Goal: Task Accomplishment & Management: Manage account settings

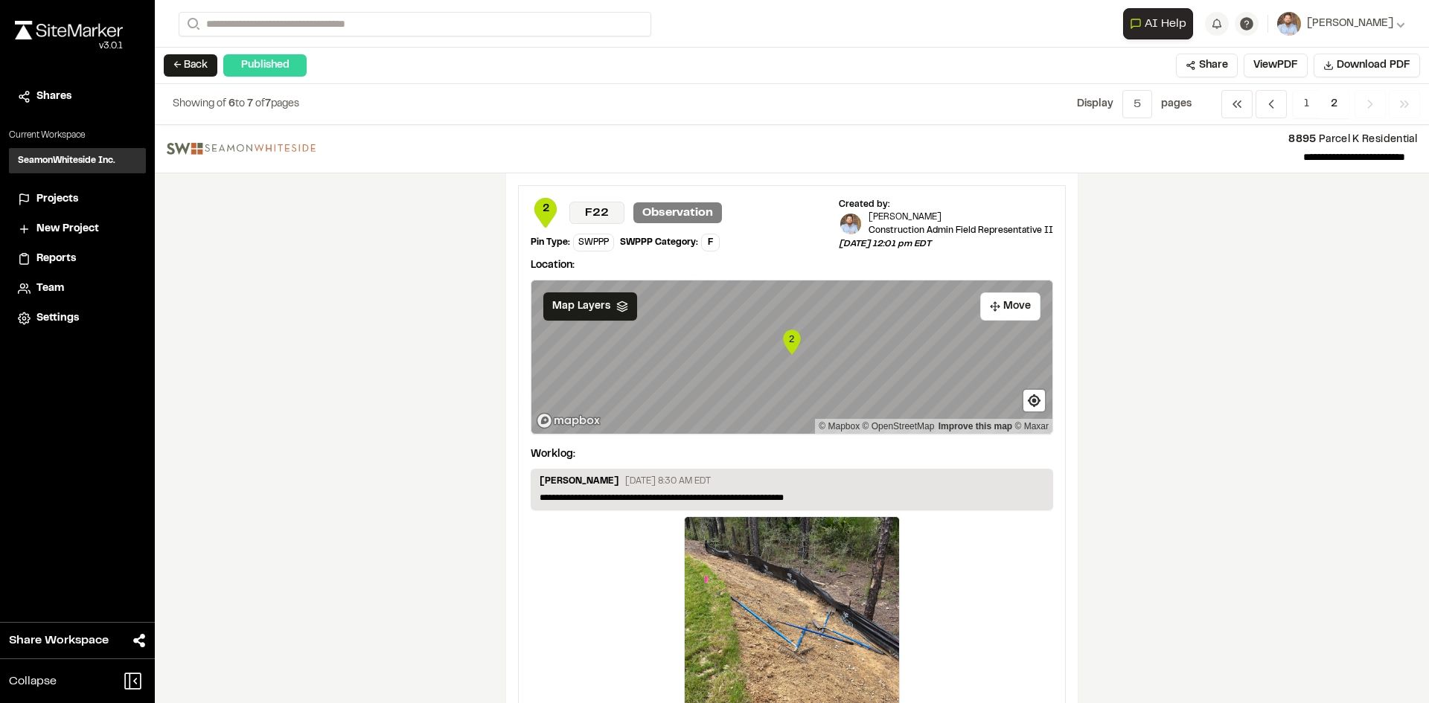
click at [61, 199] on span "Projects" at bounding box center [57, 199] width 42 height 16
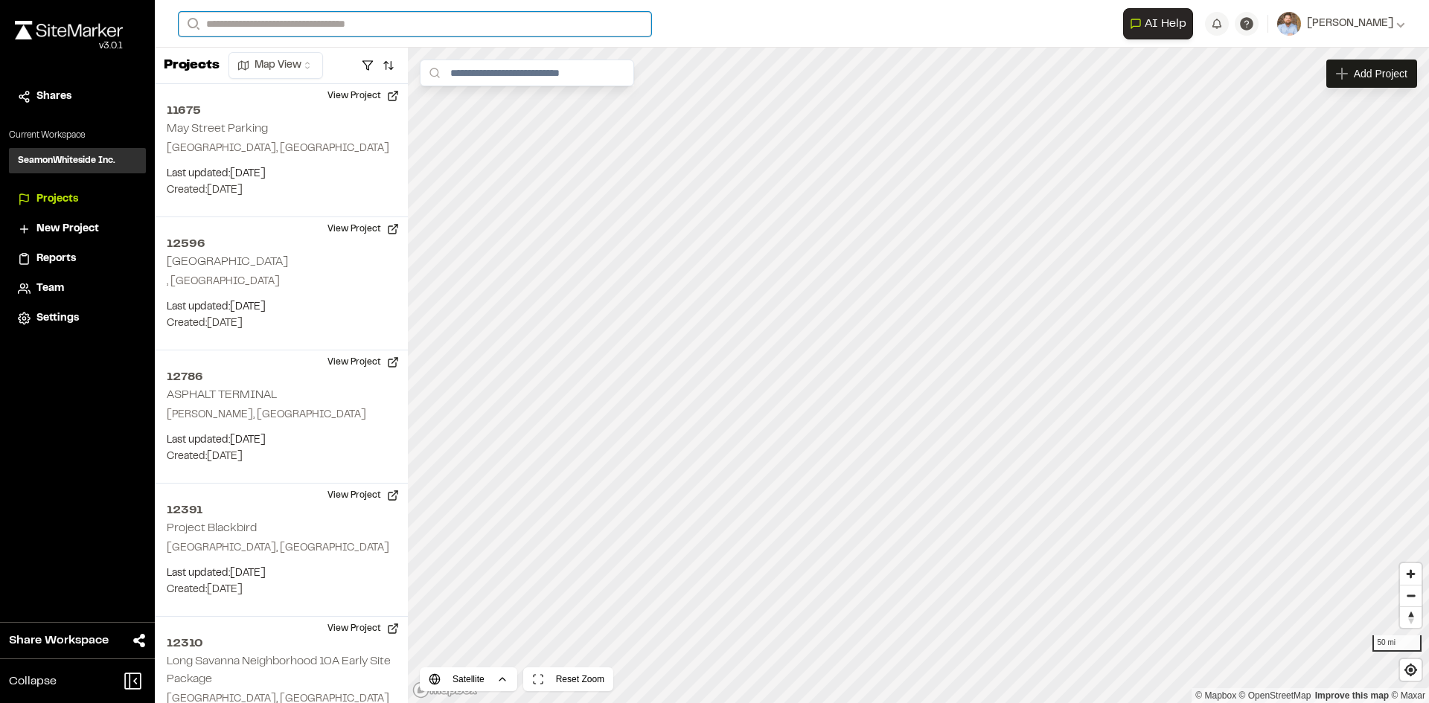
click at [234, 22] on input "Search" at bounding box center [415, 24] width 473 height 25
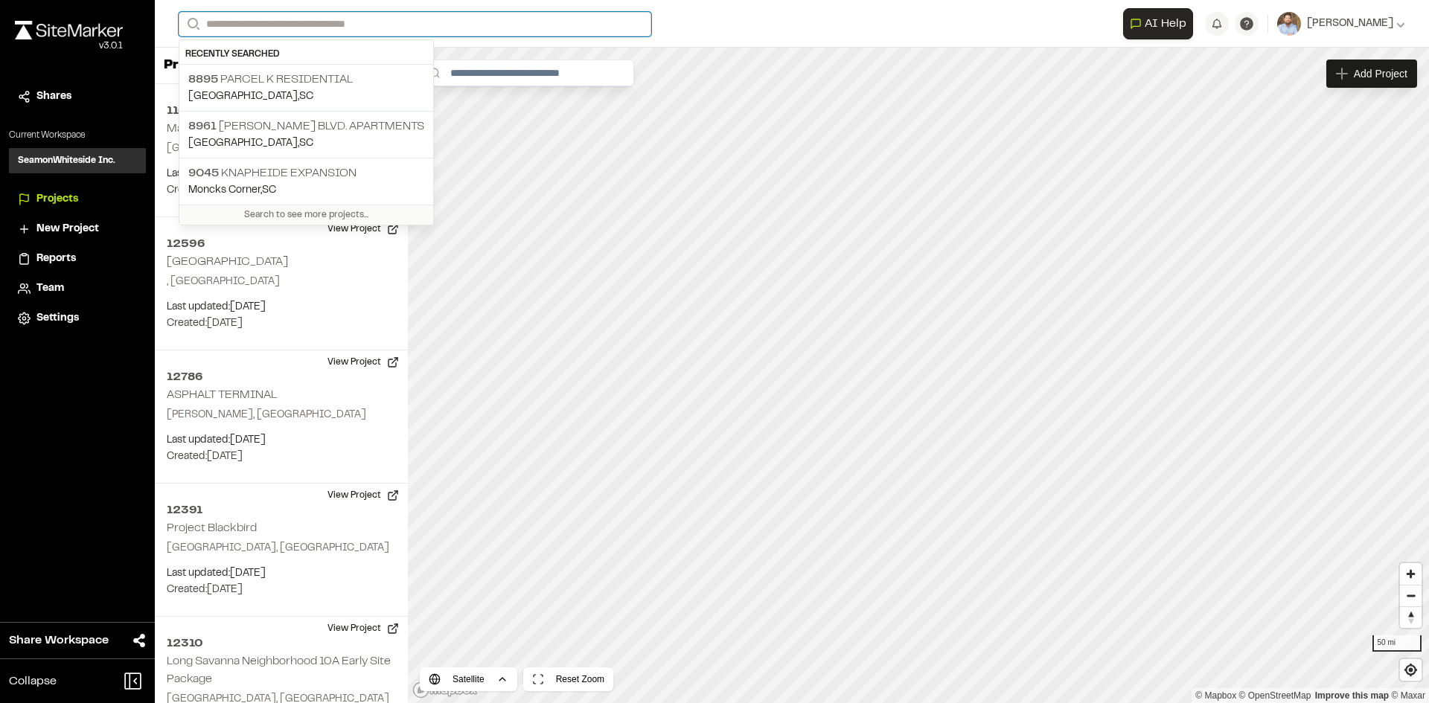
click at [231, 26] on input "Search" at bounding box center [415, 24] width 473 height 25
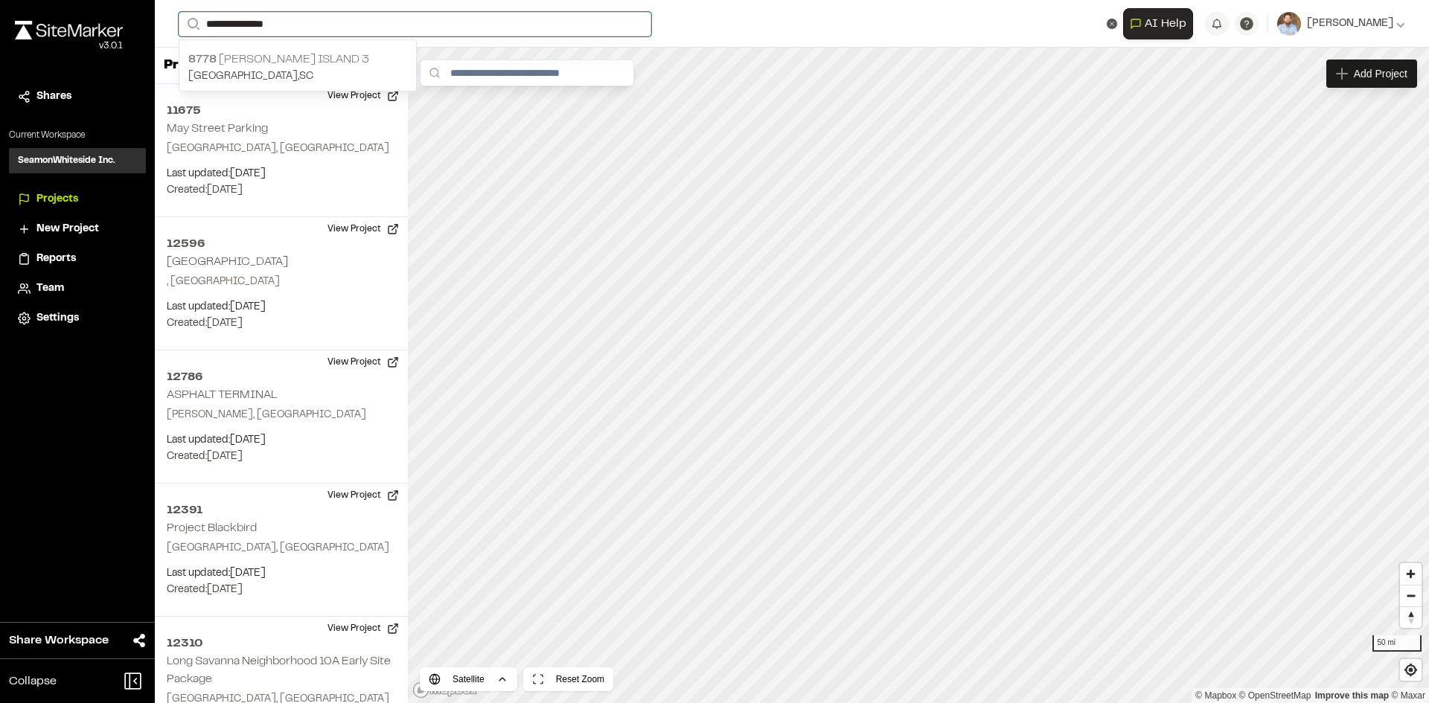
type input "**********"
click at [295, 54] on p "8778 [PERSON_NAME][GEOGRAPHIC_DATA] 3" at bounding box center [297, 60] width 219 height 18
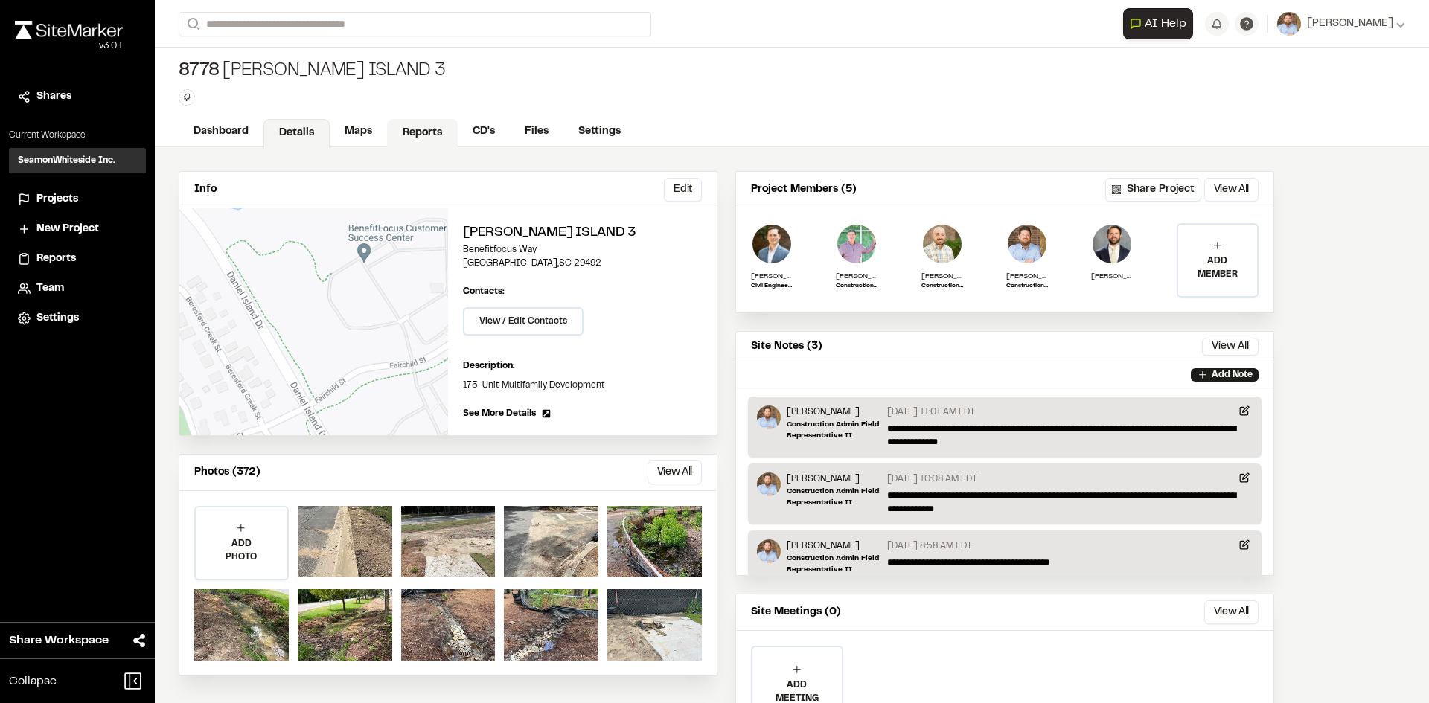
click at [425, 131] on link "Reports" at bounding box center [422, 133] width 71 height 28
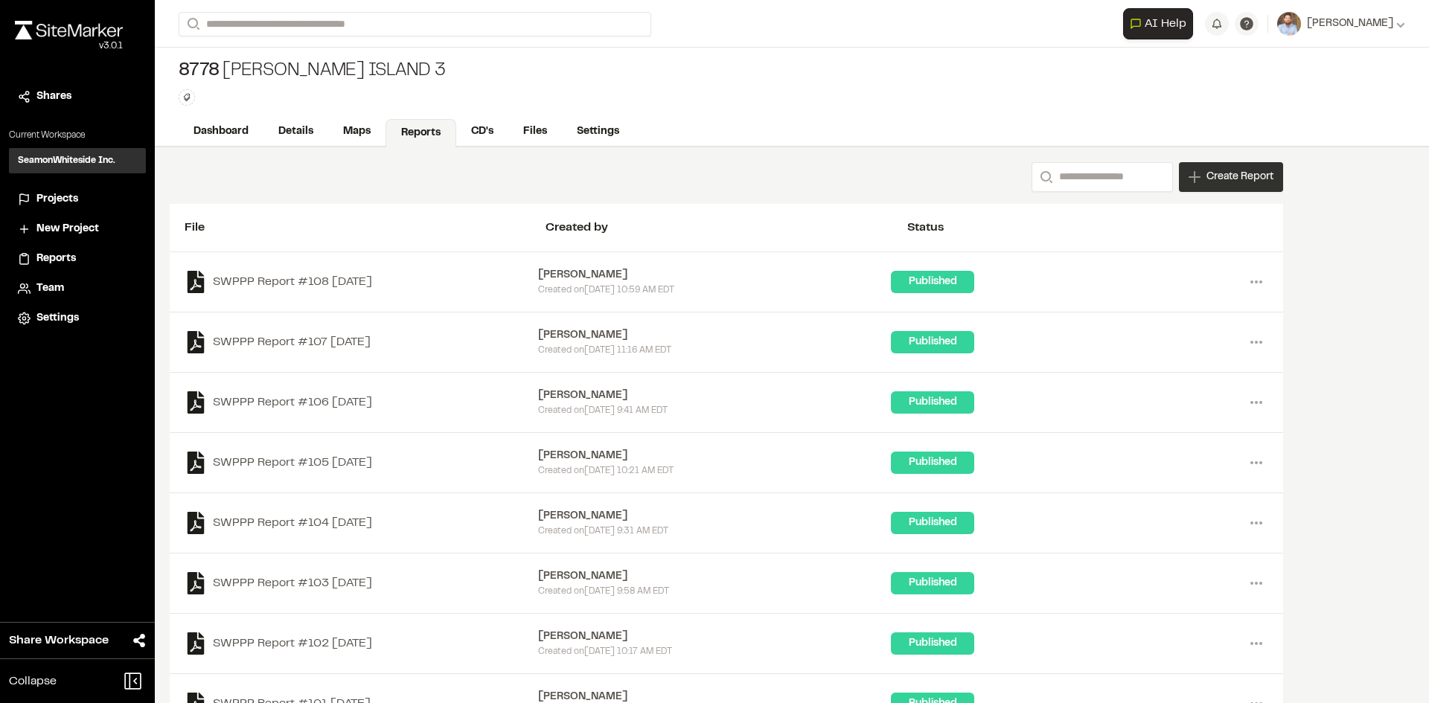
click at [1231, 187] on div "Create Report" at bounding box center [1231, 177] width 104 height 30
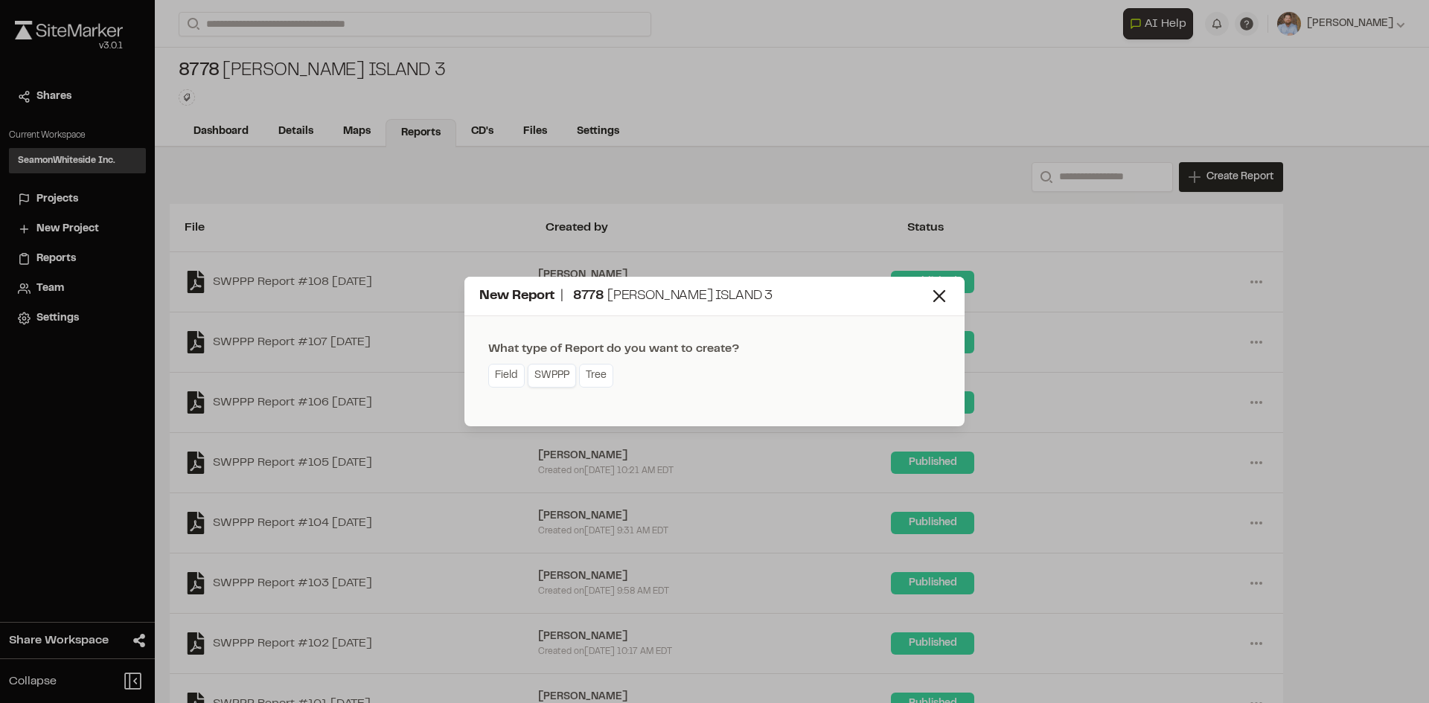
click at [555, 381] on link "SWPPP" at bounding box center [552, 376] width 48 height 24
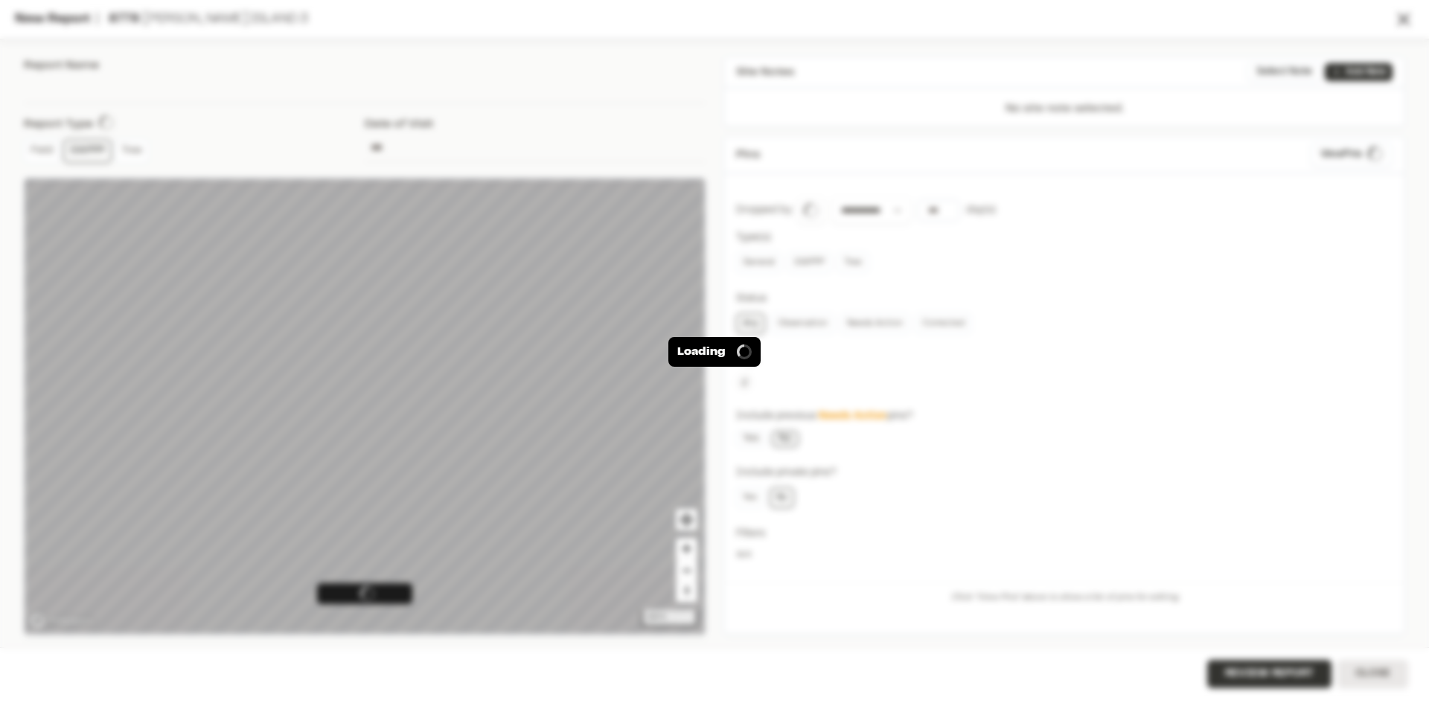
type input "**********"
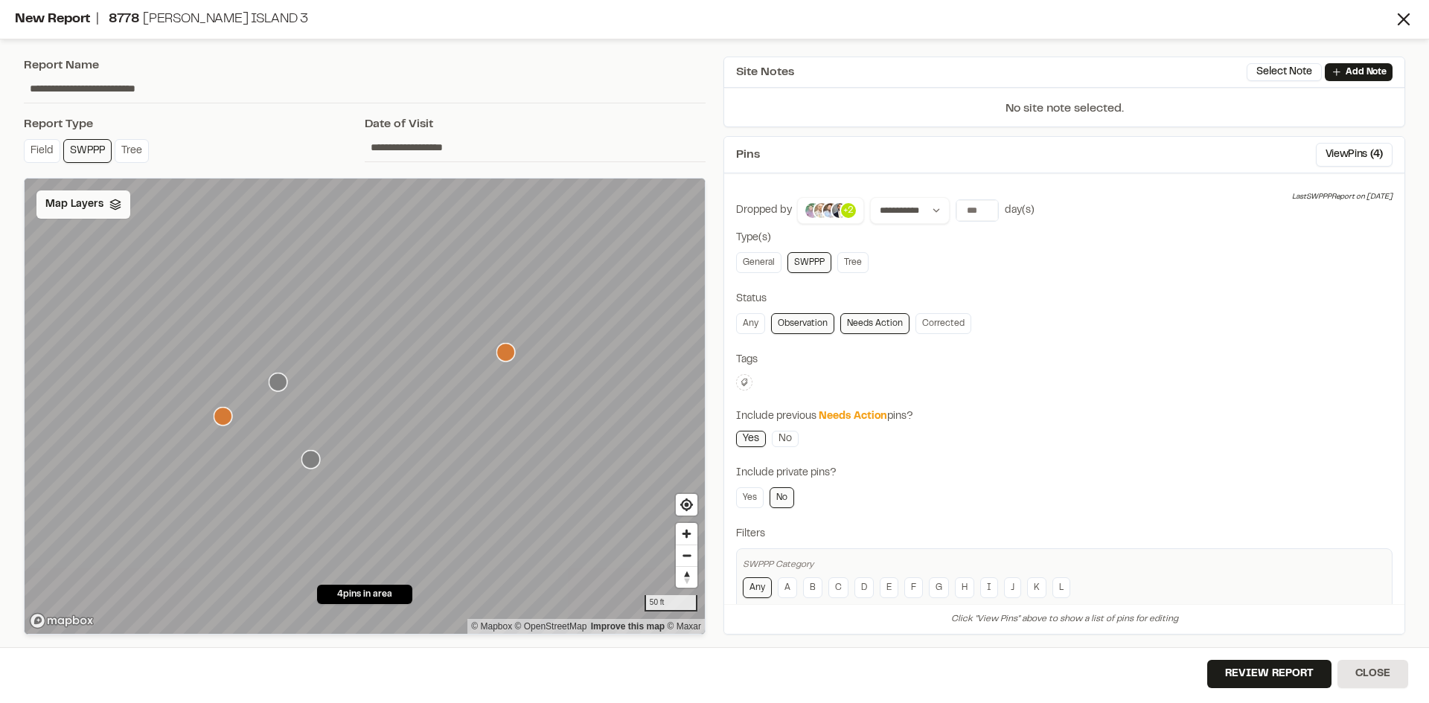
click at [92, 206] on span "Map Layers" at bounding box center [74, 204] width 58 height 16
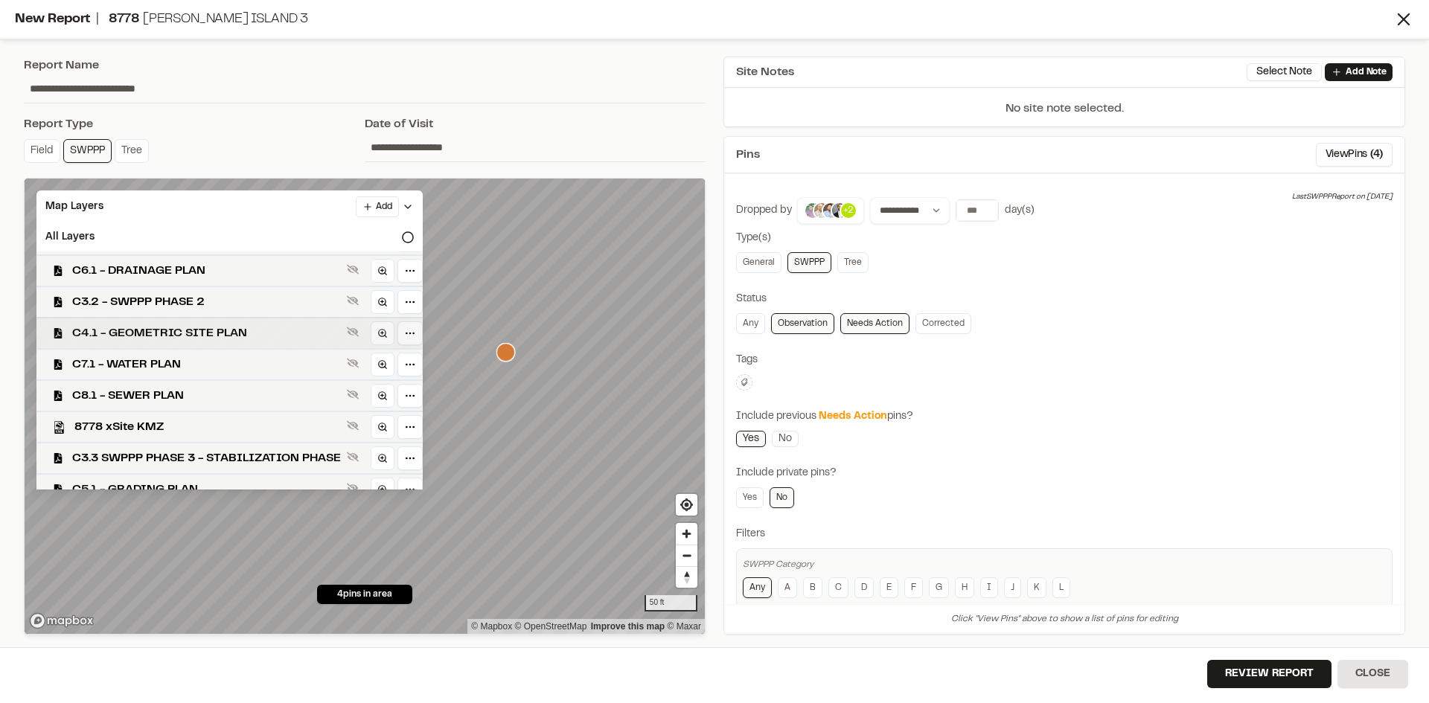
scroll to position [43, 0]
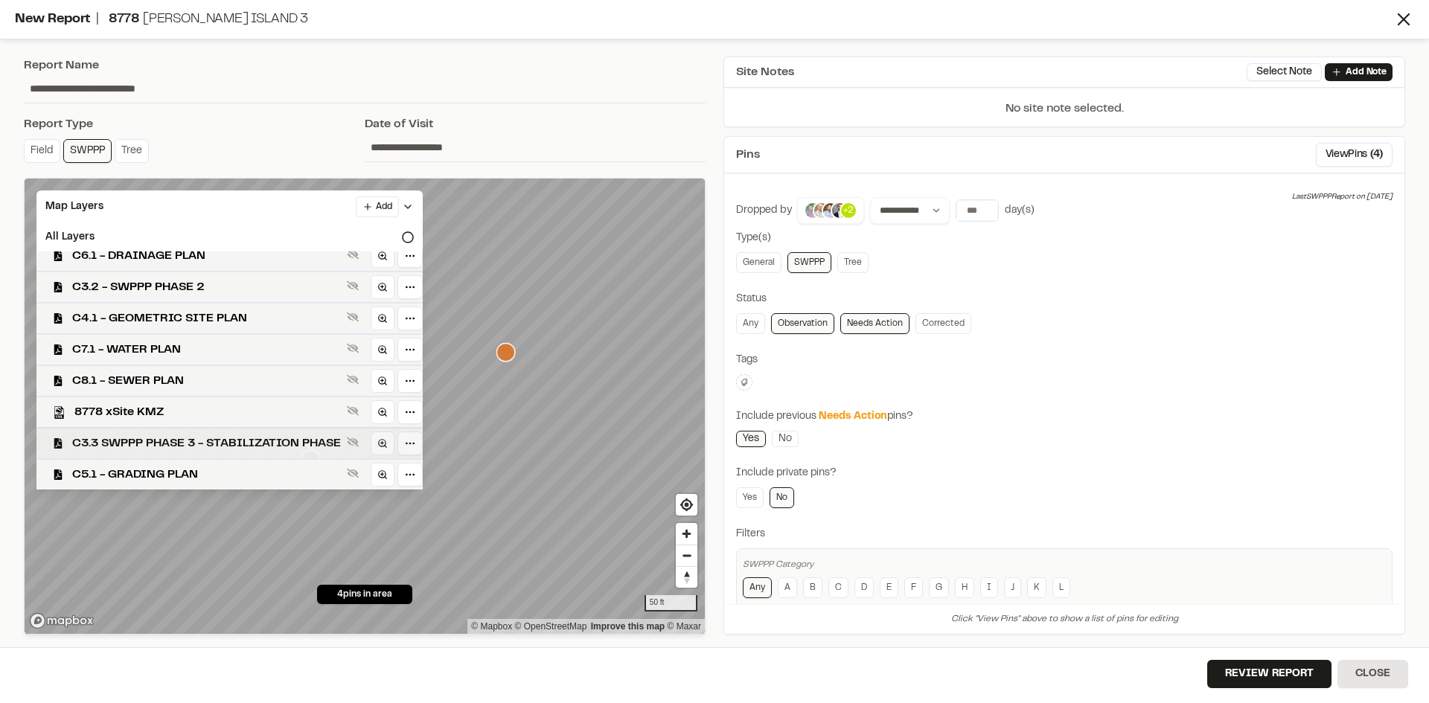
click at [271, 449] on span "C3.3 SWPPP PHASE 3 - STABILIZATION PHASE" at bounding box center [206, 444] width 269 height 18
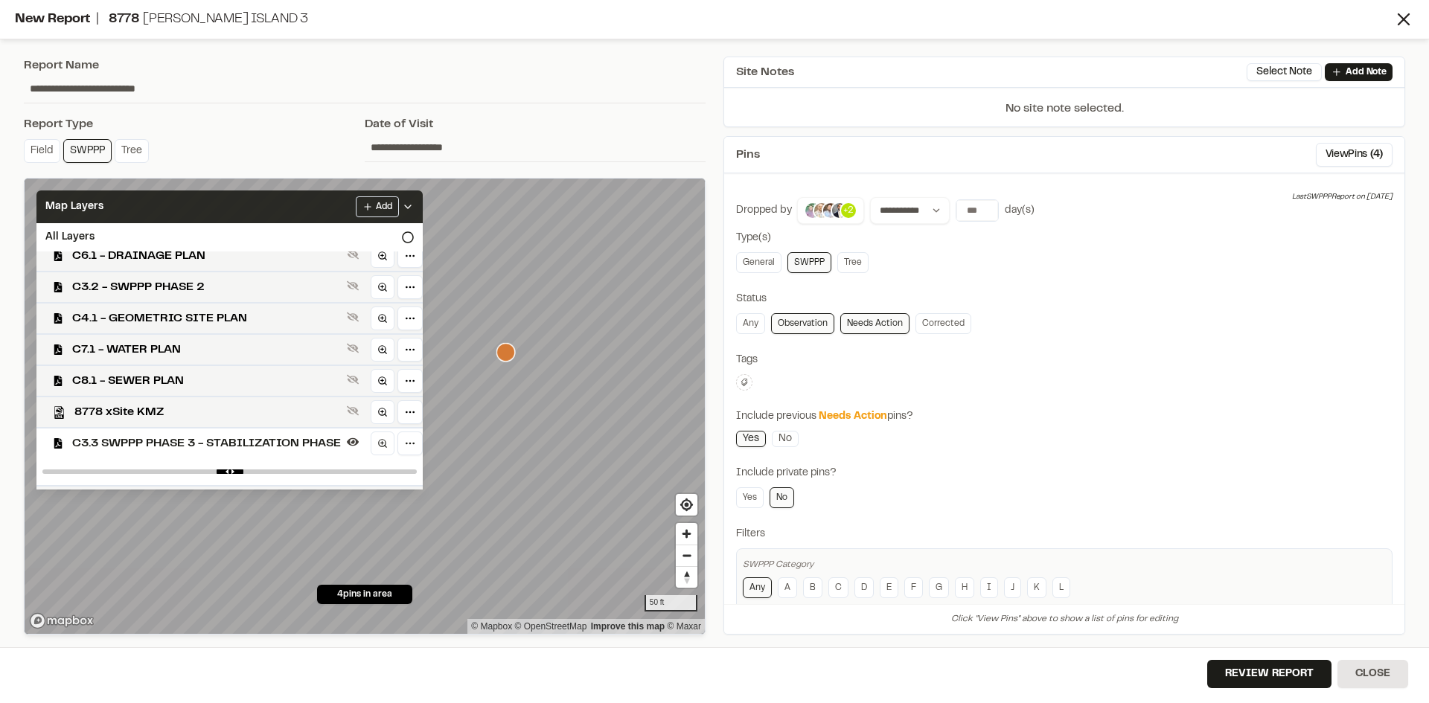
click at [414, 202] on icon at bounding box center [408, 207] width 12 height 12
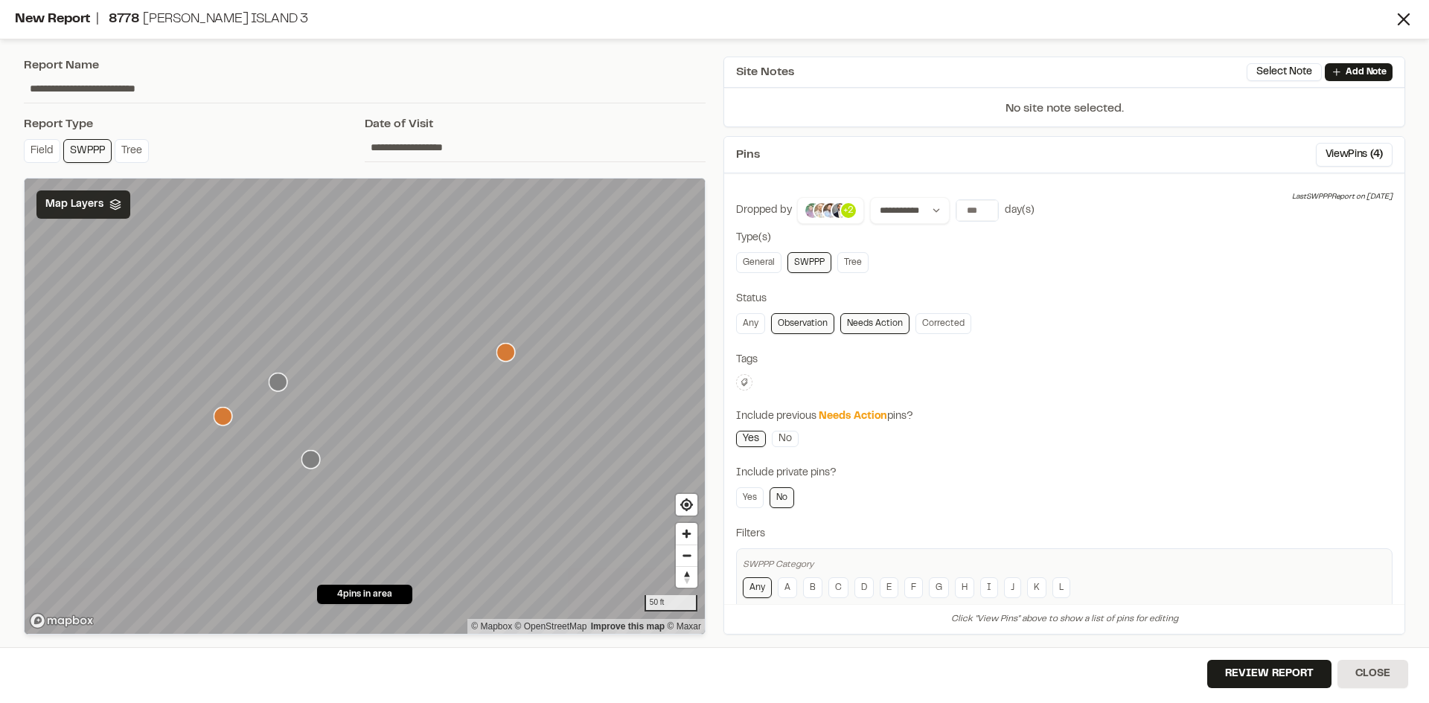
scroll to position [0, 0]
click at [1291, 682] on button "Review Report" at bounding box center [1269, 674] width 124 height 28
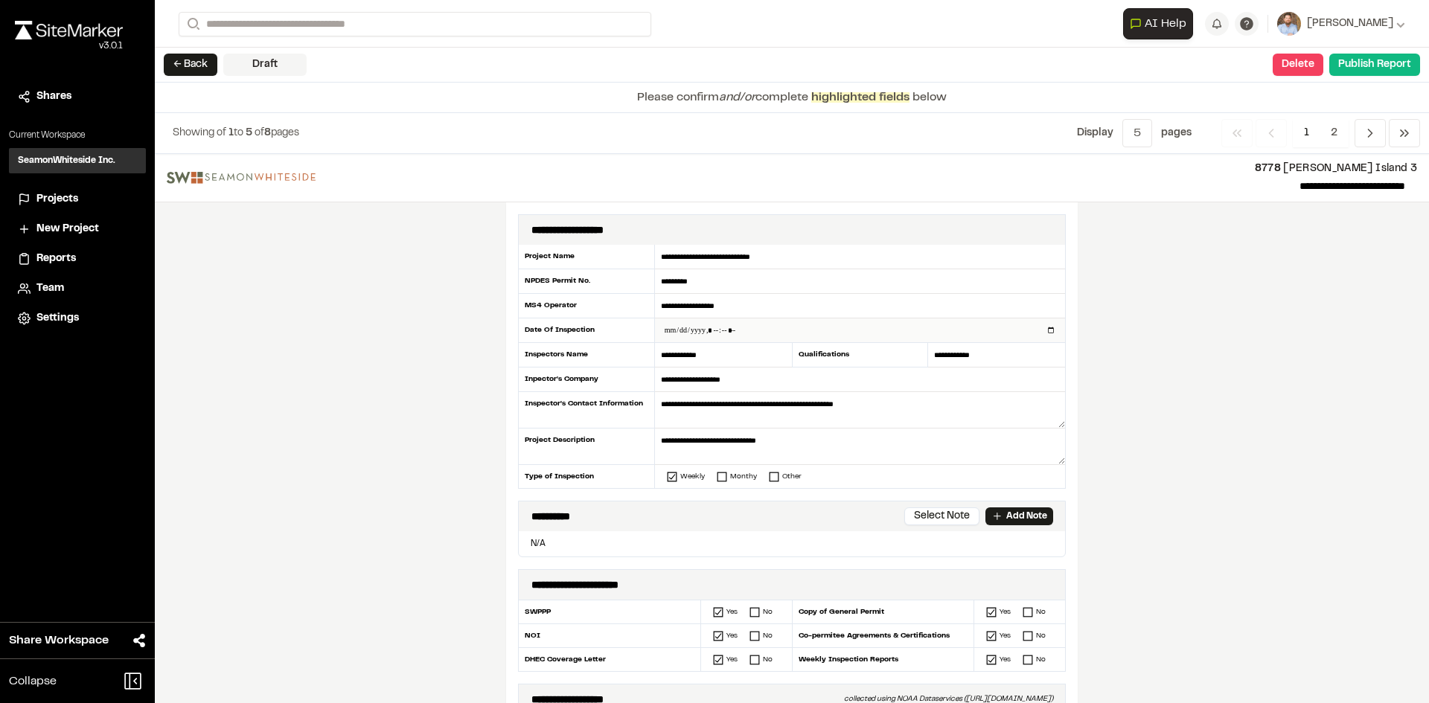
click at [1046, 332] on input "datetime-local" at bounding box center [860, 331] width 410 height 24
type input "**********"
click at [333, 480] on div "**********" at bounding box center [792, 428] width 1274 height 549
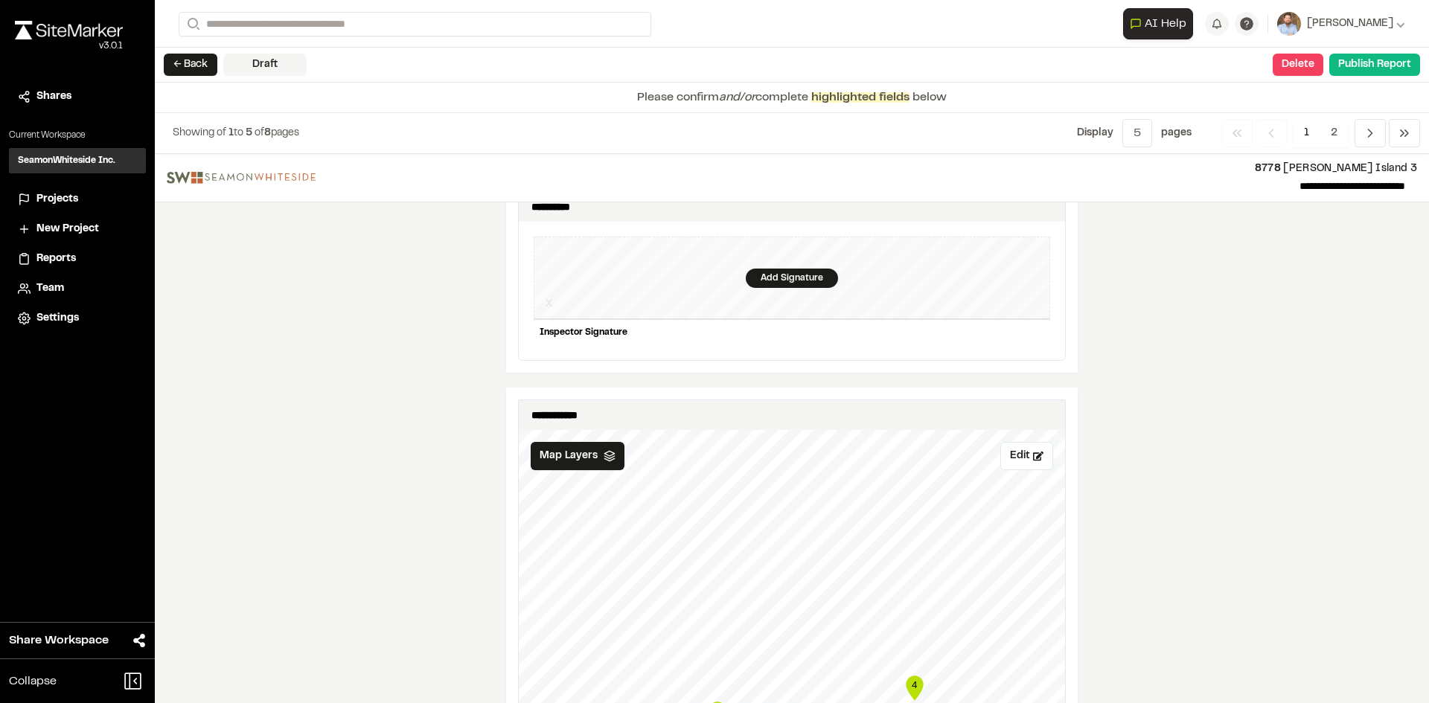
scroll to position [1414, 0]
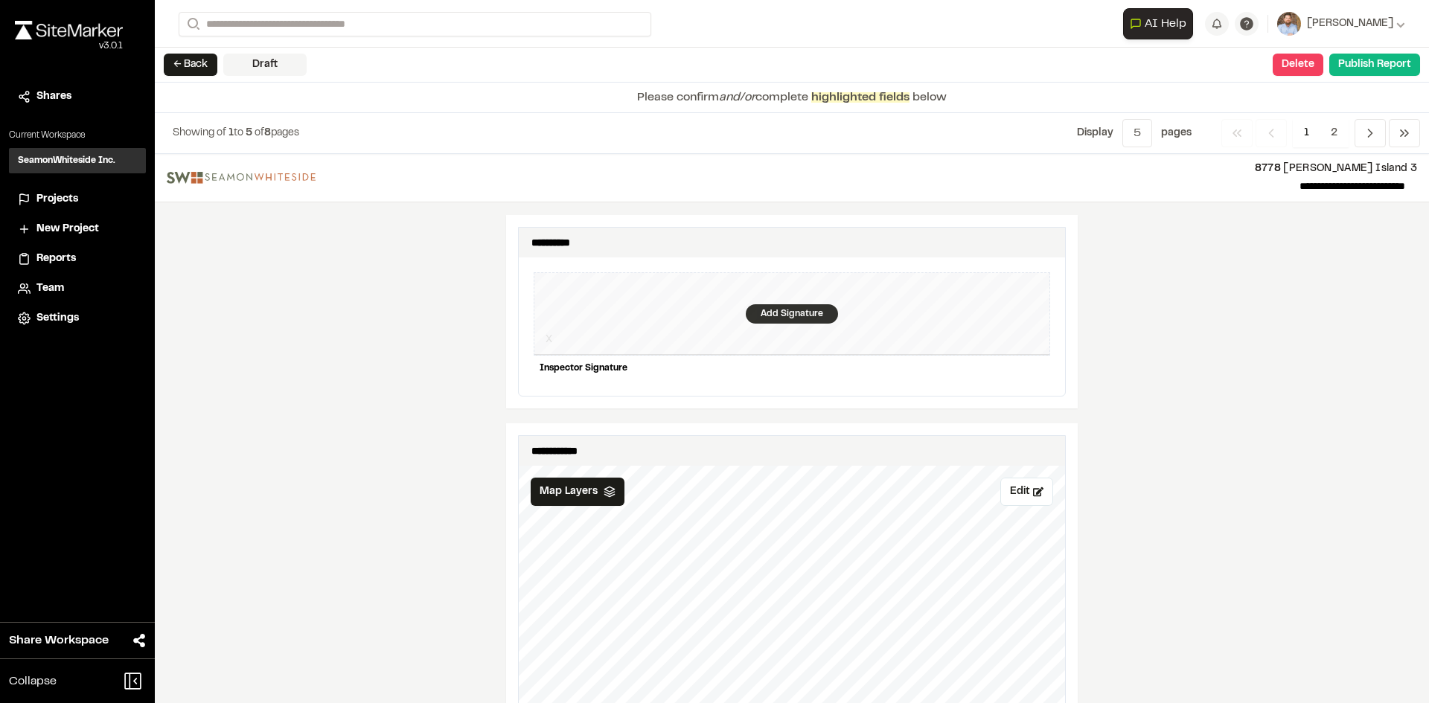
click at [771, 304] on div "Add Signature" at bounding box center [792, 313] width 92 height 19
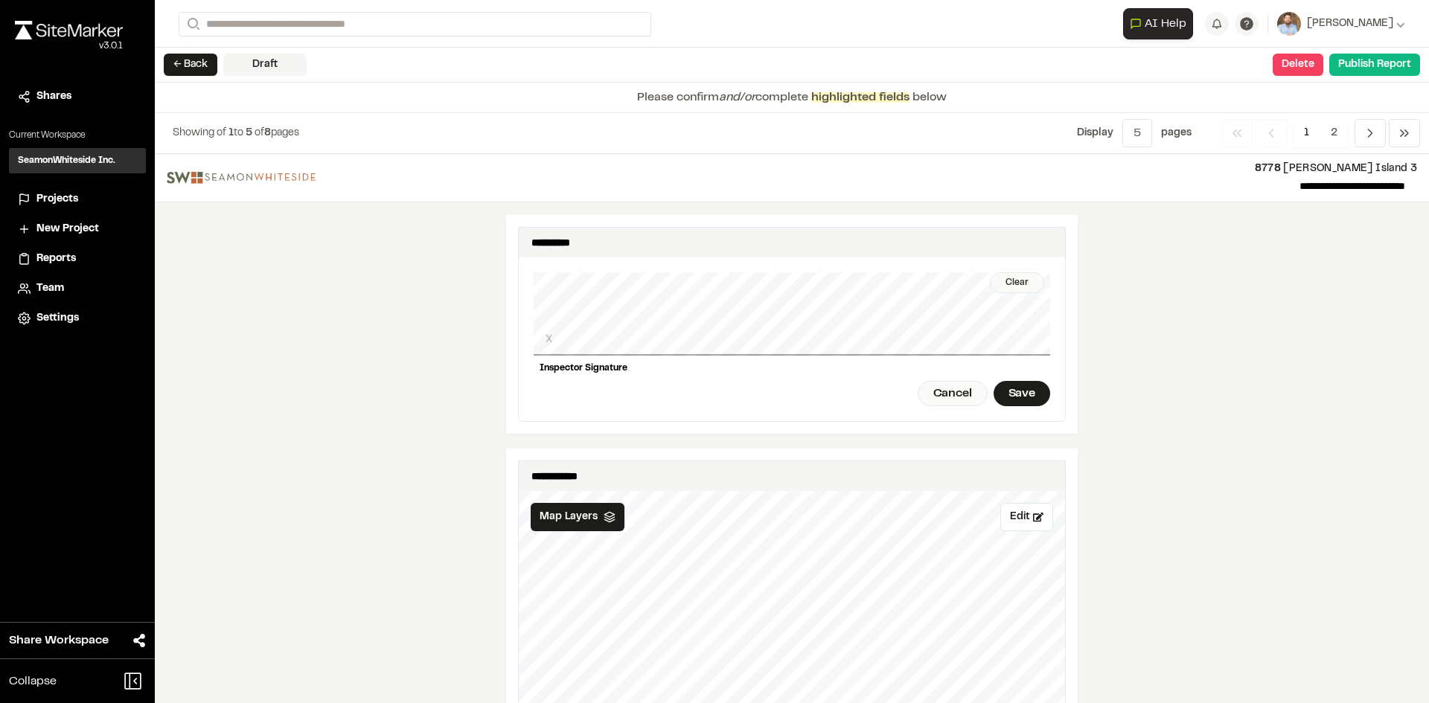
click at [1013, 272] on div "Clear" at bounding box center [1017, 282] width 54 height 21
click at [1016, 386] on div "Save" at bounding box center [1021, 393] width 57 height 25
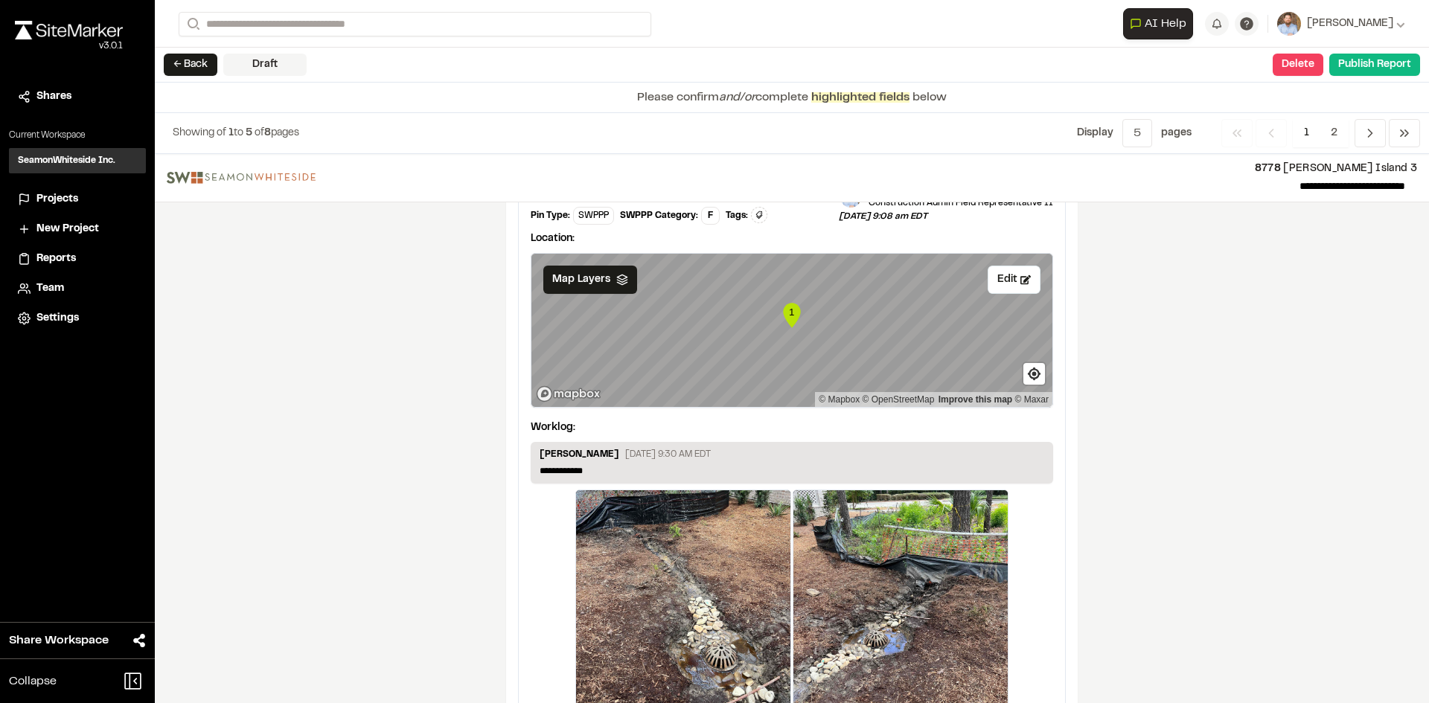
scroll to position [2505, 0]
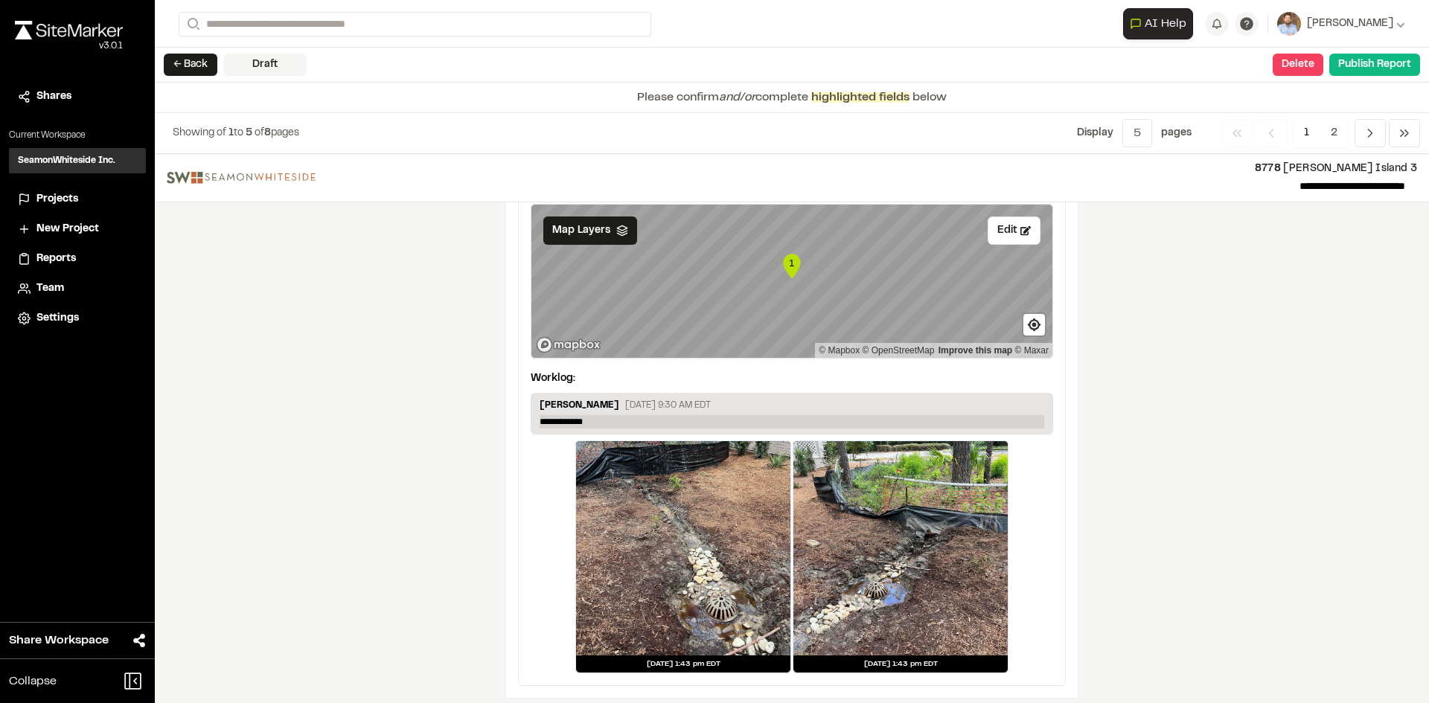
click at [608, 415] on p "**********" at bounding box center [792, 421] width 505 height 13
click at [1337, 132] on span "2" at bounding box center [1333, 133] width 29 height 28
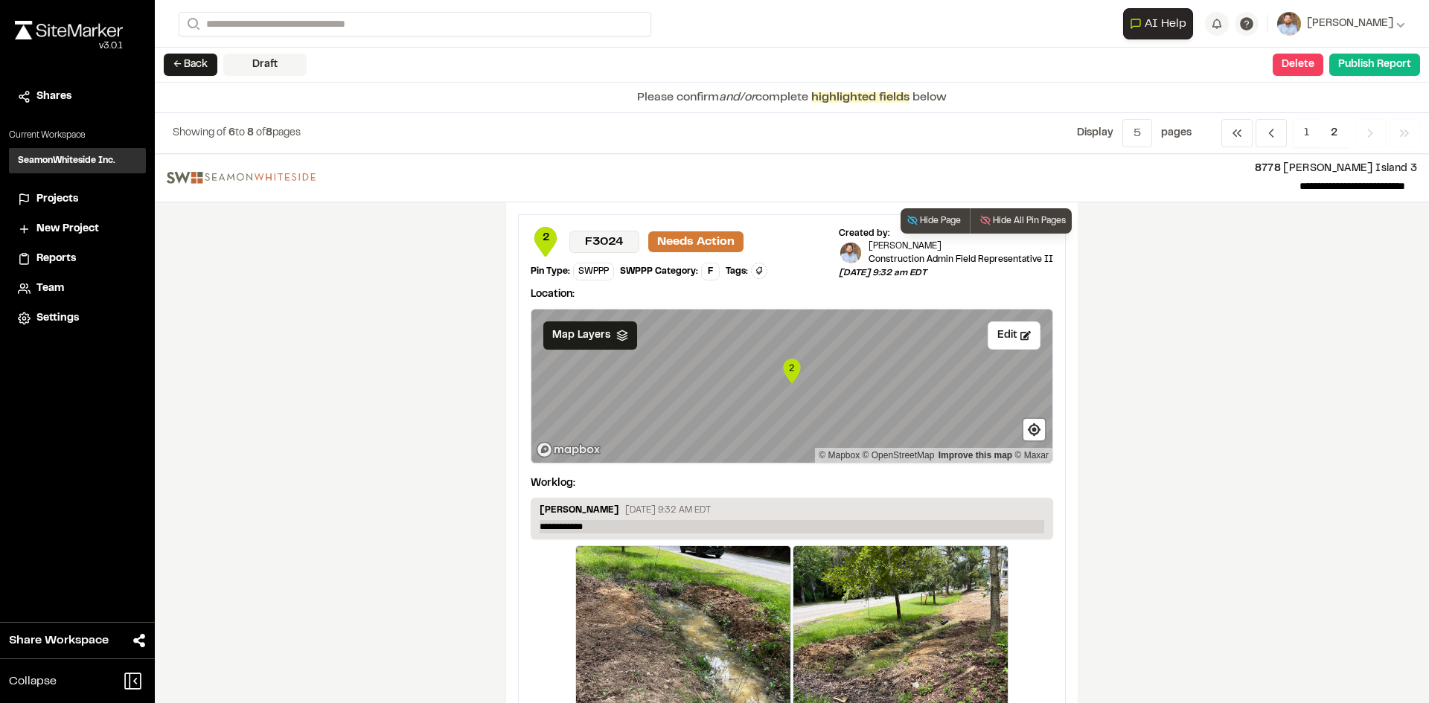
click at [612, 524] on p "**********" at bounding box center [792, 526] width 505 height 13
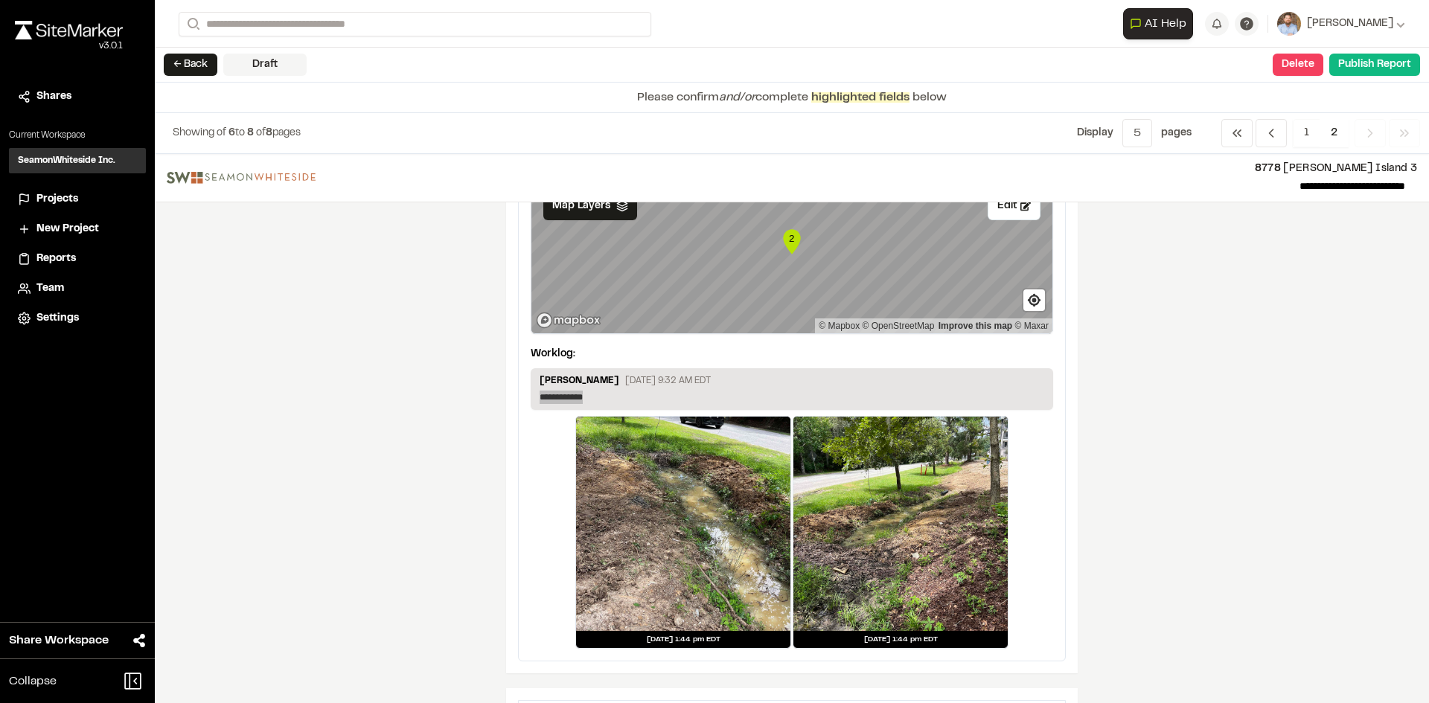
scroll to position [149, 0]
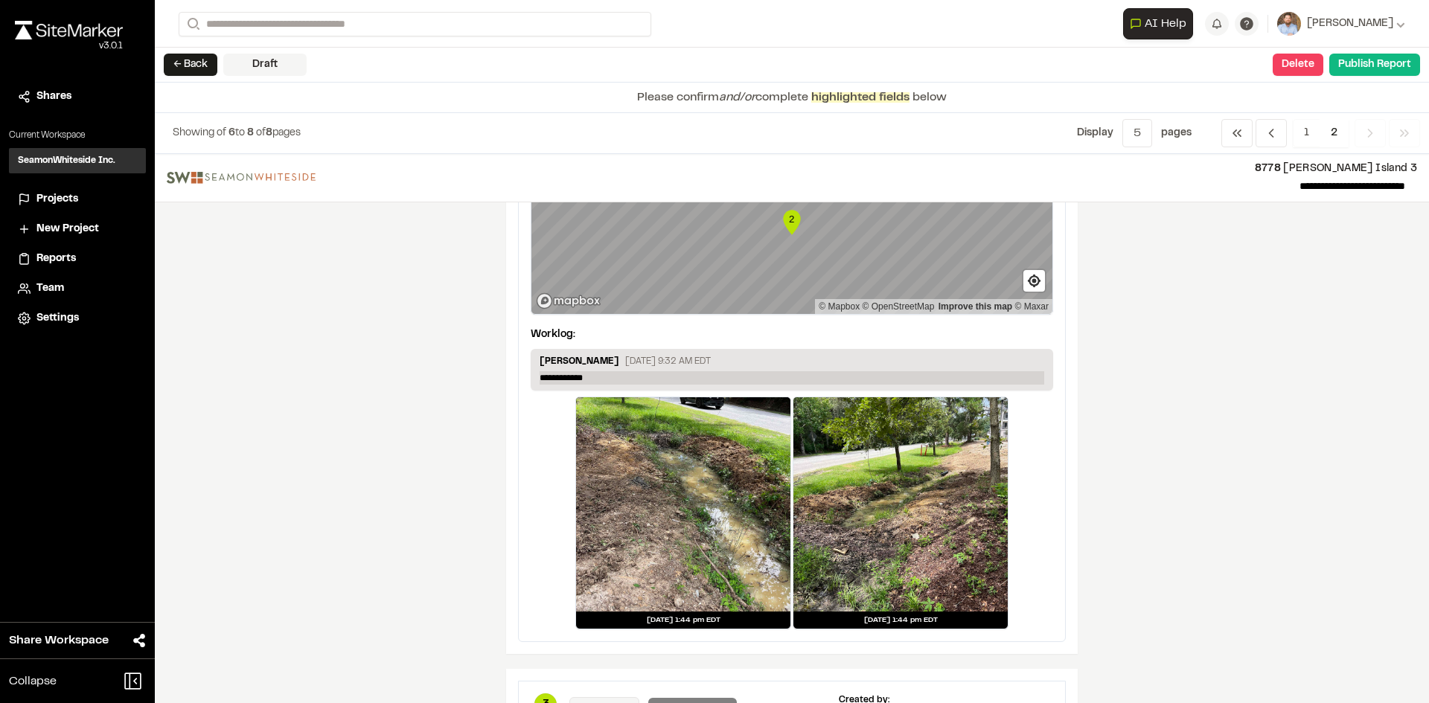
click at [611, 376] on p "**********" at bounding box center [792, 377] width 505 height 13
click at [610, 375] on p "**********" at bounding box center [792, 377] width 505 height 13
click at [557, 376] on p "**********" at bounding box center [792, 377] width 505 height 13
click at [874, 382] on p "**********" at bounding box center [792, 377] width 505 height 13
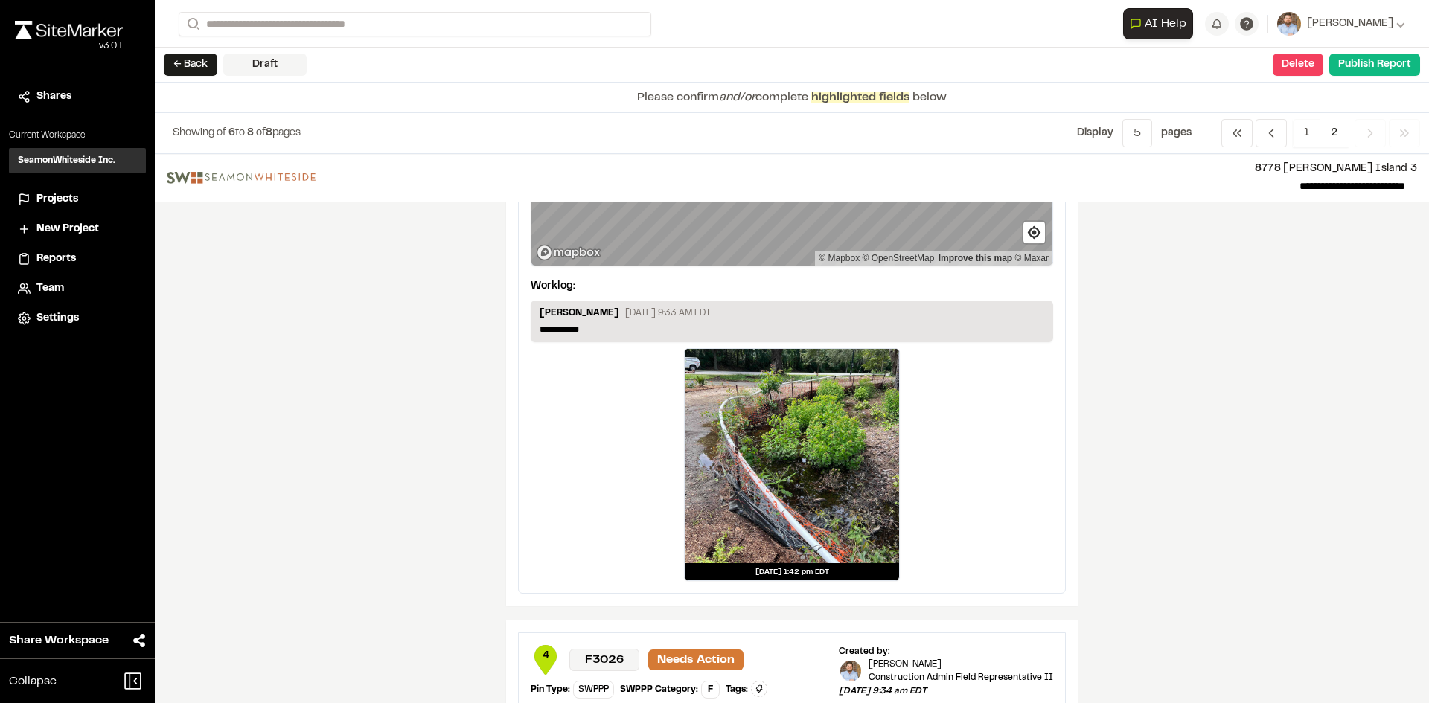
scroll to position [819, 0]
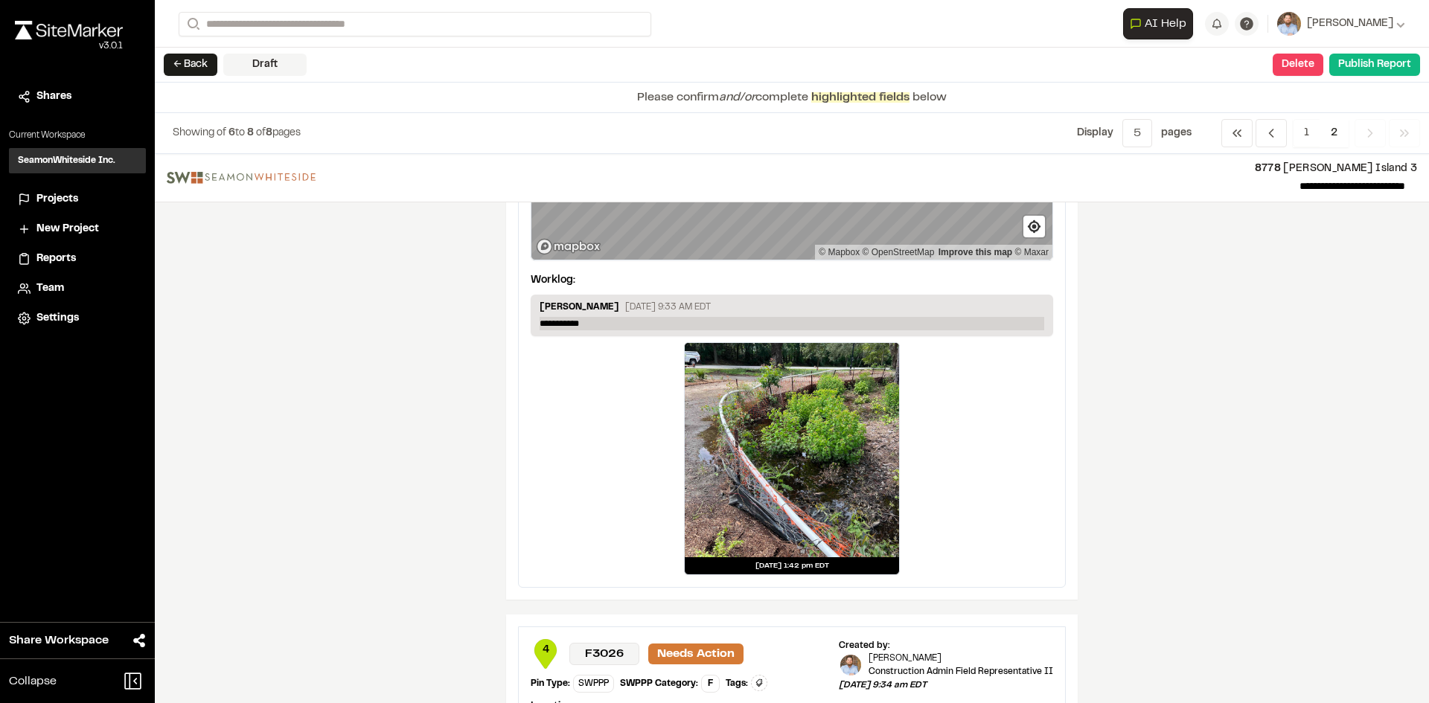
click at [605, 323] on p "**********" at bounding box center [792, 323] width 505 height 13
click at [604, 322] on p "**********" at bounding box center [792, 323] width 505 height 13
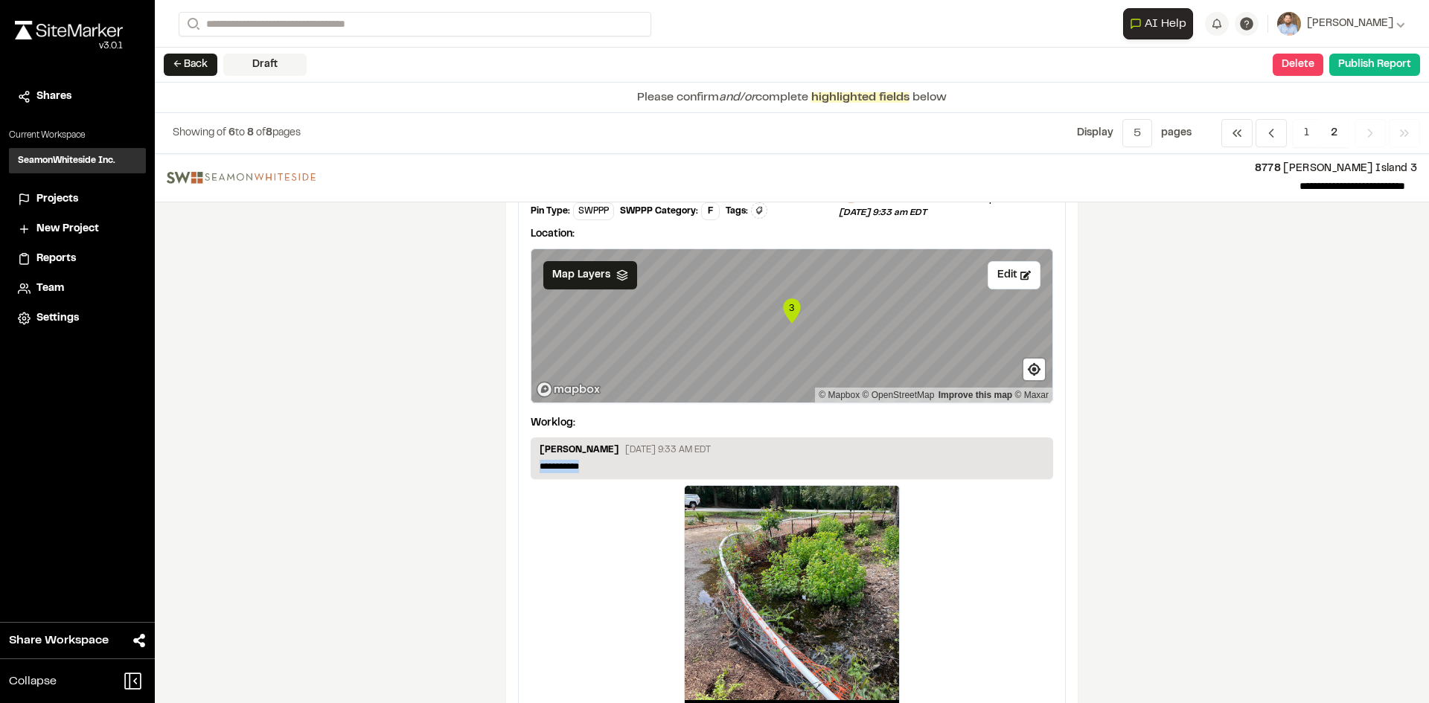
scroll to position [670, 0]
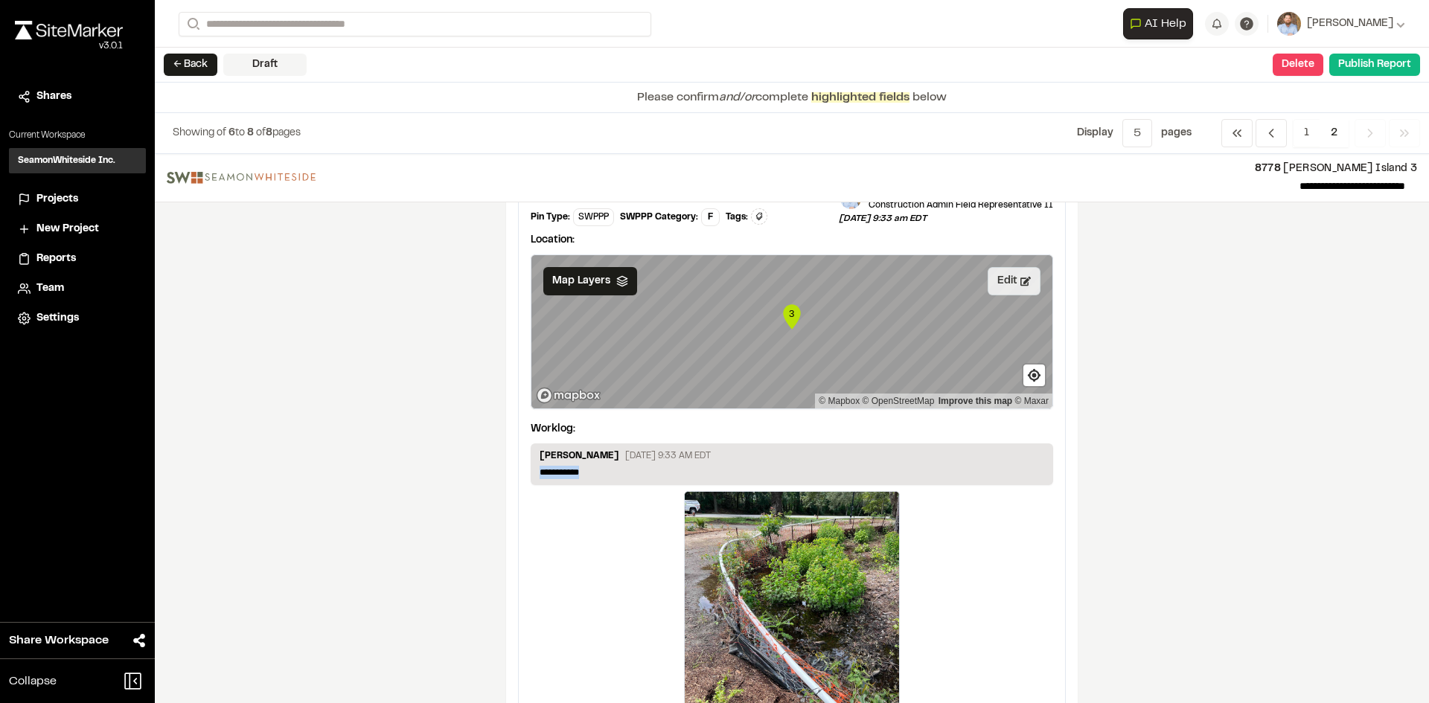
click at [1007, 276] on button "Edit" at bounding box center [1014, 281] width 53 height 28
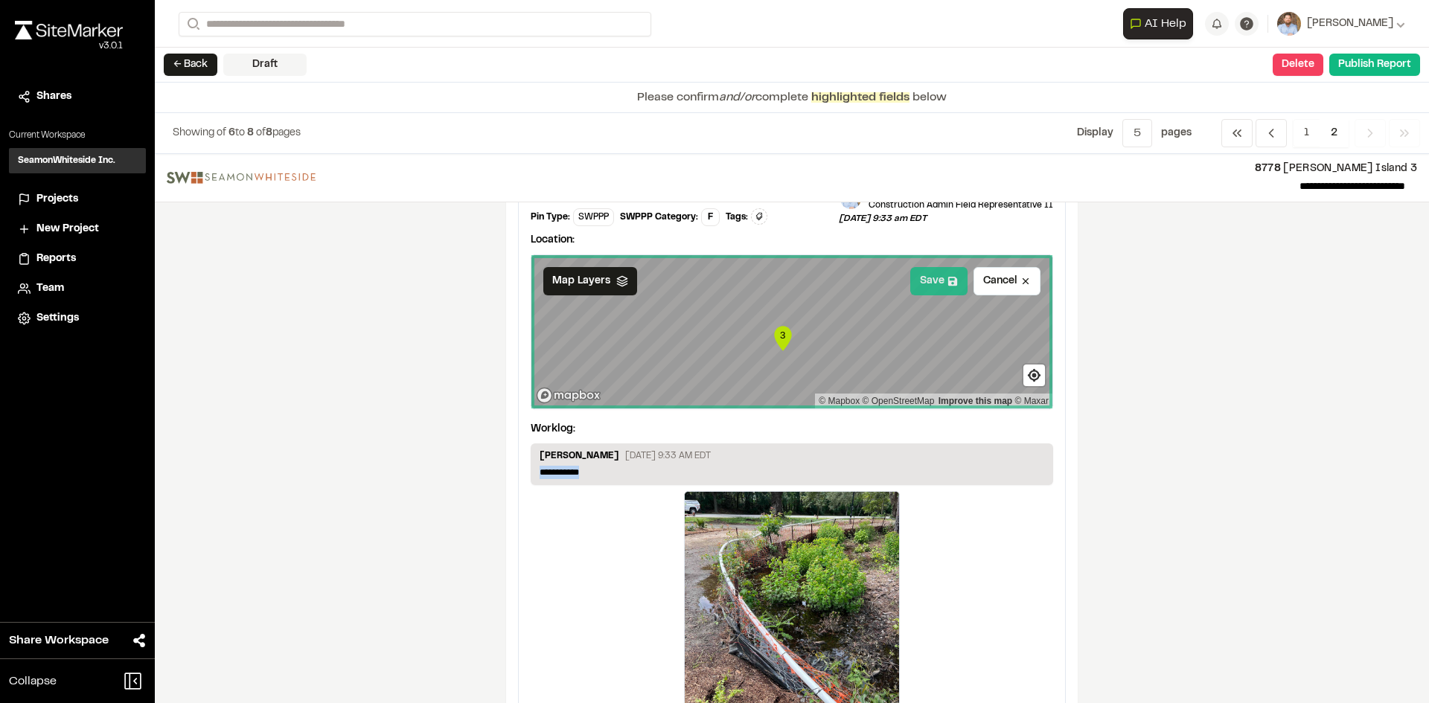
click at [926, 280] on button "Save" at bounding box center [938, 281] width 57 height 28
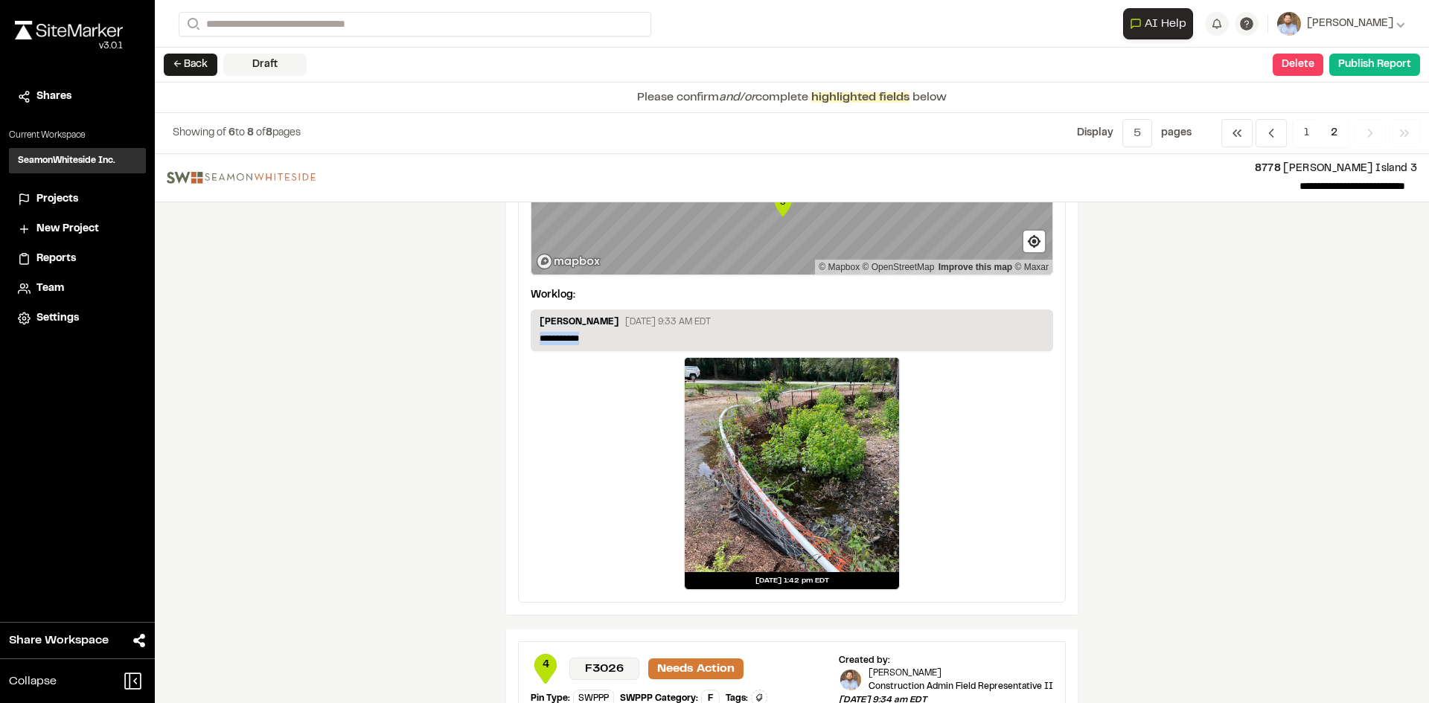
scroll to position [819, 0]
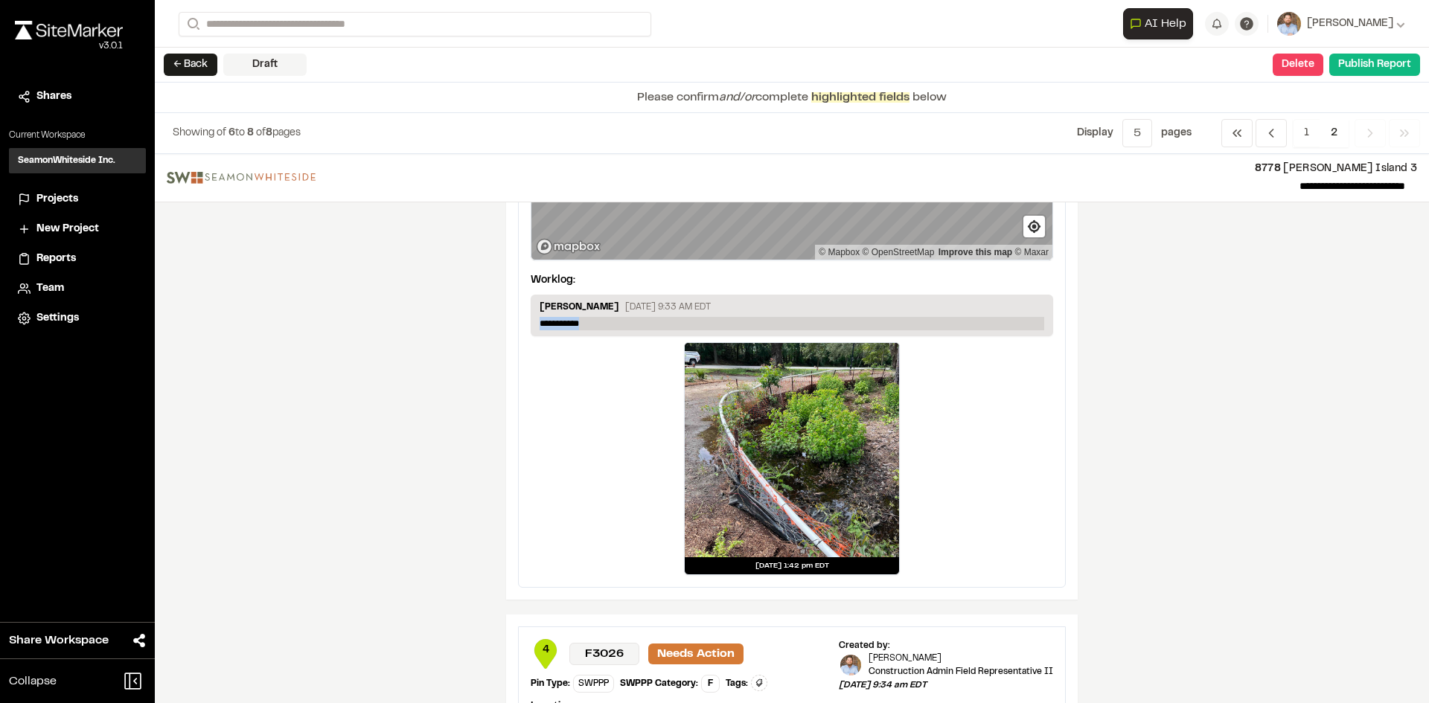
click at [591, 324] on p "**********" at bounding box center [792, 323] width 505 height 13
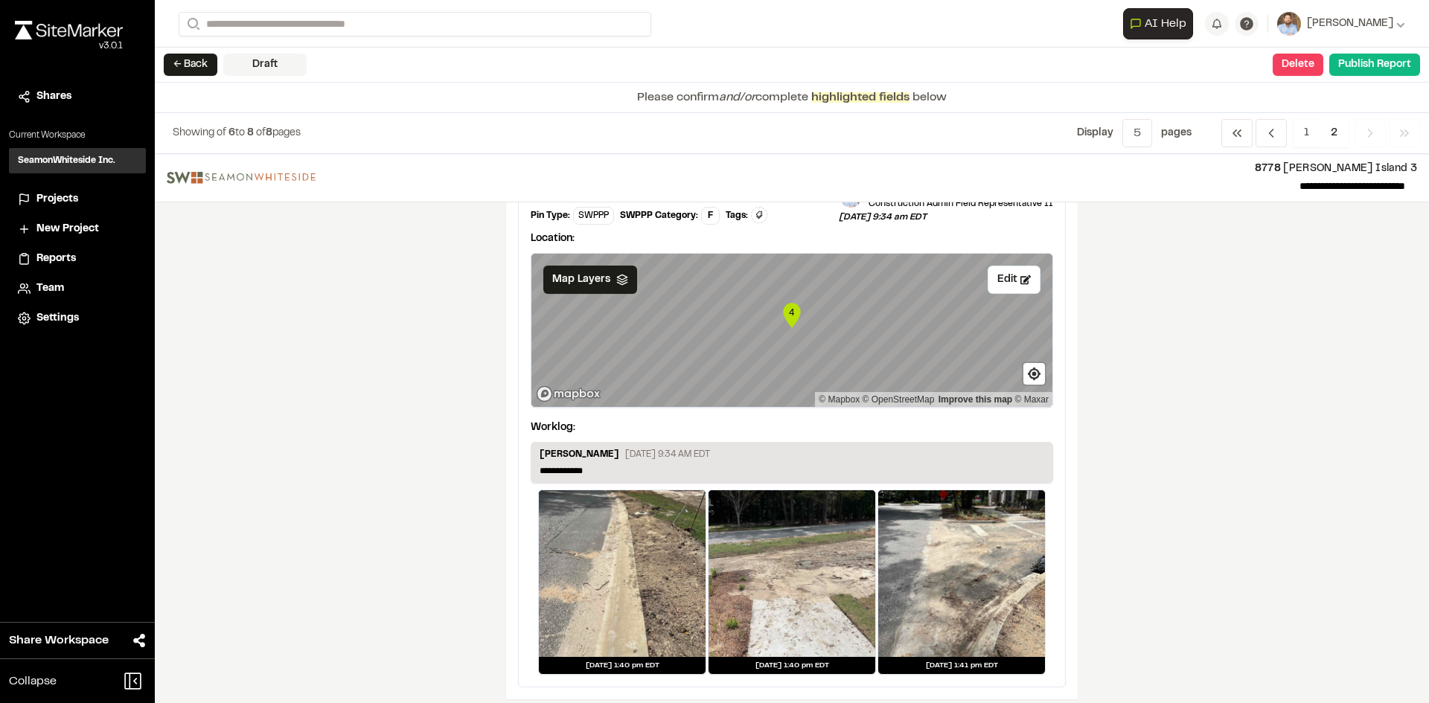
scroll to position [1298, 0]
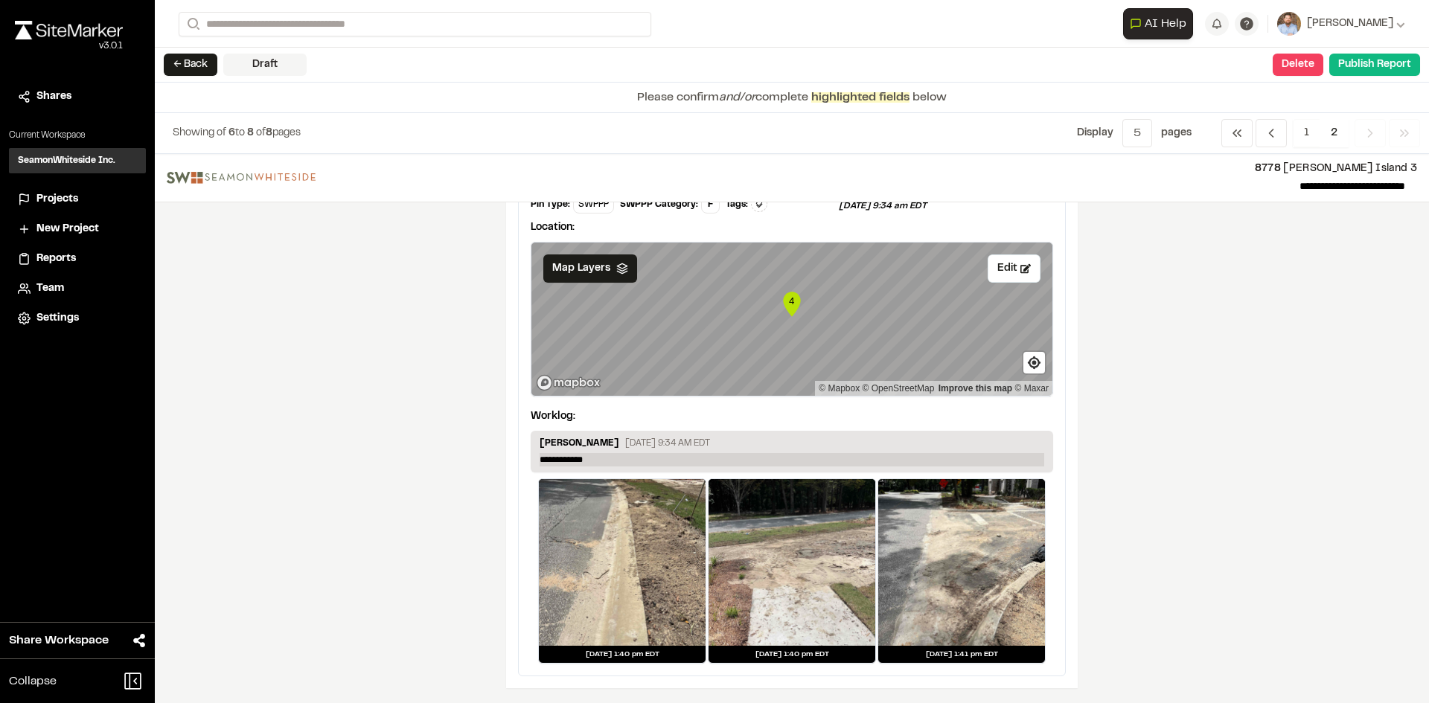
click at [603, 458] on p "**********" at bounding box center [792, 459] width 505 height 13
click at [610, 461] on p "**********" at bounding box center [792, 459] width 505 height 13
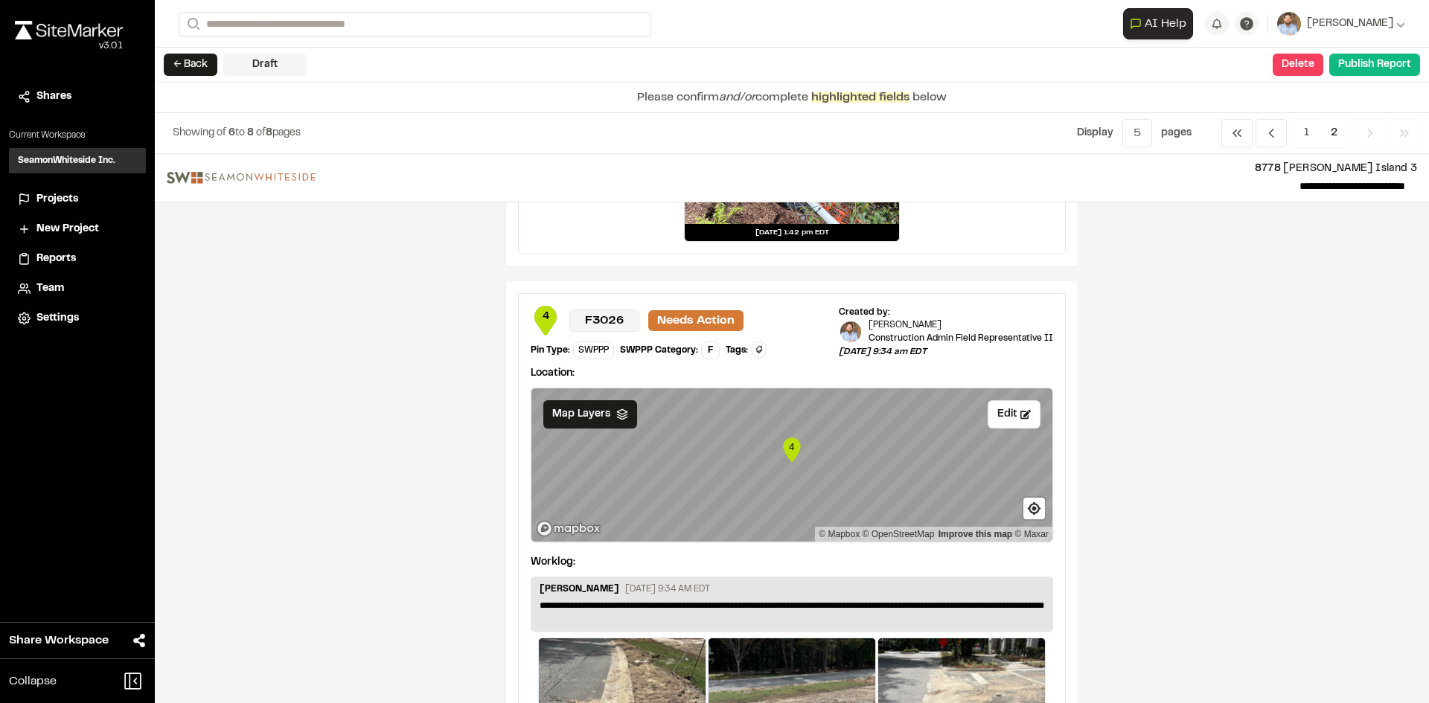
scroll to position [926, 0]
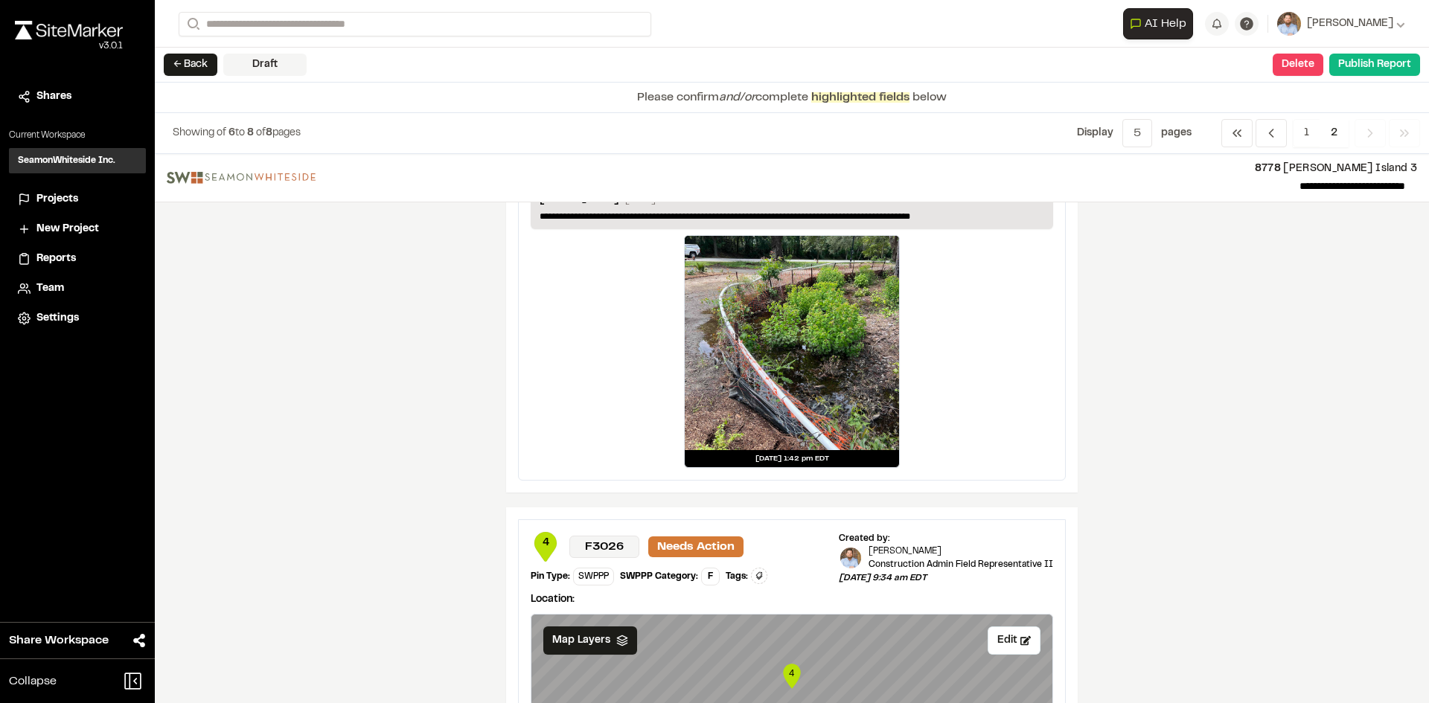
click at [1337, 132] on span "2" at bounding box center [1333, 133] width 29 height 28
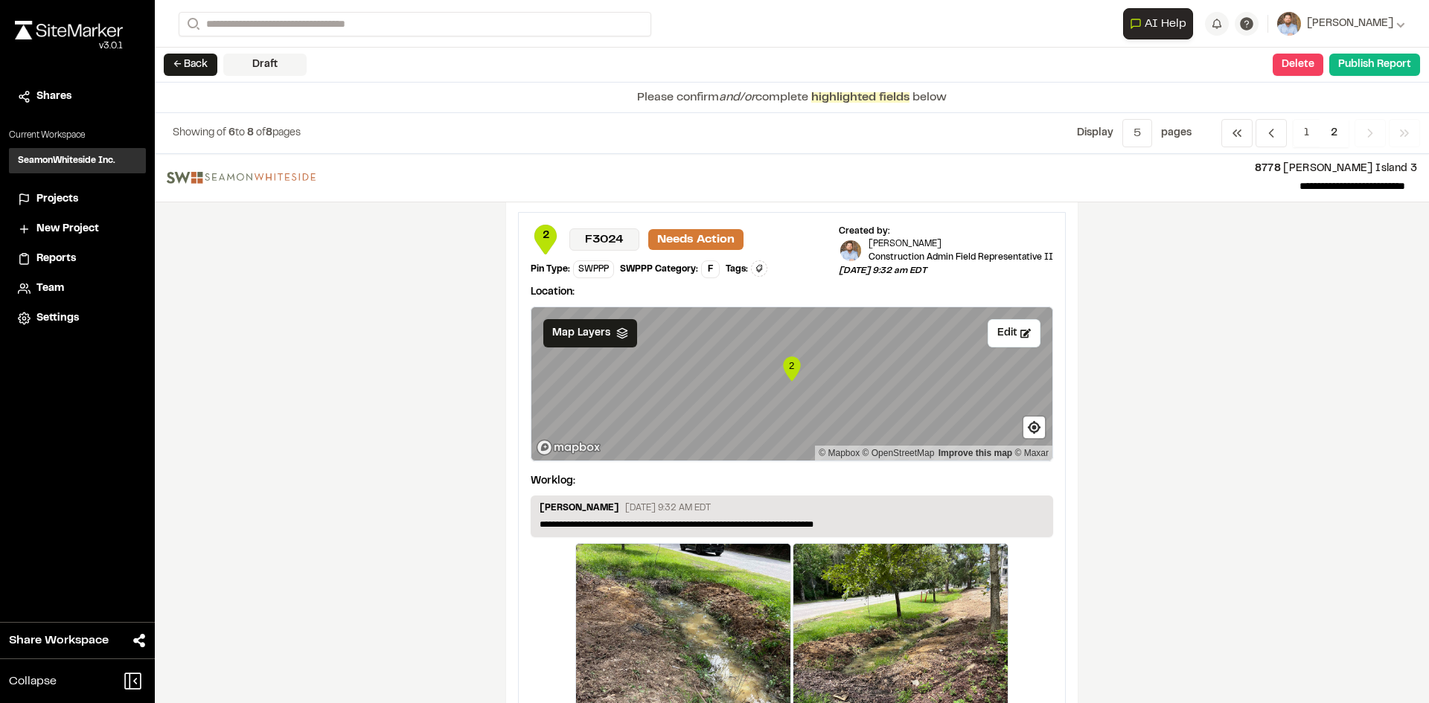
scroll to position [0, 0]
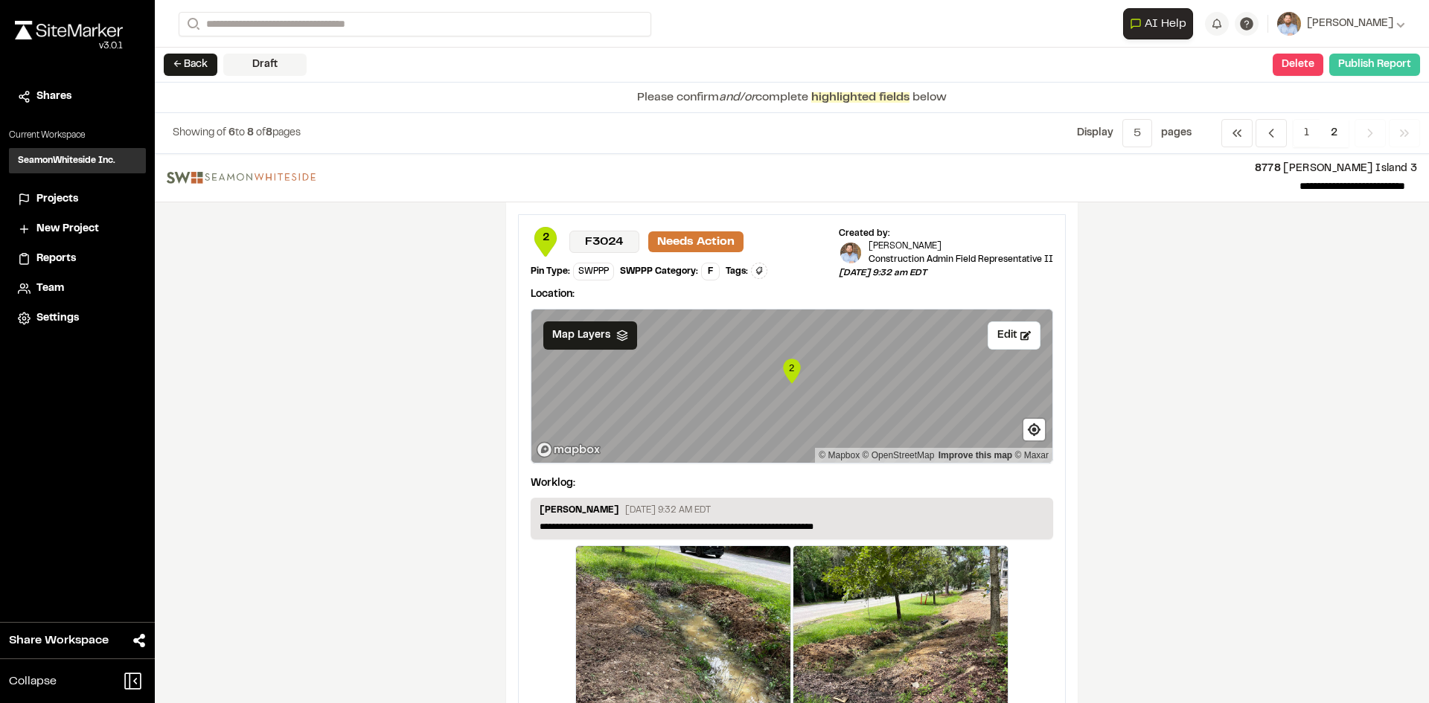
click at [1380, 69] on button "Publish Report" at bounding box center [1374, 65] width 91 height 22
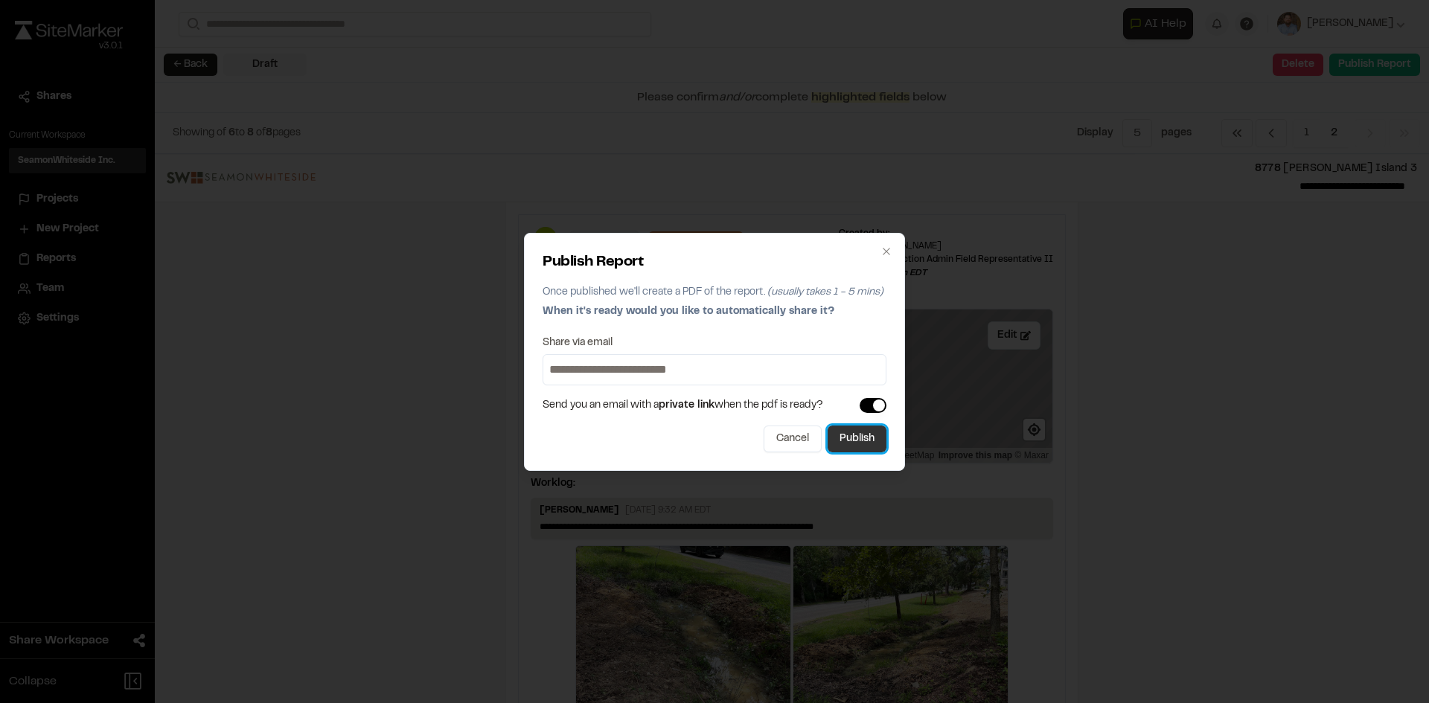
click at [868, 441] on button "Publish" at bounding box center [857, 439] width 59 height 27
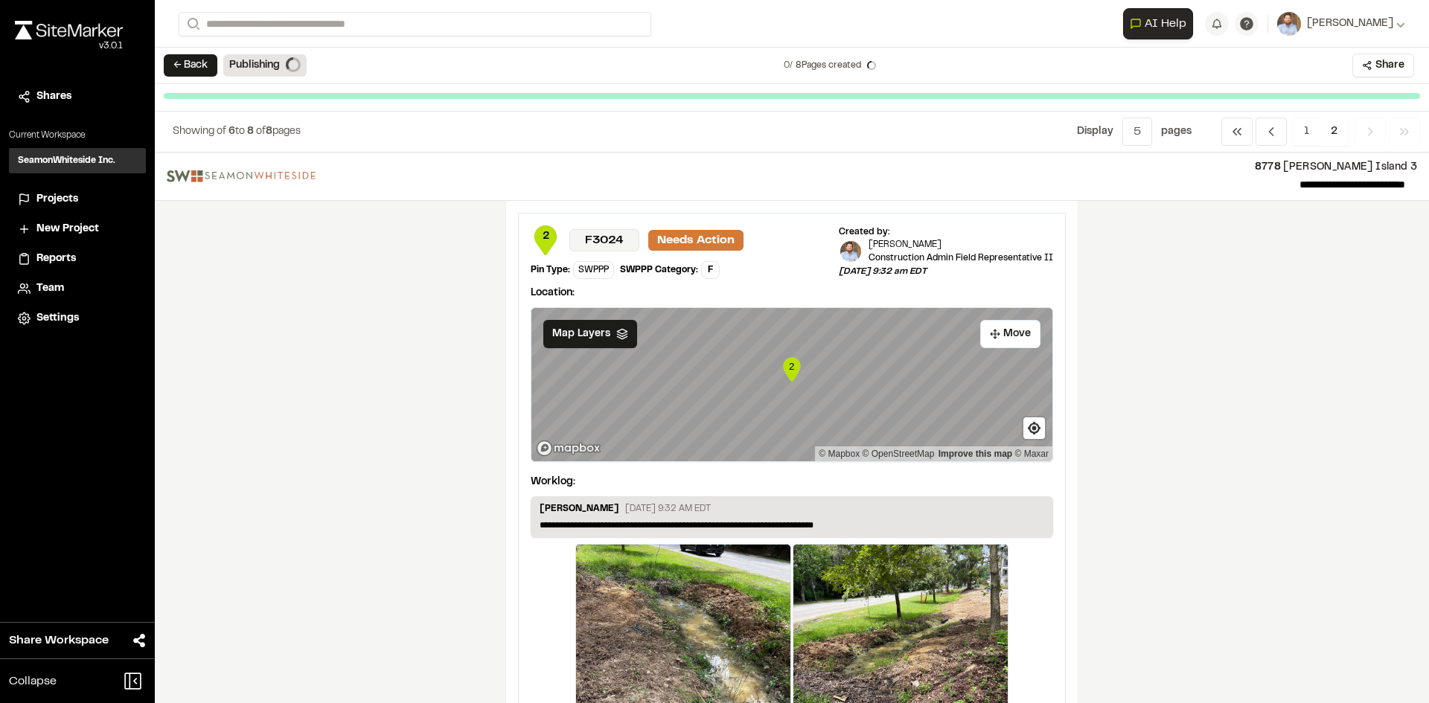
click at [59, 197] on span "Projects" at bounding box center [57, 199] width 42 height 16
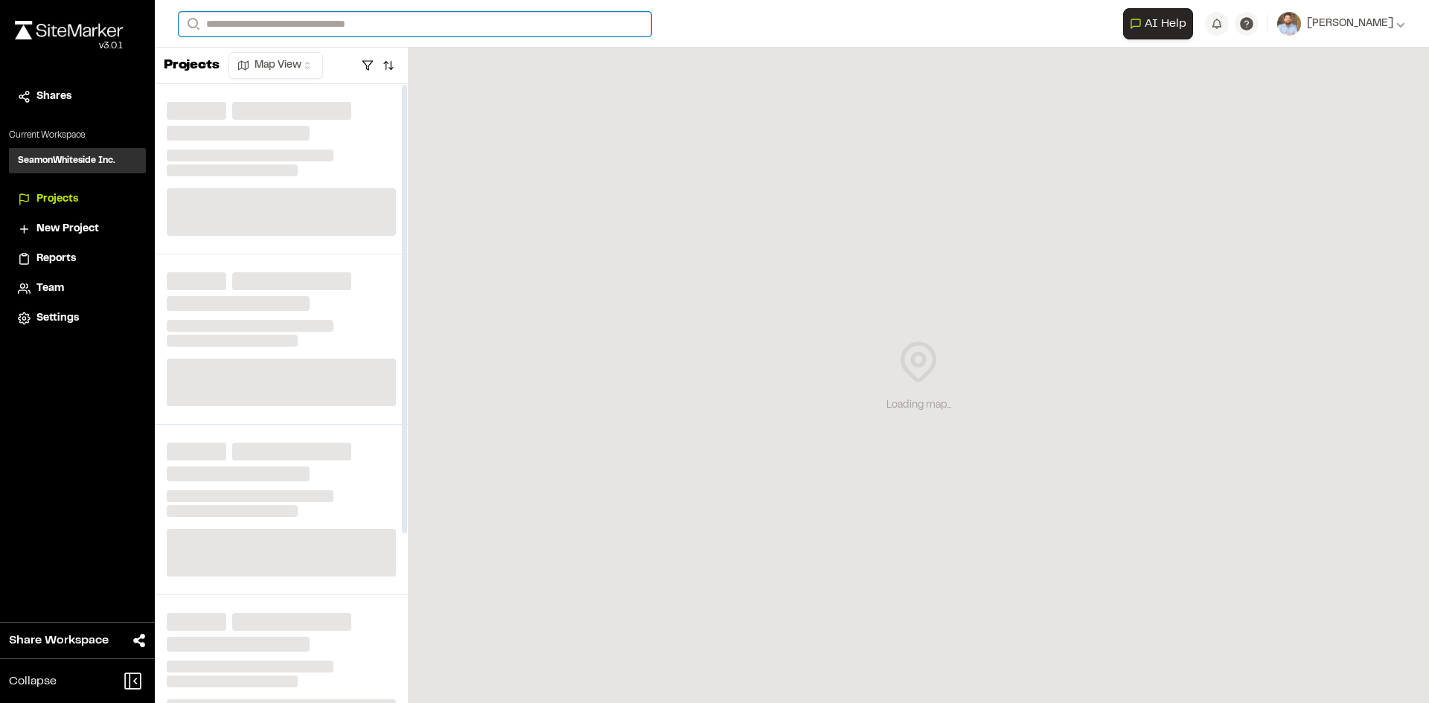
click at [259, 21] on input "Search" at bounding box center [415, 24] width 473 height 25
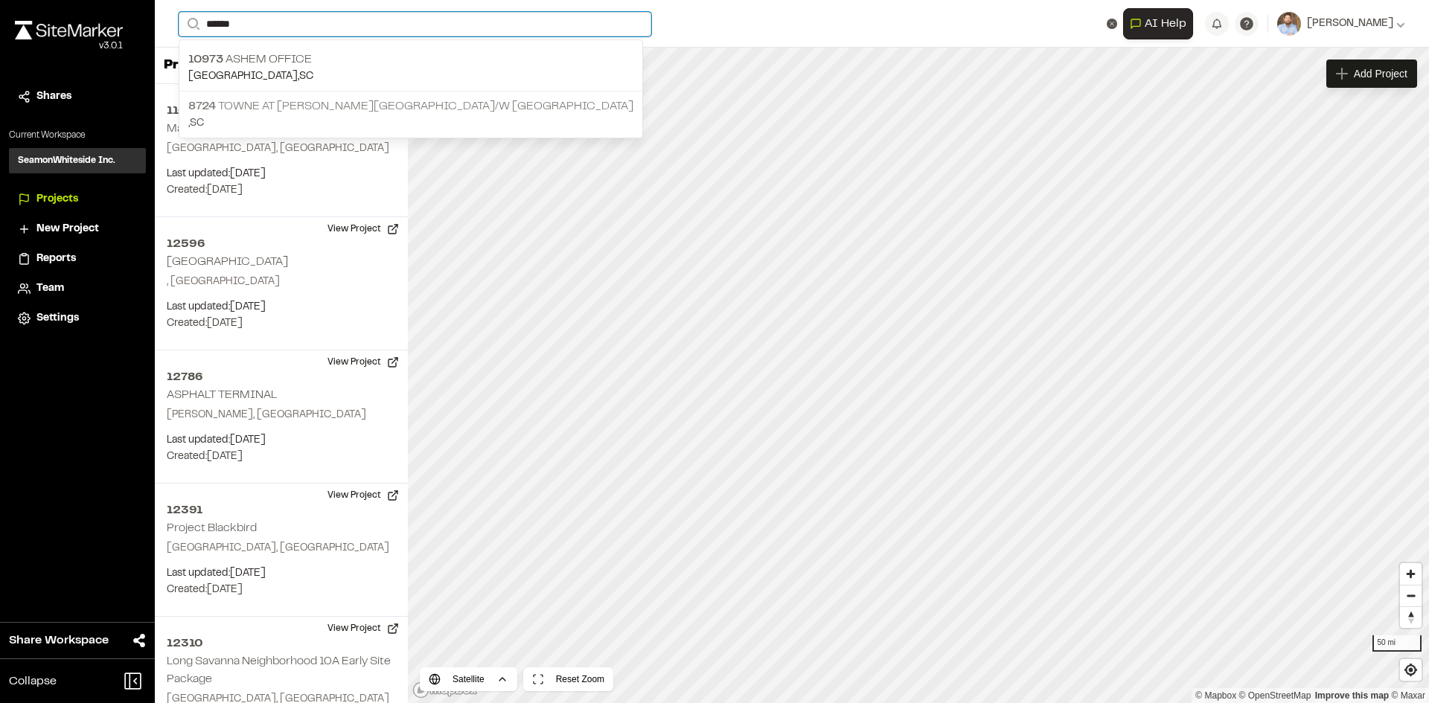
type input "*****"
click at [300, 109] on p "8724 Towne at [PERSON_NAME][GEOGRAPHIC_DATA]" at bounding box center [410, 106] width 445 height 18
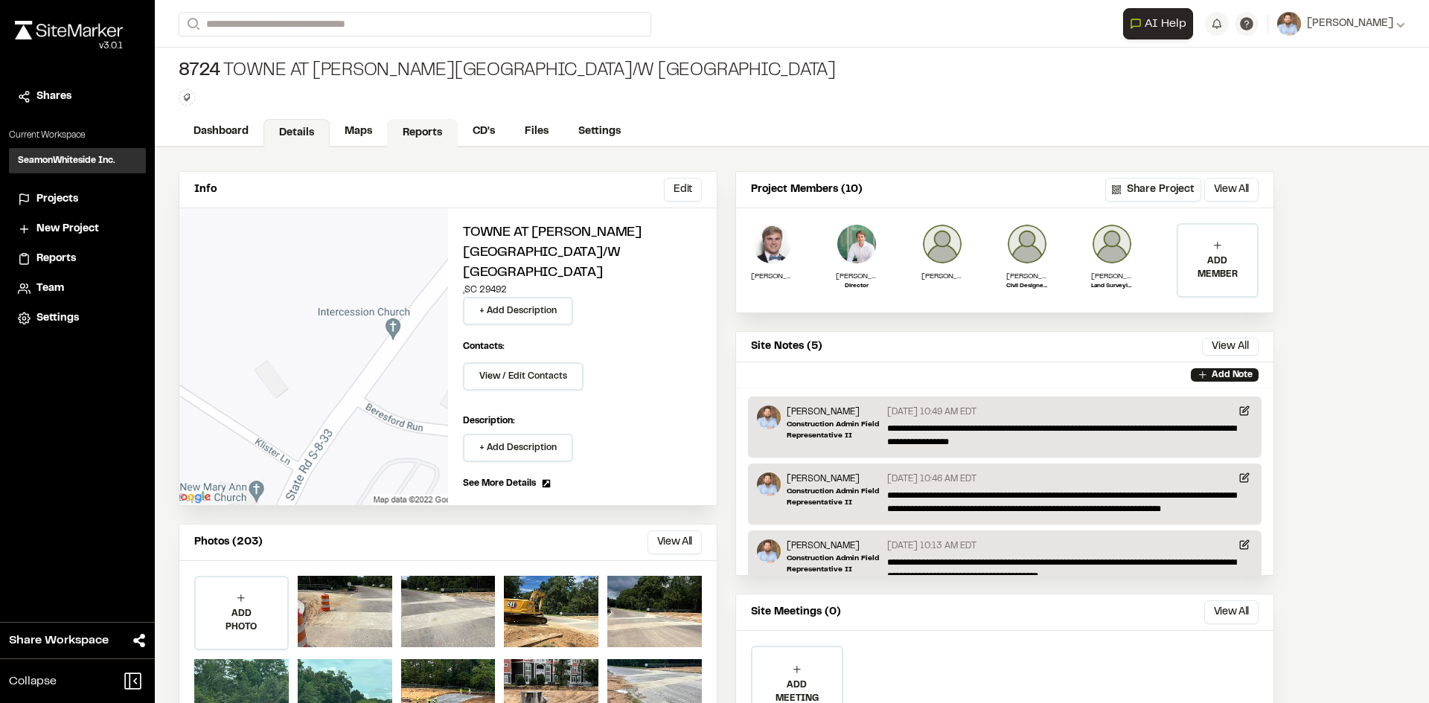
click at [417, 132] on link "Reports" at bounding box center [422, 133] width 71 height 28
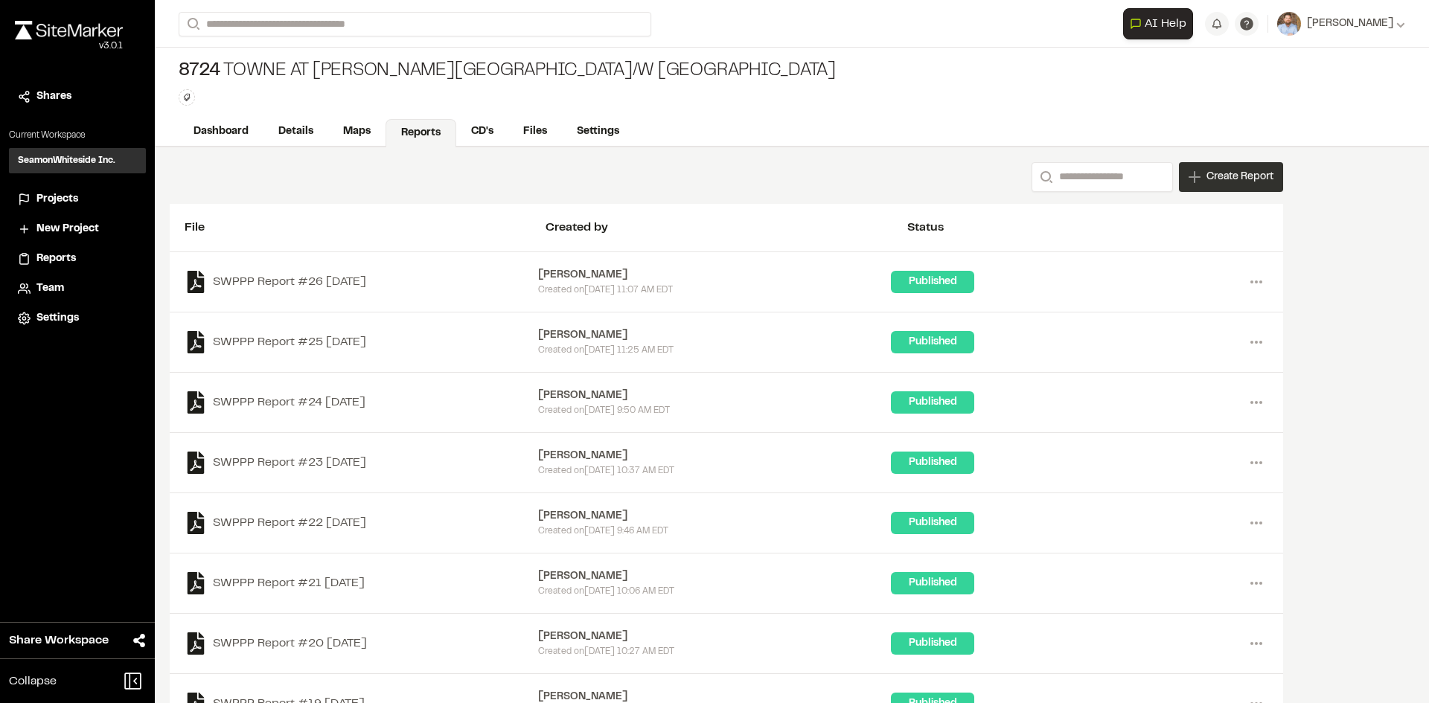
click at [1249, 186] on div "Create Report" at bounding box center [1231, 177] width 104 height 30
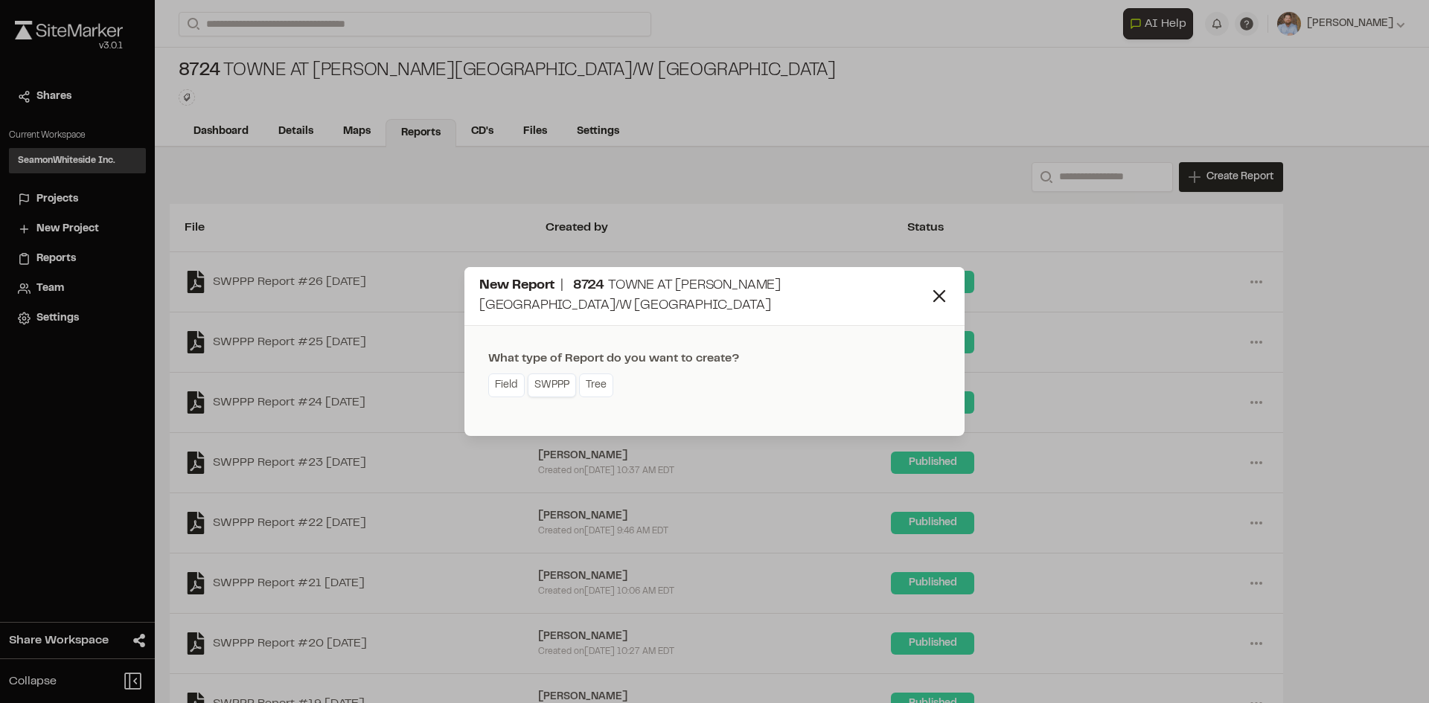
click at [554, 386] on link "SWPPP" at bounding box center [552, 386] width 48 height 24
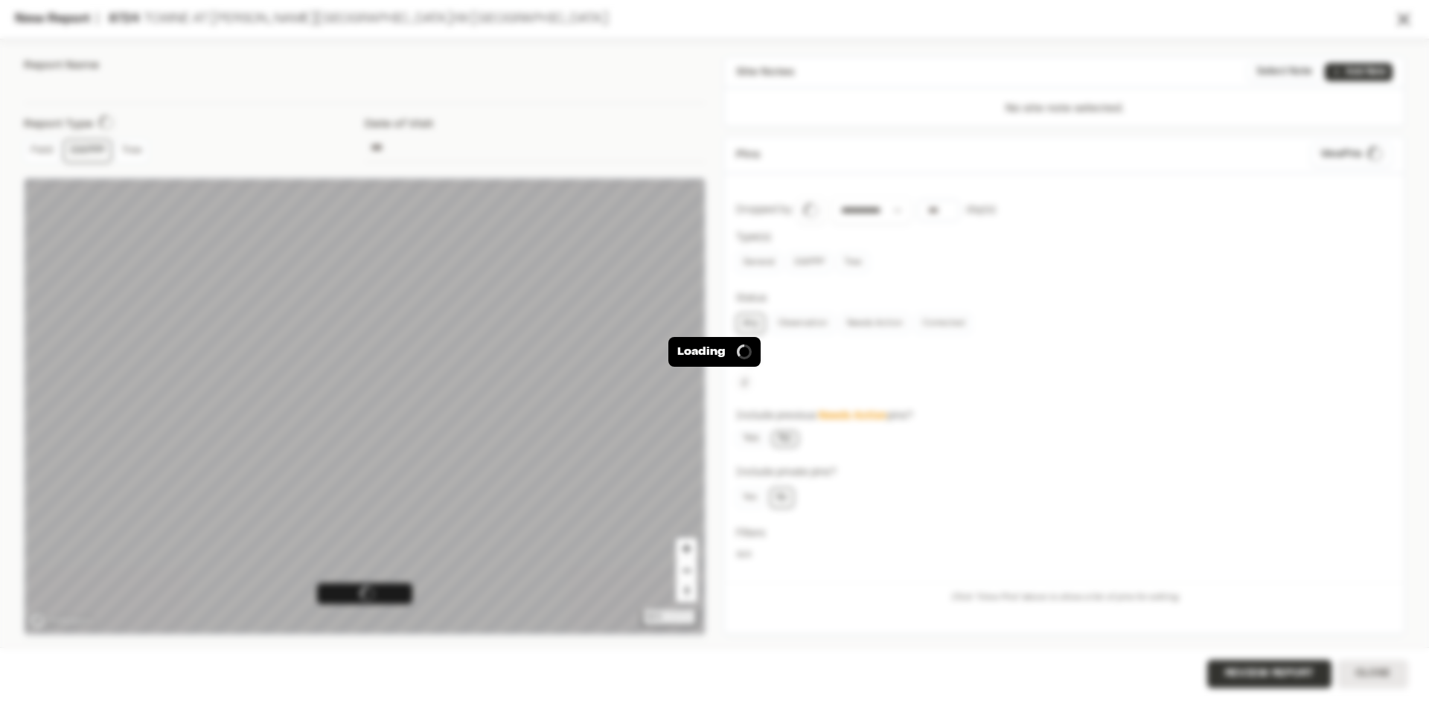
type input "**********"
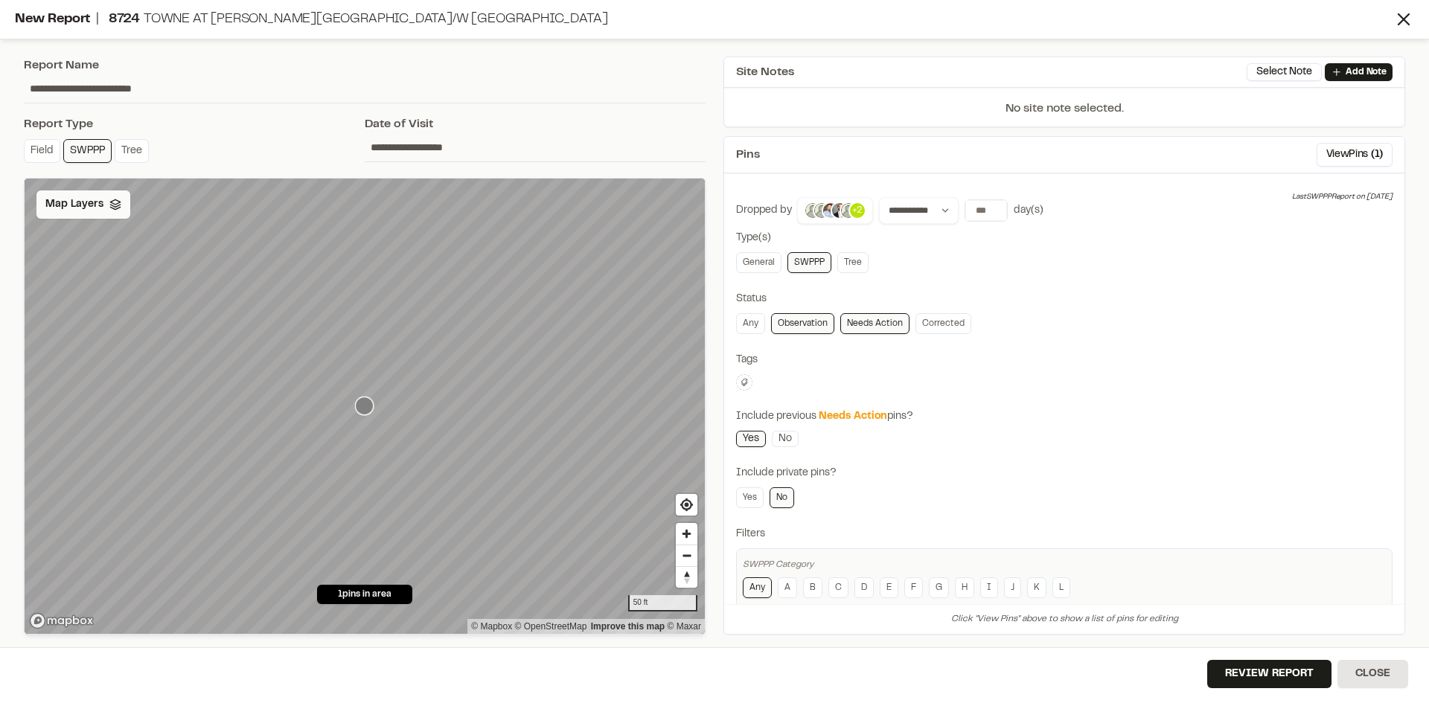
click at [83, 212] on span "Map Layers" at bounding box center [74, 204] width 58 height 16
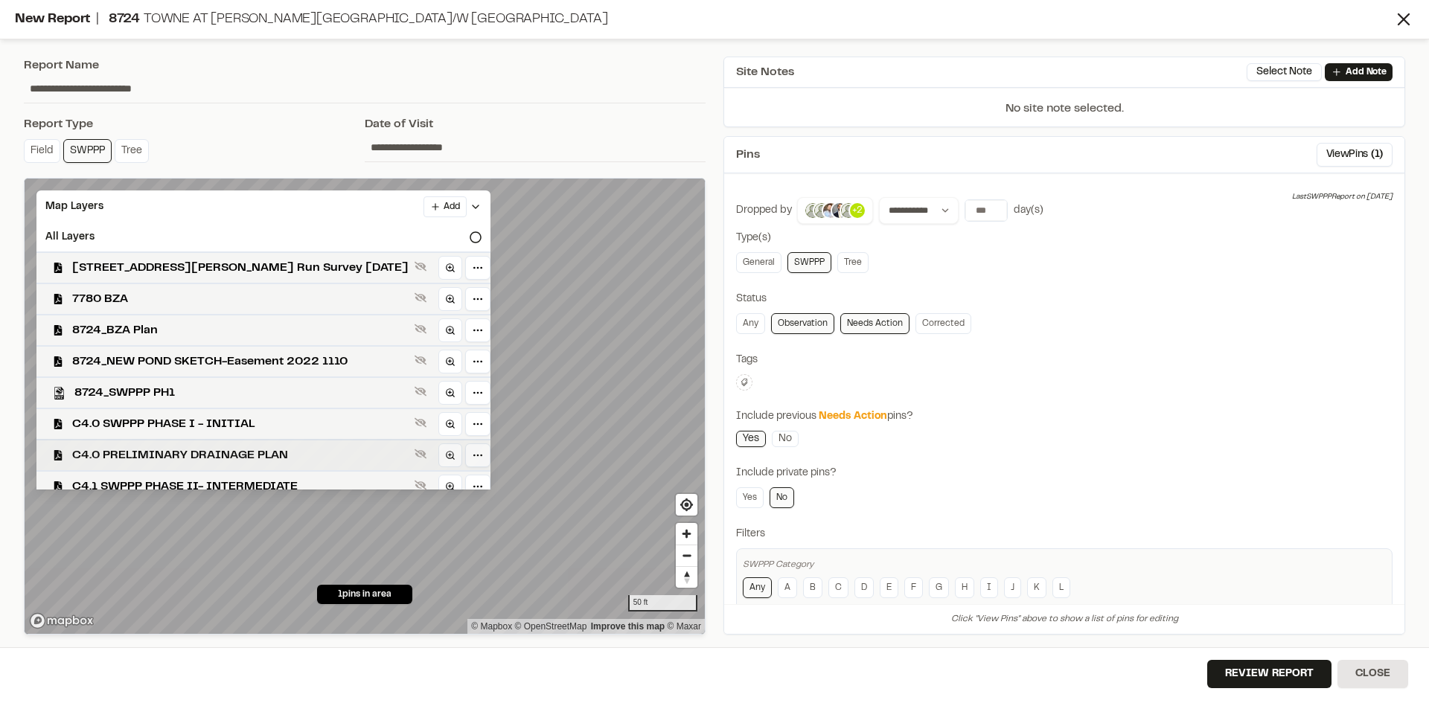
click at [204, 449] on span "C4.0 PRELIMINARY DRAINAGE PLAN" at bounding box center [240, 455] width 336 height 18
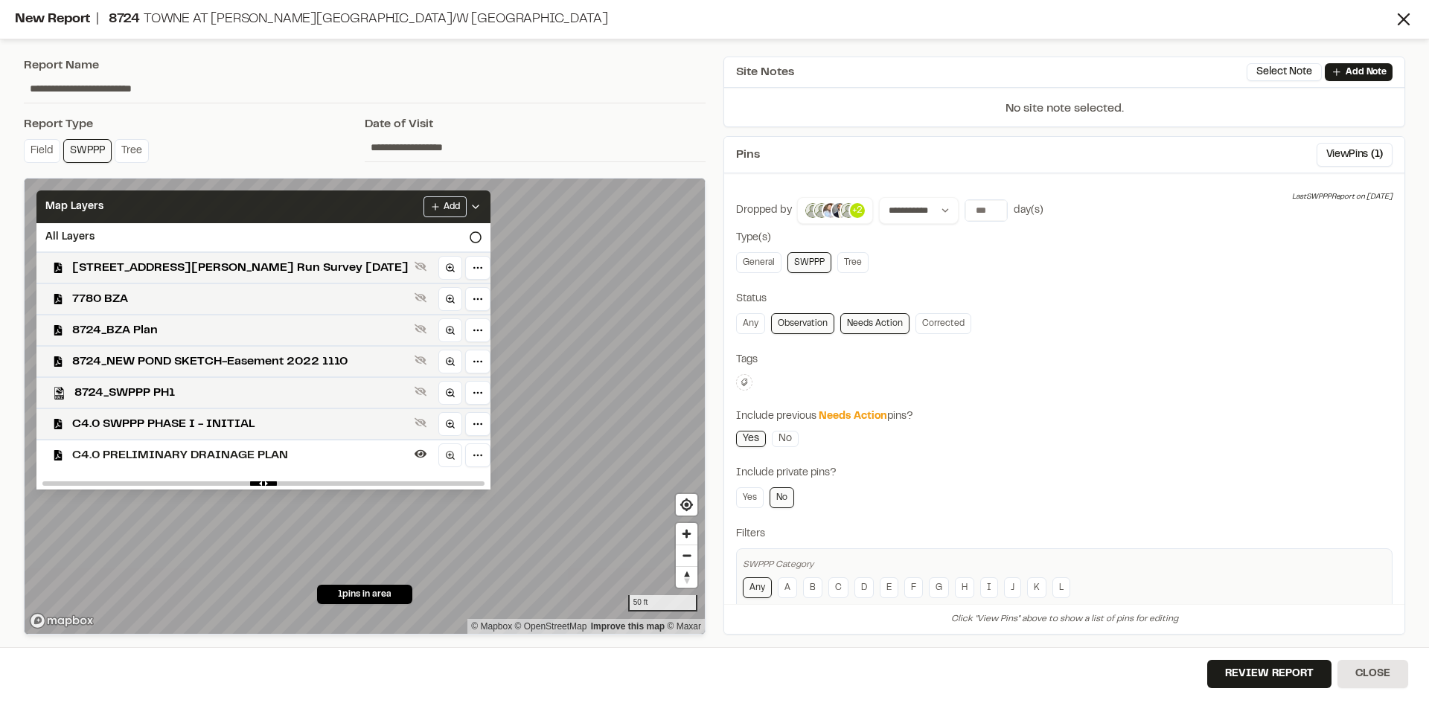
click at [481, 205] on icon at bounding box center [476, 207] width 12 height 12
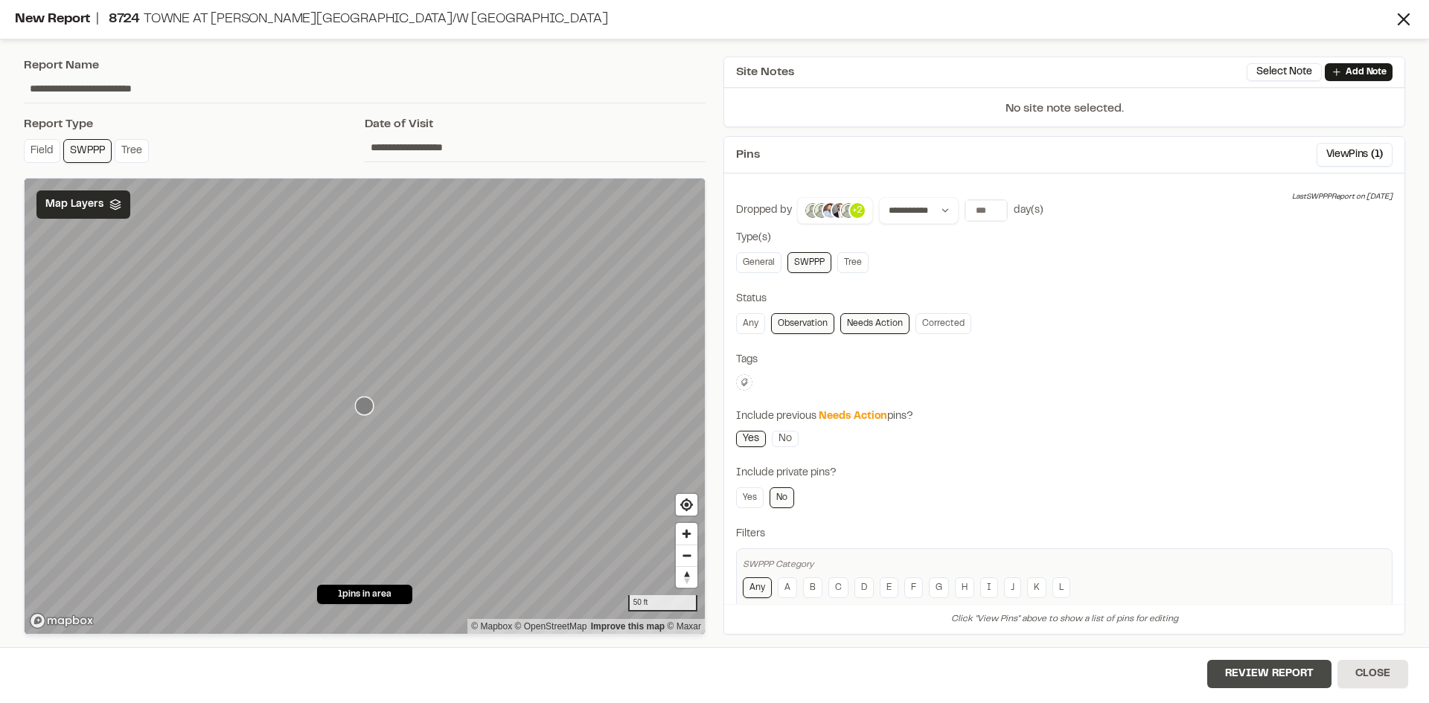
click at [1300, 679] on button "Review Report" at bounding box center [1269, 674] width 124 height 28
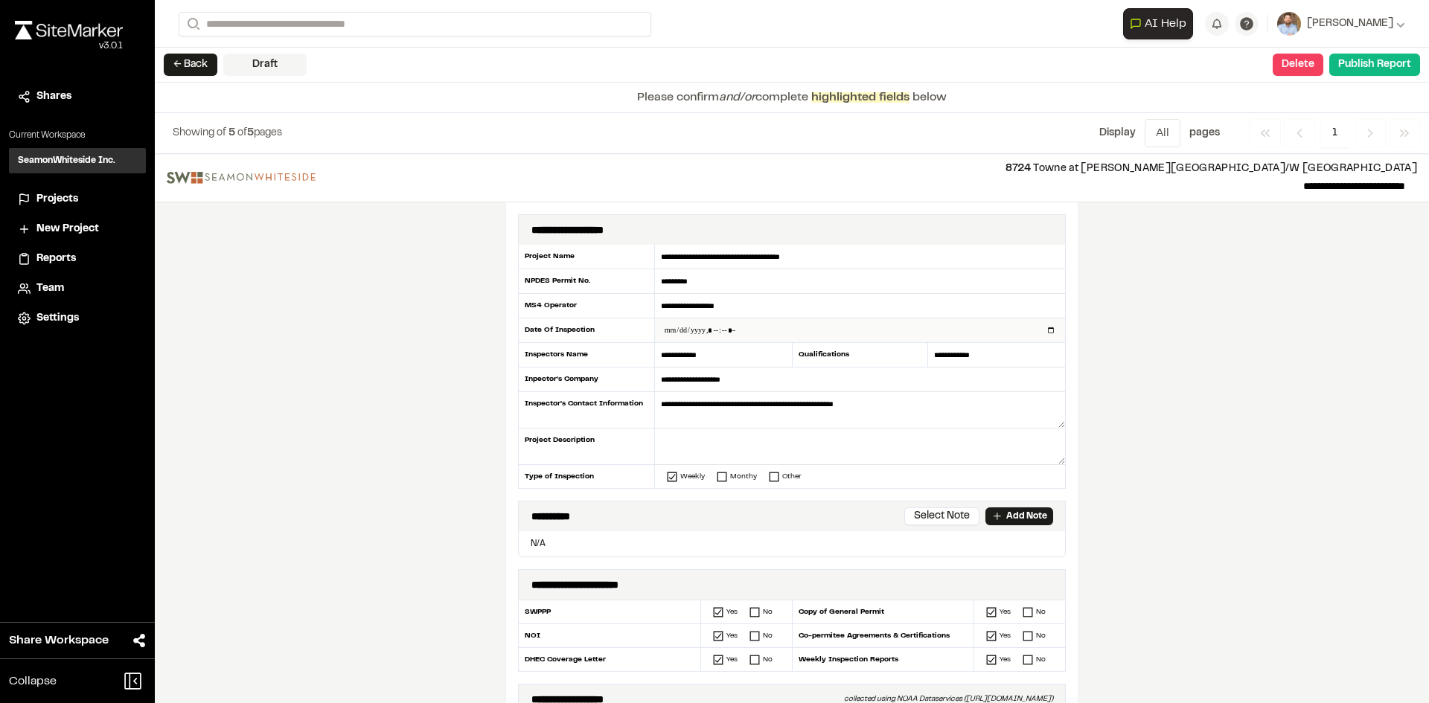
click at [1046, 327] on input "datetime-local" at bounding box center [860, 331] width 410 height 24
type input "**********"
click at [452, 468] on div "**********" at bounding box center [792, 428] width 1274 height 549
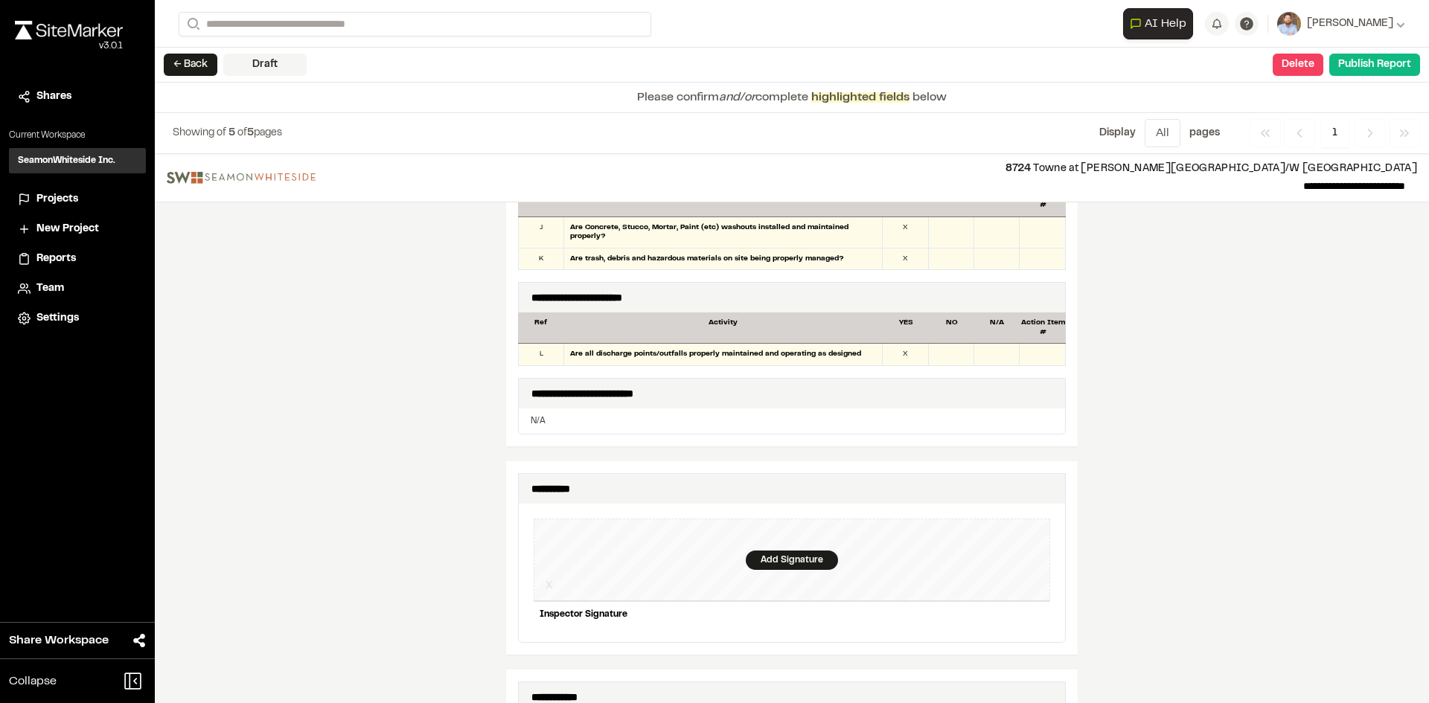
scroll to position [1339, 0]
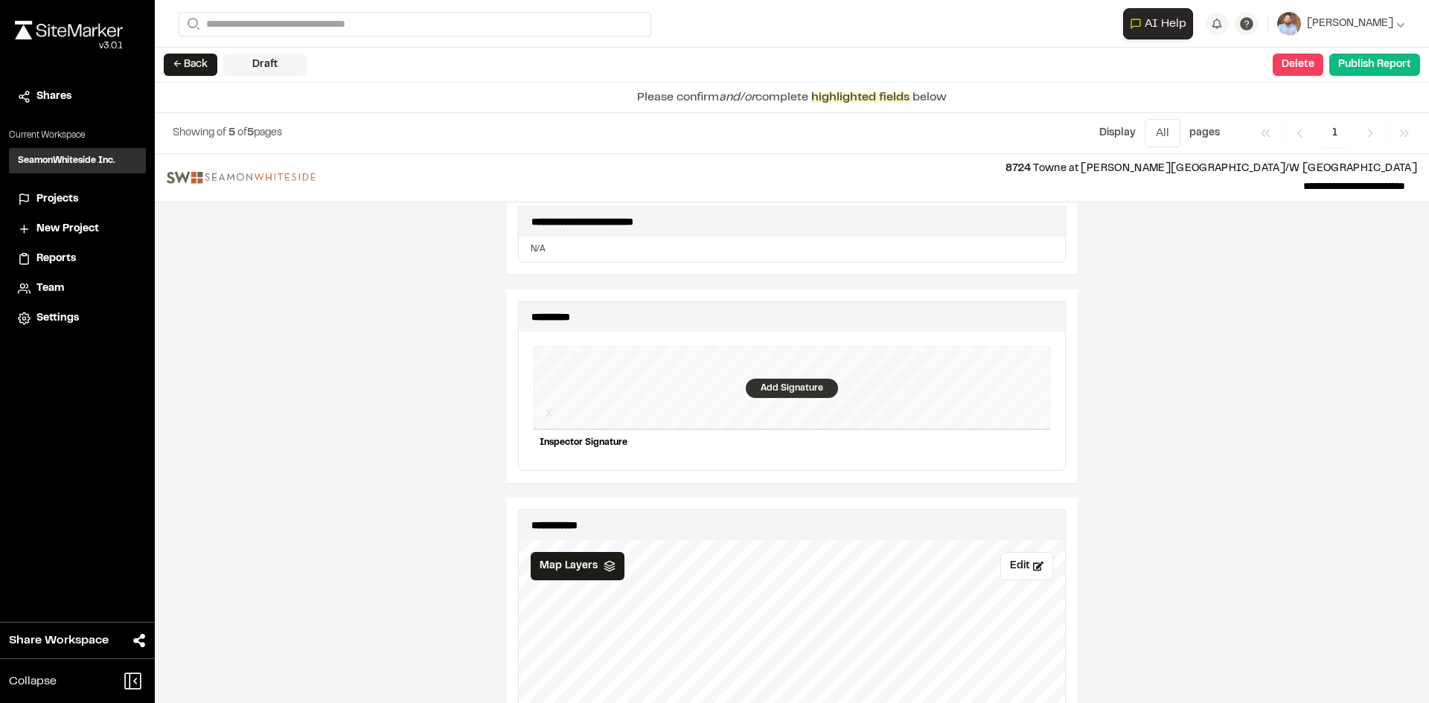
click at [793, 383] on div "Add Signature" at bounding box center [792, 388] width 92 height 19
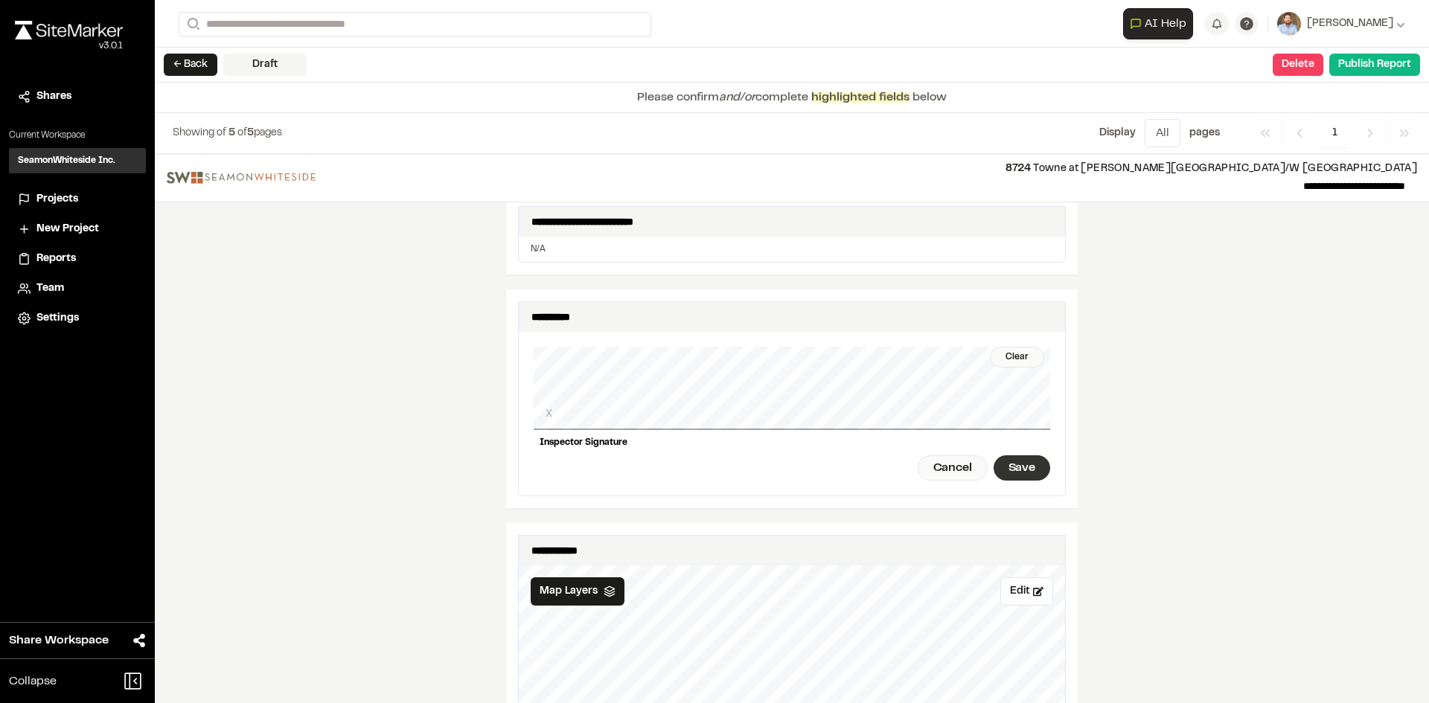
click at [1031, 462] on div "Save" at bounding box center [1021, 467] width 57 height 25
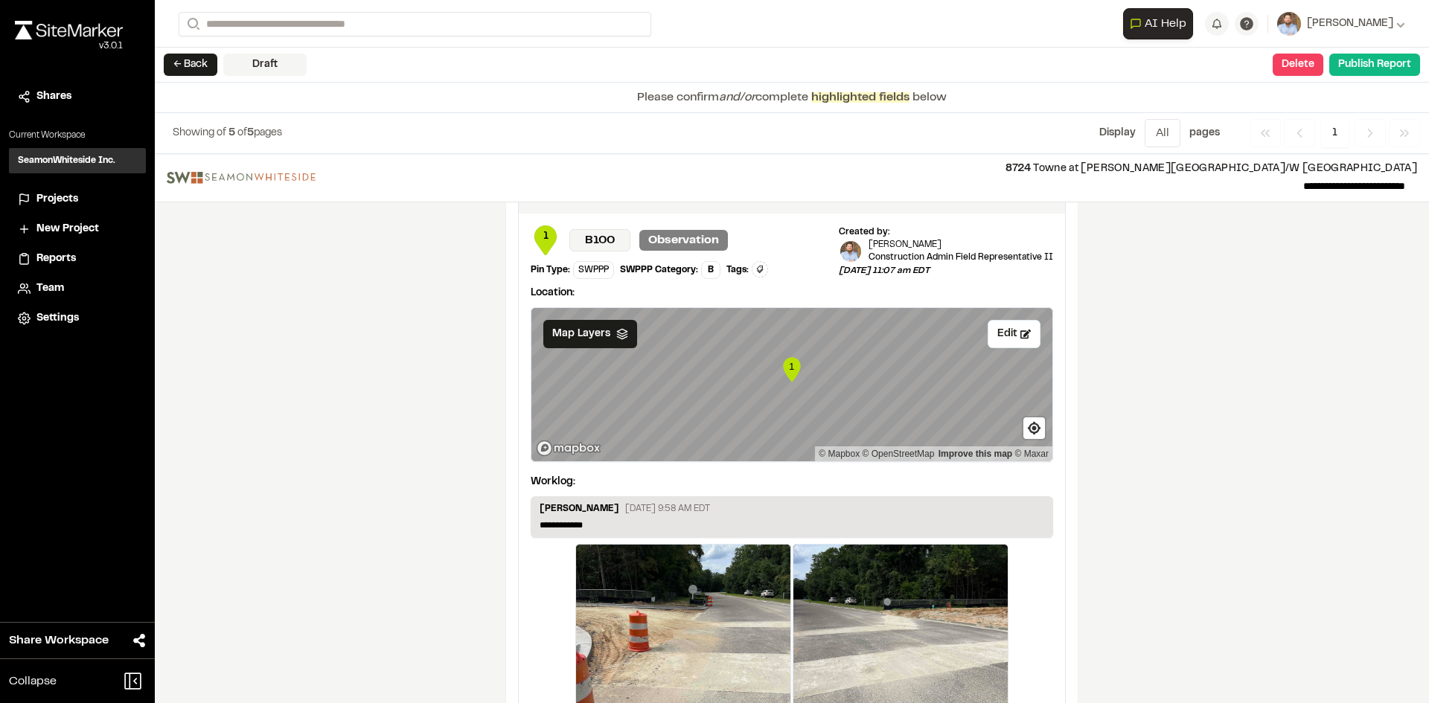
scroll to position [2505, 0]
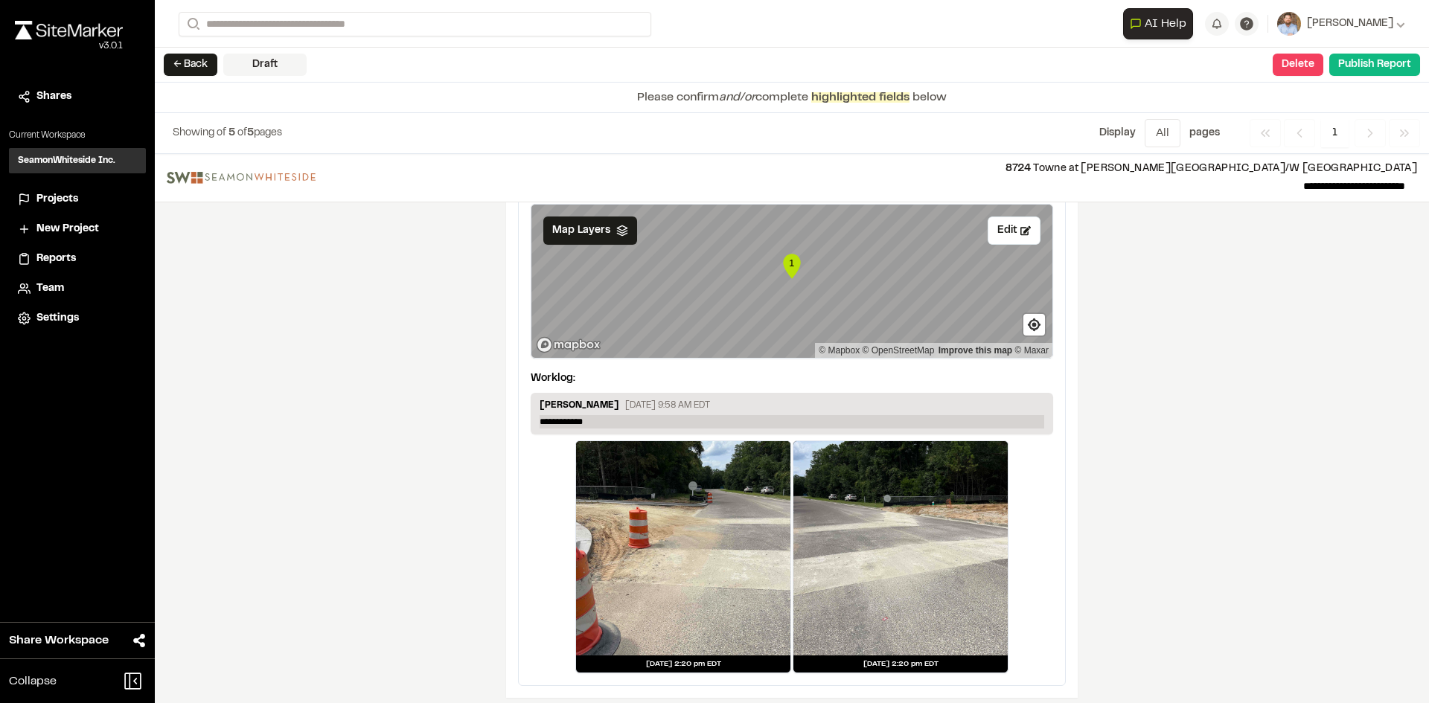
click at [607, 415] on p "**********" at bounding box center [792, 421] width 505 height 13
click at [1377, 68] on button "Publish Report" at bounding box center [1374, 65] width 91 height 22
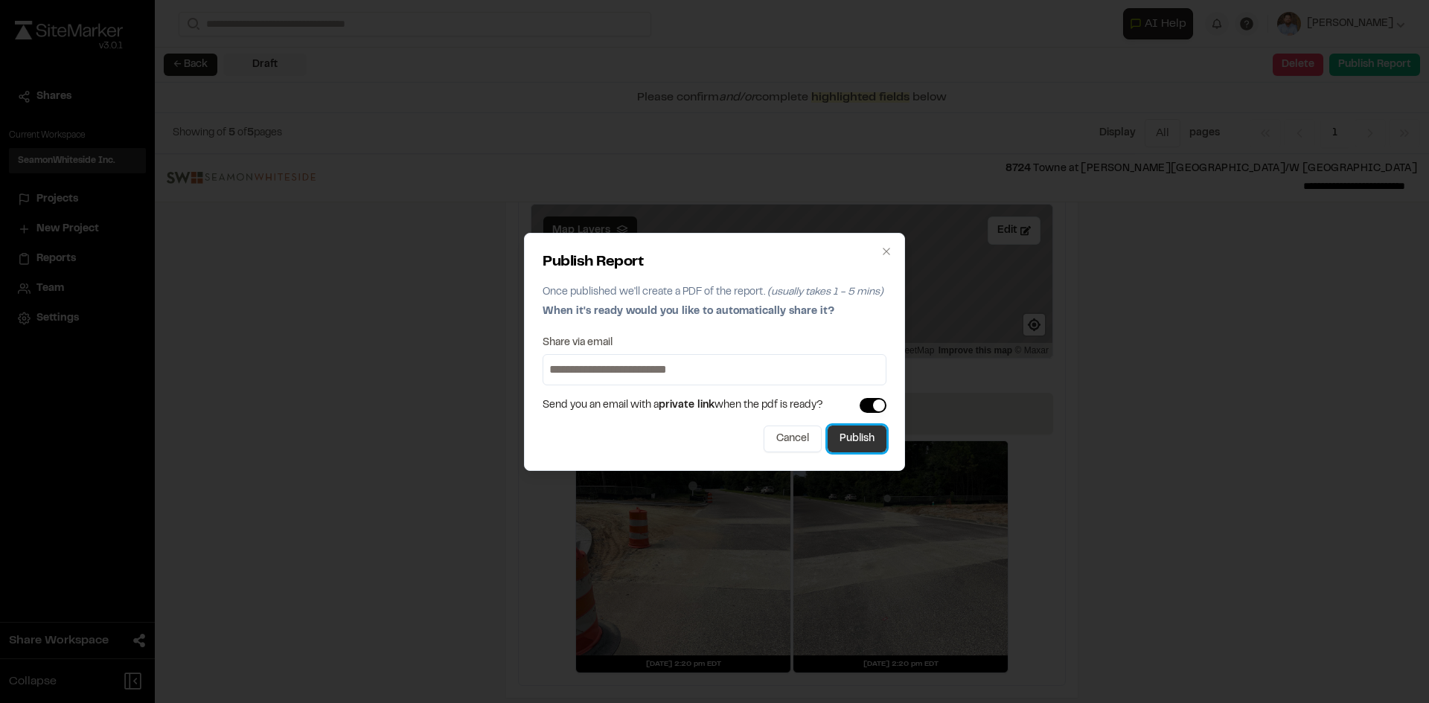
click at [859, 443] on button "Publish" at bounding box center [857, 439] width 59 height 27
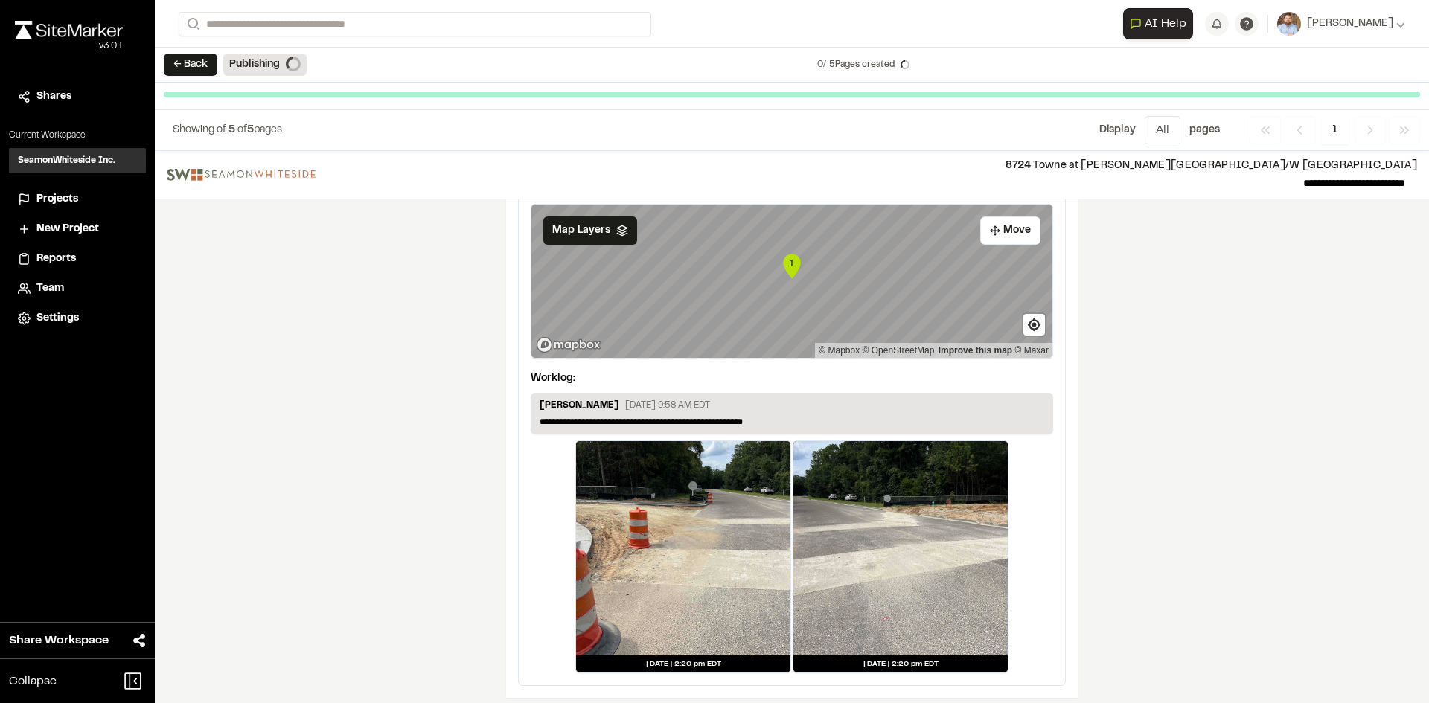
scroll to position [2459, 0]
click at [56, 199] on span "Projects" at bounding box center [57, 199] width 42 height 16
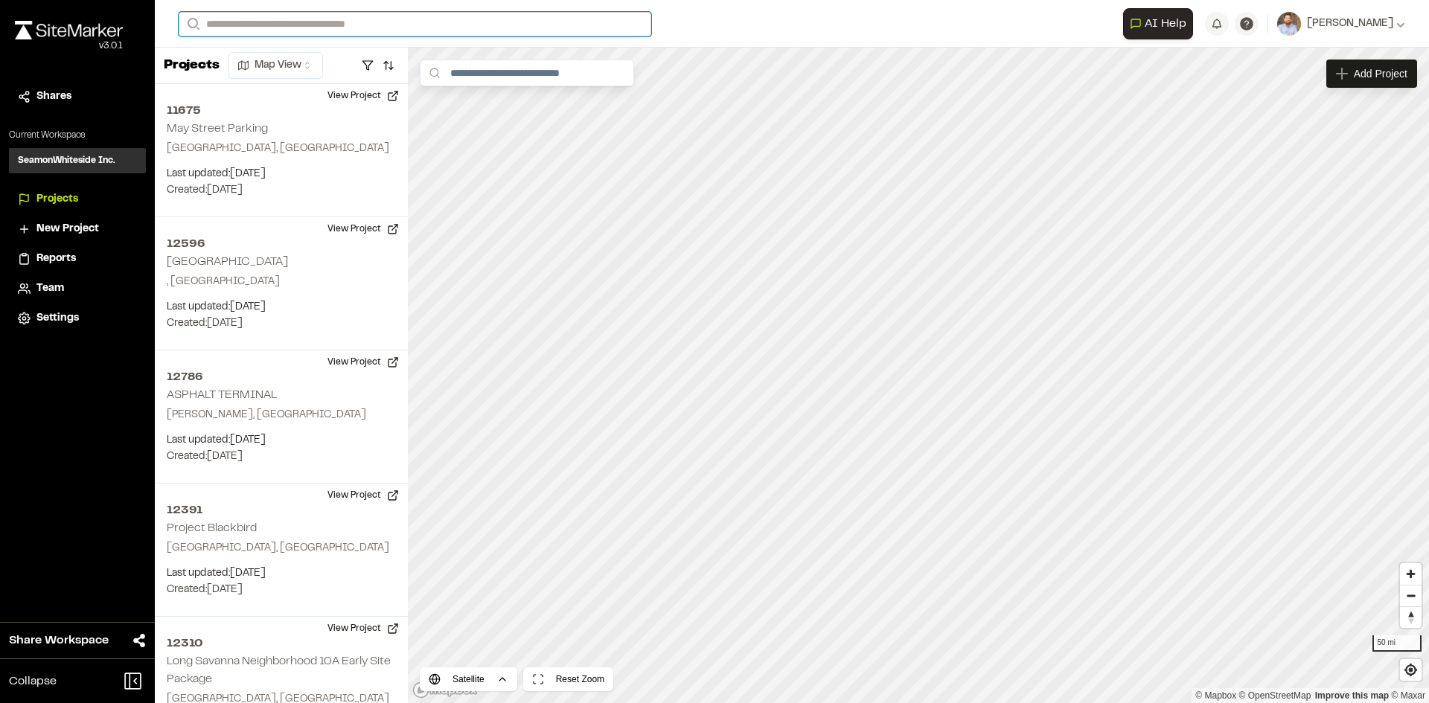
click at [301, 29] on input "Search" at bounding box center [415, 24] width 473 height 25
type input "**********"
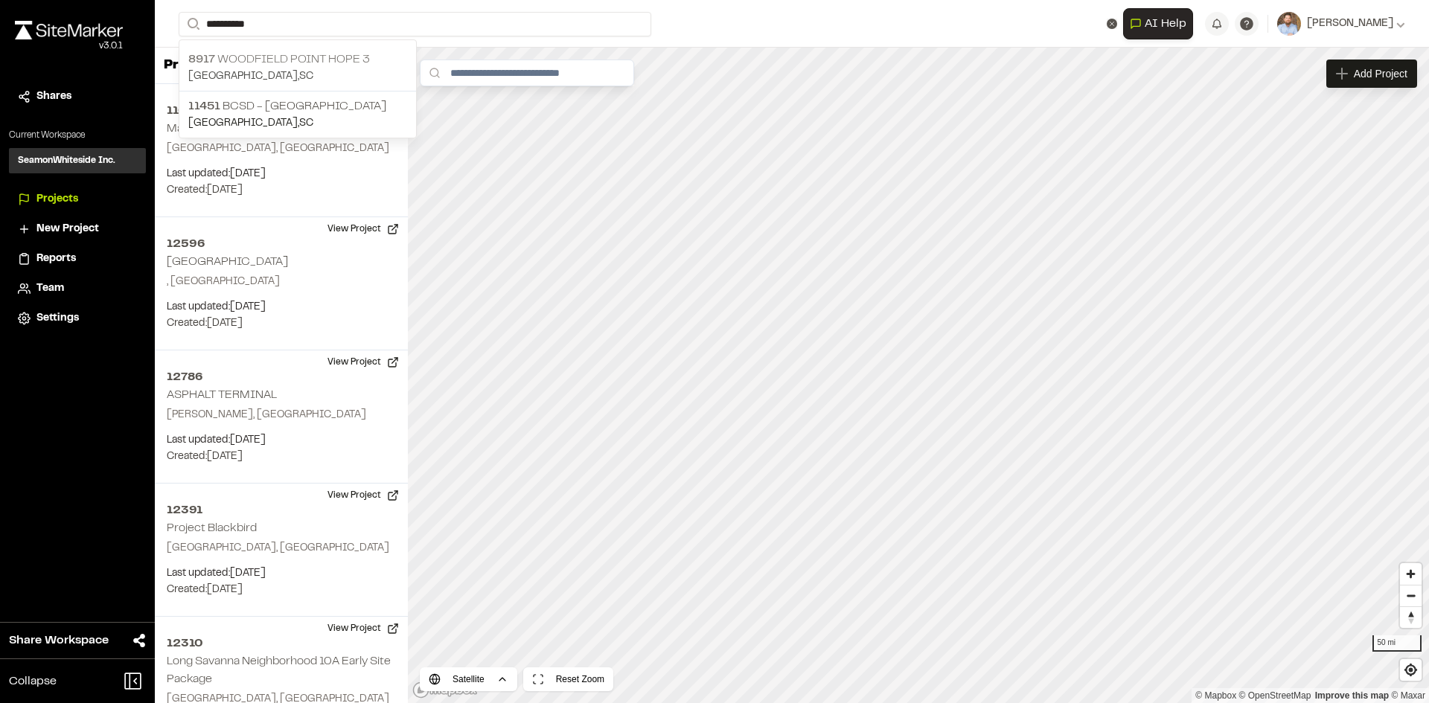
click at [298, 63] on p "[STREET_ADDRESS]" at bounding box center [297, 60] width 219 height 18
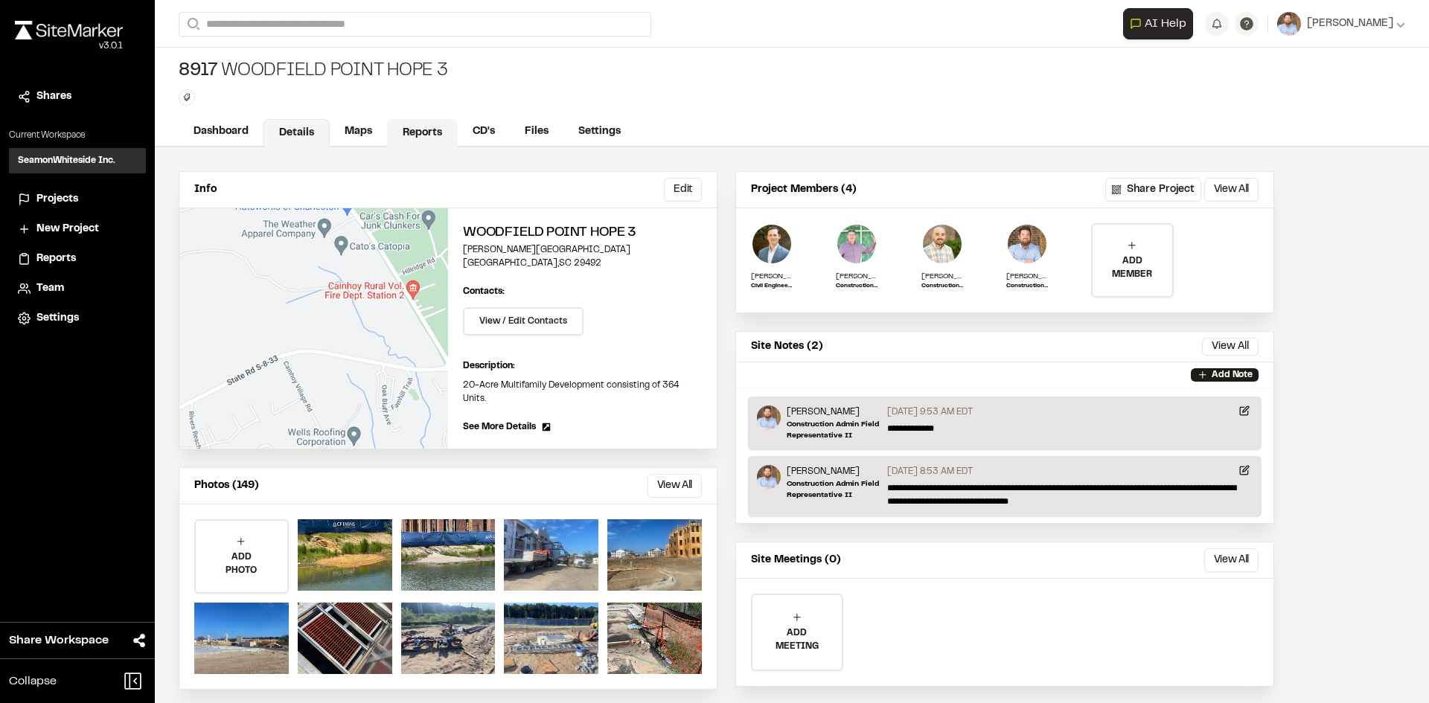
click at [440, 121] on link "Reports" at bounding box center [422, 133] width 71 height 28
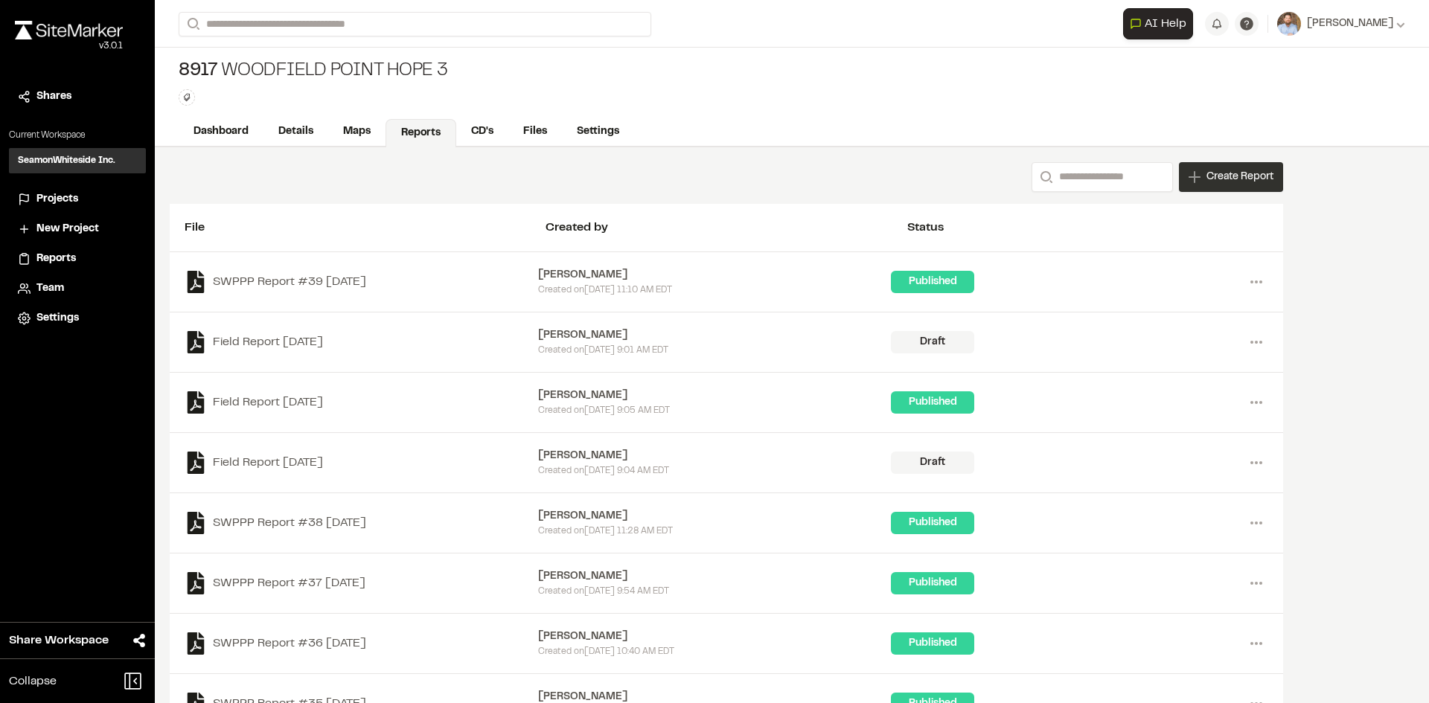
click at [1228, 182] on span "Create Report" at bounding box center [1239, 177] width 67 height 16
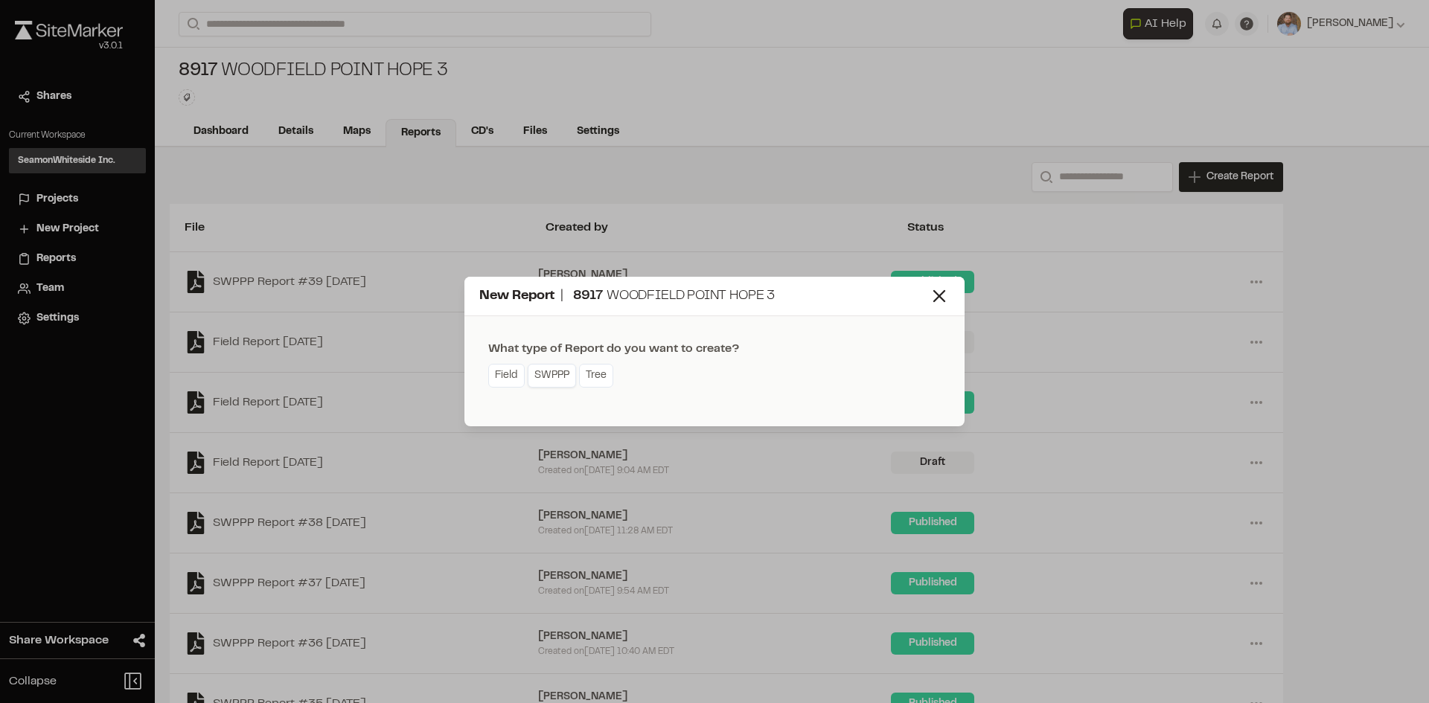
click at [557, 384] on link "SWPPP" at bounding box center [552, 376] width 48 height 24
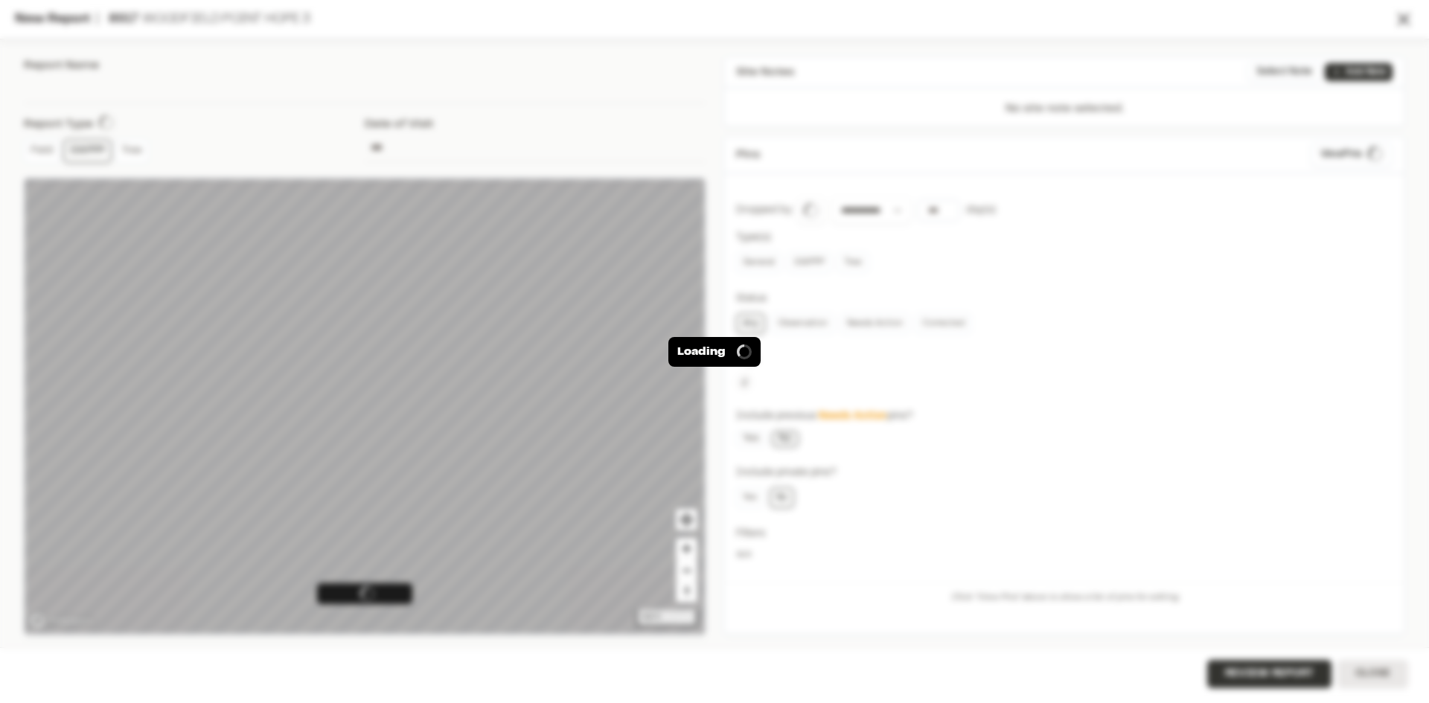
type input "**********"
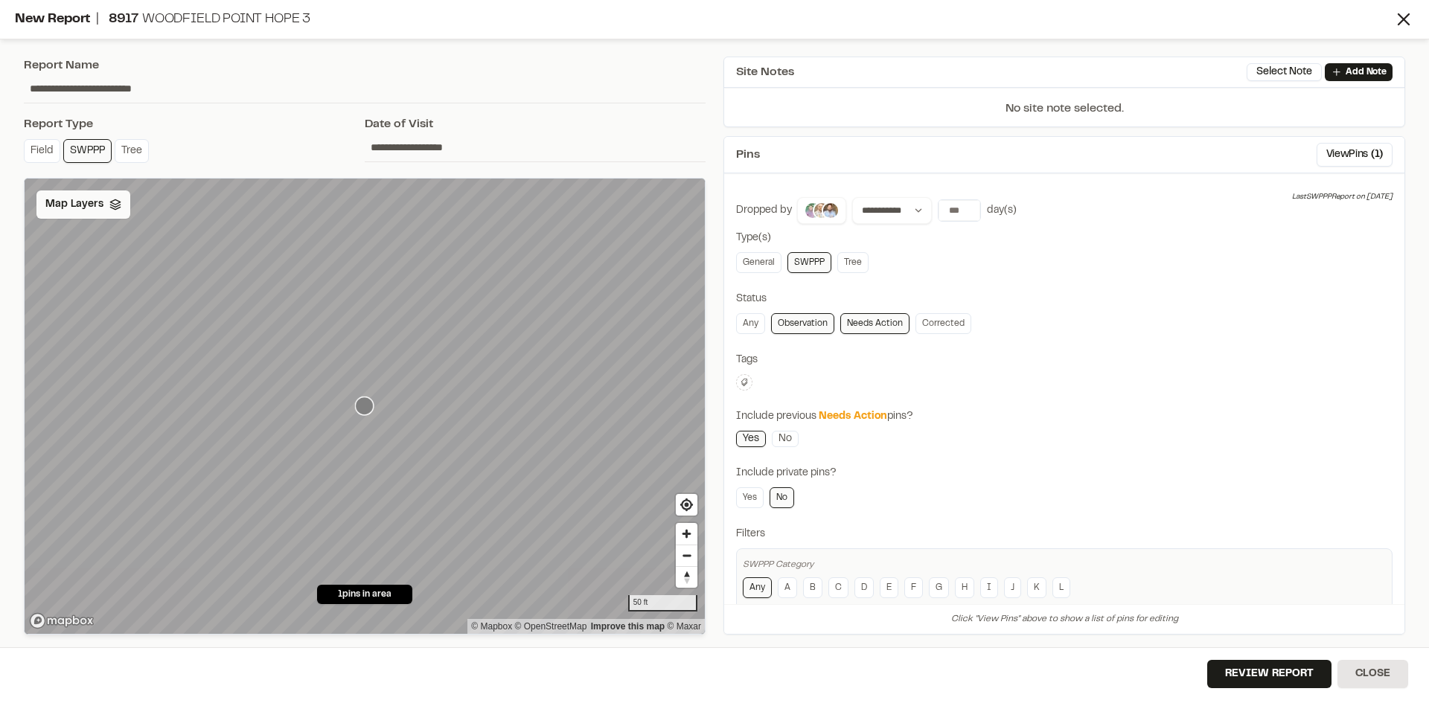
click at [94, 213] on div "Map Layers" at bounding box center [83, 205] width 94 height 28
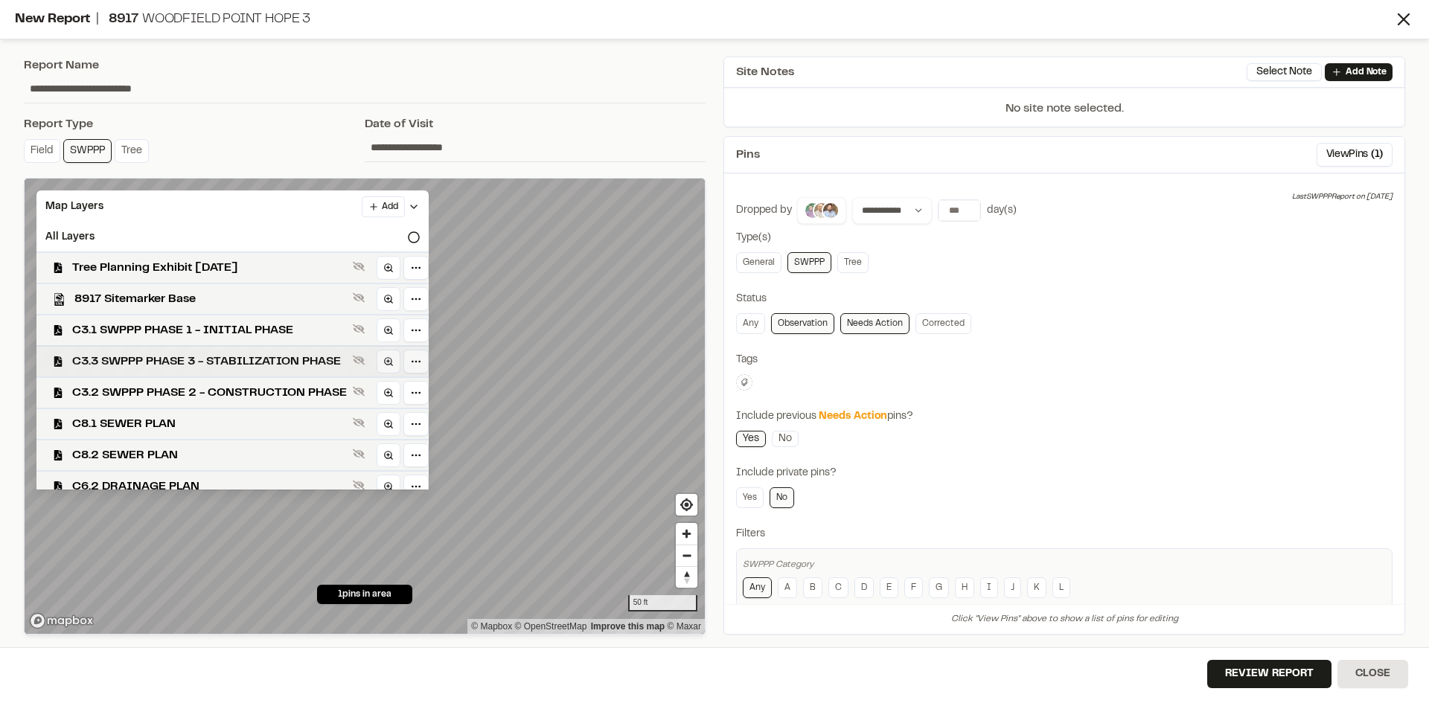
click at [281, 364] on span "C3.3 SWPPP PHASE 3 - STABILIZATION PHASE" at bounding box center [209, 362] width 275 height 18
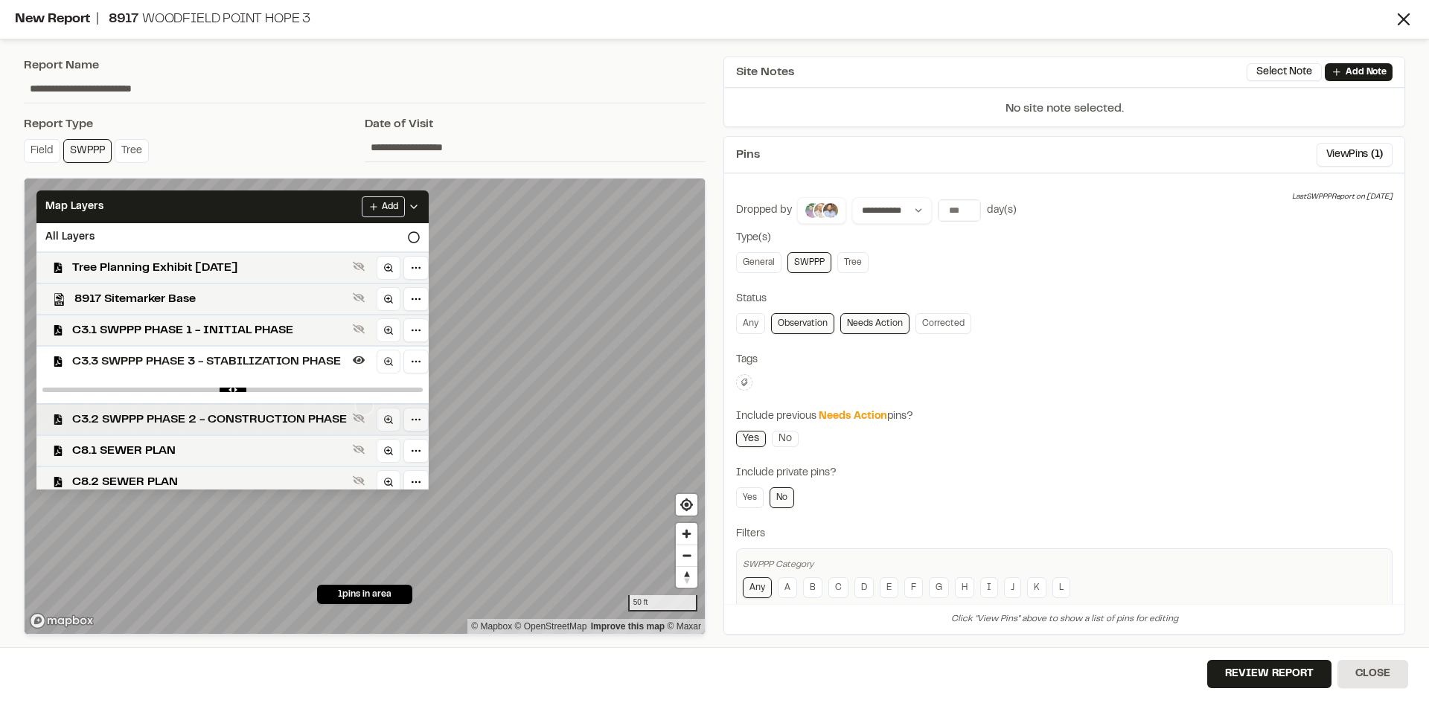
click at [257, 414] on span "C3.2 SWPPP PHASE 2 - CONSTRUCTION PHASE" at bounding box center [209, 420] width 275 height 18
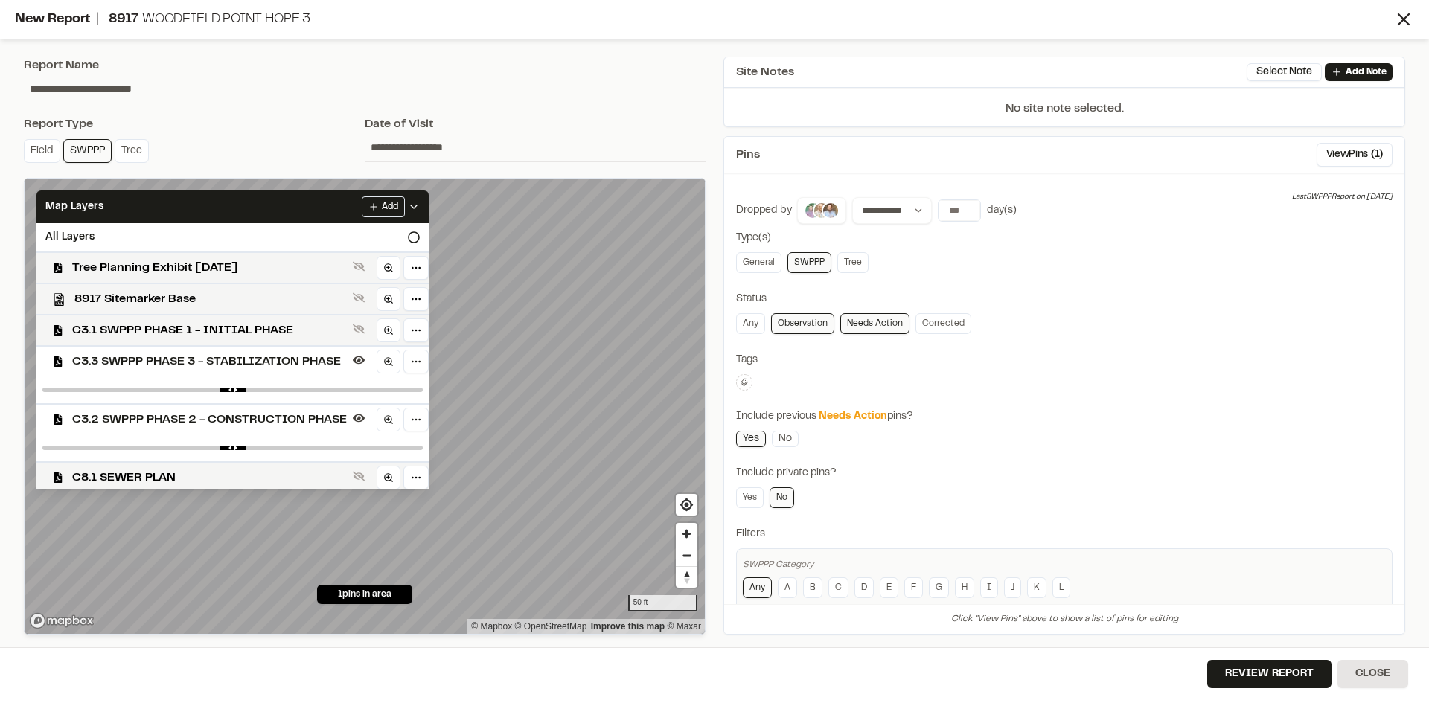
click at [274, 362] on span "C3.3 SWPPP PHASE 3 - STABILIZATION PHASE" at bounding box center [209, 362] width 275 height 18
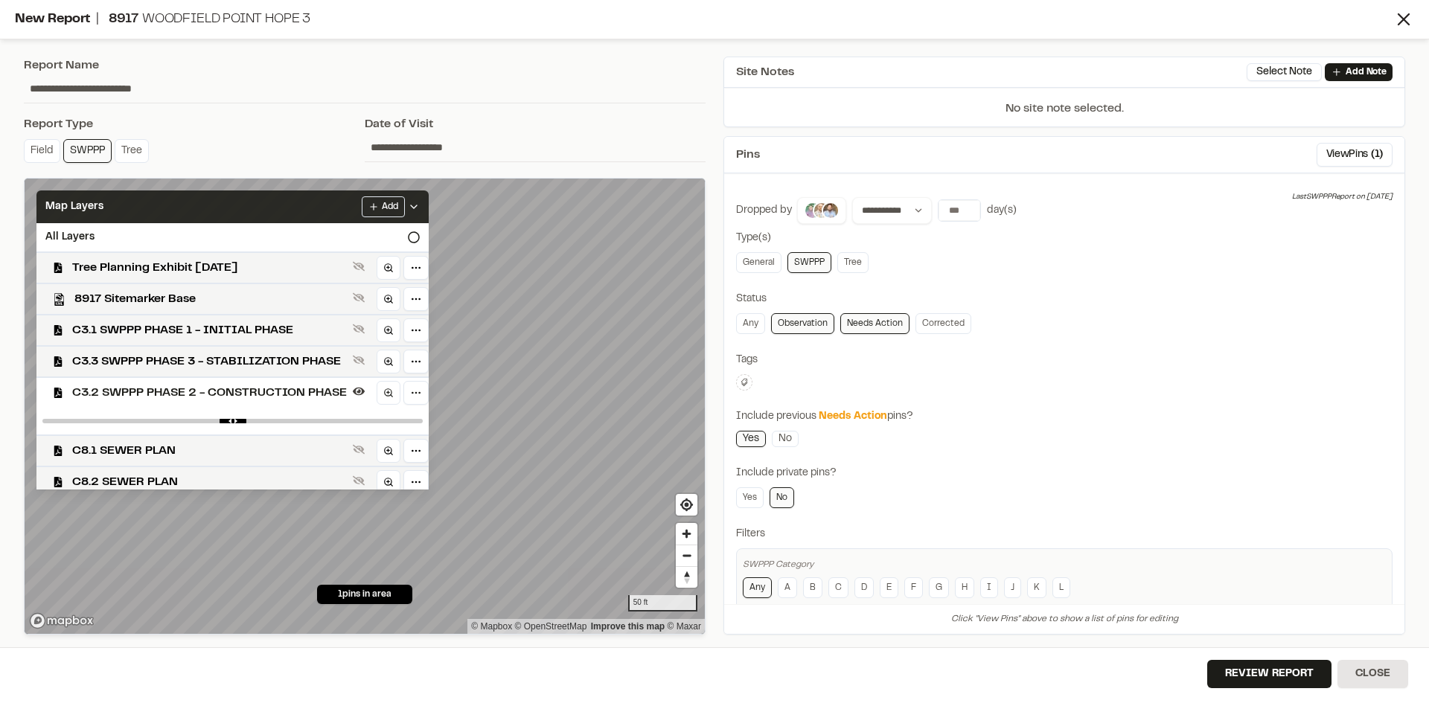
click at [420, 201] on icon at bounding box center [414, 207] width 12 height 12
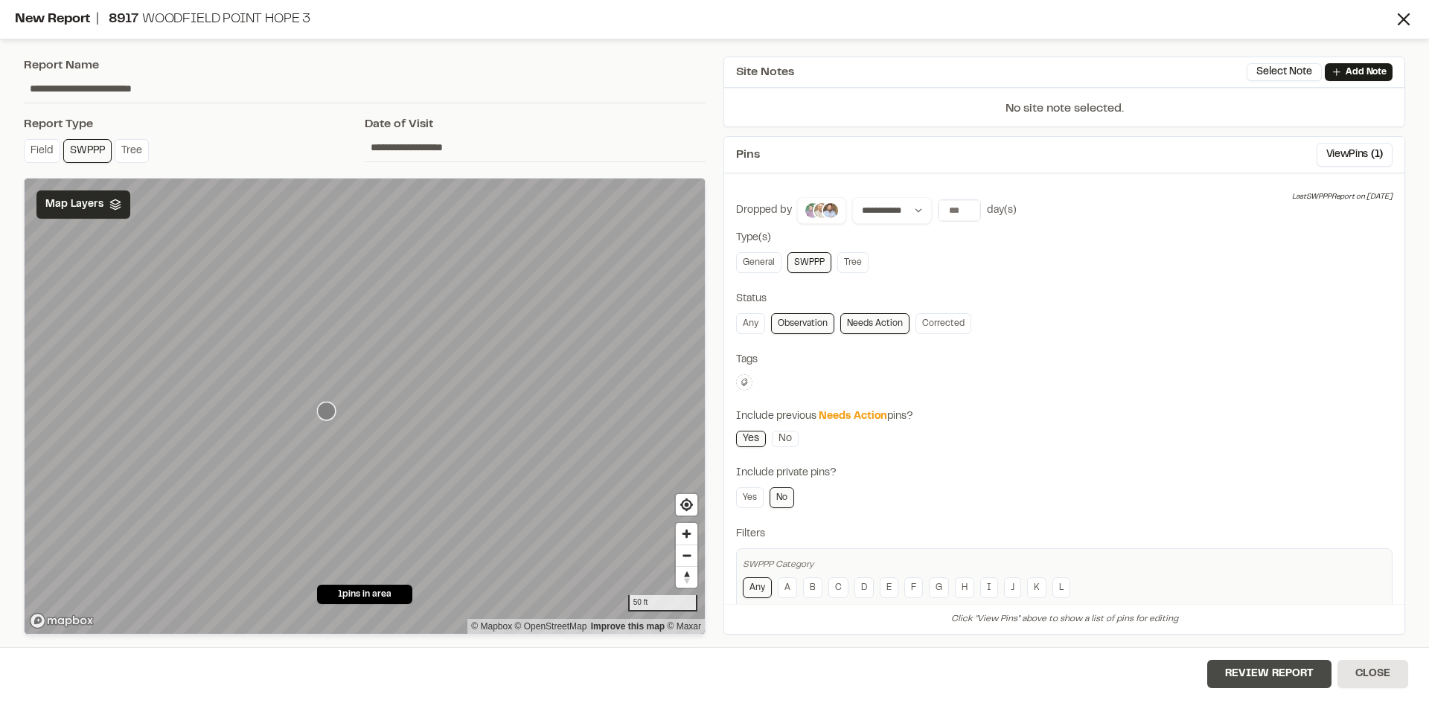
click at [1279, 682] on button "Review Report" at bounding box center [1269, 674] width 124 height 28
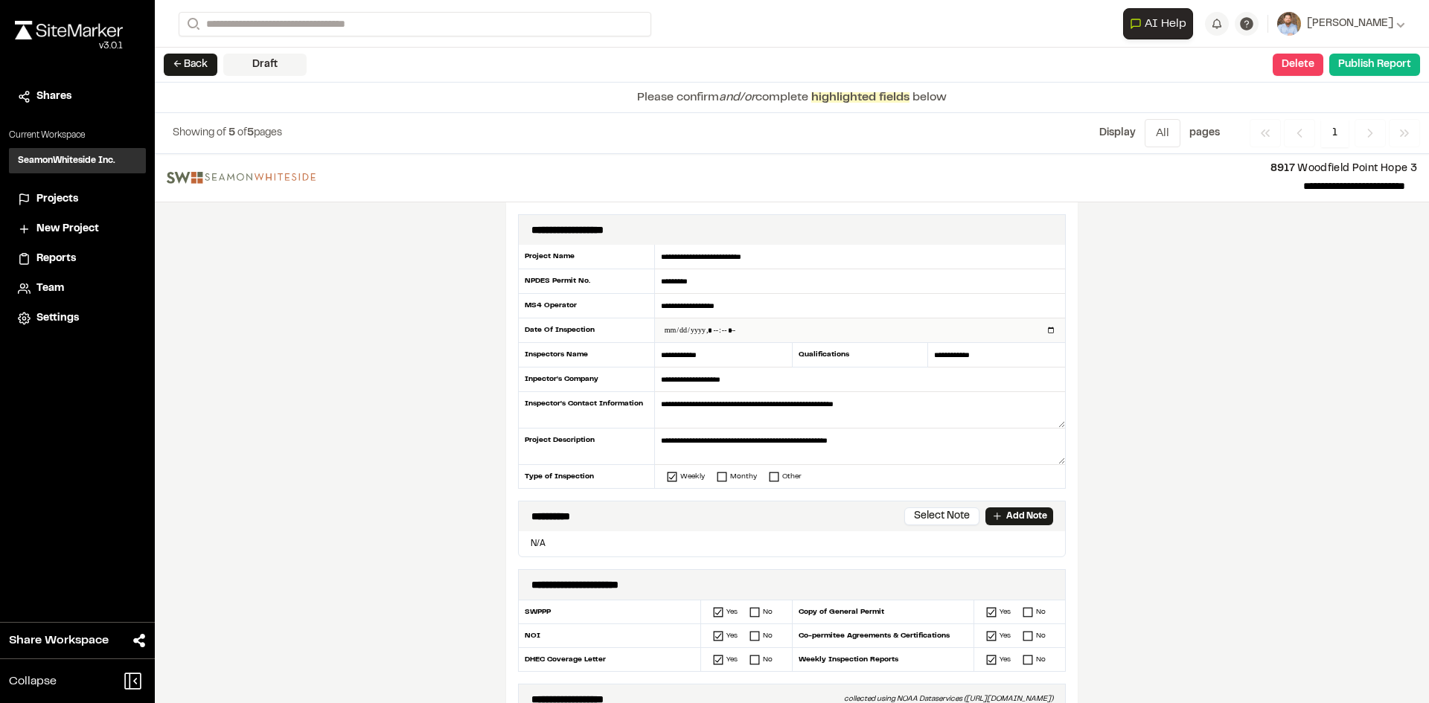
click at [1046, 331] on input "datetime-local" at bounding box center [860, 331] width 410 height 24
type input "**********"
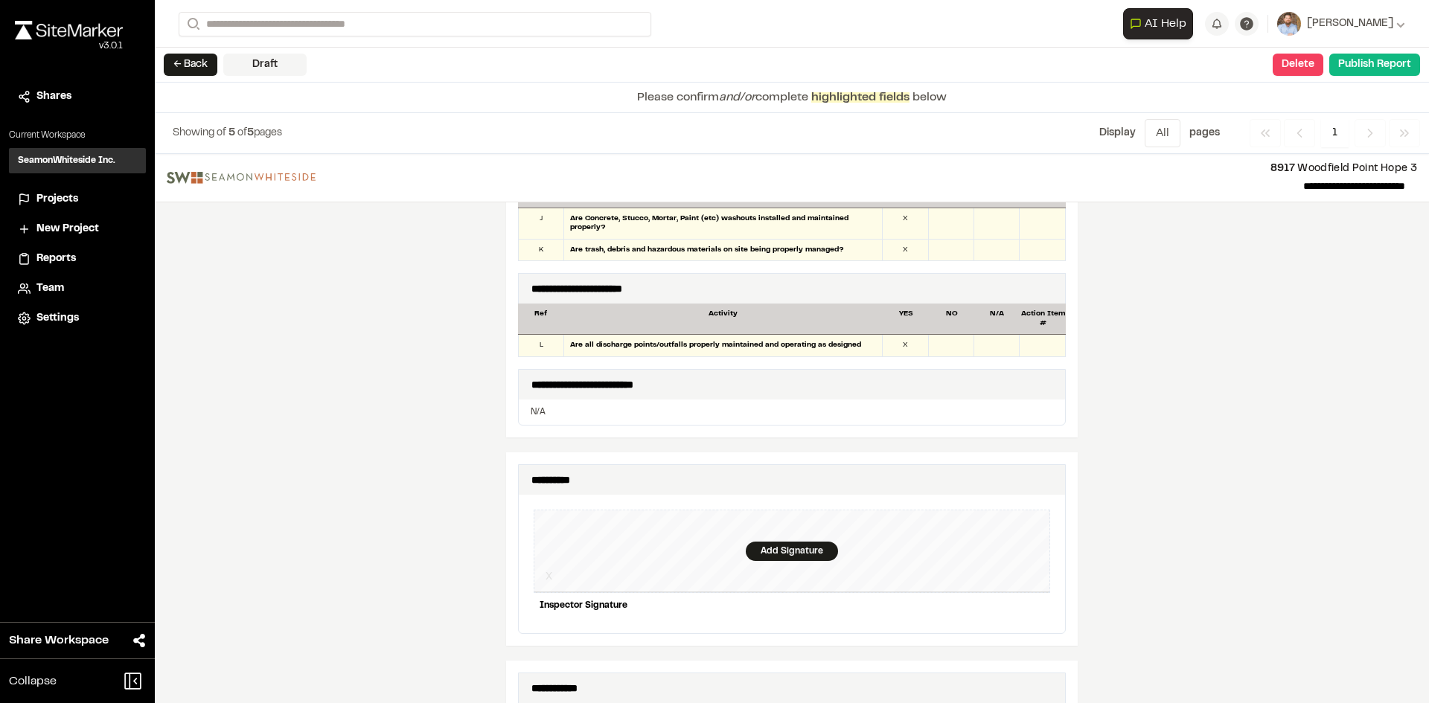
scroll to position [1414, 0]
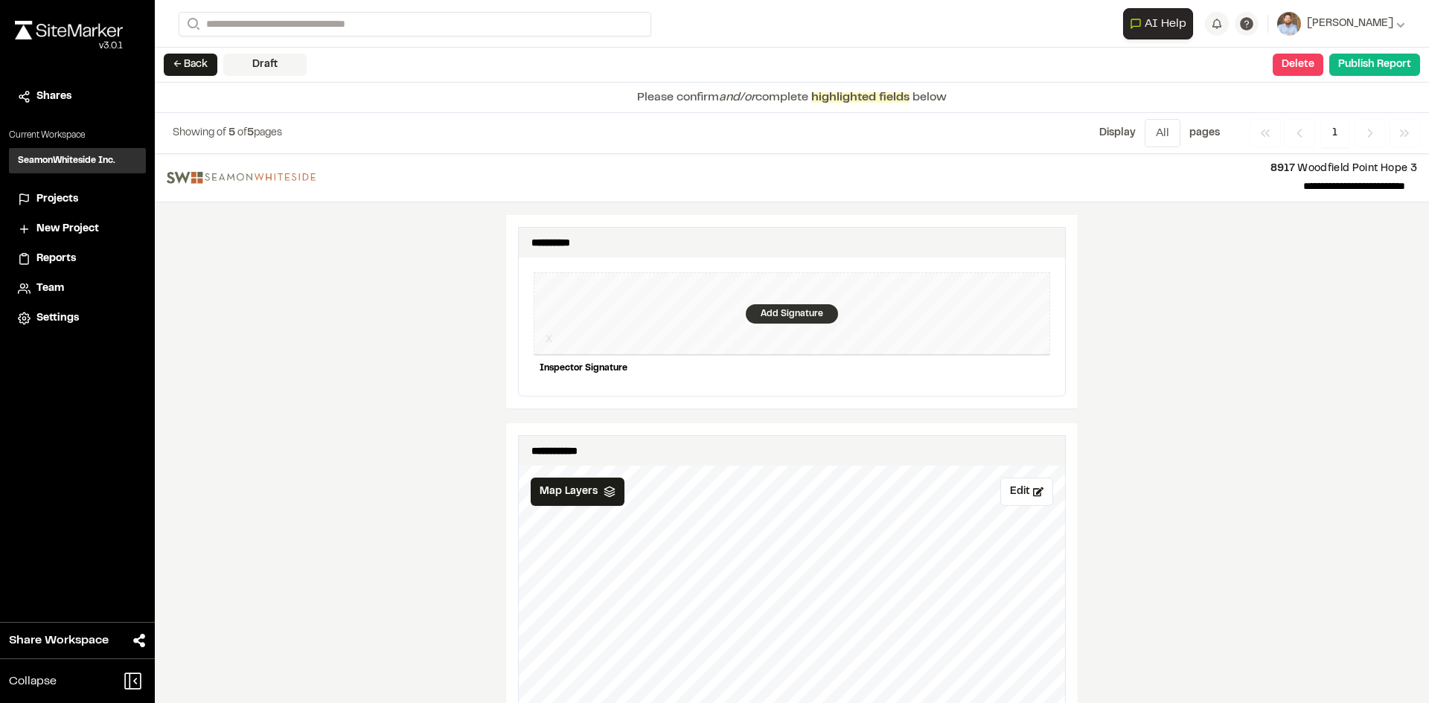
click at [790, 304] on div "Add Signature" at bounding box center [792, 313] width 92 height 19
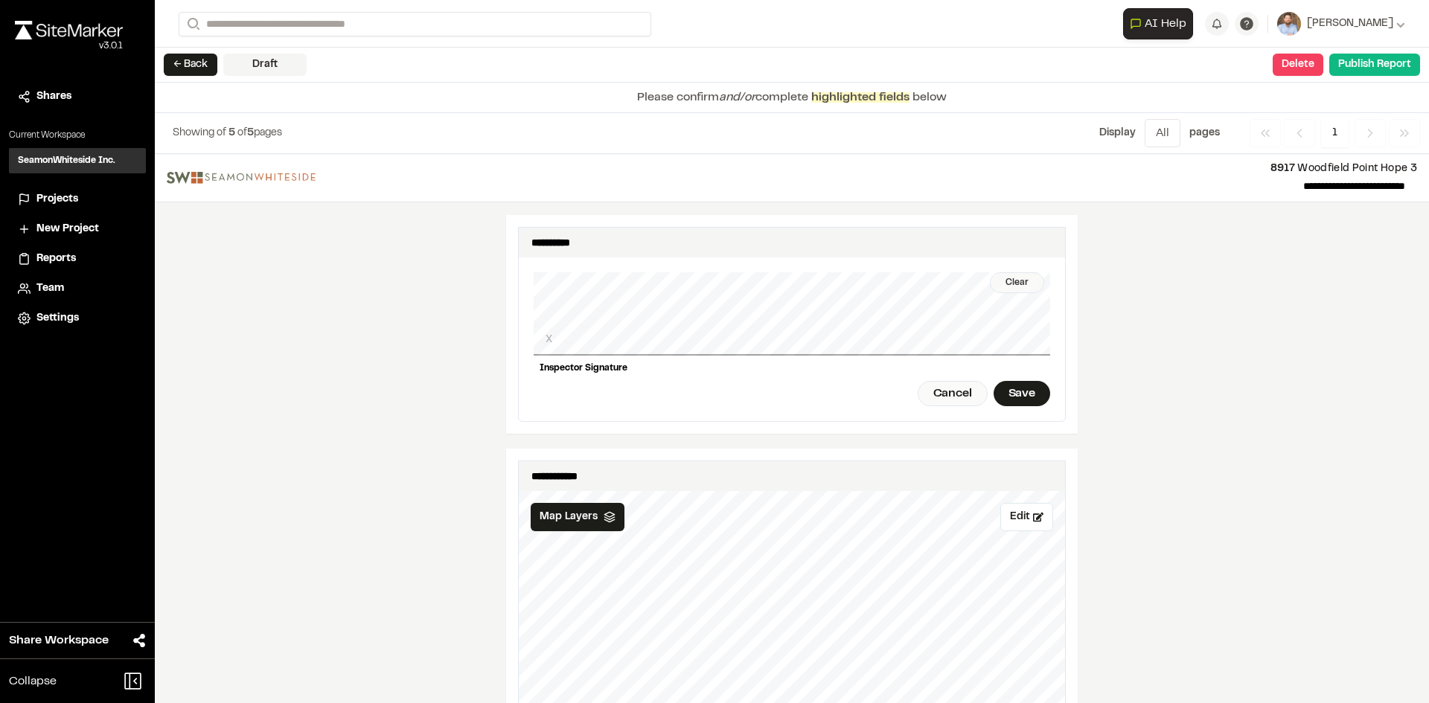
click at [1002, 273] on div "Clear" at bounding box center [1017, 282] width 54 height 21
click at [1006, 384] on div "Save" at bounding box center [1021, 393] width 57 height 25
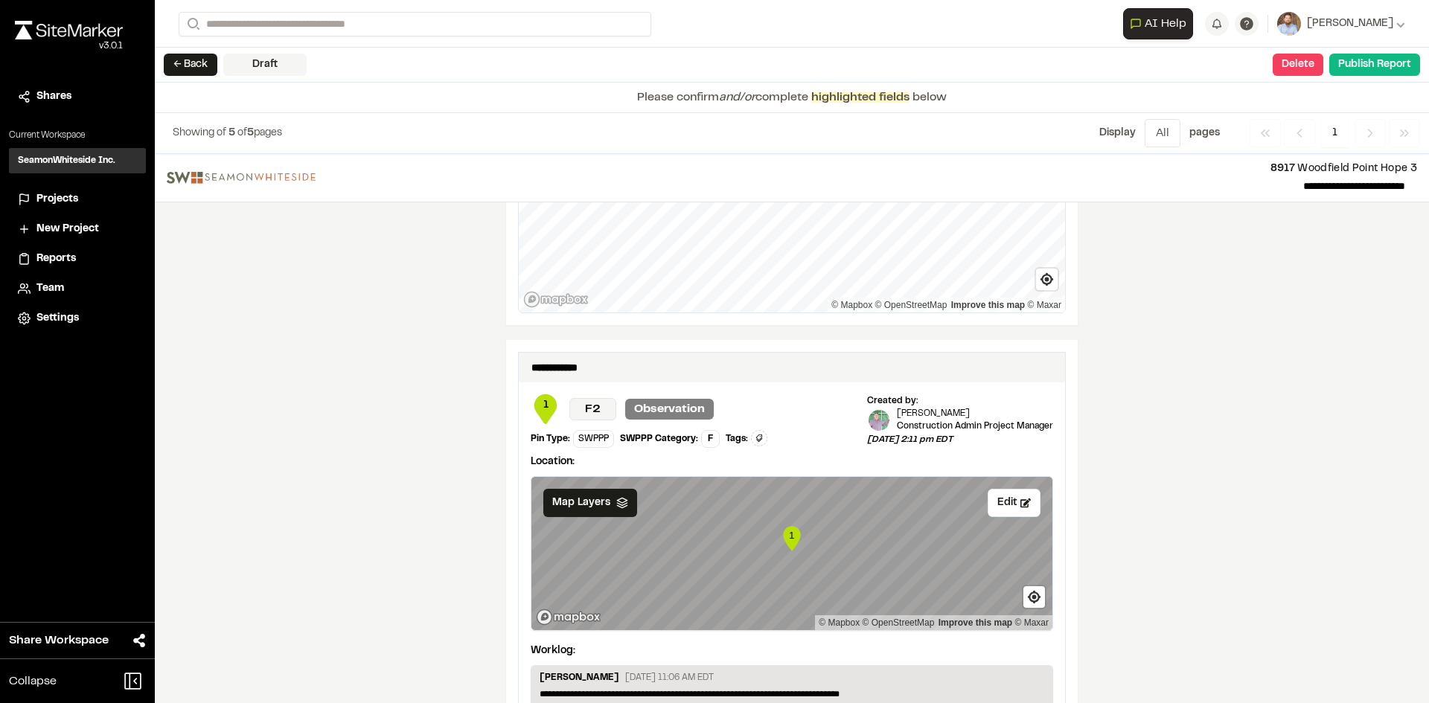
scroll to position [2505, 0]
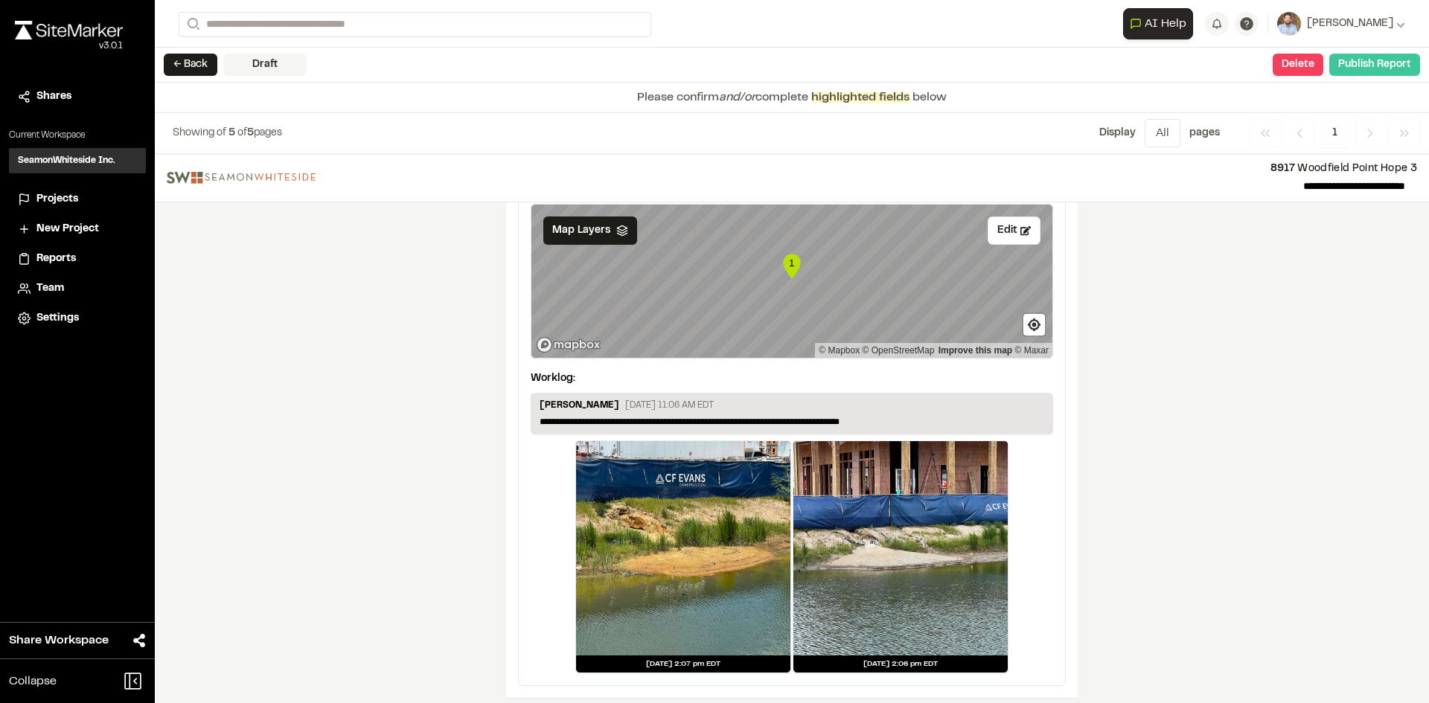
click at [1376, 68] on button "Publish Report" at bounding box center [1374, 65] width 91 height 22
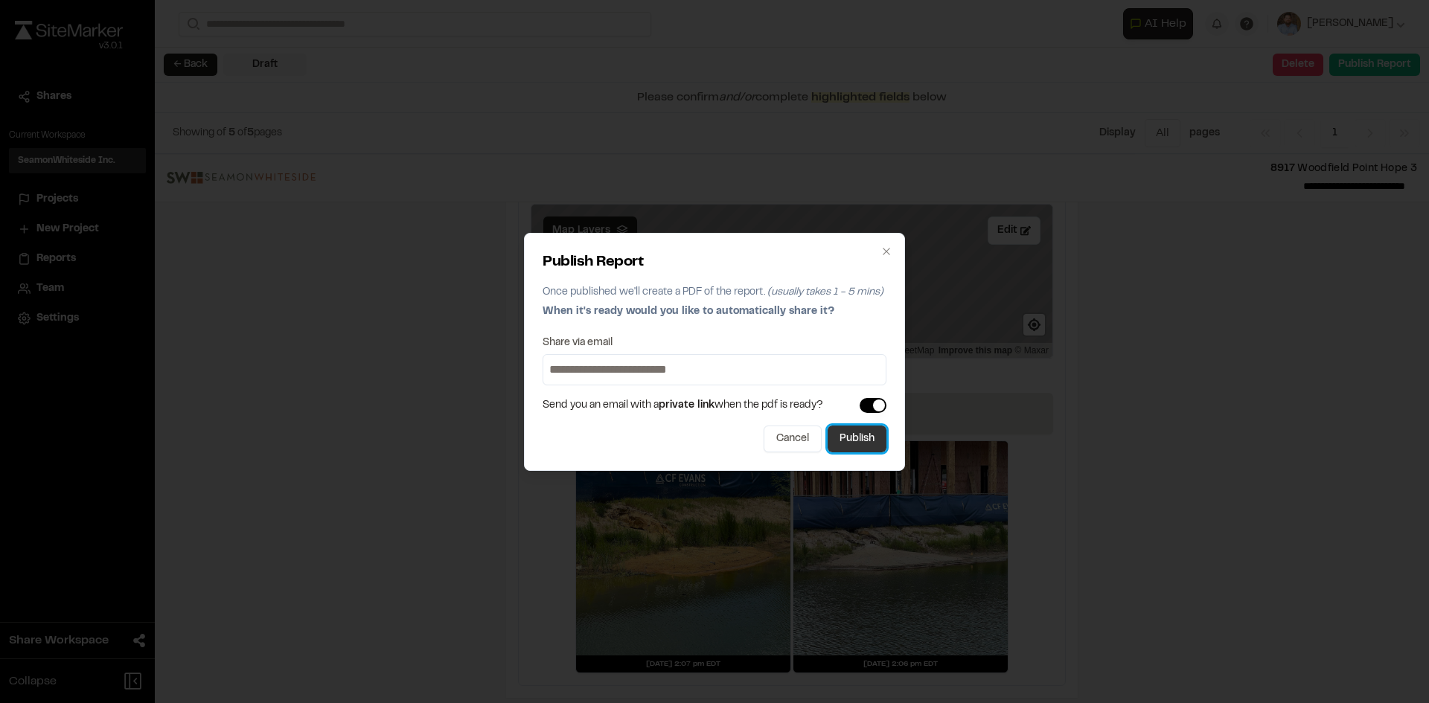
click at [864, 442] on button "Publish" at bounding box center [857, 439] width 59 height 27
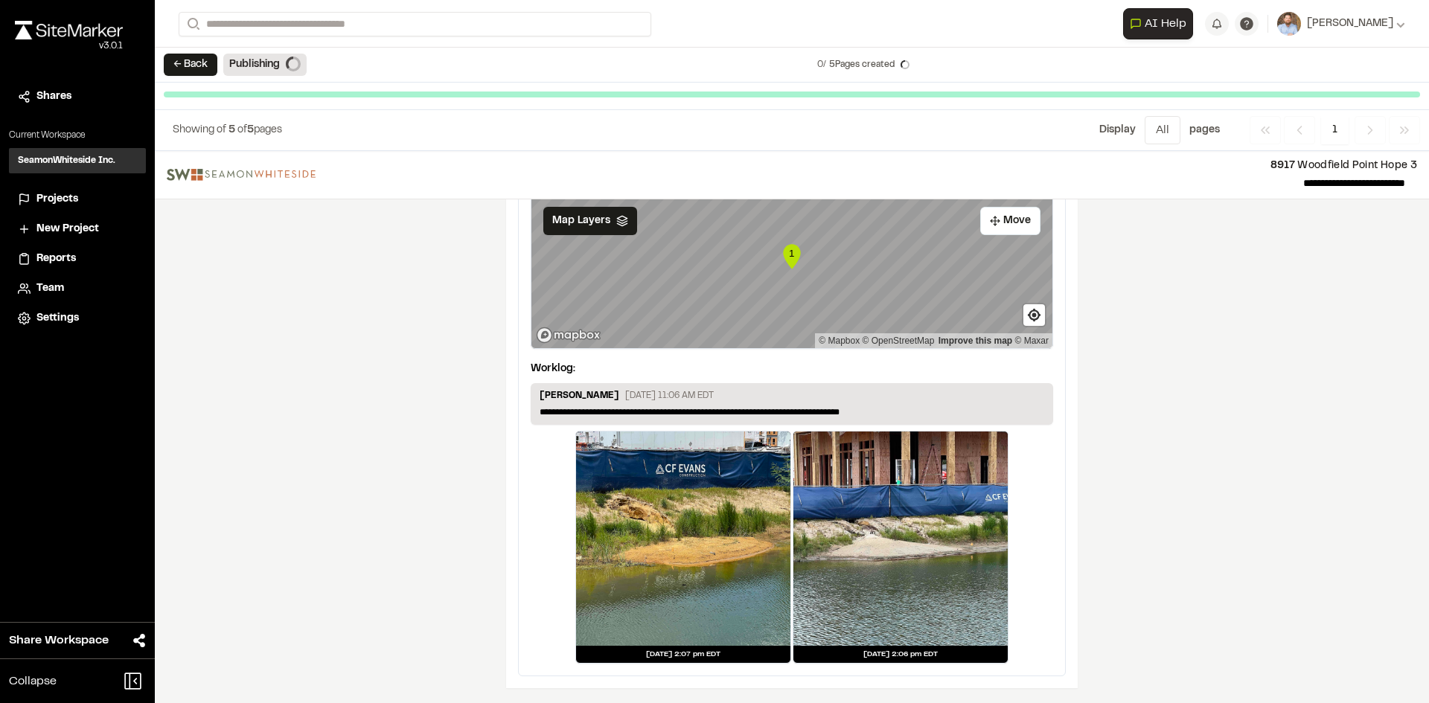
scroll to position [2459, 0]
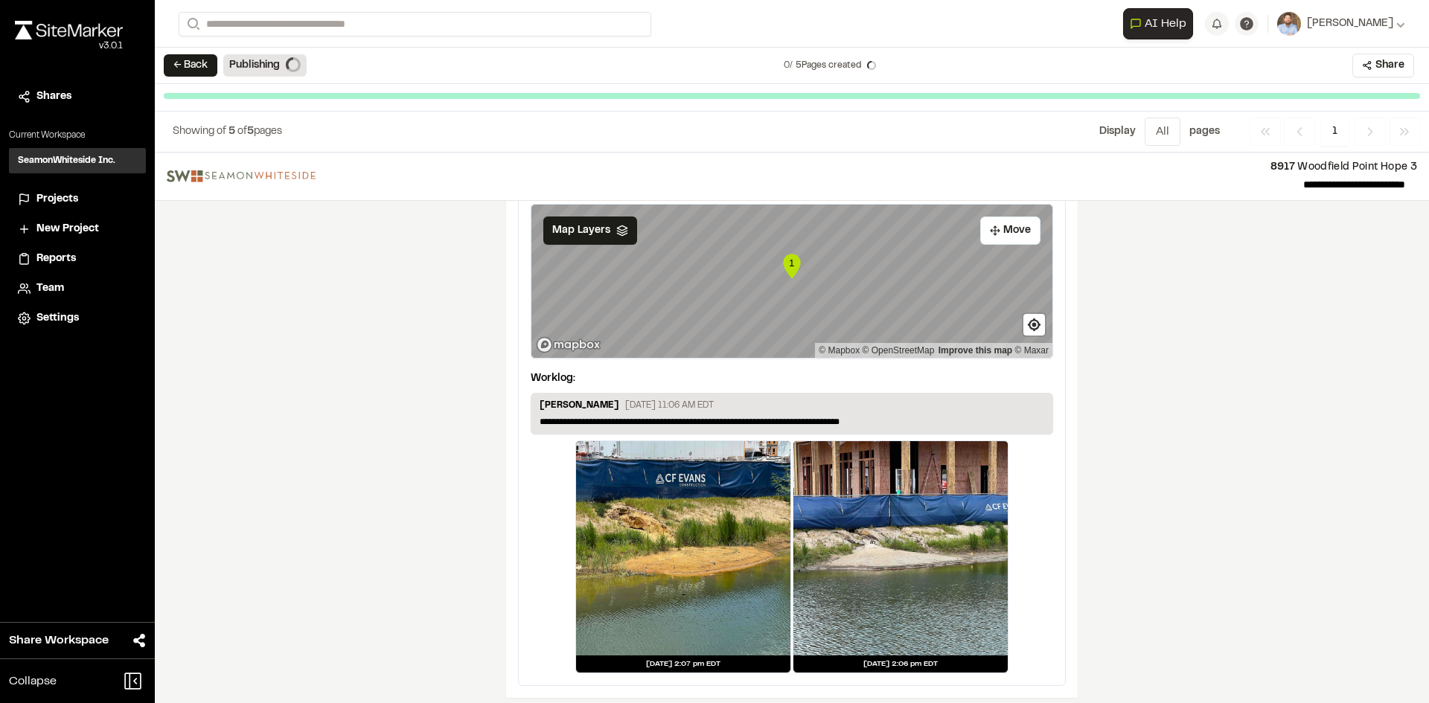
click at [57, 194] on span "Projects" at bounding box center [57, 199] width 42 height 16
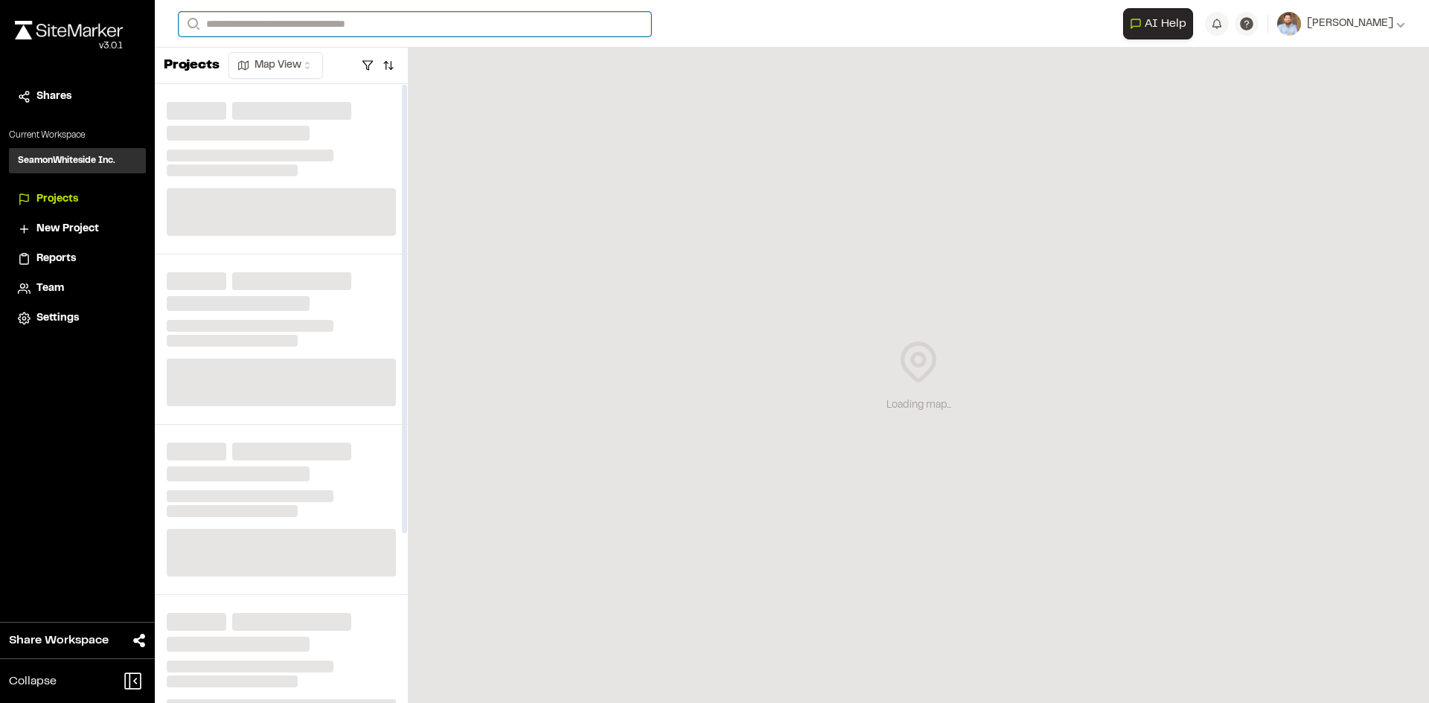
click at [257, 19] on input "Search" at bounding box center [415, 24] width 473 height 25
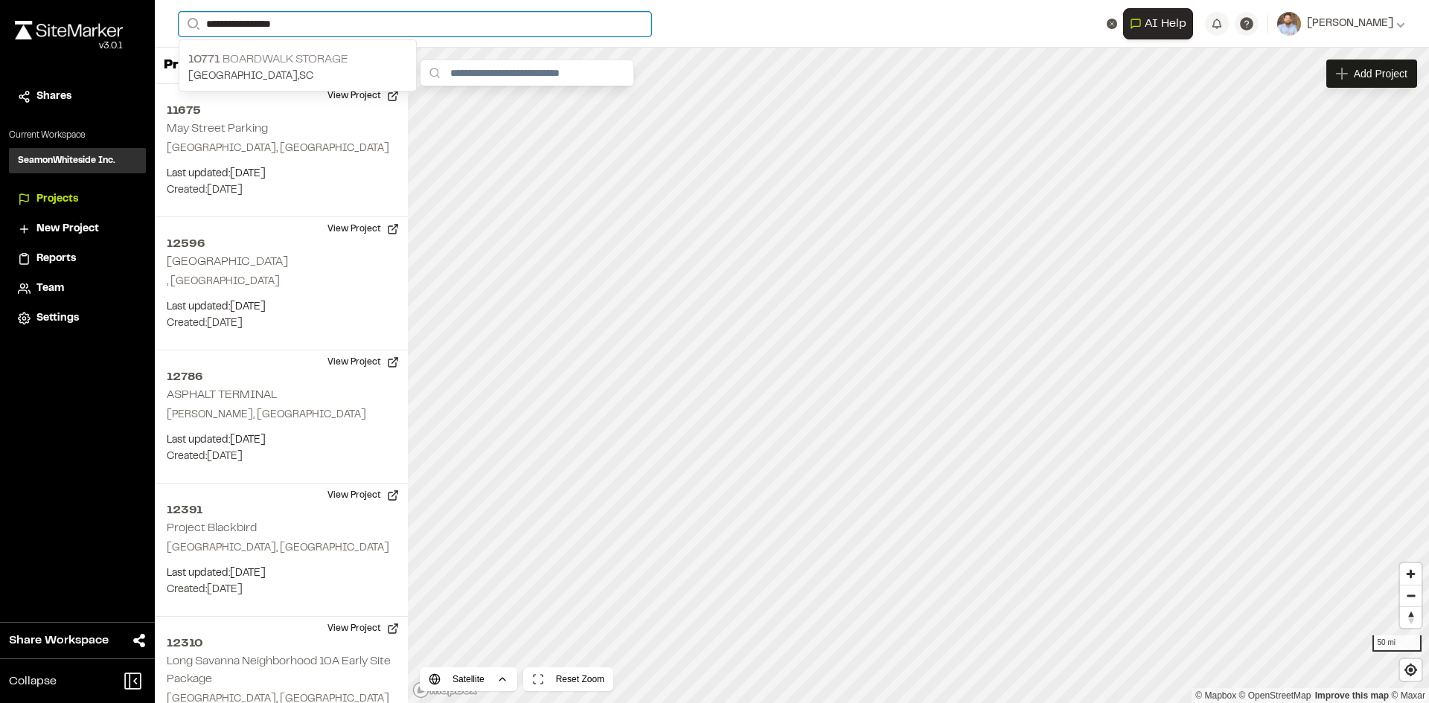
type input "**********"
click at [289, 66] on p "10771 Boardwalk Storage" at bounding box center [297, 60] width 219 height 18
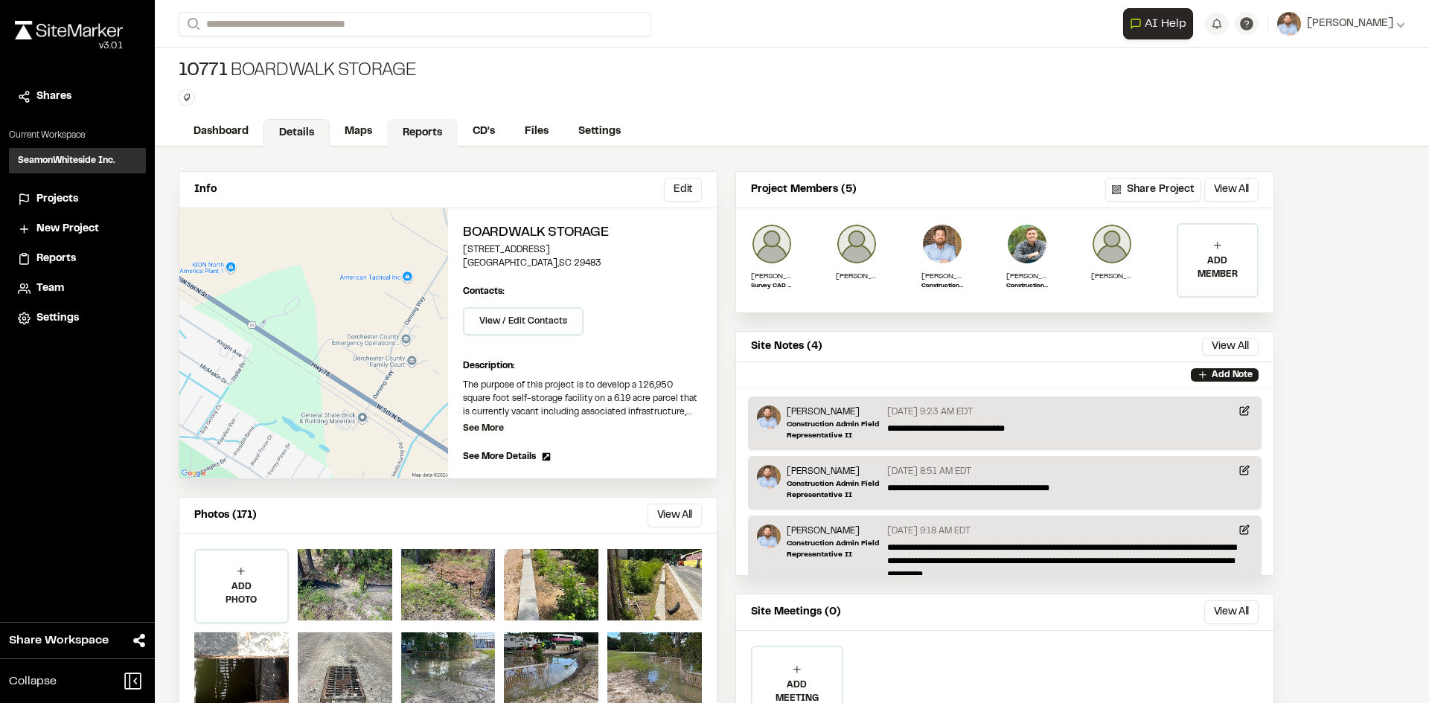
click at [423, 131] on link "Reports" at bounding box center [422, 133] width 71 height 28
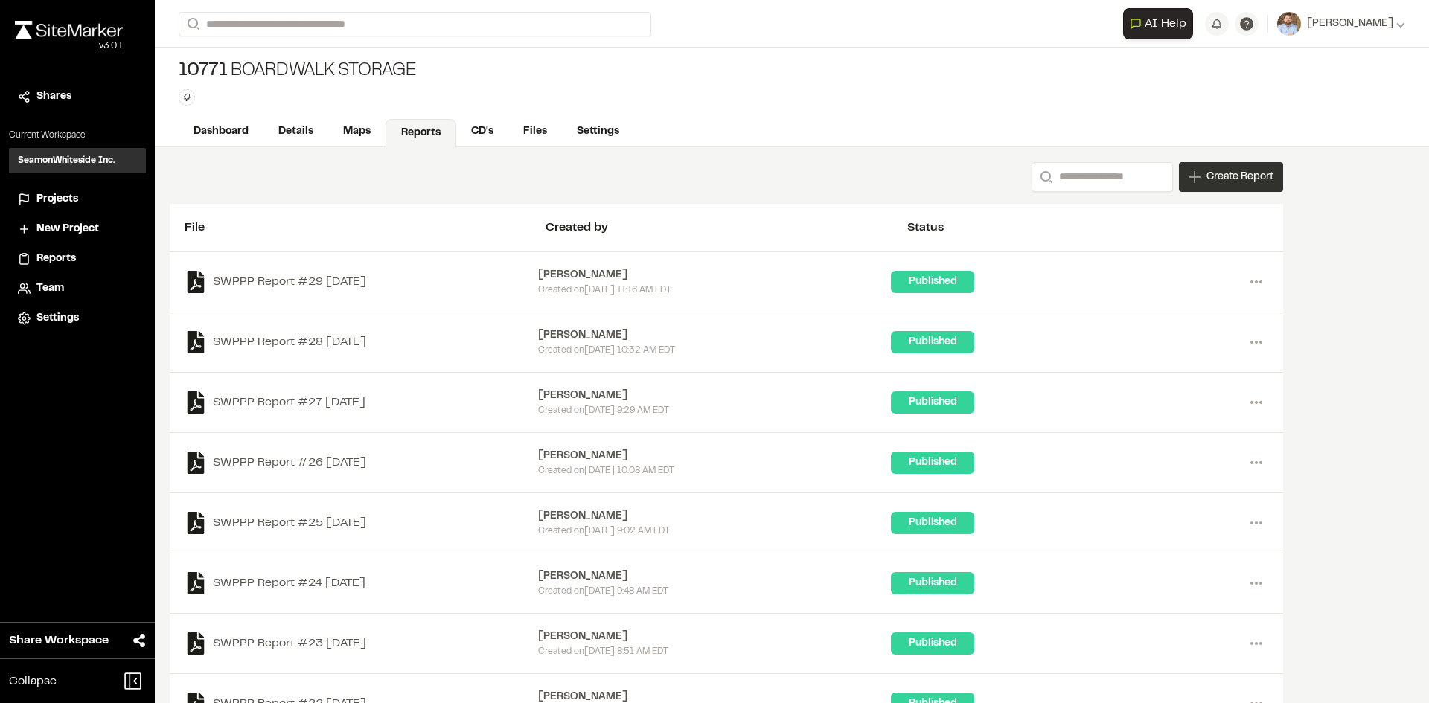
click at [1231, 182] on span "Create Report" at bounding box center [1239, 177] width 67 height 16
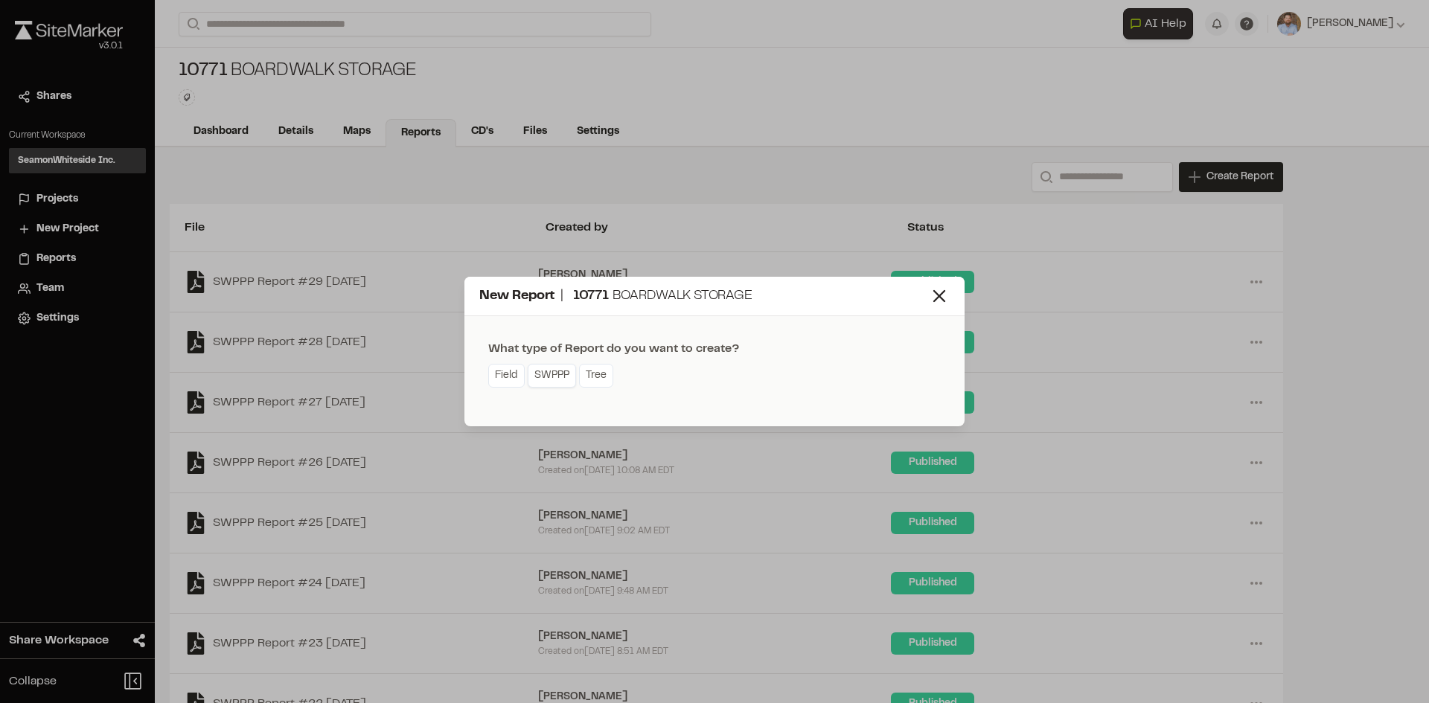
click at [548, 377] on link "SWPPP" at bounding box center [552, 376] width 48 height 24
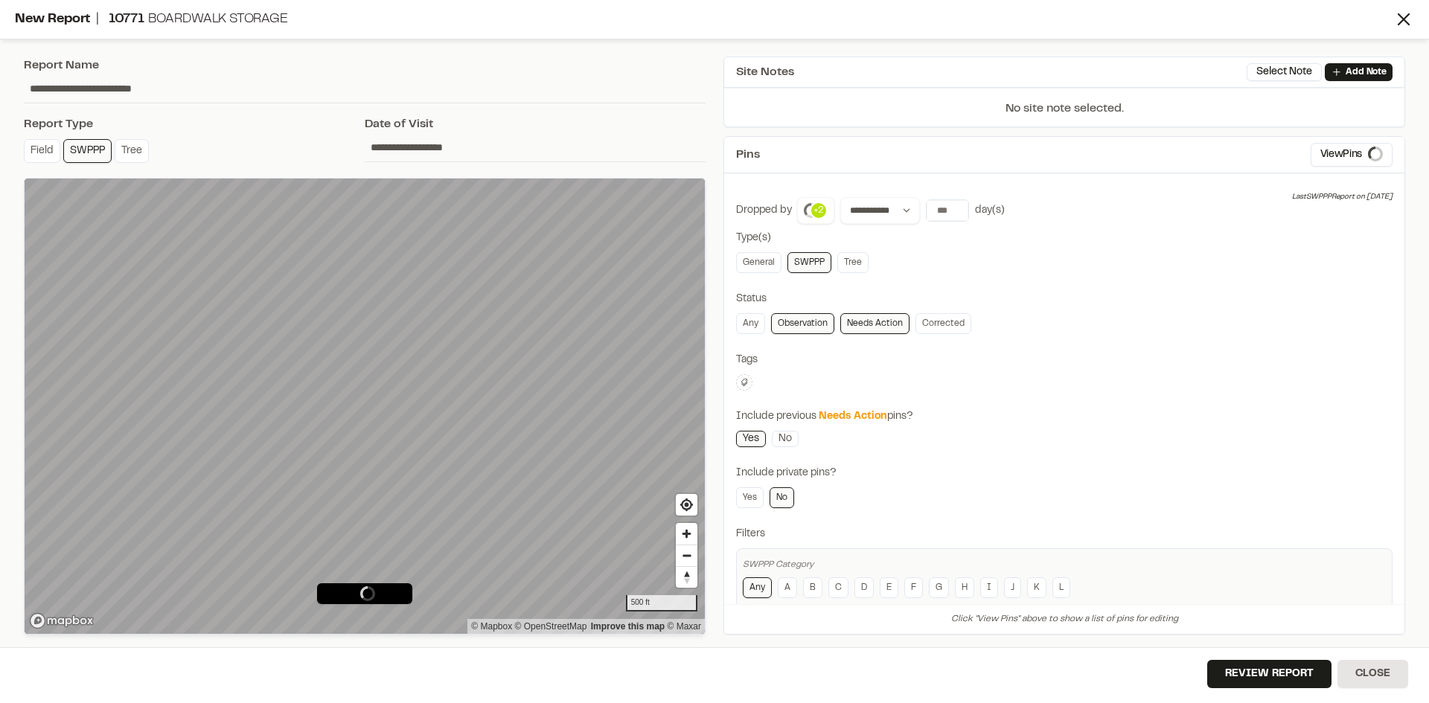
type input "**********"
click at [101, 210] on span "Map Layers" at bounding box center [74, 204] width 58 height 16
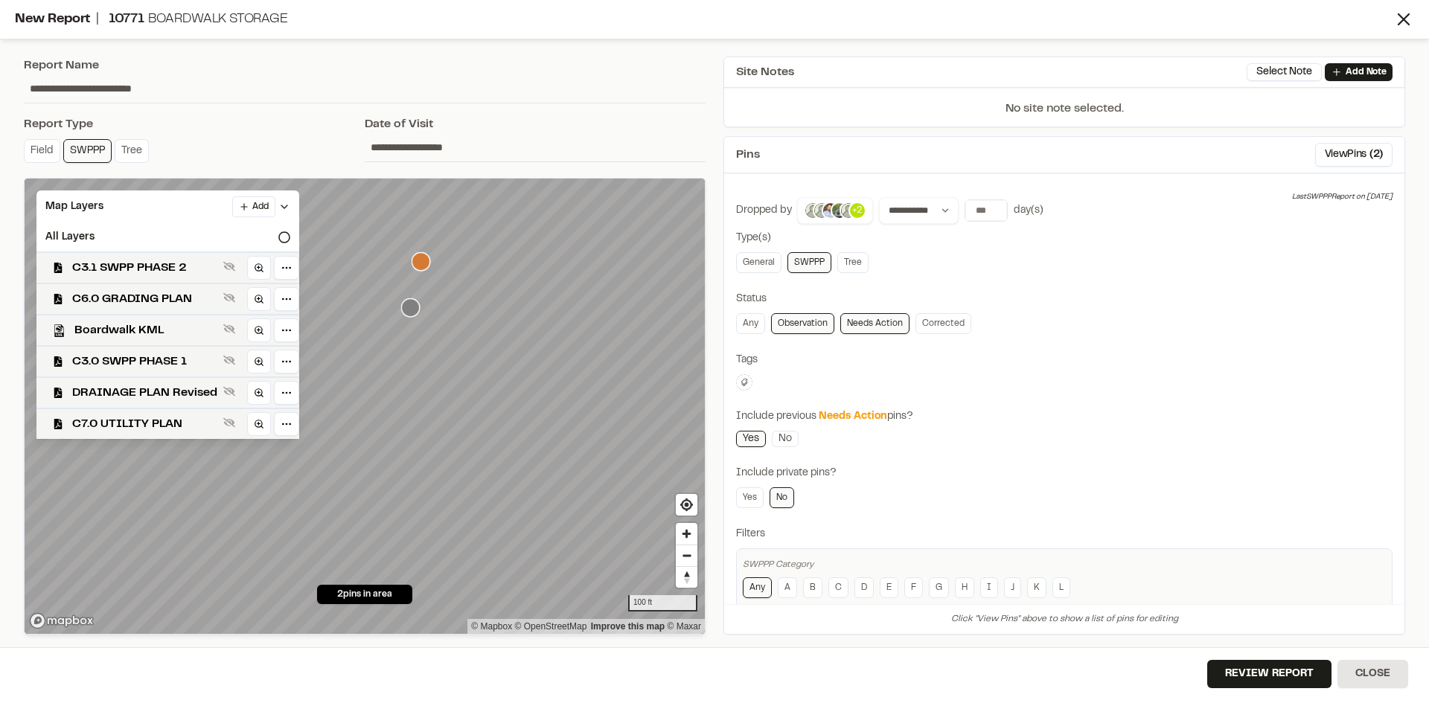
click at [422, 263] on icon "Map marker" at bounding box center [421, 261] width 19 height 19
click at [423, 265] on icon "Map marker" at bounding box center [421, 261] width 19 height 19
click at [412, 307] on icon "Map marker" at bounding box center [410, 307] width 19 height 19
click at [191, 266] on span "C3.1 SWPP PHASE 2" at bounding box center [144, 268] width 145 height 18
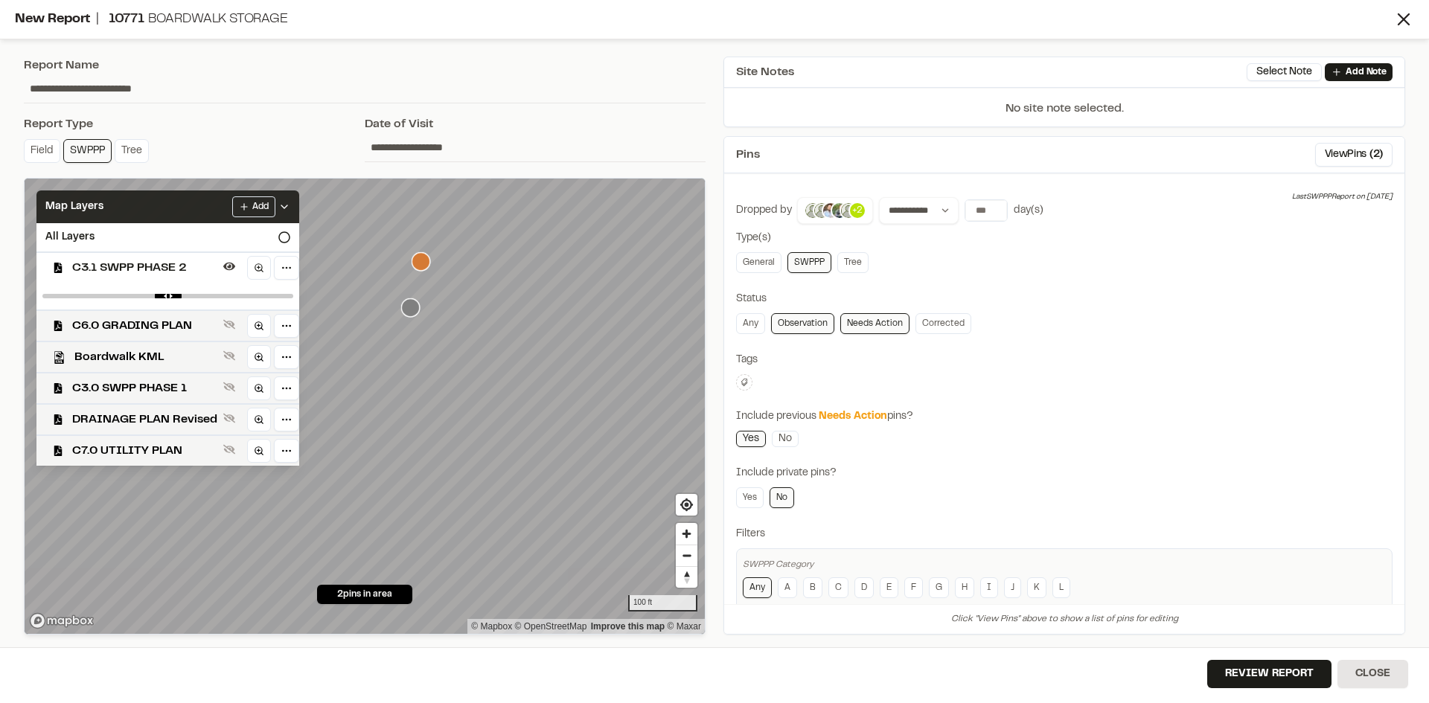
click at [282, 201] on icon at bounding box center [284, 207] width 12 height 12
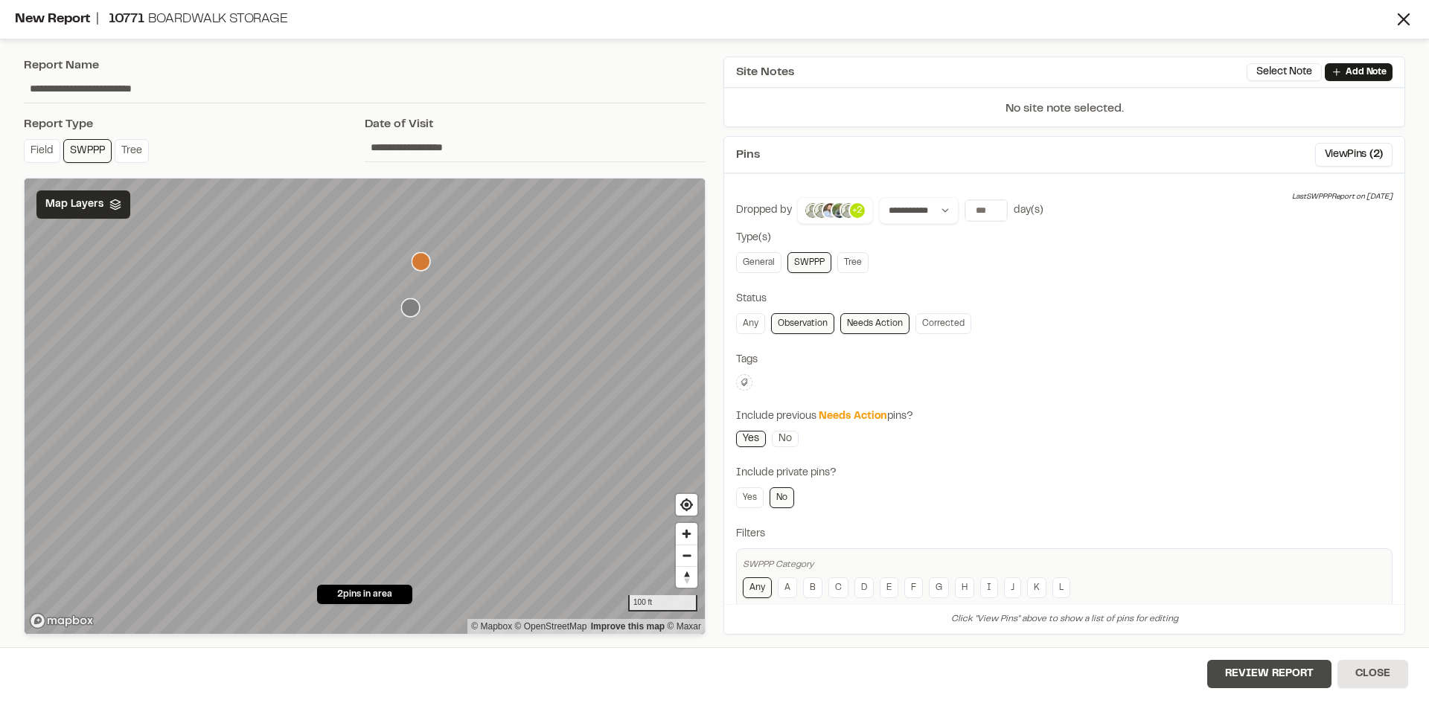
click at [1289, 678] on button "Review Report" at bounding box center [1269, 674] width 124 height 28
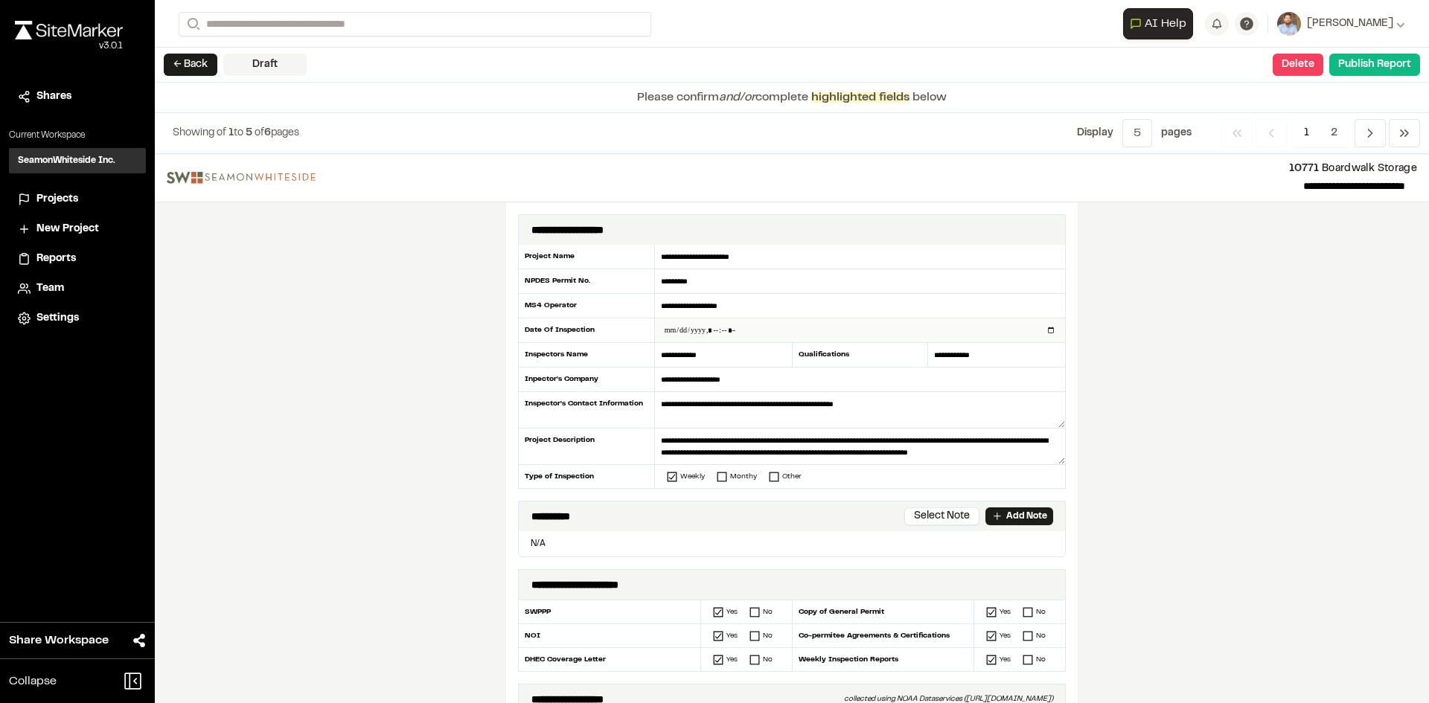
click at [1046, 328] on input "datetime-local" at bounding box center [860, 331] width 410 height 24
type input "**********"
click at [496, 538] on div "**********" at bounding box center [792, 428] width 1274 height 549
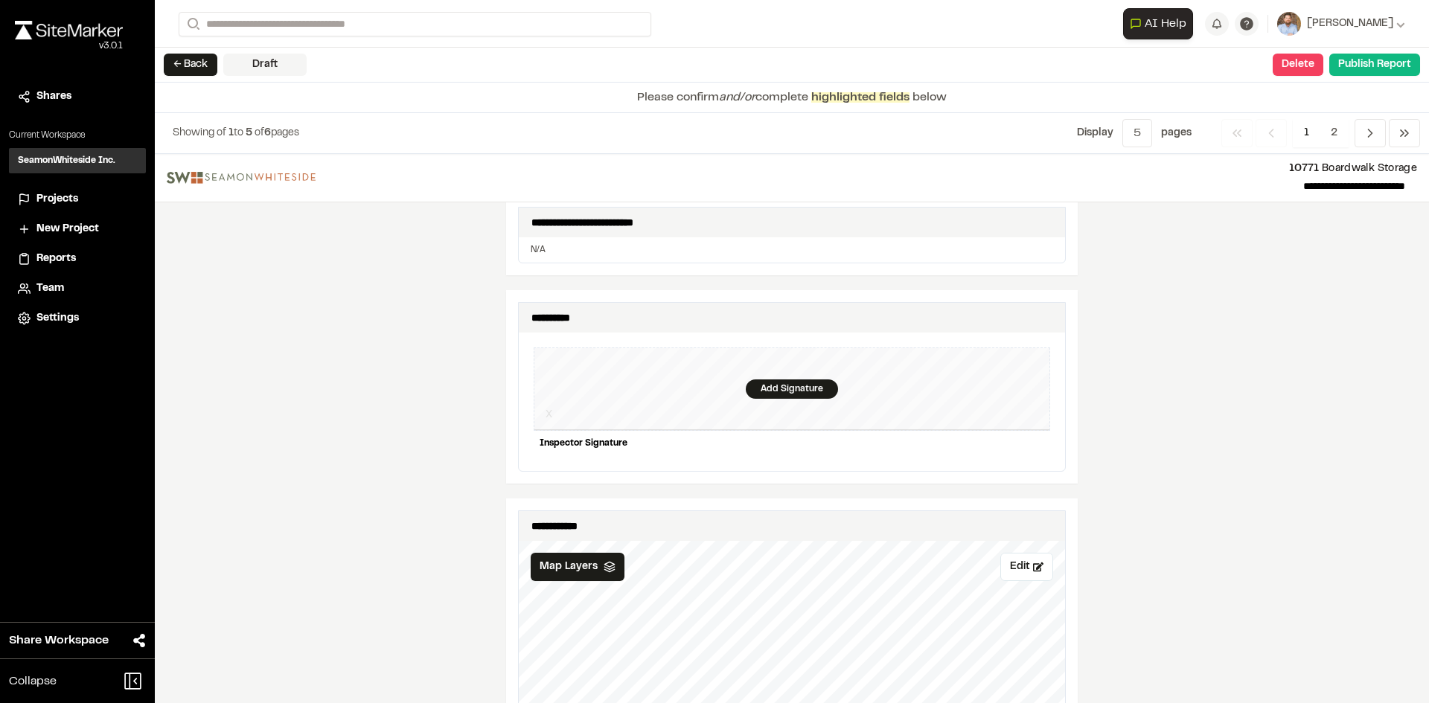
scroll to position [1339, 0]
click at [773, 379] on div "Add Signature" at bounding box center [792, 388] width 92 height 19
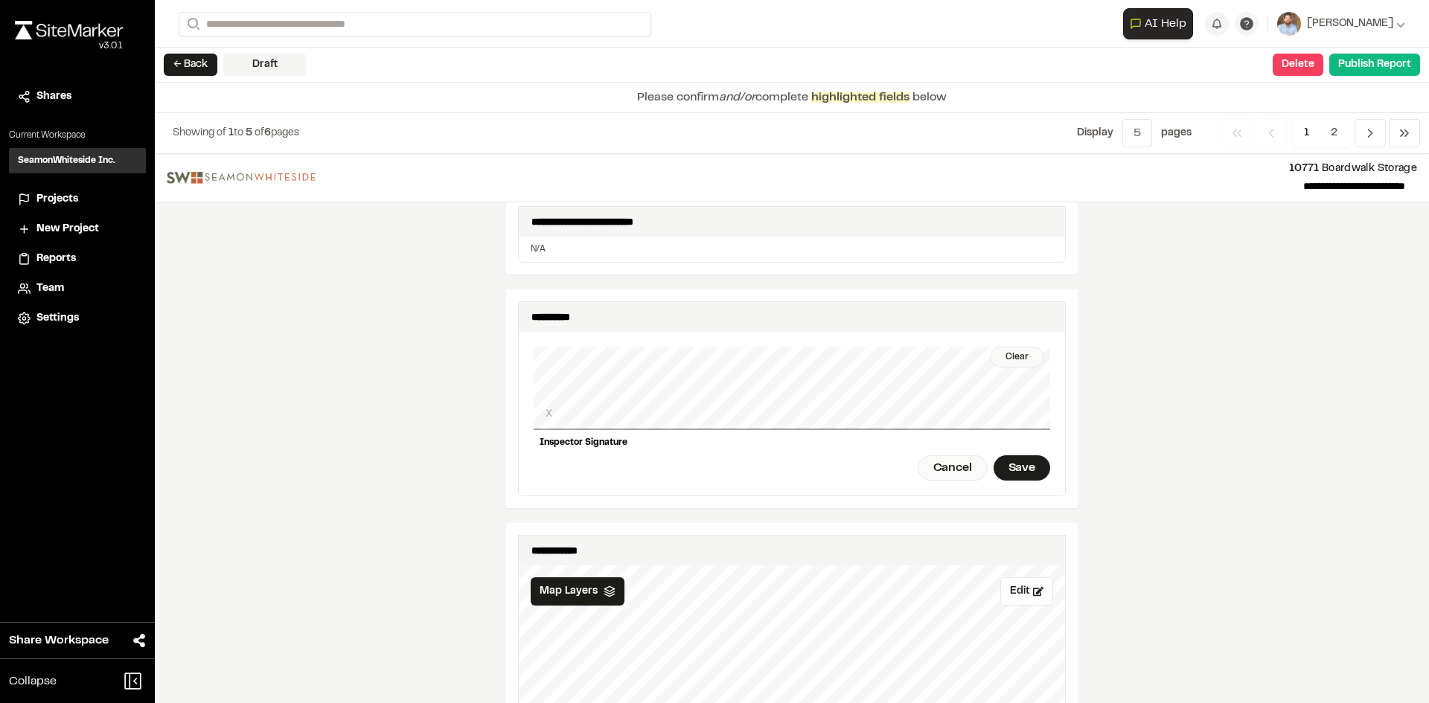
click at [1011, 347] on div "Clear" at bounding box center [1017, 357] width 54 height 21
click at [1009, 348] on div "Clear" at bounding box center [1017, 357] width 54 height 21
drag, startPoint x: 1017, startPoint y: 348, endPoint x: 1004, endPoint y: 348, distance: 13.4
click at [1014, 348] on div "Clear" at bounding box center [1017, 357] width 54 height 21
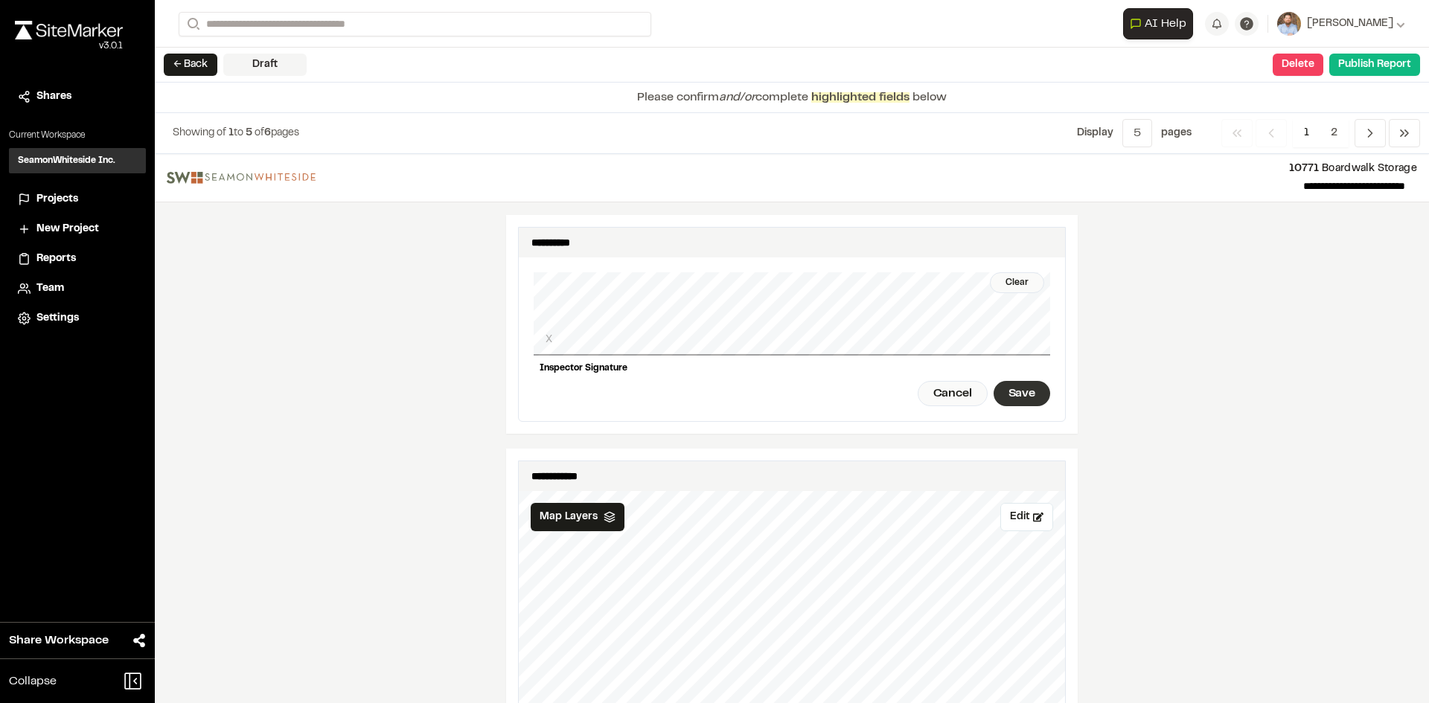
click at [1013, 383] on div "Save" at bounding box center [1021, 393] width 57 height 25
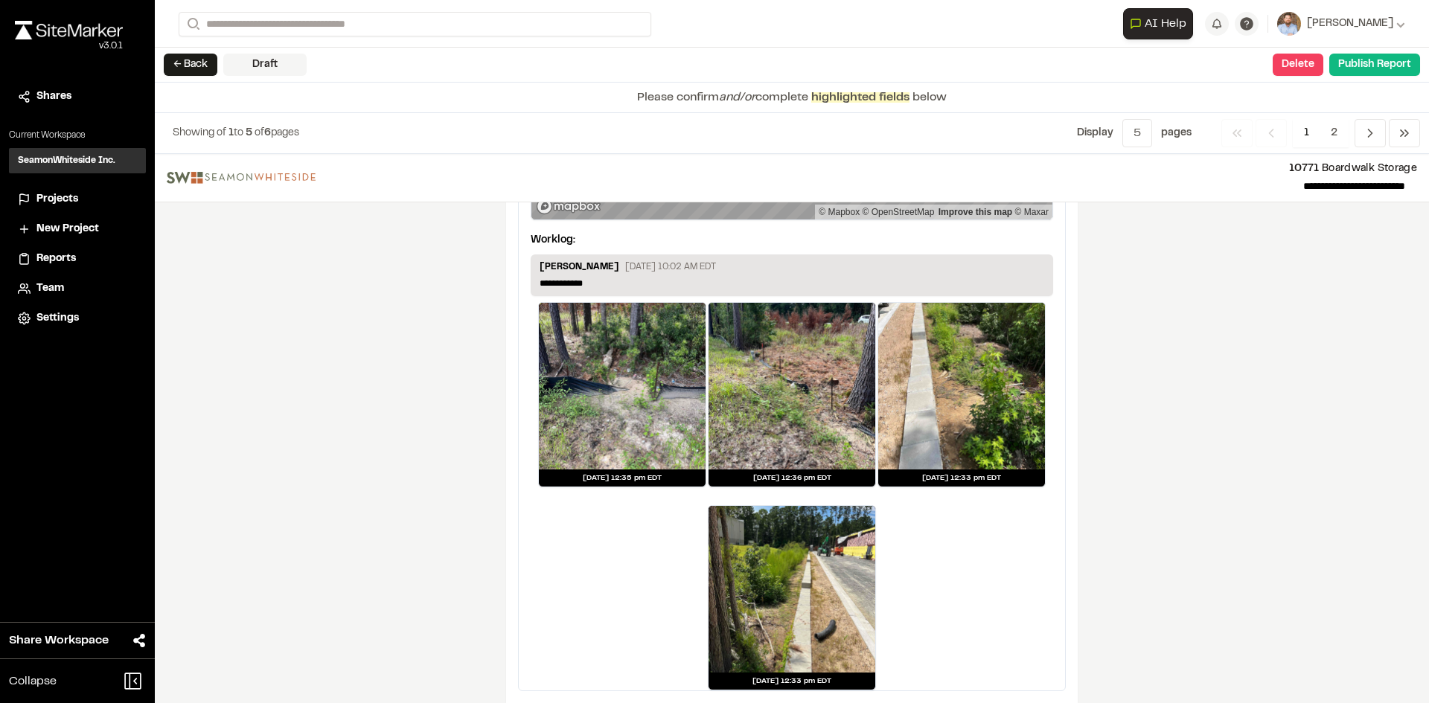
scroll to position [2648, 0]
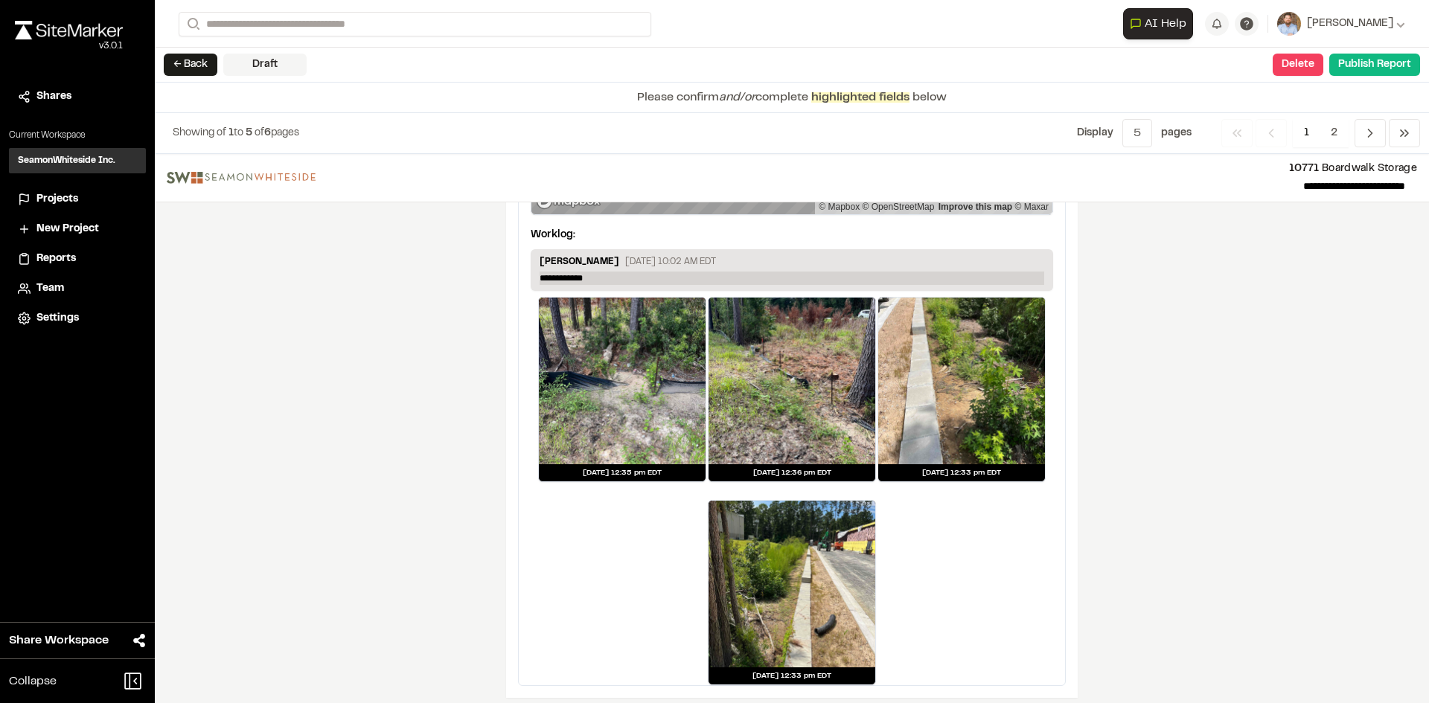
click at [595, 272] on p "**********" at bounding box center [792, 278] width 505 height 13
click at [1336, 129] on span "2" at bounding box center [1333, 133] width 29 height 28
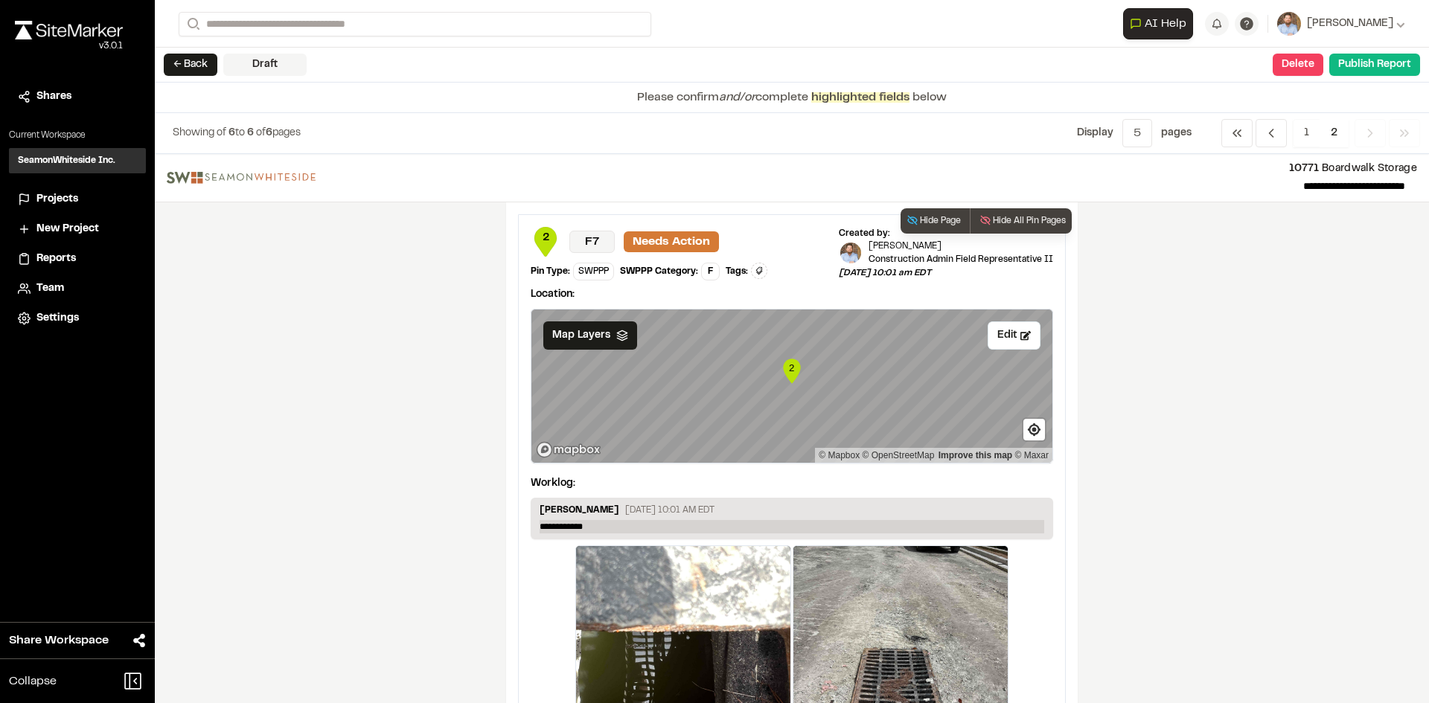
click at [606, 527] on p "**********" at bounding box center [792, 526] width 505 height 13
drag, startPoint x: 606, startPoint y: 527, endPoint x: 499, endPoint y: 502, distance: 109.9
click at [605, 527] on p "**********" at bounding box center [792, 526] width 505 height 13
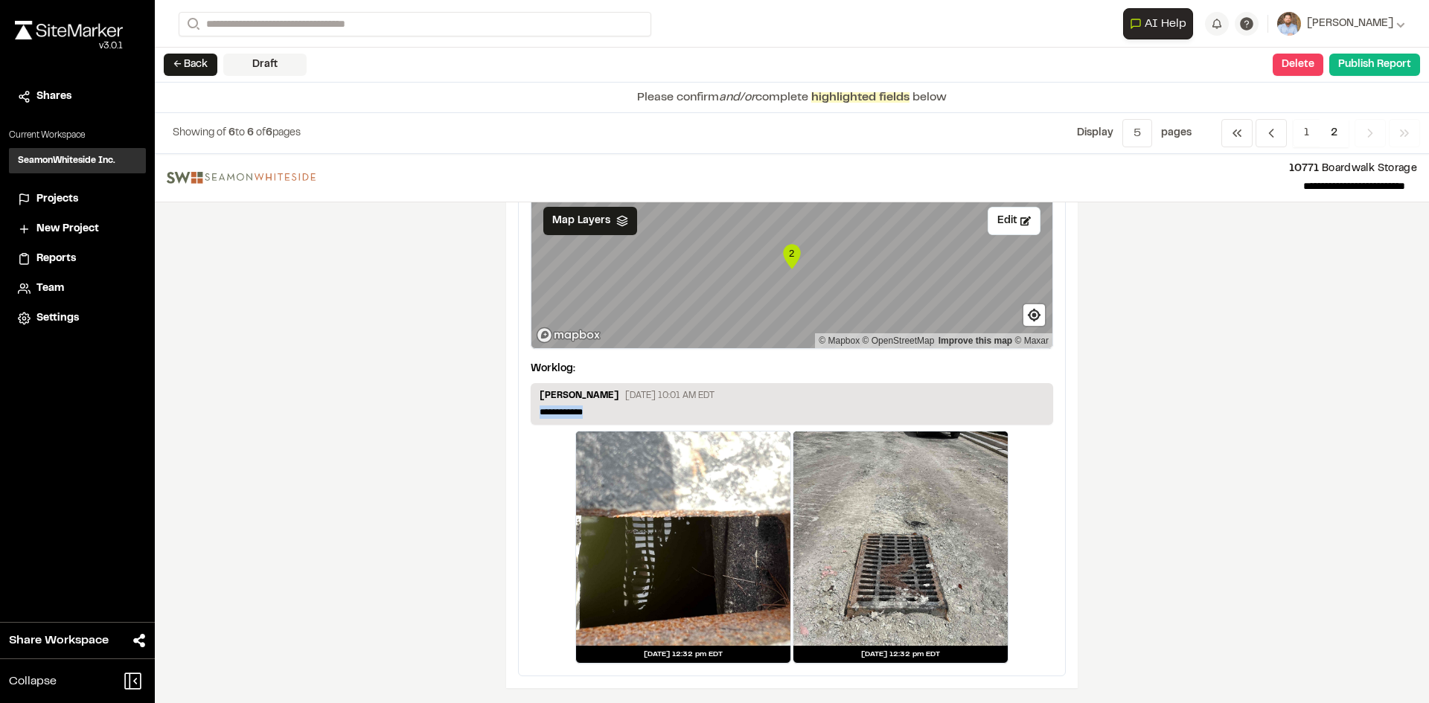
scroll to position [40, 0]
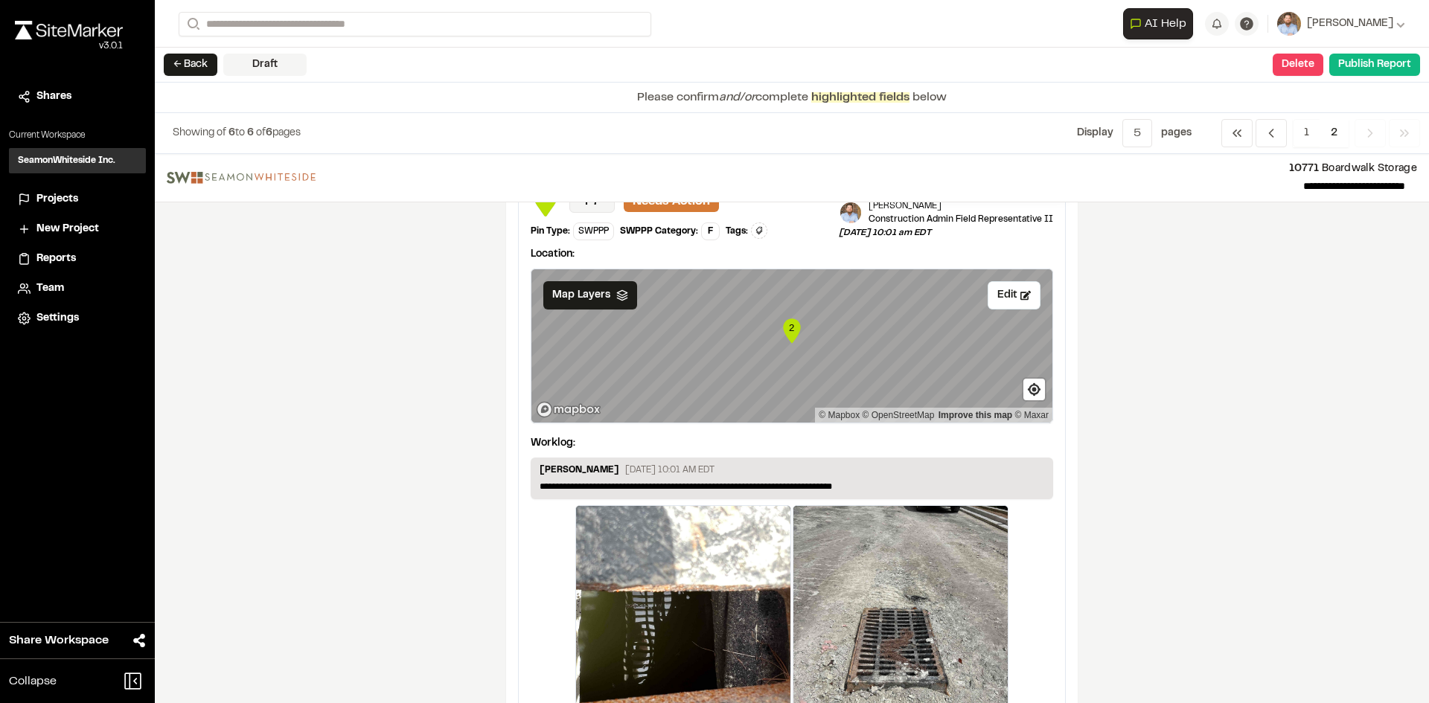
click at [893, 534] on div at bounding box center [900, 613] width 214 height 214
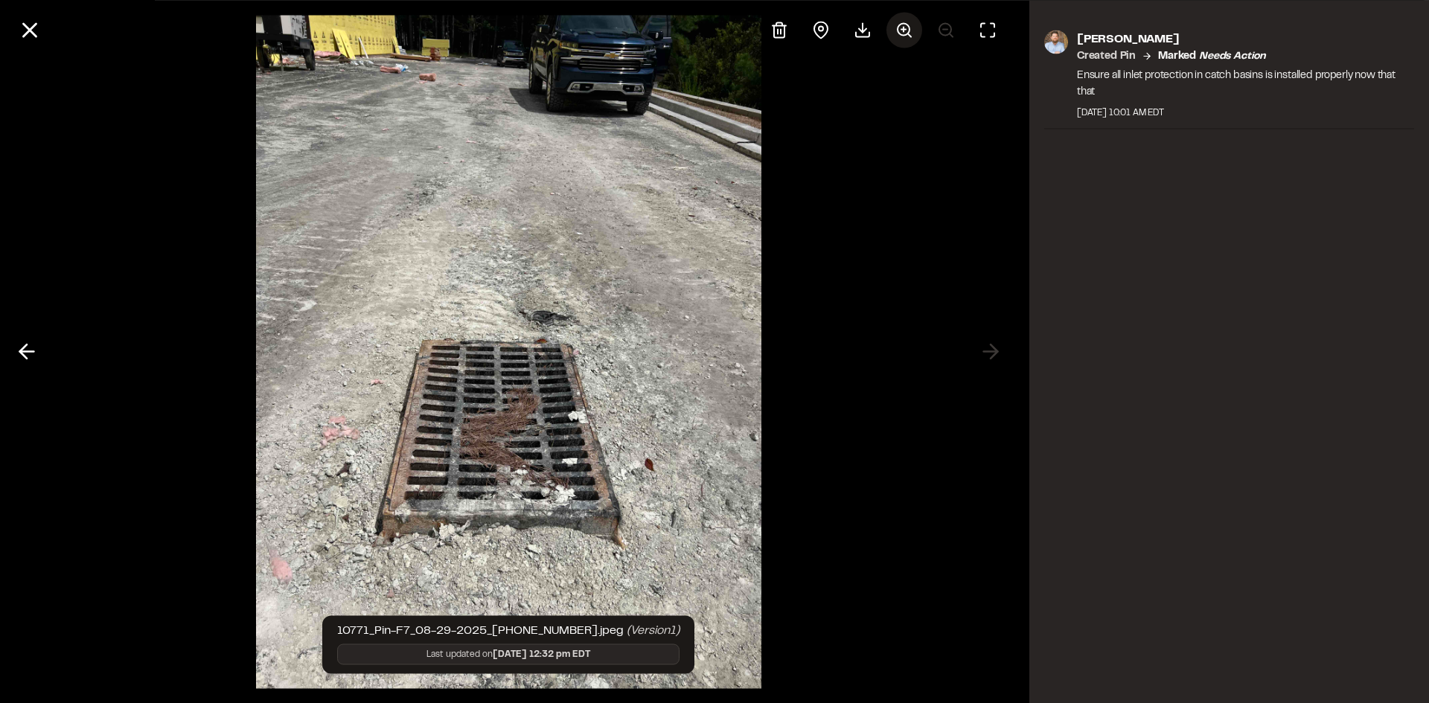
click at [912, 27] on icon at bounding box center [904, 30] width 18 height 18
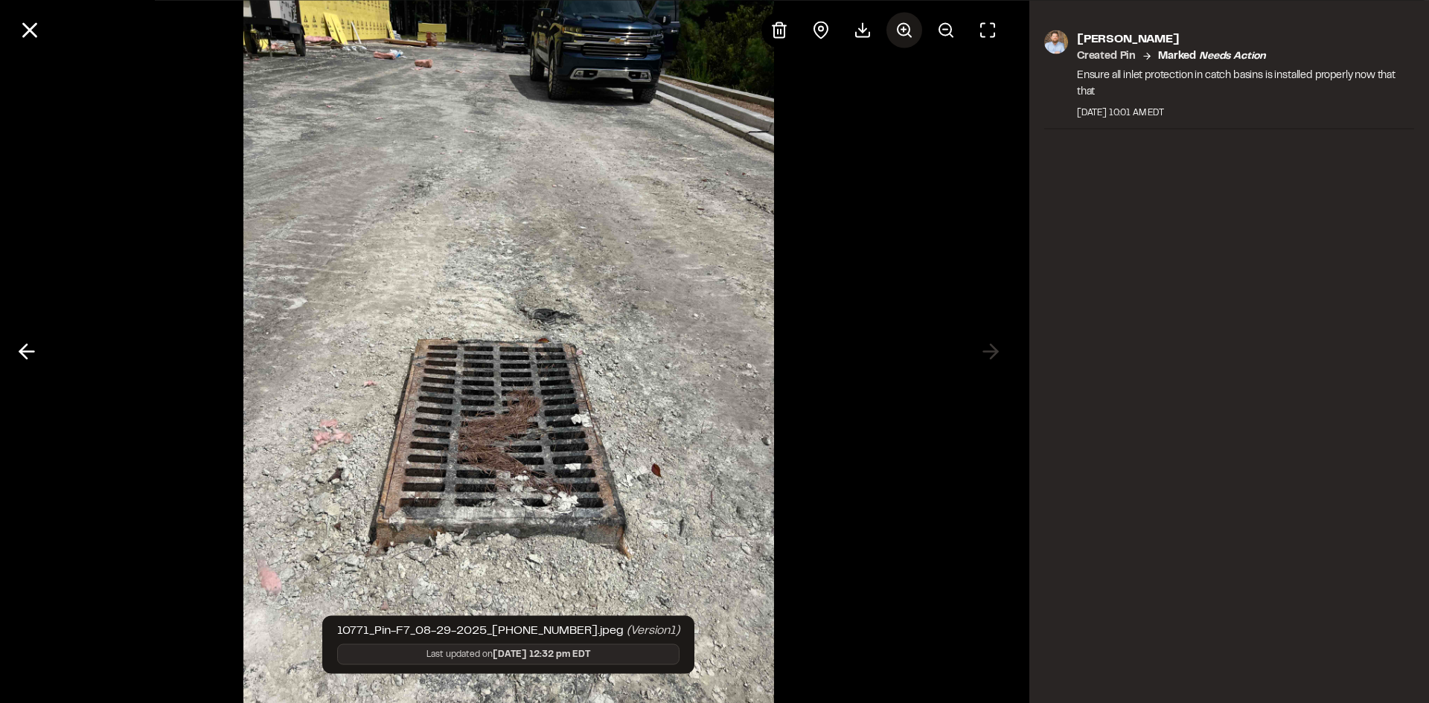
click at [912, 27] on icon at bounding box center [904, 30] width 18 height 18
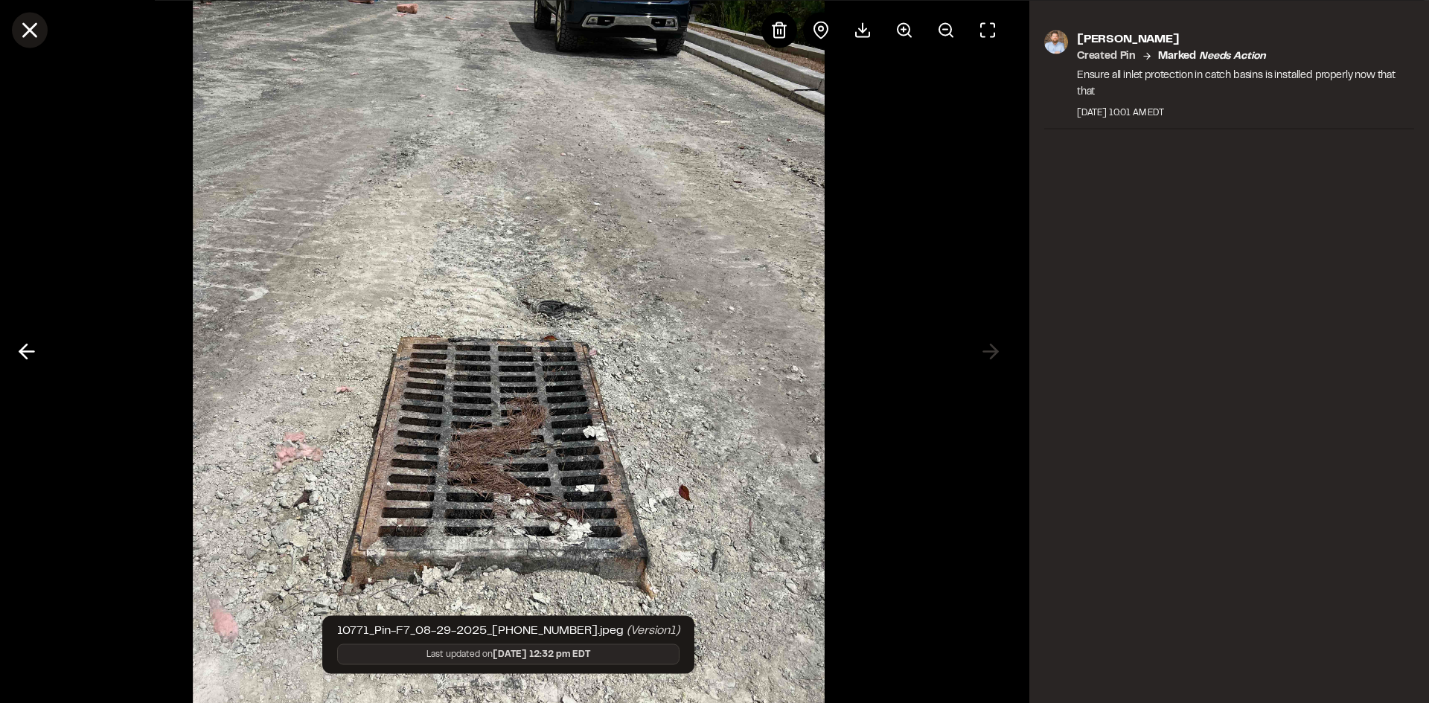
click at [31, 27] on icon at bounding box center [29, 29] width 25 height 25
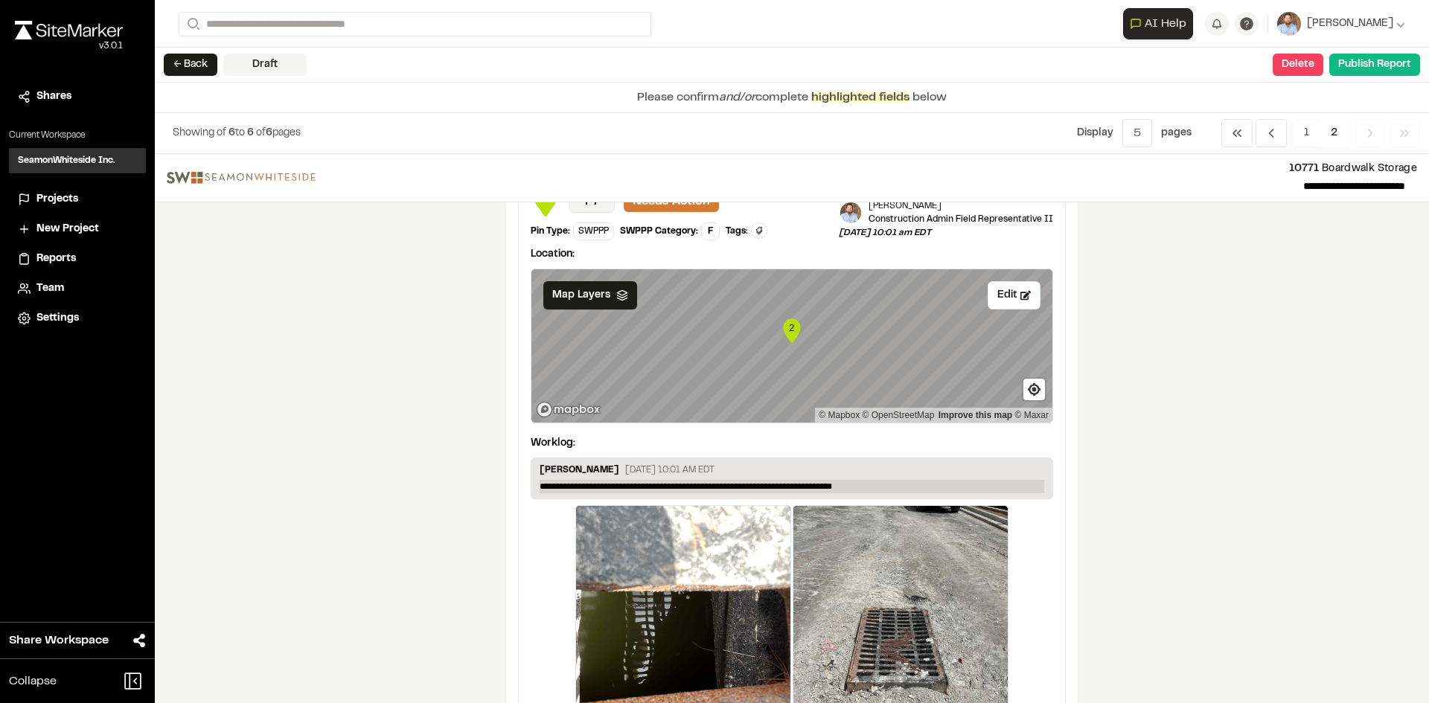
click at [862, 487] on p "**********" at bounding box center [792, 486] width 505 height 13
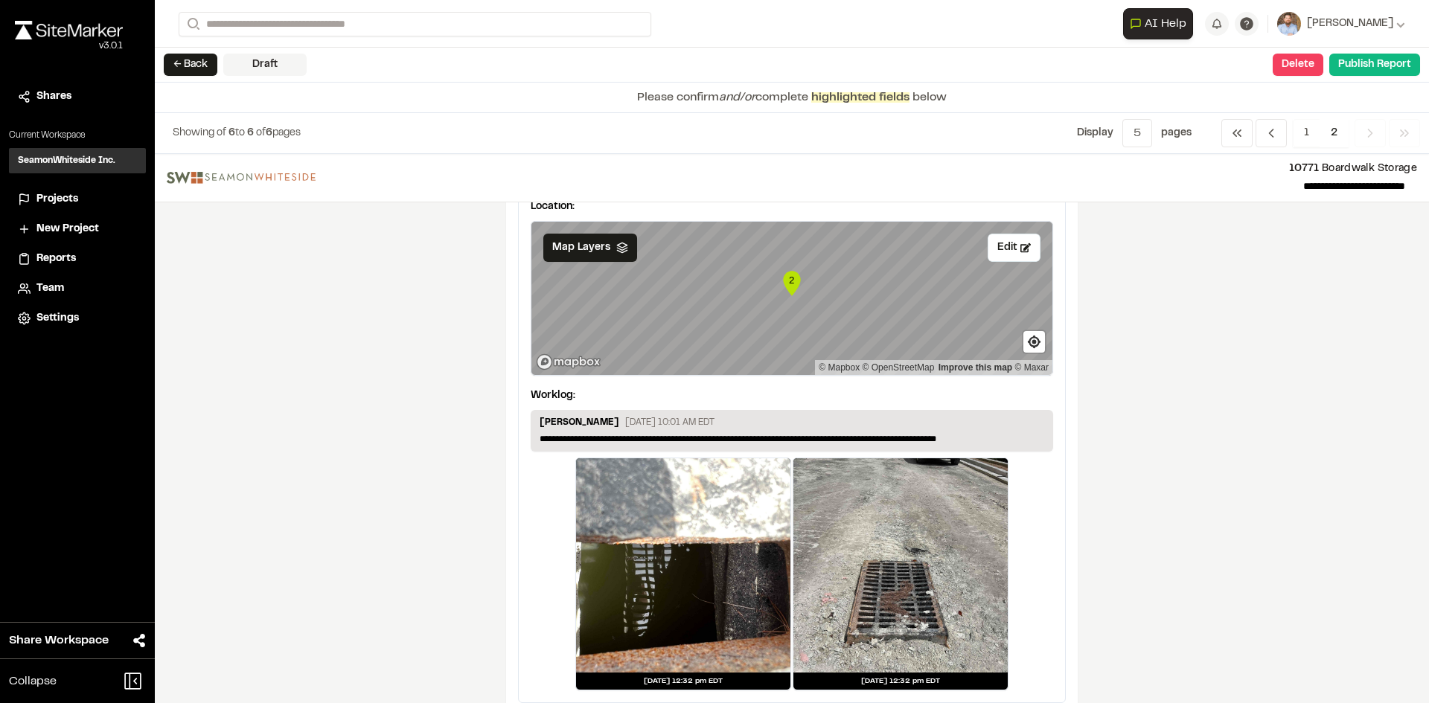
scroll to position [115, 0]
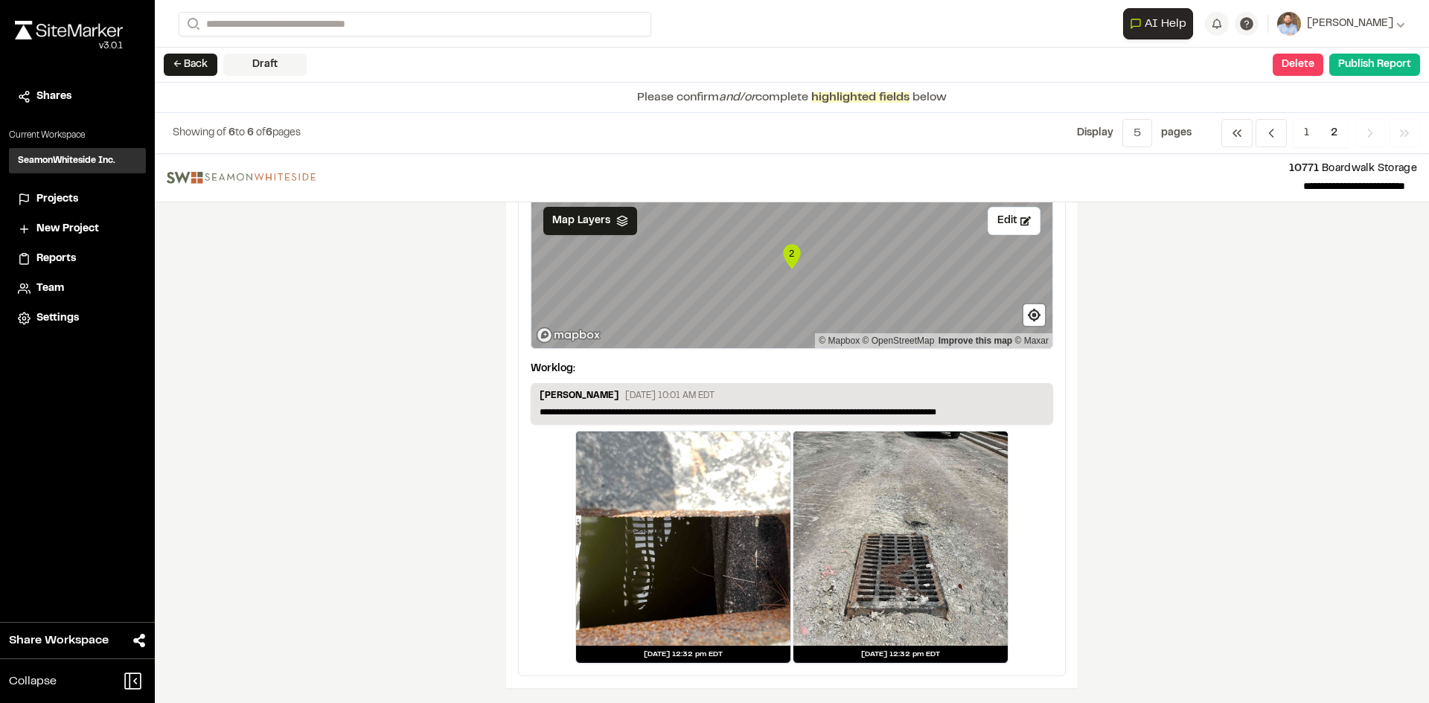
click at [1331, 127] on span "2" at bounding box center [1333, 133] width 29 height 28
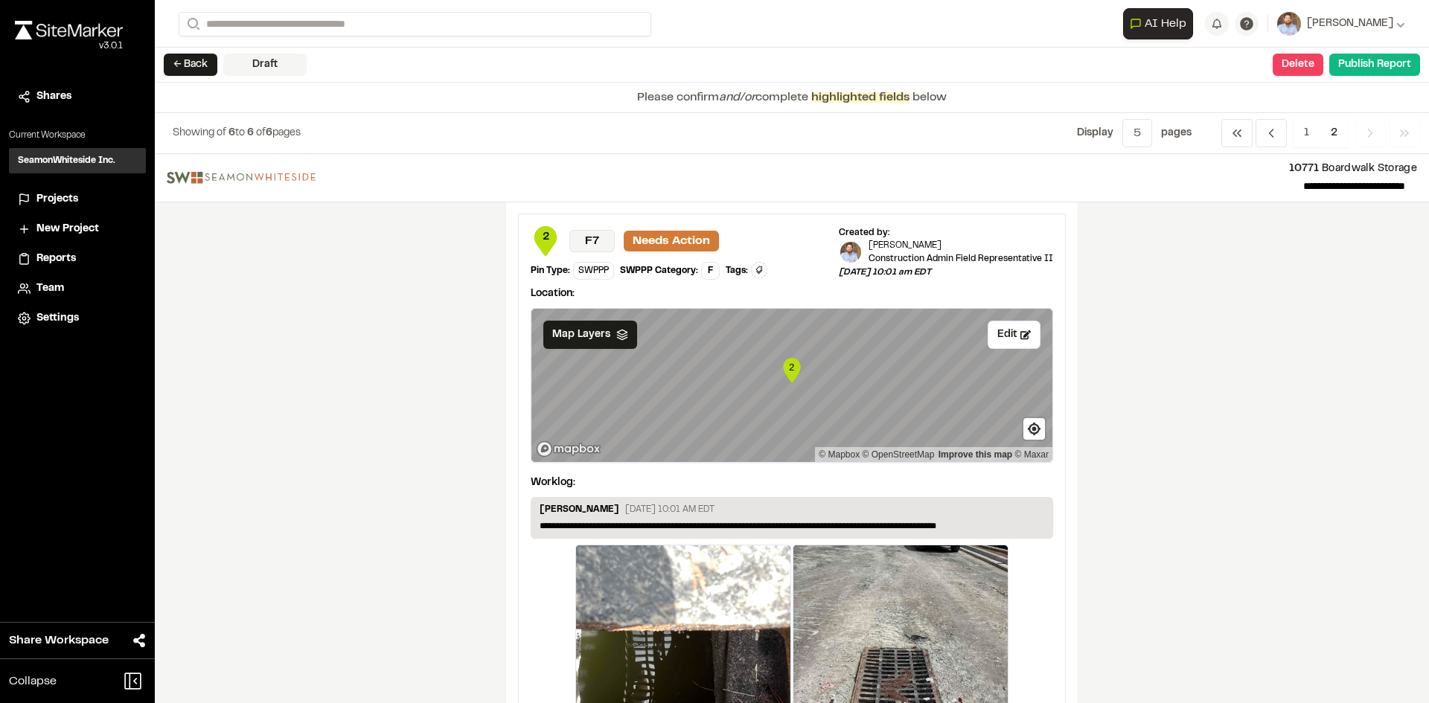
scroll to position [0, 0]
click at [1376, 69] on button "Publish Report" at bounding box center [1374, 65] width 91 height 22
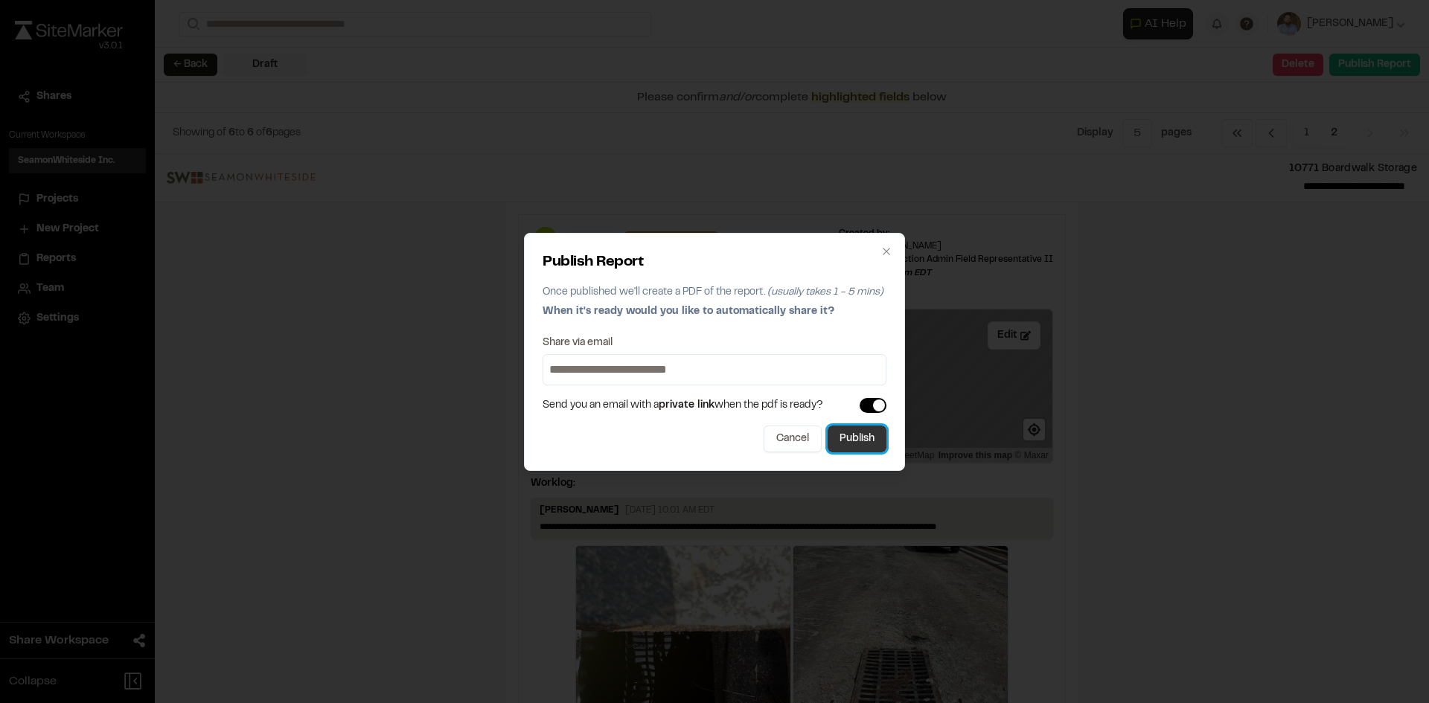
click at [857, 445] on button "Publish" at bounding box center [857, 439] width 59 height 27
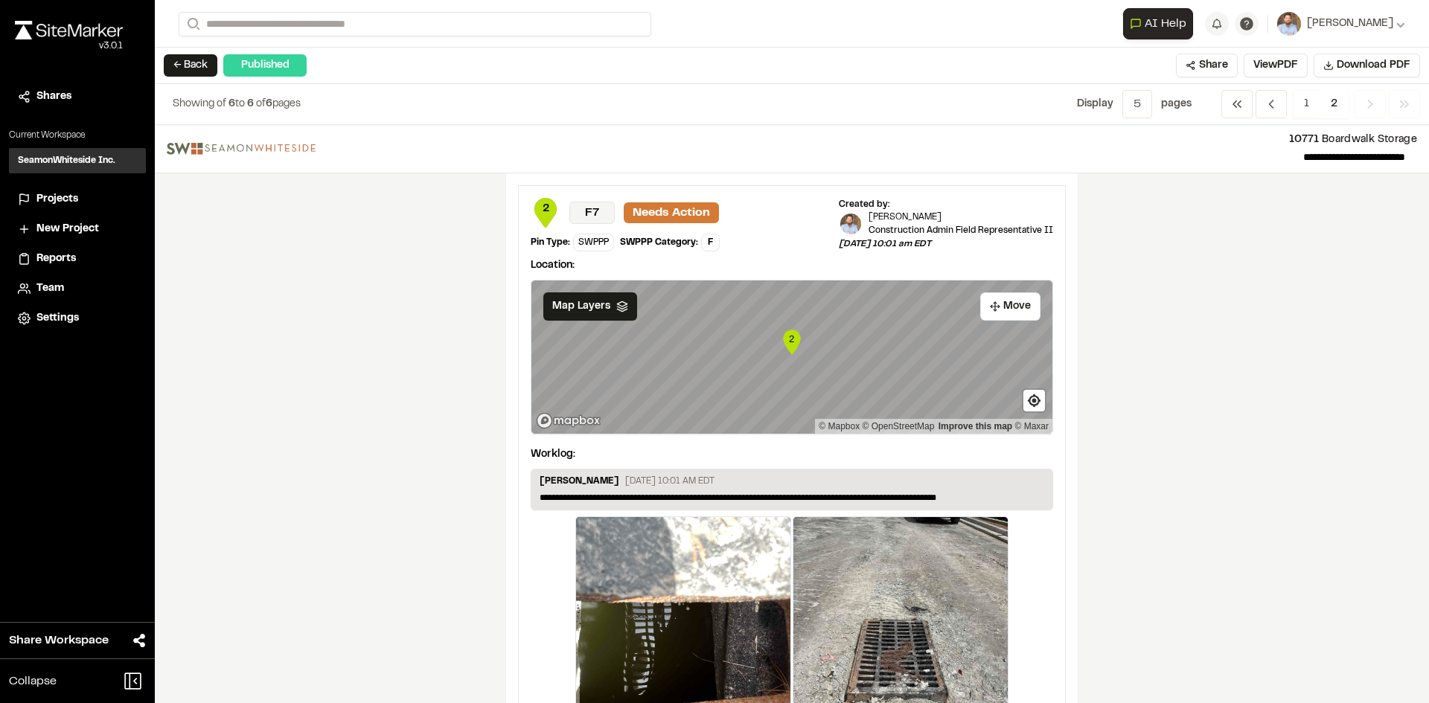
click at [58, 199] on span "Projects" at bounding box center [57, 199] width 42 height 16
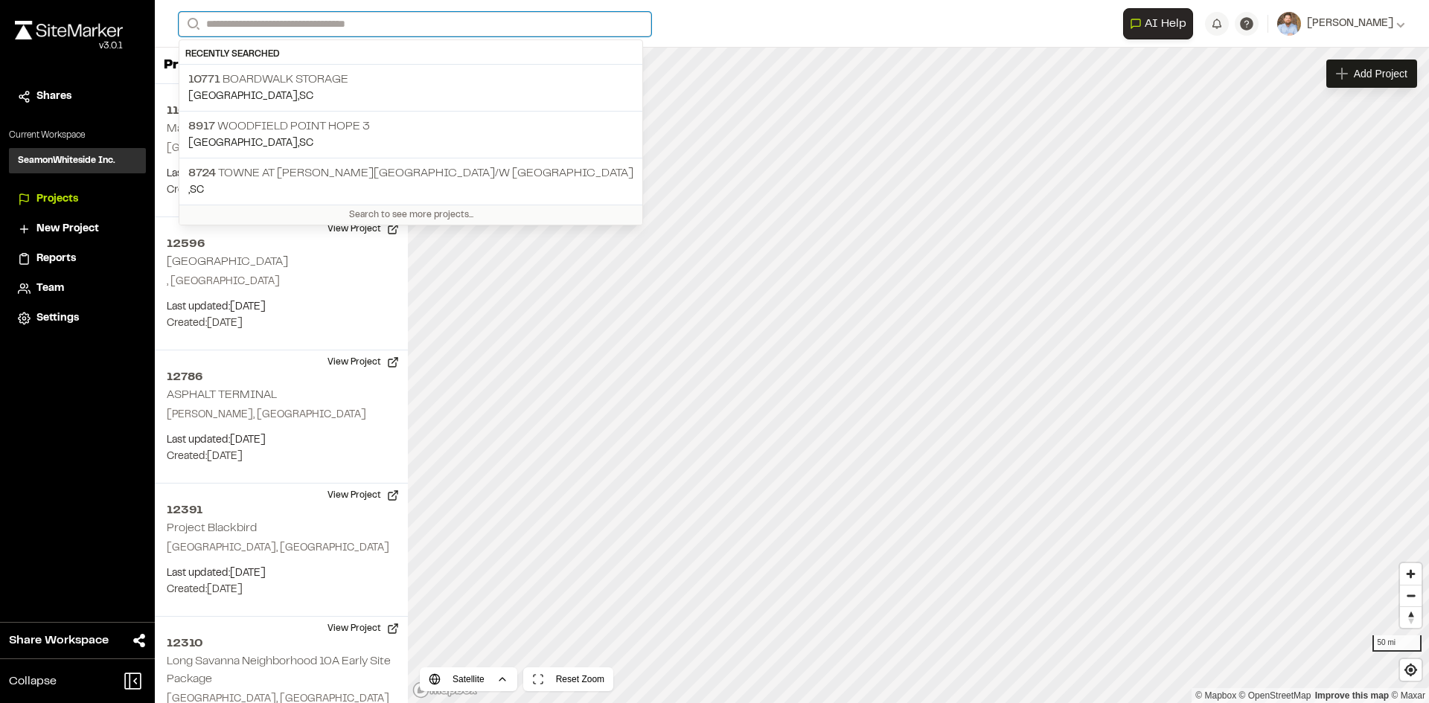
click at [228, 21] on input "Search" at bounding box center [415, 24] width 473 height 25
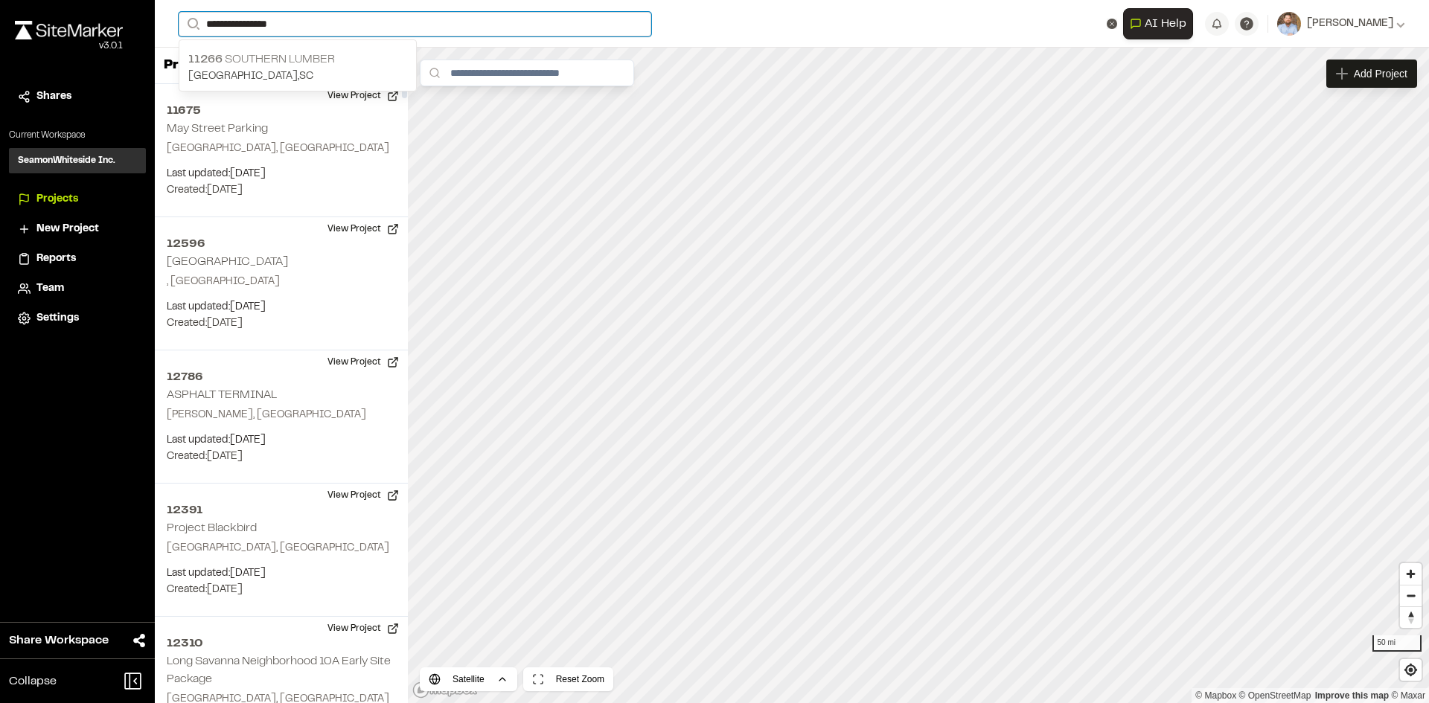
type input "**********"
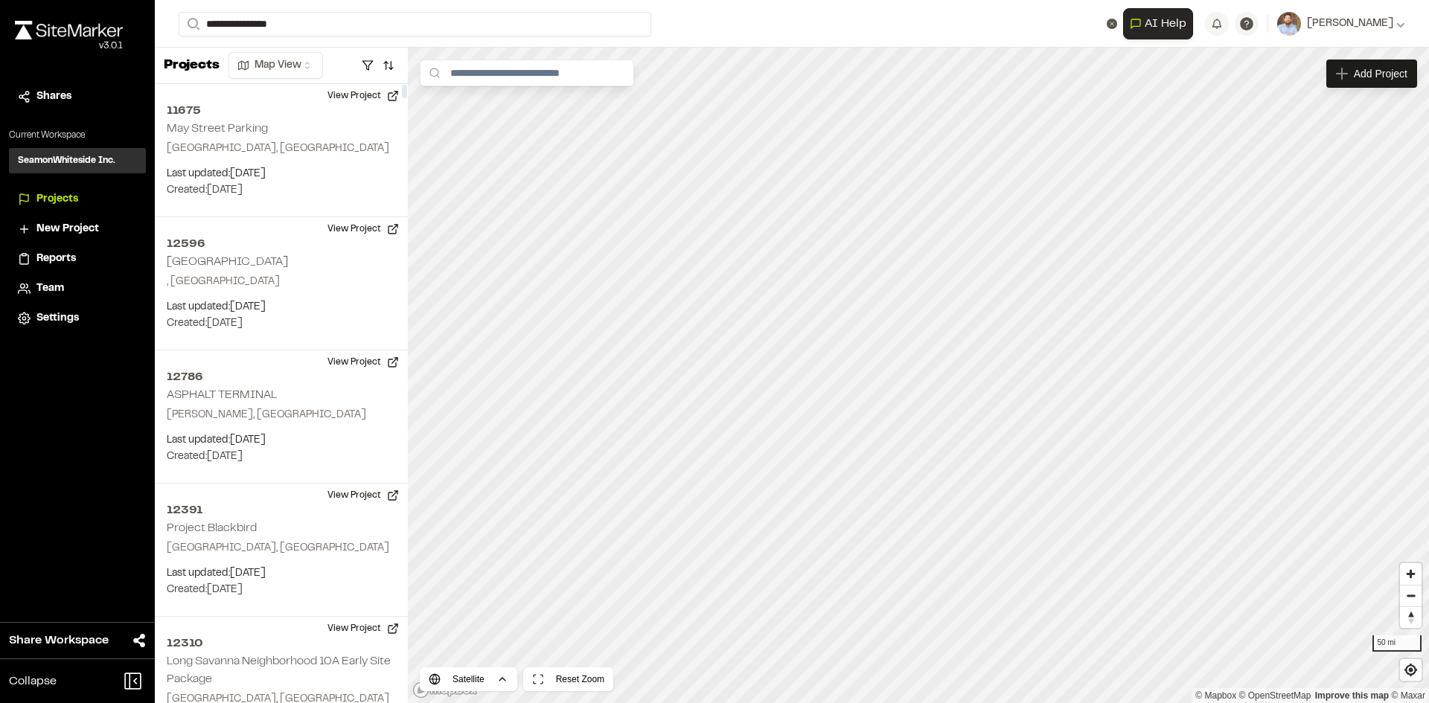
click at [297, 67] on p "11266 Southern Lumber" at bounding box center [297, 60] width 219 height 18
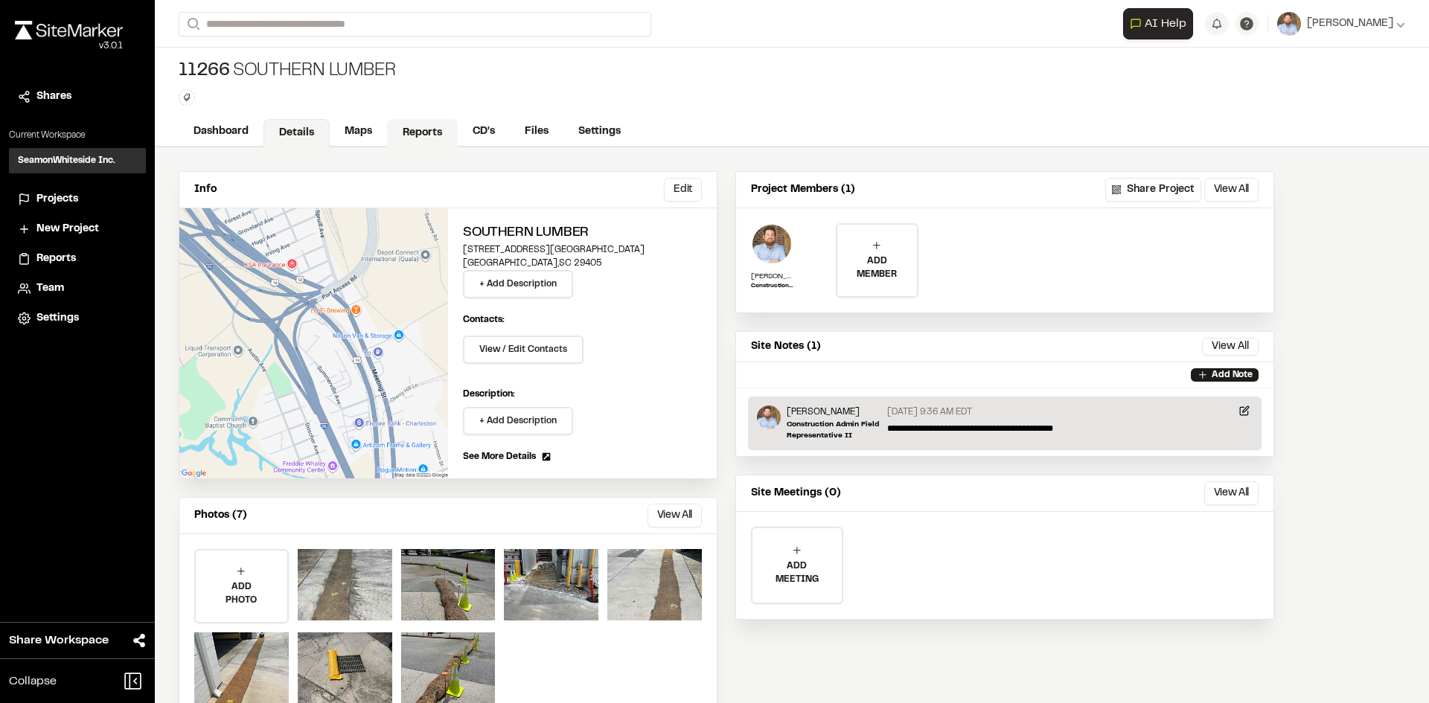
click at [413, 132] on link "Reports" at bounding box center [422, 133] width 71 height 28
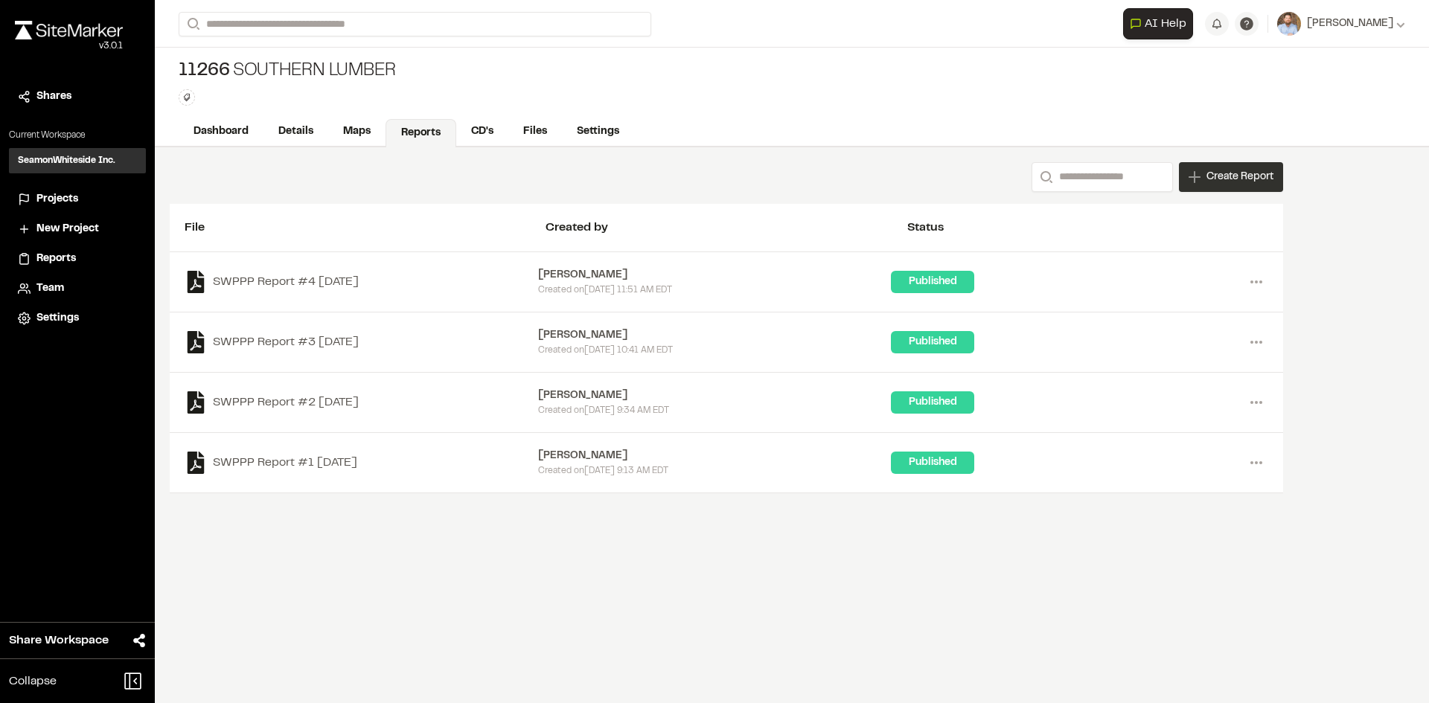
click at [1227, 186] on div "Create Report" at bounding box center [1231, 177] width 104 height 30
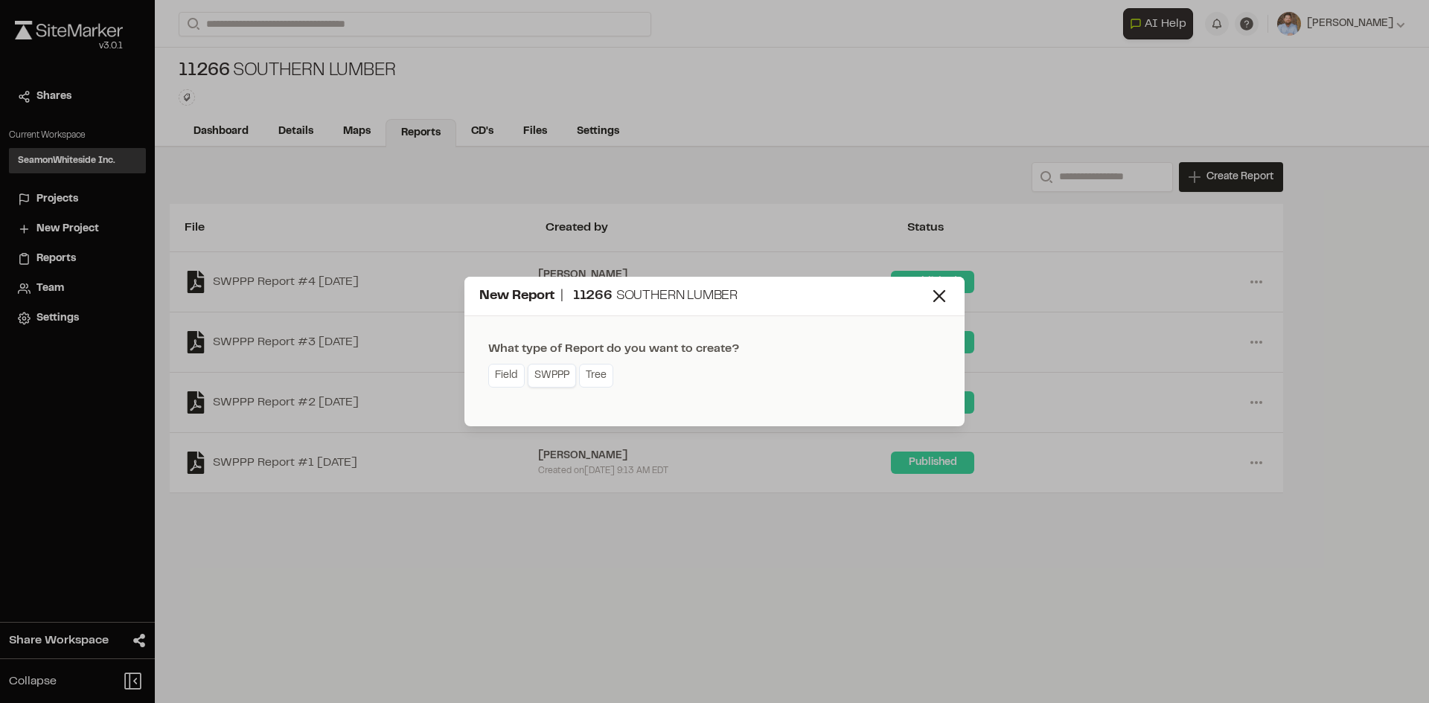
click at [552, 384] on link "SWPPP" at bounding box center [552, 376] width 48 height 24
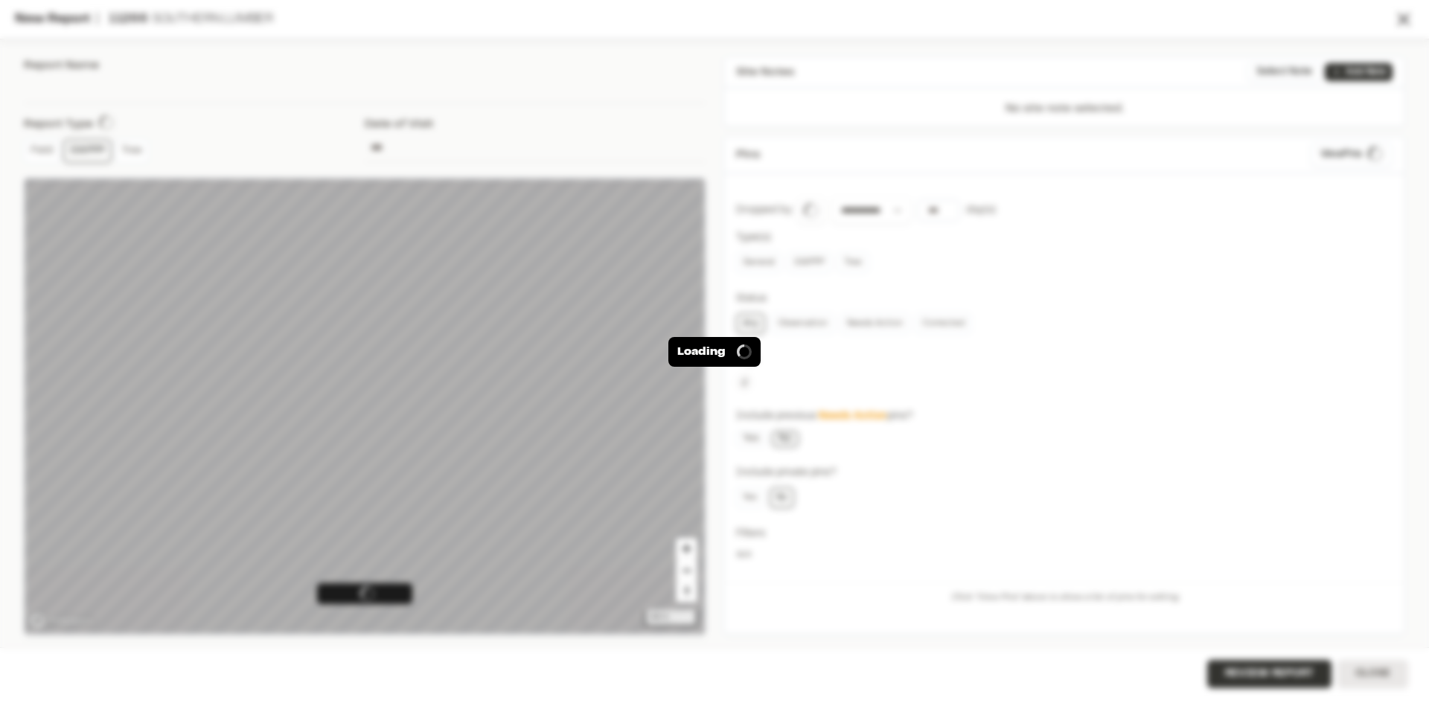
type input "**********"
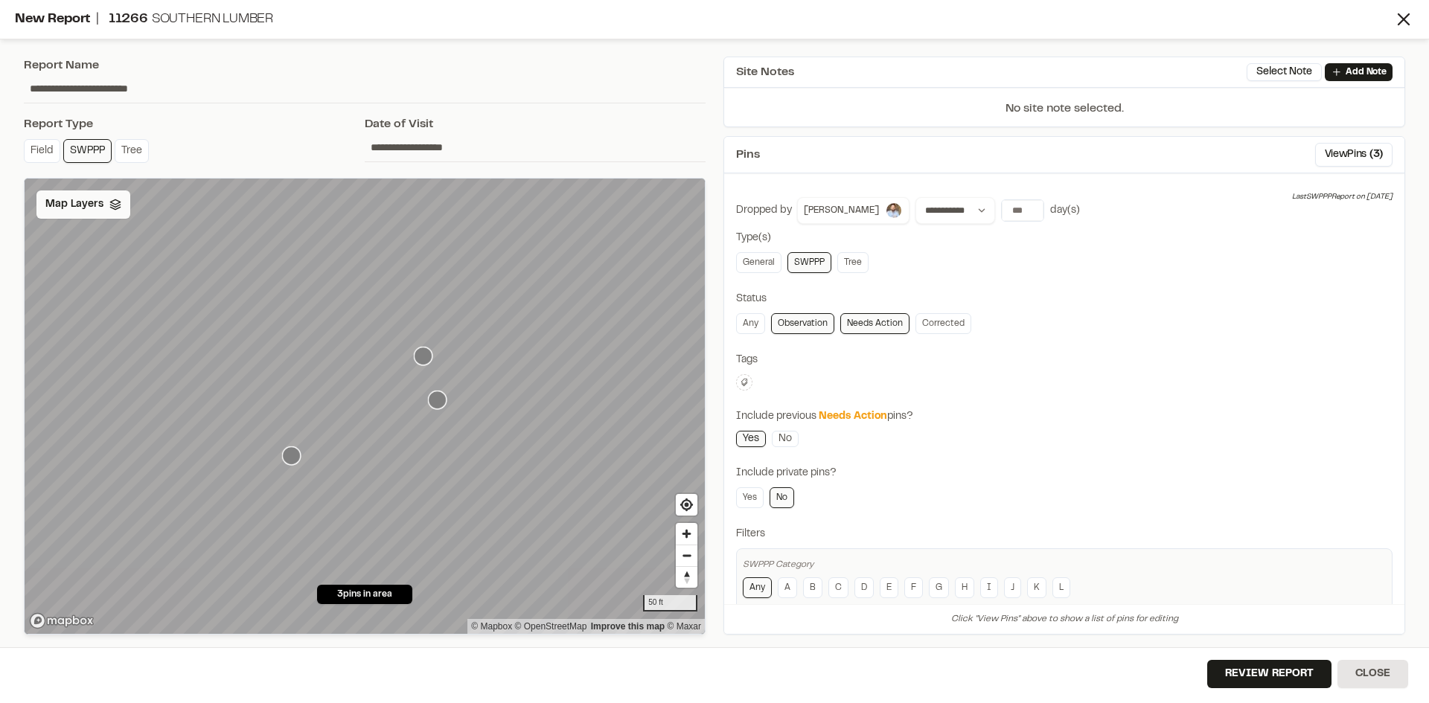
click at [89, 207] on span "Map Layers" at bounding box center [74, 204] width 58 height 16
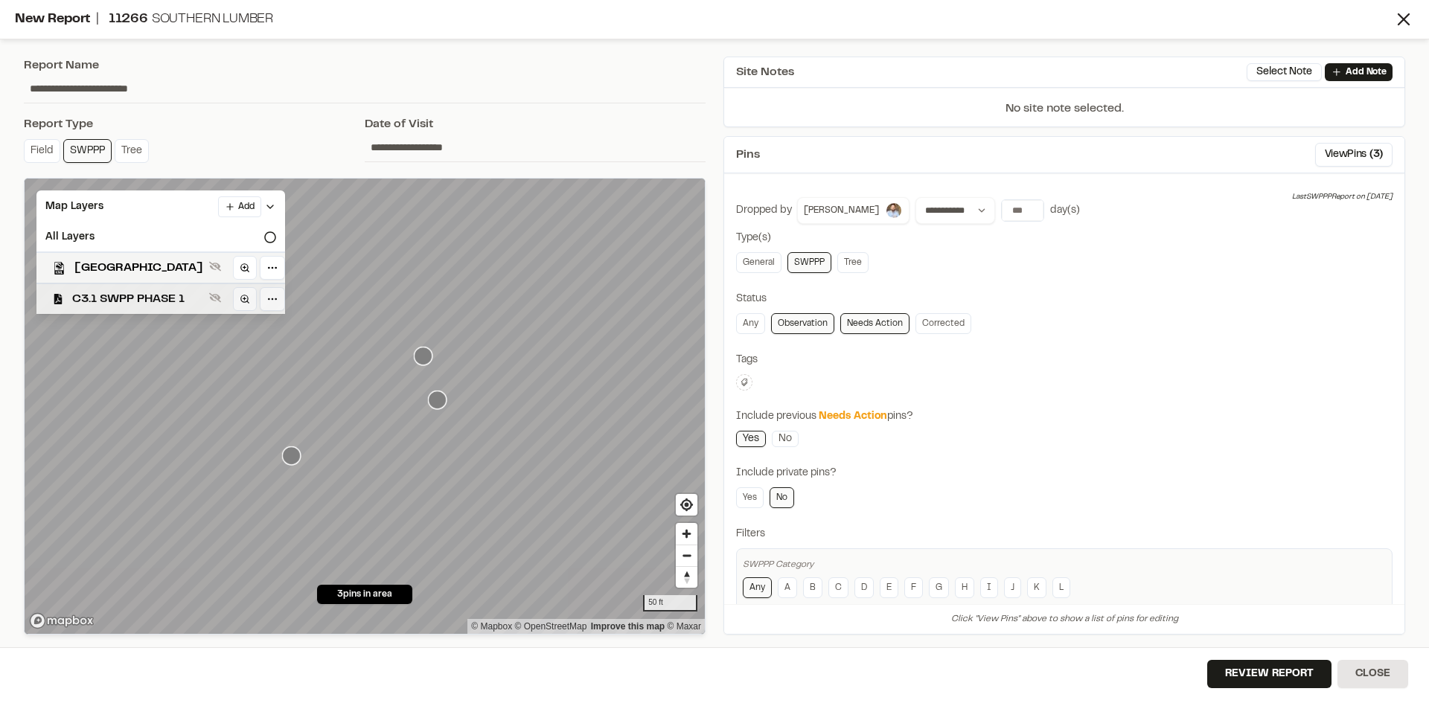
click at [153, 302] on span "C3.1 SWPP PHASE 1" at bounding box center [137, 299] width 131 height 18
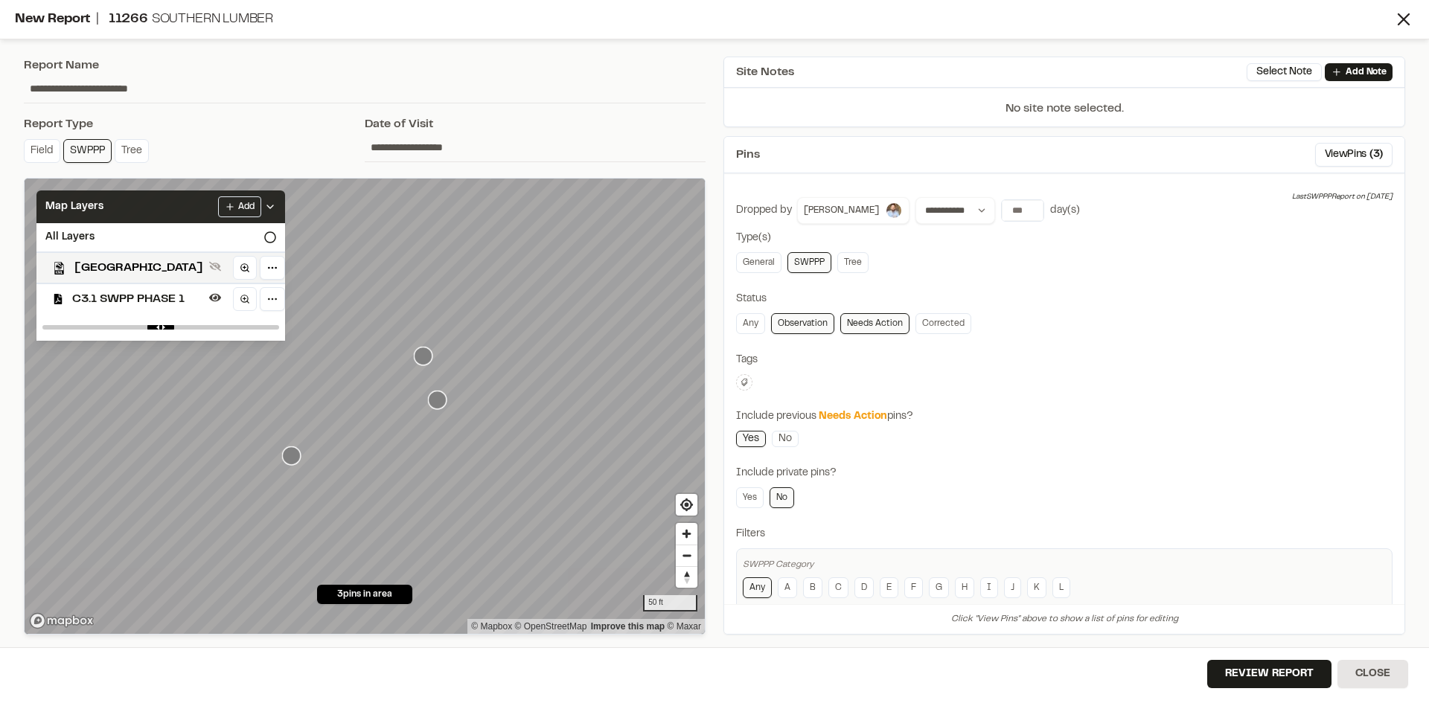
click at [276, 202] on icon at bounding box center [270, 207] width 12 height 12
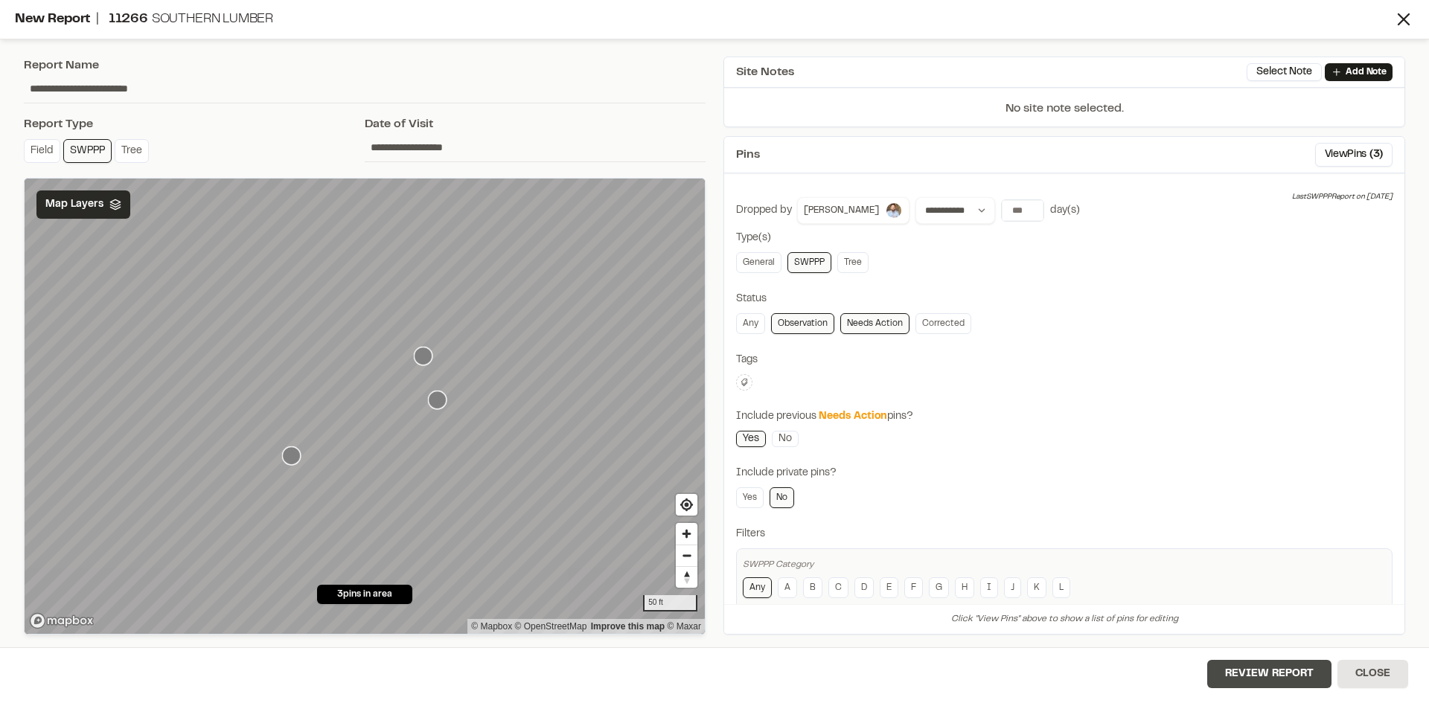
click at [1287, 682] on button "Review Report" at bounding box center [1269, 674] width 124 height 28
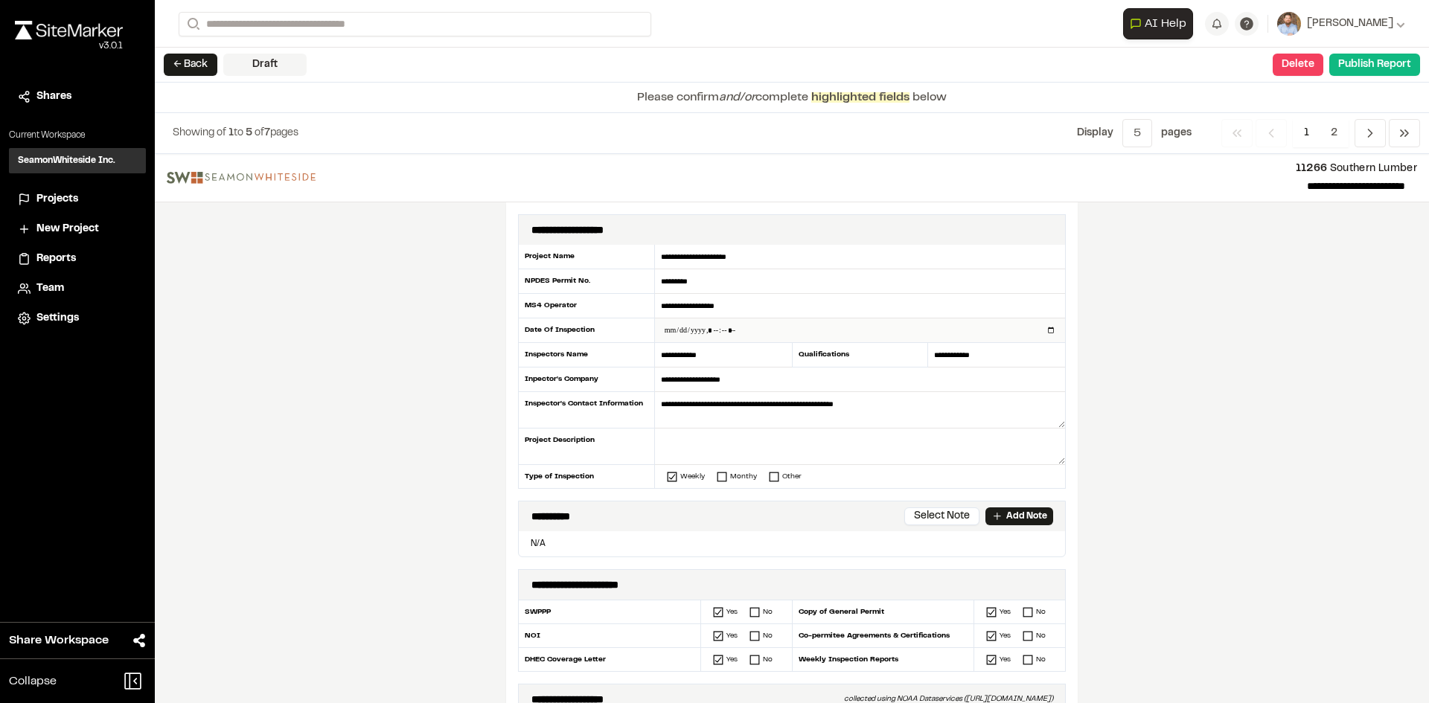
click at [1040, 328] on input "datetime-local" at bounding box center [860, 331] width 410 height 24
type input "**********"
click at [406, 440] on div "**********" at bounding box center [792, 428] width 1274 height 549
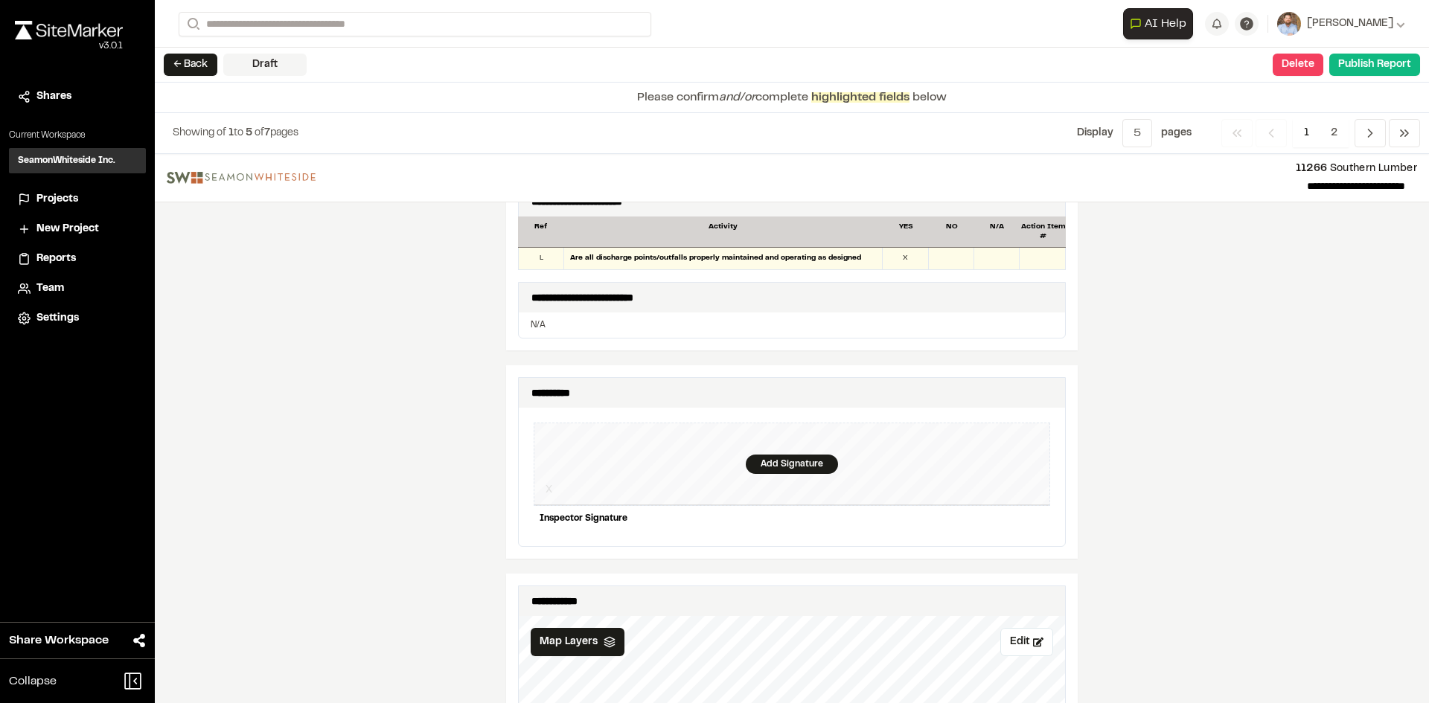
scroll to position [1339, 0]
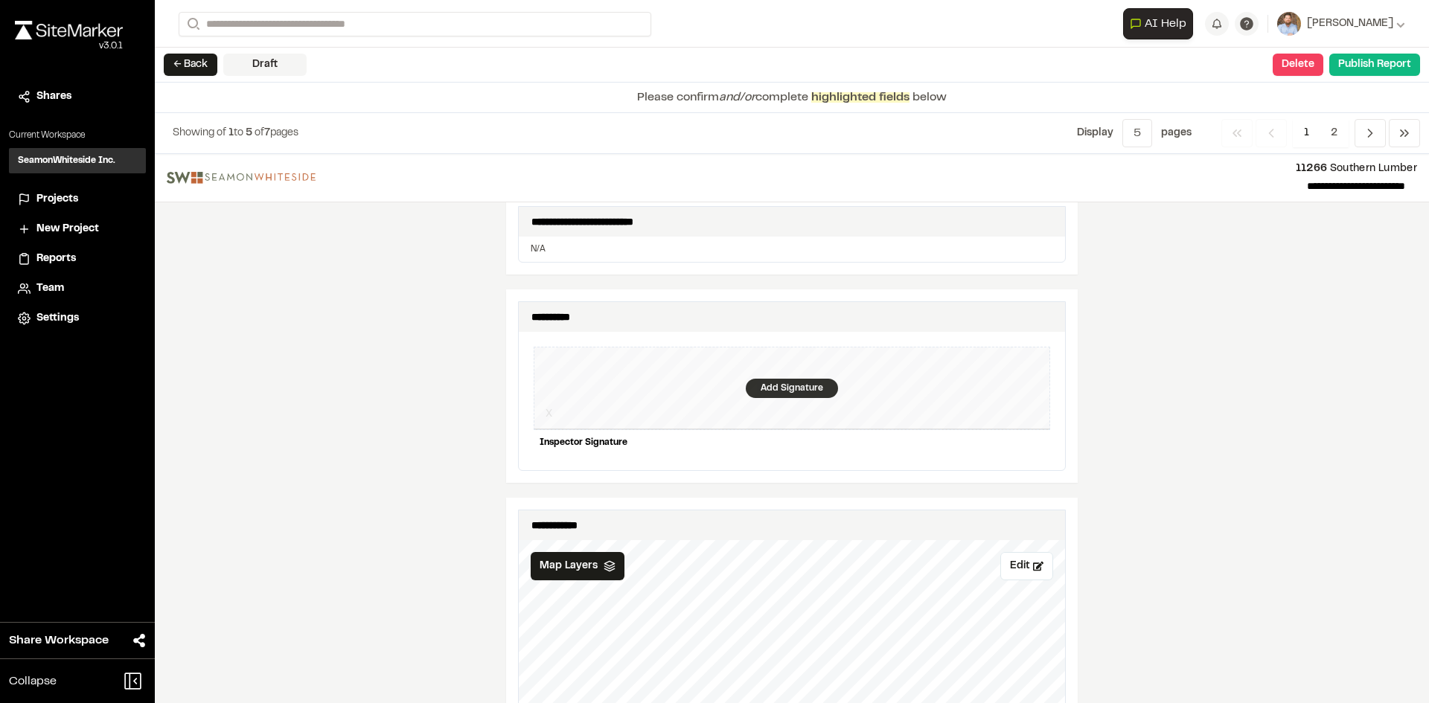
click at [790, 381] on div "Add Signature" at bounding box center [792, 388] width 92 height 19
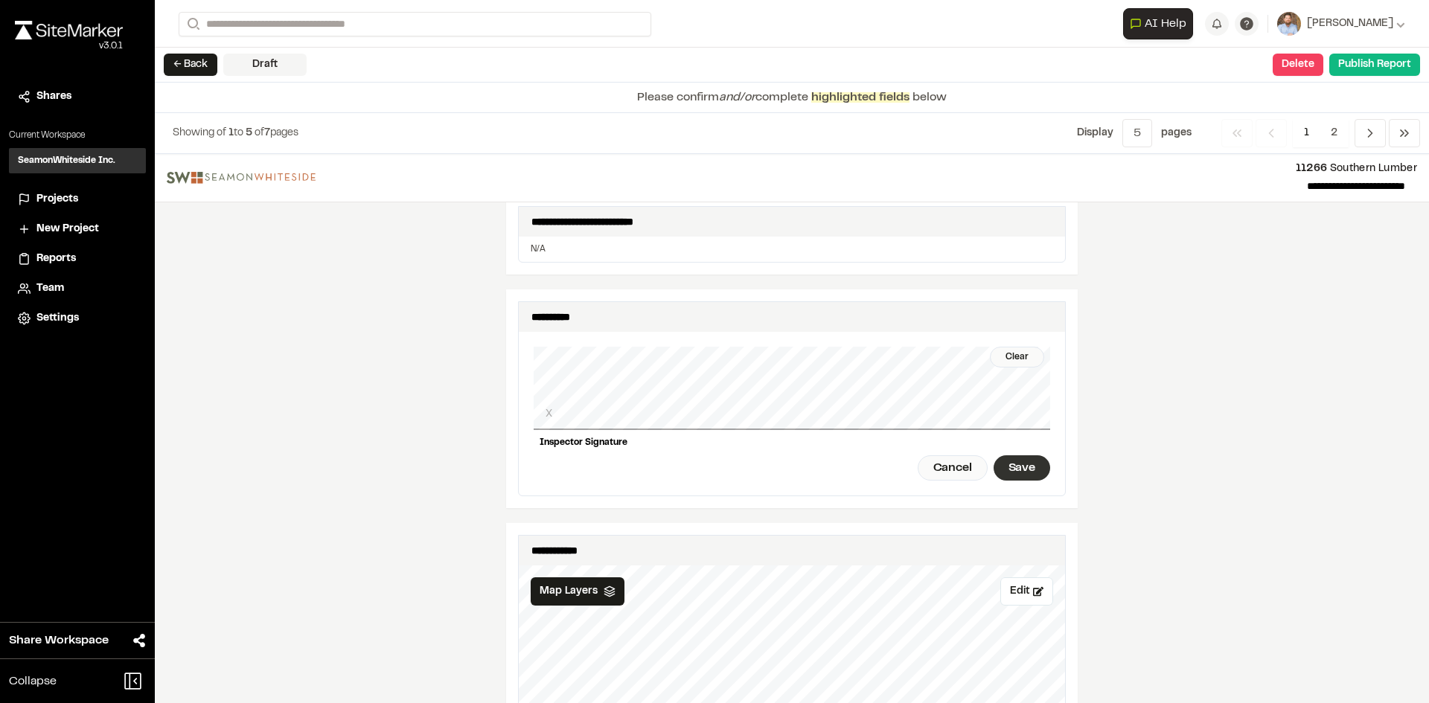
click at [1005, 459] on div "Save" at bounding box center [1021, 467] width 57 height 25
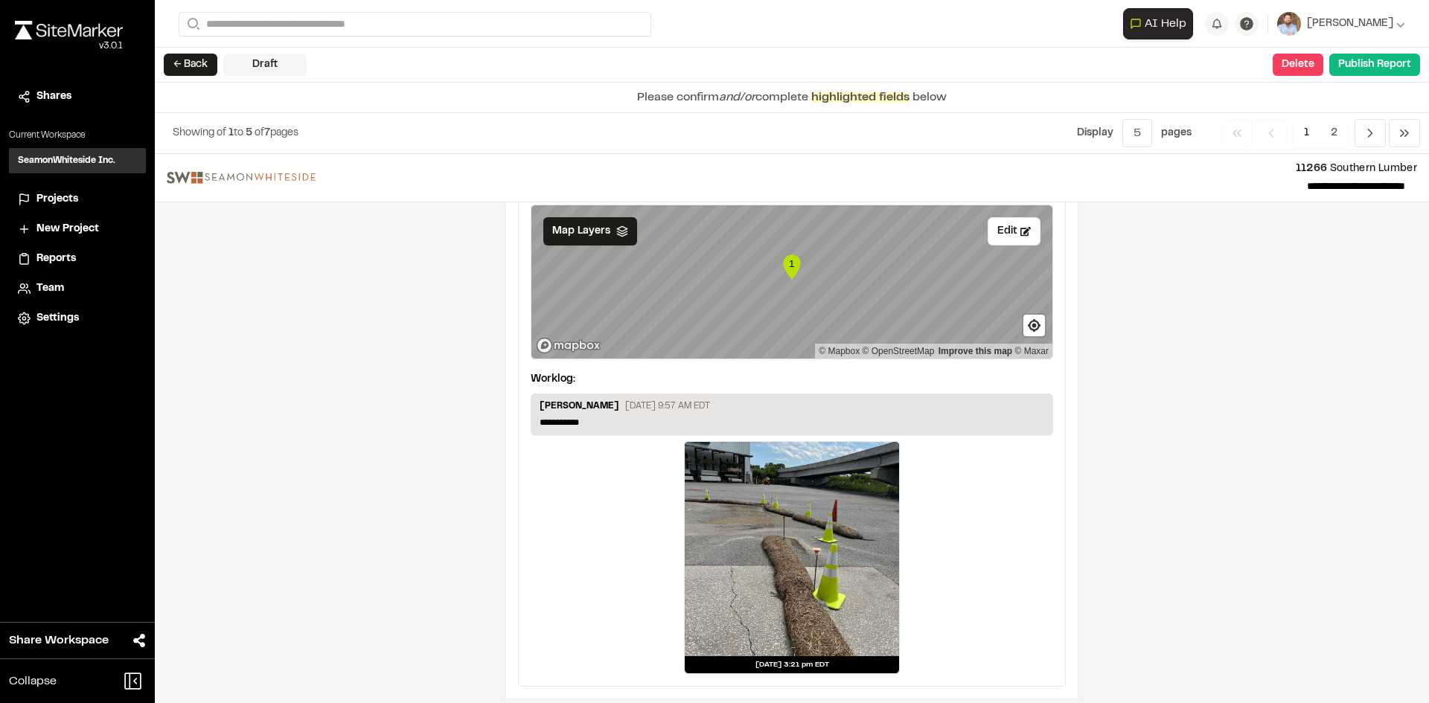
scroll to position [2505, 0]
click at [598, 415] on p "**********" at bounding box center [792, 421] width 505 height 13
click at [1329, 132] on span "2" at bounding box center [1333, 133] width 29 height 28
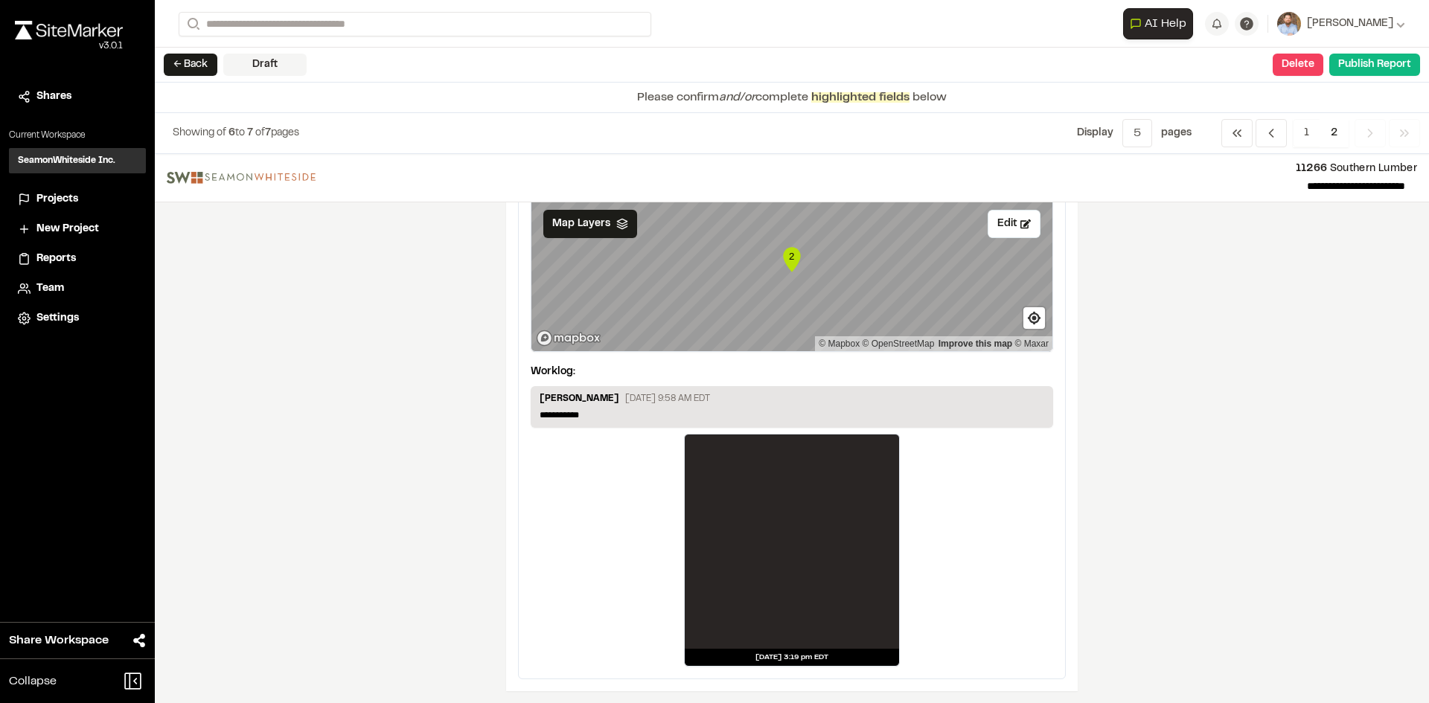
scroll to position [149, 0]
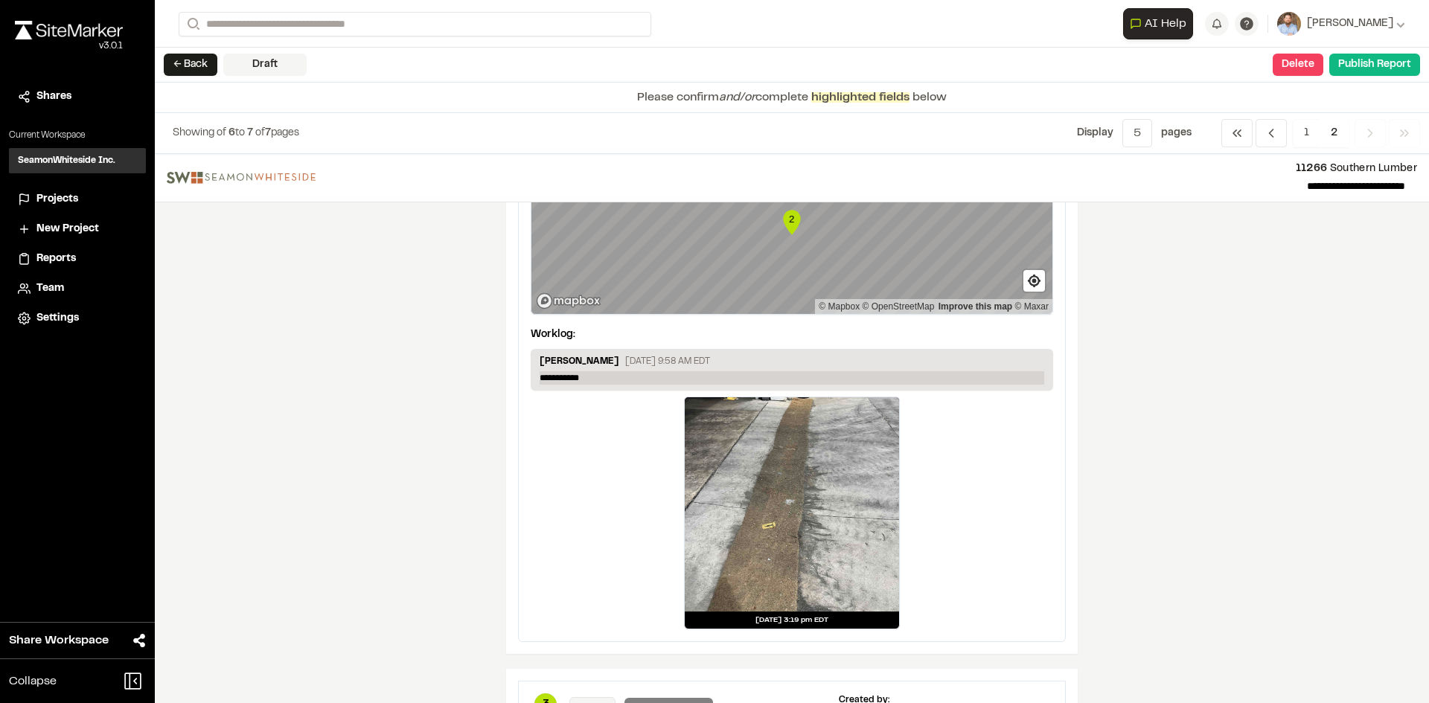
click at [595, 376] on p "**********" at bounding box center [792, 377] width 505 height 13
click at [760, 376] on p "**********" at bounding box center [792, 377] width 505 height 13
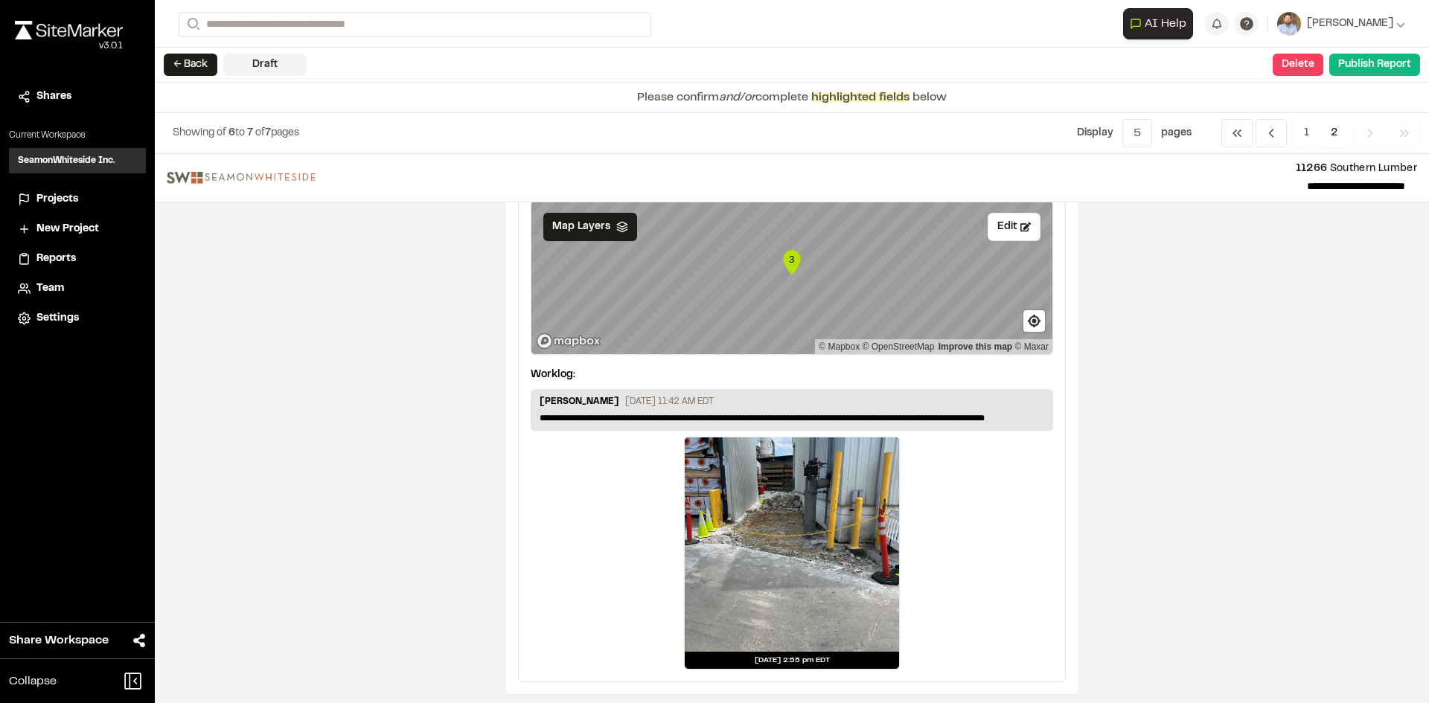
scroll to position [730, 0]
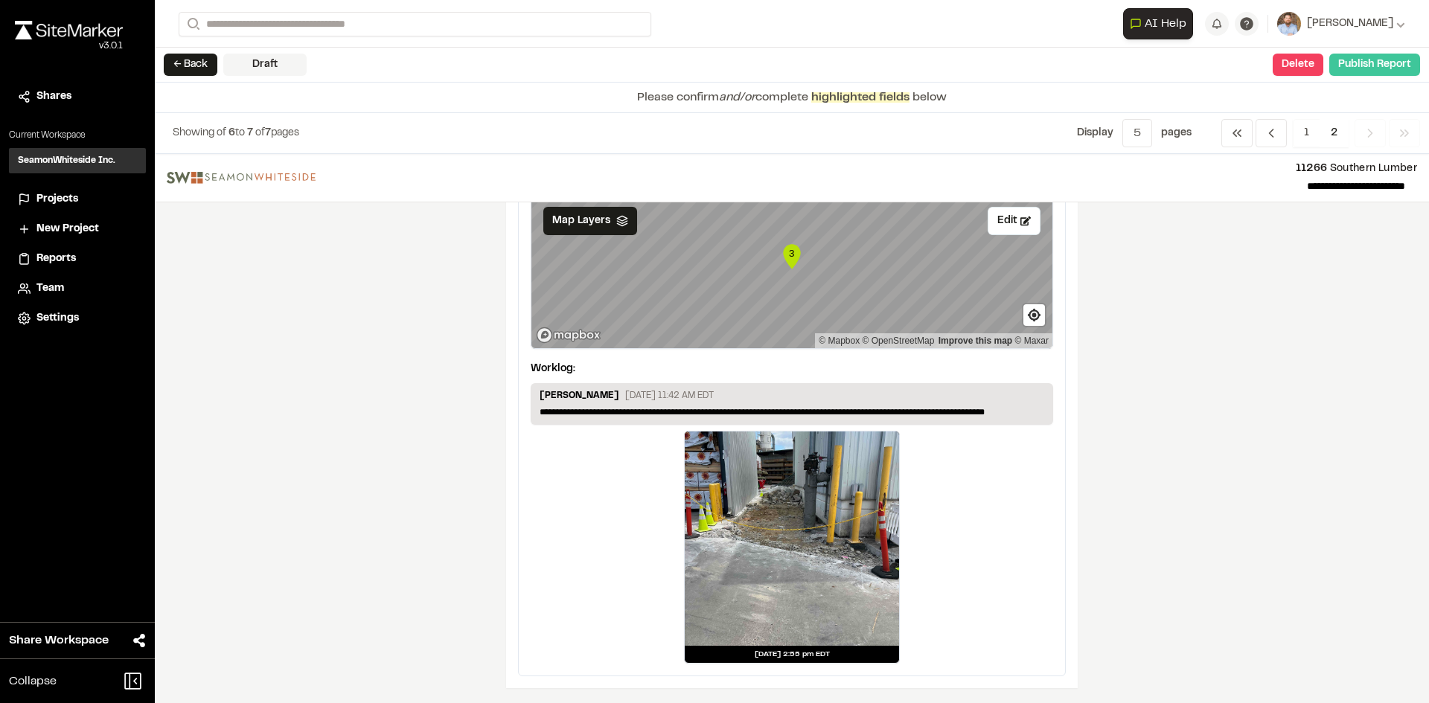
click at [1380, 72] on button "Publish Report" at bounding box center [1374, 65] width 91 height 22
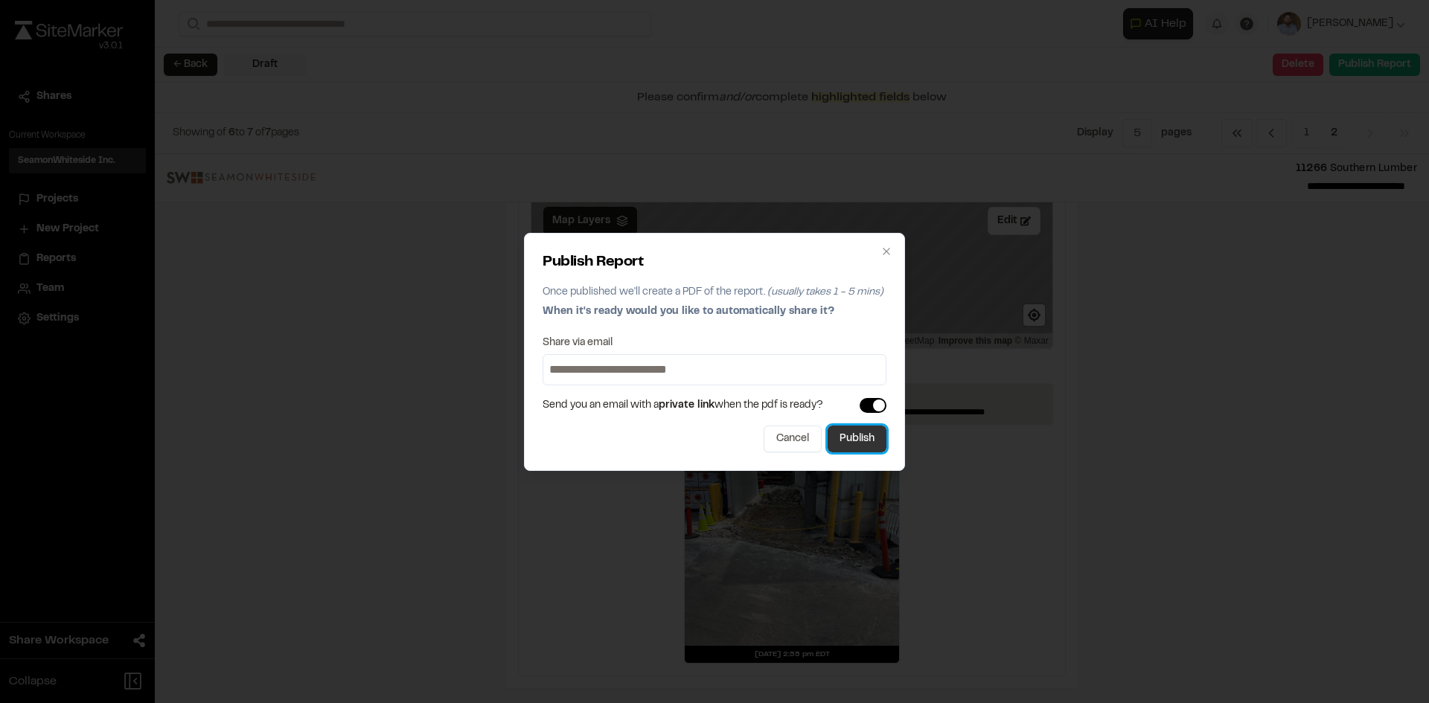
click at [871, 444] on button "Publish" at bounding box center [857, 439] width 59 height 27
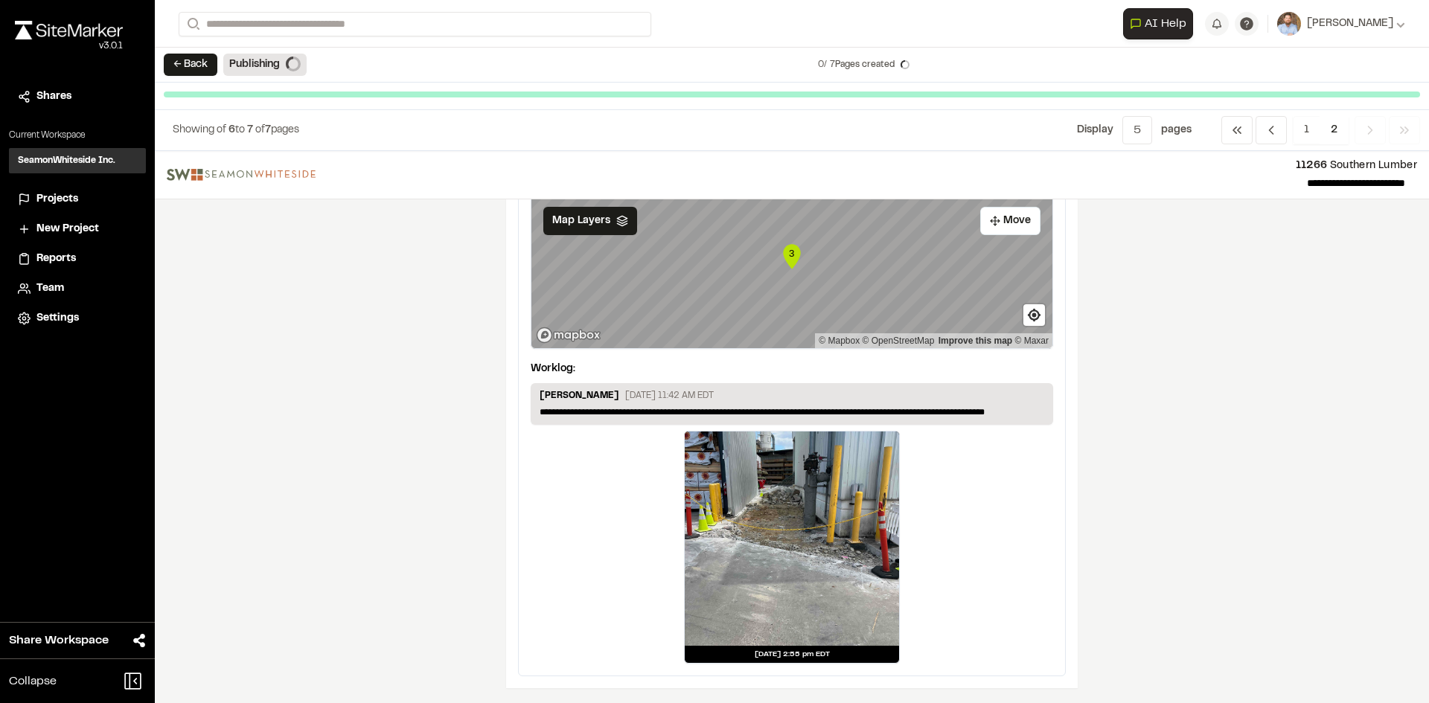
scroll to position [729, 0]
click at [63, 198] on span "Projects" at bounding box center [57, 199] width 42 height 16
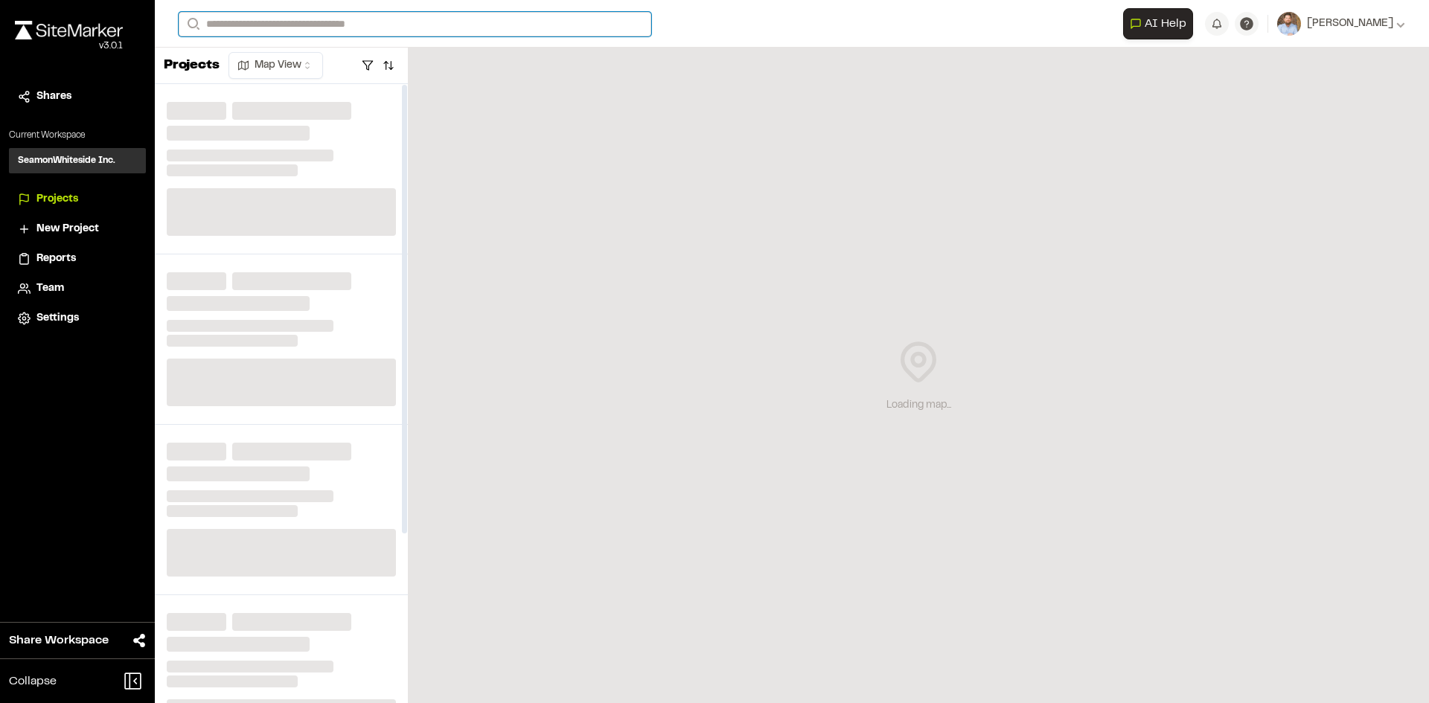
click at [242, 22] on input "Search" at bounding box center [415, 24] width 473 height 25
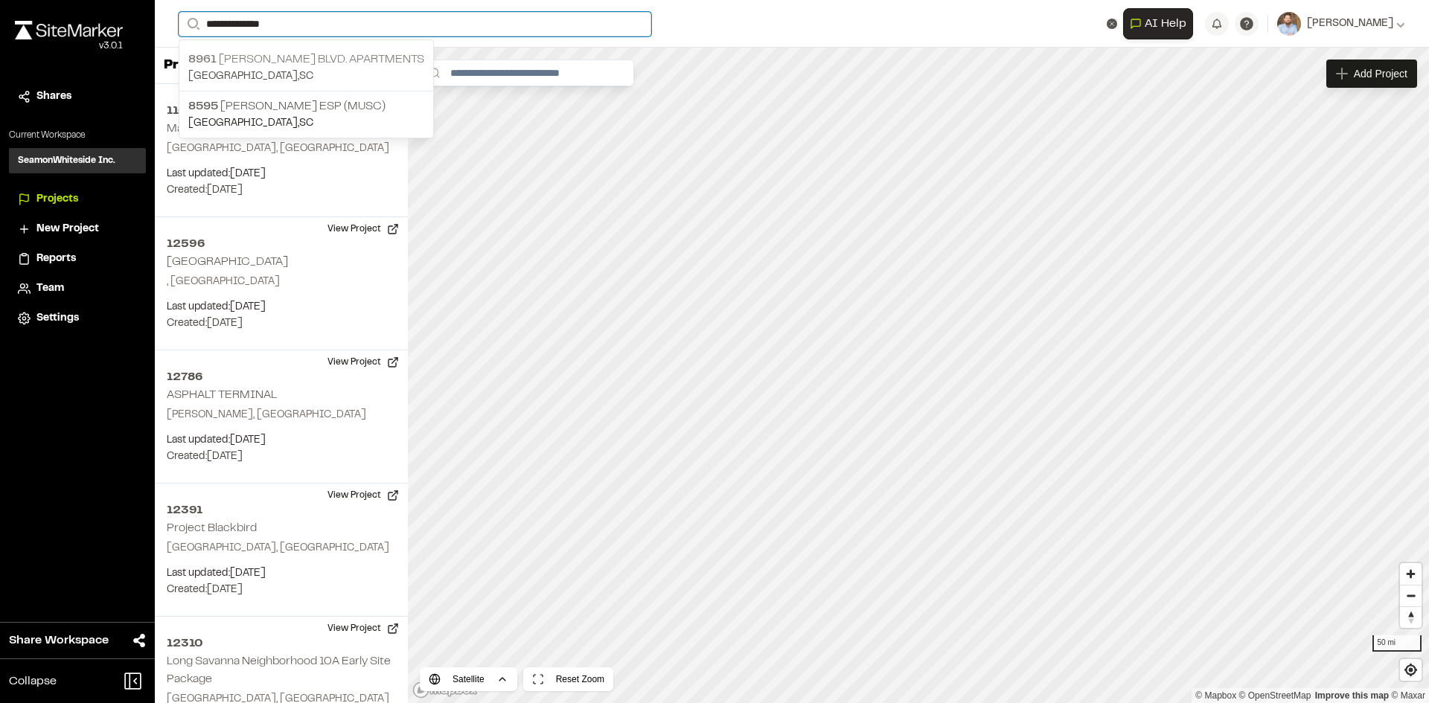
type input "**********"
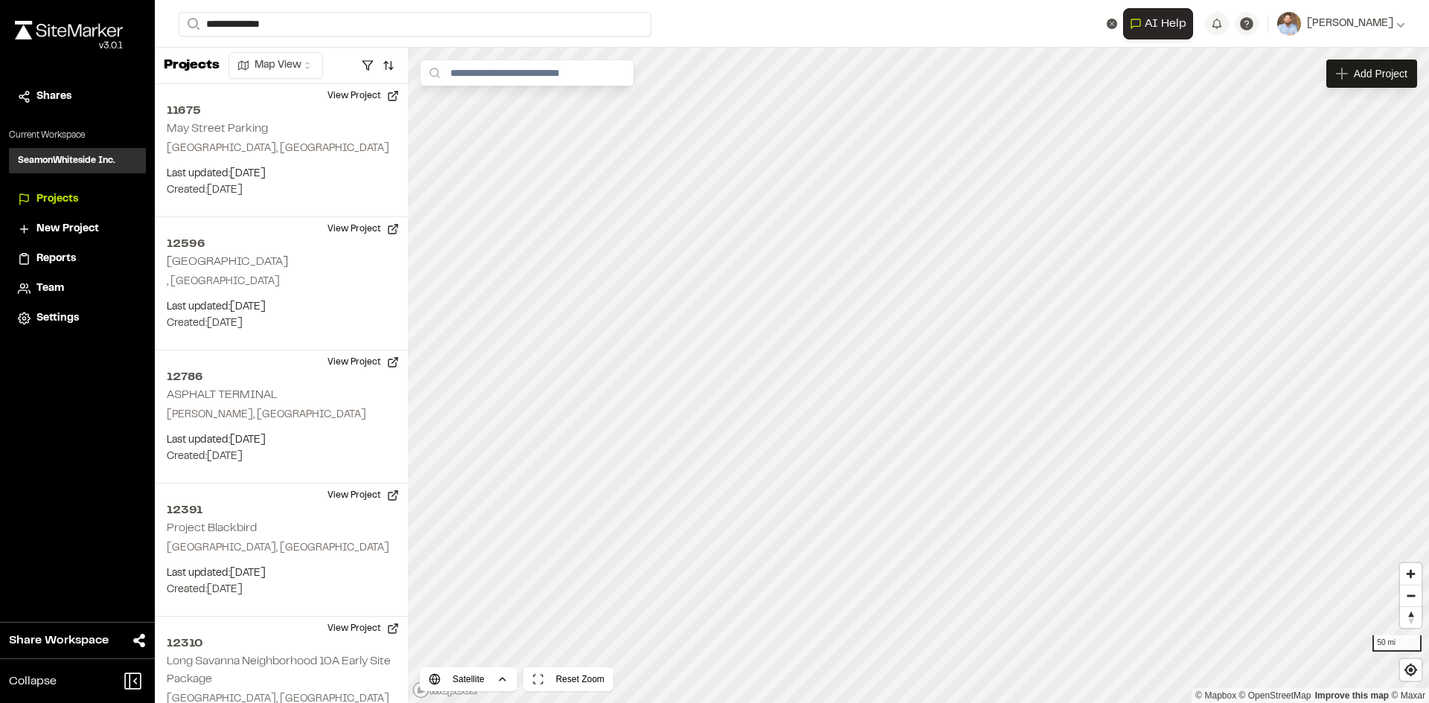
click at [337, 66] on p "[STREET_ADDRESS][PERSON_NAME] Apartments" at bounding box center [306, 60] width 236 height 18
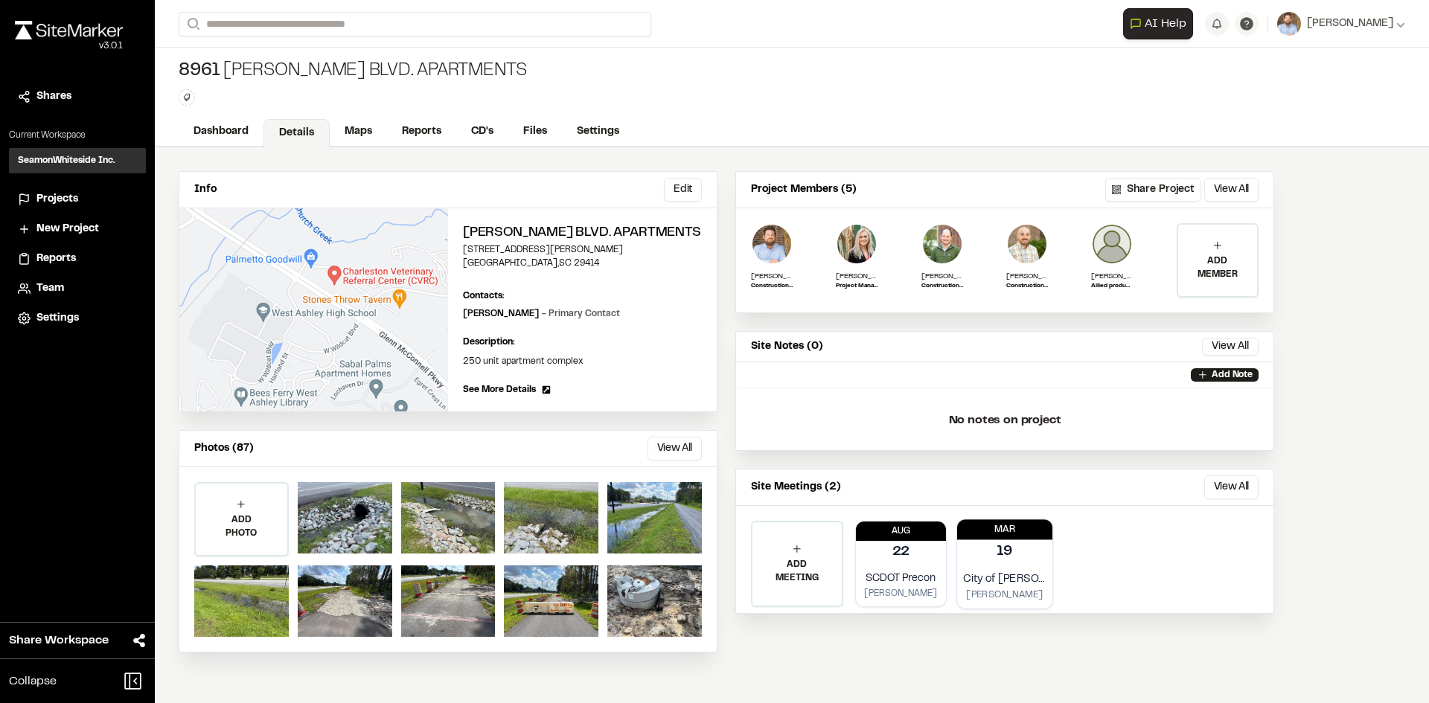
click at [1013, 569] on div "City of [PERSON_NAME] TRC Precon [PERSON_NAME]" at bounding box center [1004, 587] width 95 height 44
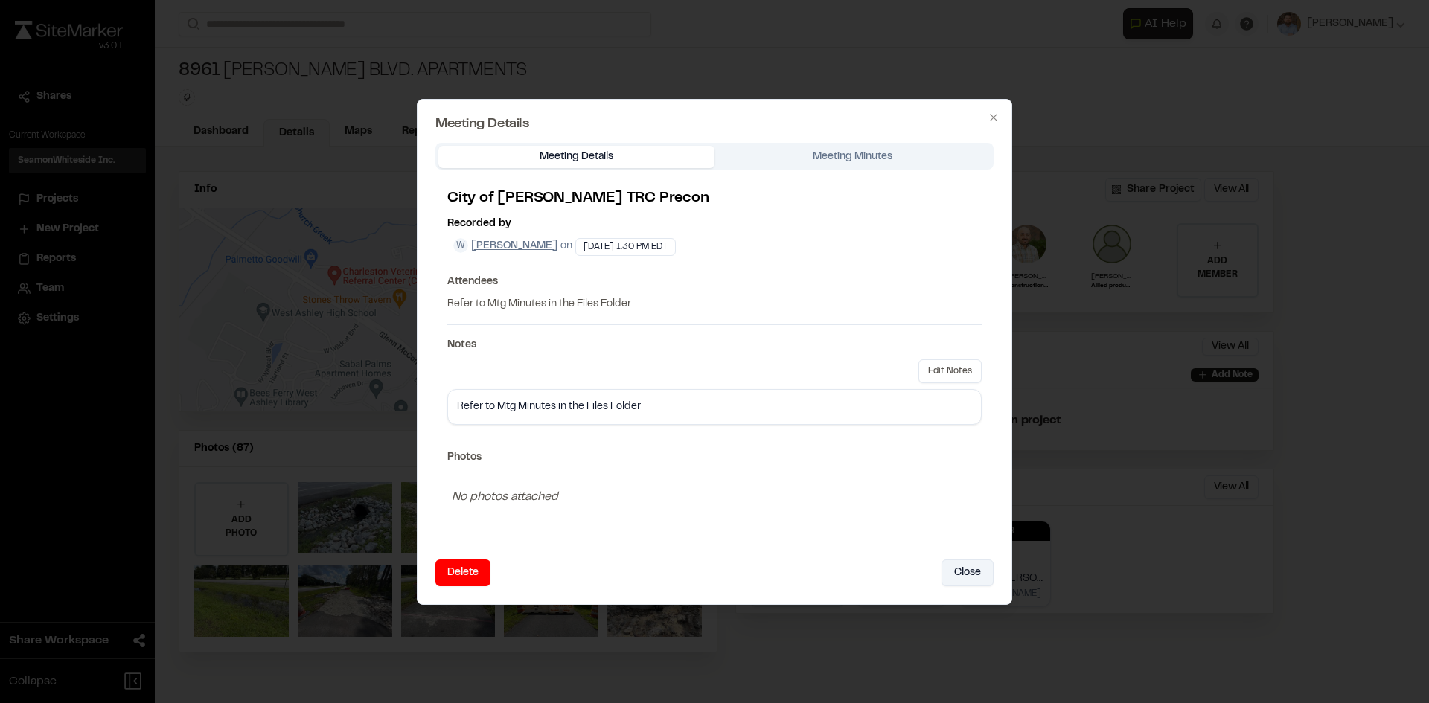
click at [963, 573] on button "Close" at bounding box center [967, 573] width 52 height 27
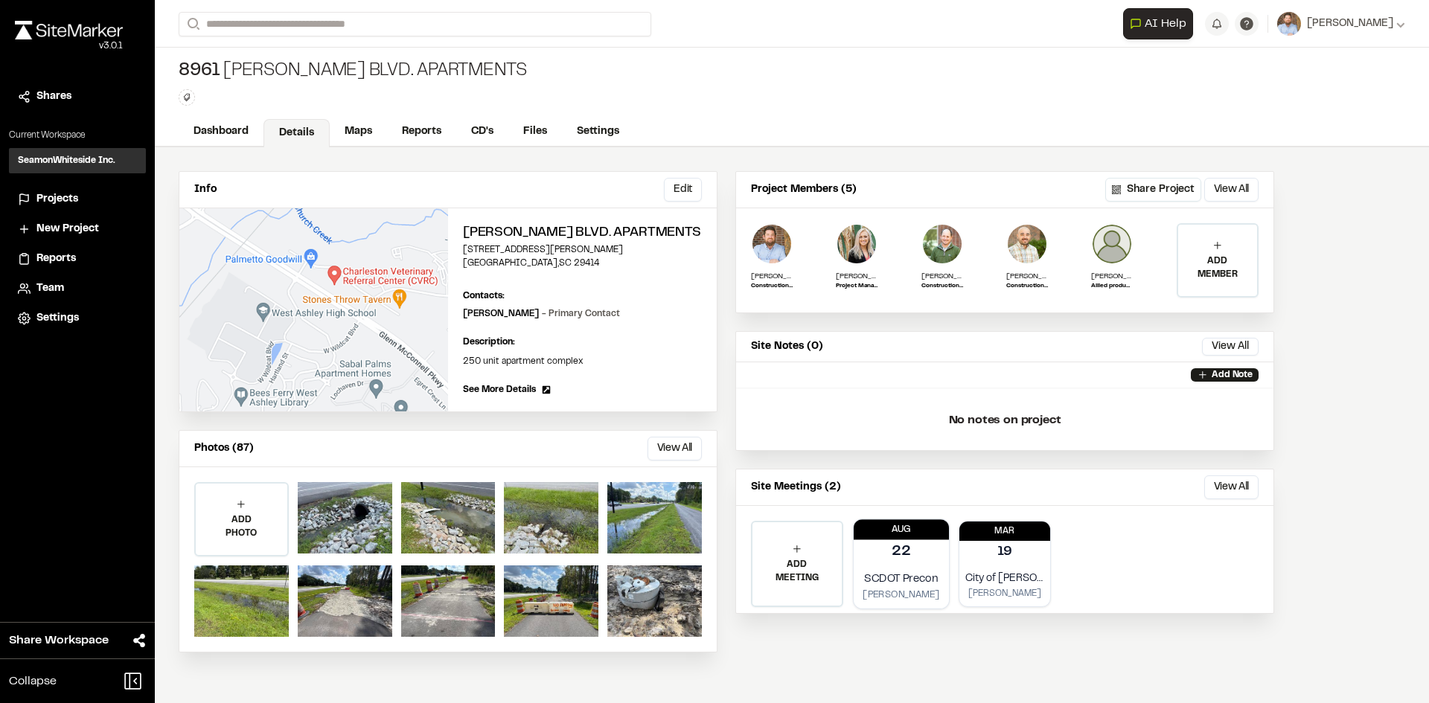
click at [918, 560] on div "22" at bounding box center [901, 552] width 95 height 25
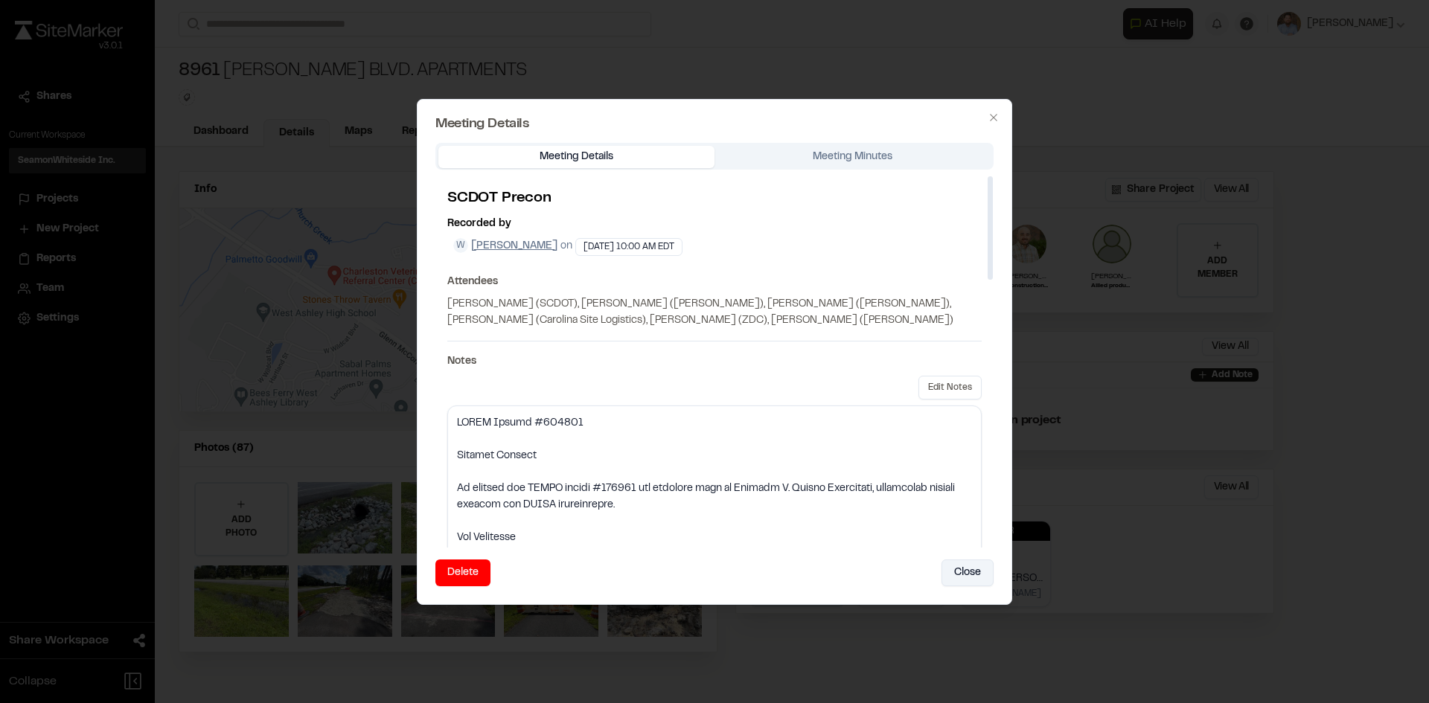
click at [961, 571] on button "Close" at bounding box center [967, 573] width 52 height 27
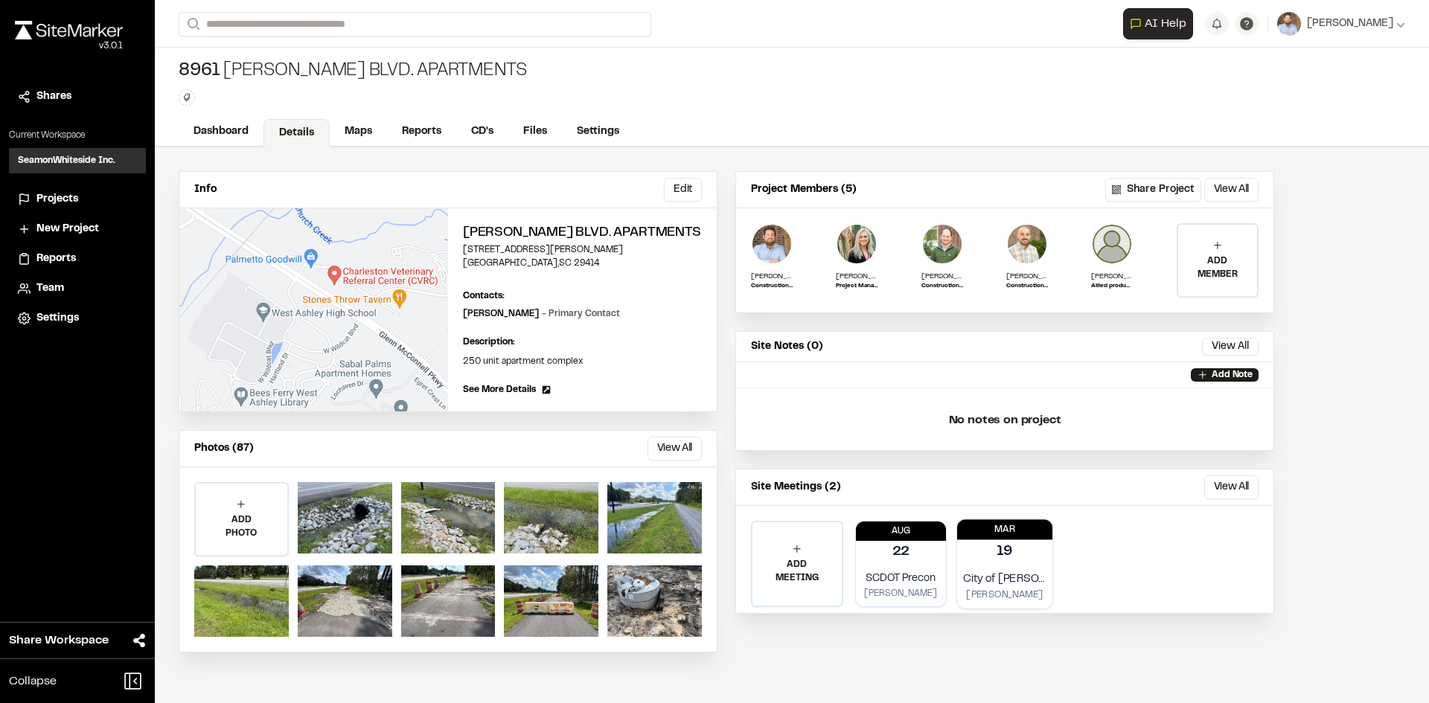
click at [1015, 565] on div "19" at bounding box center [1004, 552] width 95 height 25
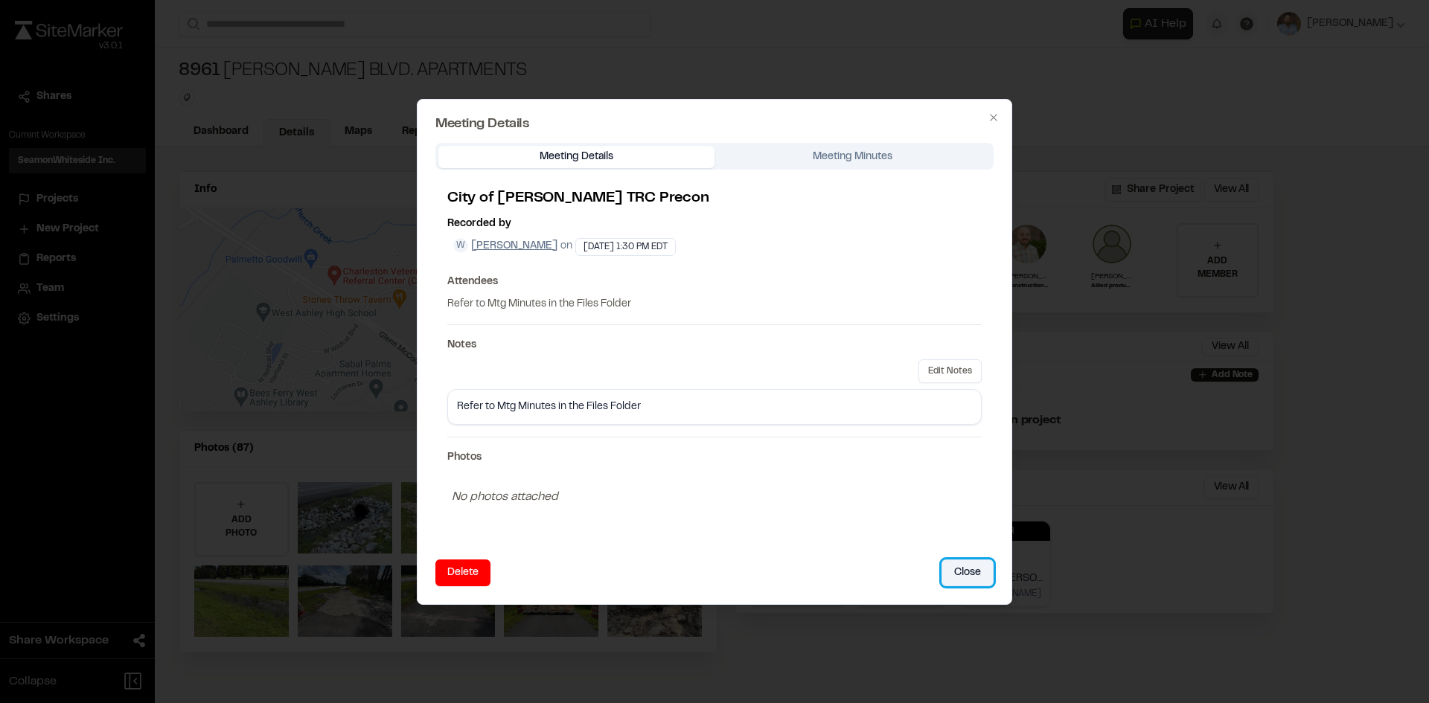
click at [976, 577] on button "Close" at bounding box center [967, 573] width 52 height 27
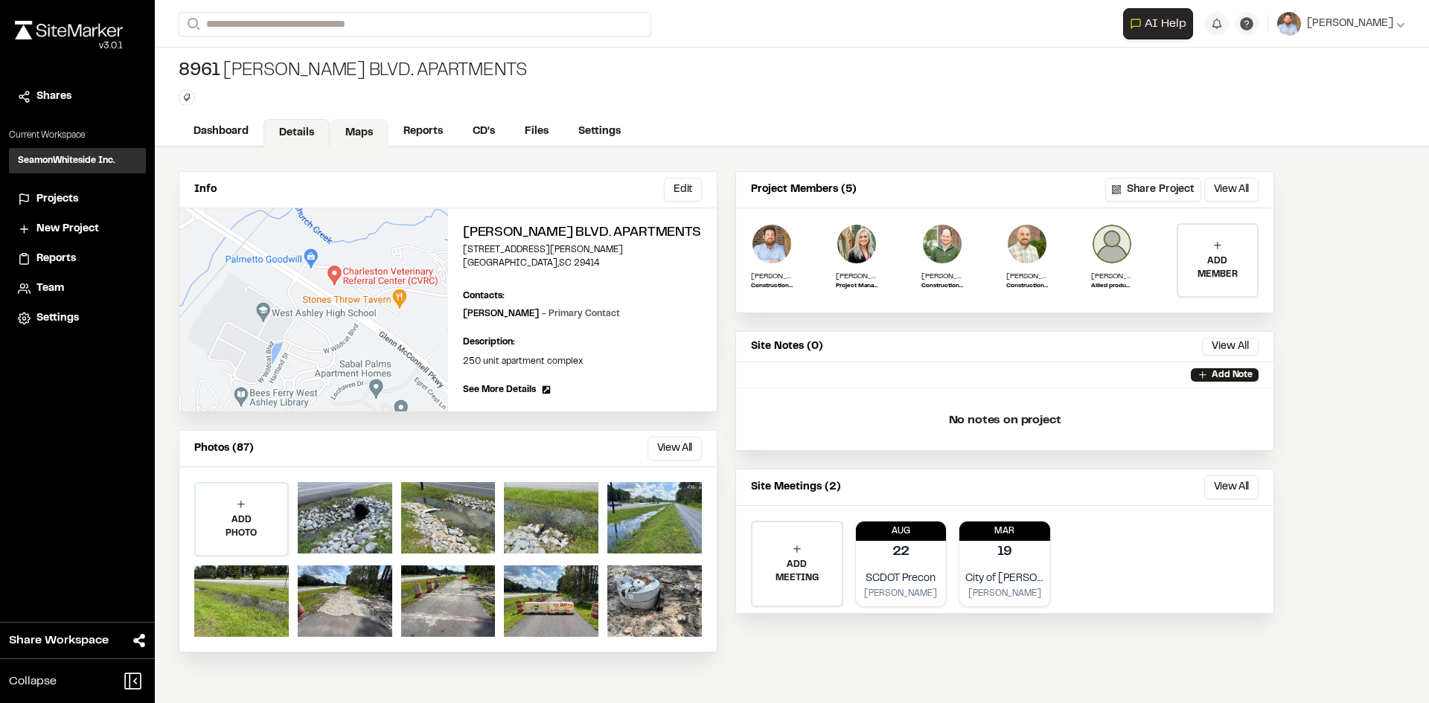
click at [355, 129] on link "Maps" at bounding box center [359, 133] width 59 height 28
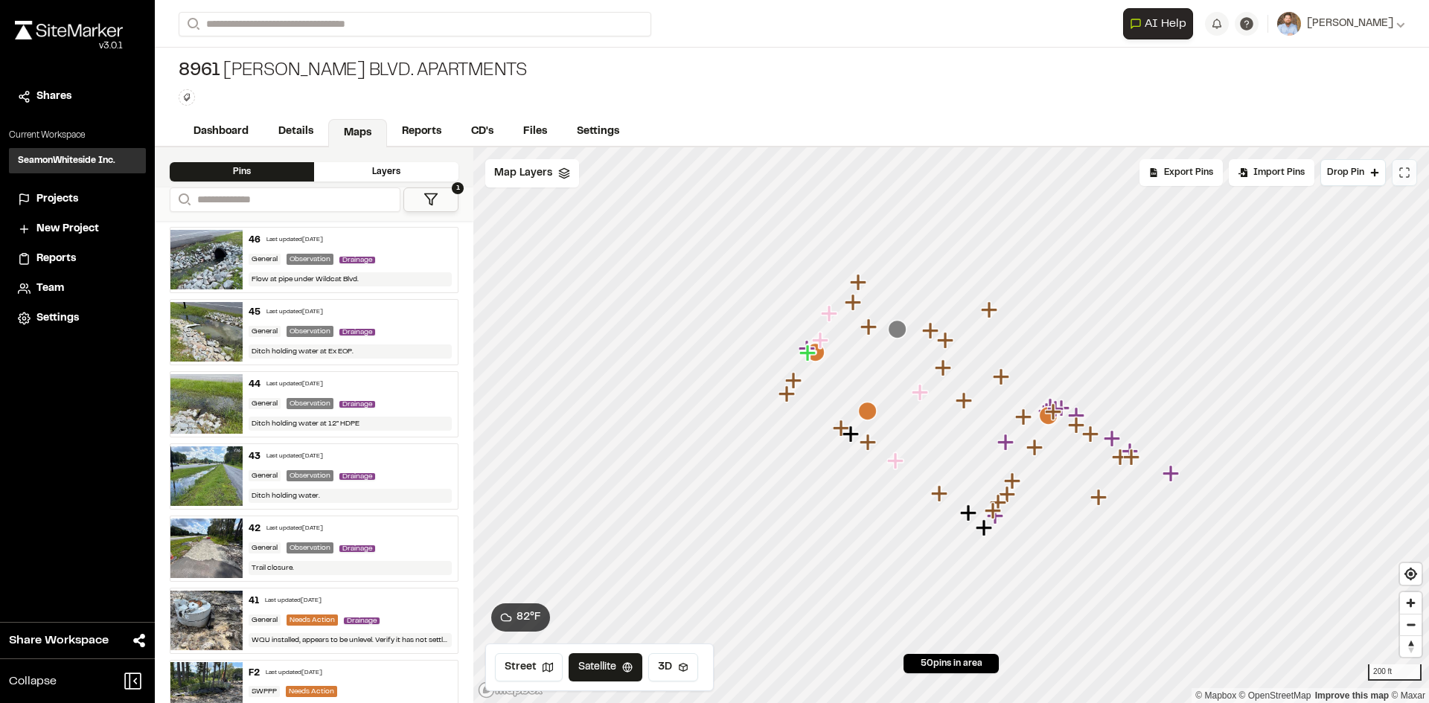
click at [1410, 173] on button at bounding box center [1404, 172] width 25 height 27
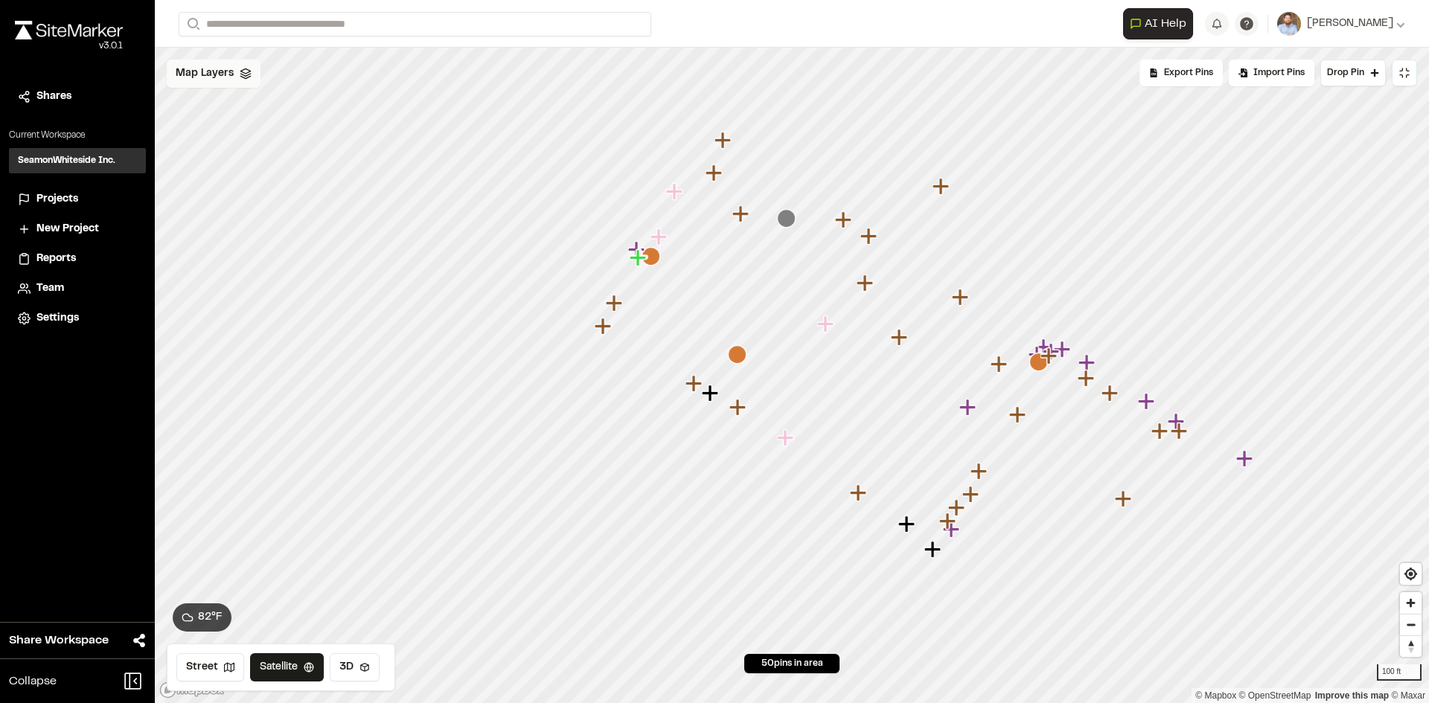
click at [213, 74] on span "Map Layers" at bounding box center [205, 73] width 58 height 16
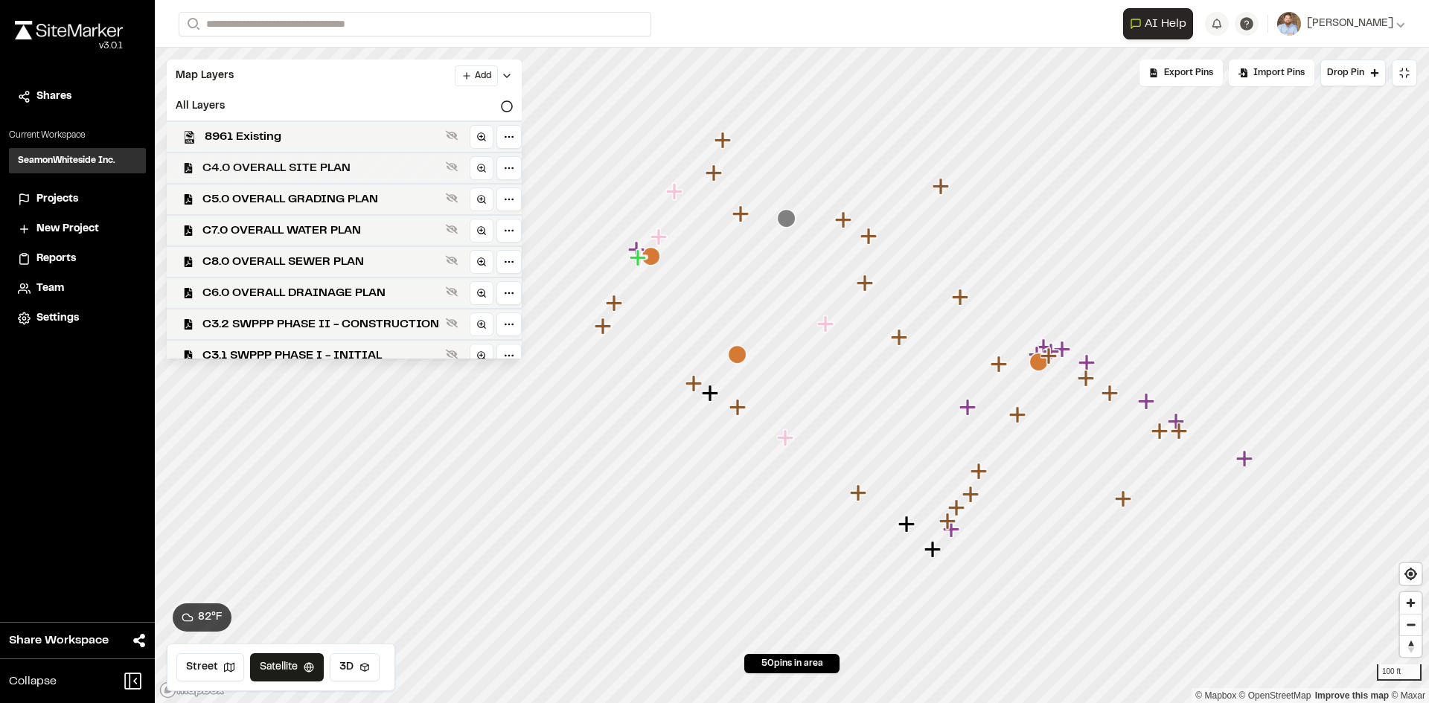
click at [338, 161] on span "C4.0 OVERALL SITE PLAN" at bounding box center [320, 168] width 237 height 18
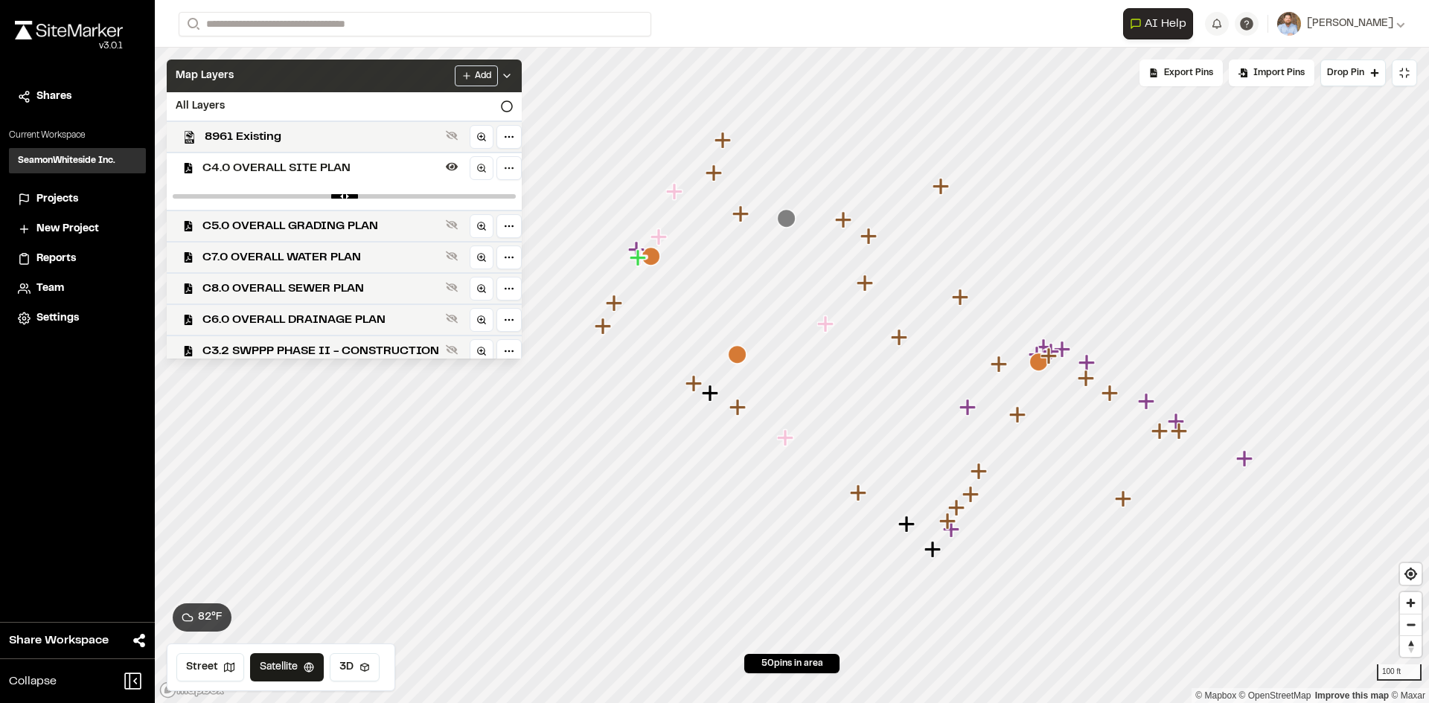
click at [510, 76] on polyline at bounding box center [507, 75] width 6 height 3
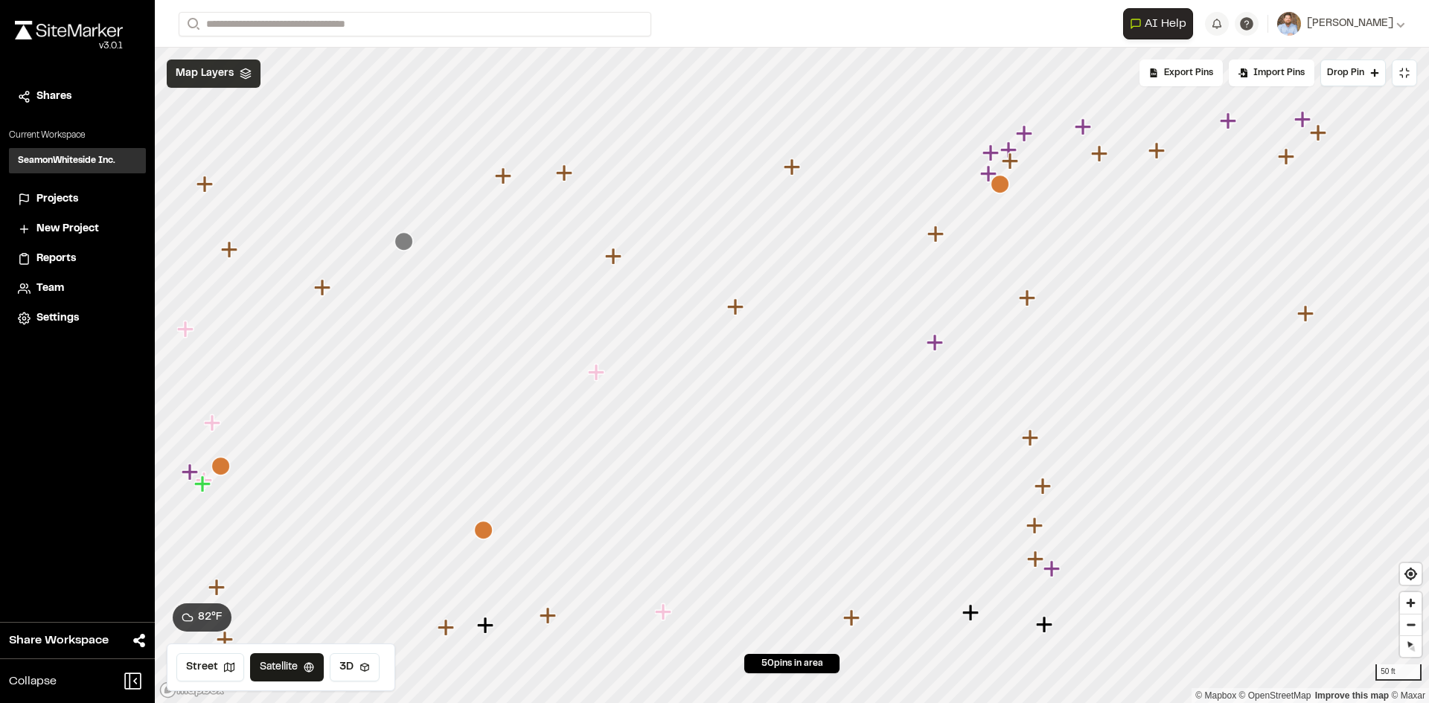
click at [999, 185] on icon "Map marker" at bounding box center [999, 184] width 19 height 19
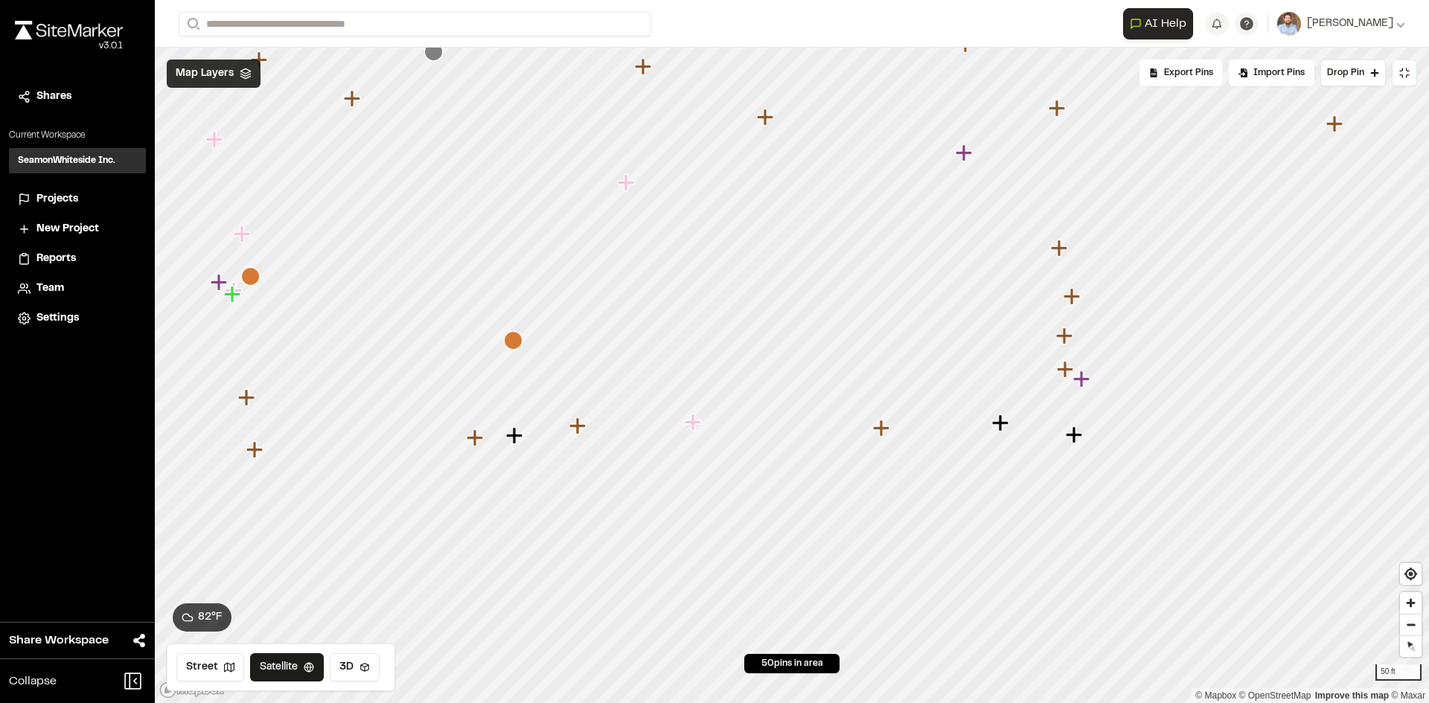
click at [514, 343] on icon "Map marker" at bounding box center [513, 340] width 19 height 19
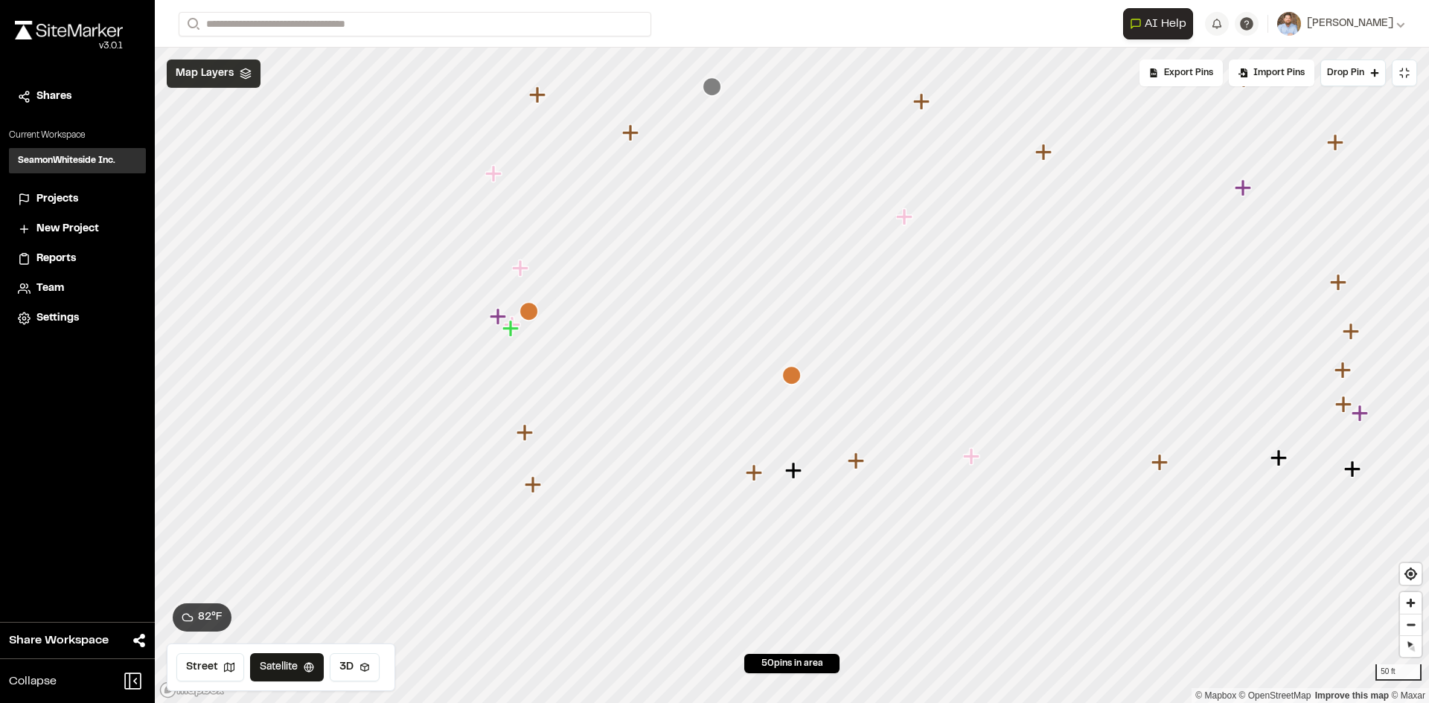
click at [531, 313] on icon "Map marker" at bounding box center [528, 311] width 19 height 19
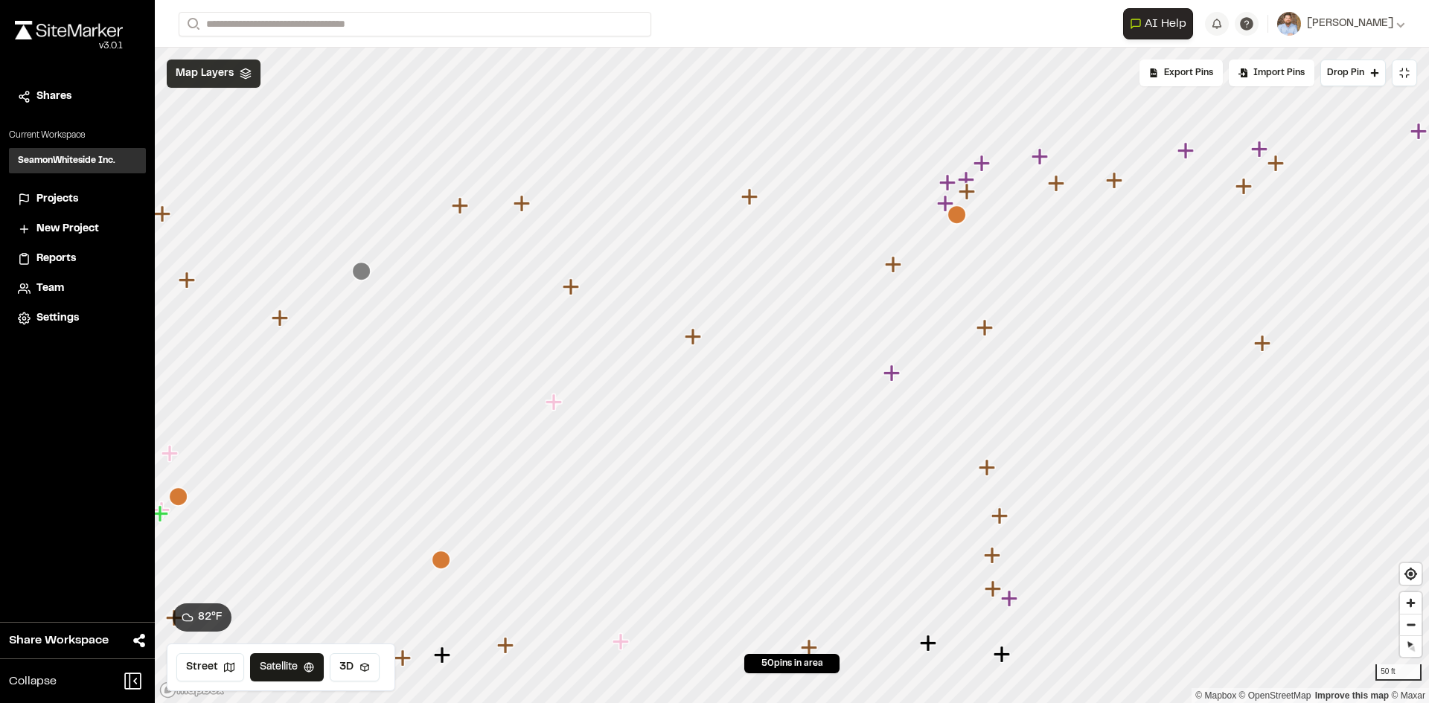
click at [958, 213] on icon "Map marker" at bounding box center [956, 214] width 19 height 19
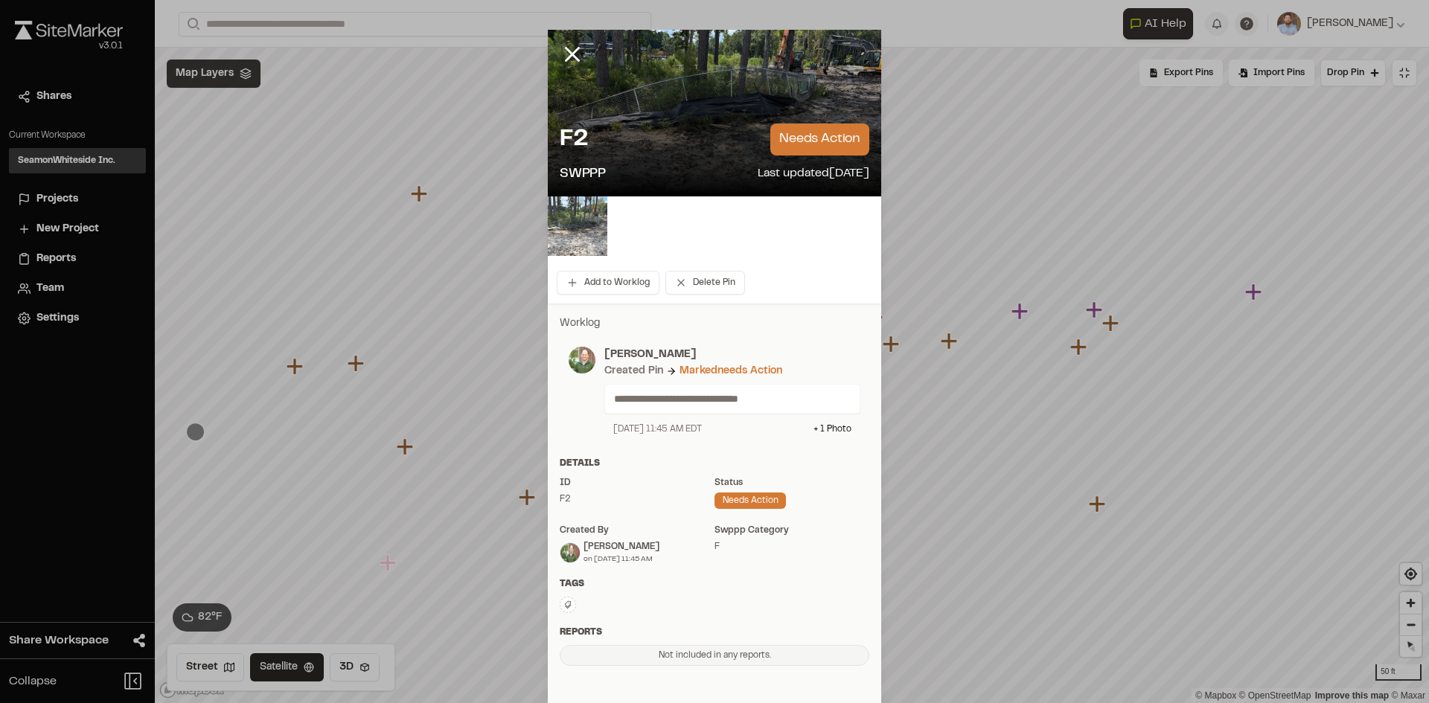
click at [572, 216] on img at bounding box center [578, 226] width 60 height 60
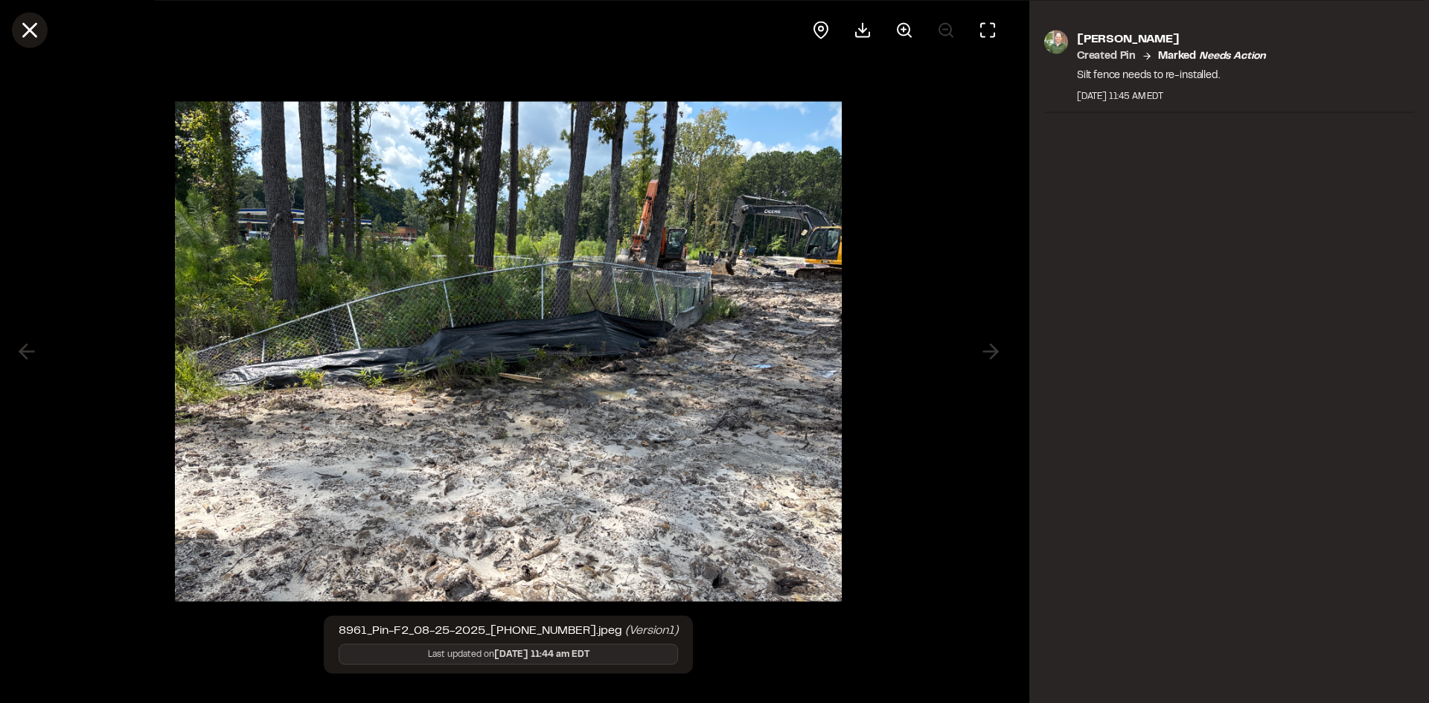
click at [28, 28] on line at bounding box center [30, 30] width 13 height 13
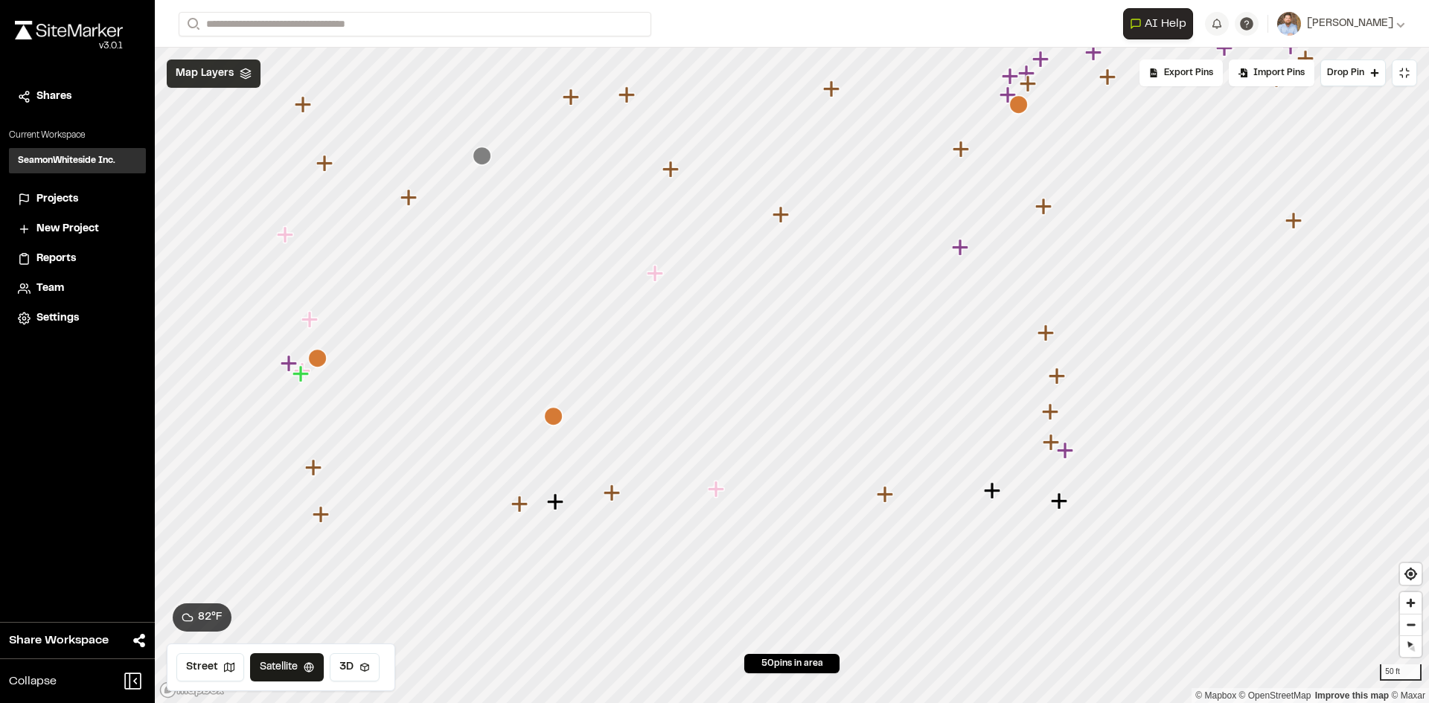
click at [554, 419] on icon "Map marker" at bounding box center [553, 416] width 19 height 19
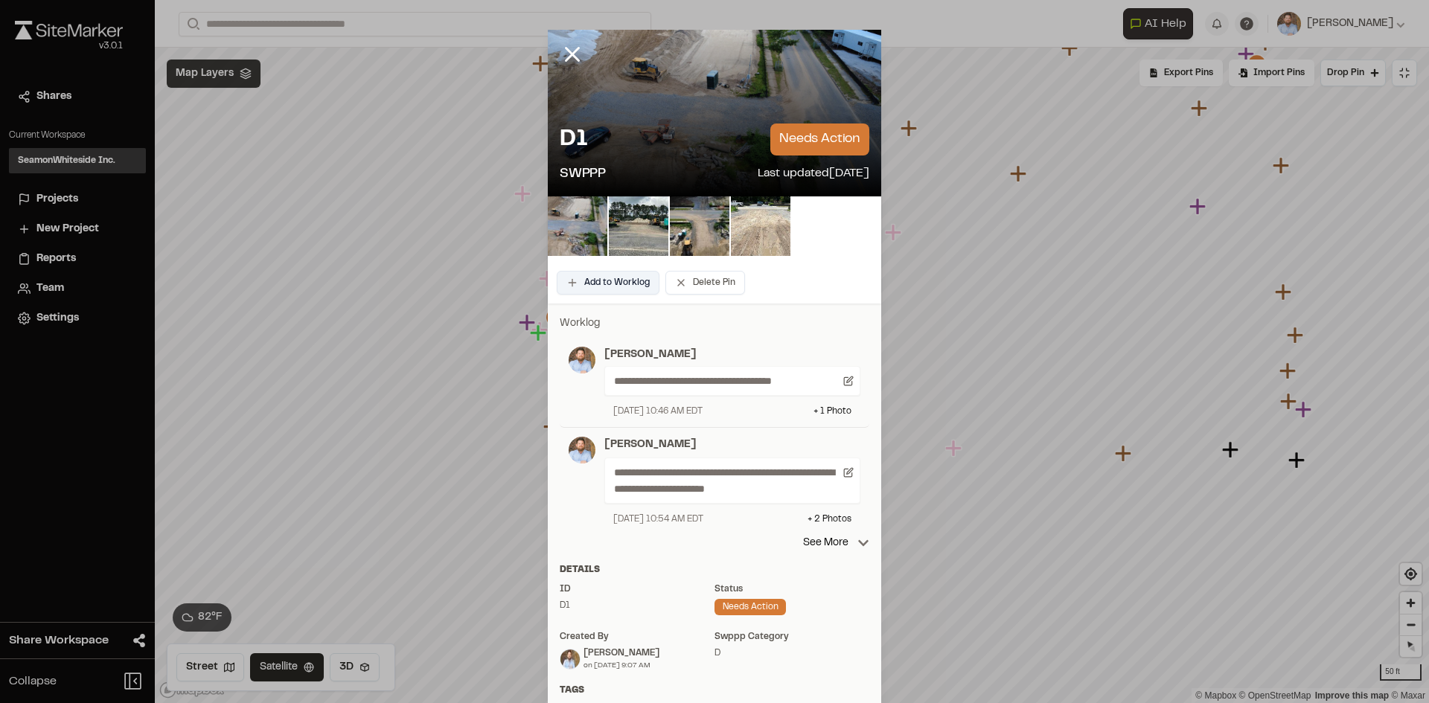
click at [623, 282] on button "Add to Worklog" at bounding box center [608, 283] width 103 height 24
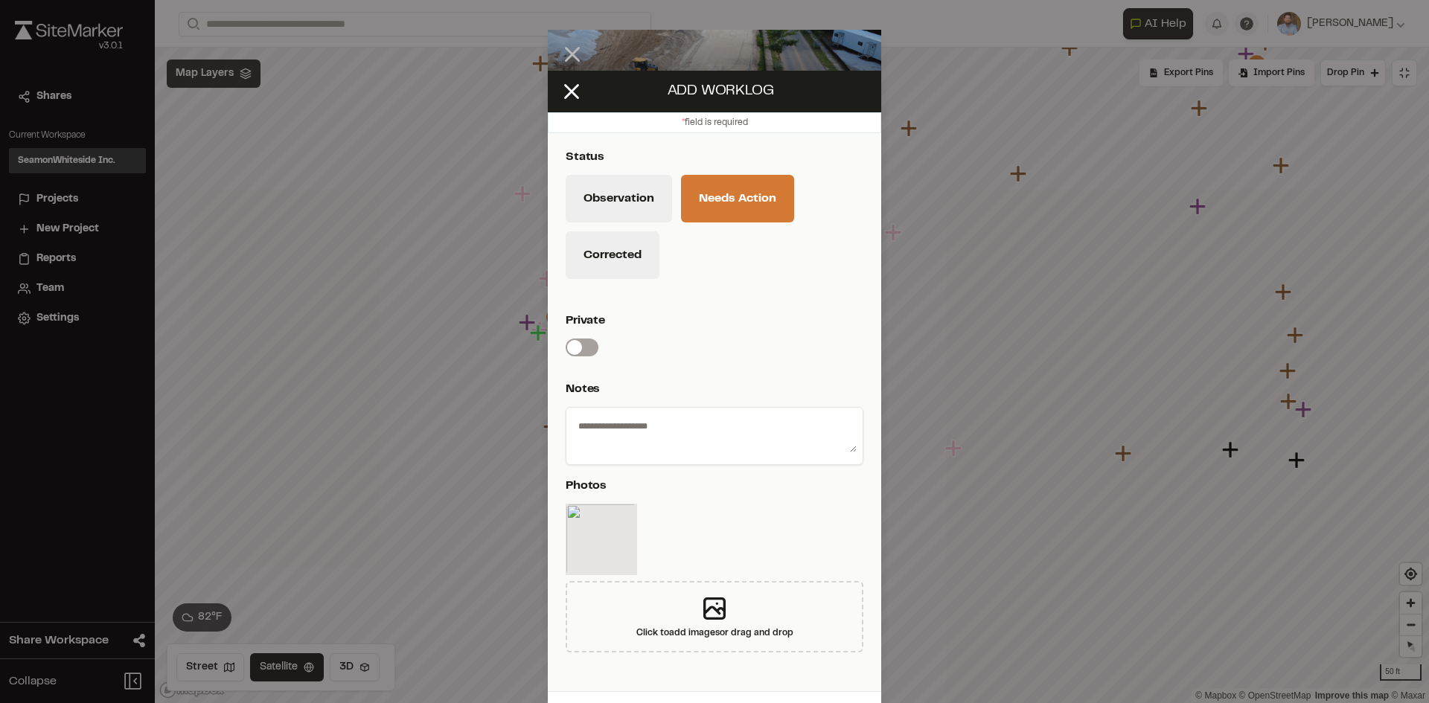
click at [661, 429] on textarea at bounding box center [714, 433] width 284 height 39
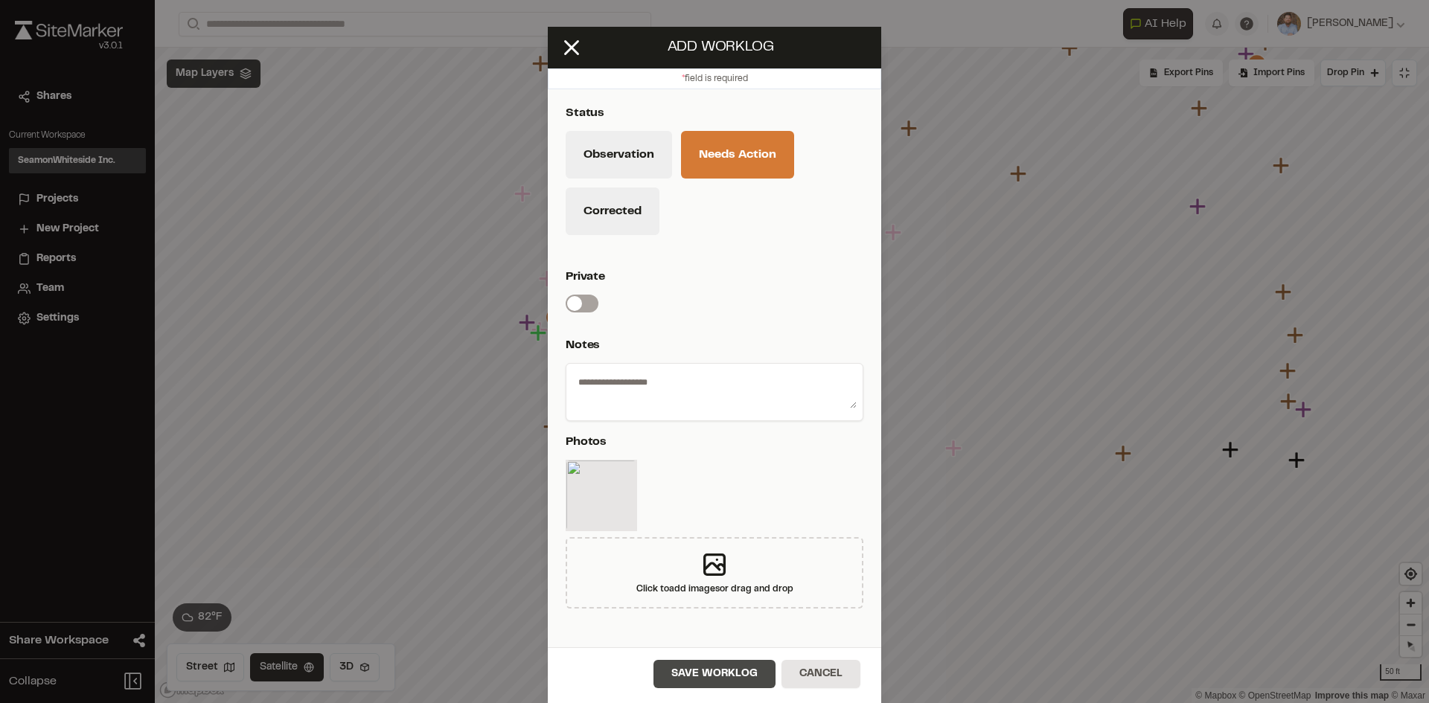
click at [720, 679] on button "Save Worklog" at bounding box center [714, 674] width 122 height 28
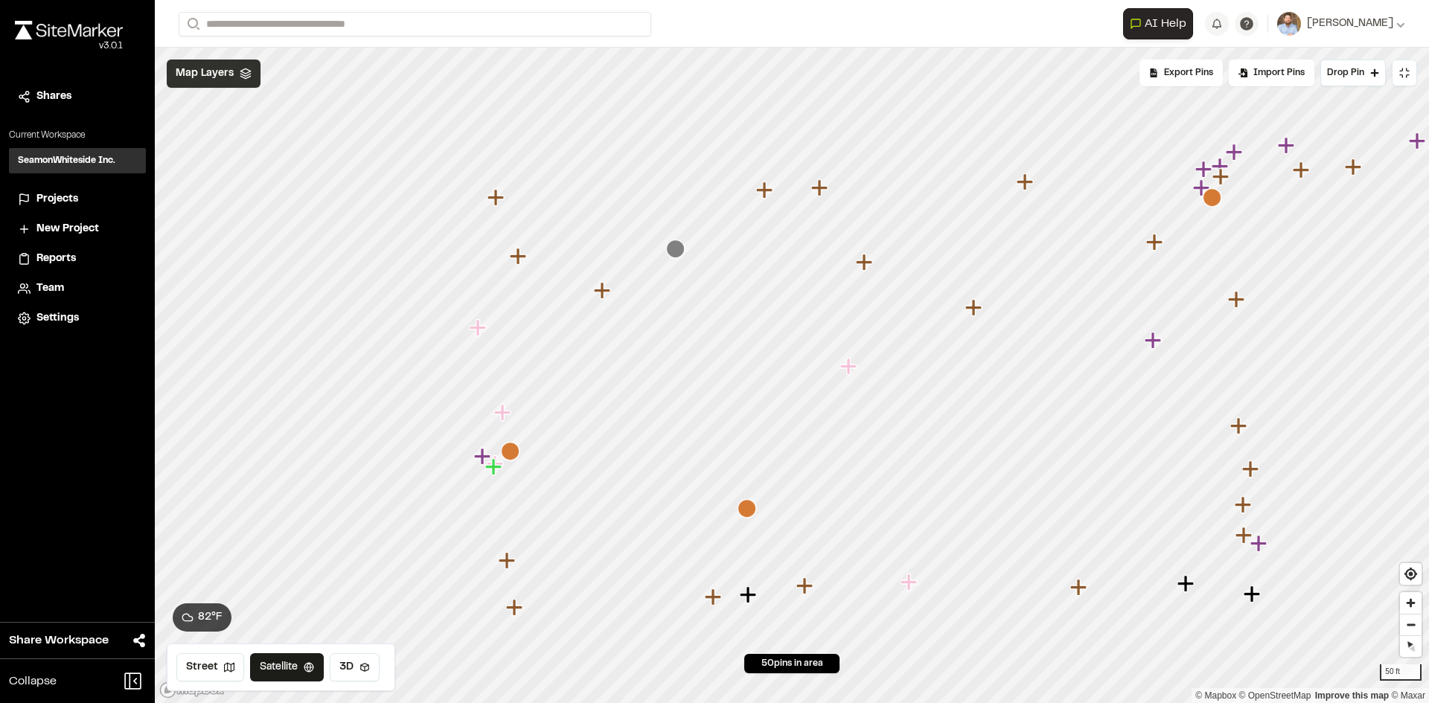
click at [672, 247] on icon "Map marker" at bounding box center [675, 249] width 19 height 19
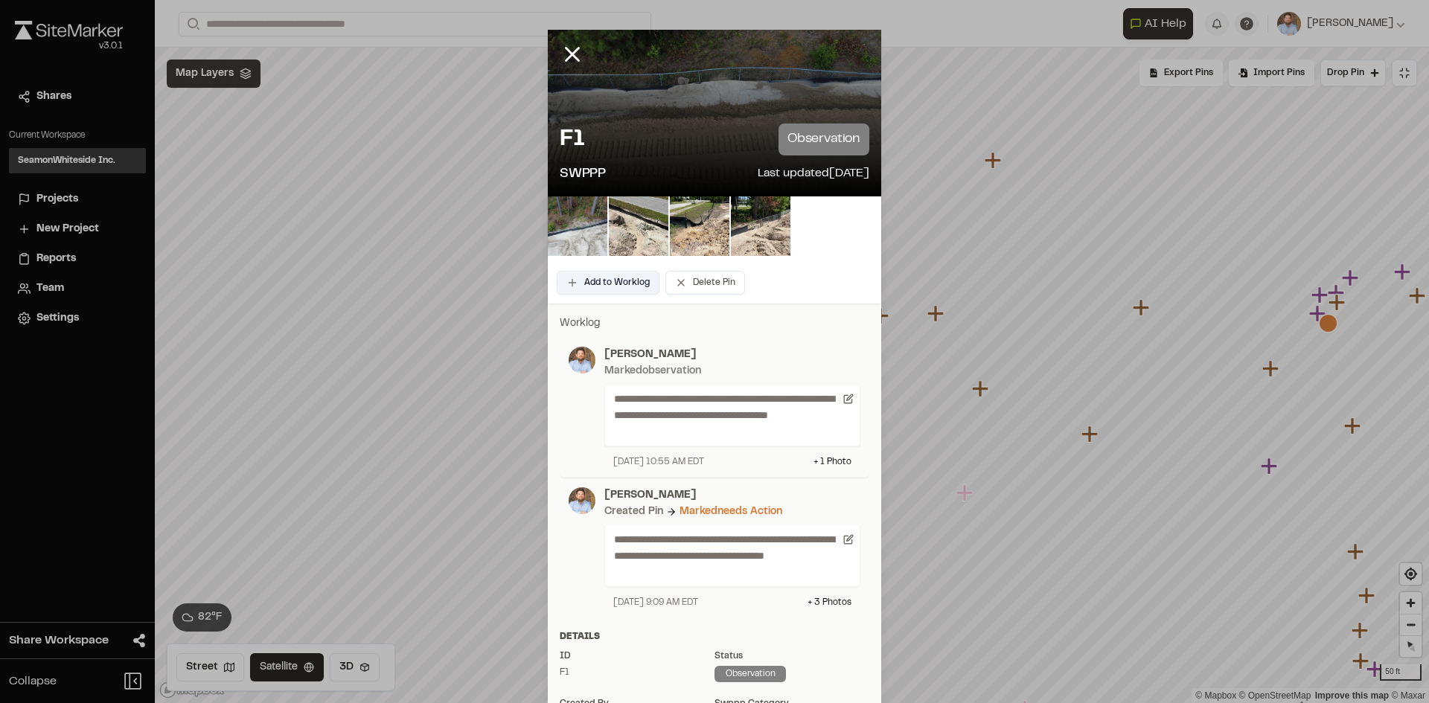
click at [618, 288] on button "Add to Worklog" at bounding box center [608, 283] width 103 height 24
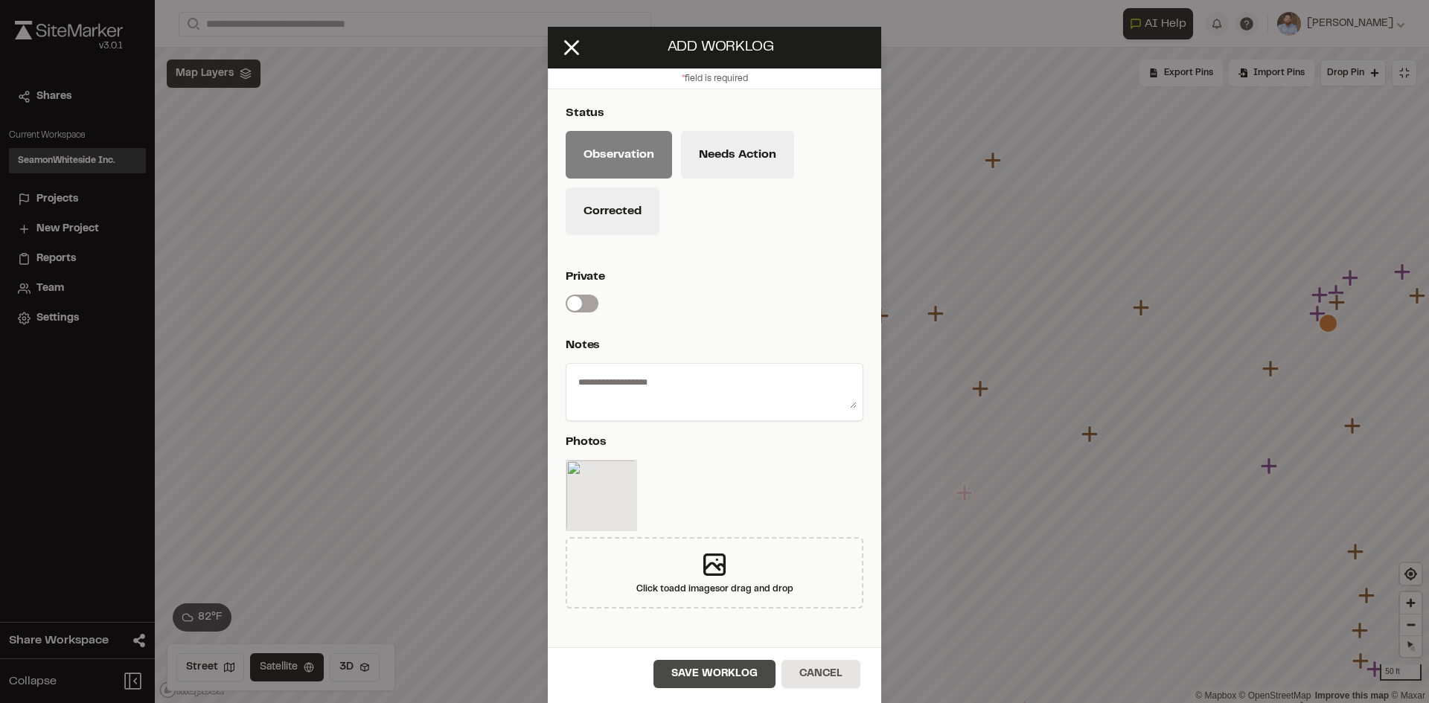
click at [733, 679] on button "Save Worklog" at bounding box center [714, 674] width 122 height 28
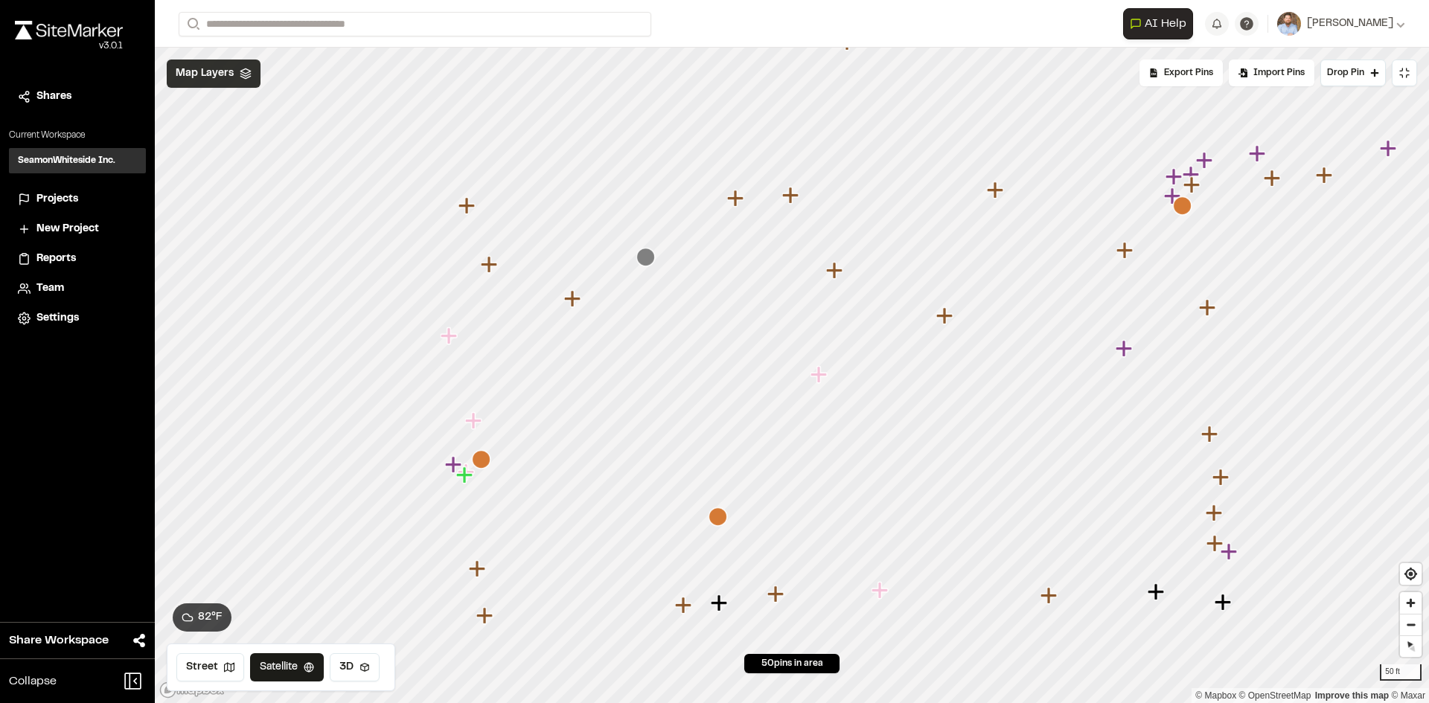
click at [1124, 350] on icon "Map marker" at bounding box center [1124, 348] width 16 height 16
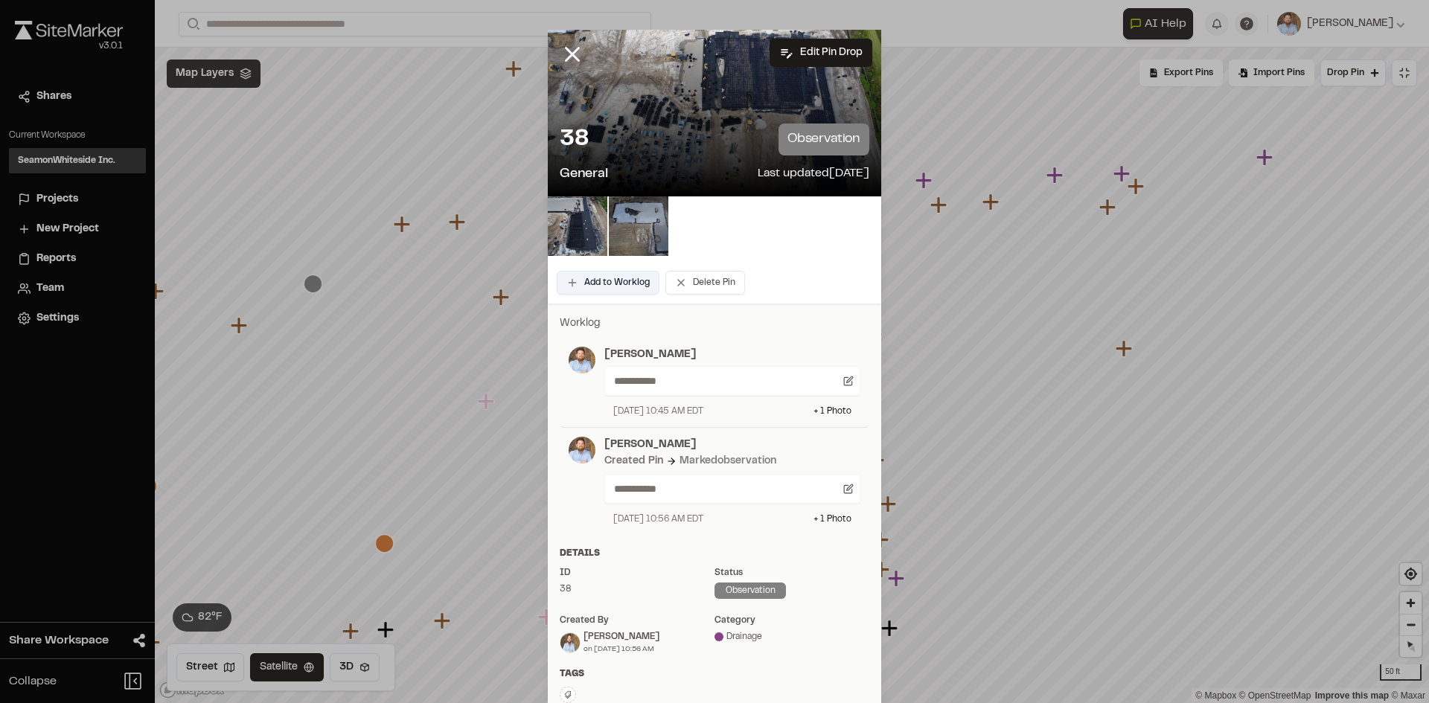
click at [615, 289] on button "Add to Worklog" at bounding box center [608, 283] width 103 height 24
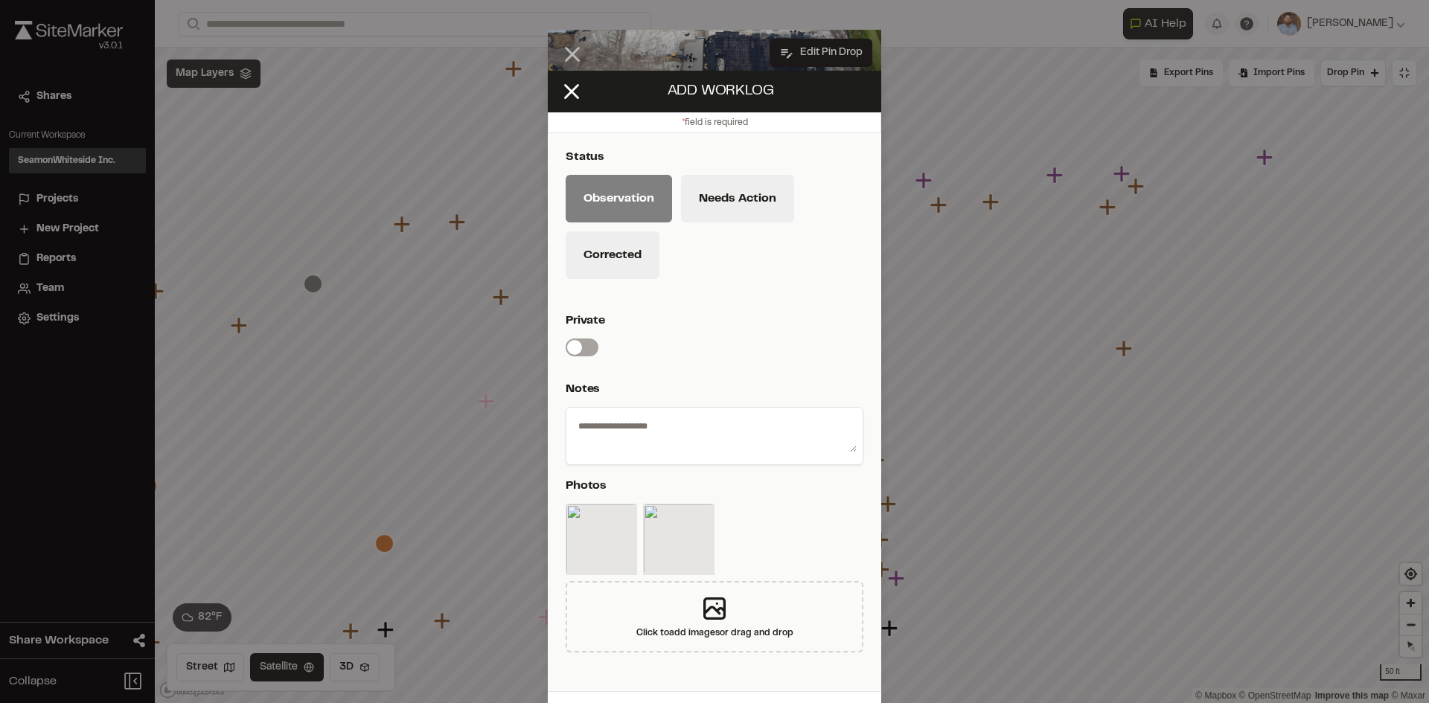
click at [665, 428] on textarea at bounding box center [714, 433] width 284 height 39
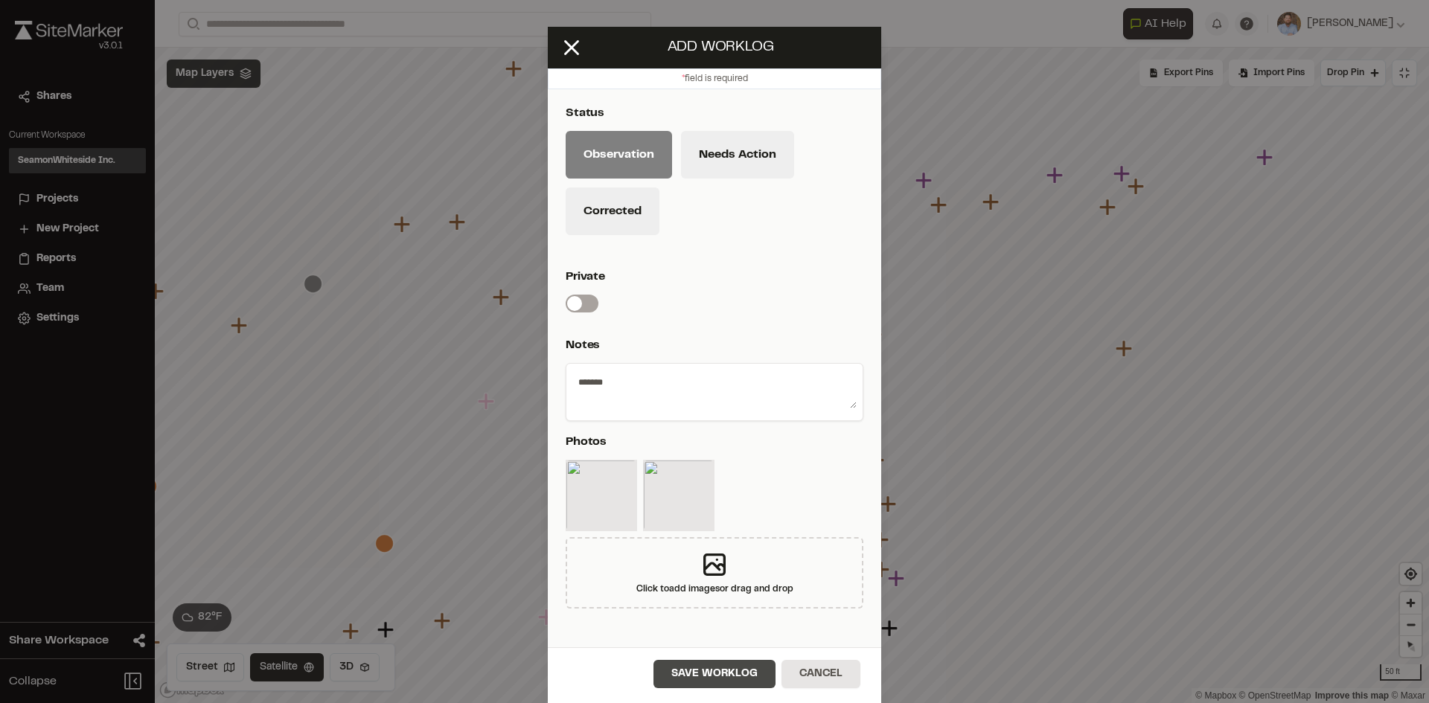
type textarea "*******"
click at [720, 681] on button "Save Worklog" at bounding box center [714, 674] width 122 height 28
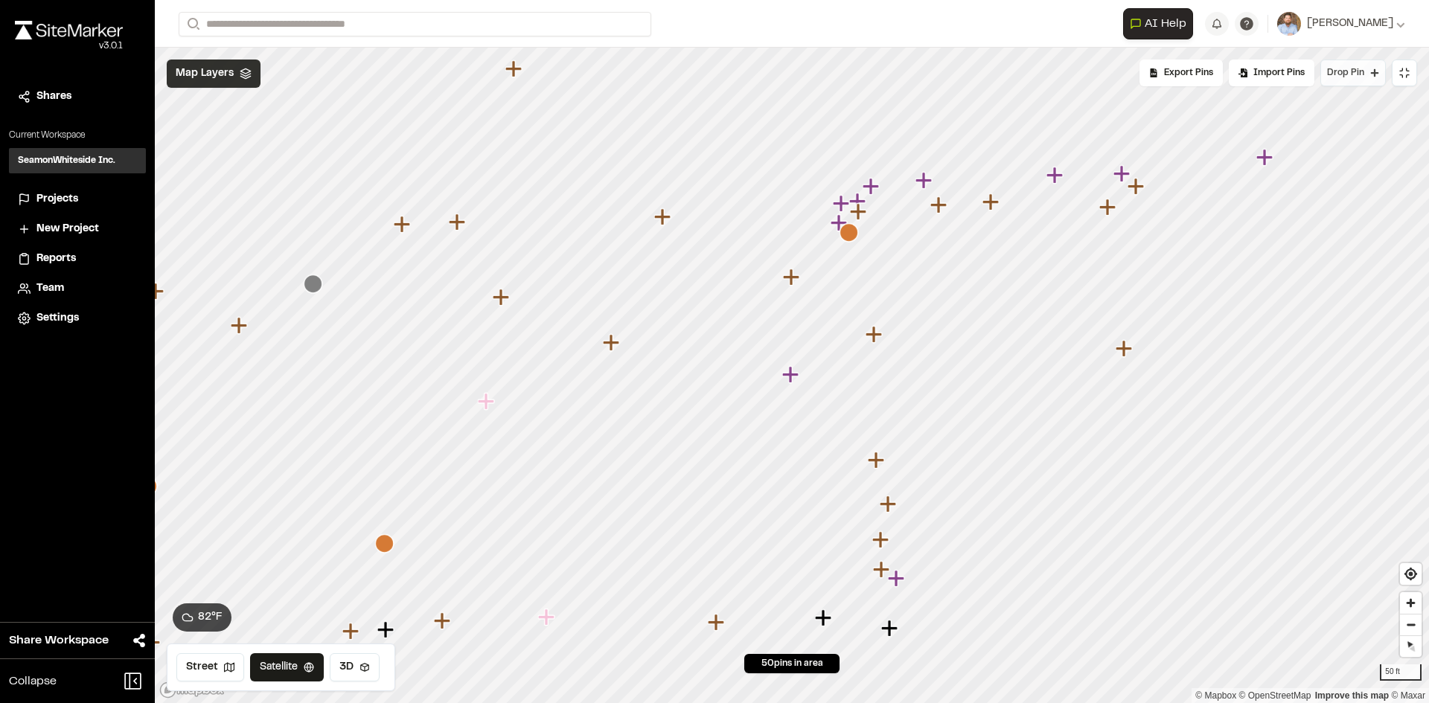
click at [1357, 71] on span "Drop Pin" at bounding box center [1345, 72] width 37 height 13
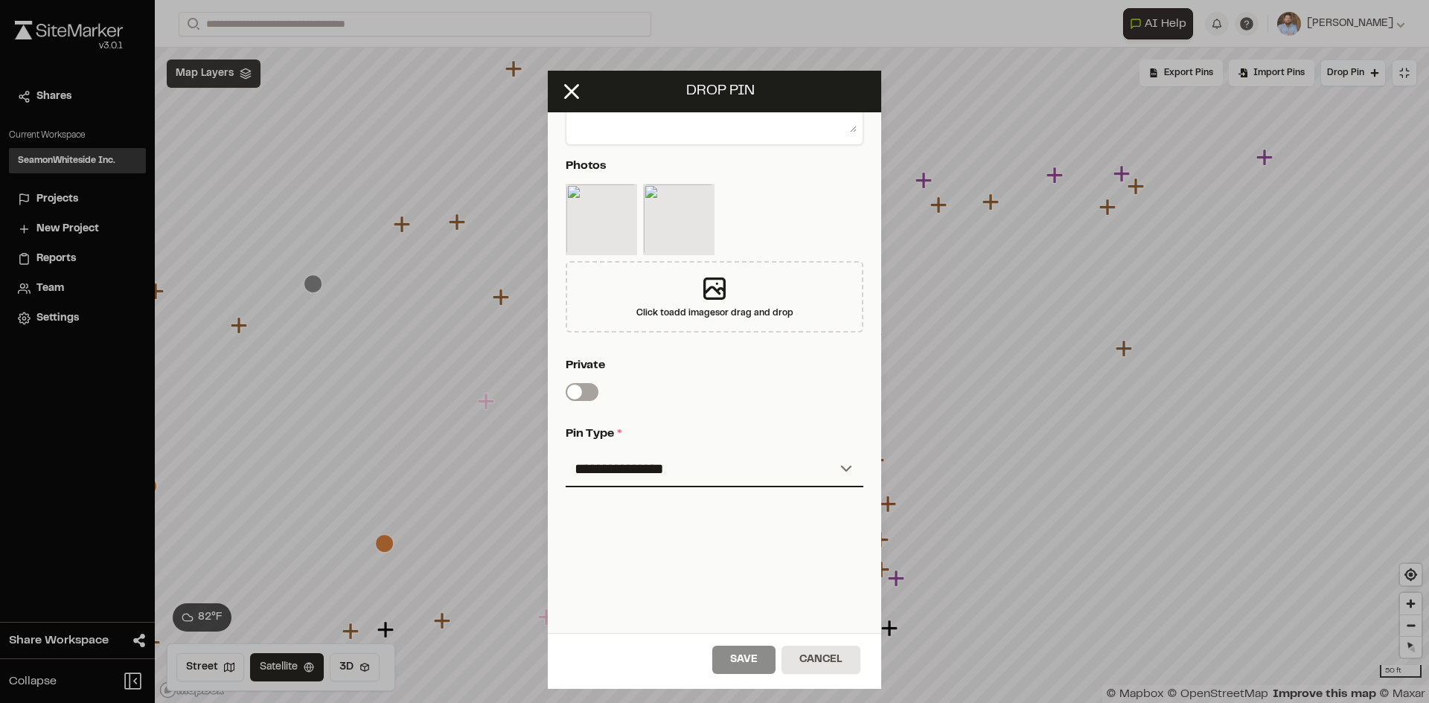
scroll to position [321, 0]
click at [671, 452] on select "**********" at bounding box center [715, 470] width 298 height 36
select select "*"
click at [566, 452] on select "**********" at bounding box center [715, 470] width 298 height 36
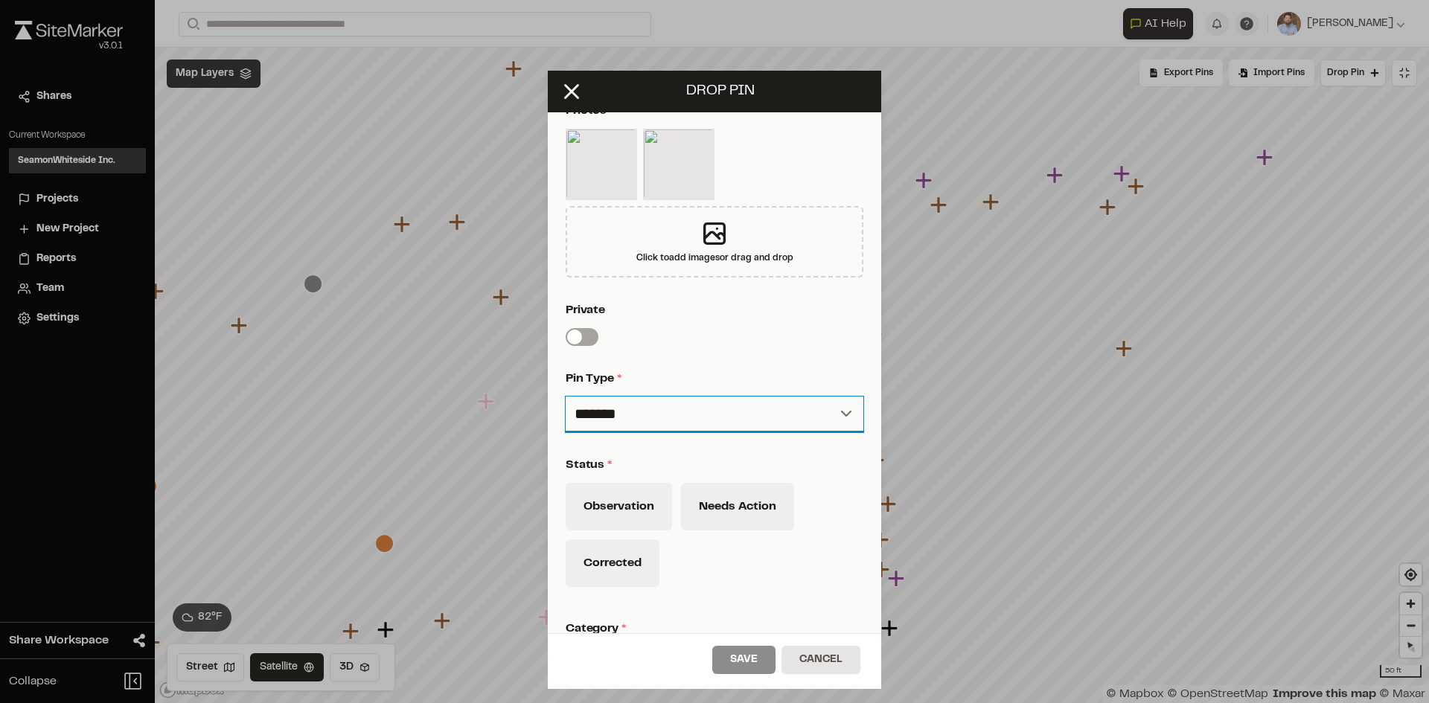
scroll to position [395, 0]
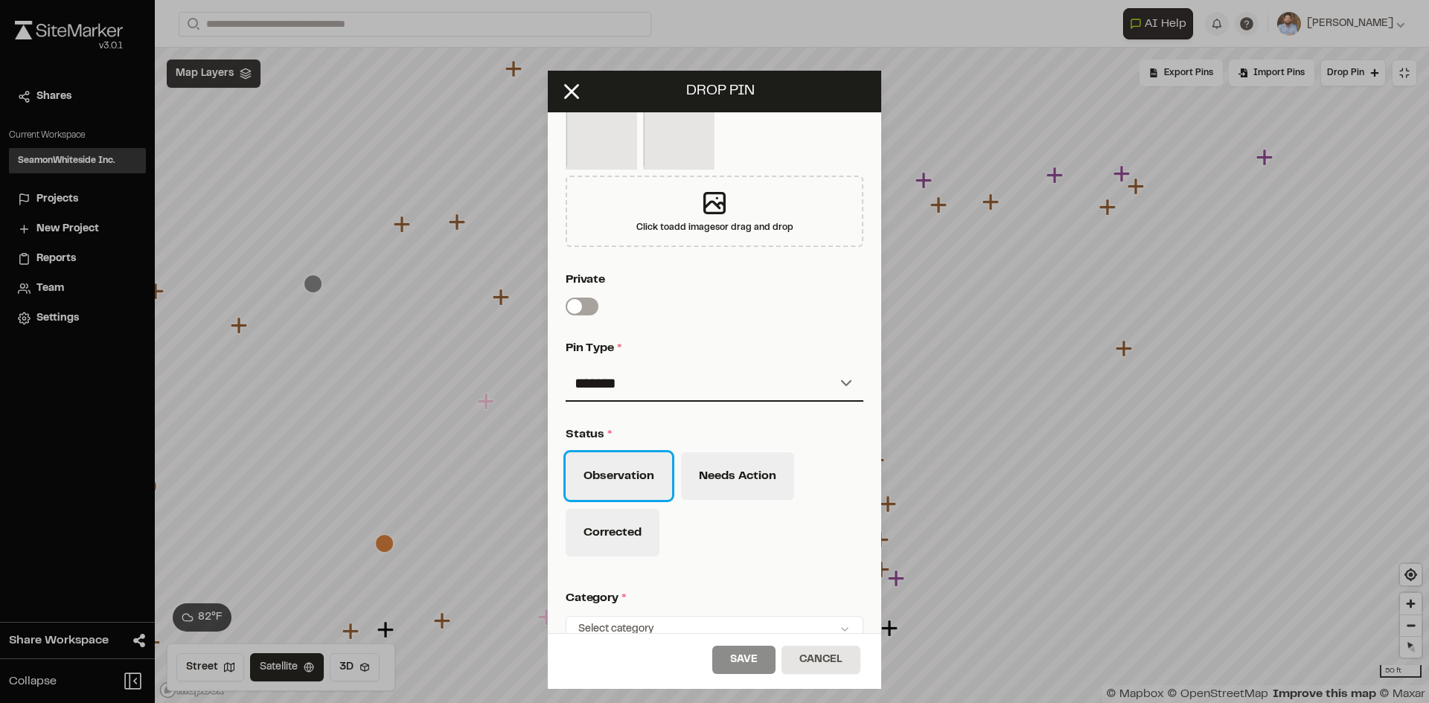
click at [633, 481] on button "Observation" at bounding box center [619, 476] width 106 height 48
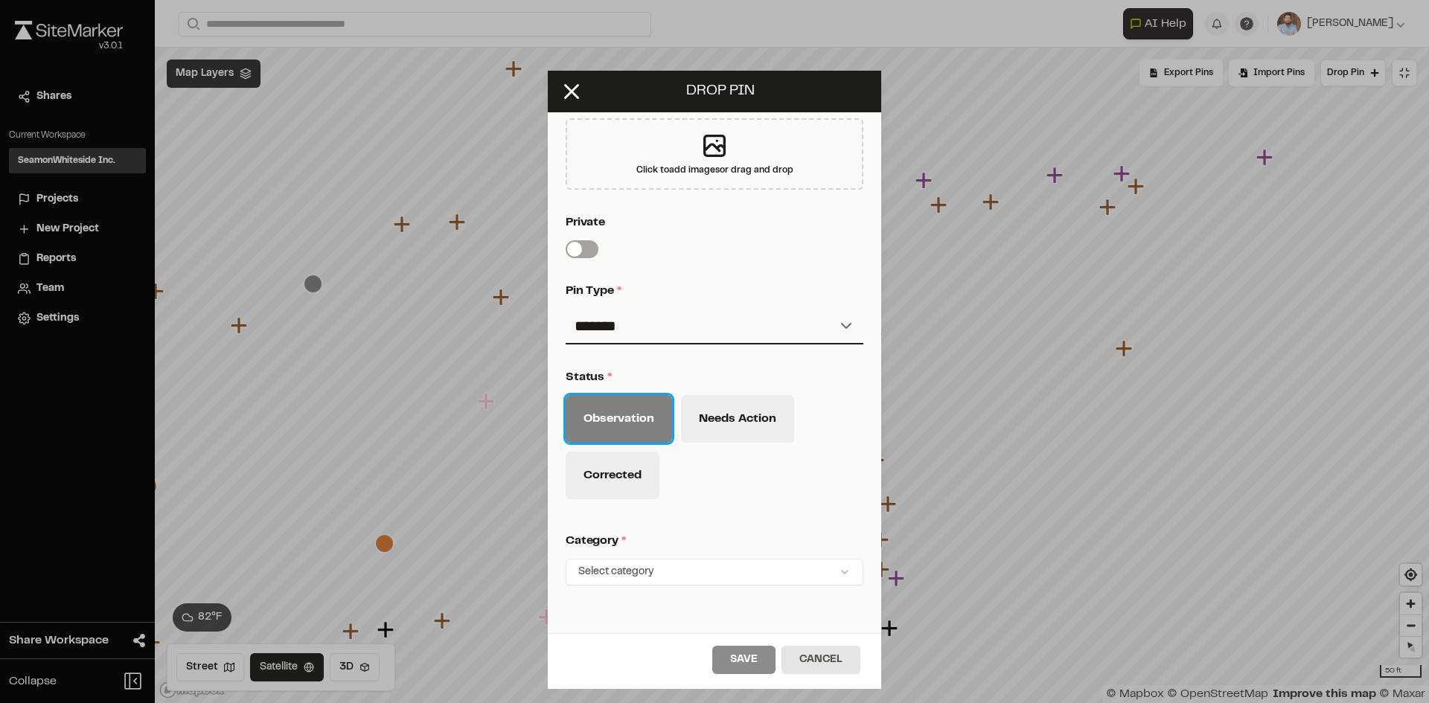
scroll to position [544, 0]
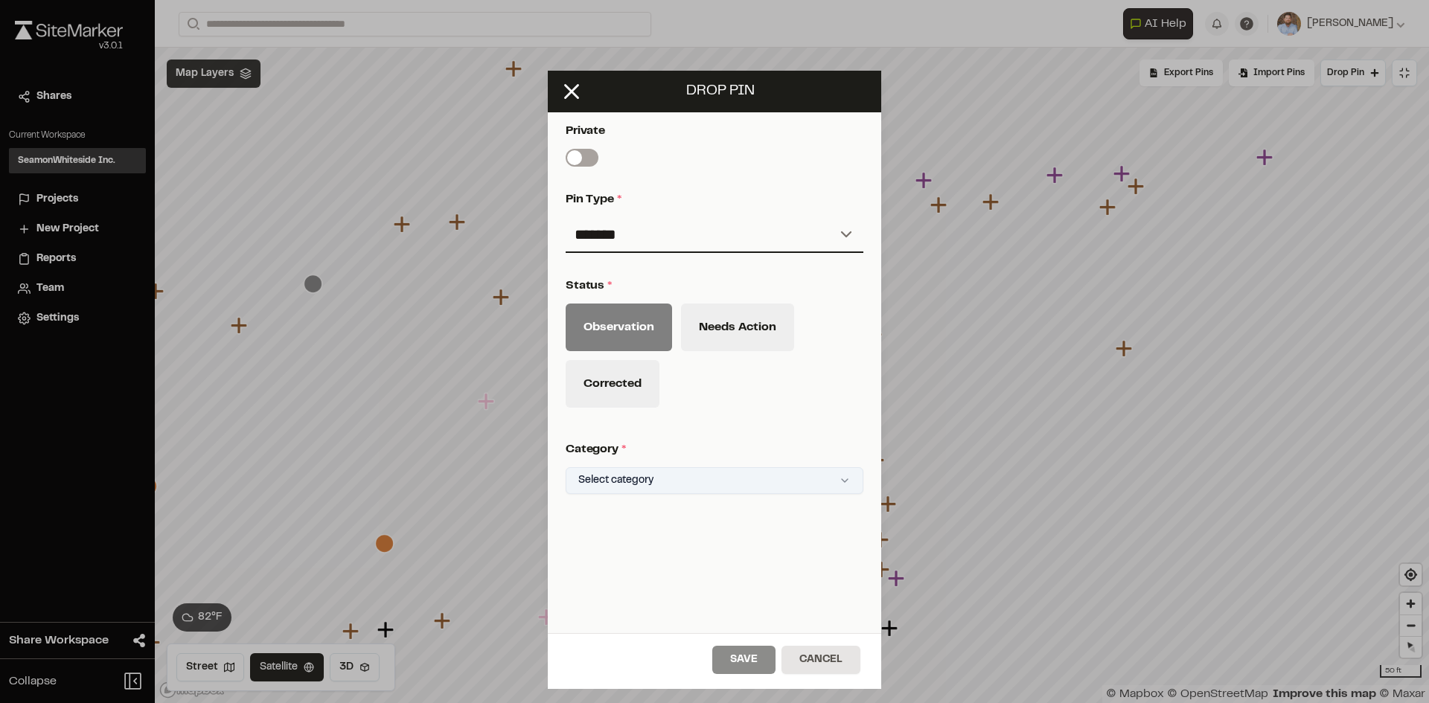
click at [650, 480] on html "Close sidebar v 3.0.1 Shares Current Workspace SeamonWhiteside Inc. SI Projects…" at bounding box center [714, 351] width 1429 height 703
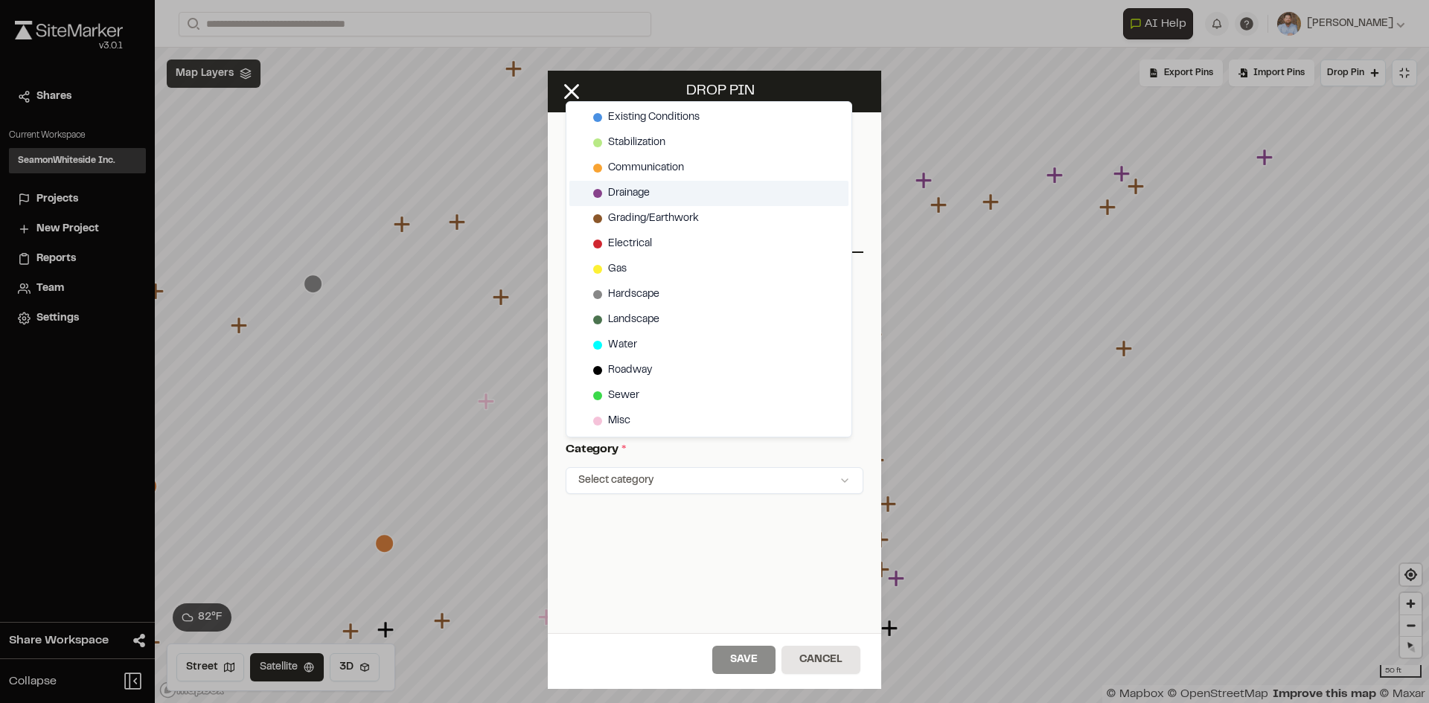
click at [614, 188] on span "Drainage" at bounding box center [629, 193] width 42 height 16
click at [753, 665] on html "Close sidebar v 3.0.1 Shares Current Workspace SeamonWhiteside Inc. SI Projects…" at bounding box center [714, 351] width 1429 height 703
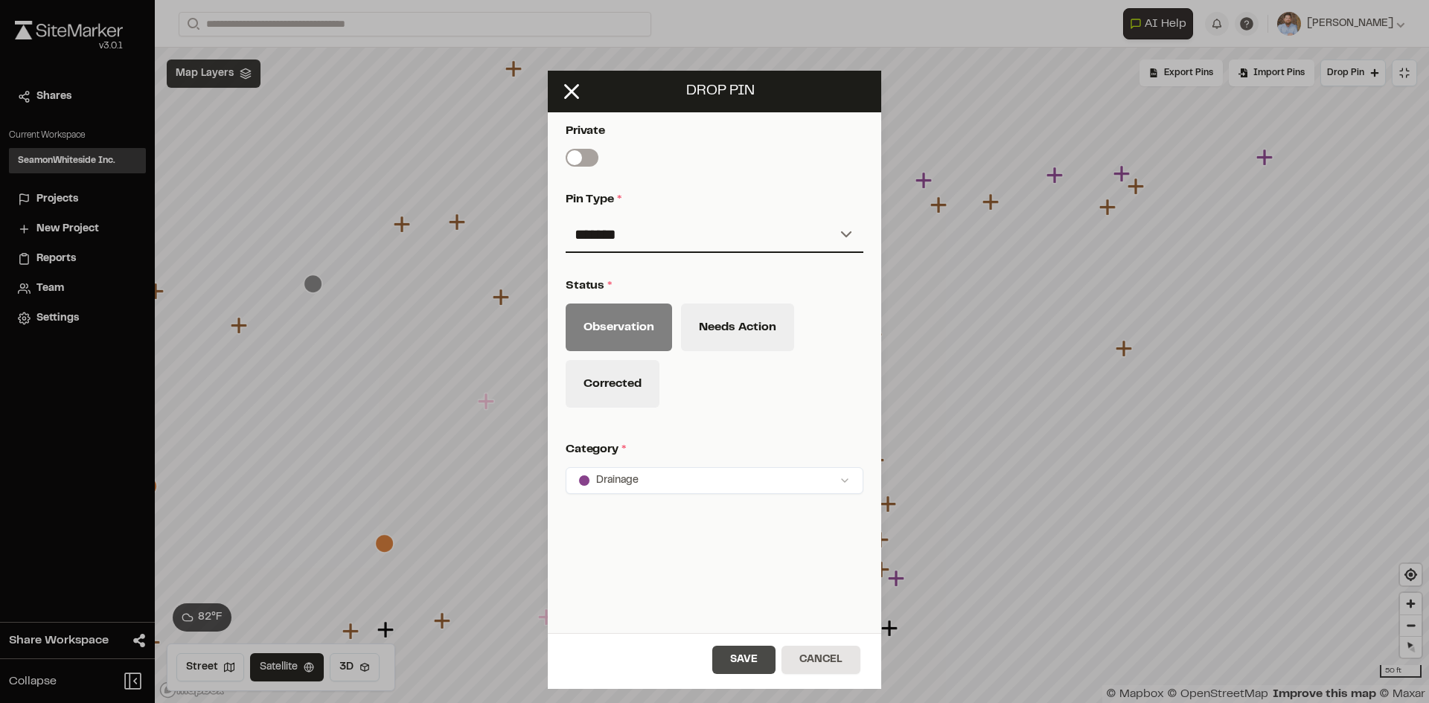
click at [752, 664] on button "Save" at bounding box center [743, 660] width 63 height 28
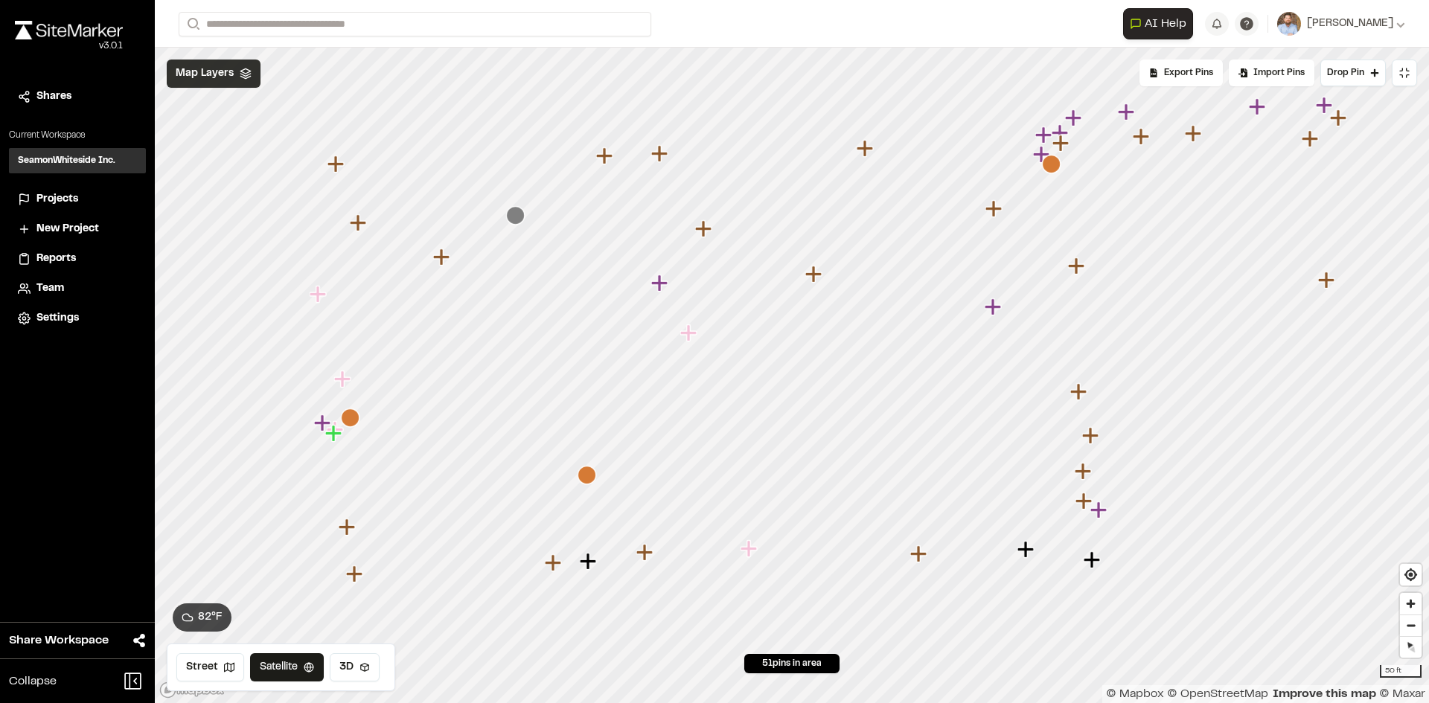
click at [1406, 75] on icon at bounding box center [1407, 76] width 2 height 2
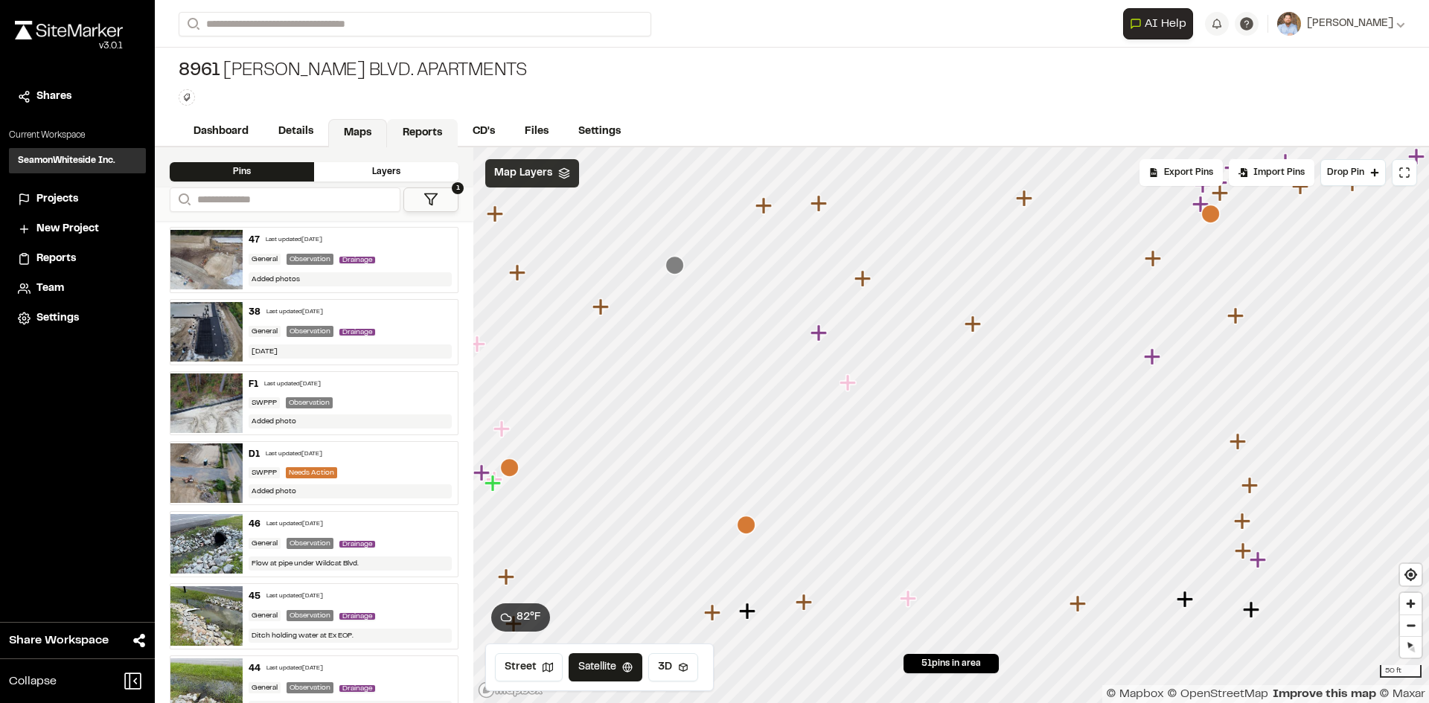
click at [414, 127] on link "Reports" at bounding box center [422, 133] width 71 height 28
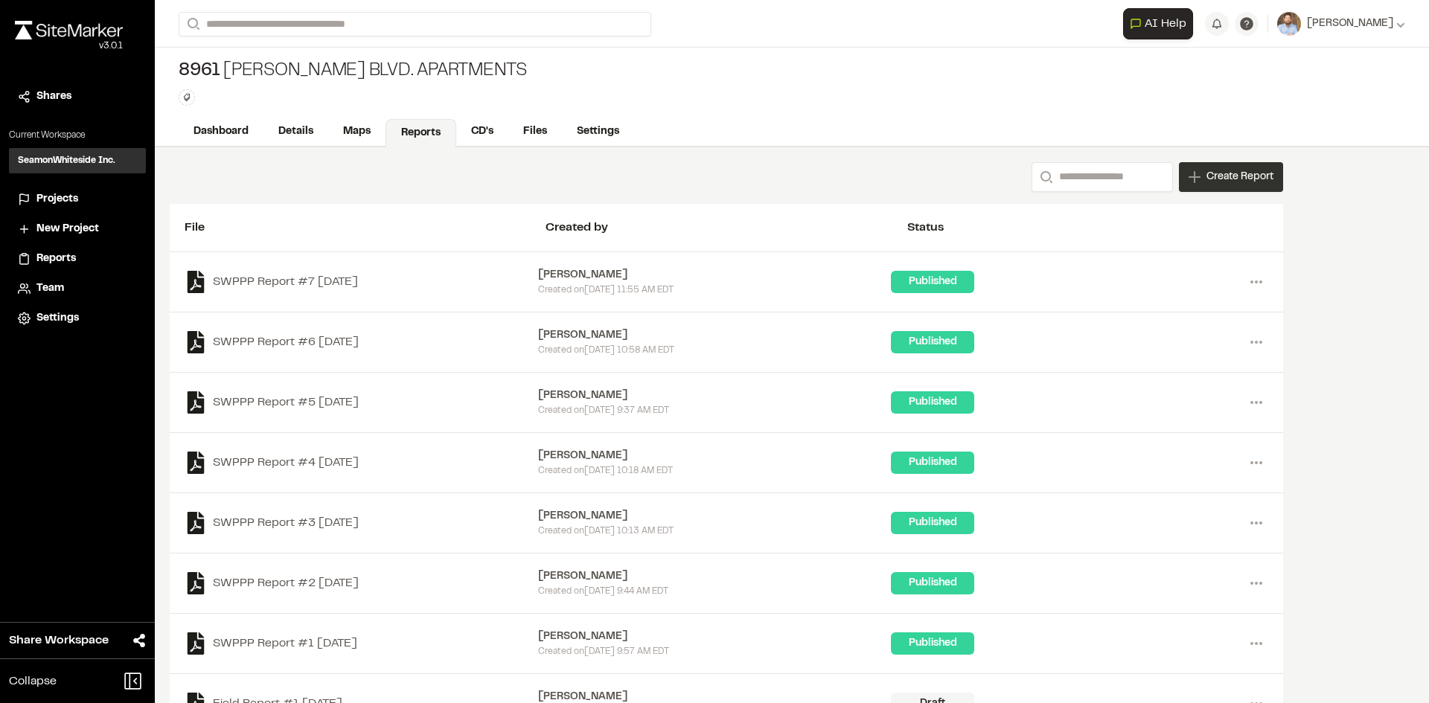
click at [1245, 185] on div "Create Report" at bounding box center [1231, 177] width 104 height 30
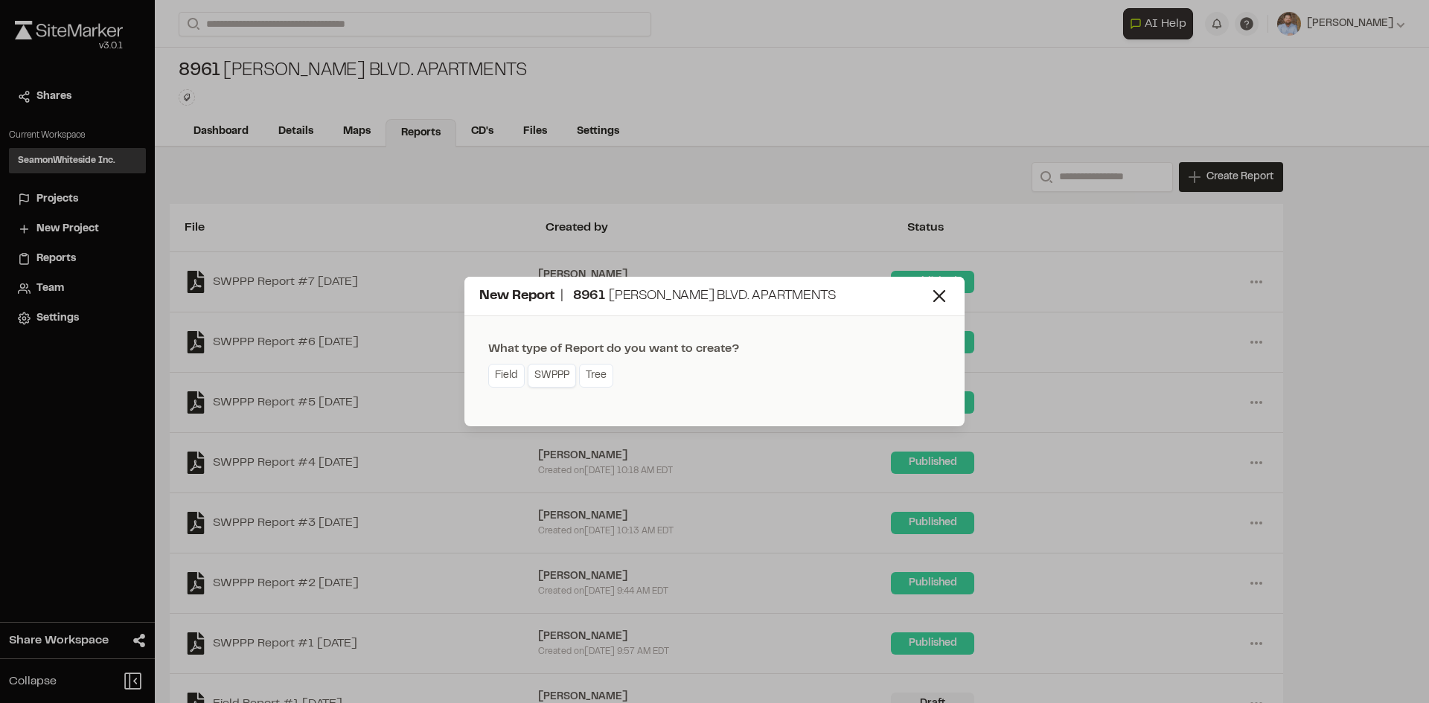
click at [556, 383] on link "SWPPP" at bounding box center [552, 376] width 48 height 24
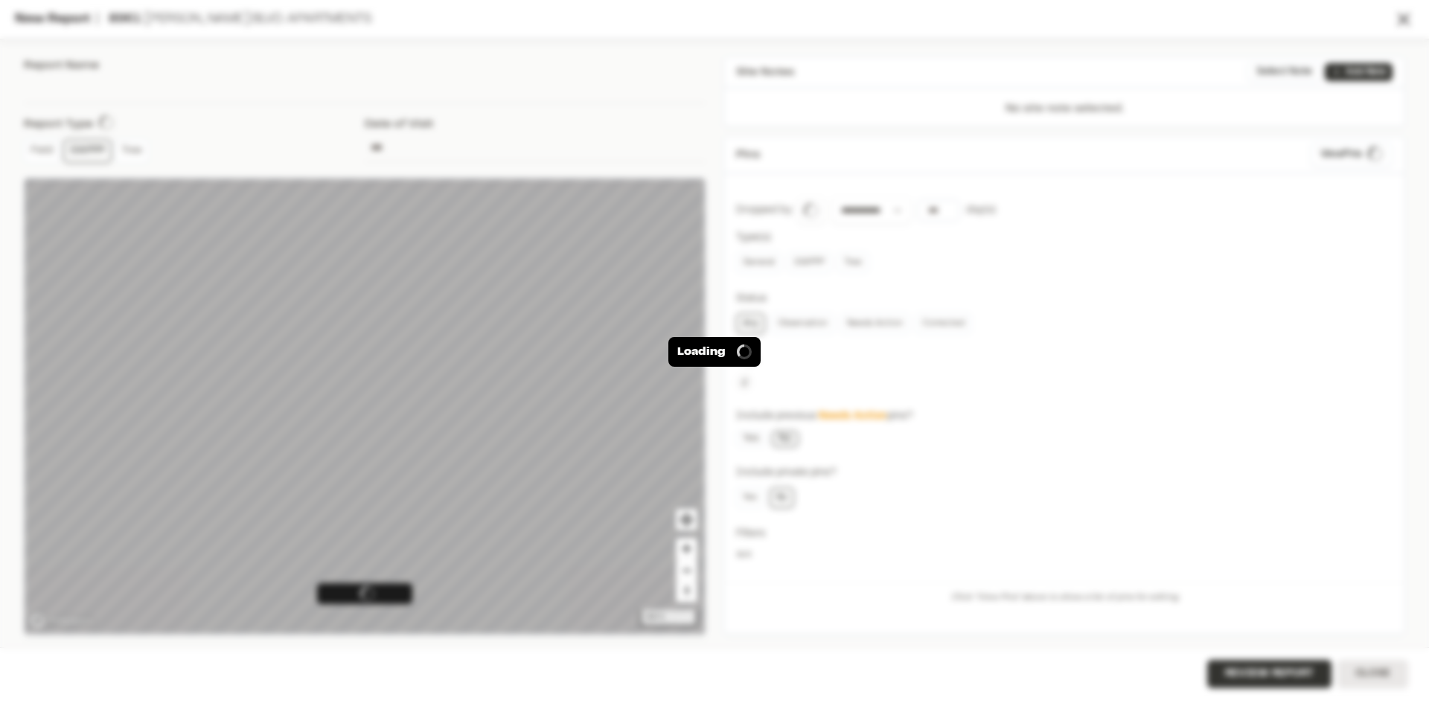
type input "**********"
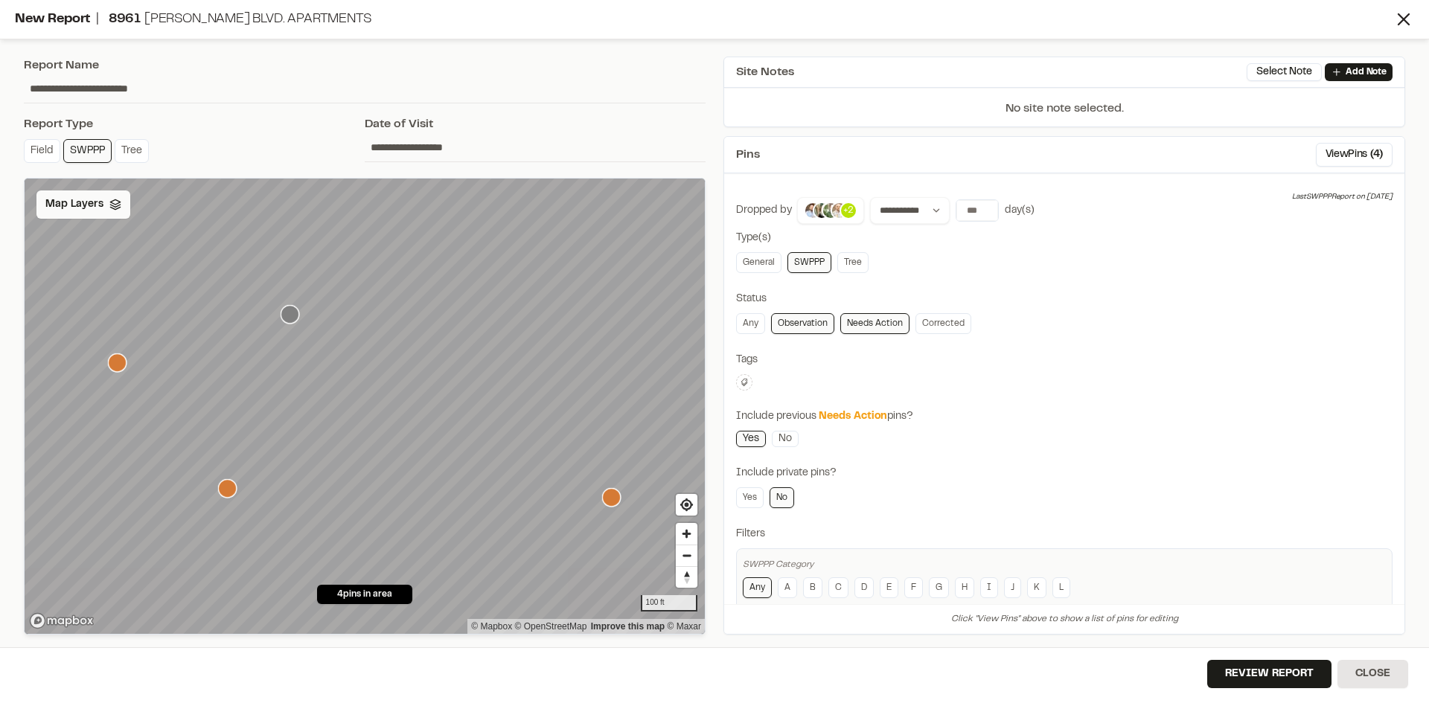
click at [77, 208] on span "Map Layers" at bounding box center [74, 204] width 58 height 16
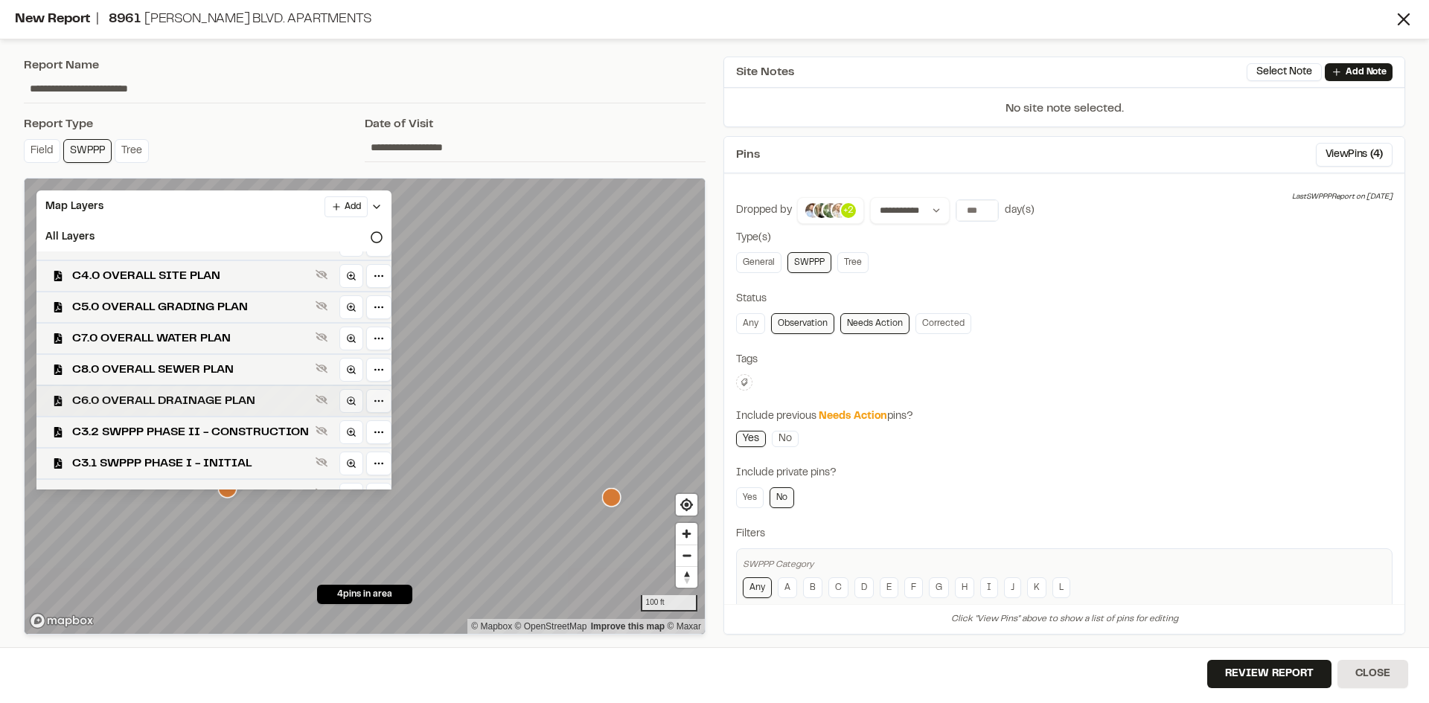
scroll to position [43, 0]
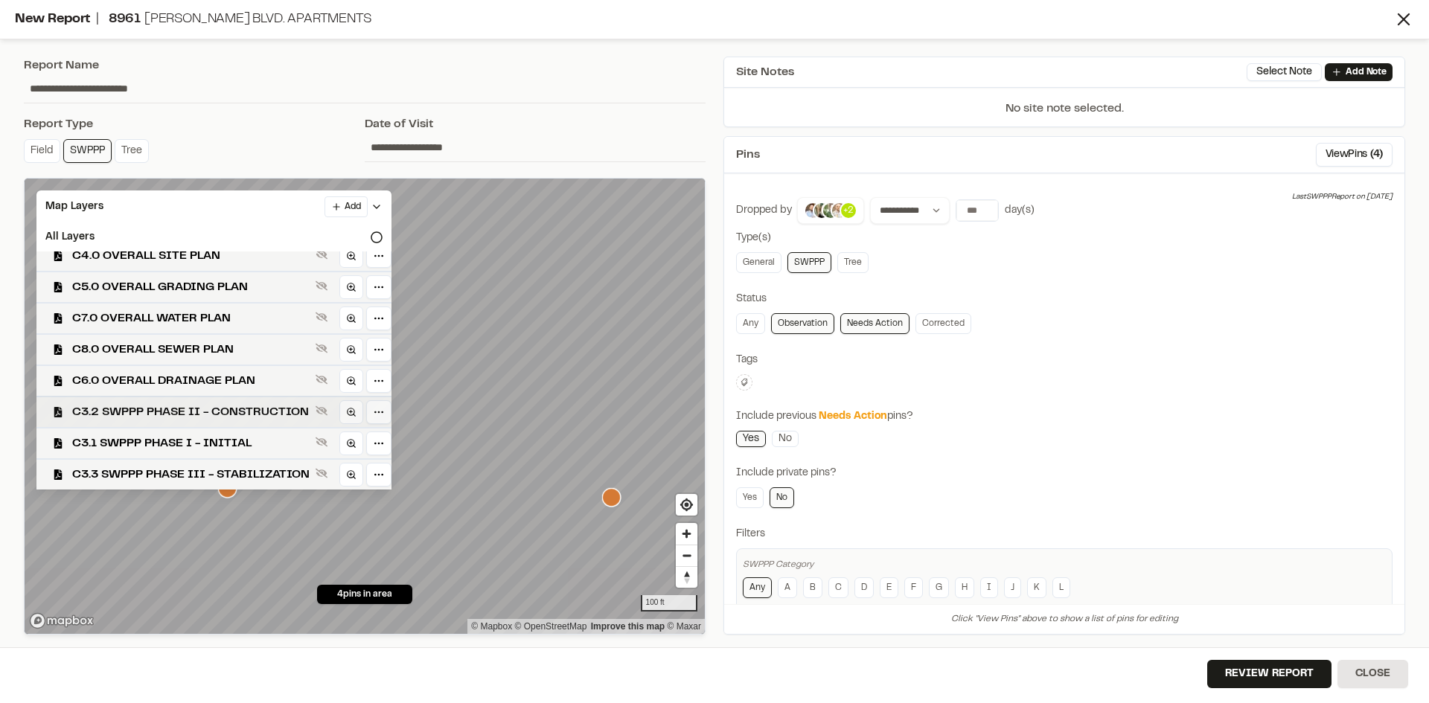
click at [226, 406] on span "C3.2 SWPPP PHASE II - CONSTRUCTION" at bounding box center [190, 412] width 237 height 18
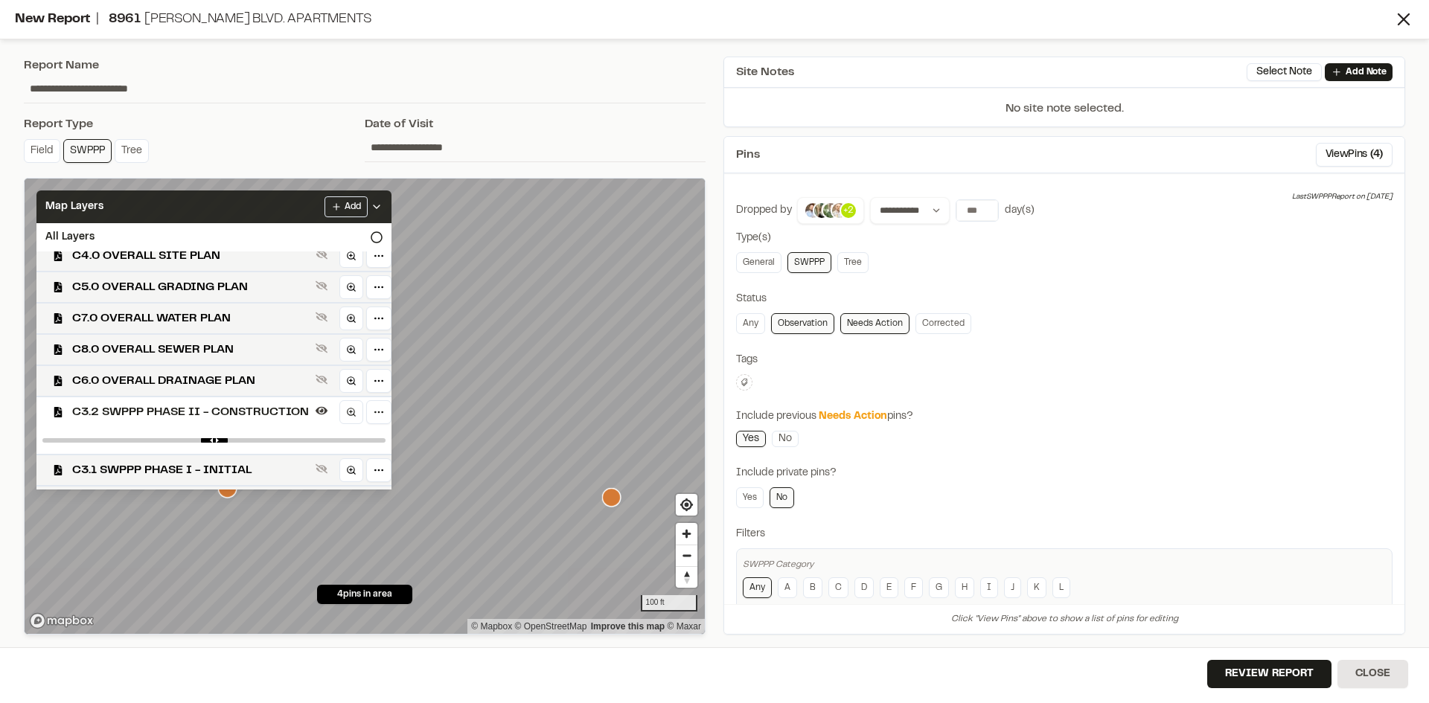
click at [383, 202] on icon at bounding box center [377, 207] width 12 height 12
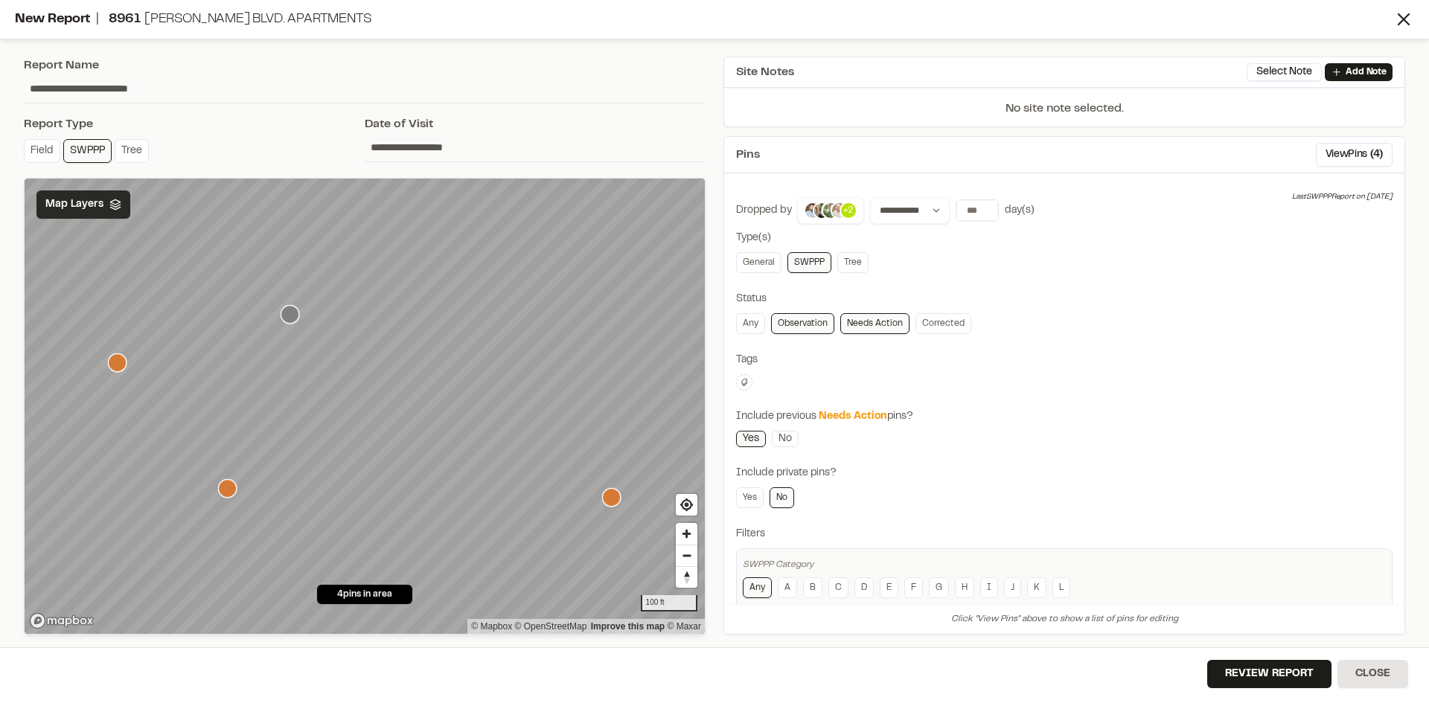
click at [91, 202] on span "Map Layers" at bounding box center [74, 204] width 58 height 16
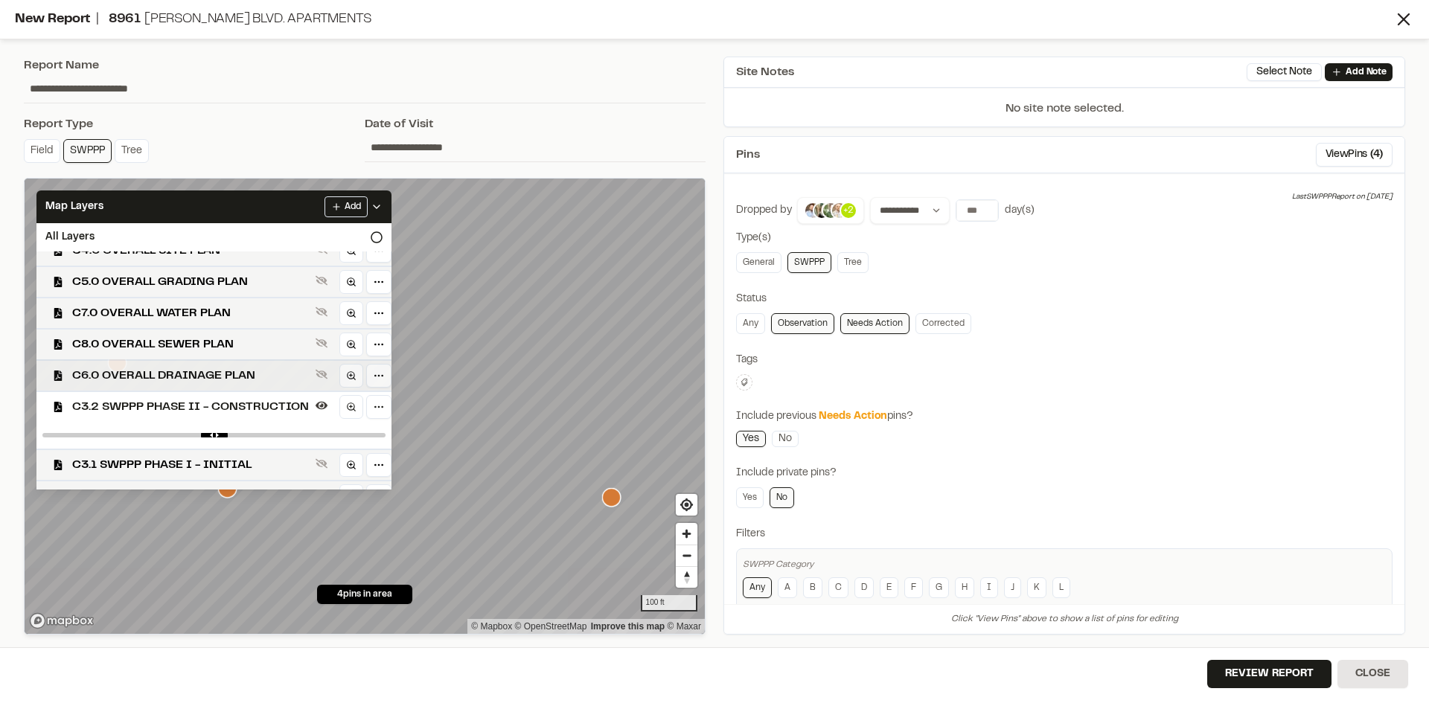
scroll to position [70, 0]
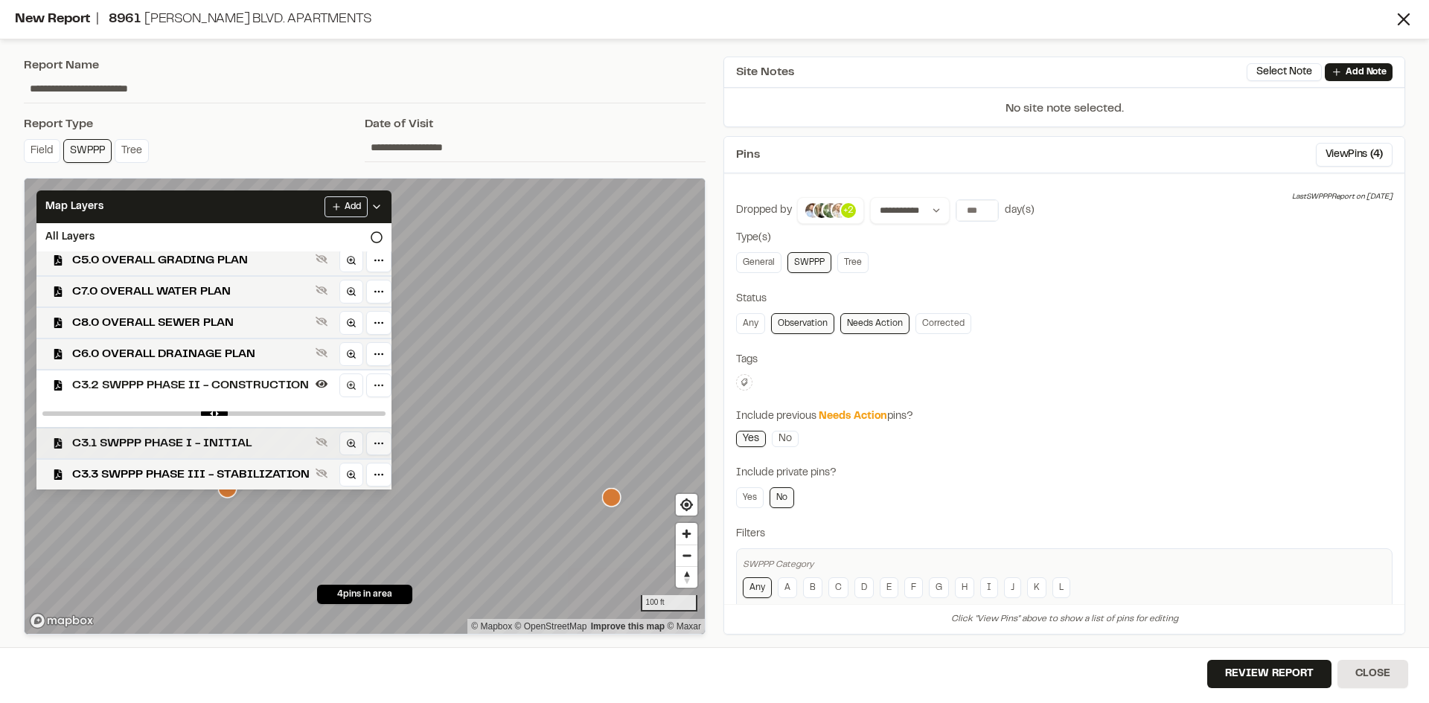
click at [202, 441] on span "C3.1 SWPPP PHASE I - INITIAL" at bounding box center [190, 444] width 237 height 18
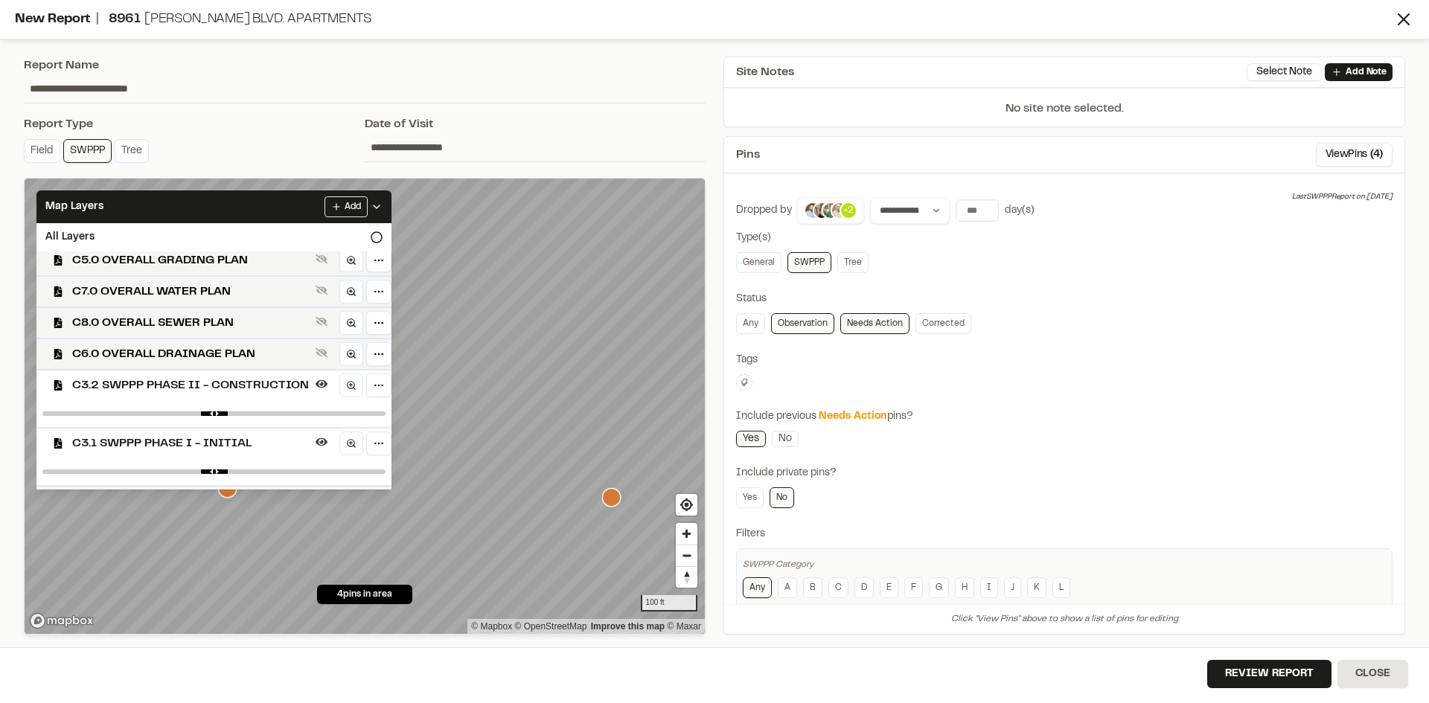
click at [242, 382] on span "C3.2 SWPPP PHASE II - CONSTRUCTION" at bounding box center [190, 386] width 237 height 18
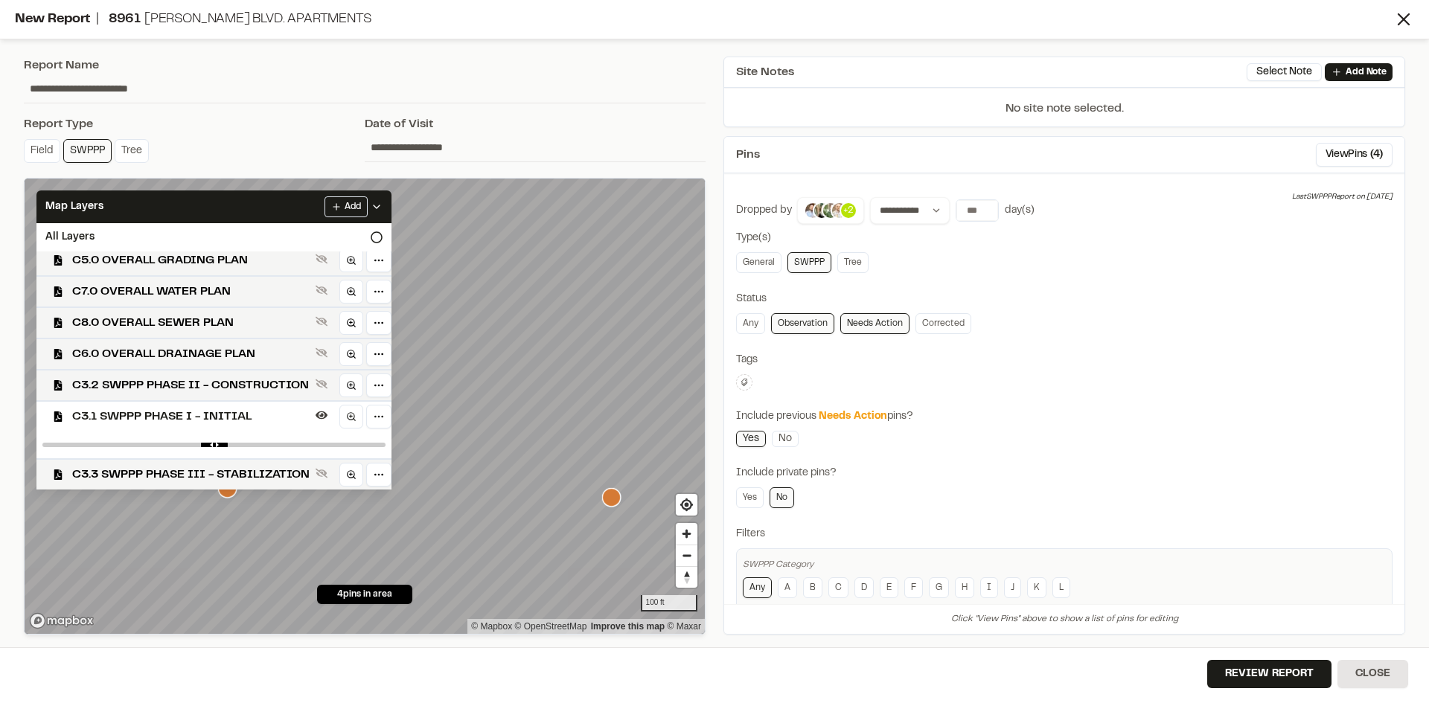
click at [383, 205] on icon at bounding box center [377, 207] width 12 height 12
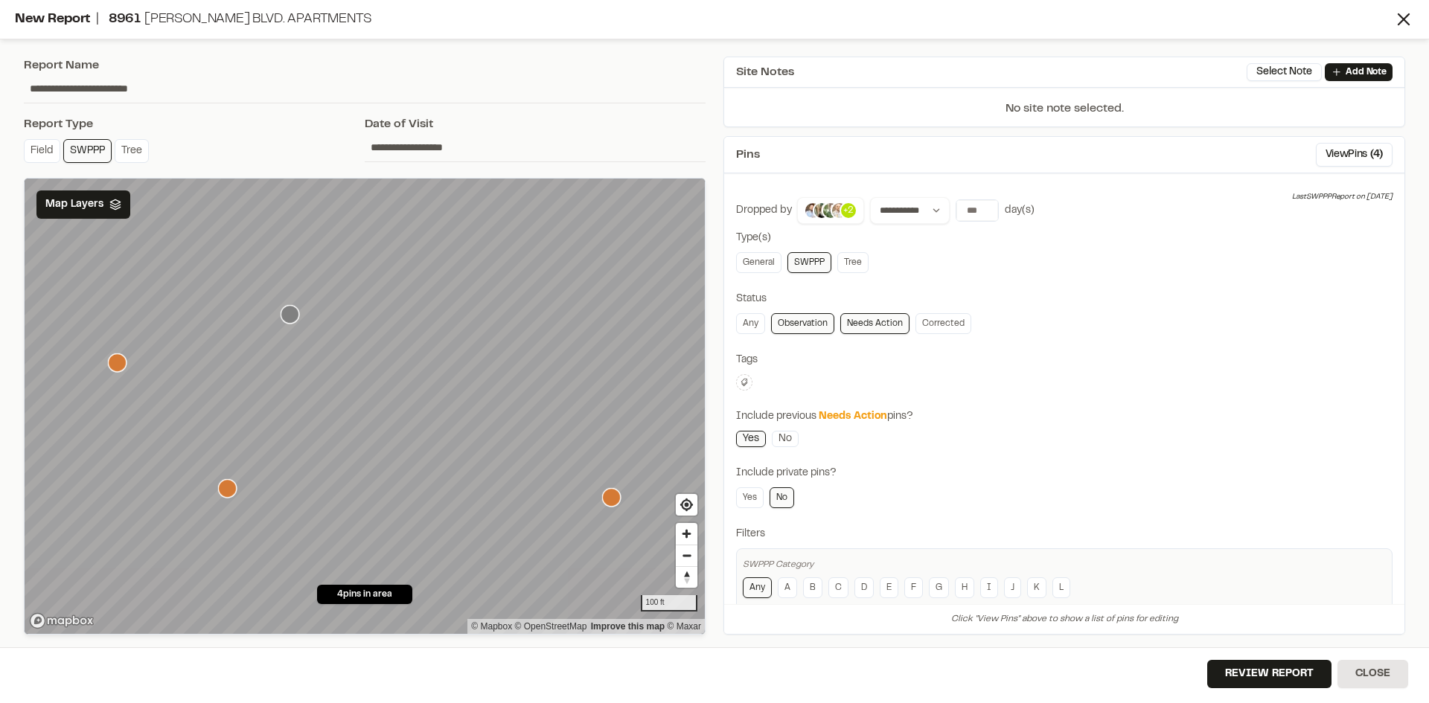
scroll to position [0, 0]
click at [1265, 673] on button "Review Report" at bounding box center [1269, 674] width 124 height 28
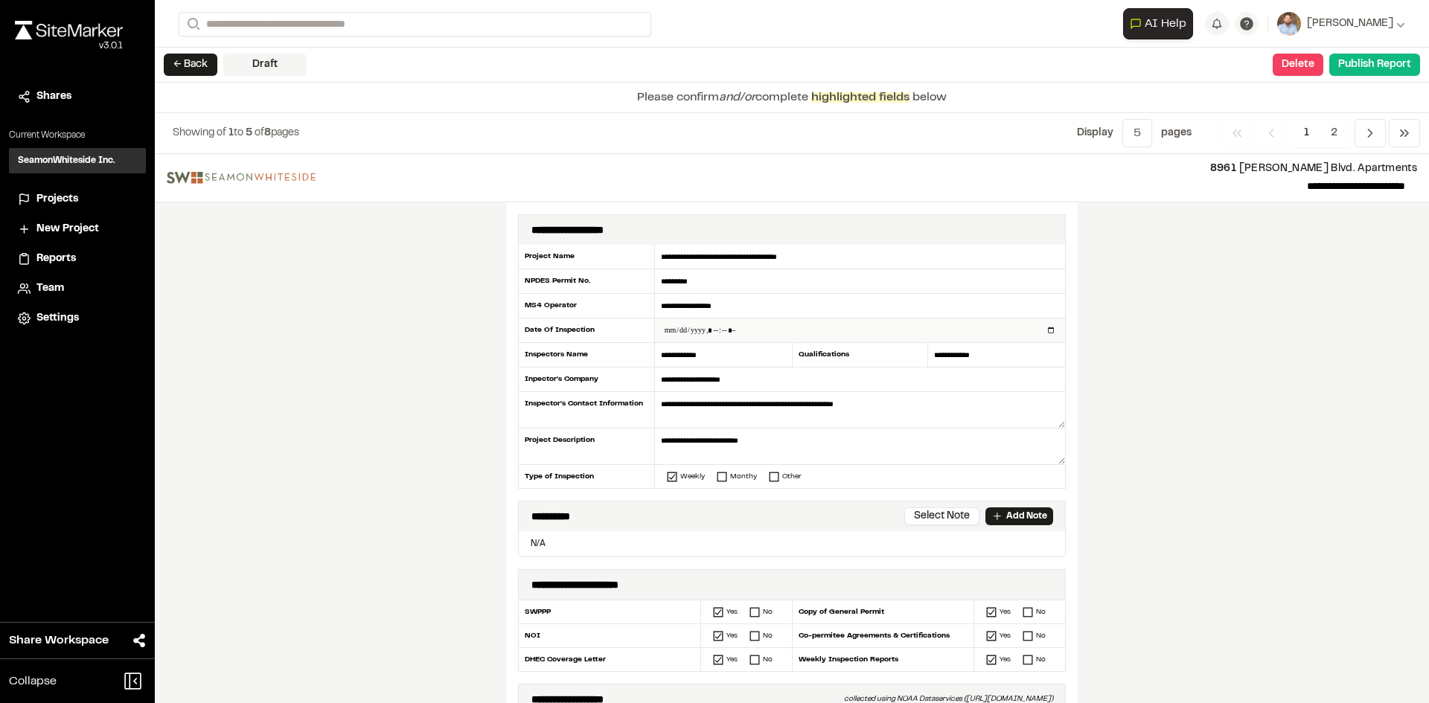
click at [1046, 331] on input "datetime-local" at bounding box center [860, 331] width 410 height 24
type input "**********"
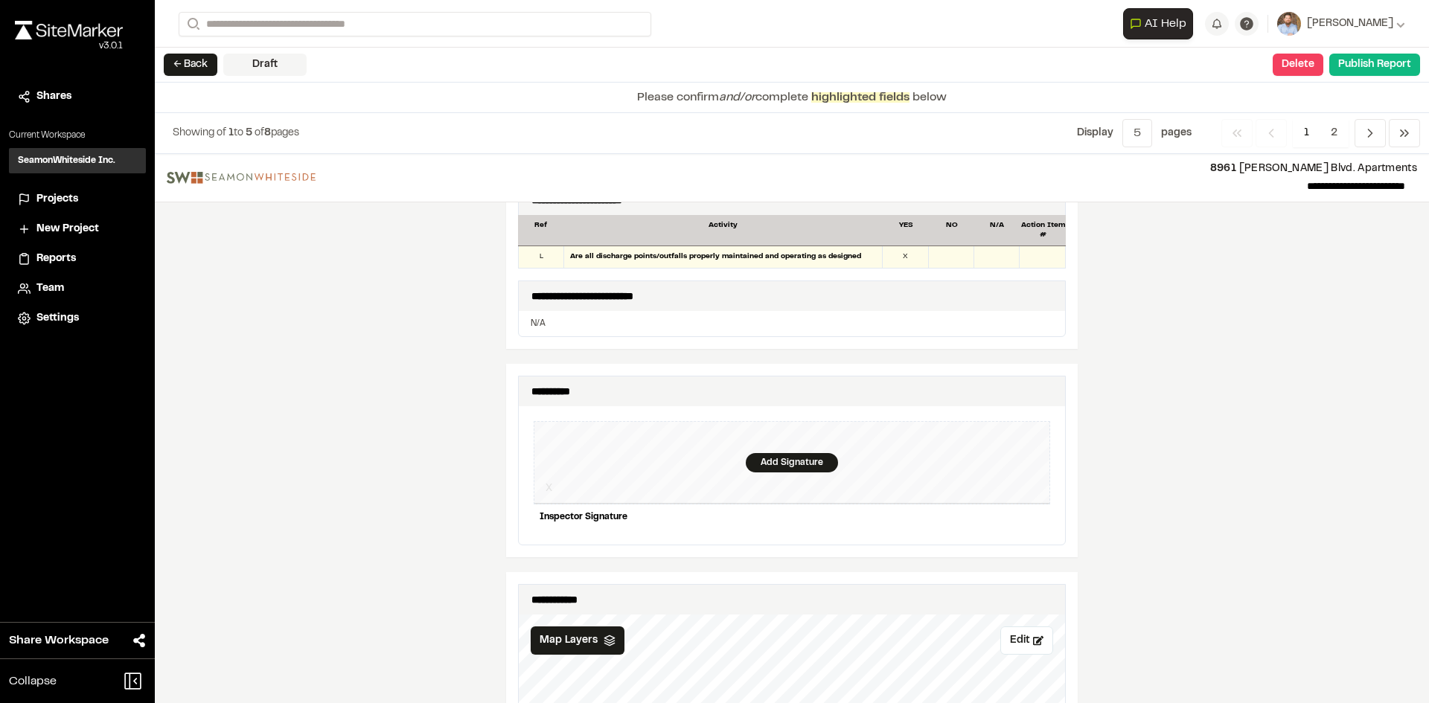
scroll to position [1339, 0]
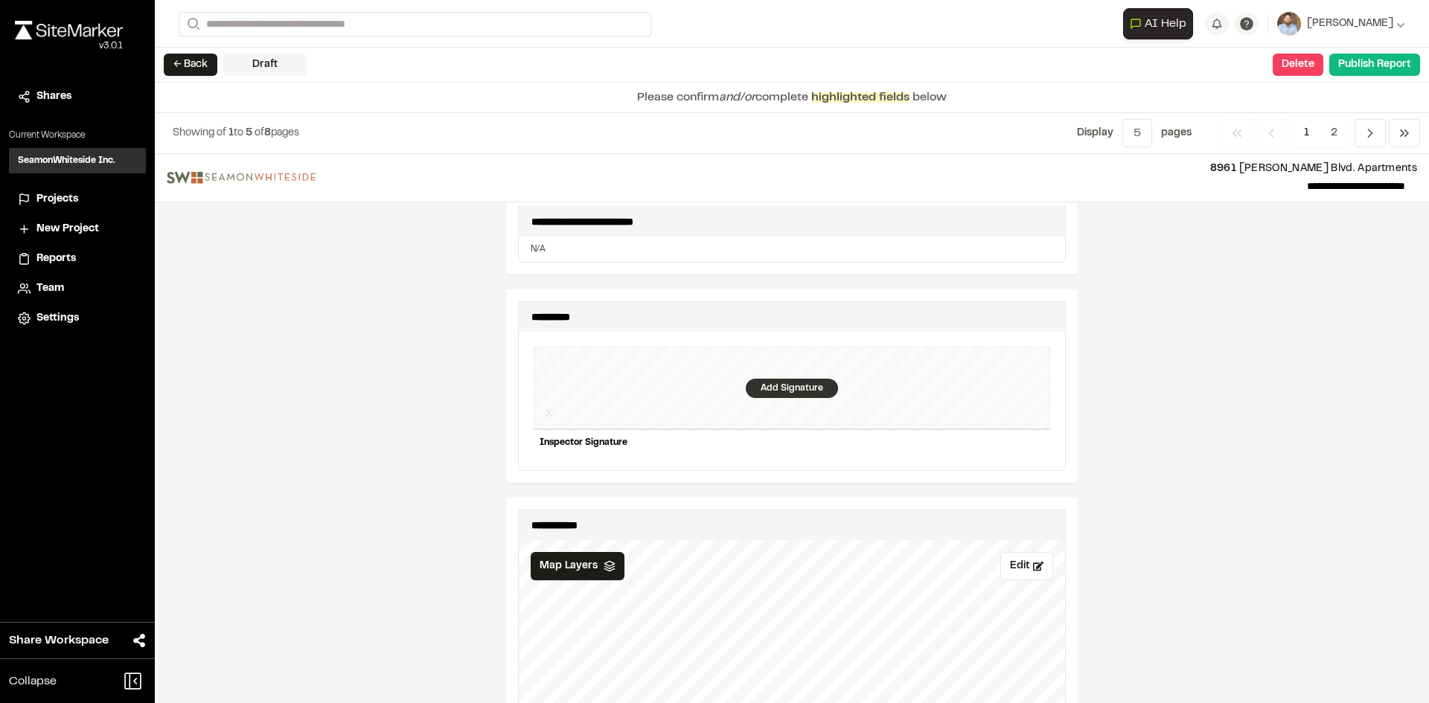
click at [774, 379] on div "Add Signature" at bounding box center [792, 388] width 92 height 19
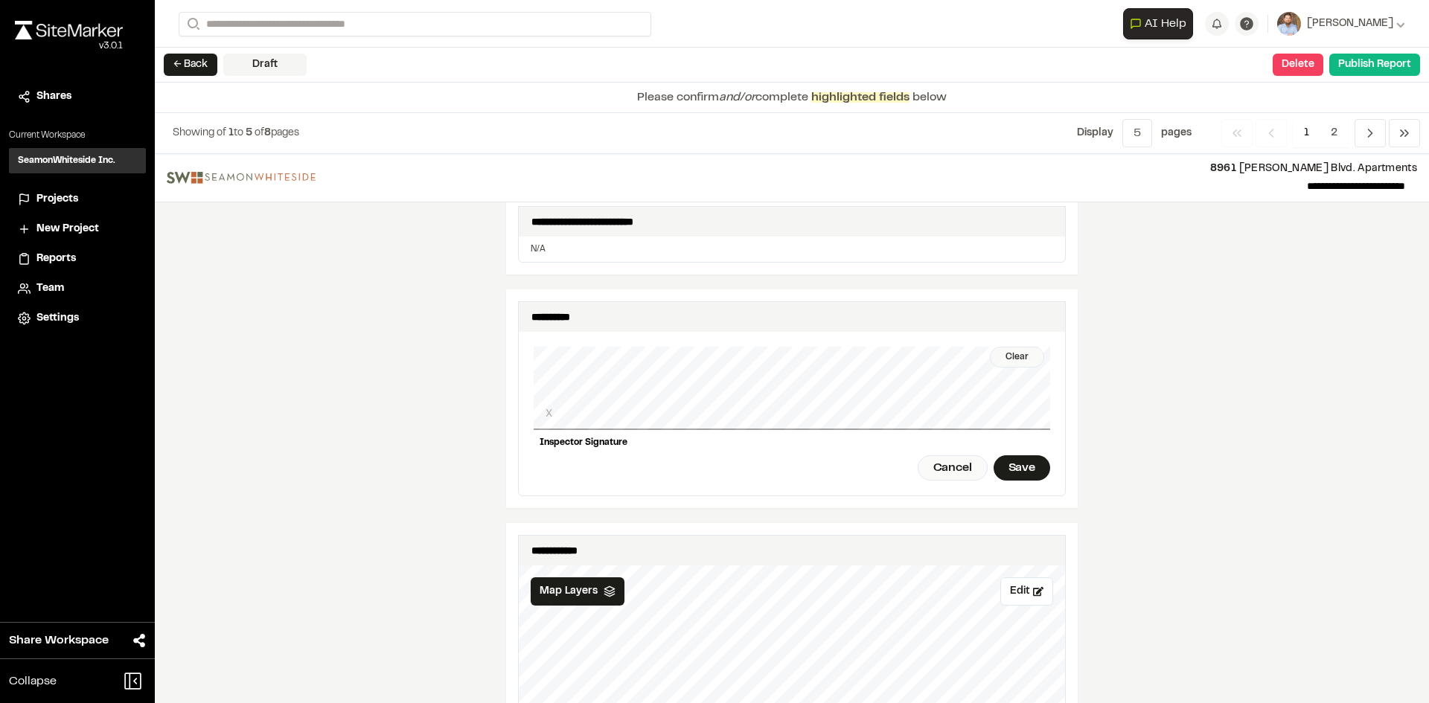
click at [1005, 347] on div "Clear" at bounding box center [1017, 357] width 54 height 21
click at [1013, 461] on div "Save" at bounding box center [1021, 467] width 57 height 25
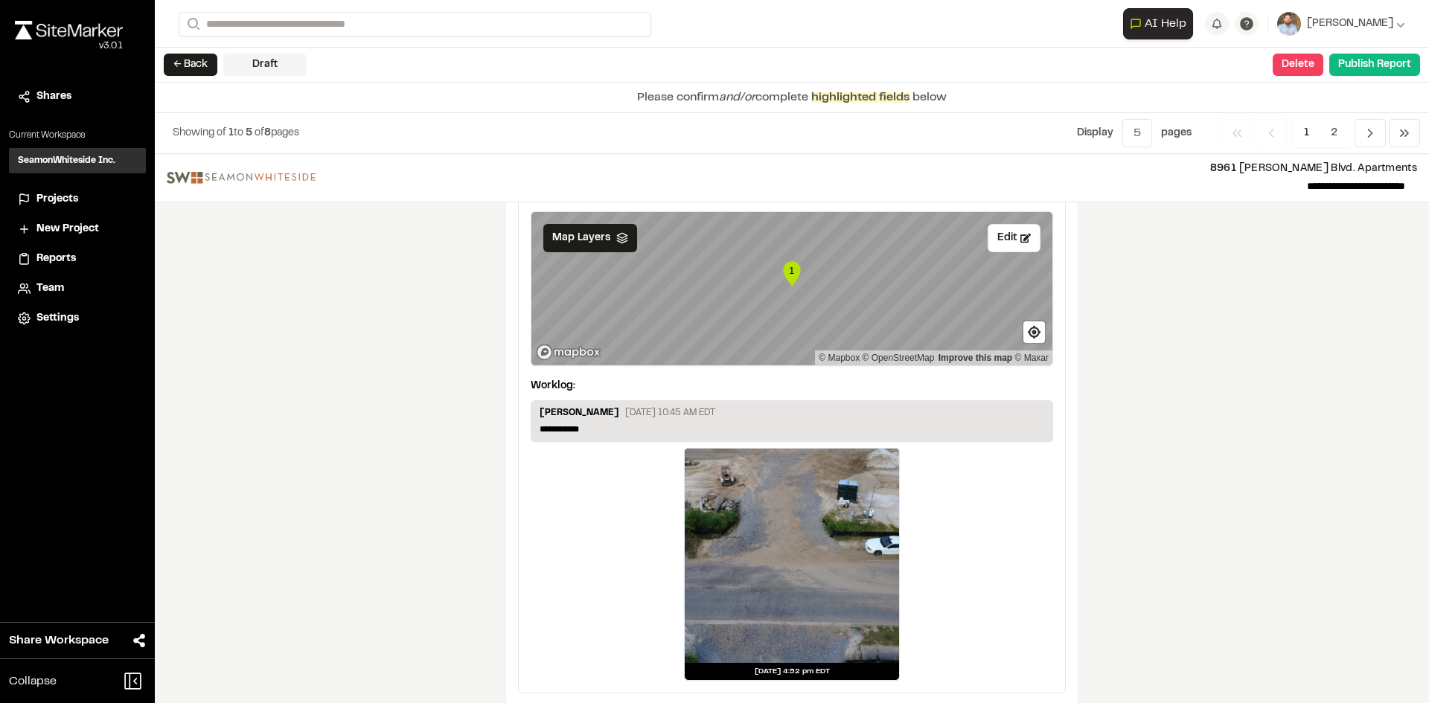
scroll to position [2505, 0]
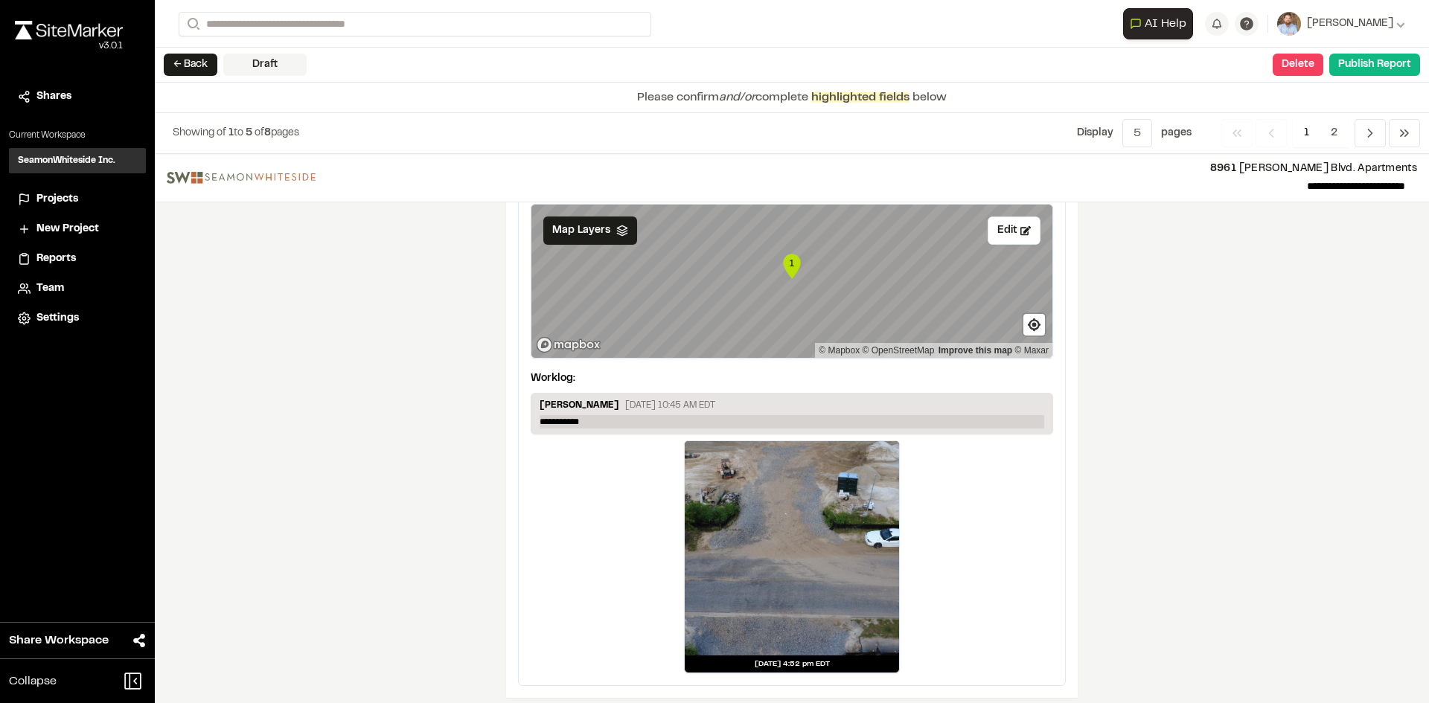
click at [604, 415] on p "**********" at bounding box center [792, 421] width 505 height 13
click at [1337, 132] on span "2" at bounding box center [1333, 133] width 29 height 28
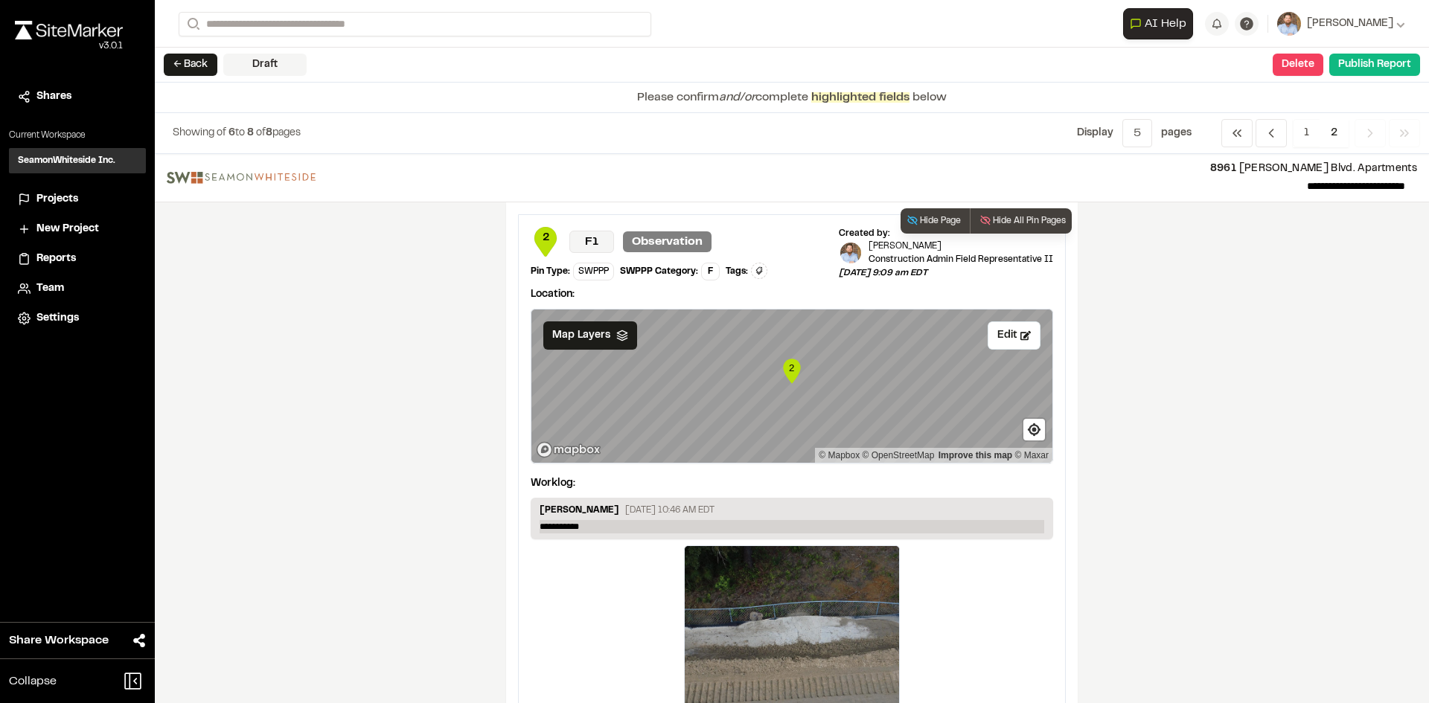
click at [600, 525] on p "**********" at bounding box center [792, 526] width 505 height 13
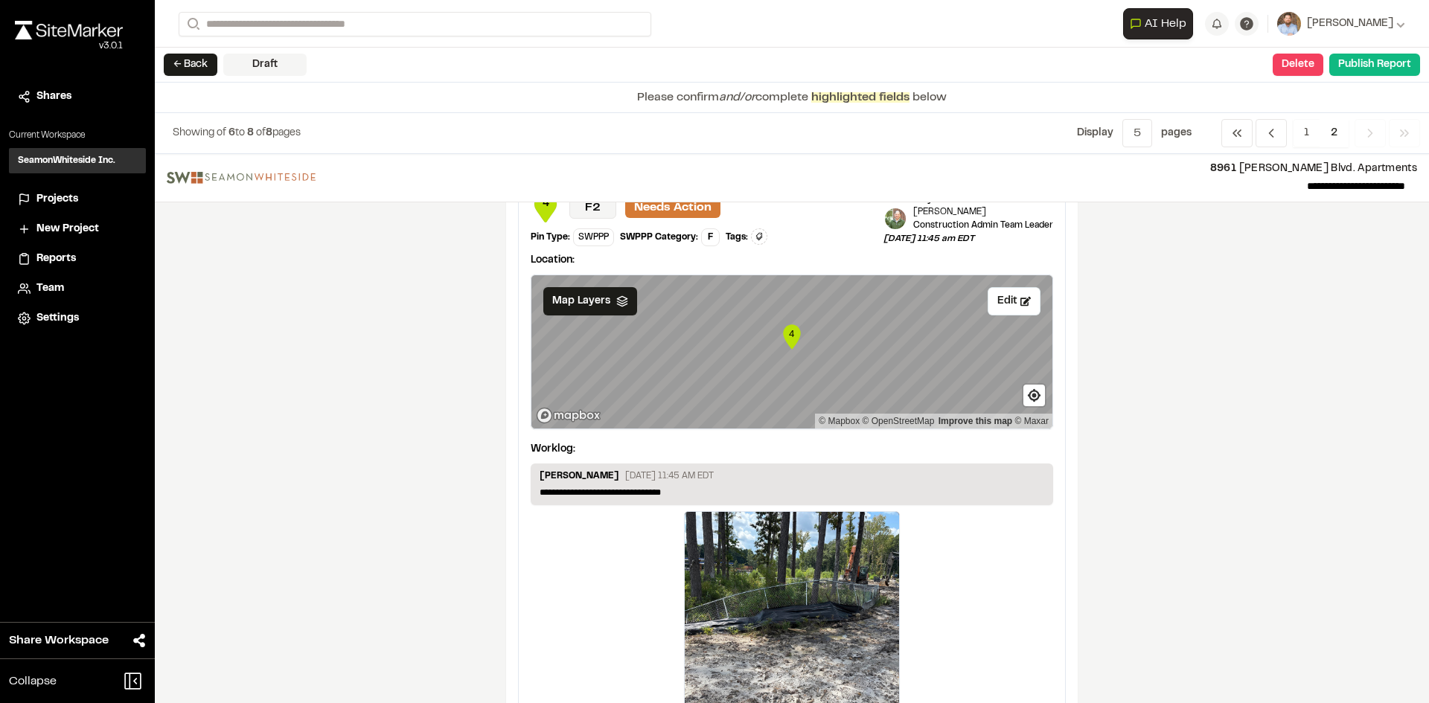
scroll to position [1345, 0]
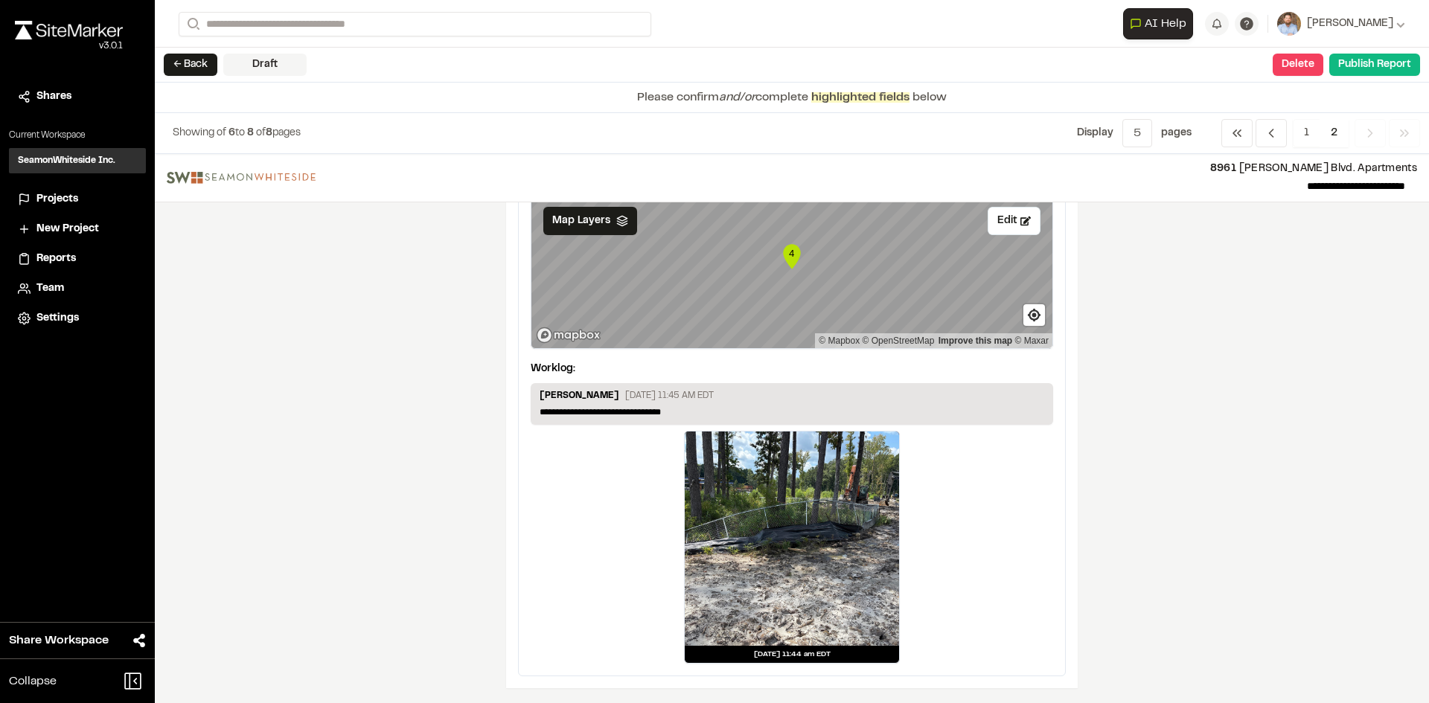
click at [1335, 129] on span "2" at bounding box center [1333, 133] width 29 height 28
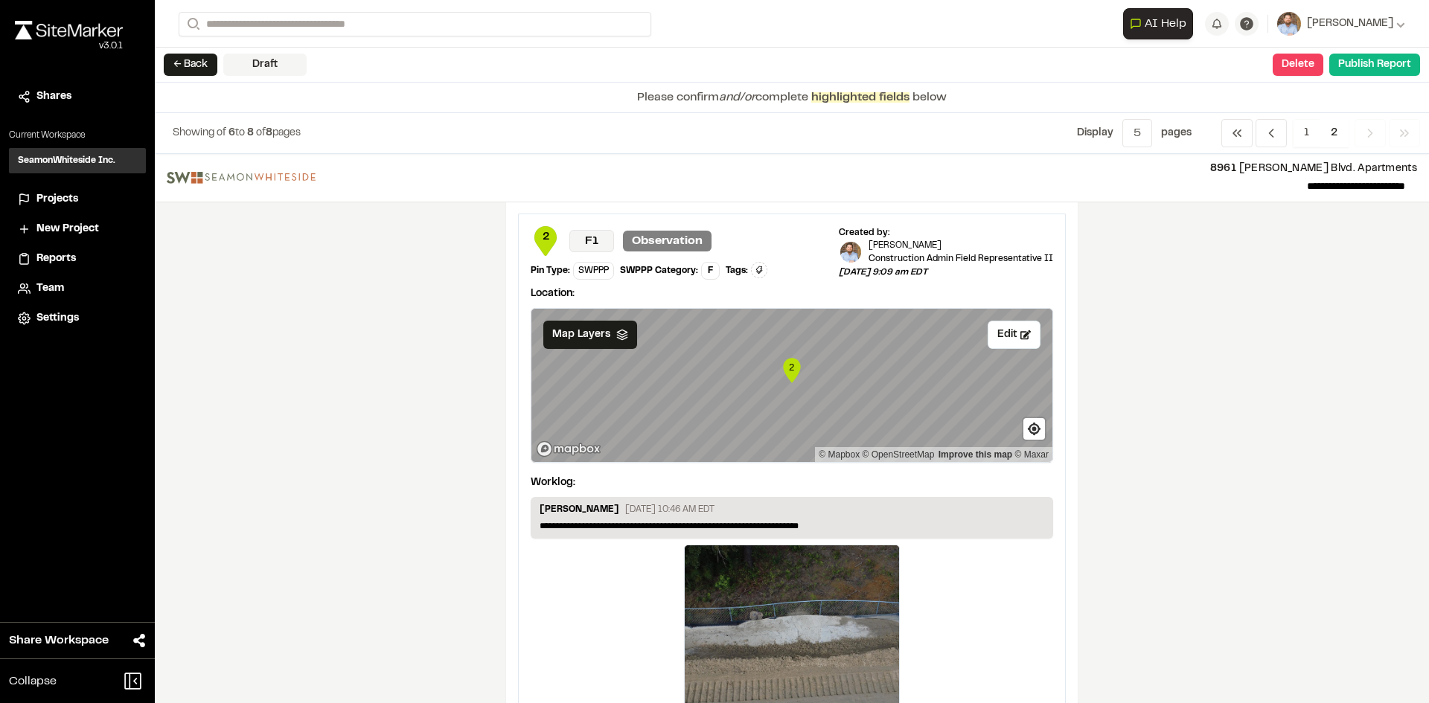
scroll to position [0, 0]
click at [1377, 65] on button "Publish Report" at bounding box center [1374, 65] width 91 height 22
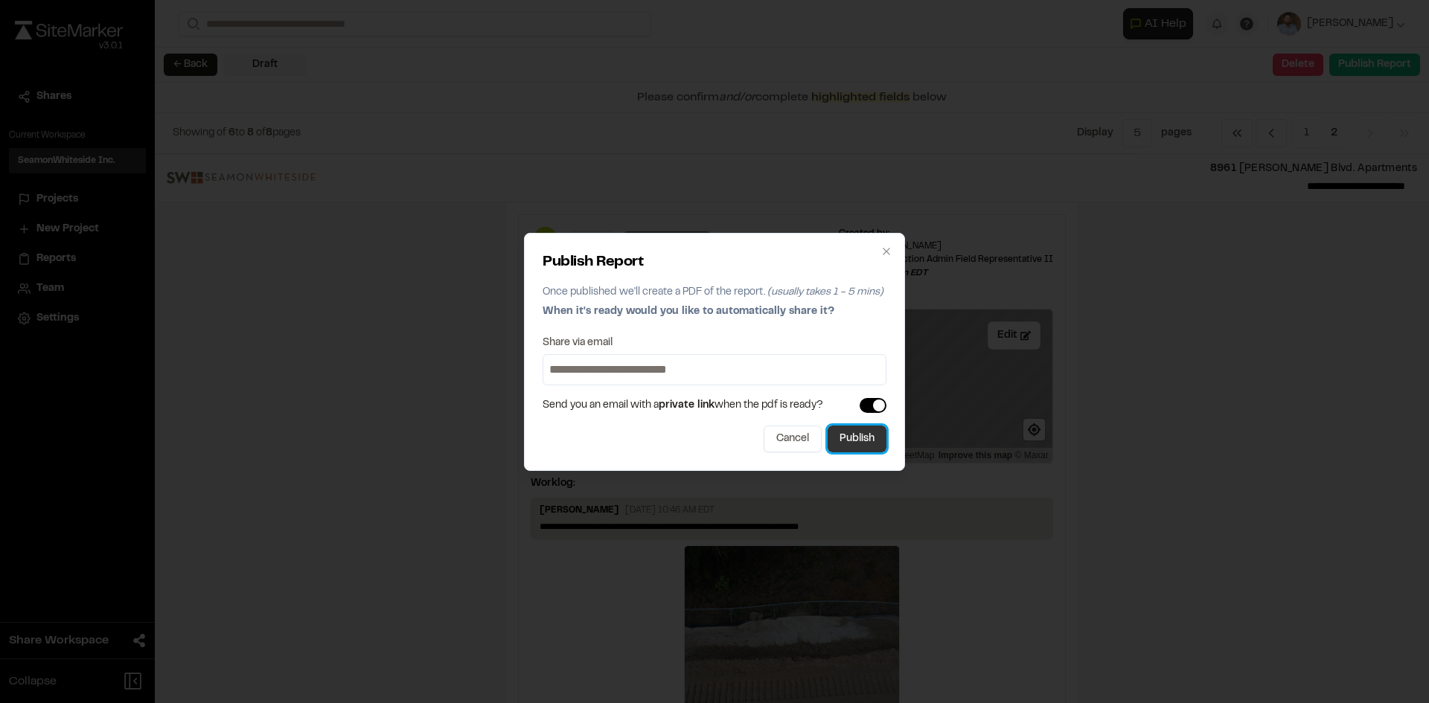
click at [857, 444] on button "Publish" at bounding box center [857, 439] width 59 height 27
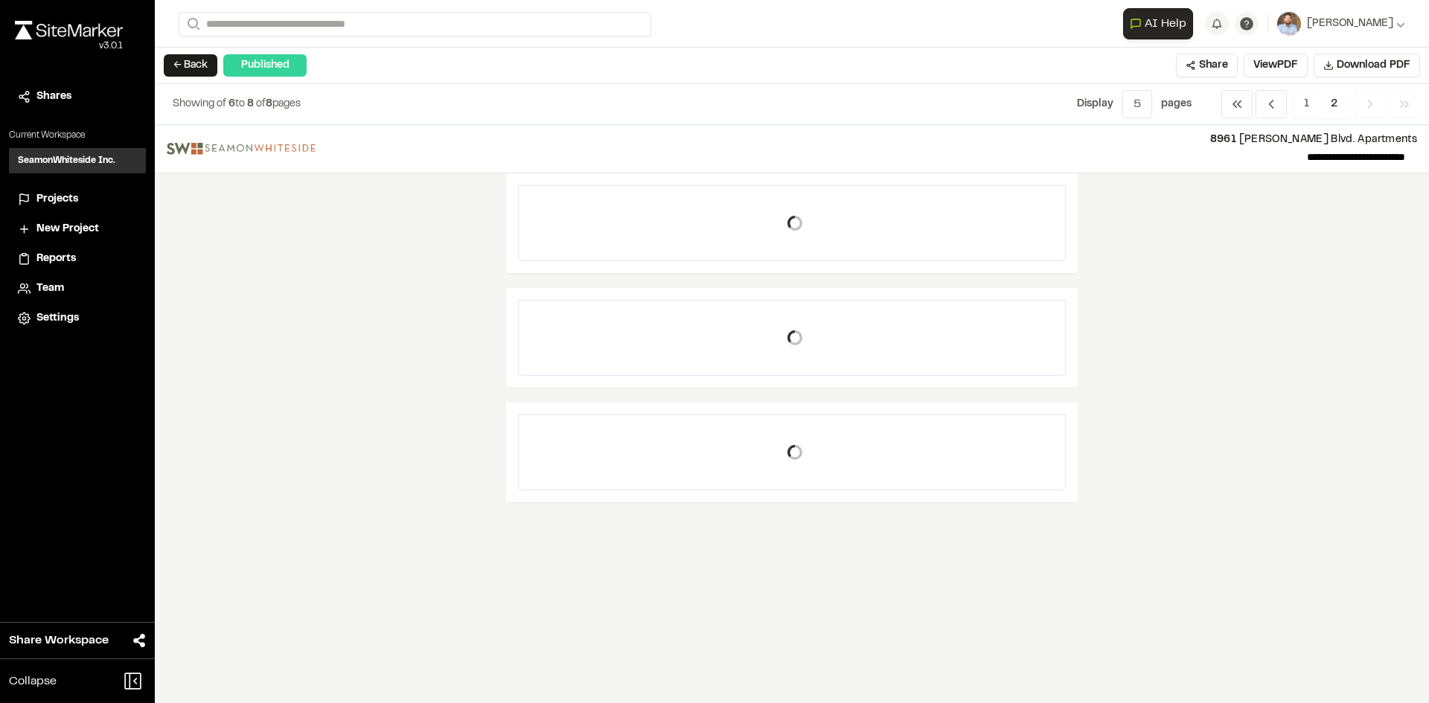
click at [54, 197] on span "Projects" at bounding box center [57, 199] width 42 height 16
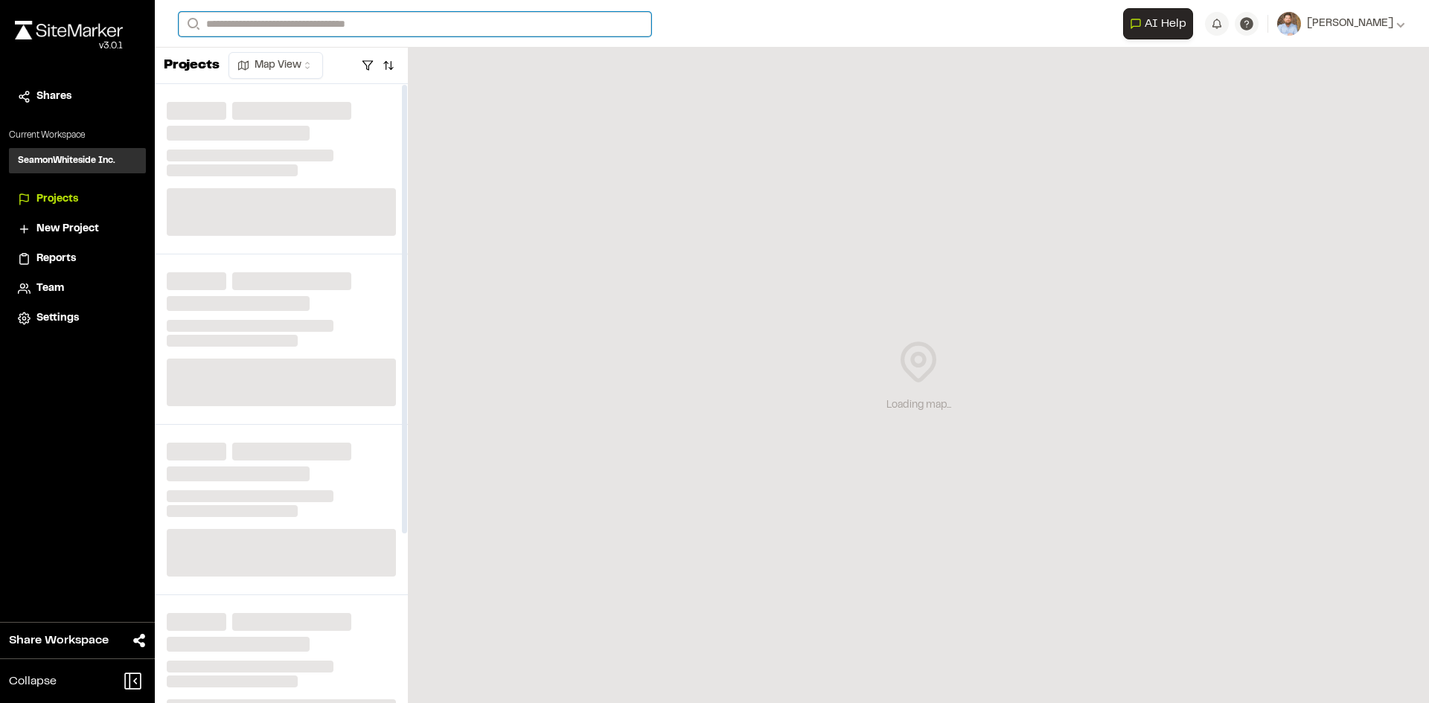
click at [254, 22] on input "Search" at bounding box center [415, 24] width 473 height 25
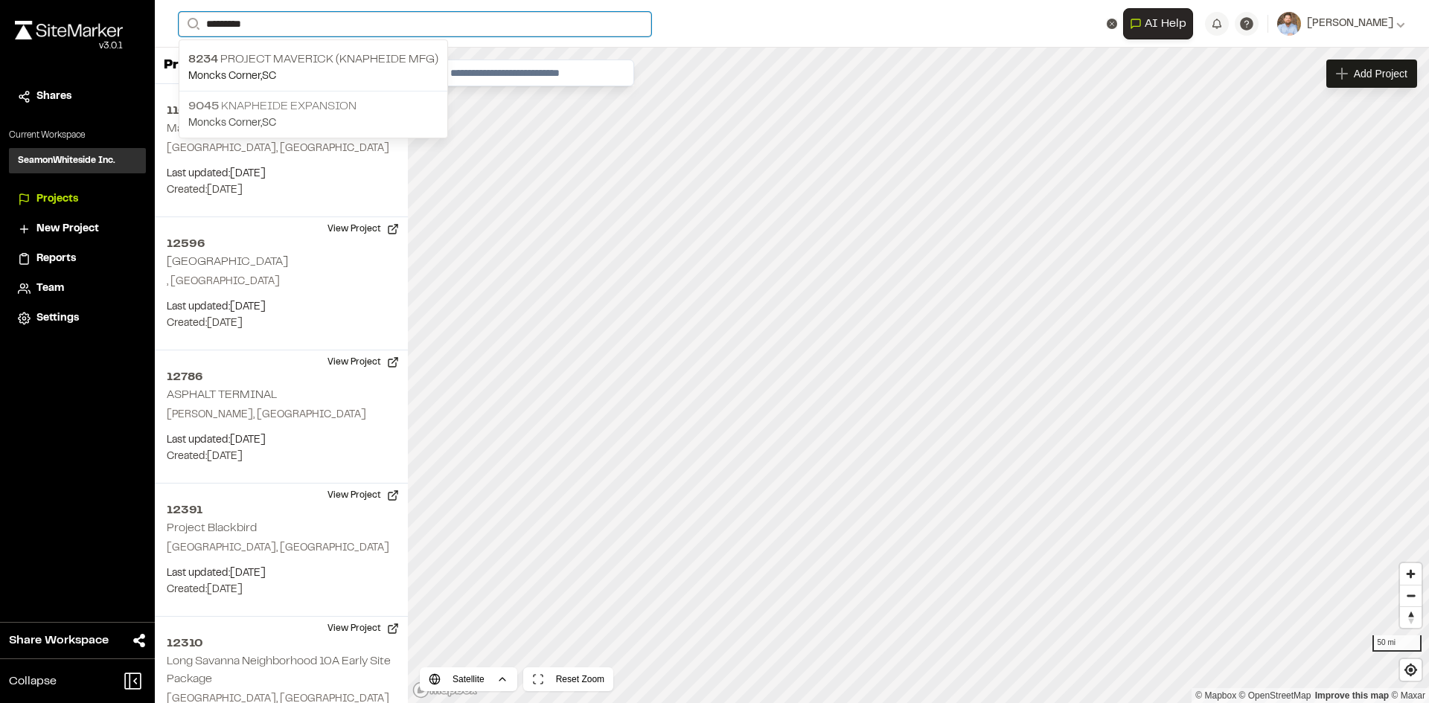
type input "*********"
click at [298, 108] on p "9045 Knapheide Expansion" at bounding box center [313, 106] width 250 height 18
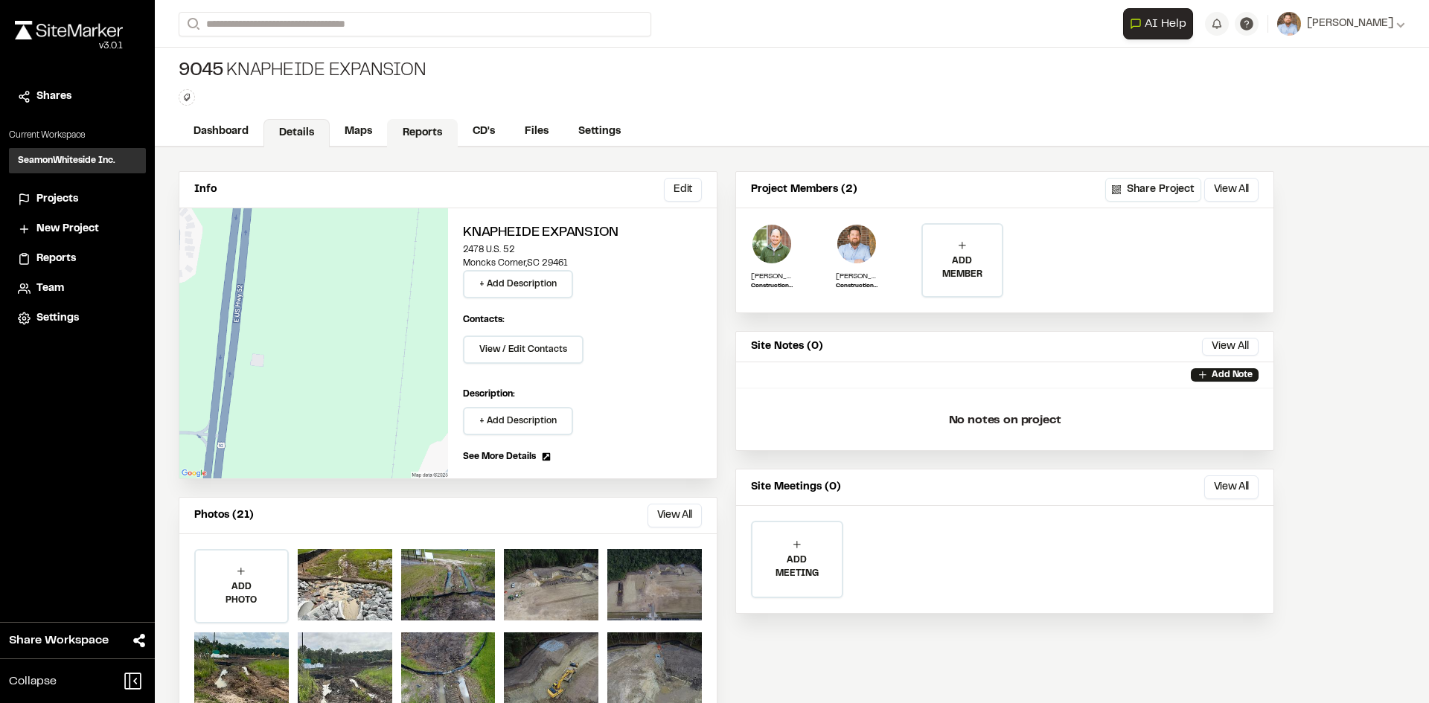
click at [411, 129] on link "Reports" at bounding box center [422, 133] width 71 height 28
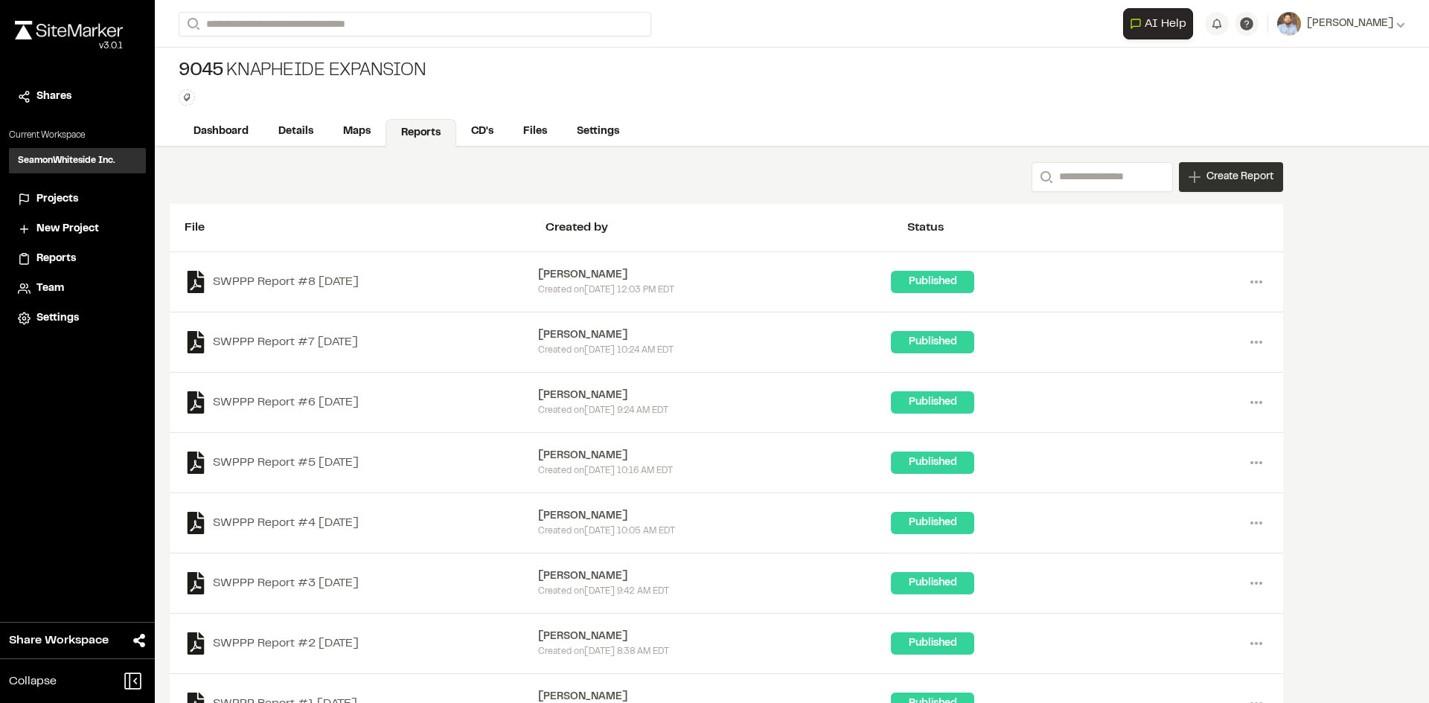
click at [1230, 185] on span "Create Report" at bounding box center [1239, 177] width 67 height 16
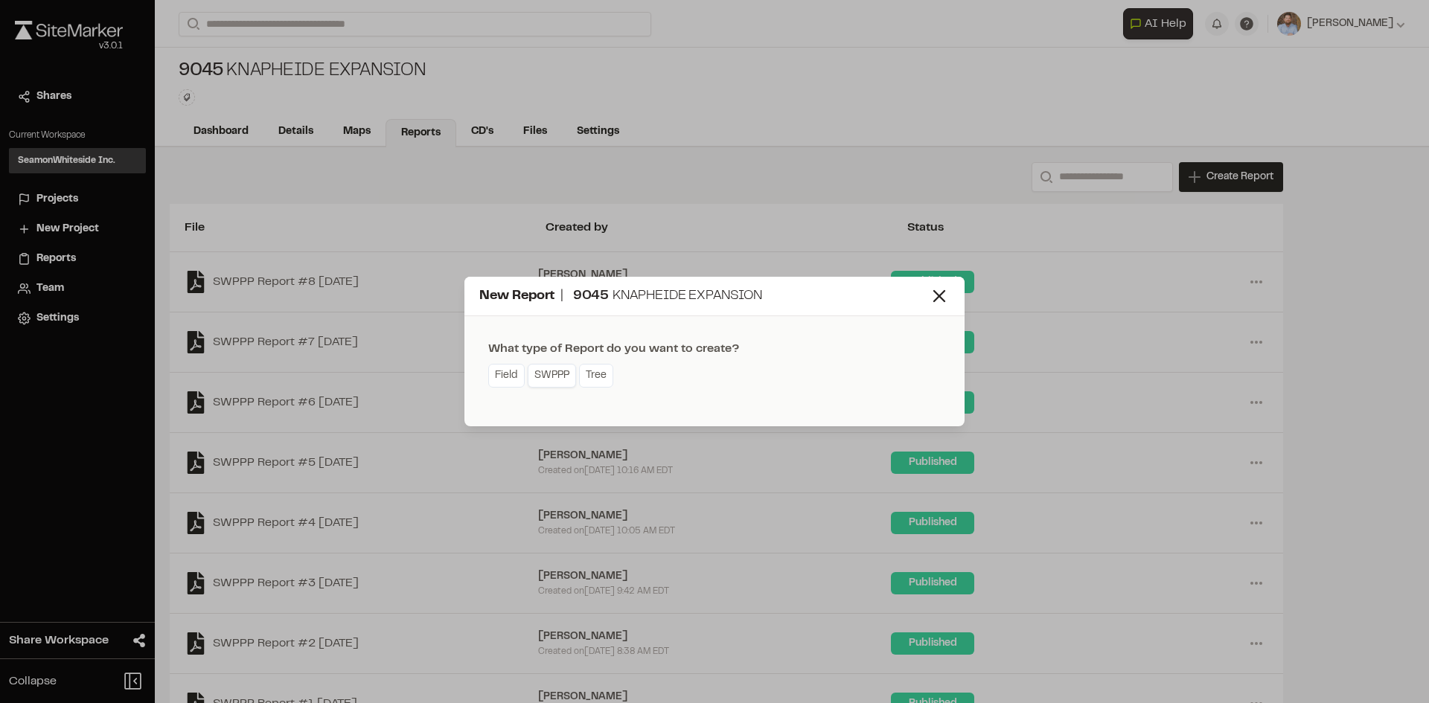
click at [551, 383] on link "SWPPP" at bounding box center [552, 376] width 48 height 24
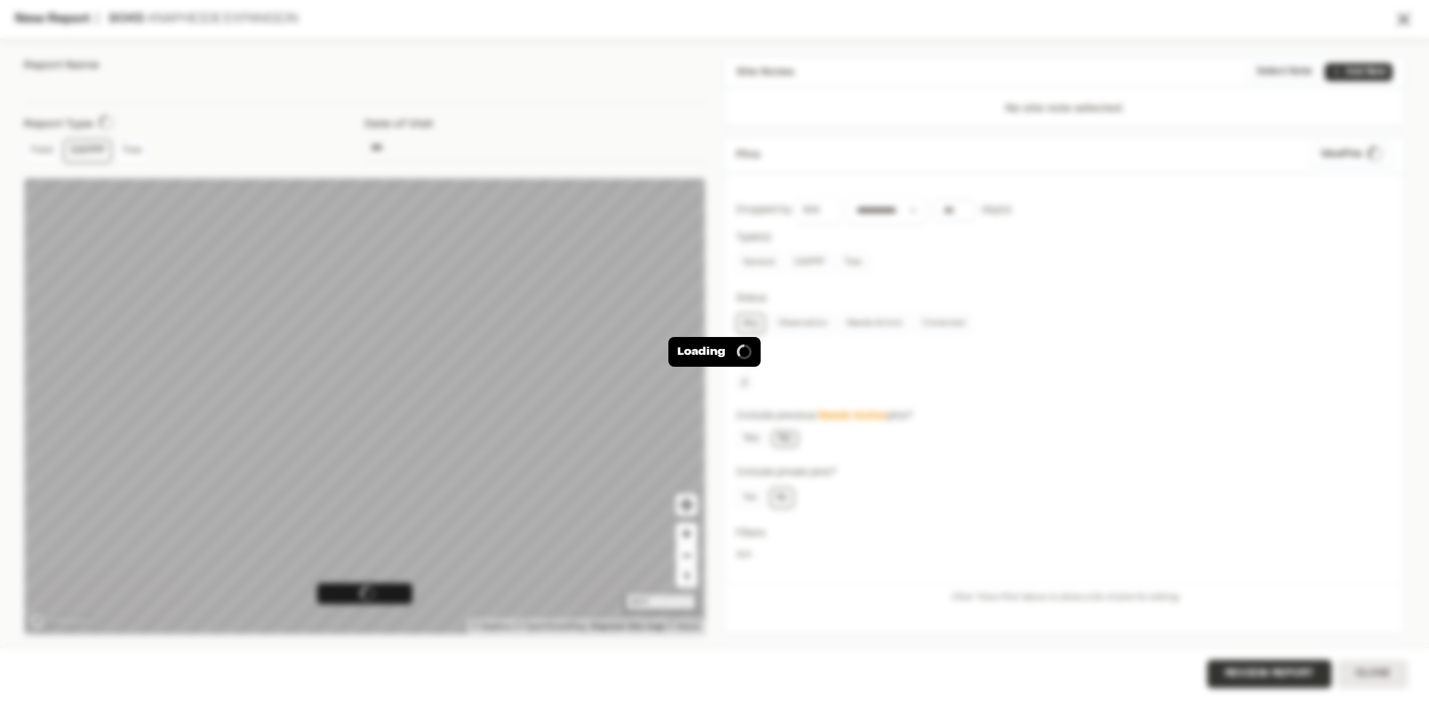
type input "**********"
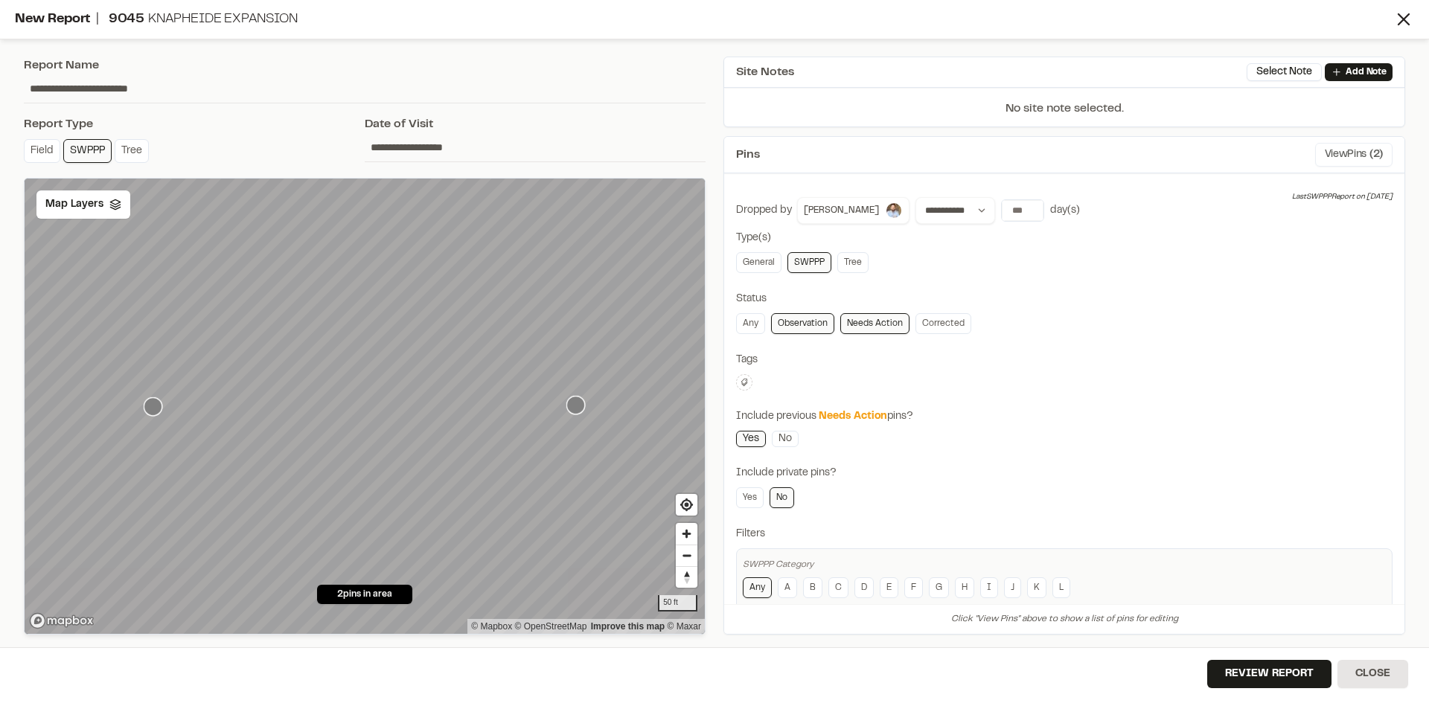
click at [1344, 151] on button "View Pins ( 2 )" at bounding box center [1353, 155] width 77 height 24
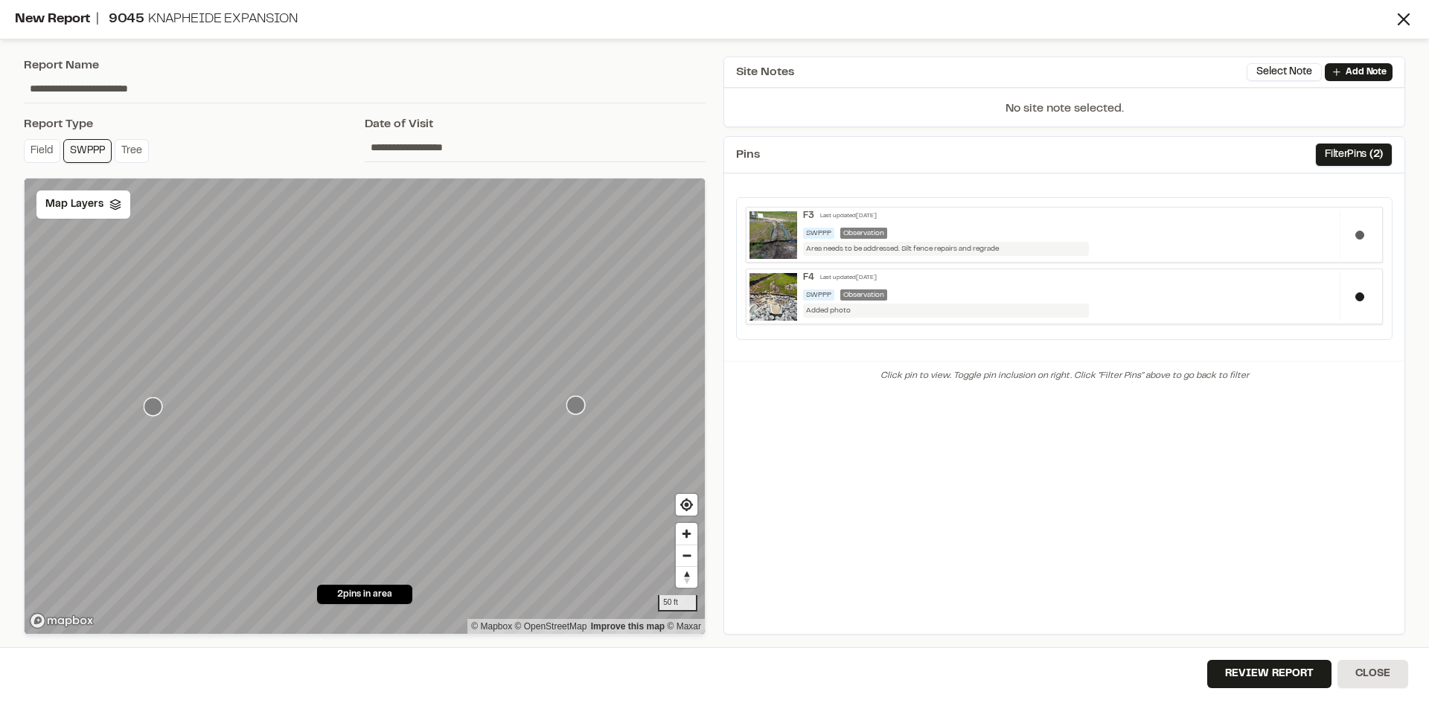
click at [1360, 234] on button at bounding box center [1359, 235] width 9 height 9
click at [1280, 676] on button "Review Report" at bounding box center [1269, 674] width 124 height 28
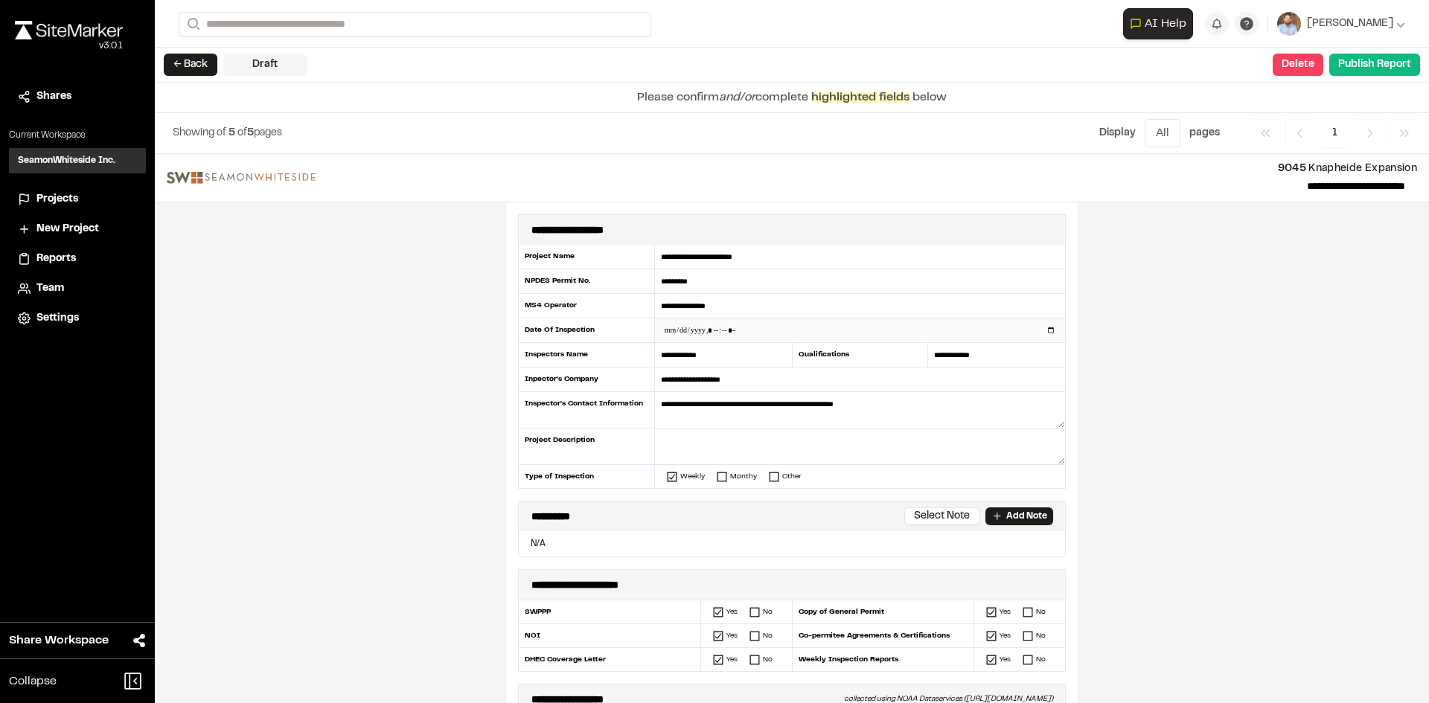
click at [1043, 331] on input "datetime-local" at bounding box center [860, 331] width 410 height 24
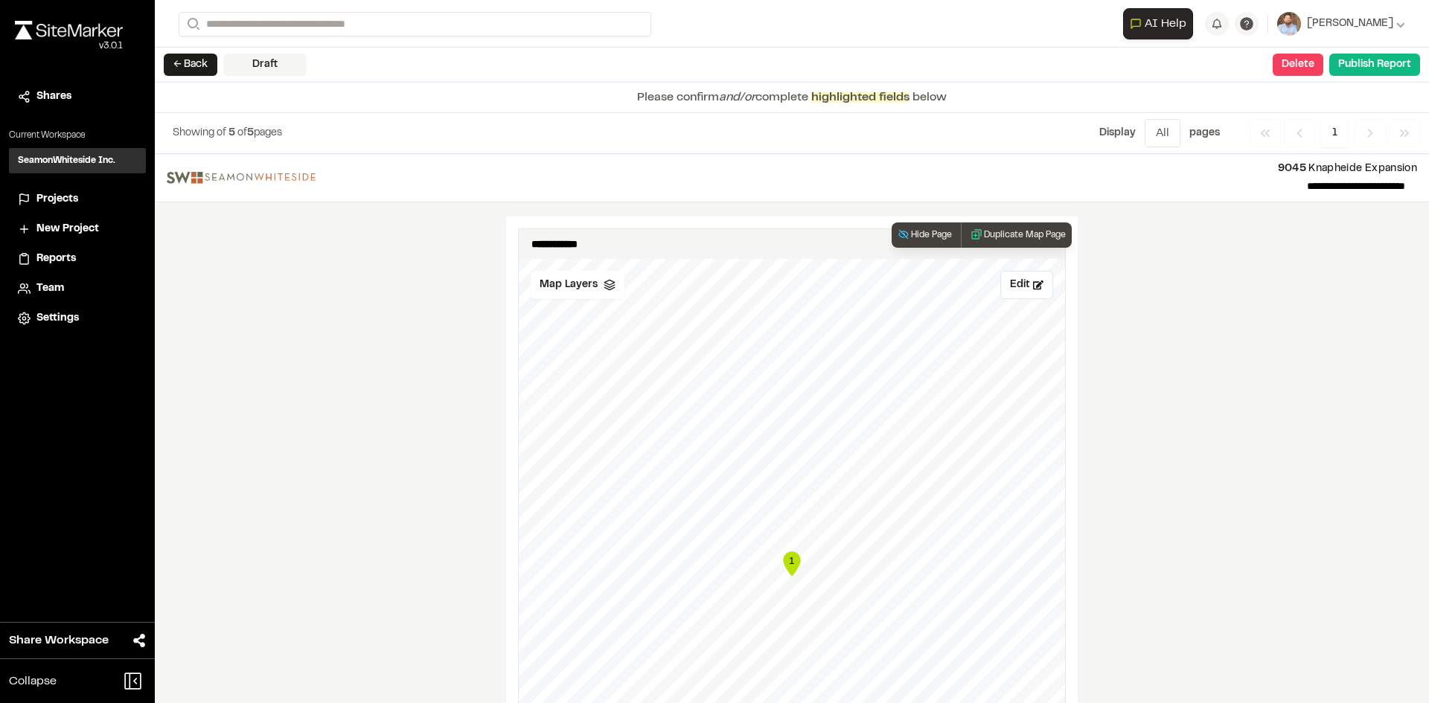
scroll to position [1661, 0]
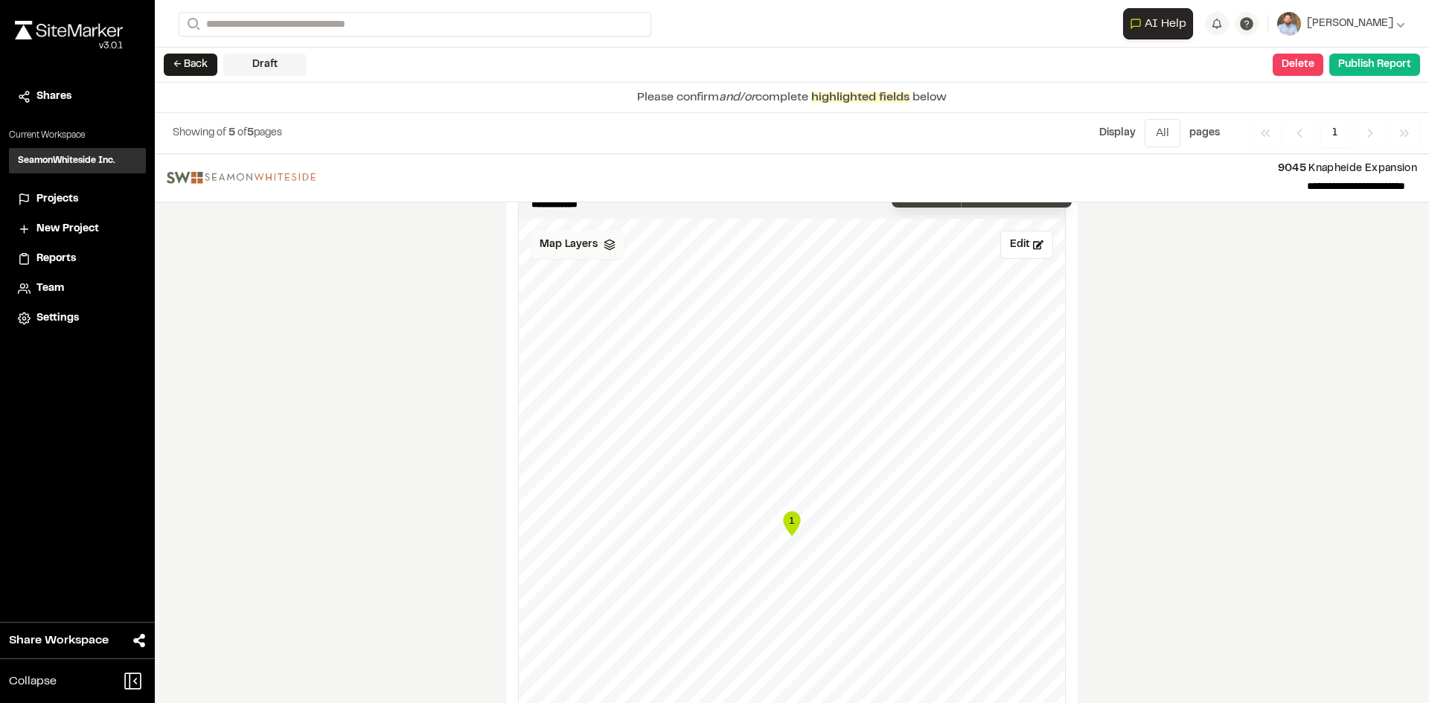
click at [580, 237] on span "Map Layers" at bounding box center [569, 245] width 58 height 16
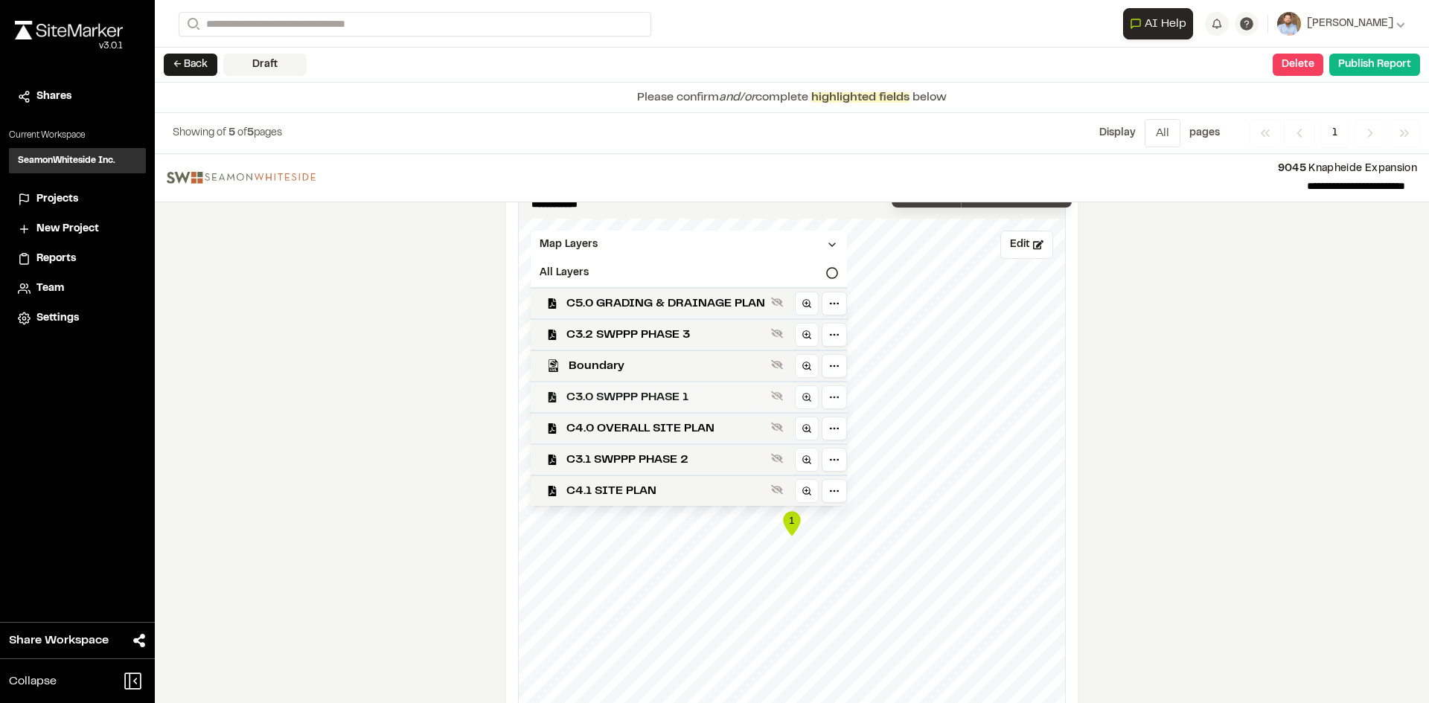
click at [665, 392] on span "C3.0 SWPPP PHASE 1" at bounding box center [665, 397] width 199 height 18
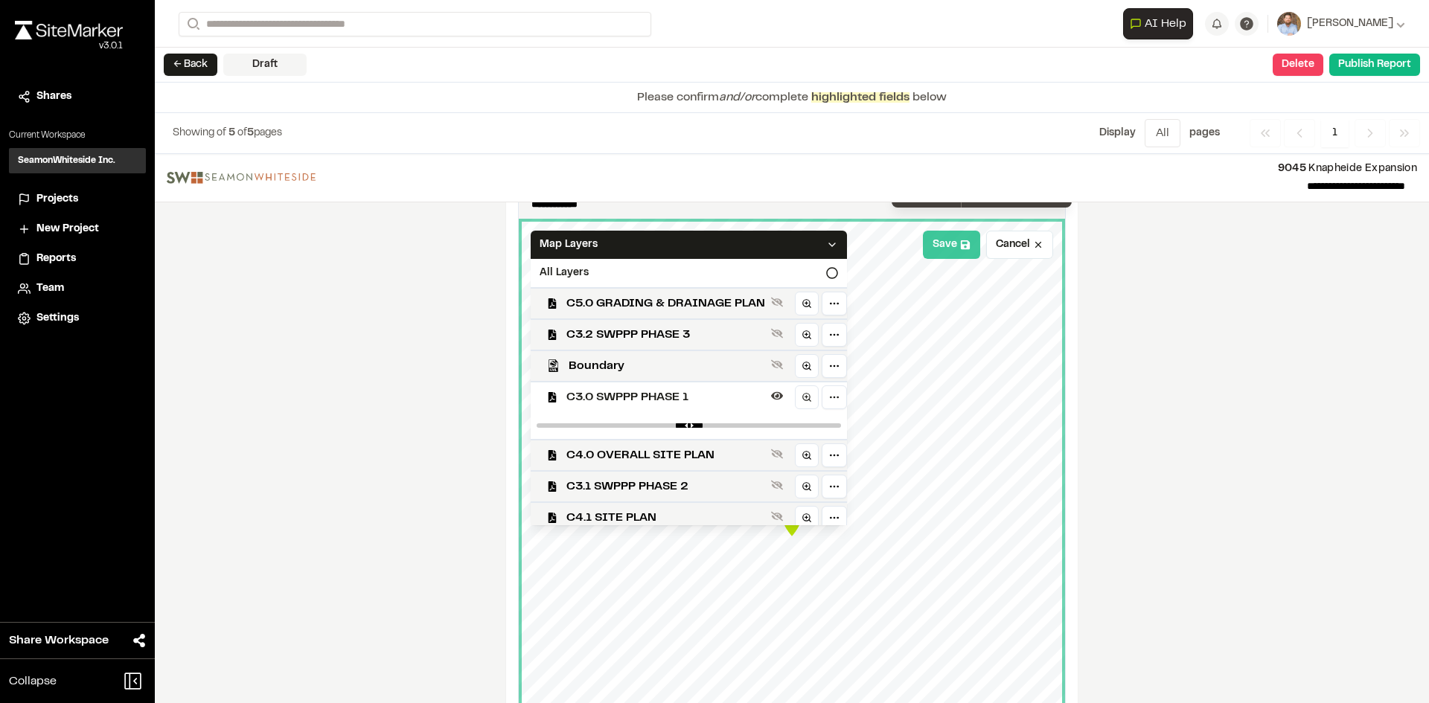
click at [939, 231] on button "Save" at bounding box center [951, 245] width 57 height 28
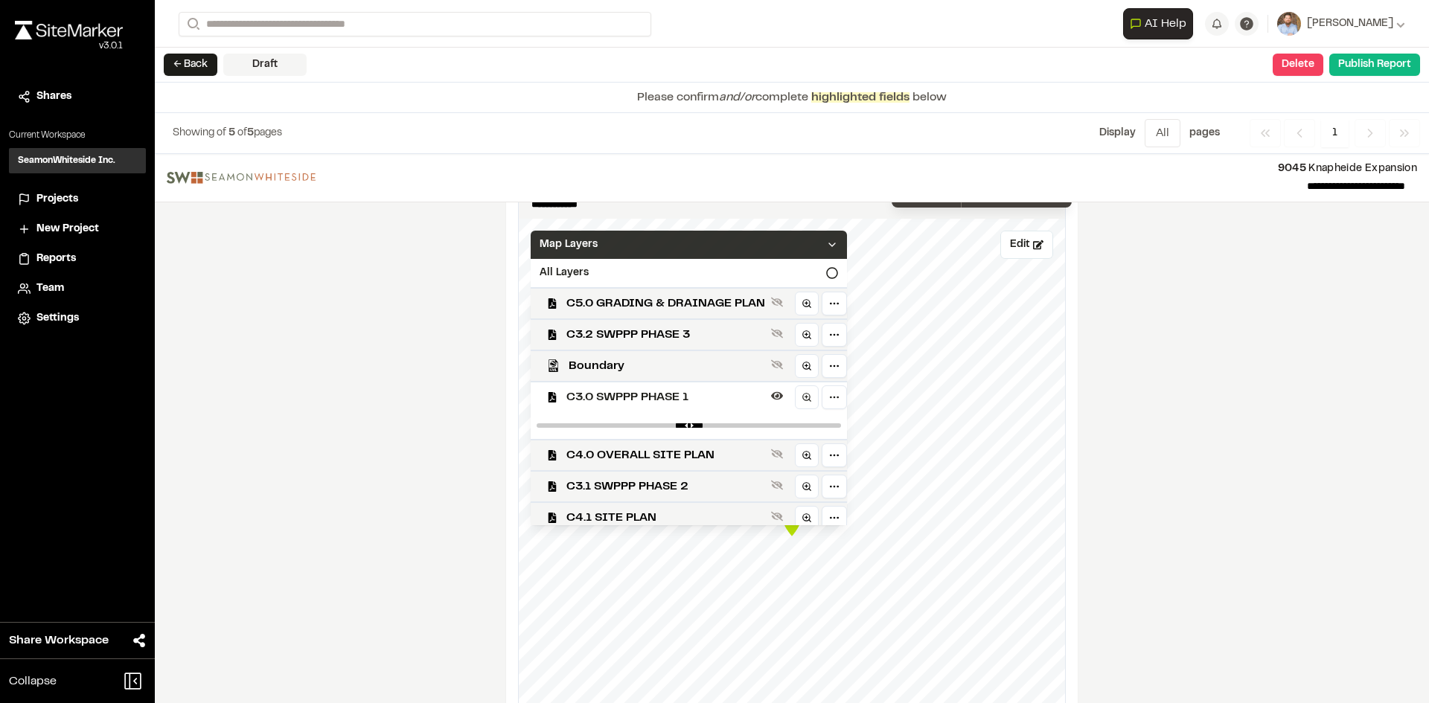
click at [838, 239] on icon at bounding box center [832, 245] width 12 height 12
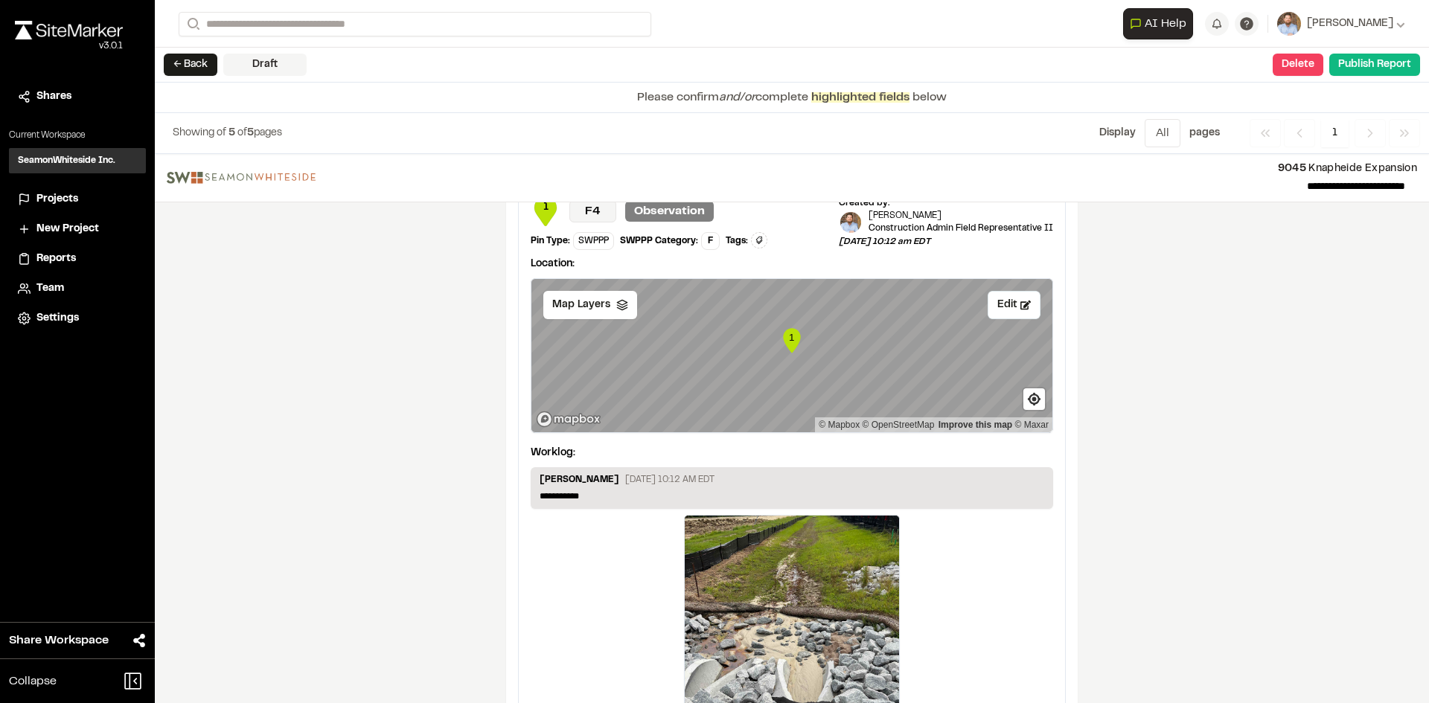
scroll to position [2480, 0]
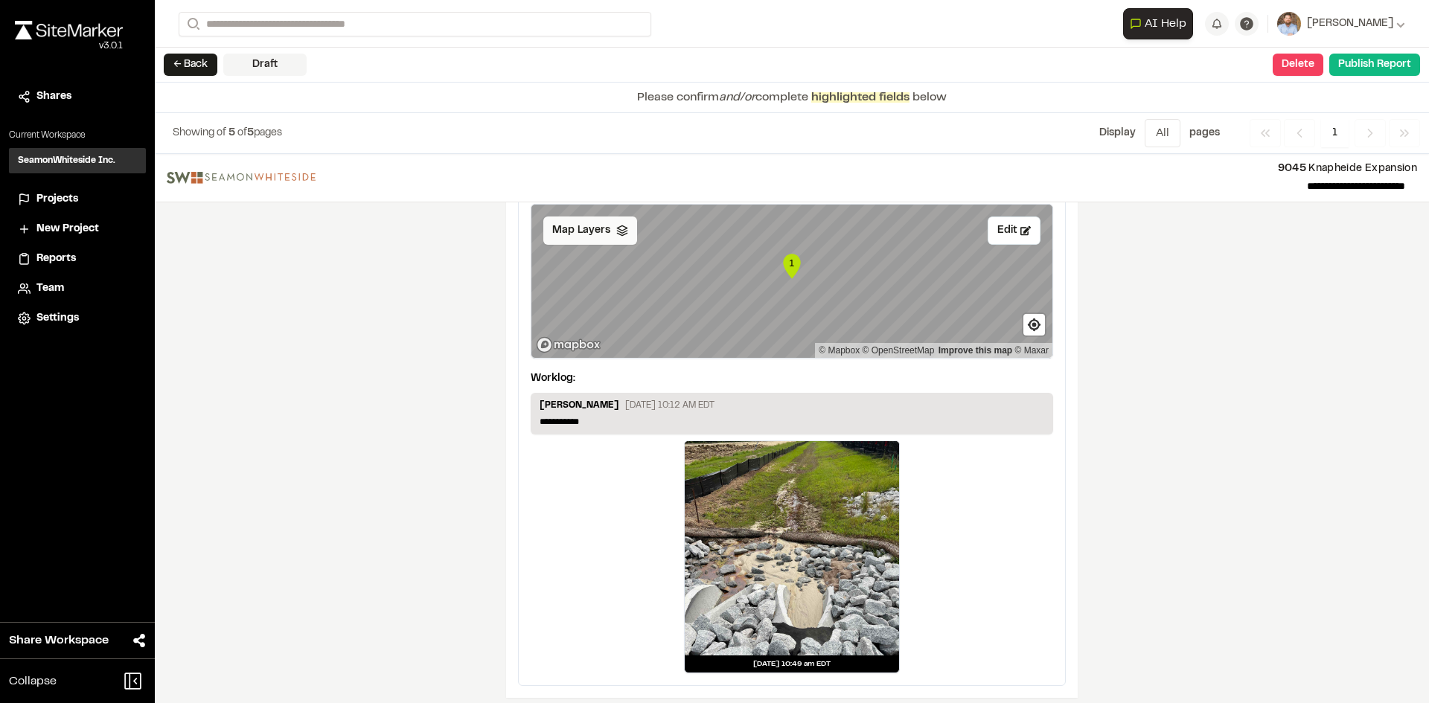
click at [597, 230] on div "Map Layers" at bounding box center [590, 231] width 94 height 28
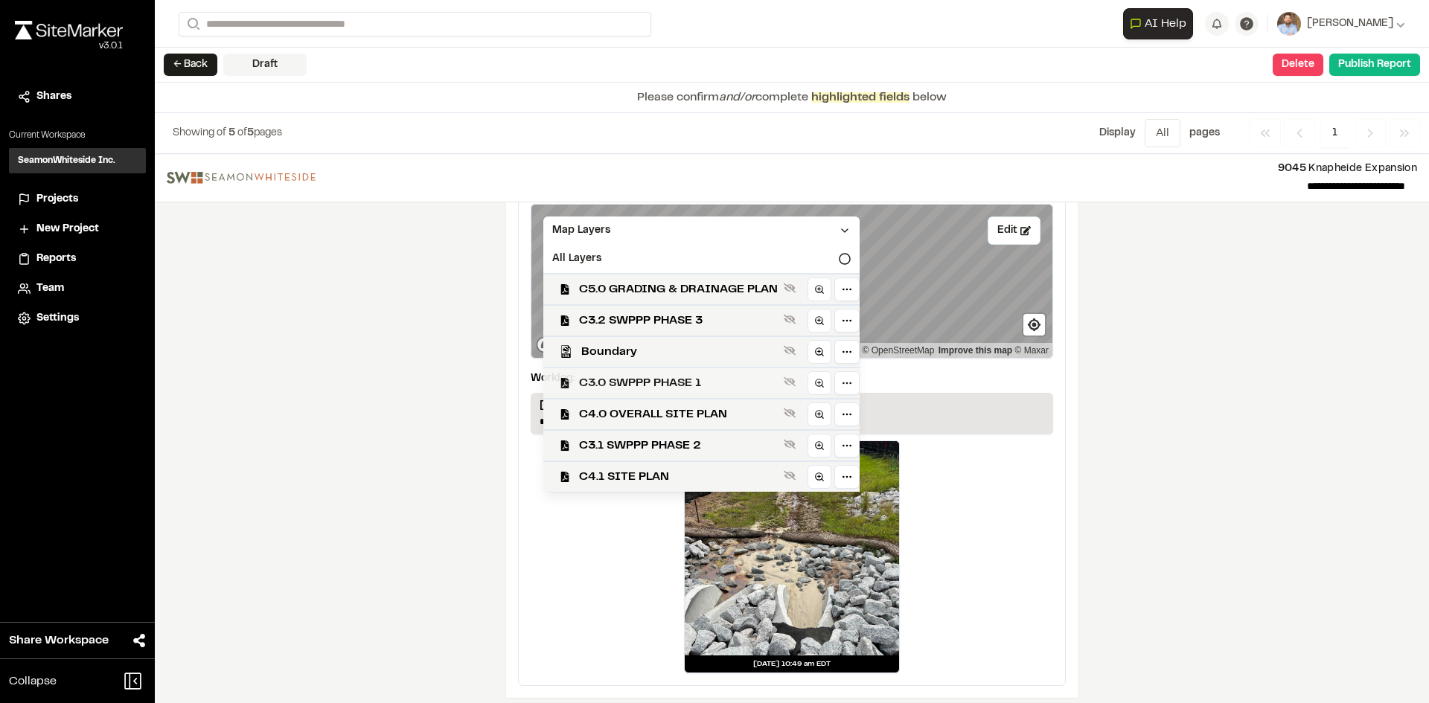
click at [641, 377] on span "C3.0 SWPPP PHASE 1" at bounding box center [678, 383] width 199 height 18
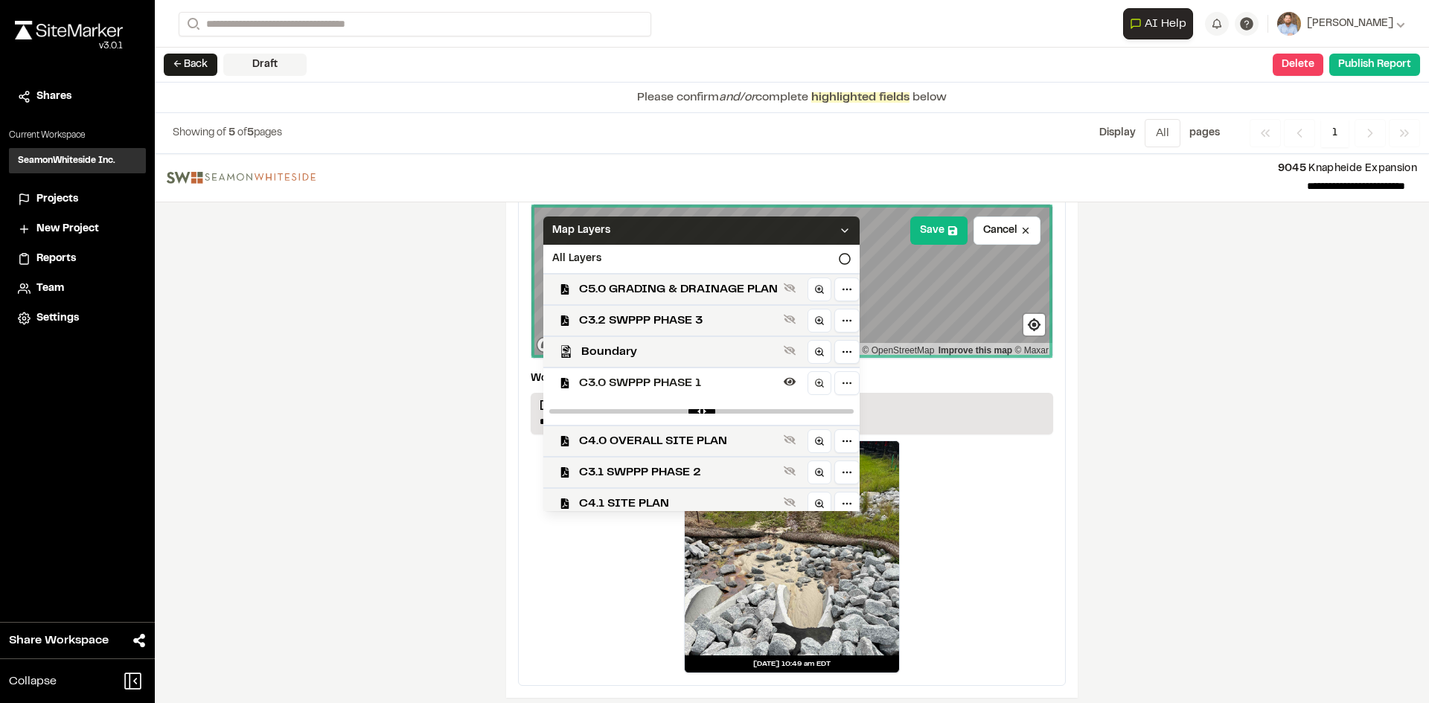
click at [851, 225] on icon at bounding box center [845, 231] width 12 height 12
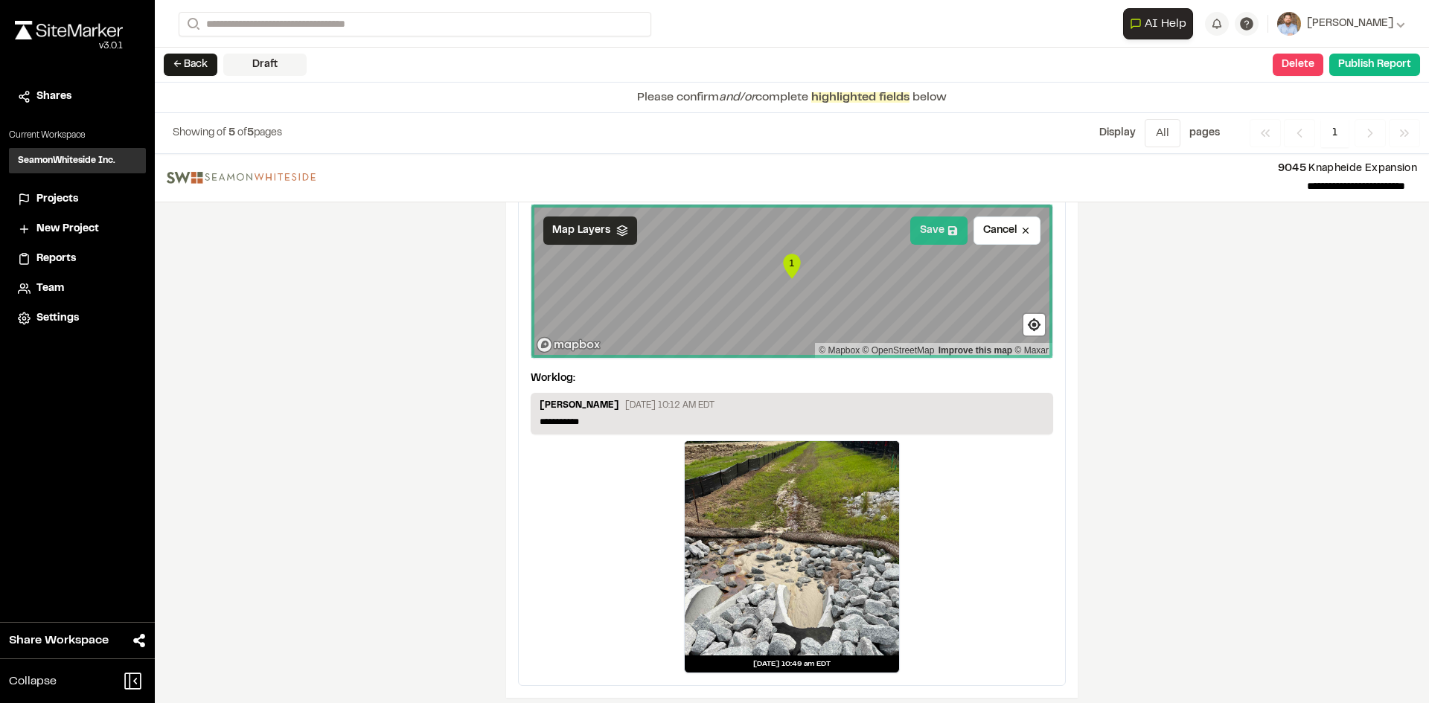
click at [925, 226] on button "Save" at bounding box center [938, 231] width 57 height 28
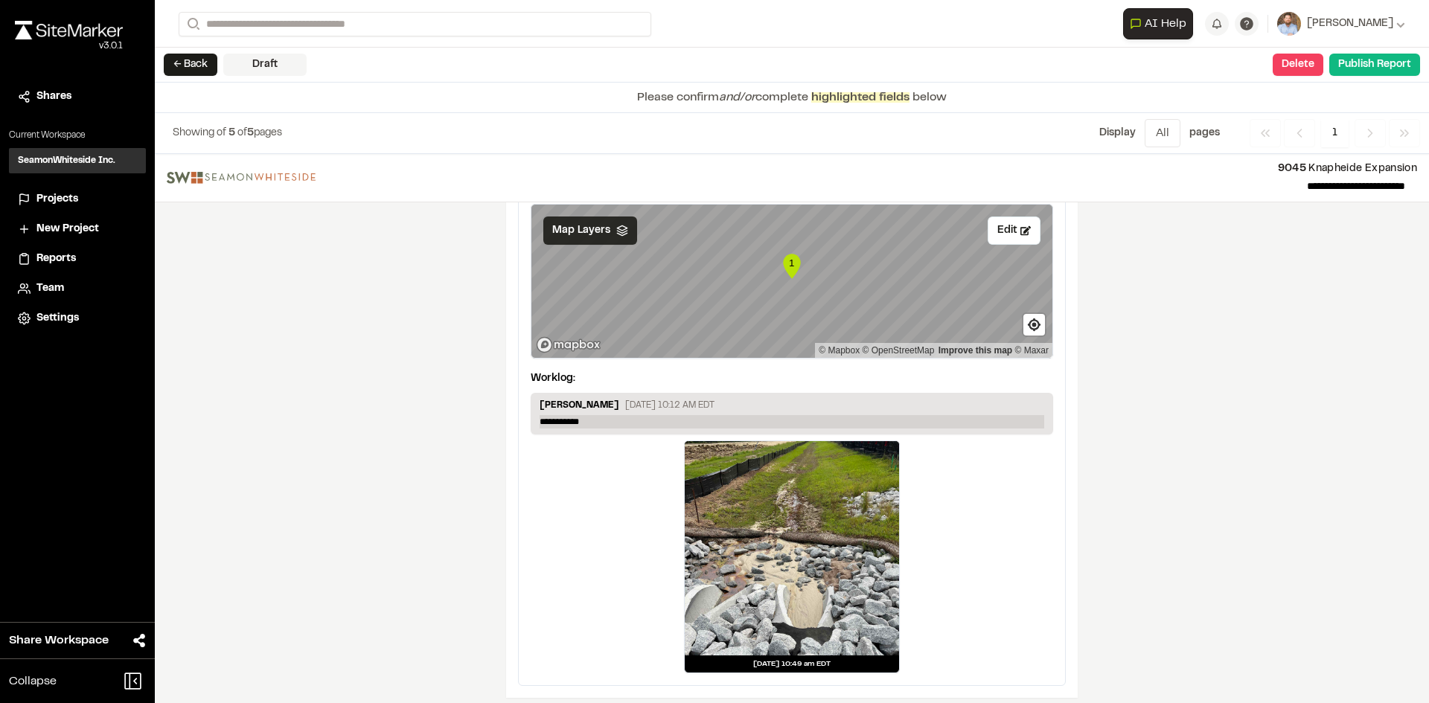
click at [603, 415] on p "**********" at bounding box center [792, 421] width 505 height 13
drag, startPoint x: 603, startPoint y: 409, endPoint x: 595, endPoint y: 411, distance: 8.3
click at [601, 415] on p "**********" at bounding box center [792, 421] width 505 height 13
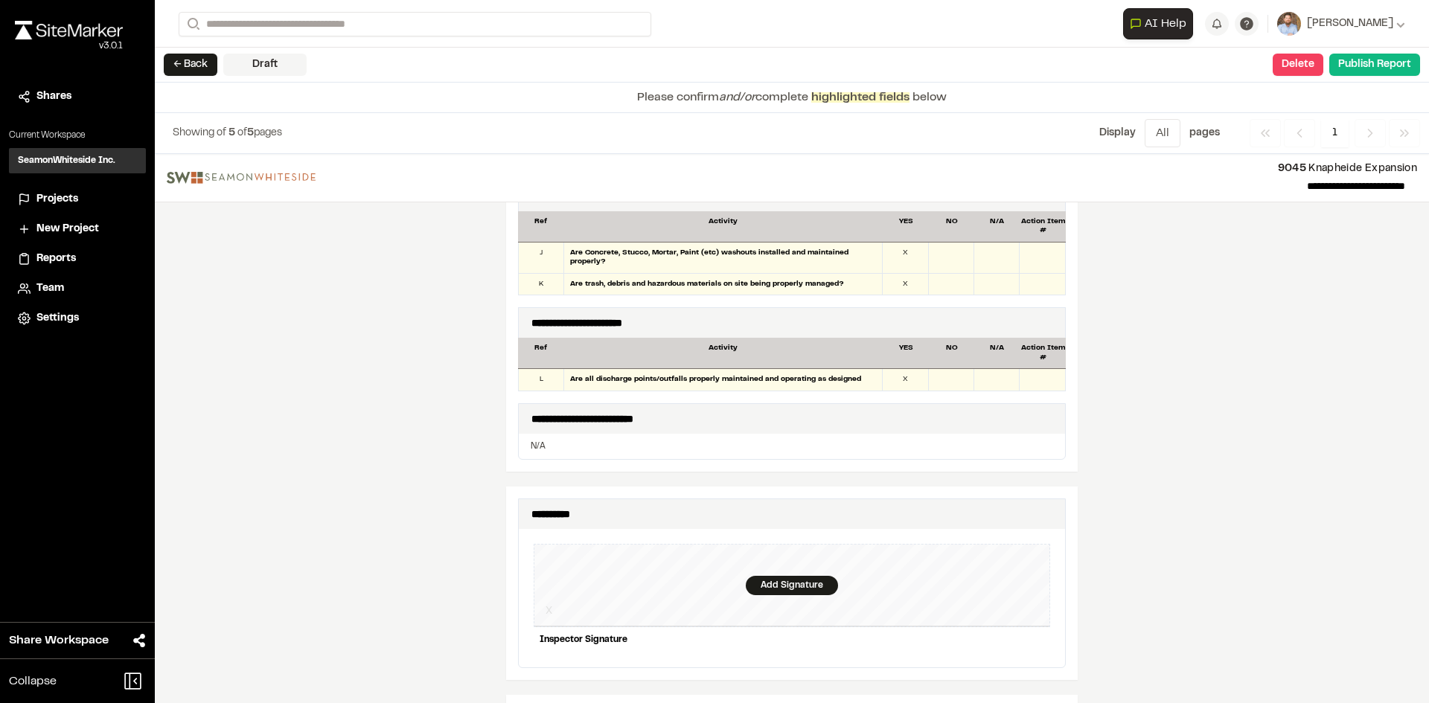
scroll to position [1438, 0]
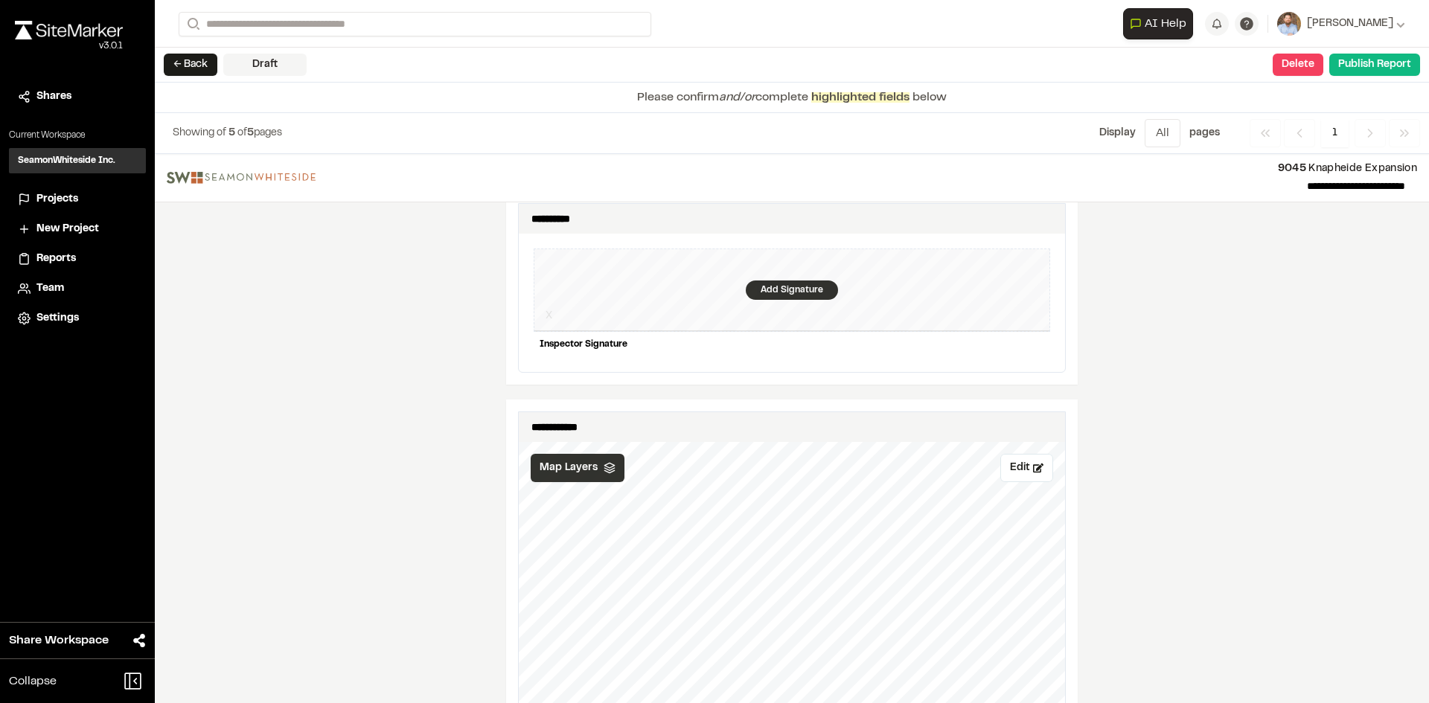
click at [776, 282] on div "Add Signature" at bounding box center [792, 290] width 92 height 19
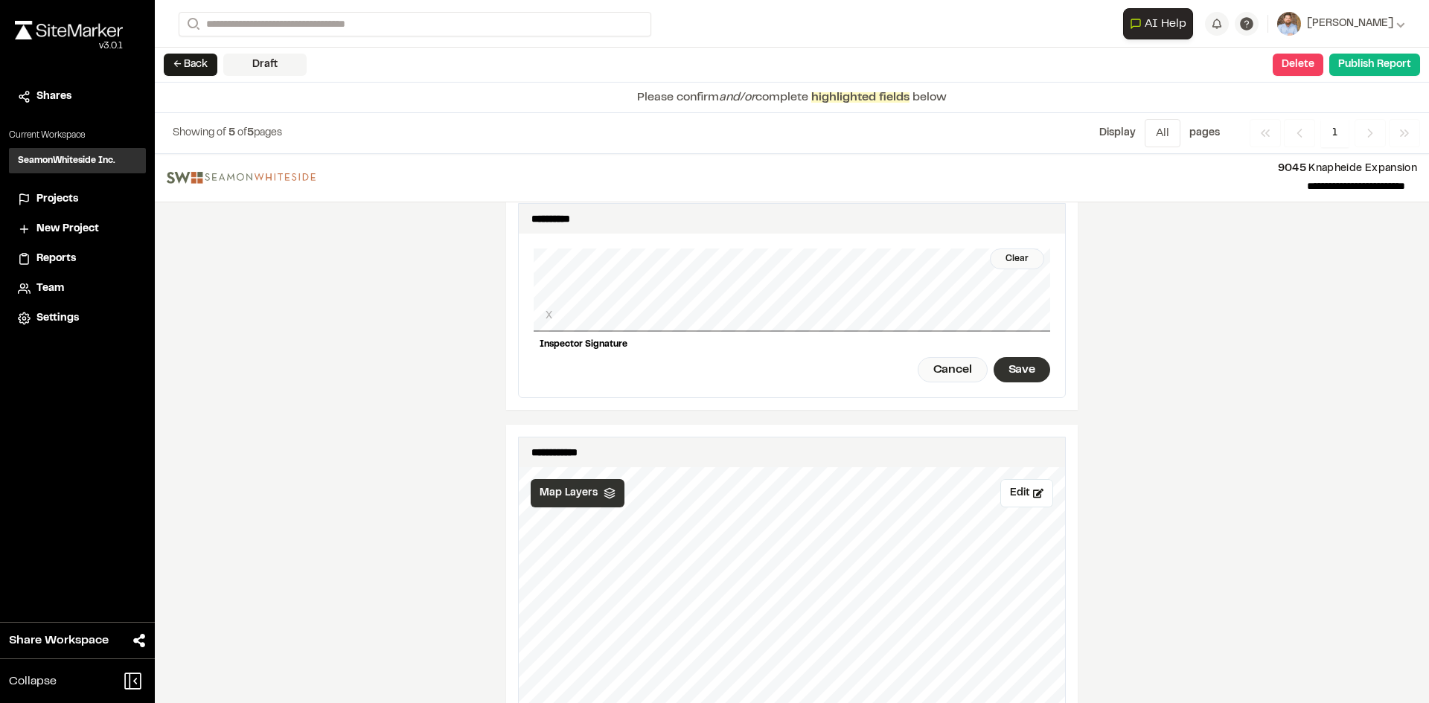
click at [1017, 359] on div "Save" at bounding box center [1021, 369] width 57 height 25
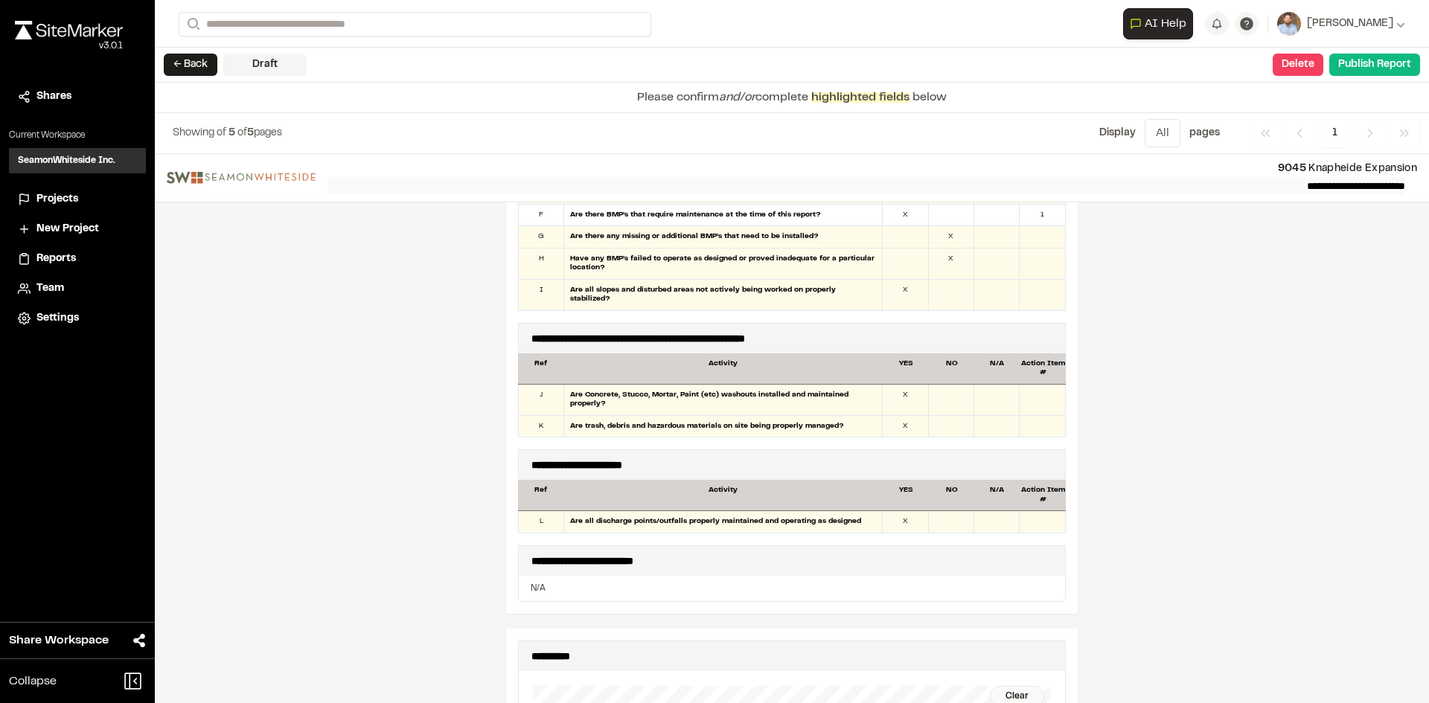
scroll to position [917, 0]
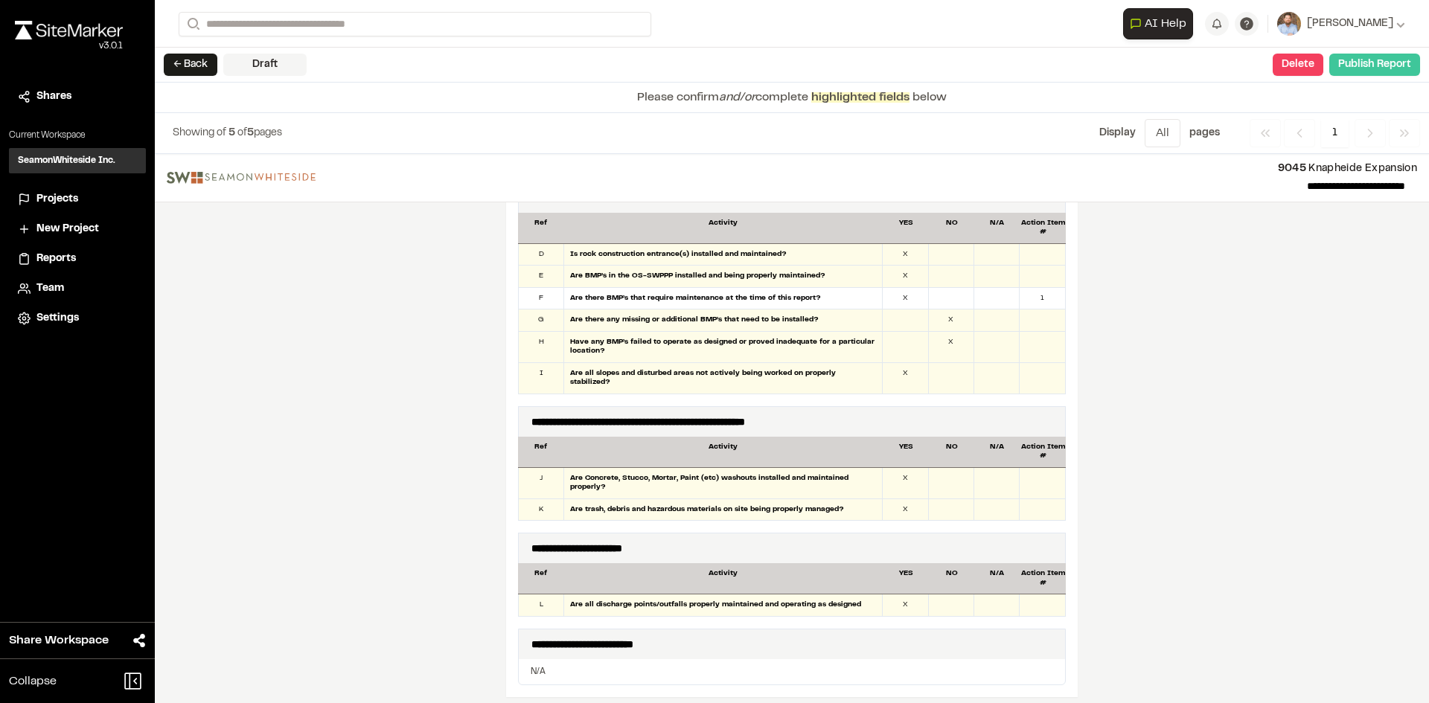
click at [1376, 65] on button "Publish Report" at bounding box center [1374, 65] width 91 height 22
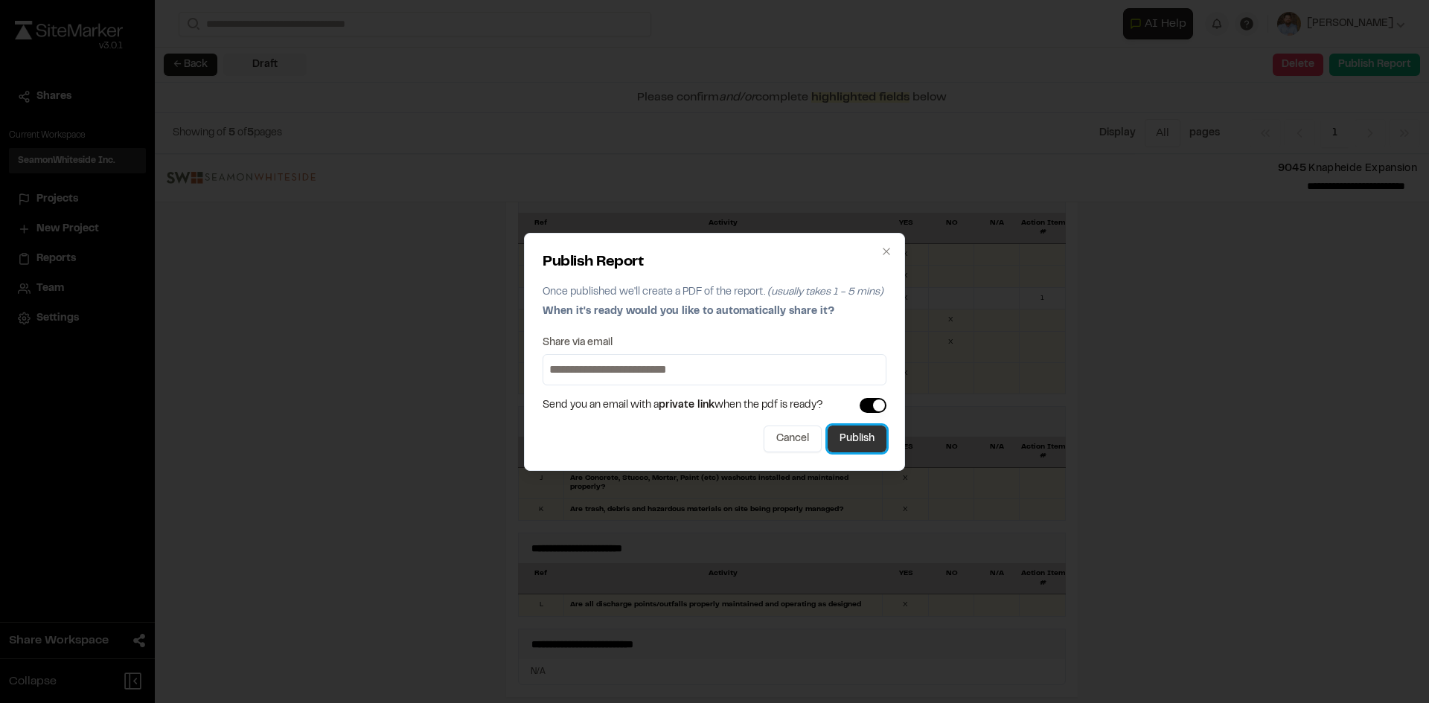
click at [862, 446] on button "Publish" at bounding box center [857, 439] width 59 height 27
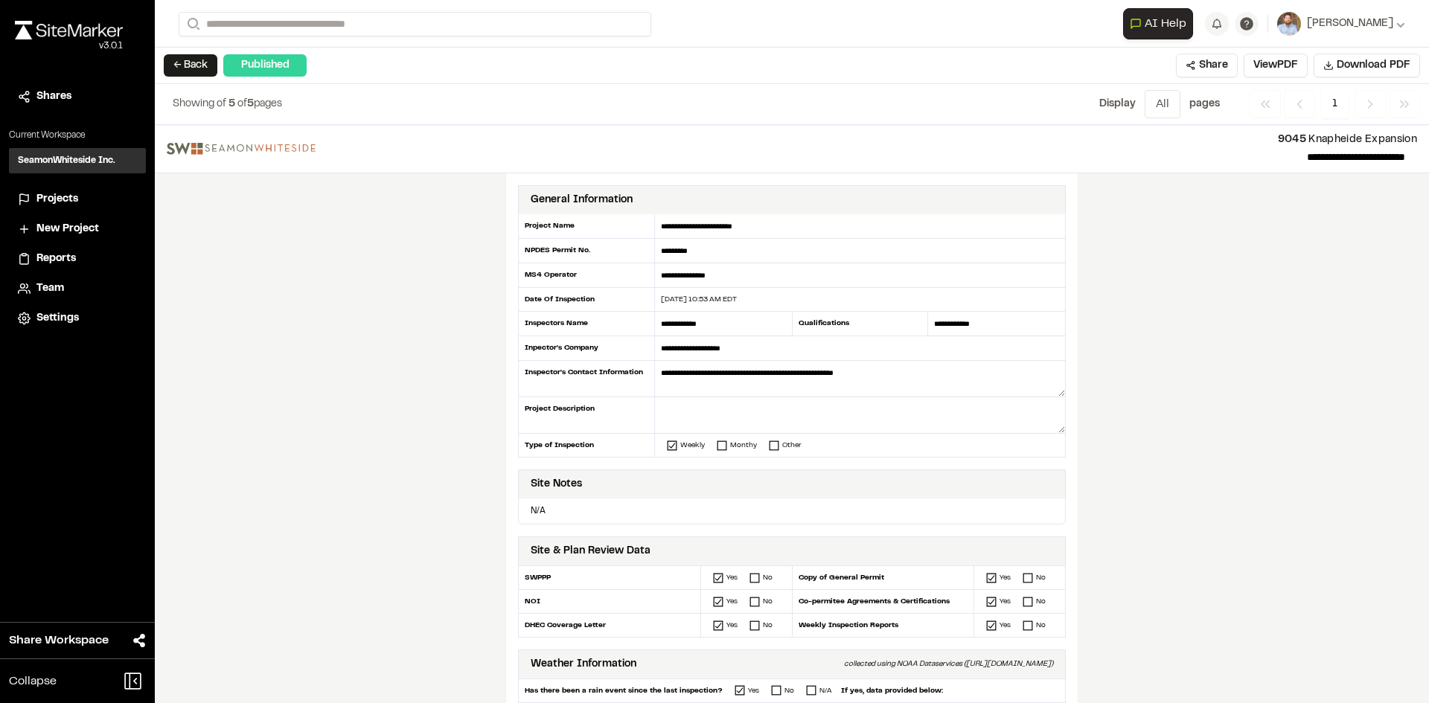
drag, startPoint x: 60, startPoint y: 199, endPoint x: 49, endPoint y: 194, distance: 12.3
click at [60, 199] on span "Projects" at bounding box center [57, 199] width 42 height 16
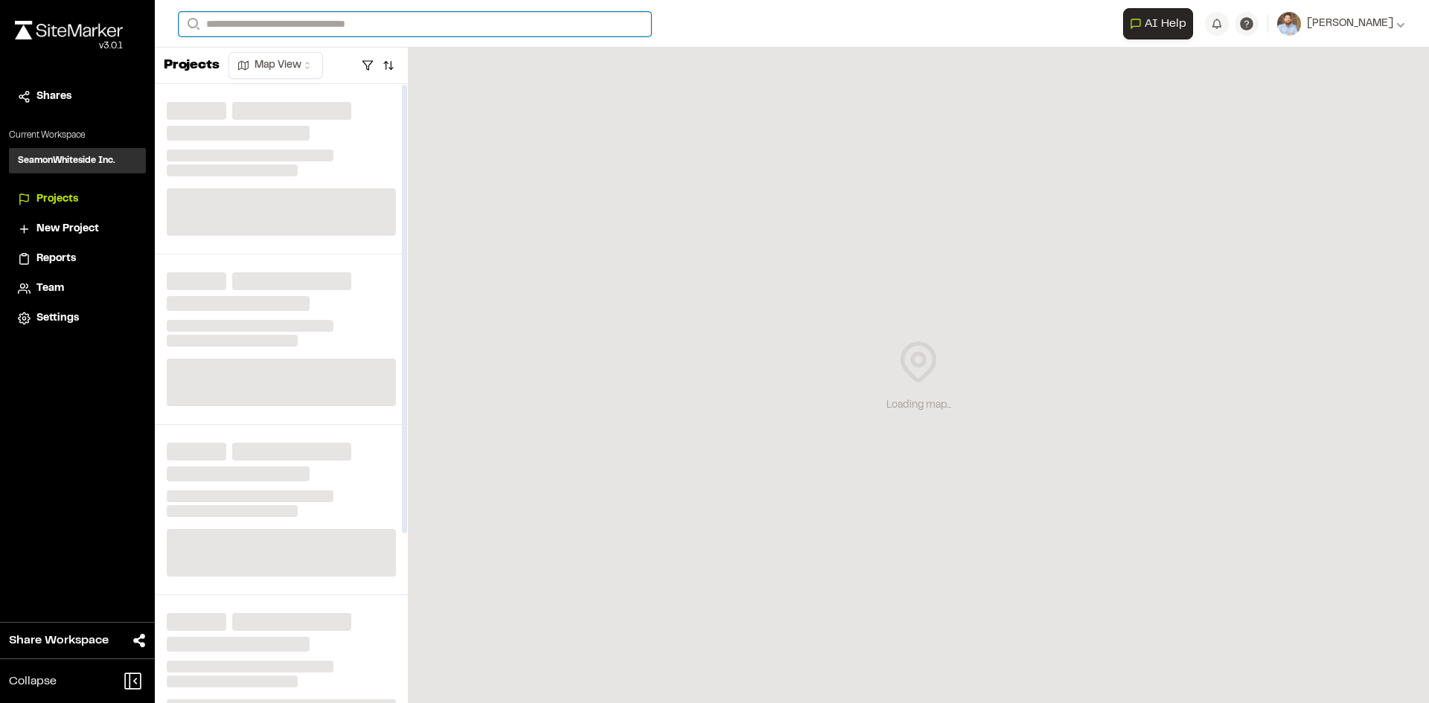
click at [258, 24] on input "Search" at bounding box center [415, 24] width 473 height 25
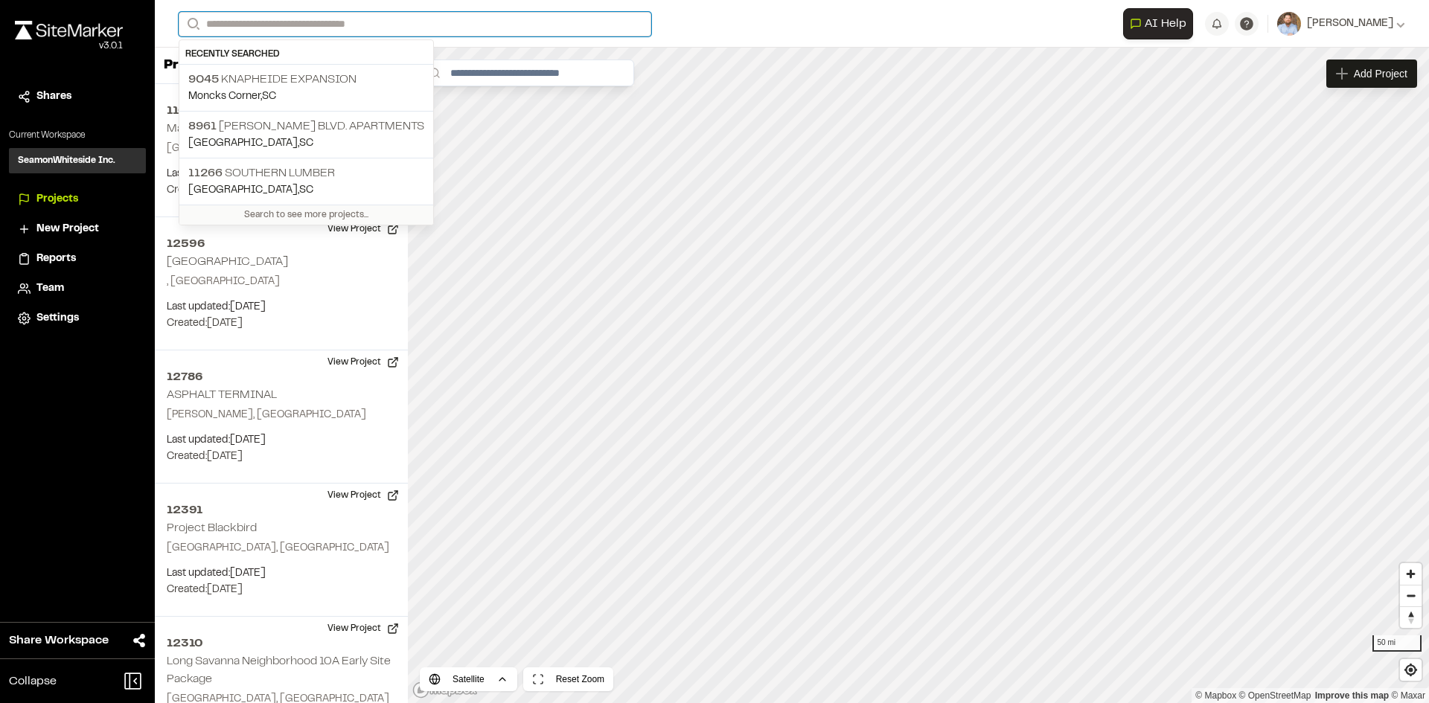
click at [253, 24] on input "Search" at bounding box center [415, 24] width 473 height 25
click at [226, 21] on input "Search" at bounding box center [415, 24] width 473 height 25
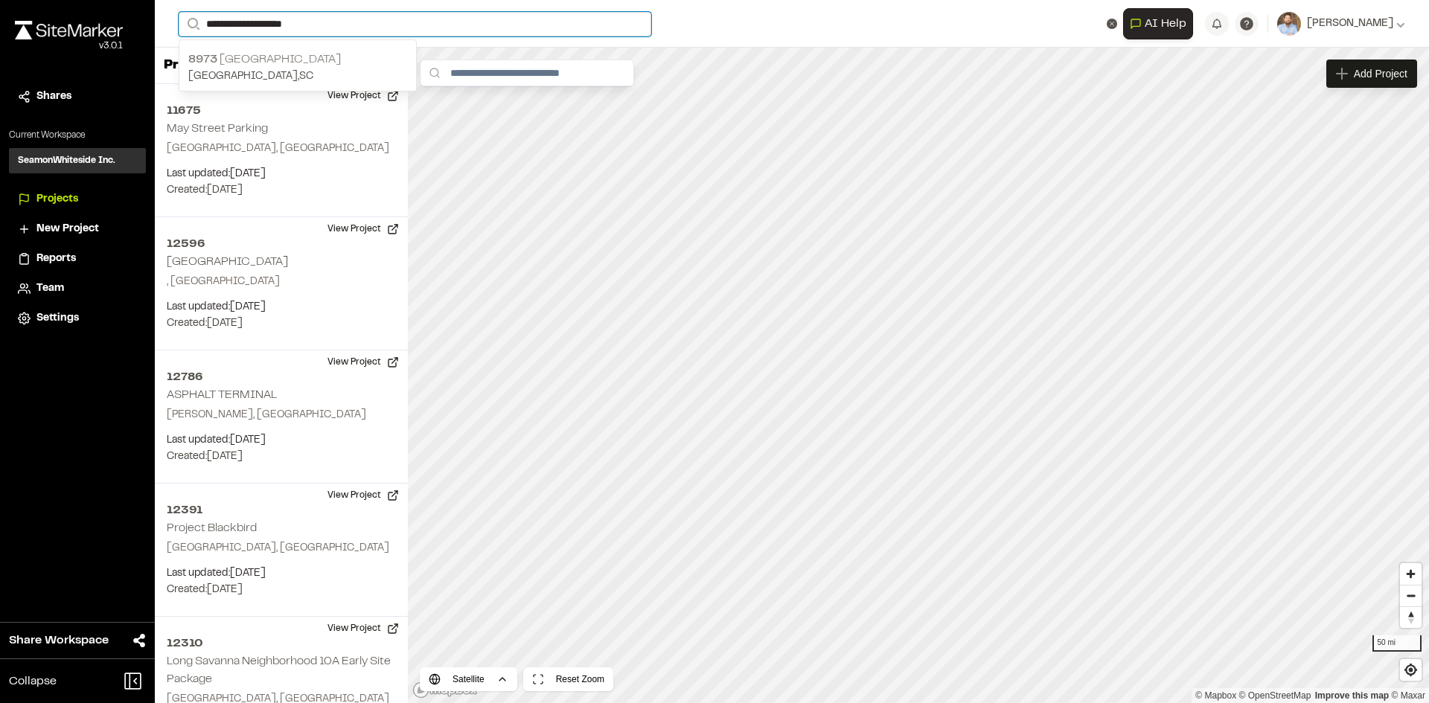
type input "**********"
click at [304, 55] on p "[STREET_ADDRESS]" at bounding box center [297, 60] width 219 height 18
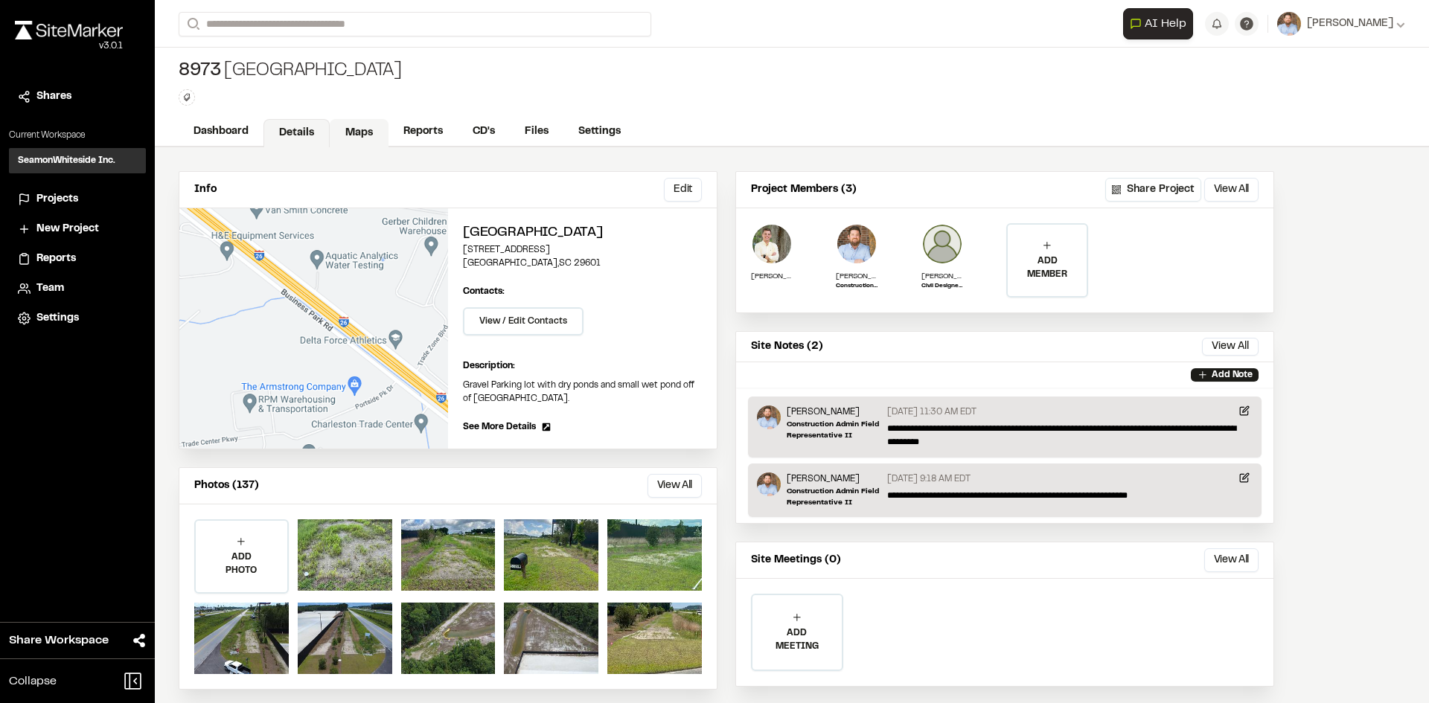
click at [356, 124] on link "Maps" at bounding box center [359, 133] width 59 height 28
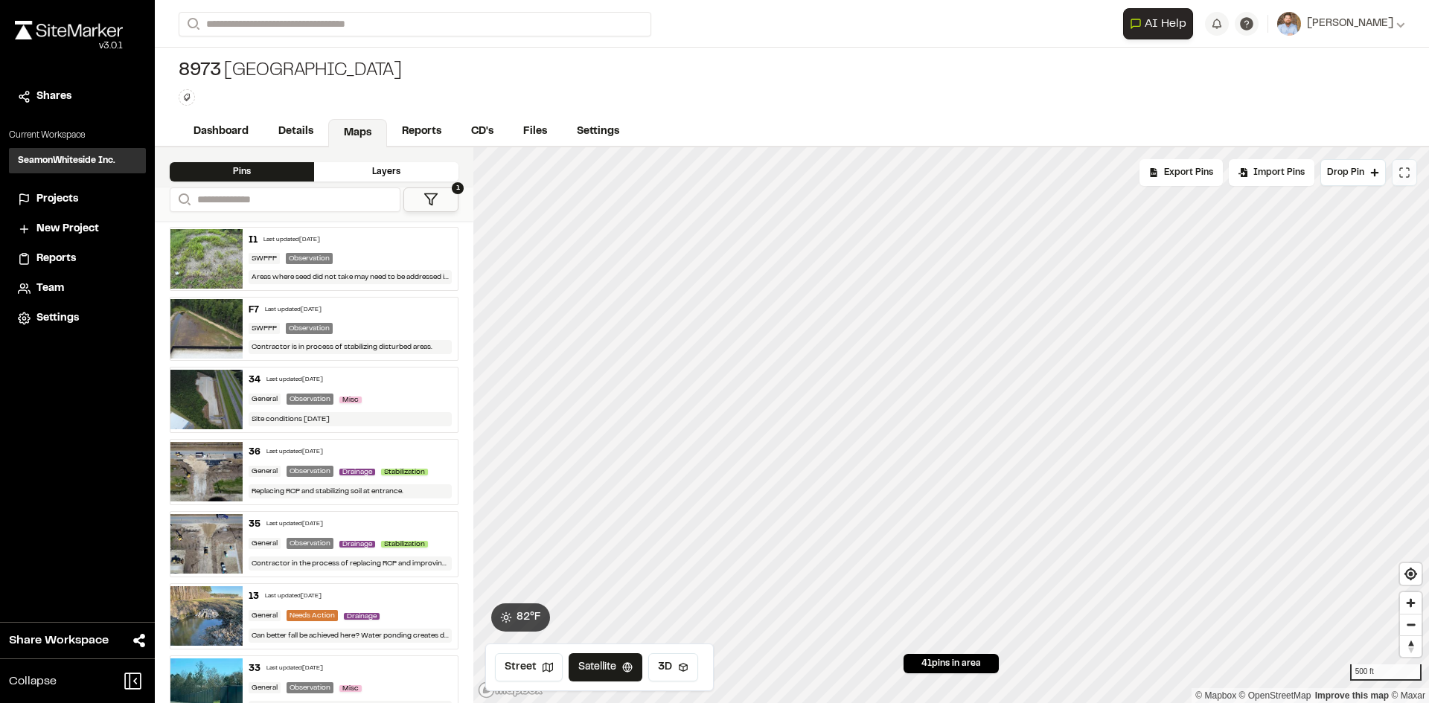
click at [1414, 162] on button at bounding box center [1404, 172] width 25 height 27
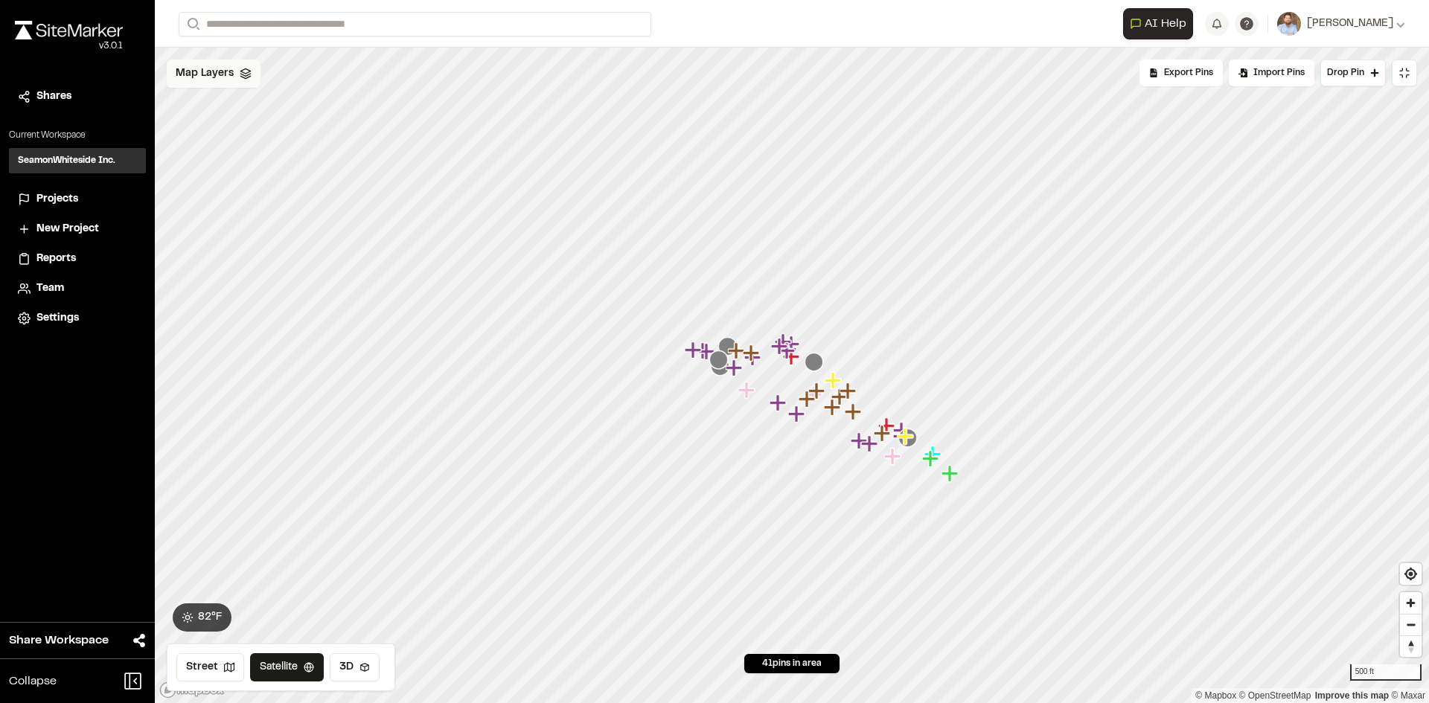
click at [225, 69] on span "Map Layers" at bounding box center [205, 73] width 58 height 16
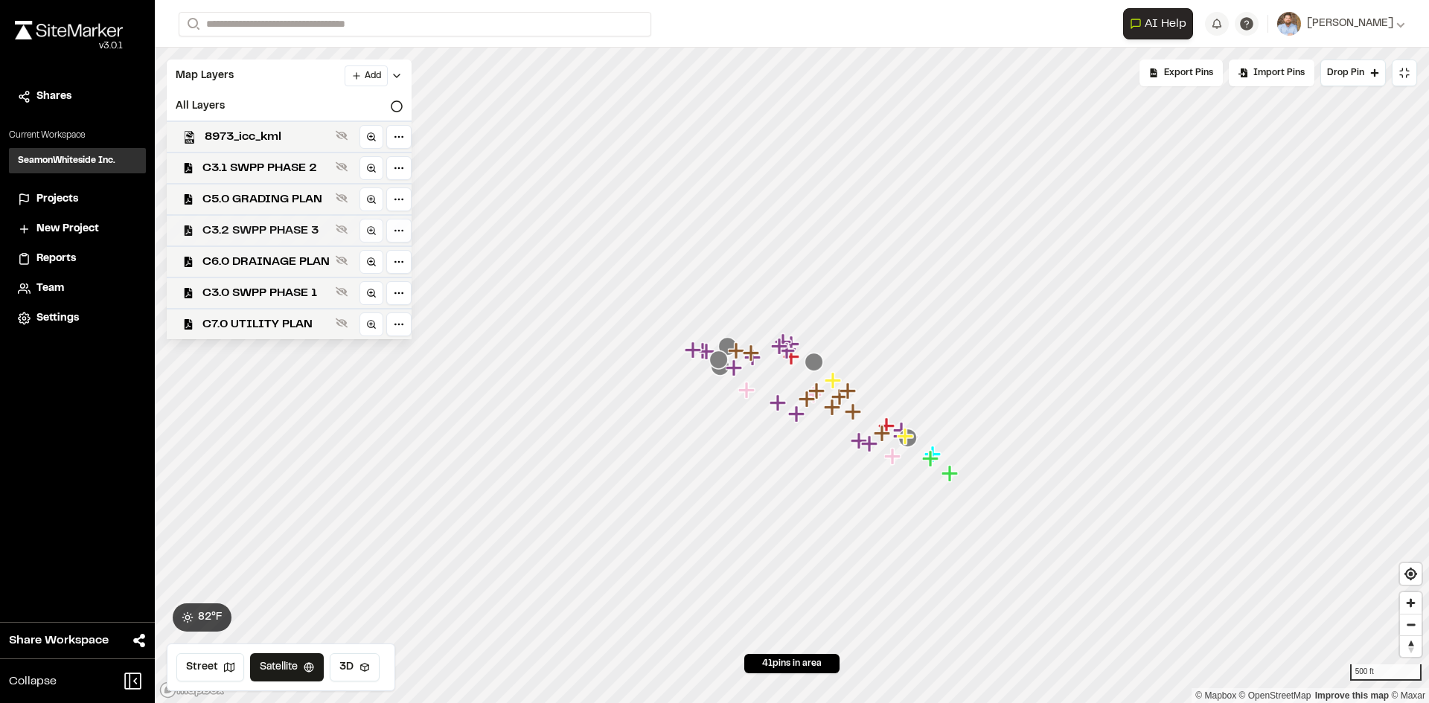
click at [268, 230] on span "C3.2 SWPP PHASE 3" at bounding box center [265, 231] width 127 height 18
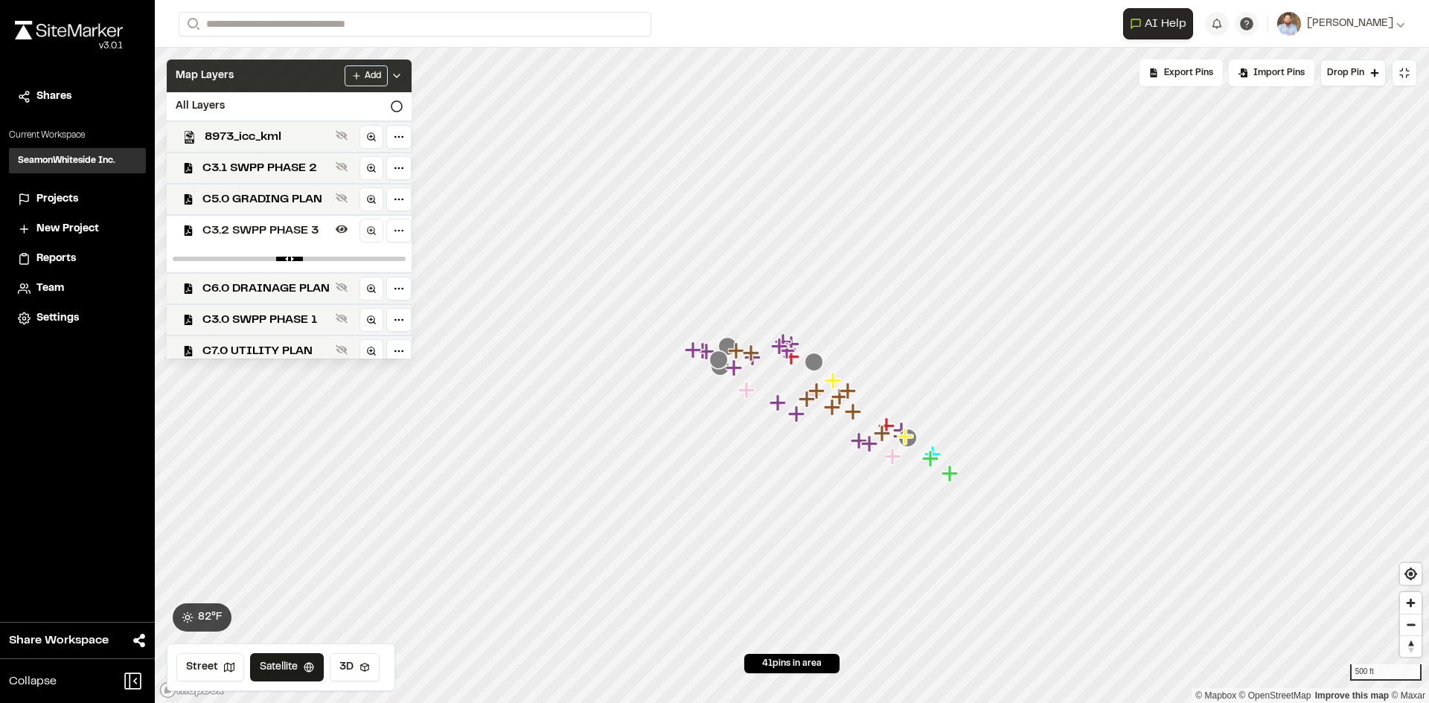
click at [403, 69] on div "Add" at bounding box center [374, 75] width 58 height 21
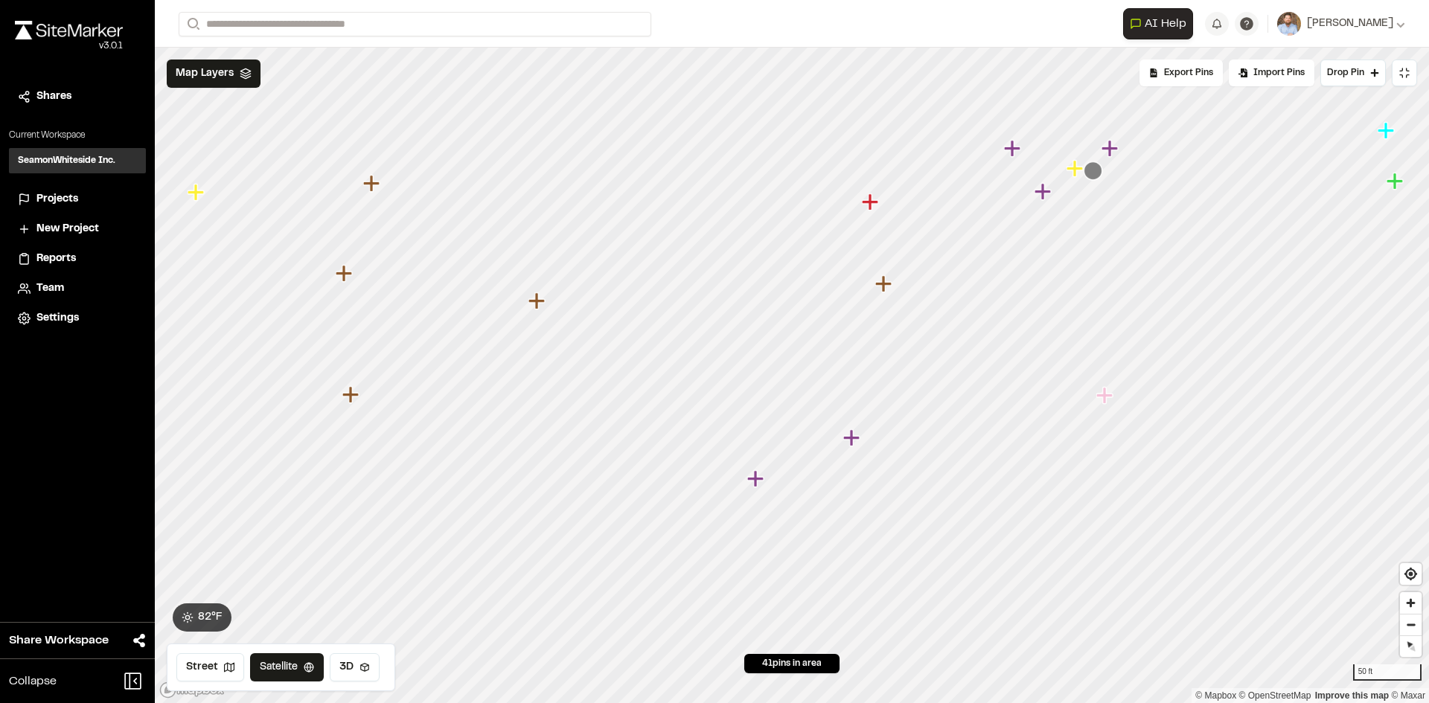
click at [1095, 176] on icon "Map marker" at bounding box center [1093, 170] width 19 height 19
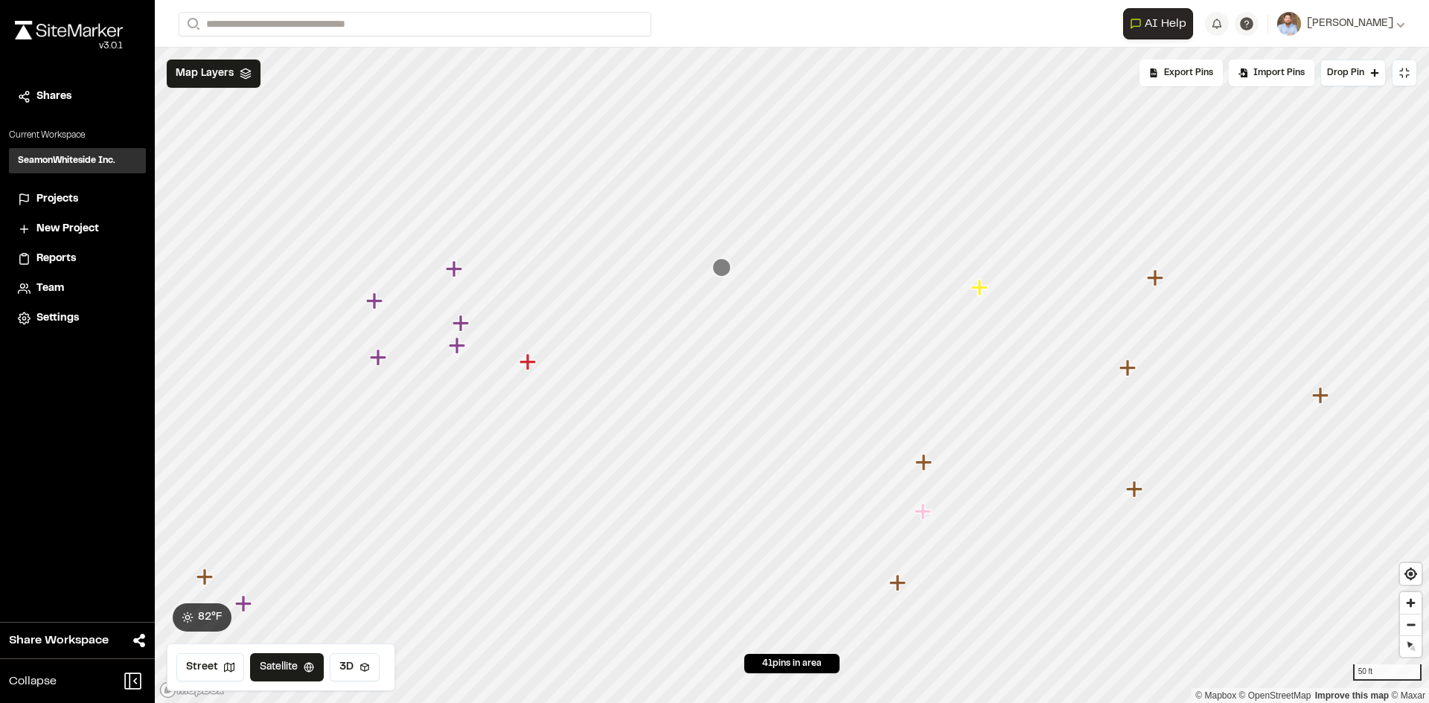
click at [723, 267] on icon "Map marker" at bounding box center [721, 267] width 19 height 19
click at [569, 240] on icon "Map marker" at bounding box center [567, 239] width 19 height 19
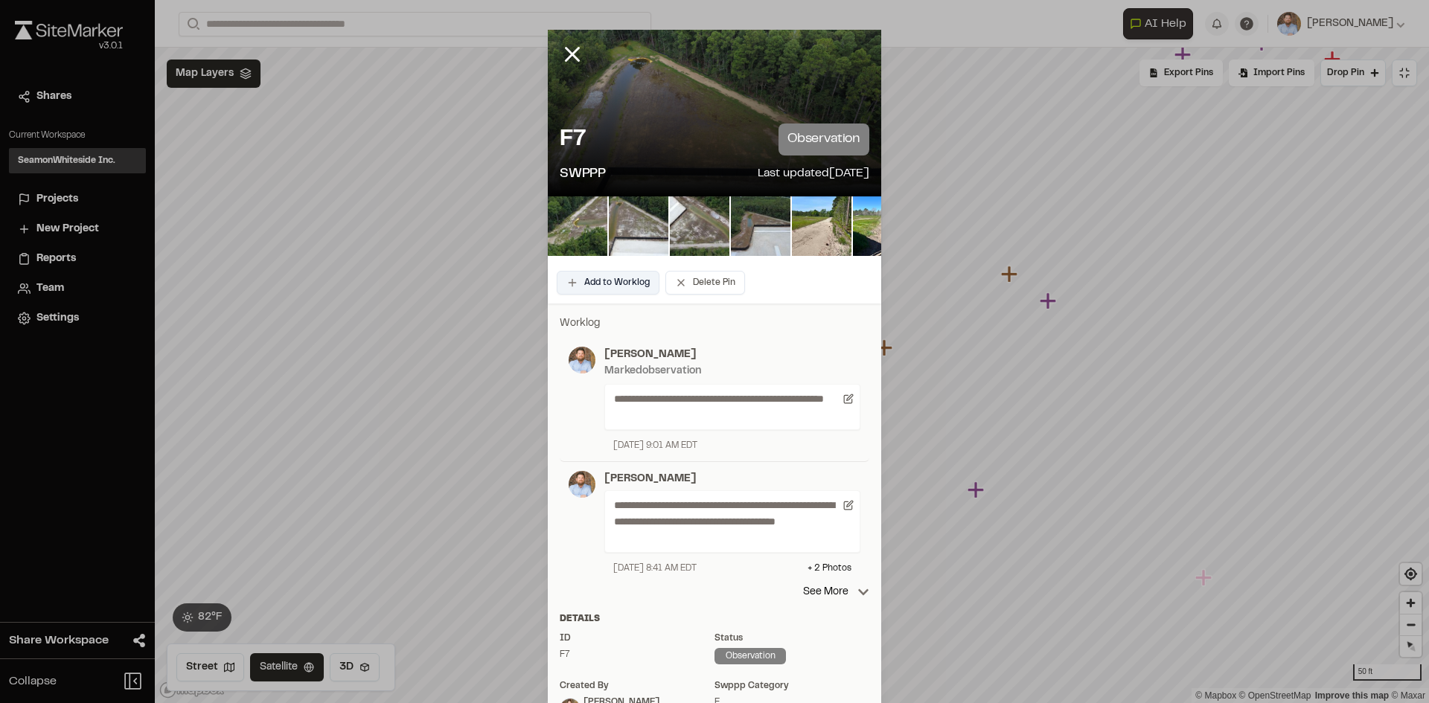
click at [608, 280] on button "Add to Worklog" at bounding box center [608, 283] width 103 height 24
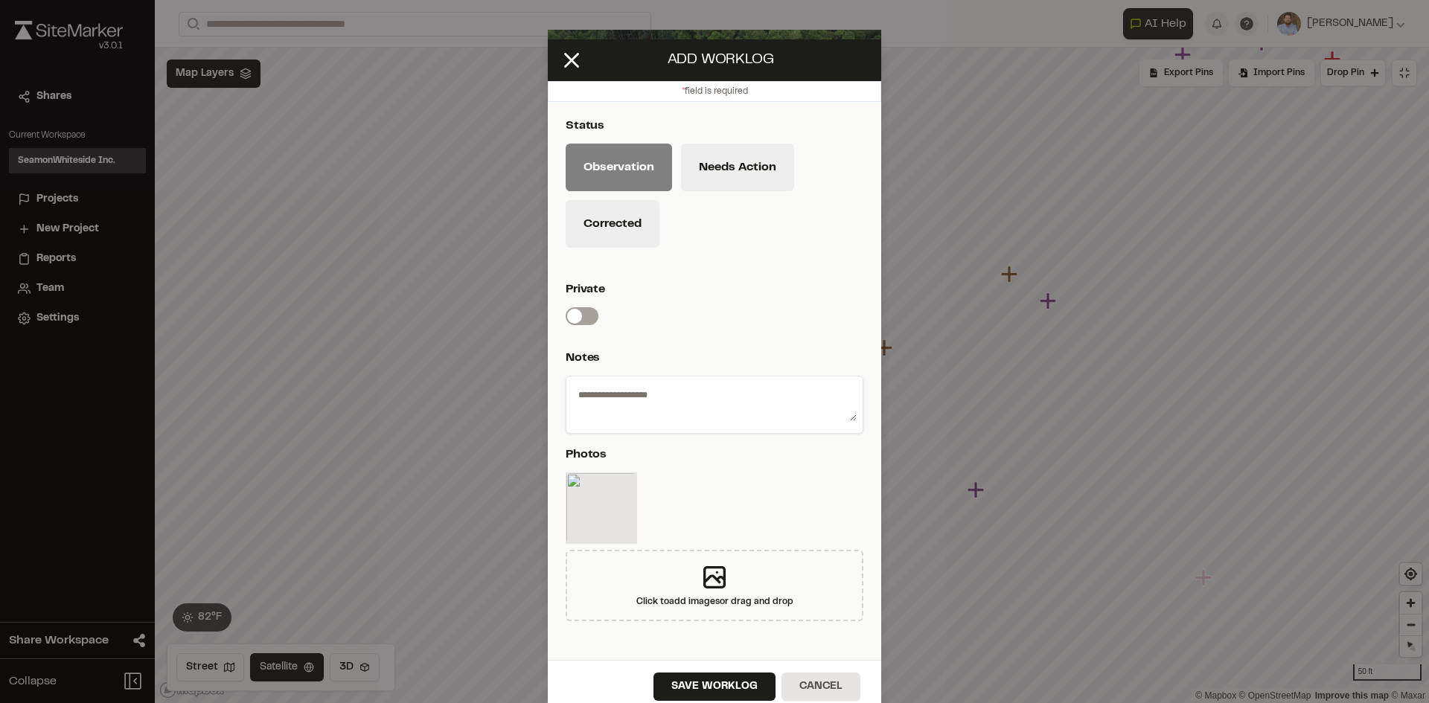
scroll to position [44, 0]
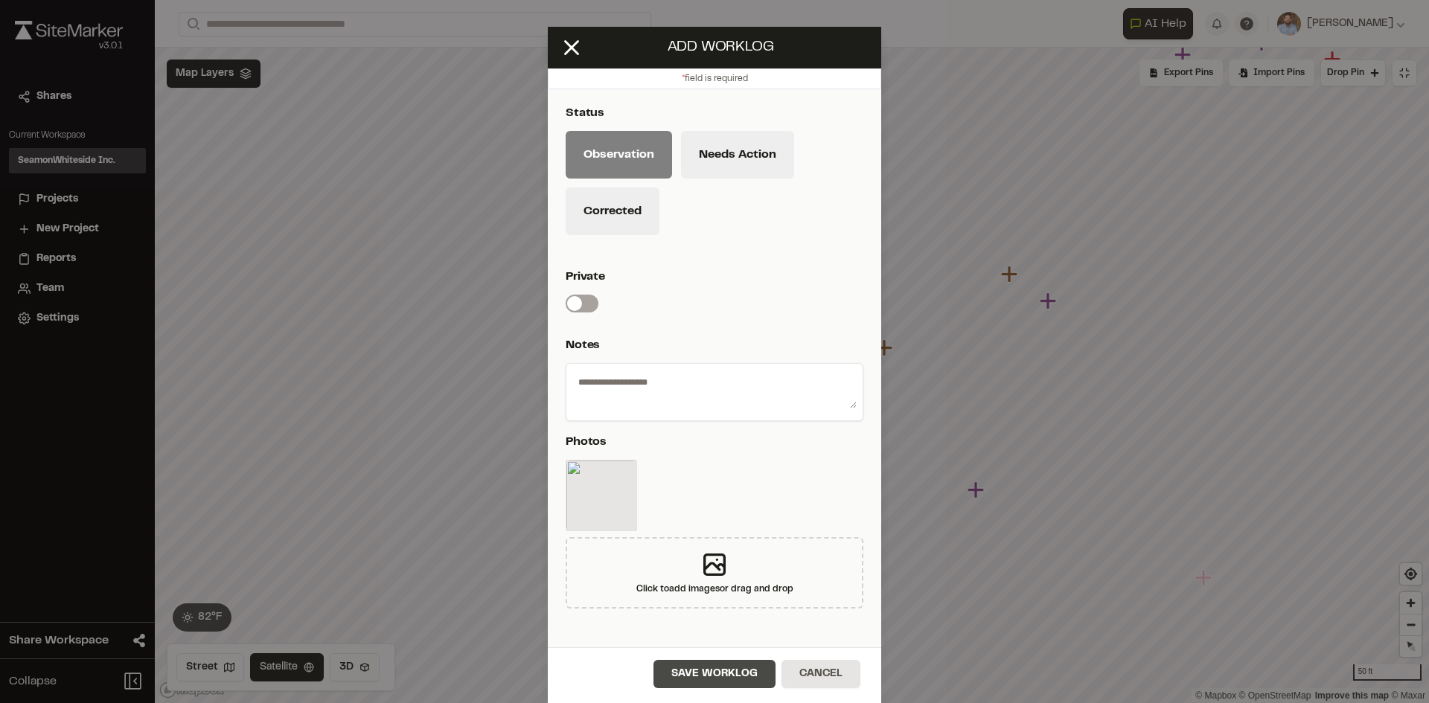
click at [730, 679] on button "Save Worklog" at bounding box center [714, 674] width 122 height 28
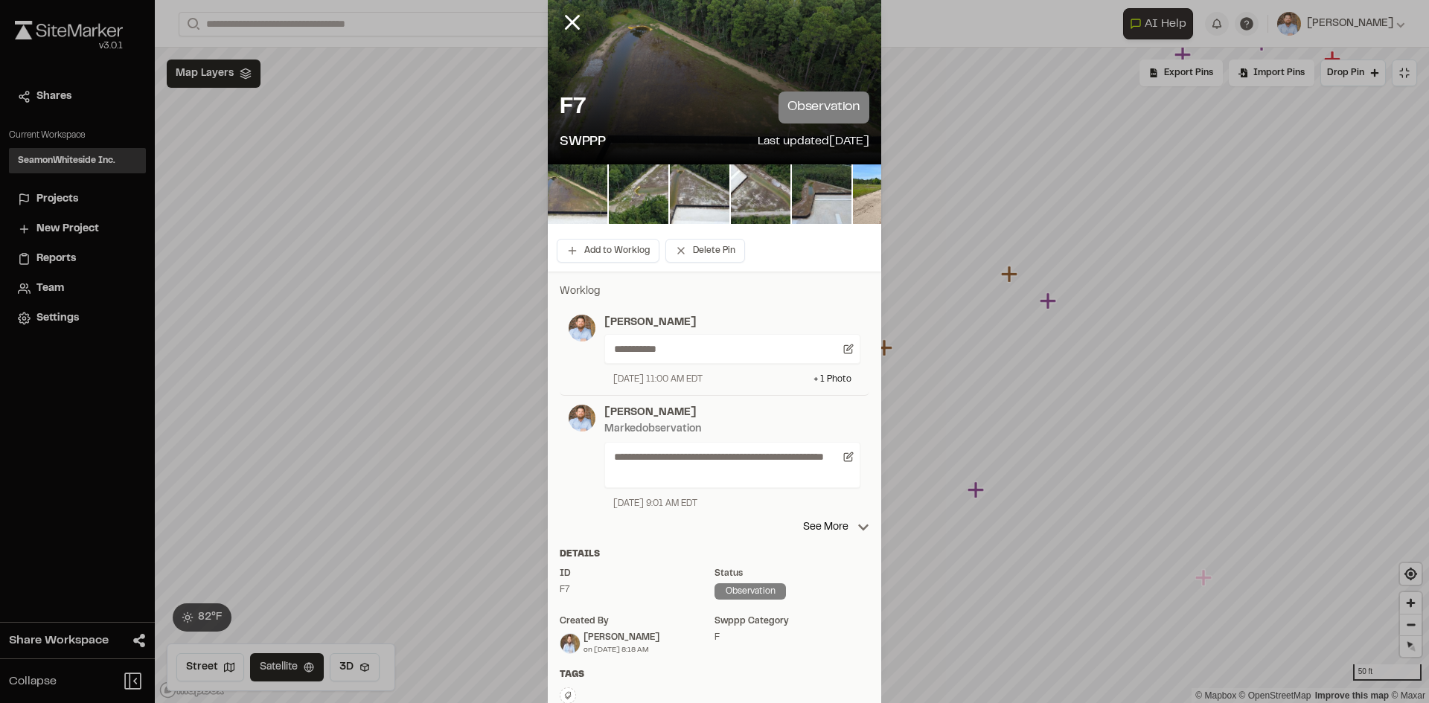
scroll to position [0, 0]
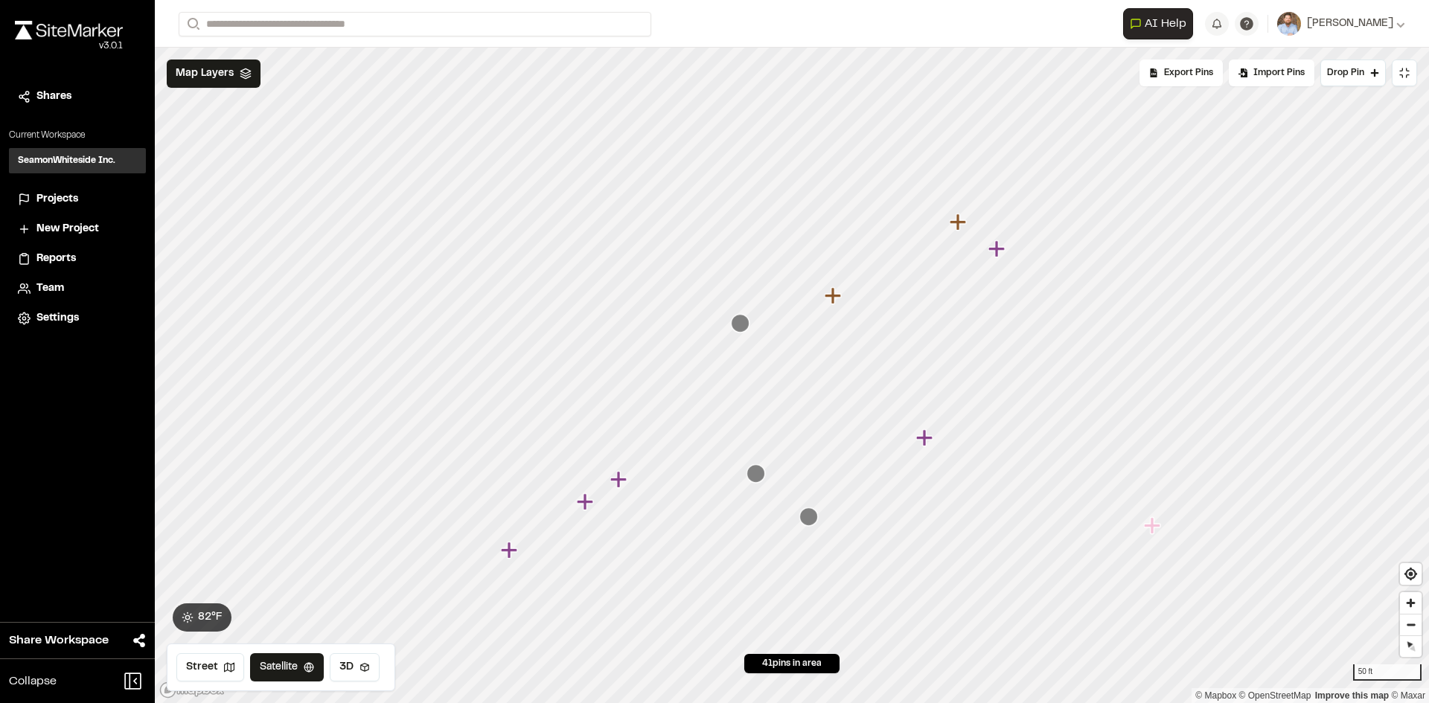
click at [756, 475] on icon "Map marker" at bounding box center [755, 473] width 19 height 19
click at [775, 223] on icon "Map marker" at bounding box center [775, 224] width 19 height 19
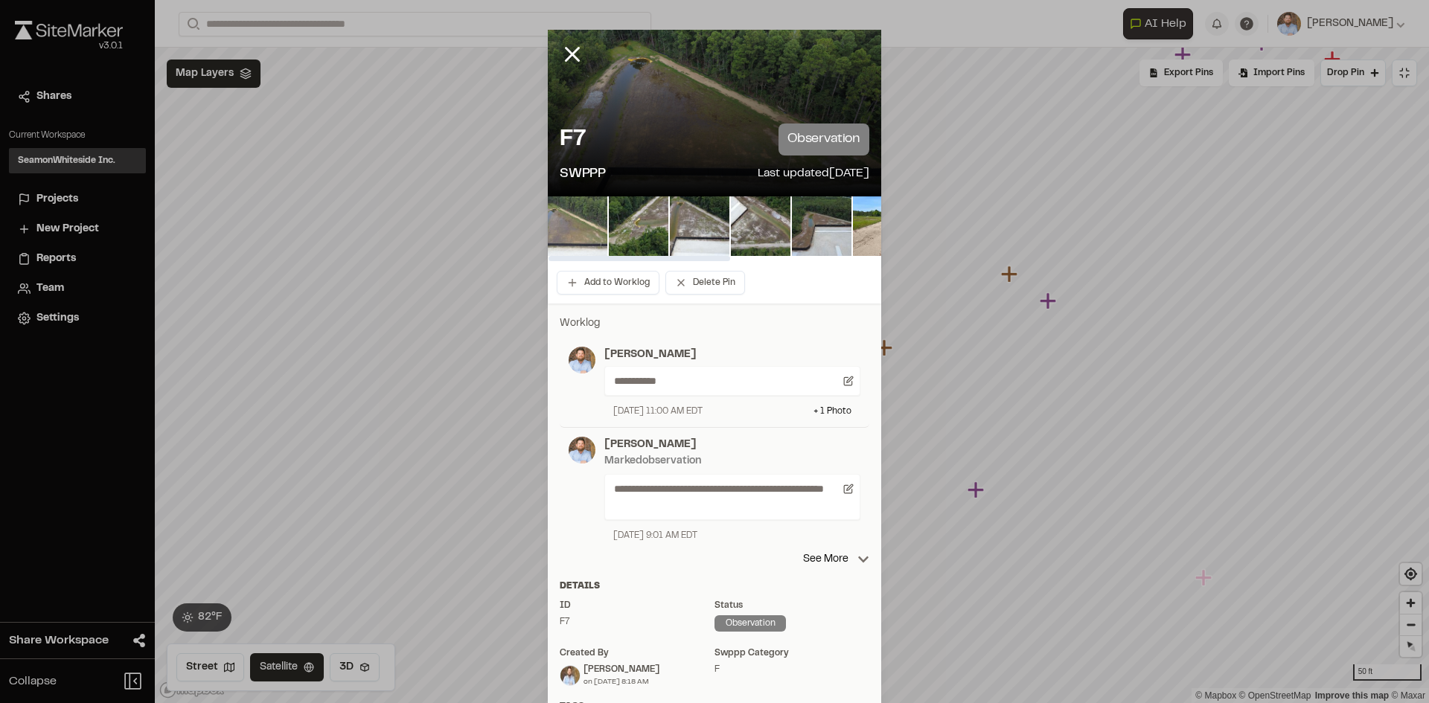
click at [576, 225] on img at bounding box center [578, 226] width 60 height 60
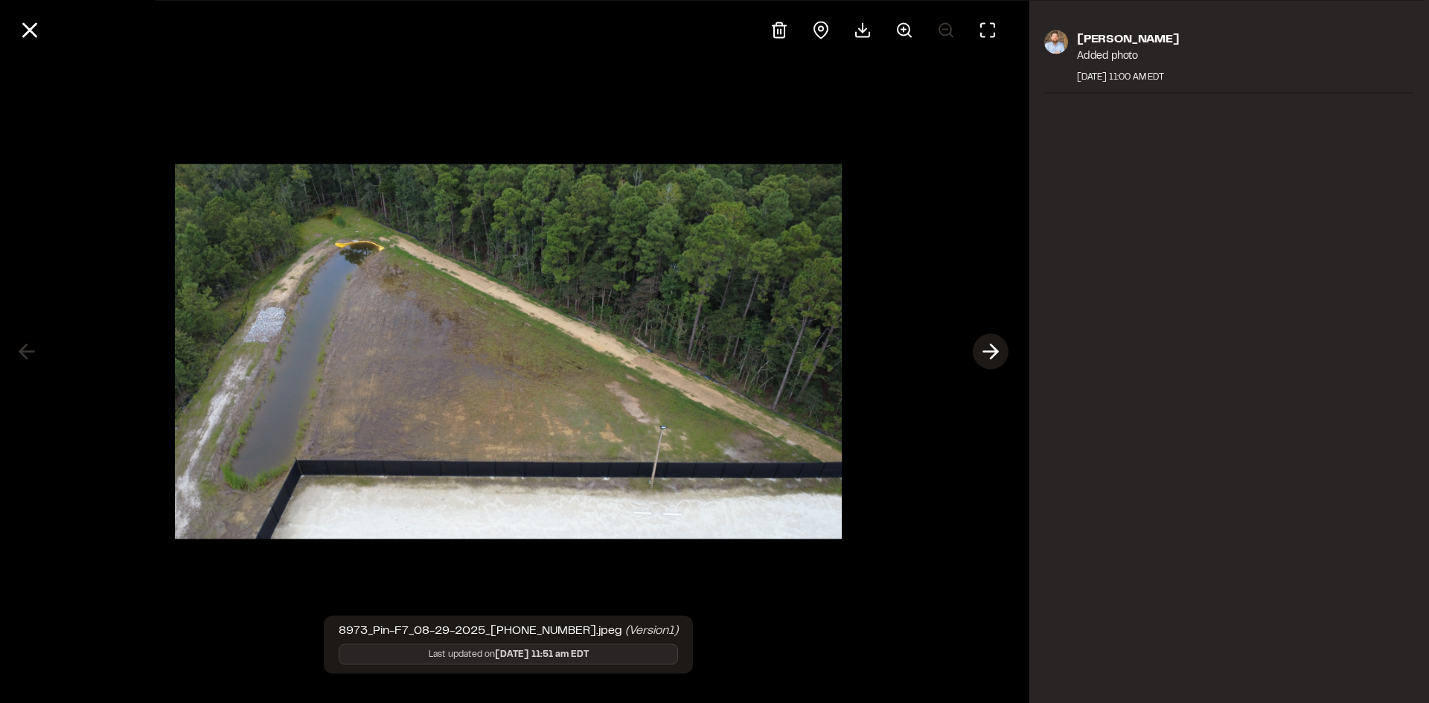
click at [999, 347] on icon at bounding box center [991, 351] width 24 height 25
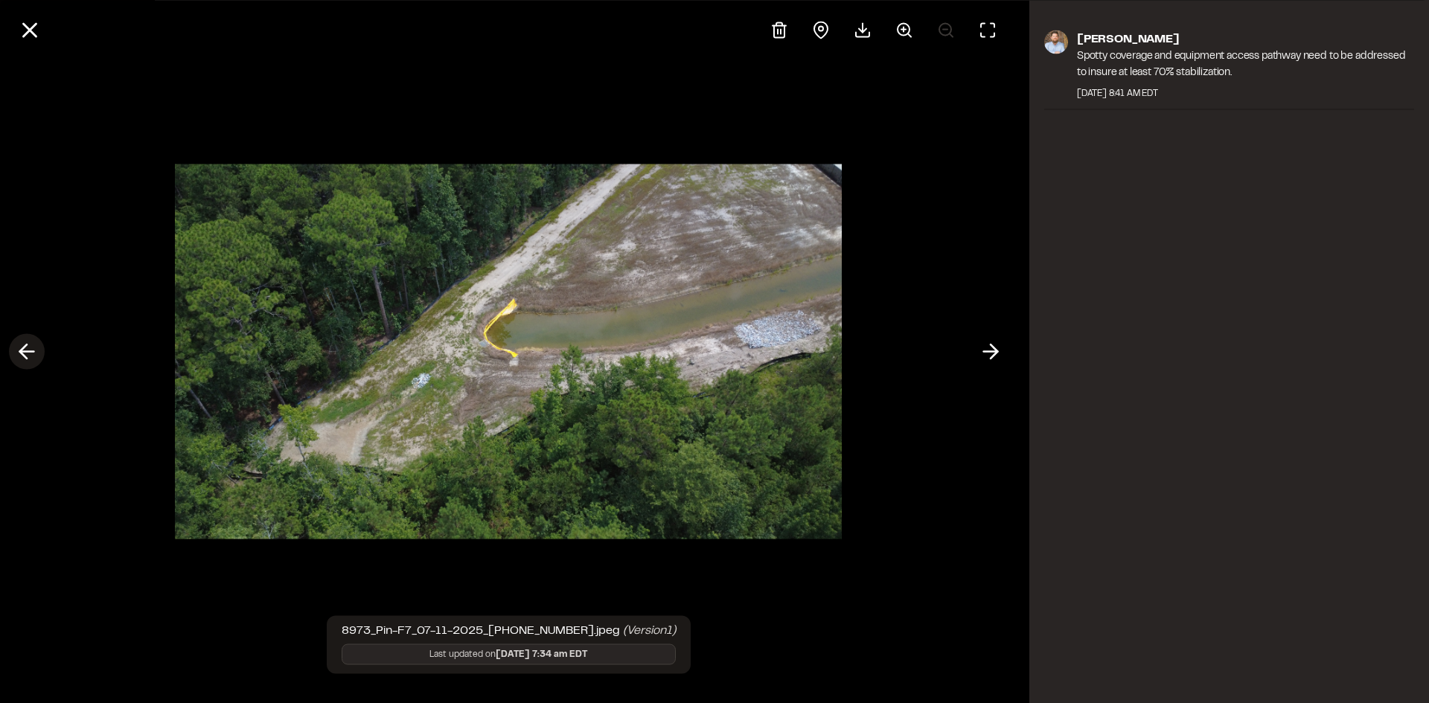
click at [29, 351] on icon at bounding box center [27, 351] width 24 height 25
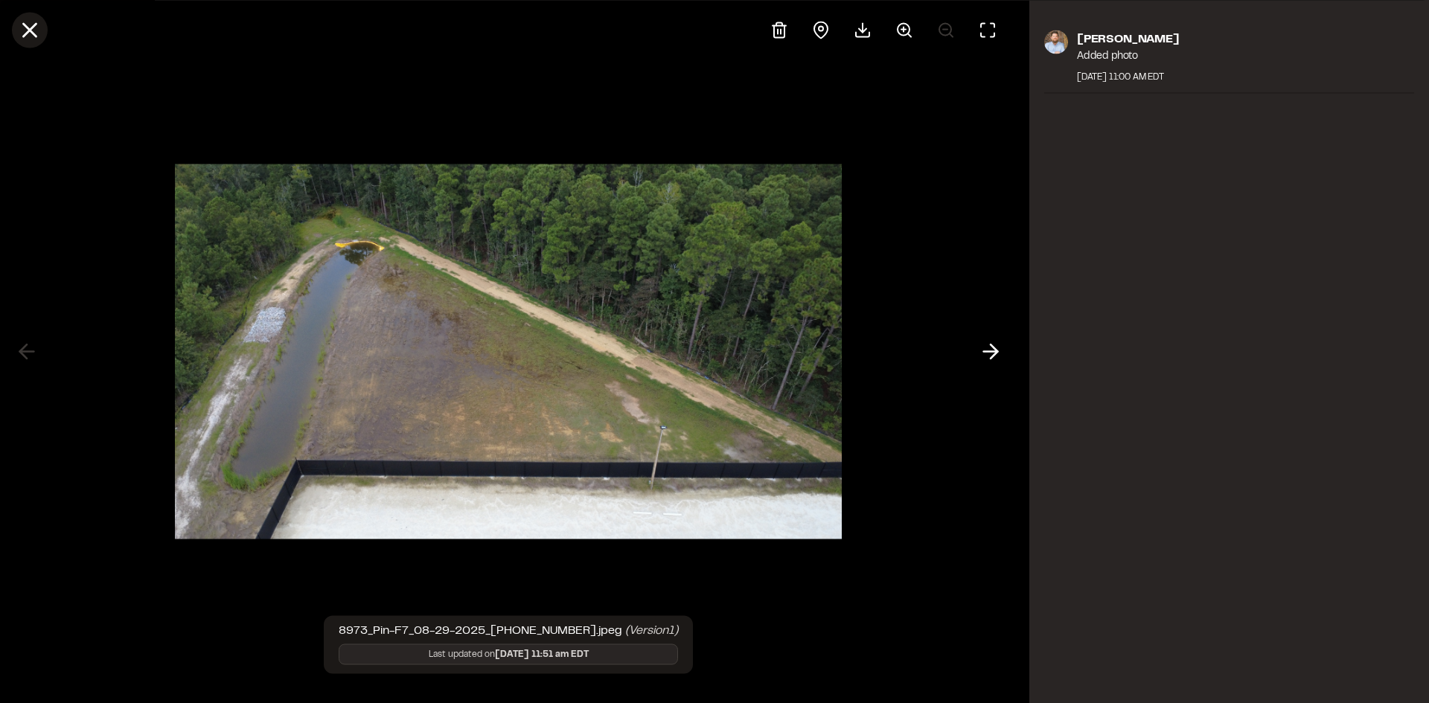
click at [31, 28] on line at bounding box center [30, 30] width 13 height 13
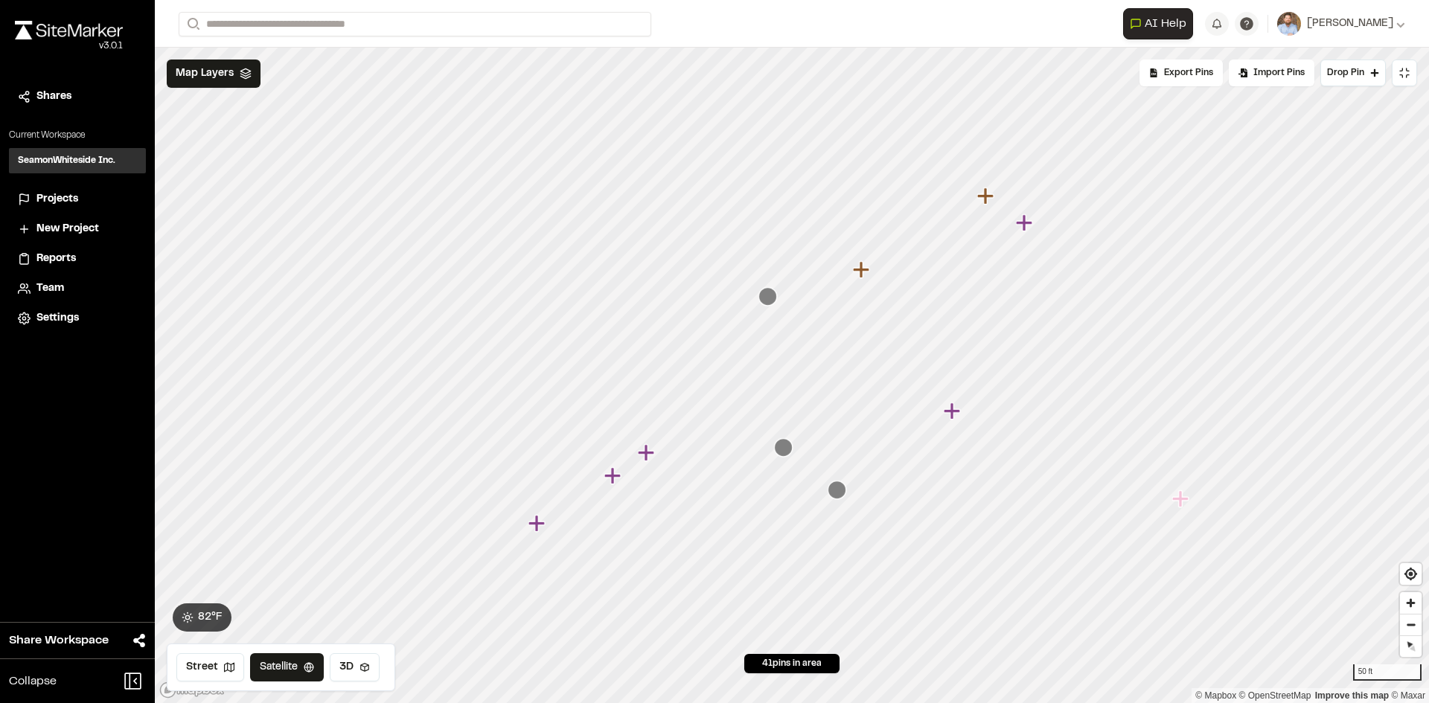
click at [785, 447] on icon "Map marker" at bounding box center [783, 447] width 19 height 19
click at [654, 383] on icon "Map marker" at bounding box center [654, 380] width 16 height 16
click at [982, 413] on icon "Map marker" at bounding box center [981, 412] width 19 height 19
click at [1355, 71] on span "Drop Pin" at bounding box center [1345, 72] width 37 height 13
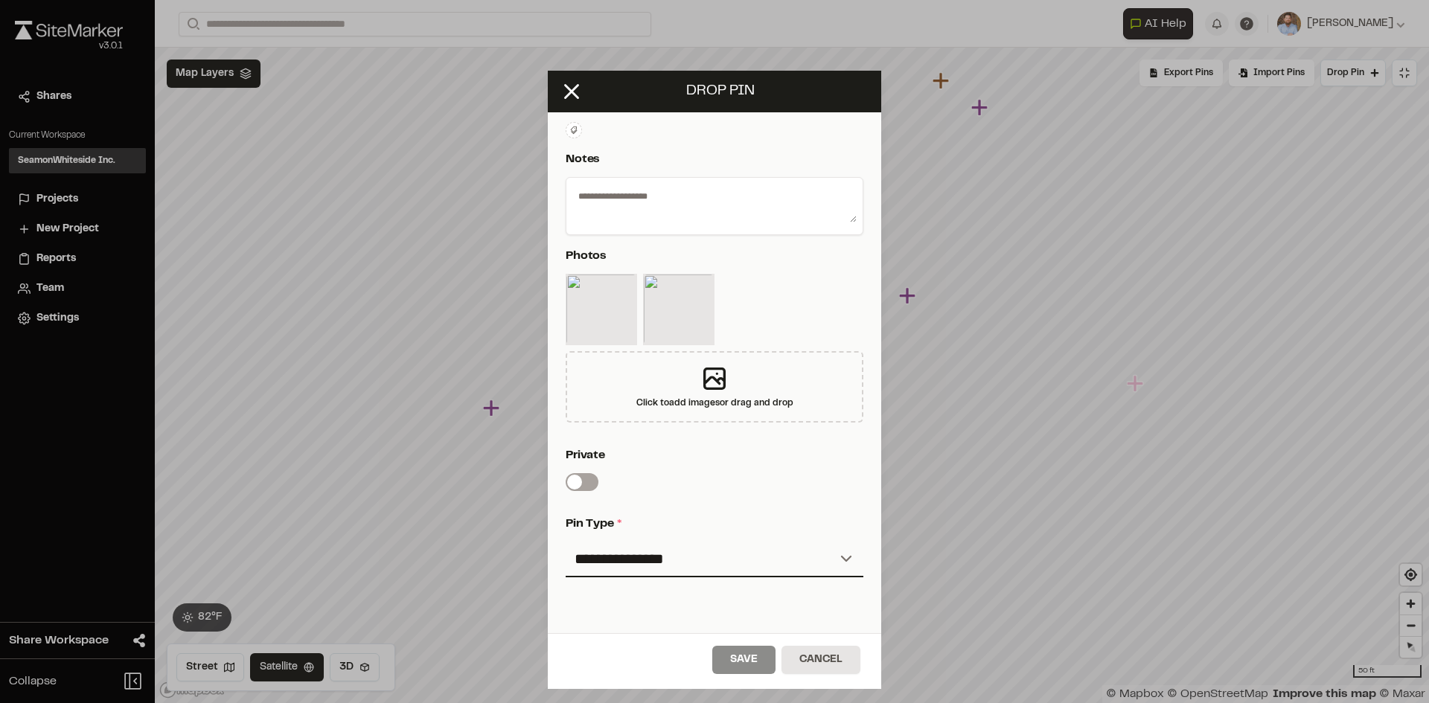
scroll to position [321, 0]
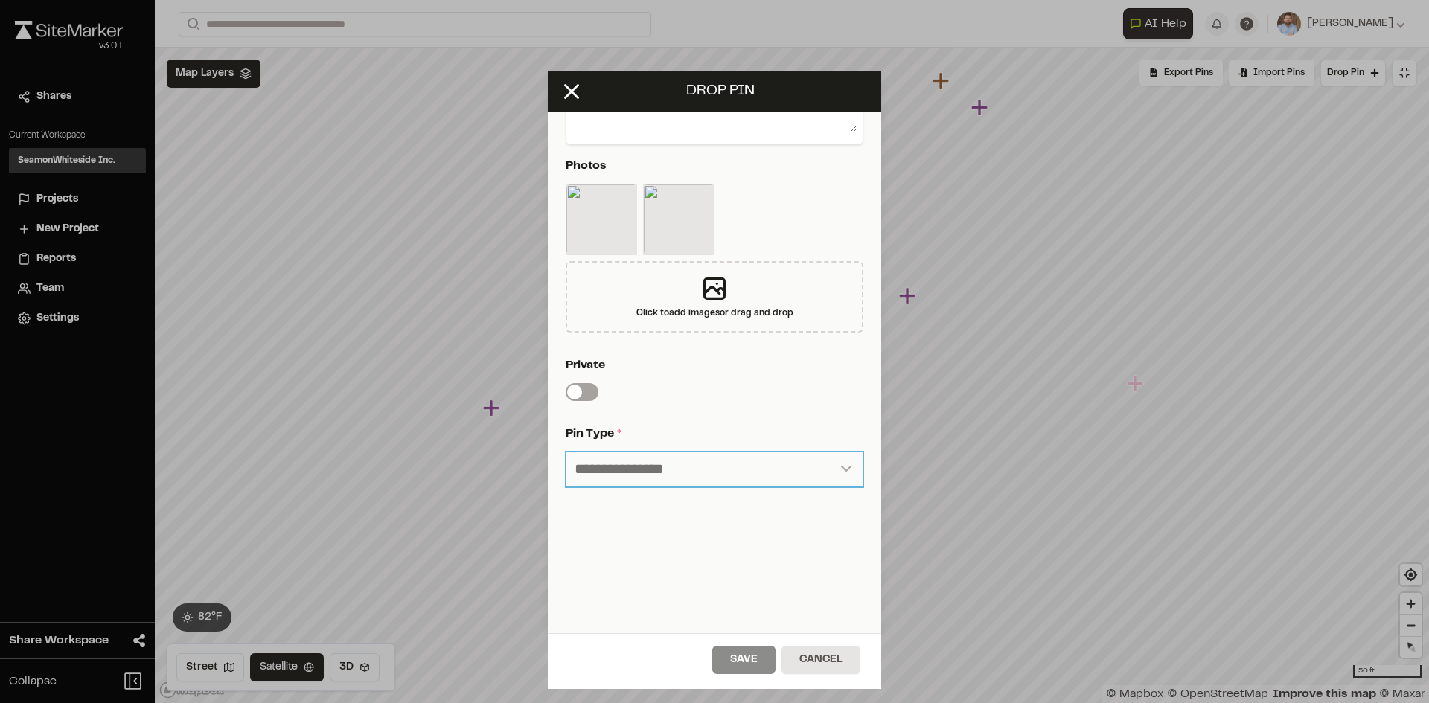
click at [655, 452] on select "**********" at bounding box center [715, 470] width 298 height 36
select select "*"
click at [566, 452] on select "**********" at bounding box center [715, 470] width 298 height 36
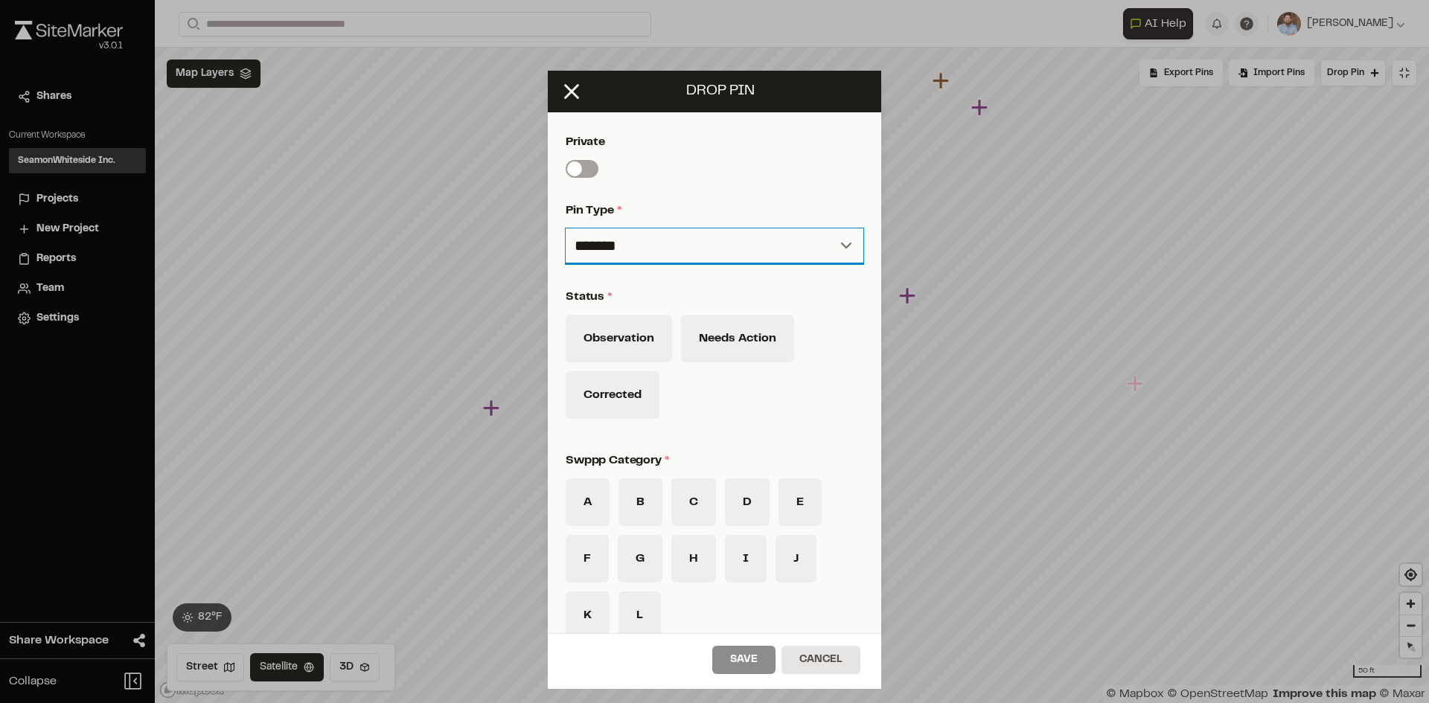
scroll to position [618, 0]
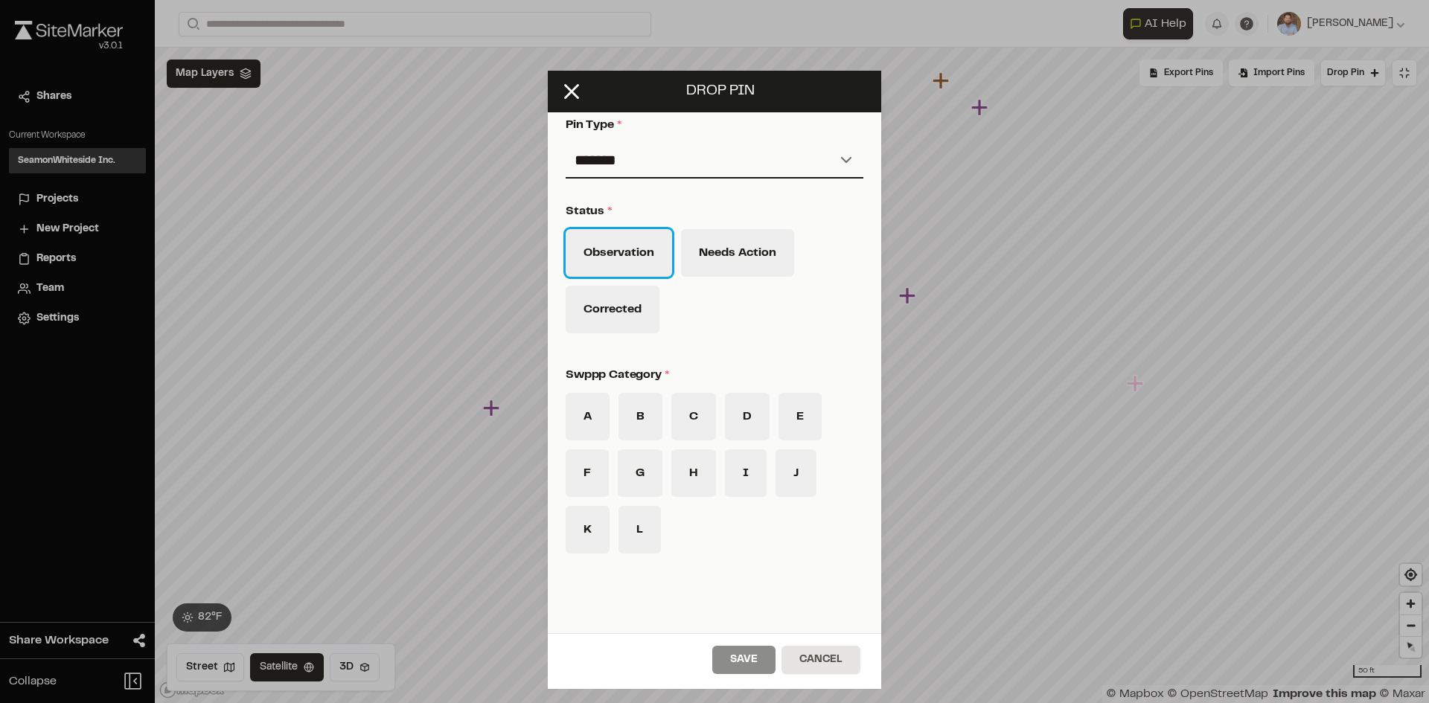
click at [642, 245] on button "Observation" at bounding box center [619, 253] width 106 height 48
click at [582, 478] on button "F" at bounding box center [587, 473] width 43 height 48
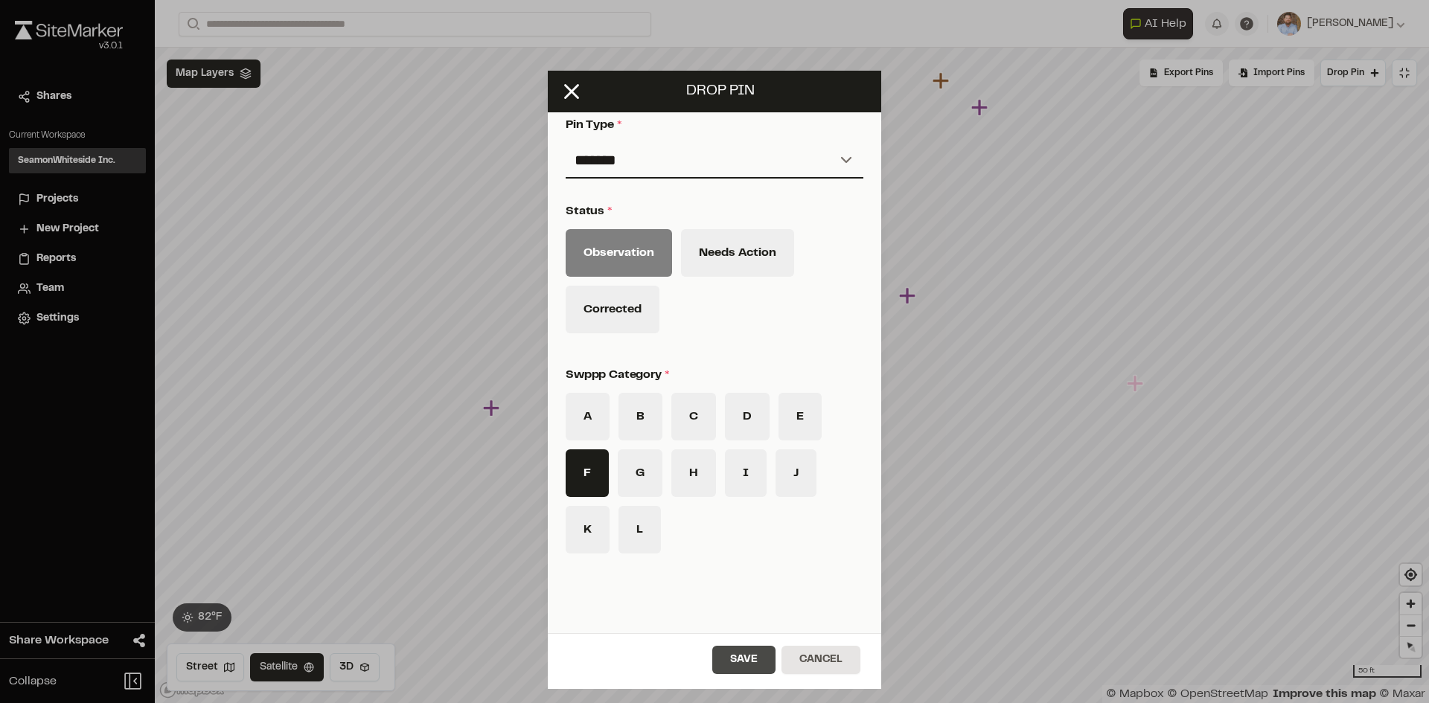
click at [755, 662] on button "Save" at bounding box center [743, 660] width 63 height 28
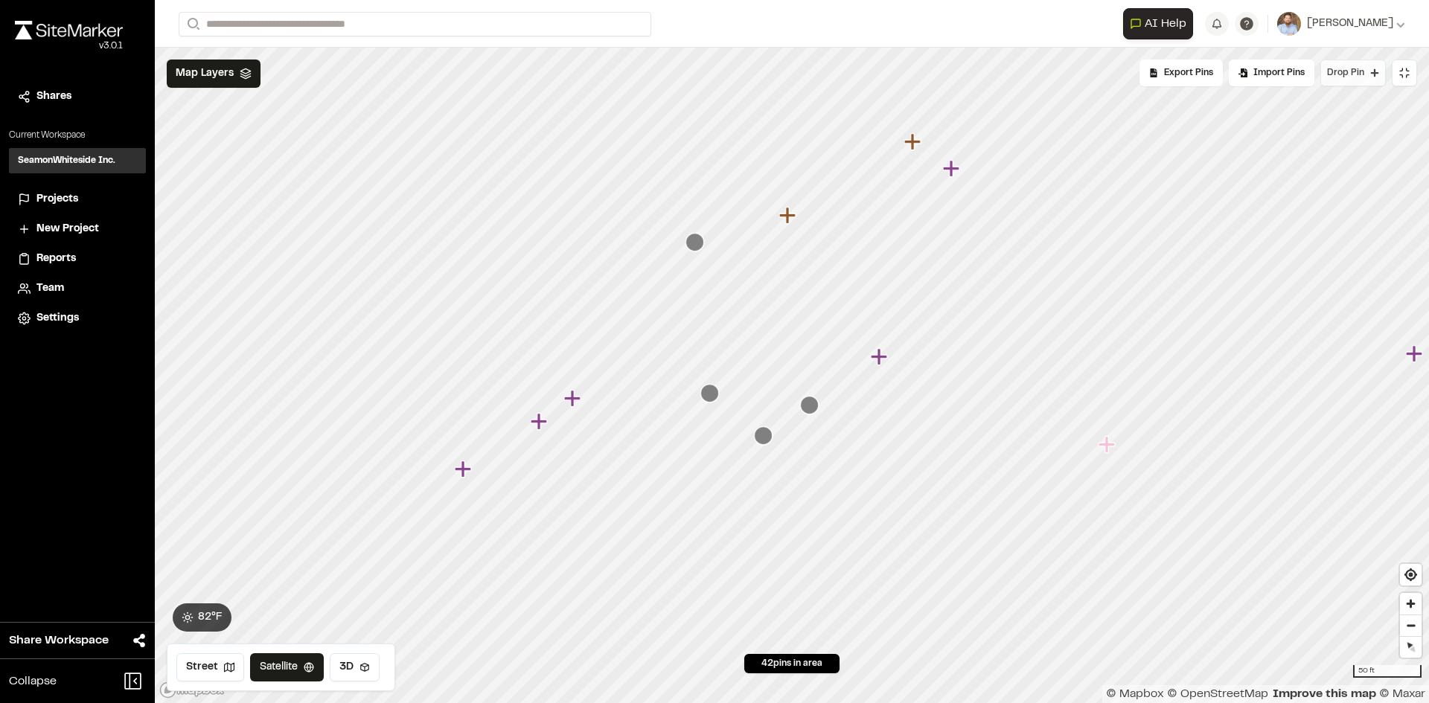
click at [1360, 72] on span "Drop Pin" at bounding box center [1345, 72] width 37 height 13
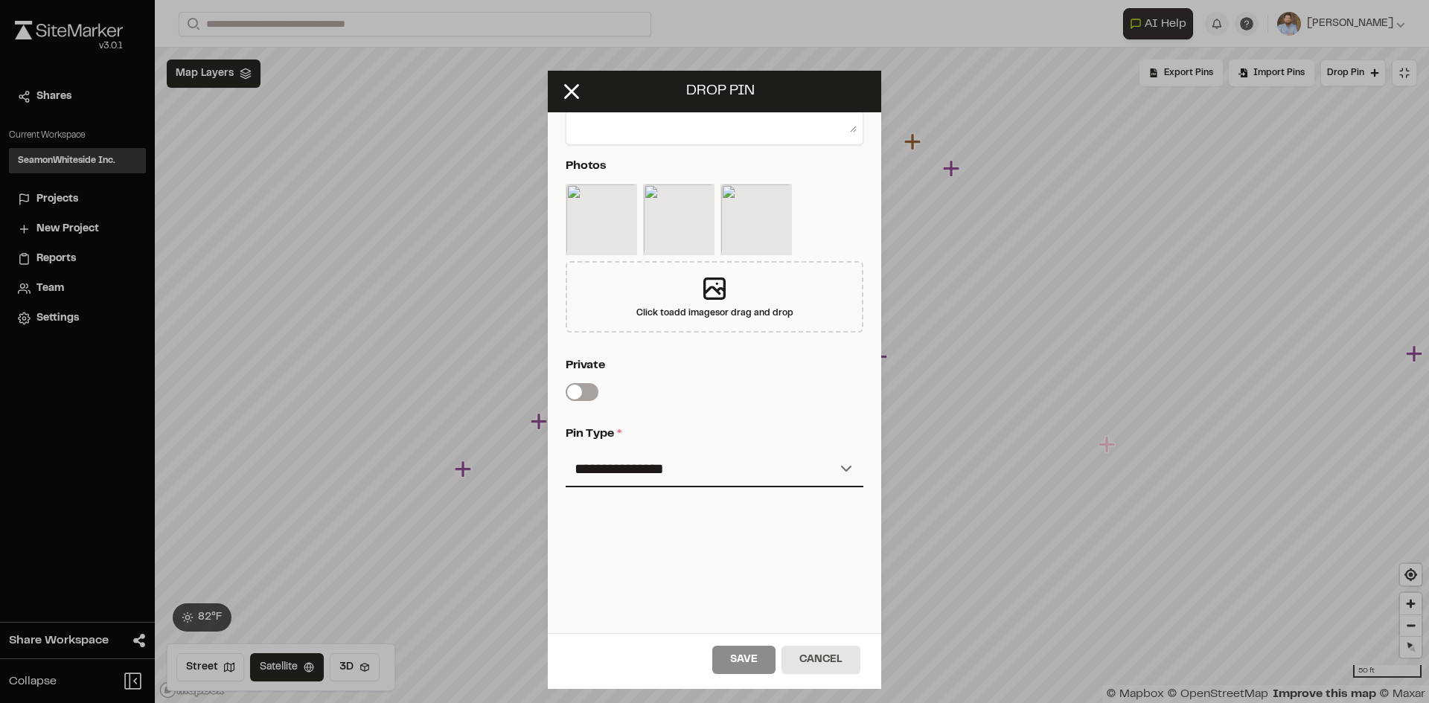
scroll to position [321, 0]
click at [665, 460] on select "**********" at bounding box center [715, 470] width 298 height 36
select select "*"
click at [566, 452] on select "**********" at bounding box center [715, 470] width 298 height 36
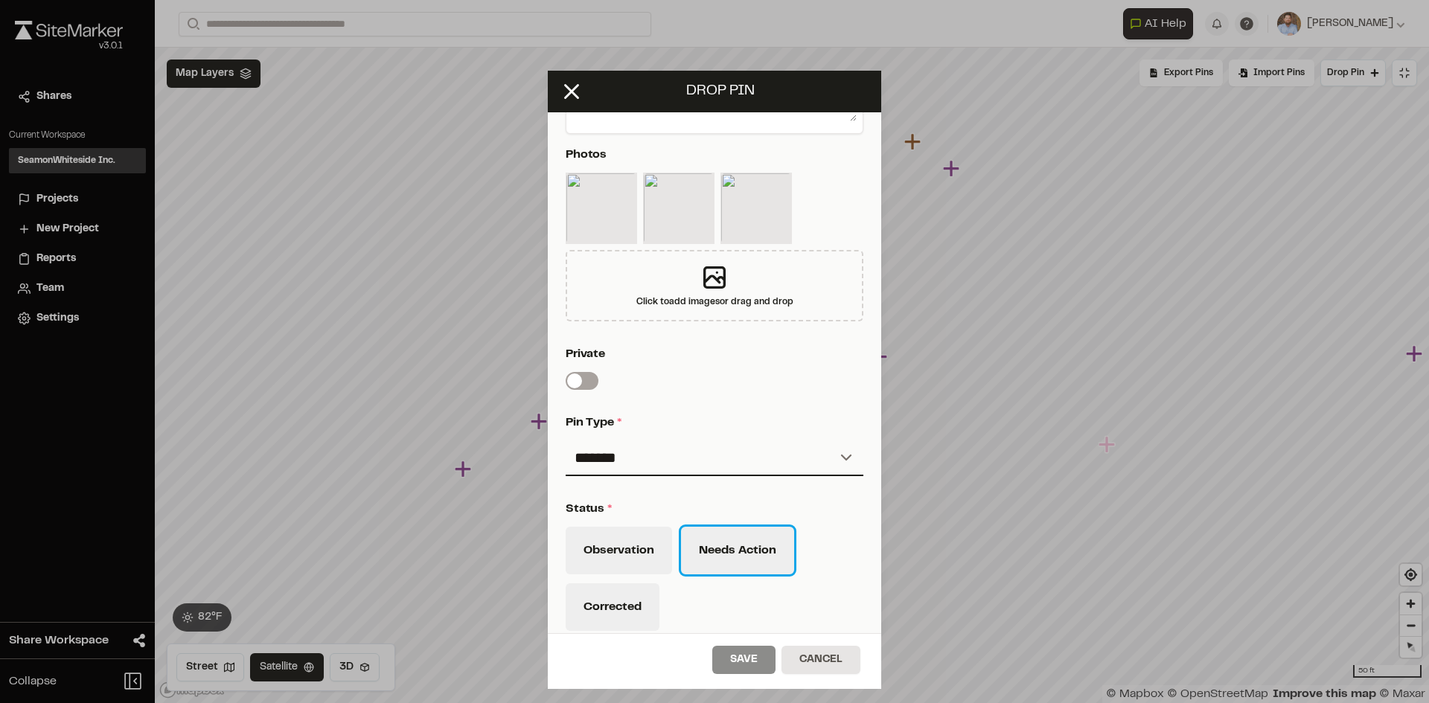
click at [719, 563] on button "Needs Action" at bounding box center [737, 551] width 113 height 48
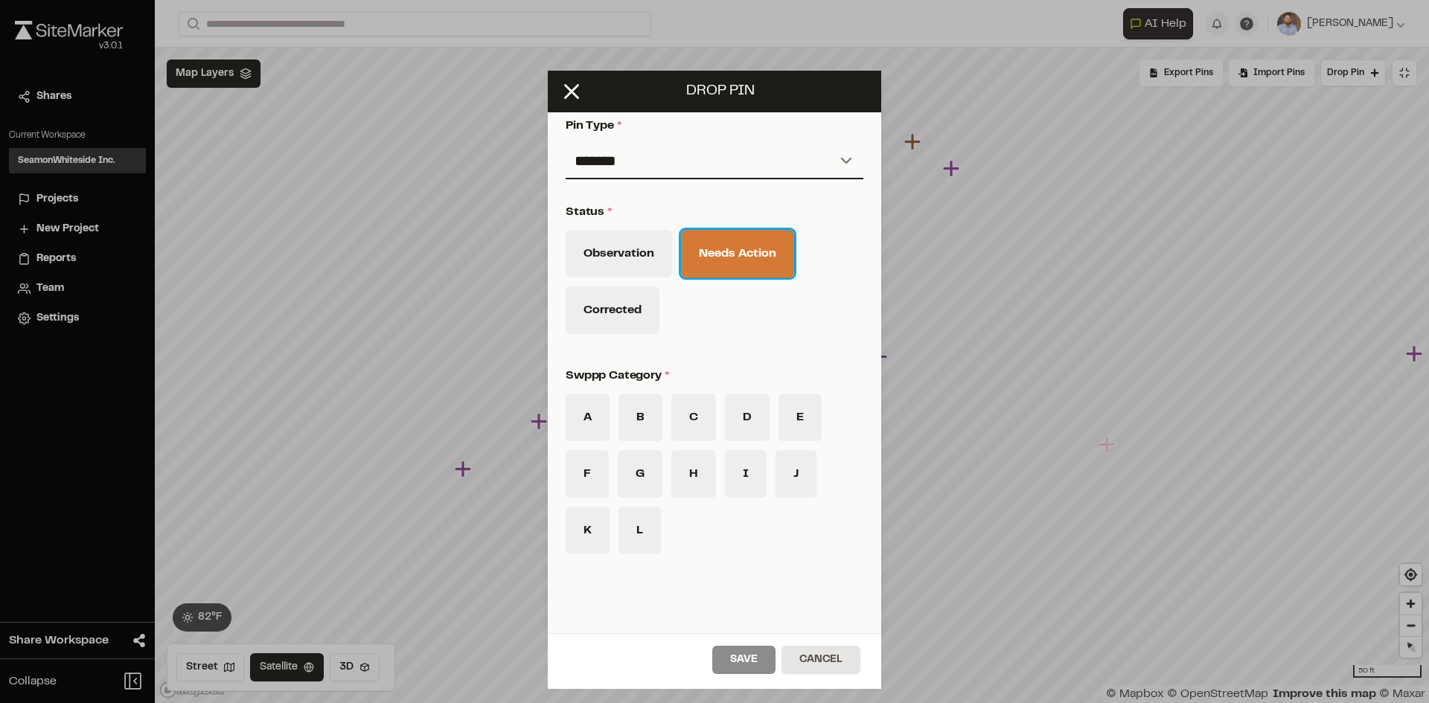
scroll to position [618, 0]
click at [592, 479] on button "F" at bounding box center [587, 473] width 43 height 48
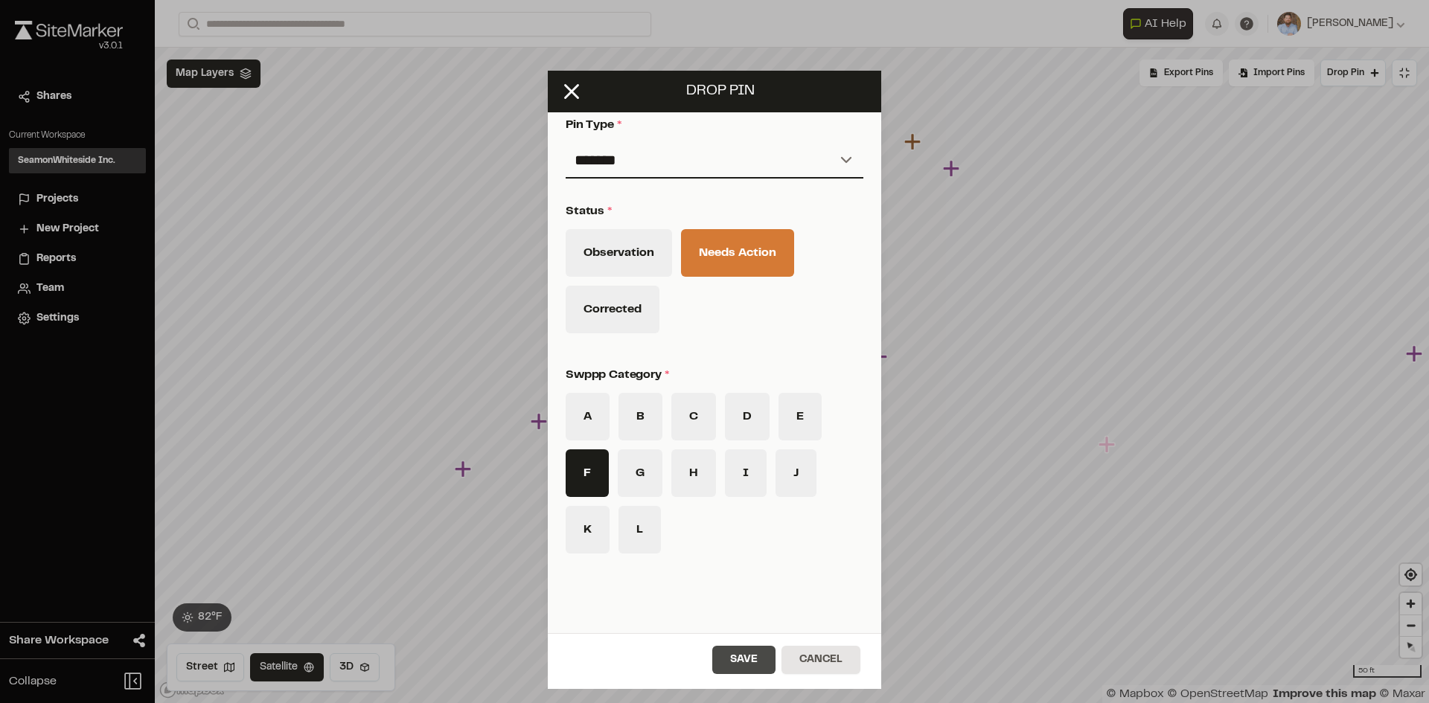
click at [757, 659] on button "Save" at bounding box center [743, 660] width 63 height 28
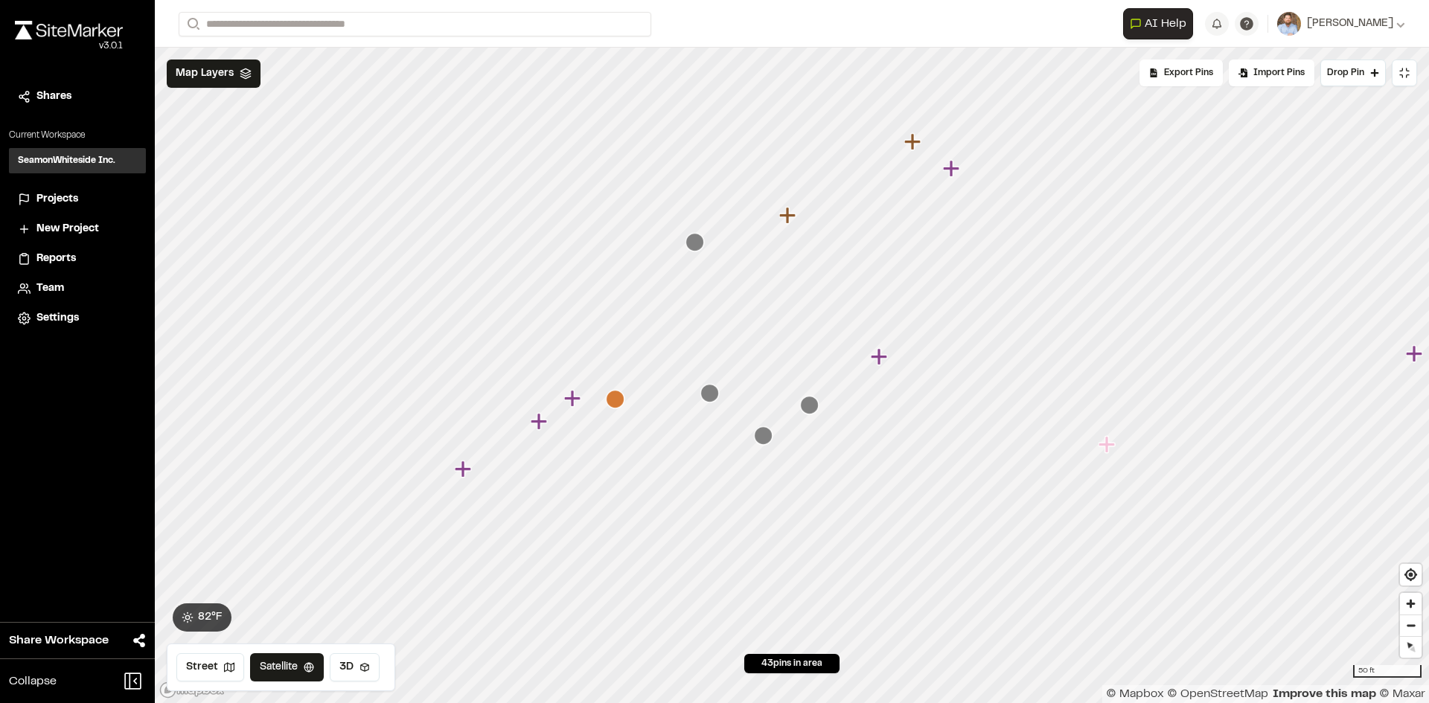
drag, startPoint x: 1403, startPoint y: 73, endPoint x: 1392, endPoint y: 76, distance: 10.8
click at [1402, 73] on icon at bounding box center [1404, 73] width 12 height 12
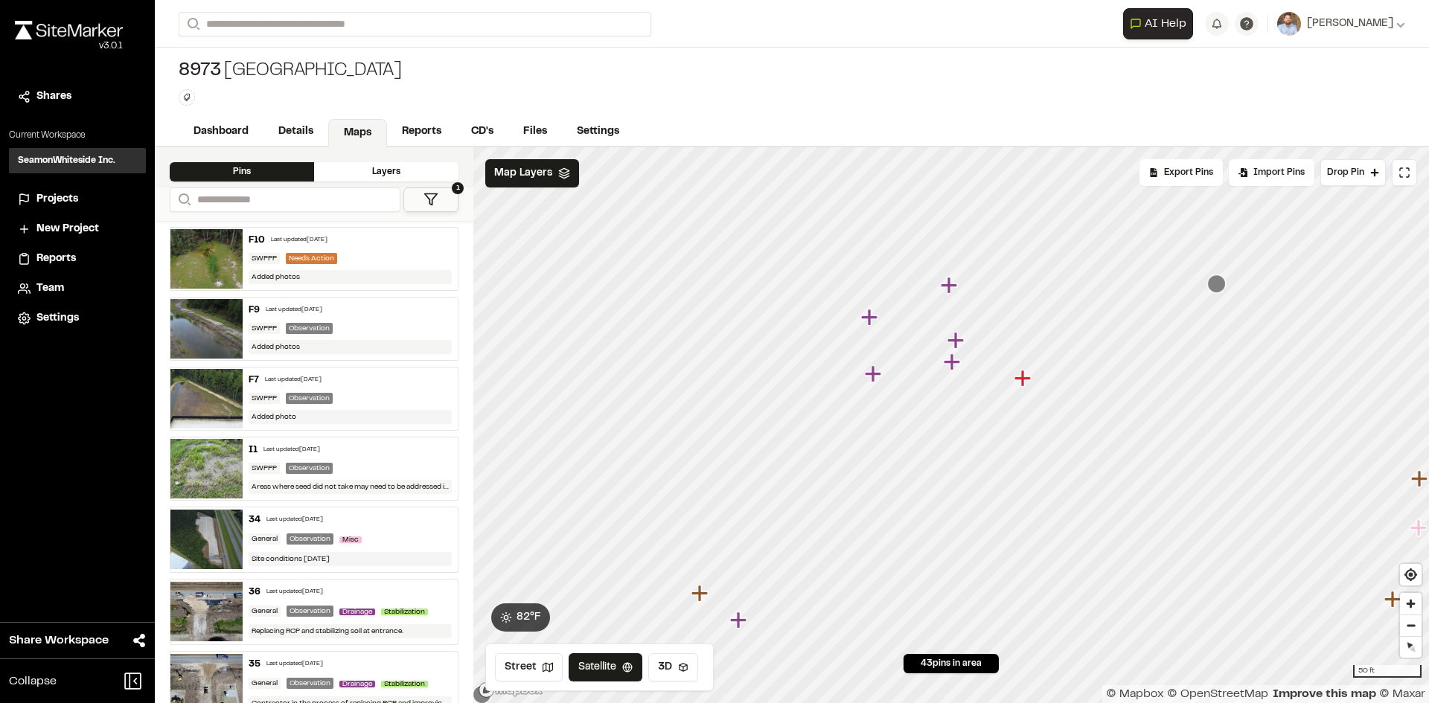
click at [1216, 288] on icon "Map marker" at bounding box center [1216, 284] width 19 height 19
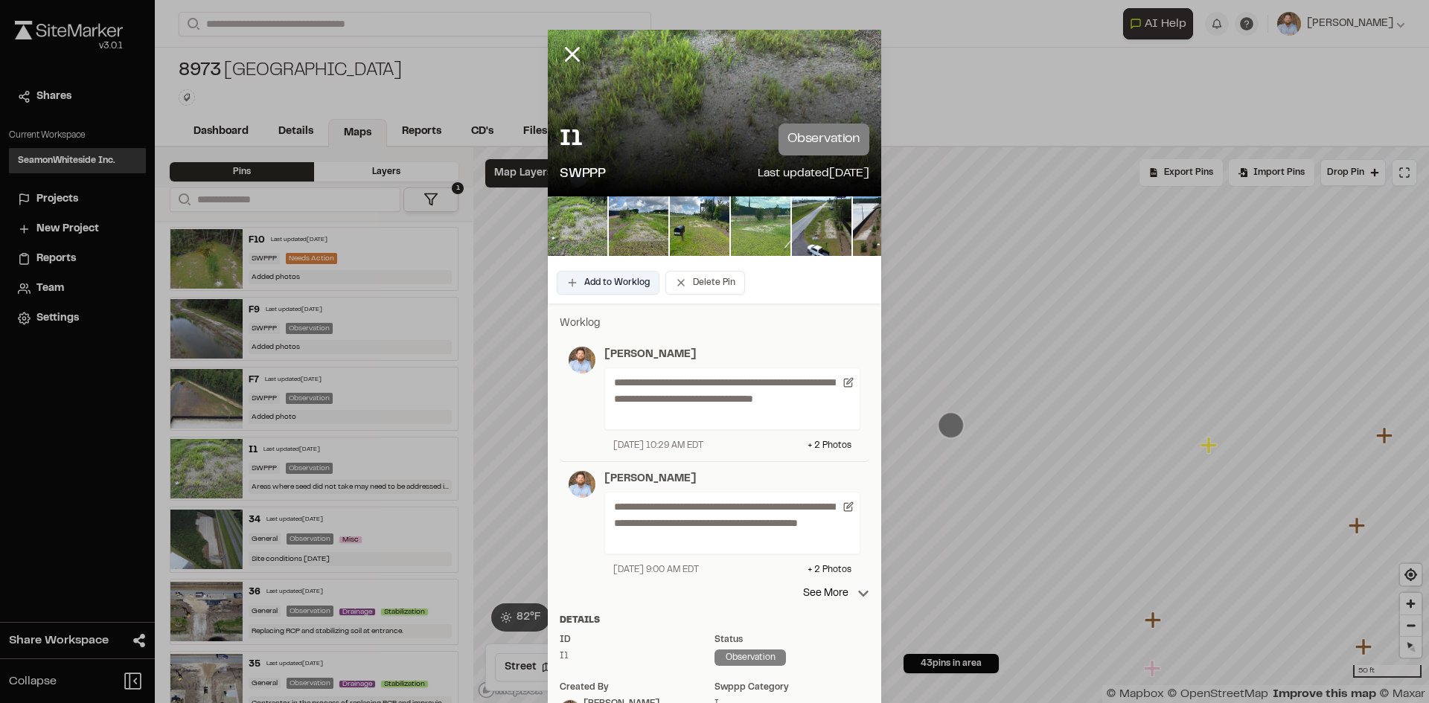
click at [641, 282] on button "Add to Worklog" at bounding box center [608, 283] width 103 height 24
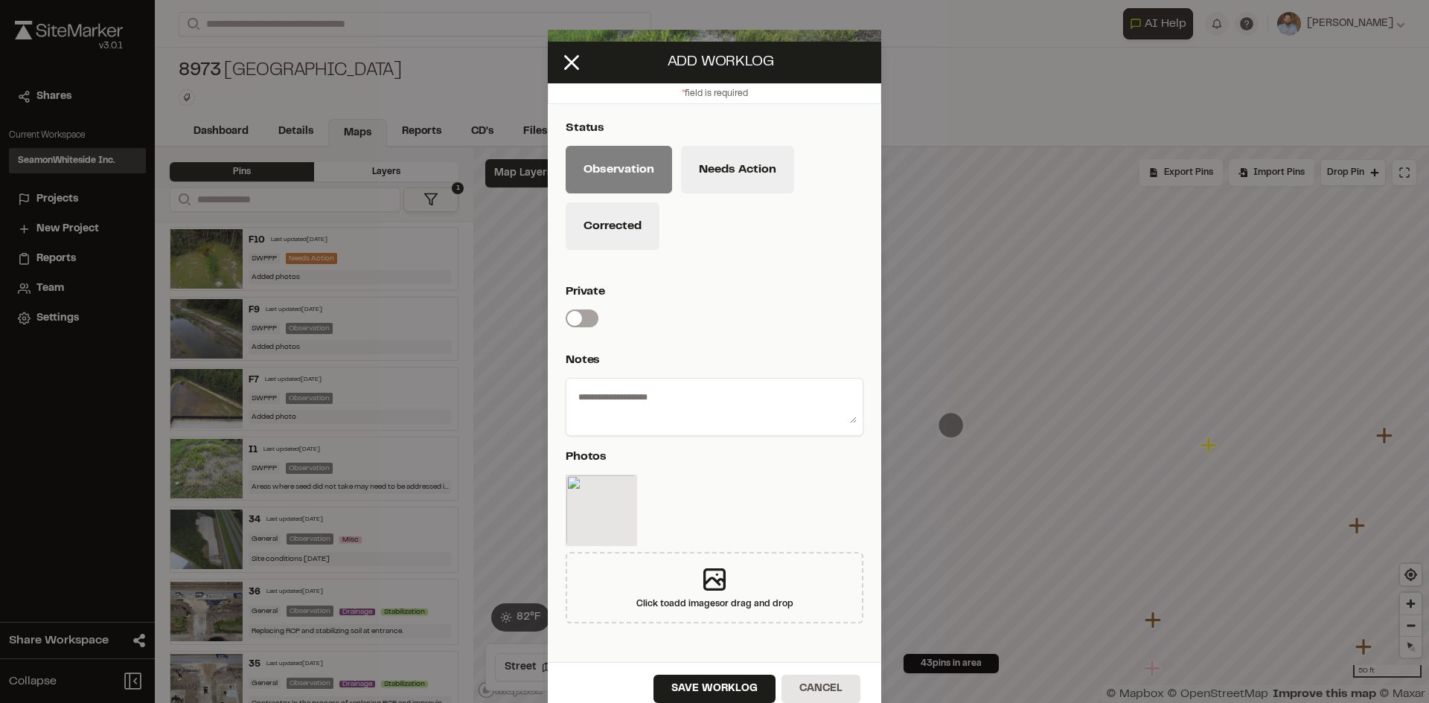
scroll to position [44, 0]
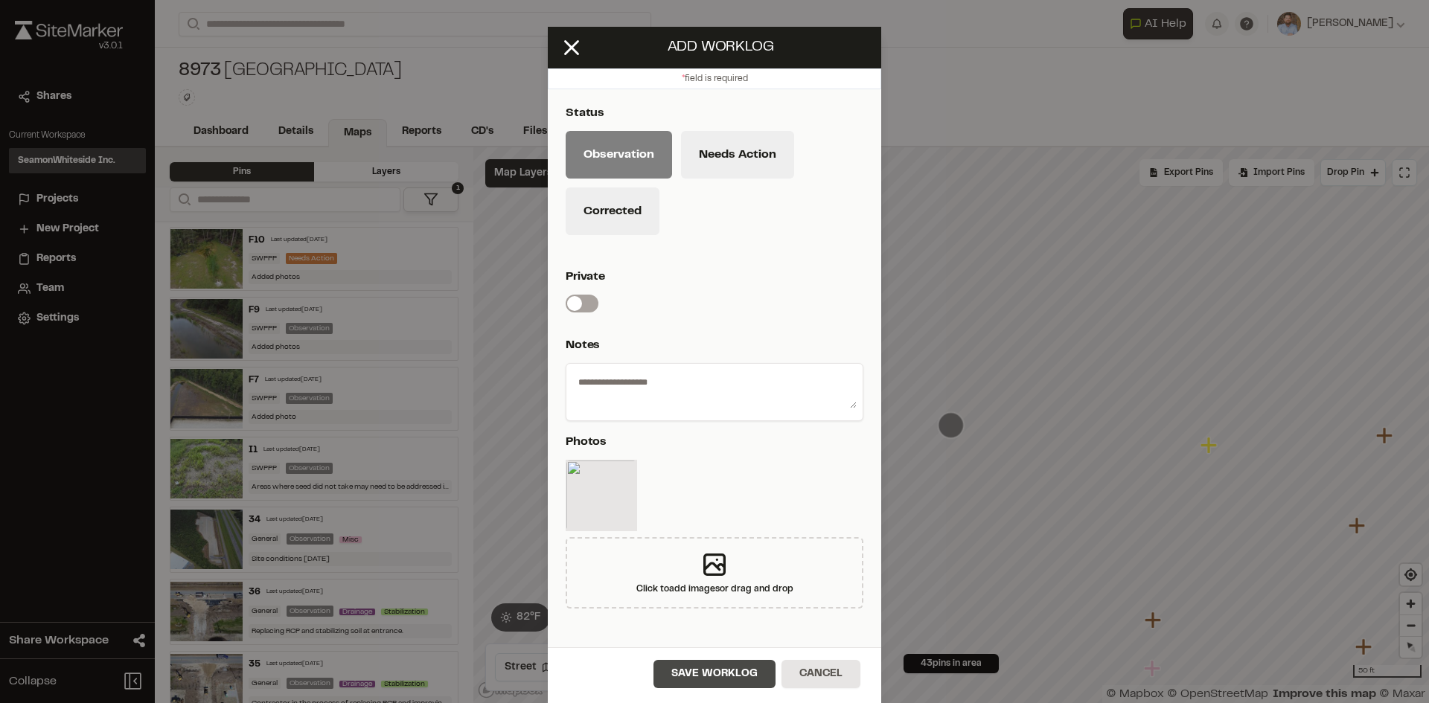
click at [732, 673] on button "Save Worklog" at bounding box center [714, 674] width 122 height 28
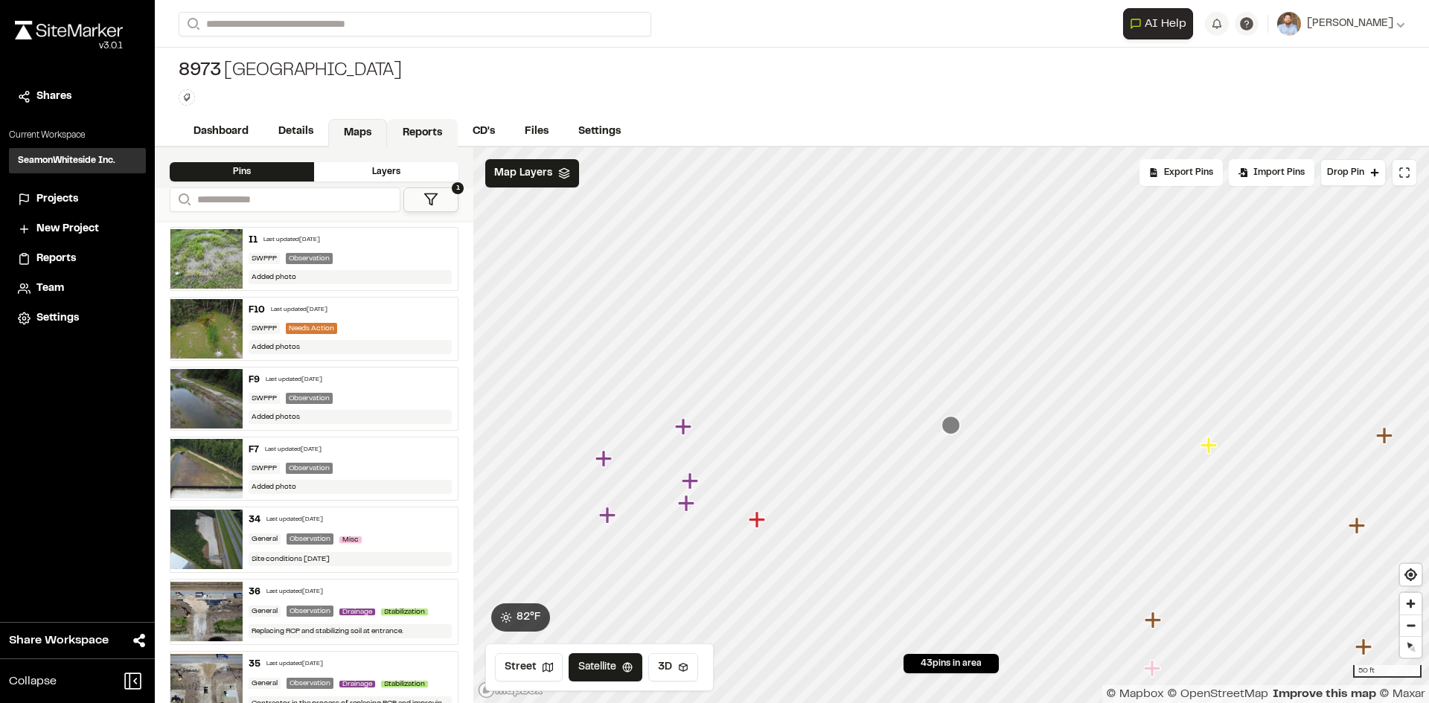
click at [417, 127] on link "Reports" at bounding box center [422, 133] width 71 height 28
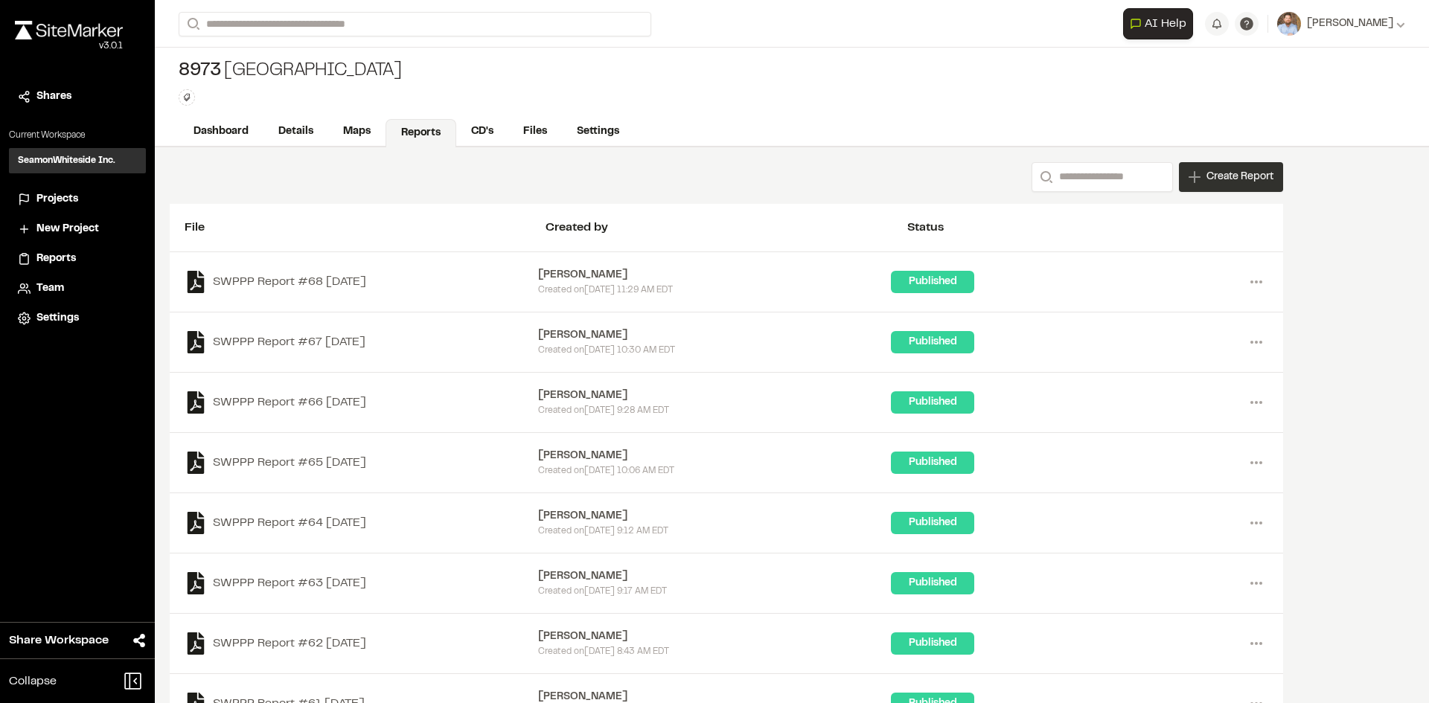
click at [1229, 182] on span "Create Report" at bounding box center [1239, 177] width 67 height 16
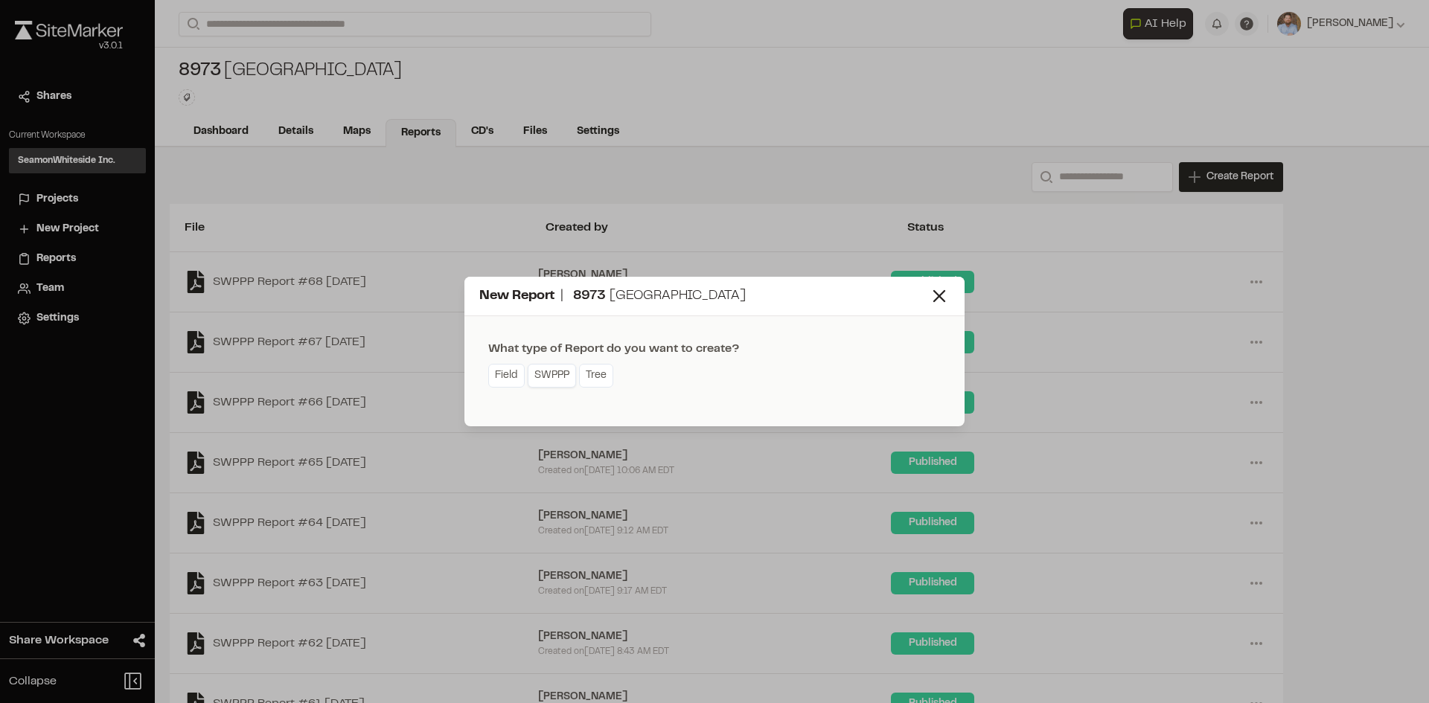
click at [545, 380] on link "SWPPP" at bounding box center [552, 376] width 48 height 24
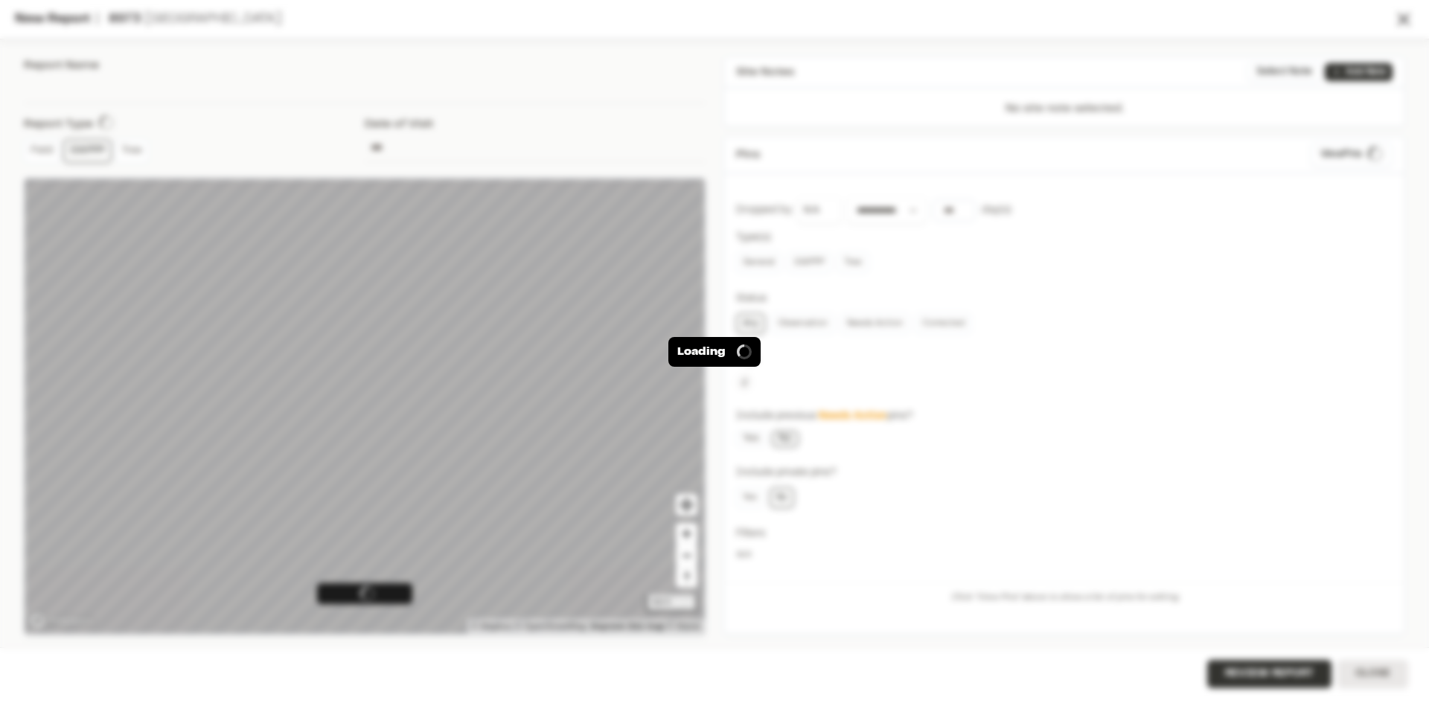
type input "**********"
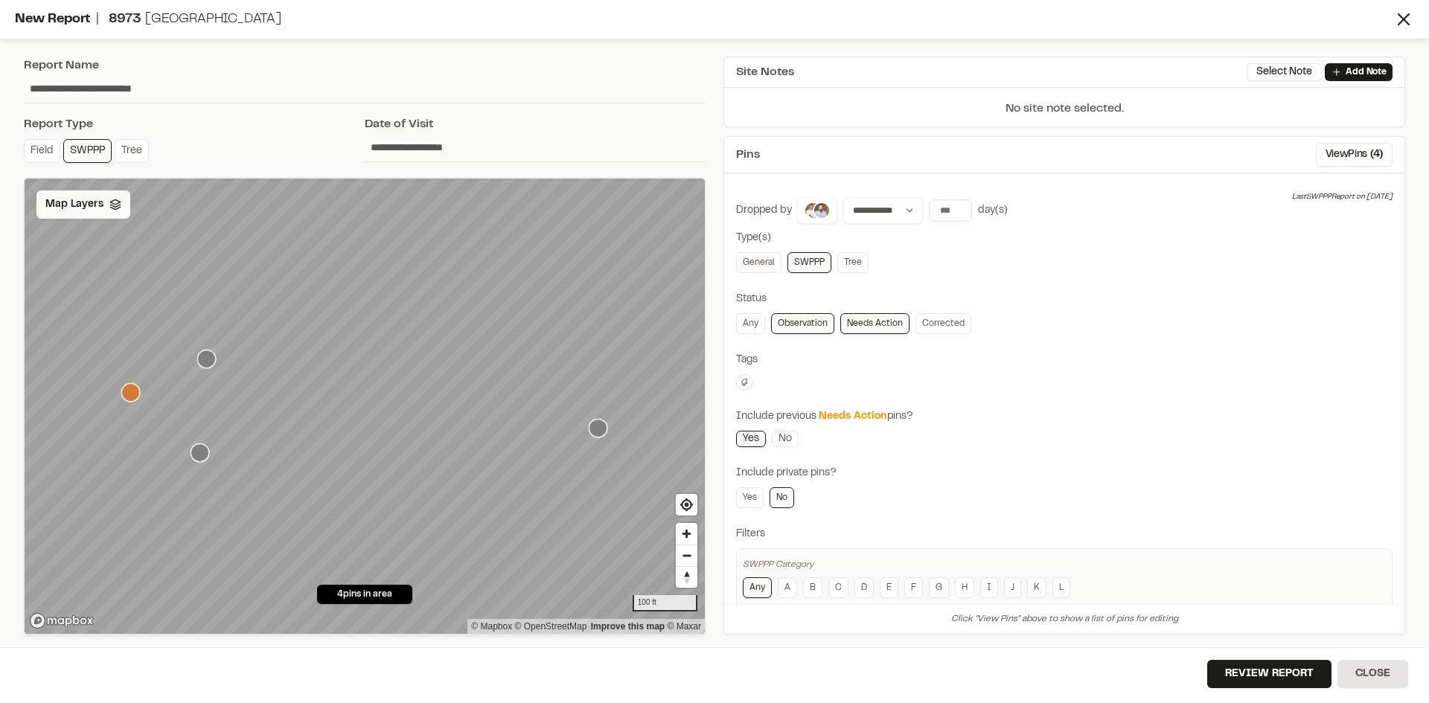
click at [85, 209] on span "Map Layers" at bounding box center [74, 204] width 58 height 16
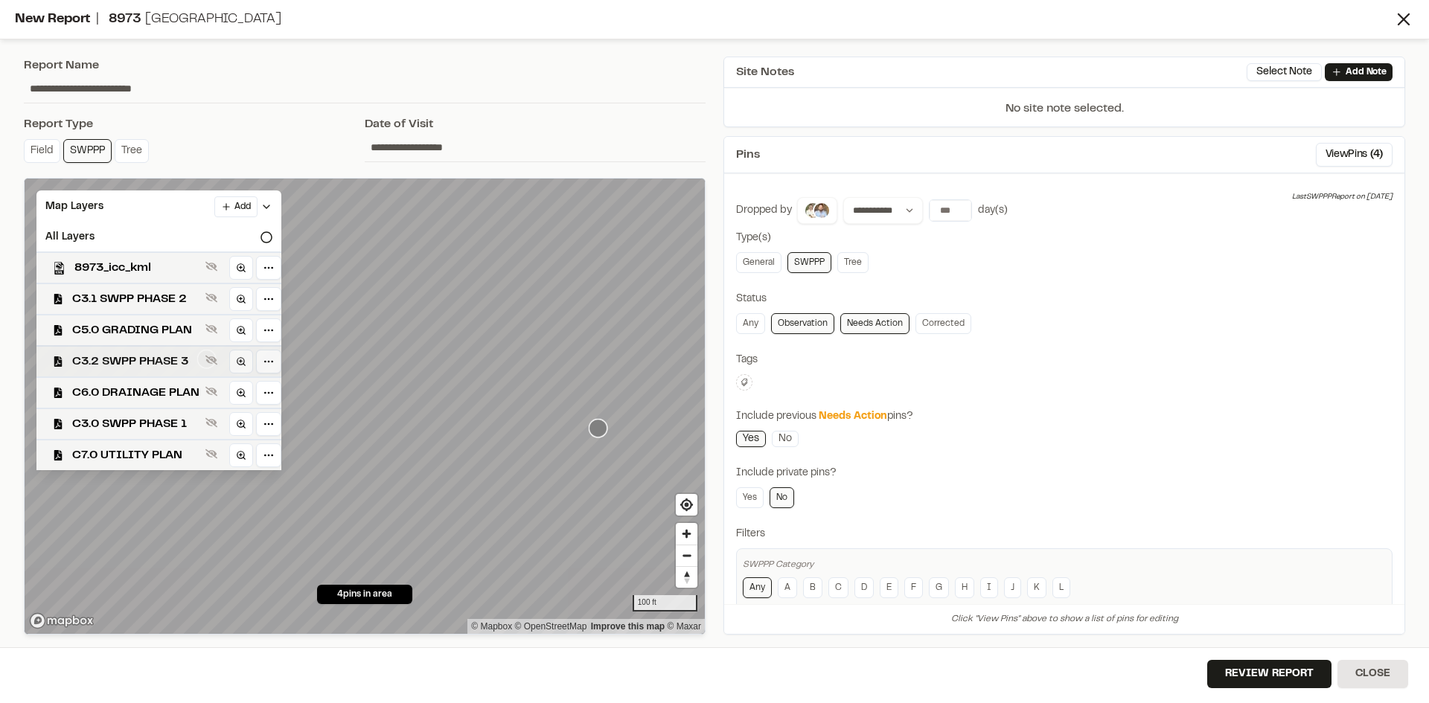
click at [150, 360] on span "C3.2 SWPP PHASE 3" at bounding box center [135, 362] width 127 height 18
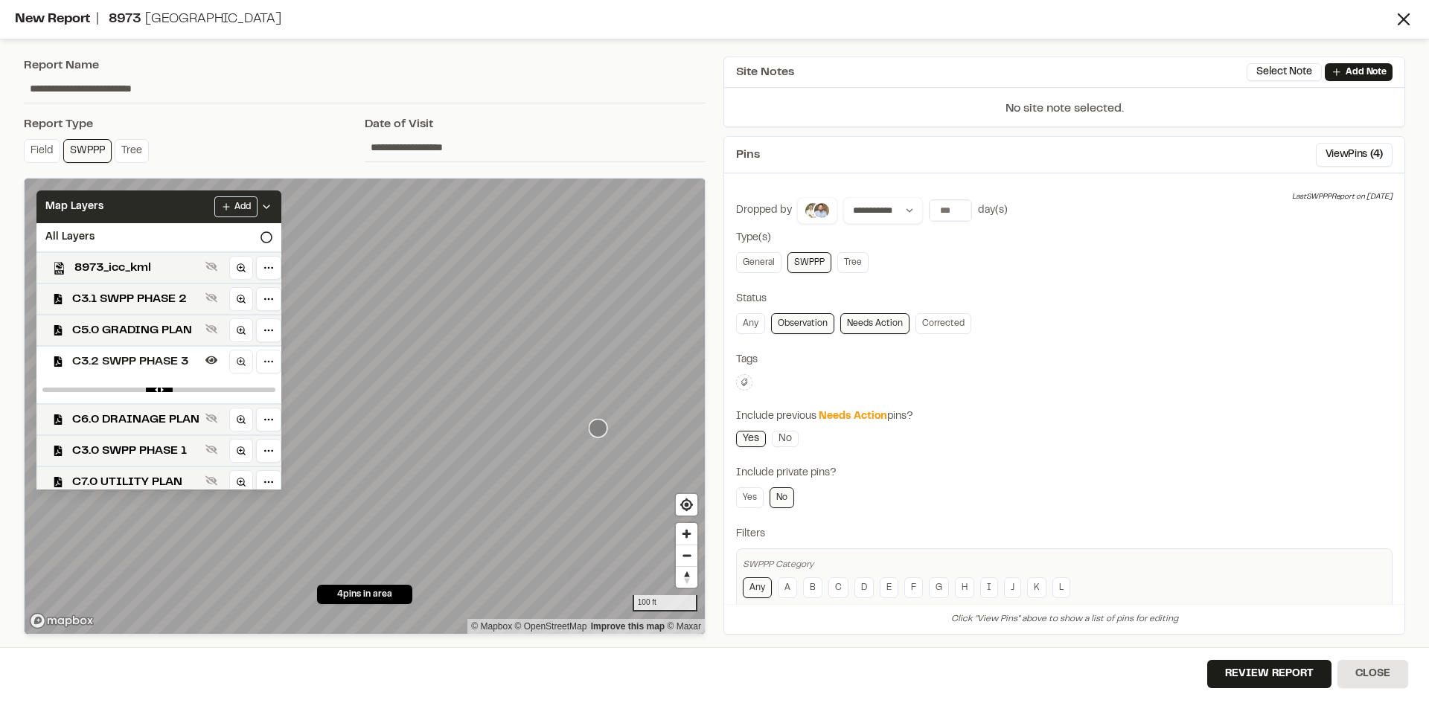
click at [272, 204] on icon at bounding box center [266, 207] width 12 height 12
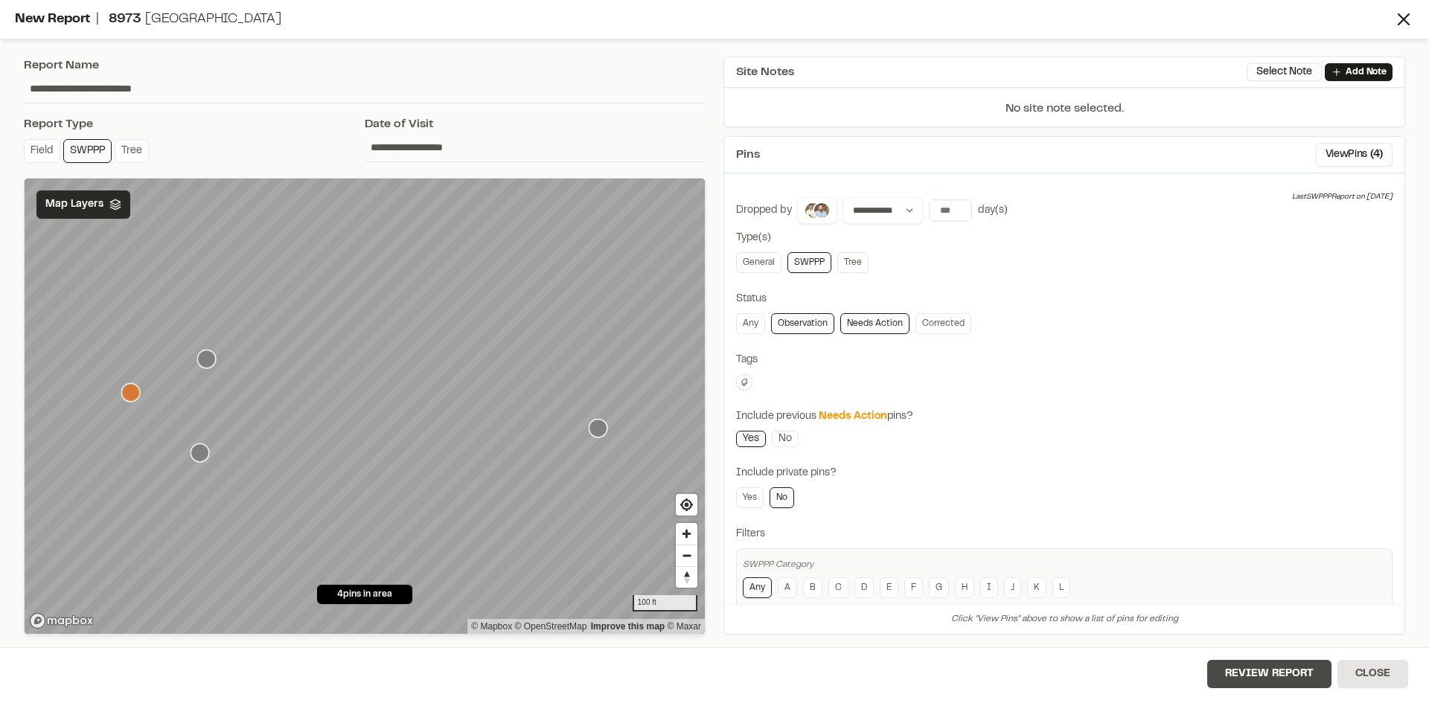
click at [1275, 682] on button "Review Report" at bounding box center [1269, 674] width 124 height 28
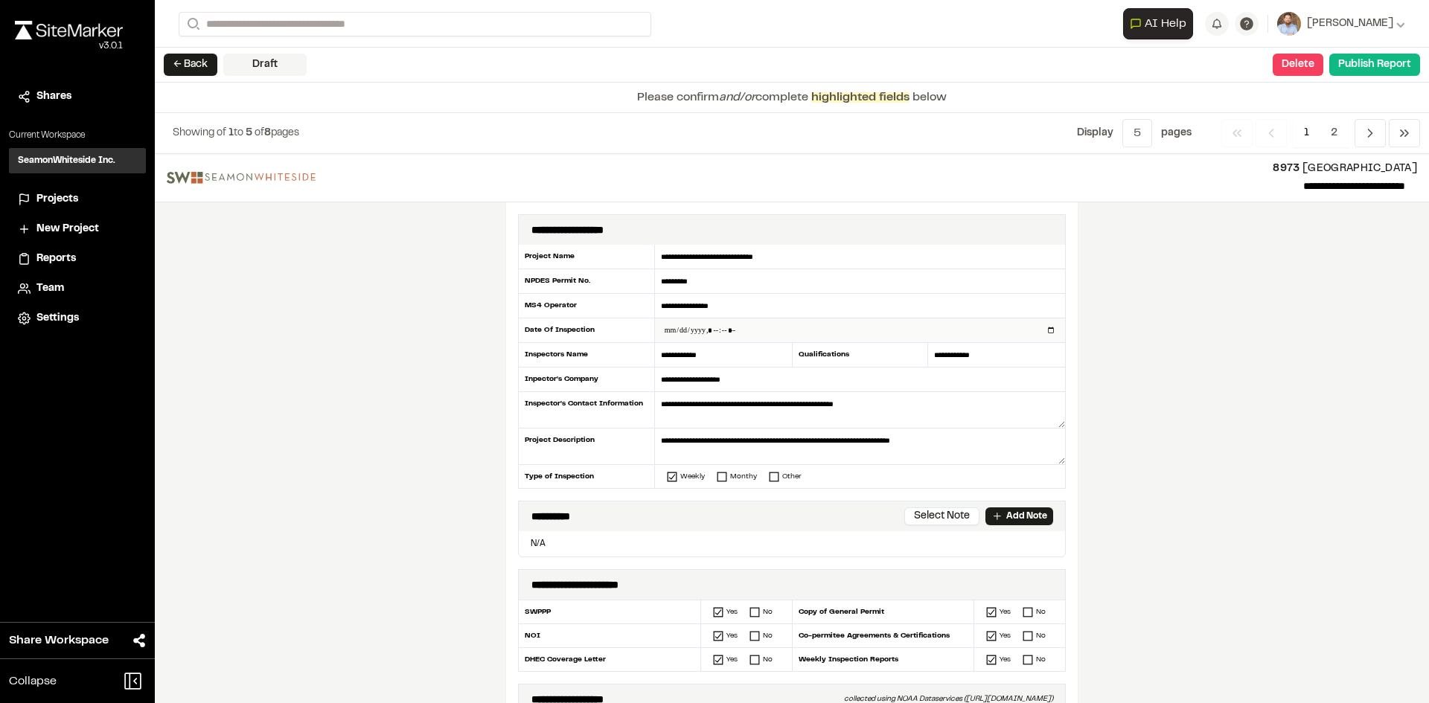
click at [1044, 329] on input "datetime-local" at bounding box center [860, 331] width 410 height 24
type input "**********"
click at [393, 465] on div "**********" at bounding box center [792, 428] width 1274 height 549
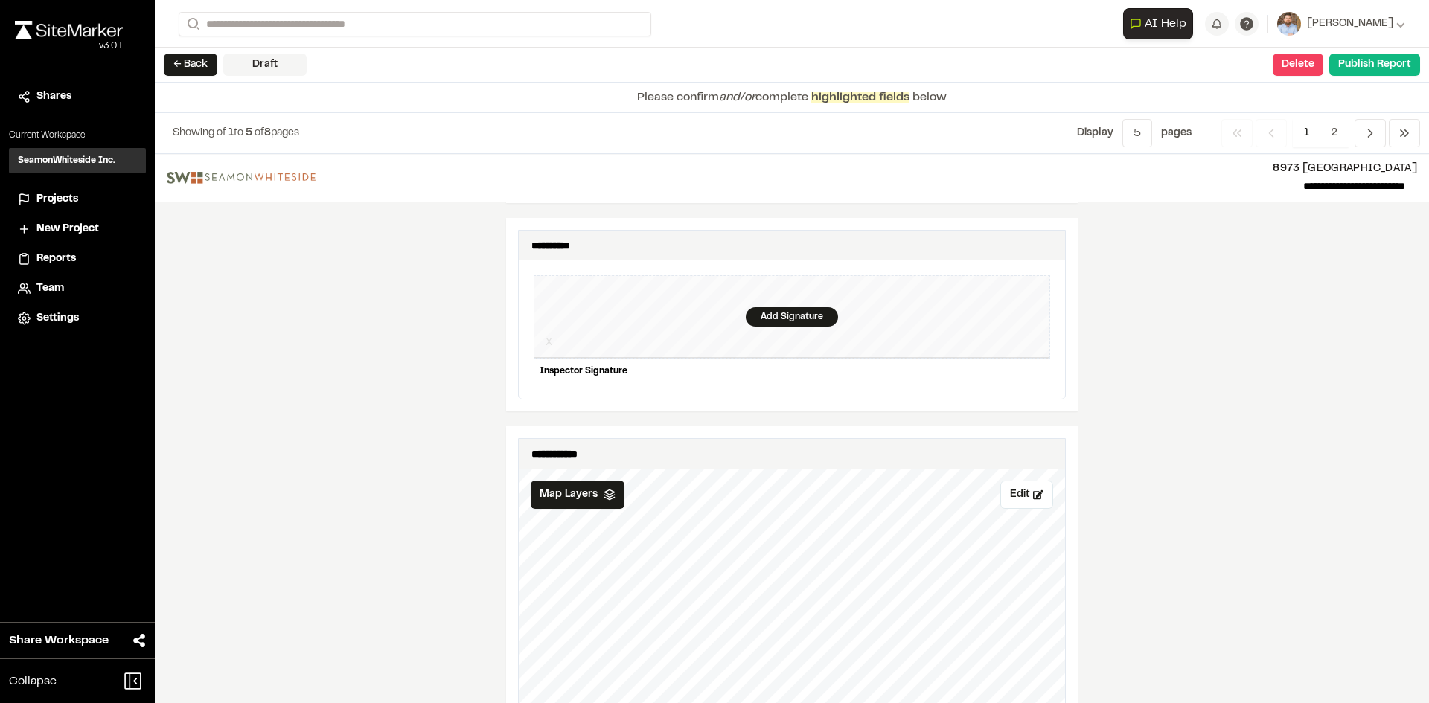
scroll to position [1414, 0]
click at [775, 307] on div "Add Signature" at bounding box center [792, 313] width 92 height 19
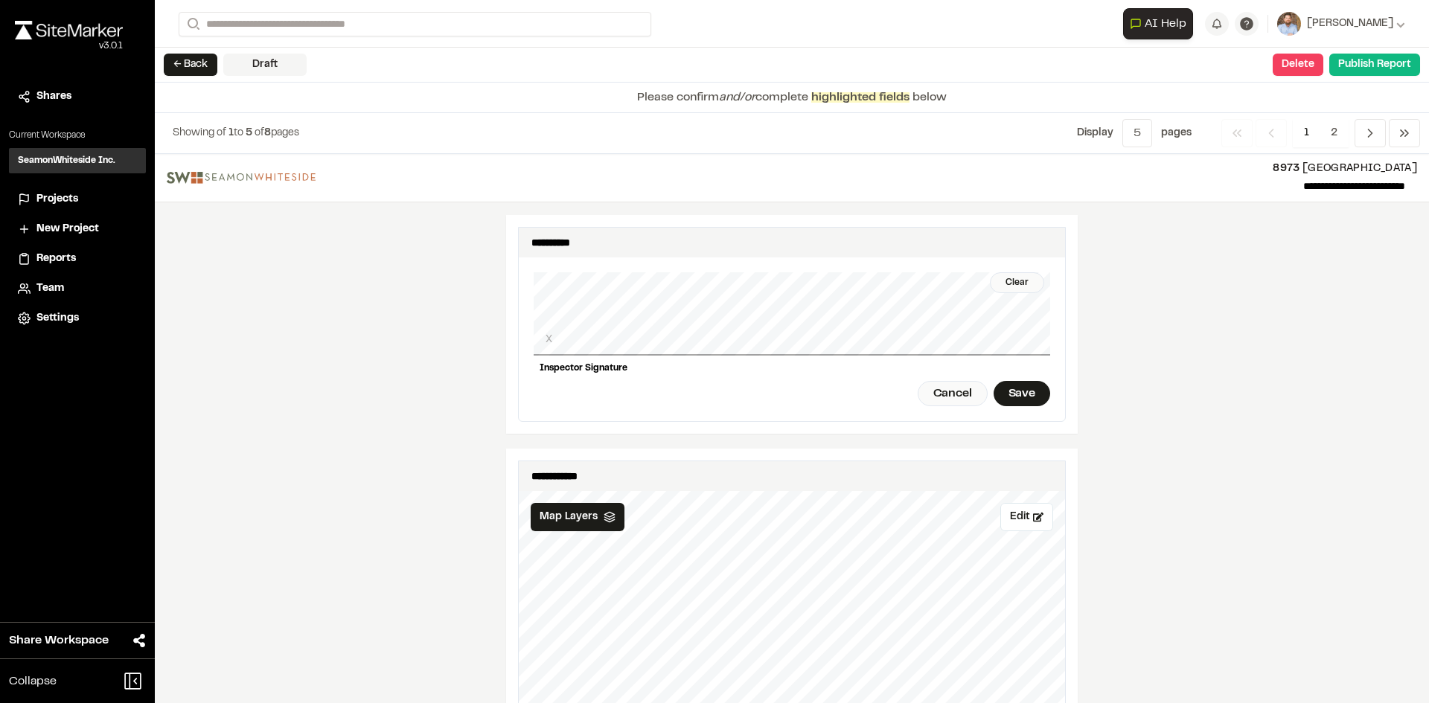
click at [778, 349] on div "Clear X Inspector Signature Cancel Save" at bounding box center [792, 339] width 516 height 164
click at [1033, 381] on div "Save" at bounding box center [1021, 393] width 57 height 25
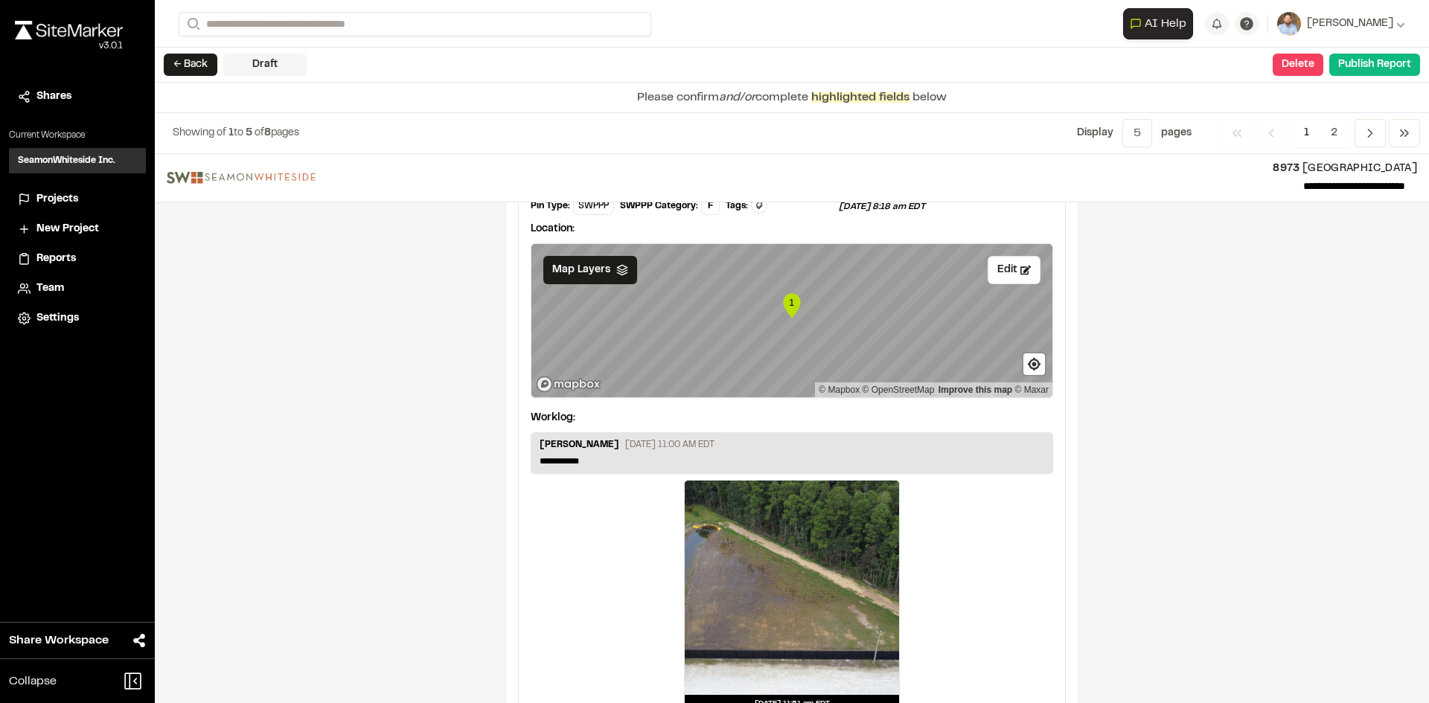
scroll to position [2505, 0]
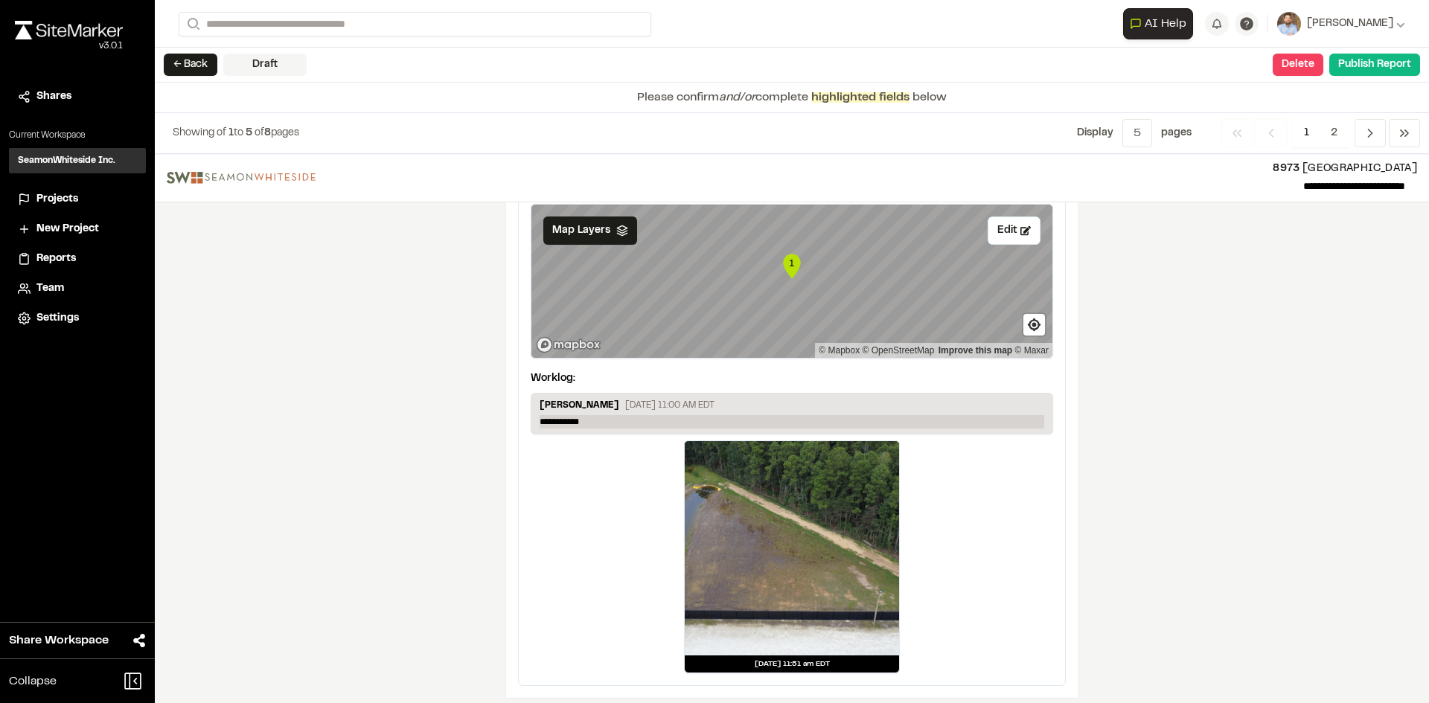
click at [607, 415] on p "**********" at bounding box center [792, 421] width 505 height 13
click at [1336, 133] on span "2" at bounding box center [1333, 133] width 29 height 28
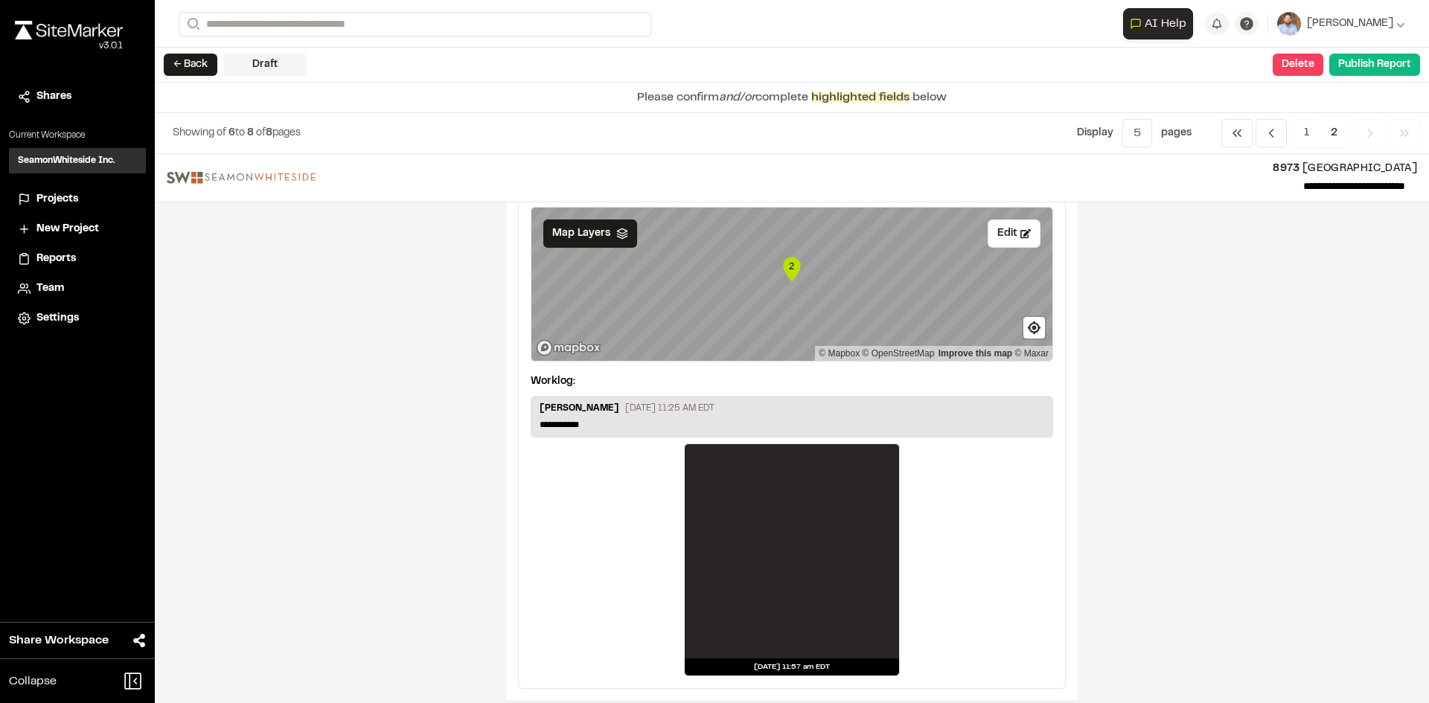
scroll to position [149, 0]
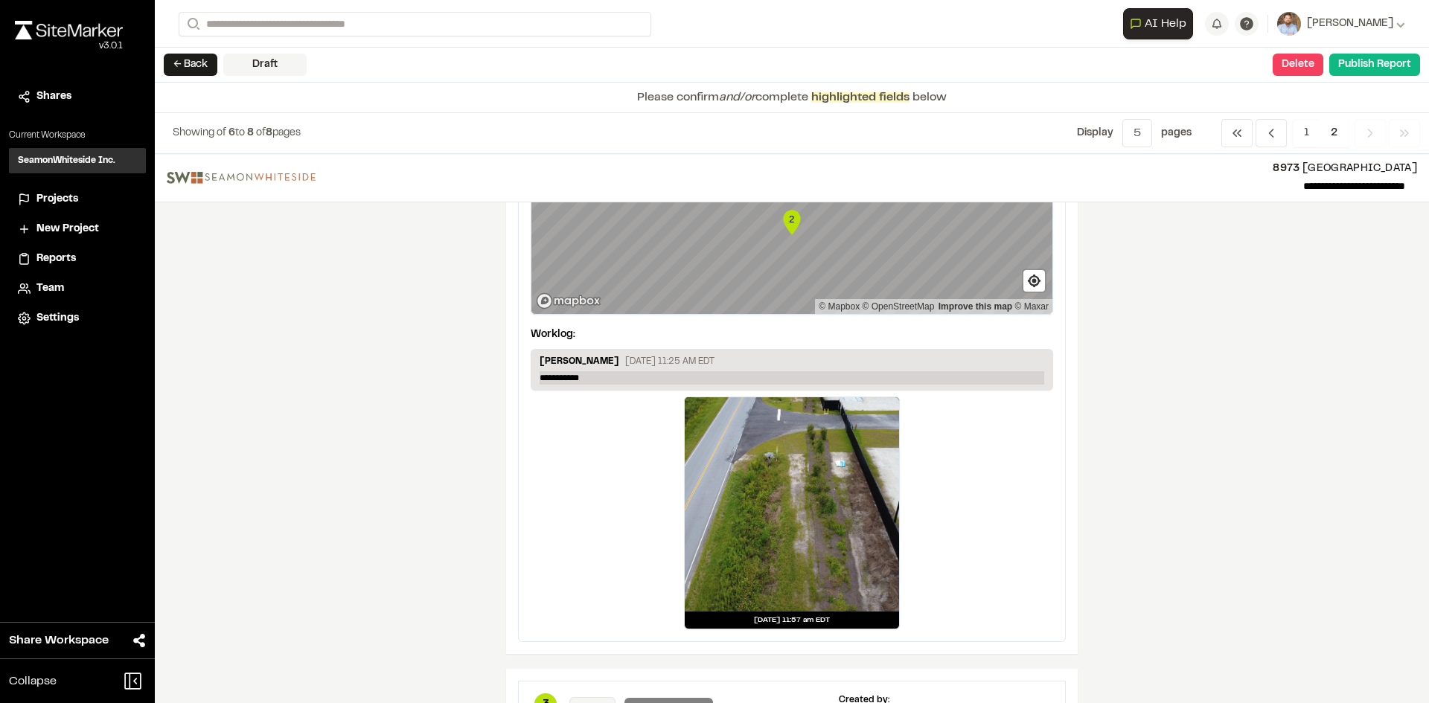
click at [598, 376] on p "**********" at bounding box center [792, 377] width 505 height 13
click at [598, 377] on p "**********" at bounding box center [792, 377] width 505 height 13
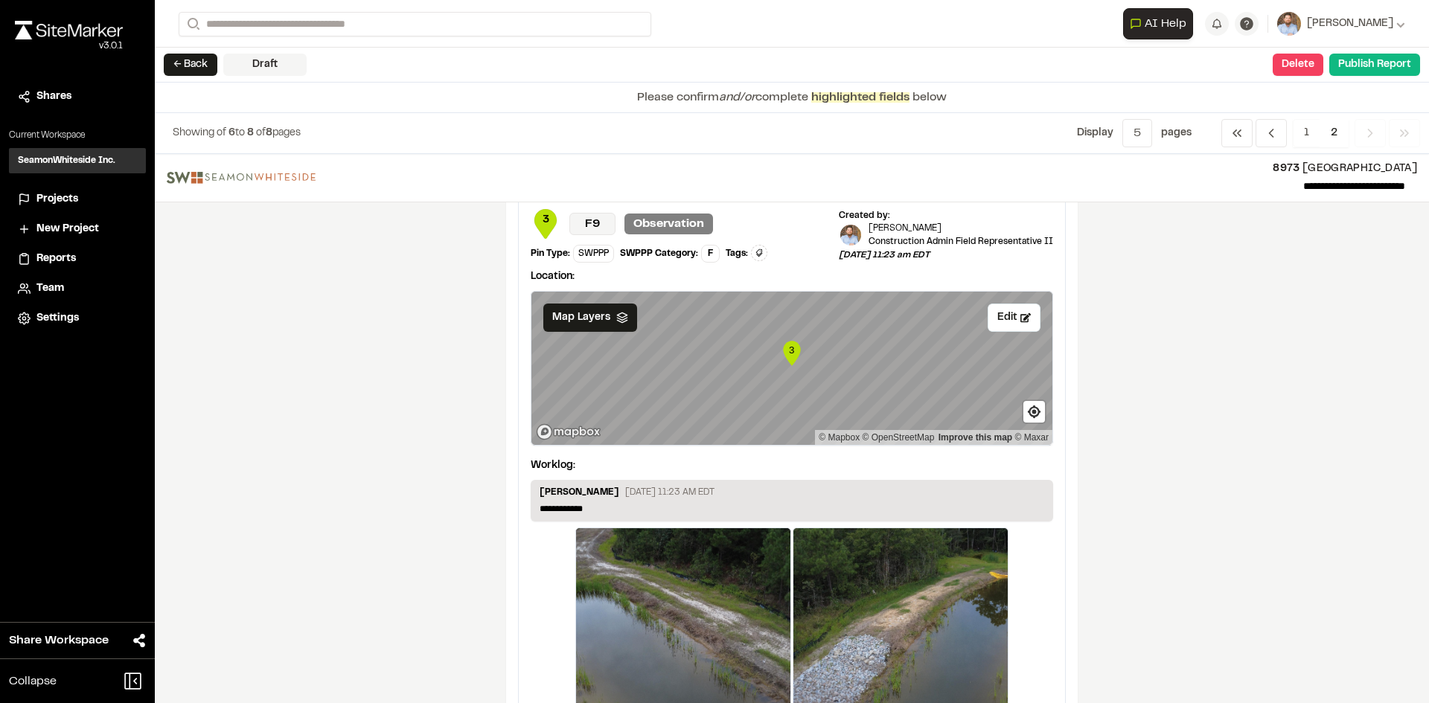
scroll to position [744, 0]
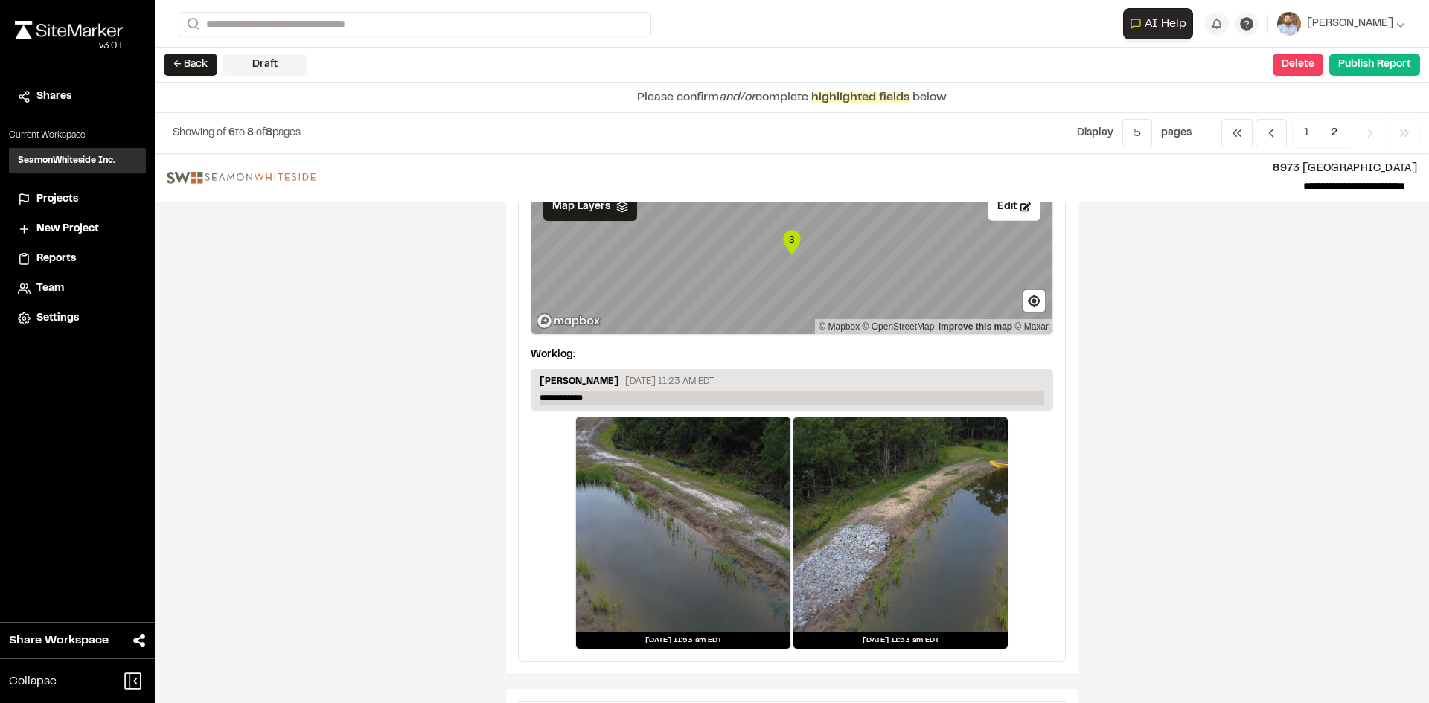
click at [603, 397] on p "**********" at bounding box center [792, 397] width 505 height 13
drag, startPoint x: 743, startPoint y: 397, endPoint x: 449, endPoint y: 393, distance: 294.0
click at [382, 426] on div "**********" at bounding box center [792, 428] width 1274 height 549
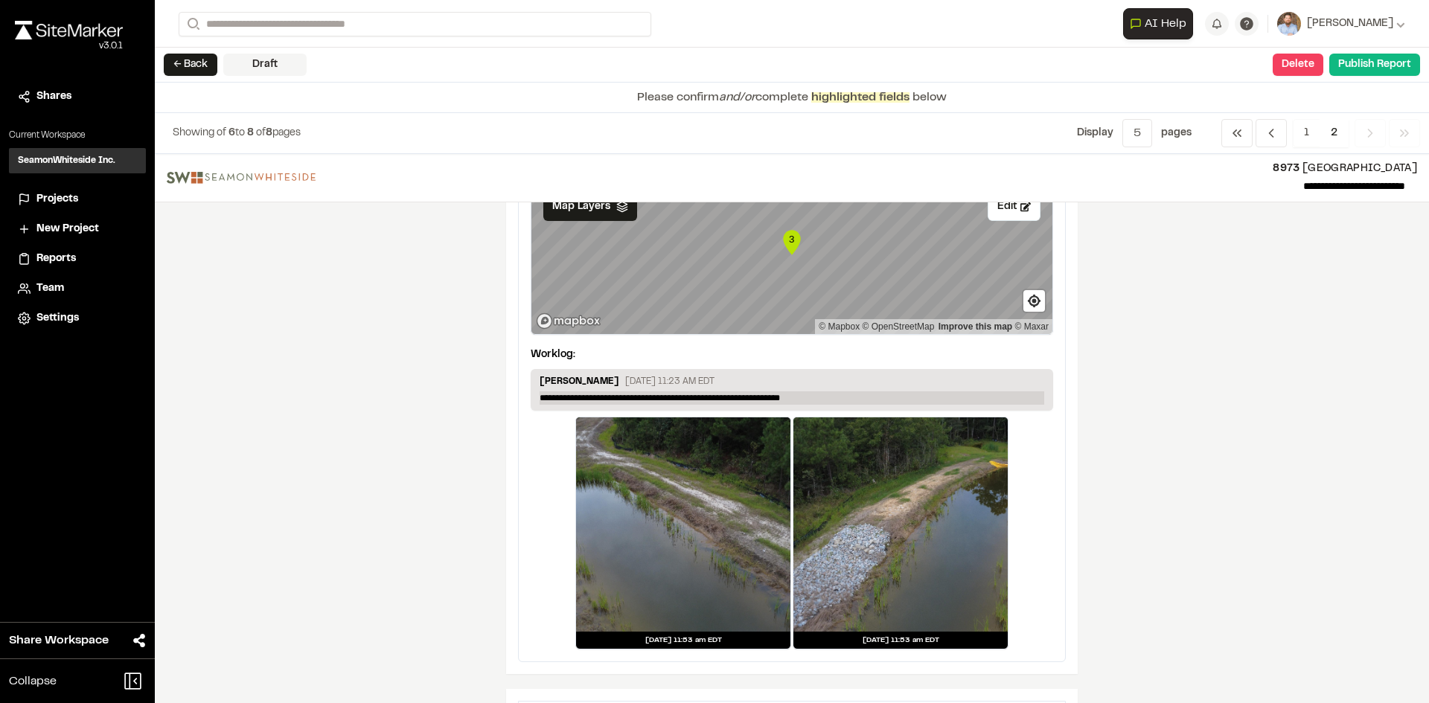
click at [753, 396] on p "**********" at bounding box center [792, 397] width 505 height 13
click at [378, 501] on div "**********" at bounding box center [792, 428] width 1274 height 549
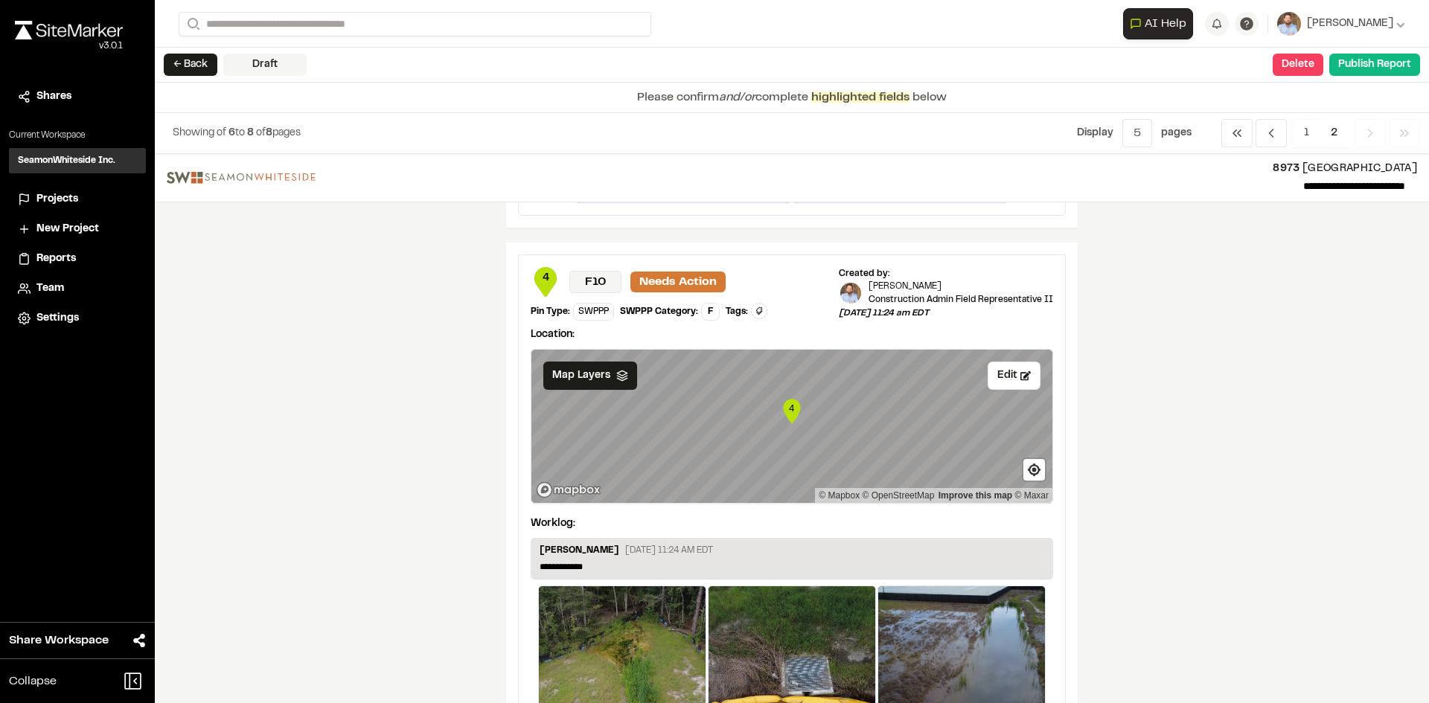
scroll to position [1298, 0]
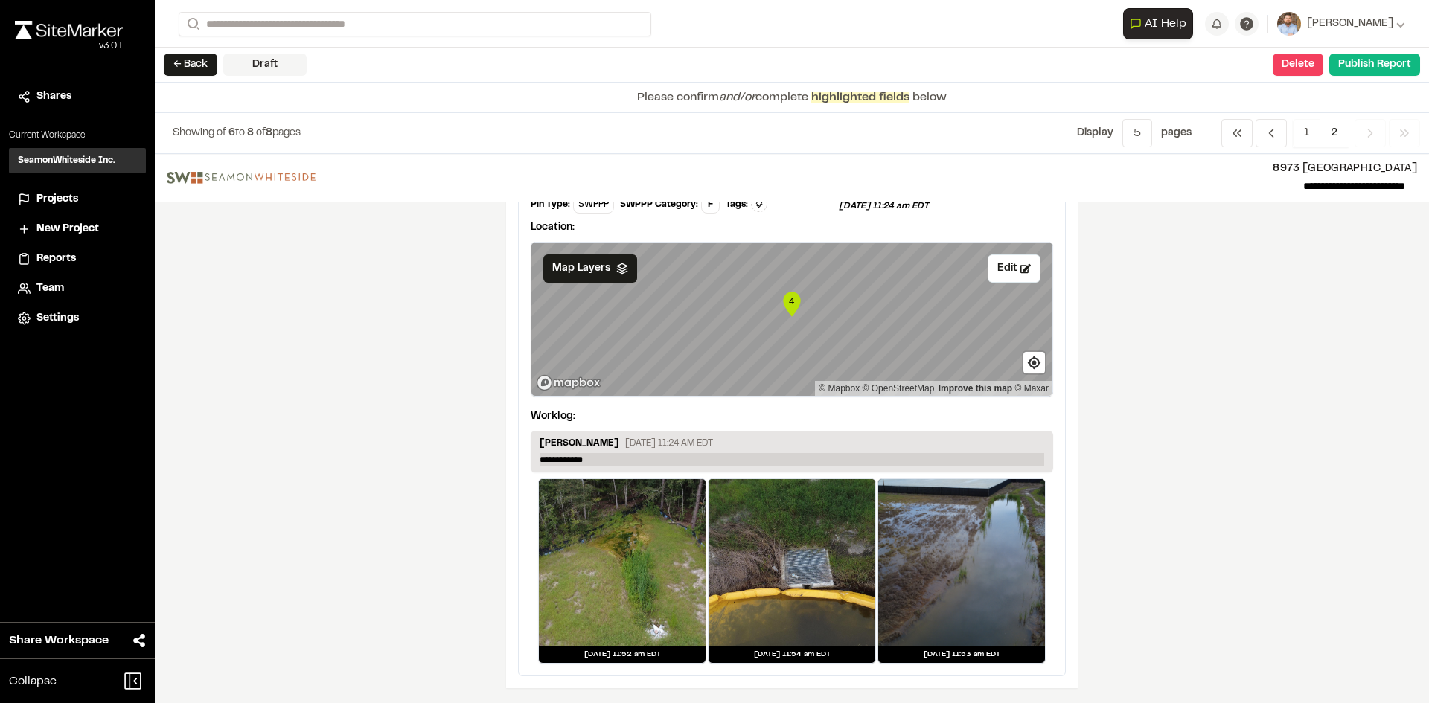
click at [607, 455] on p "**********" at bounding box center [792, 459] width 505 height 13
click at [606, 456] on p "**********" at bounding box center [792, 459] width 505 height 13
click at [954, 458] on p "**********" at bounding box center [792, 459] width 505 height 13
click at [693, 458] on p "**********" at bounding box center [792, 459] width 505 height 13
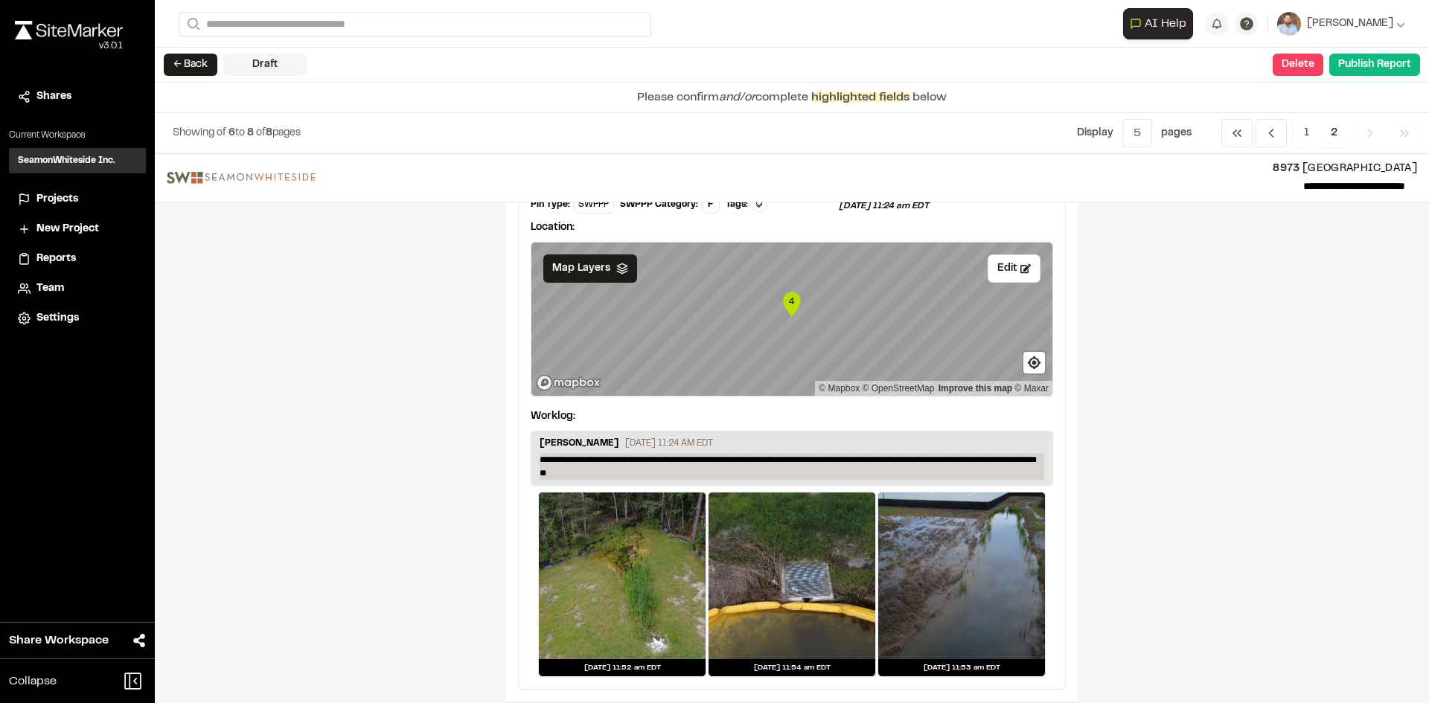
click at [624, 474] on p "**********" at bounding box center [792, 466] width 505 height 27
click at [850, 458] on p "**********" at bounding box center [792, 466] width 505 height 27
click at [679, 475] on p "**********" at bounding box center [792, 466] width 505 height 27
drag, startPoint x: 752, startPoint y: 459, endPoint x: 754, endPoint y: 449, distance: 9.9
click at [752, 459] on p "**********" at bounding box center [792, 466] width 505 height 27
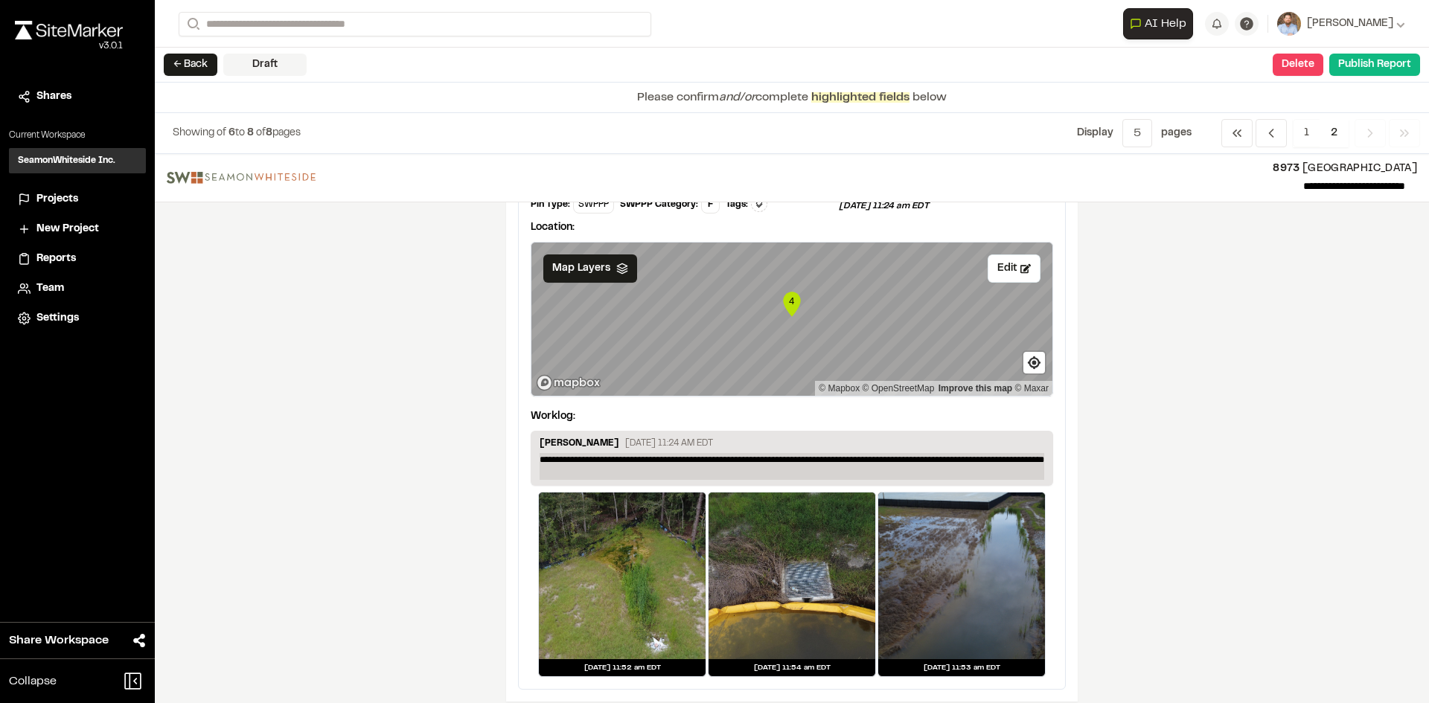
click at [648, 474] on p "**********" at bounding box center [792, 466] width 505 height 27
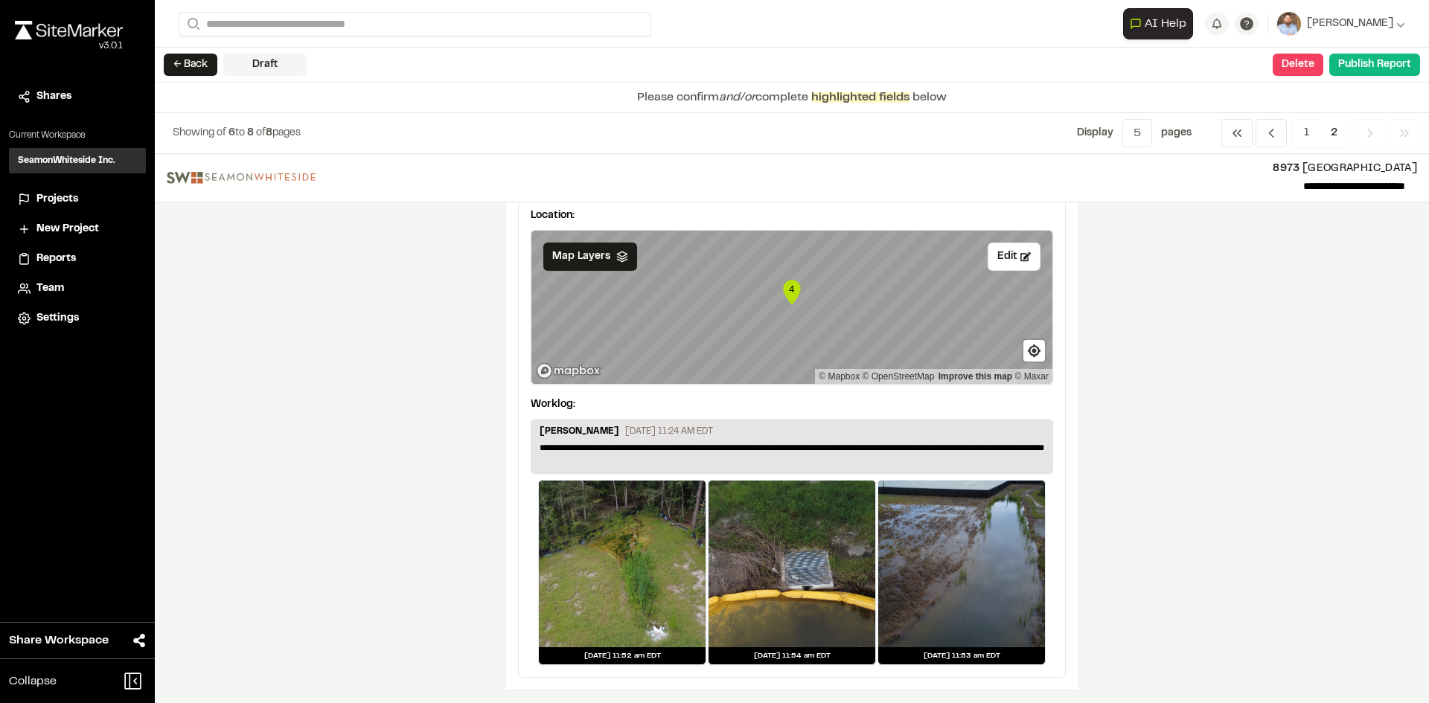
scroll to position [1311, 0]
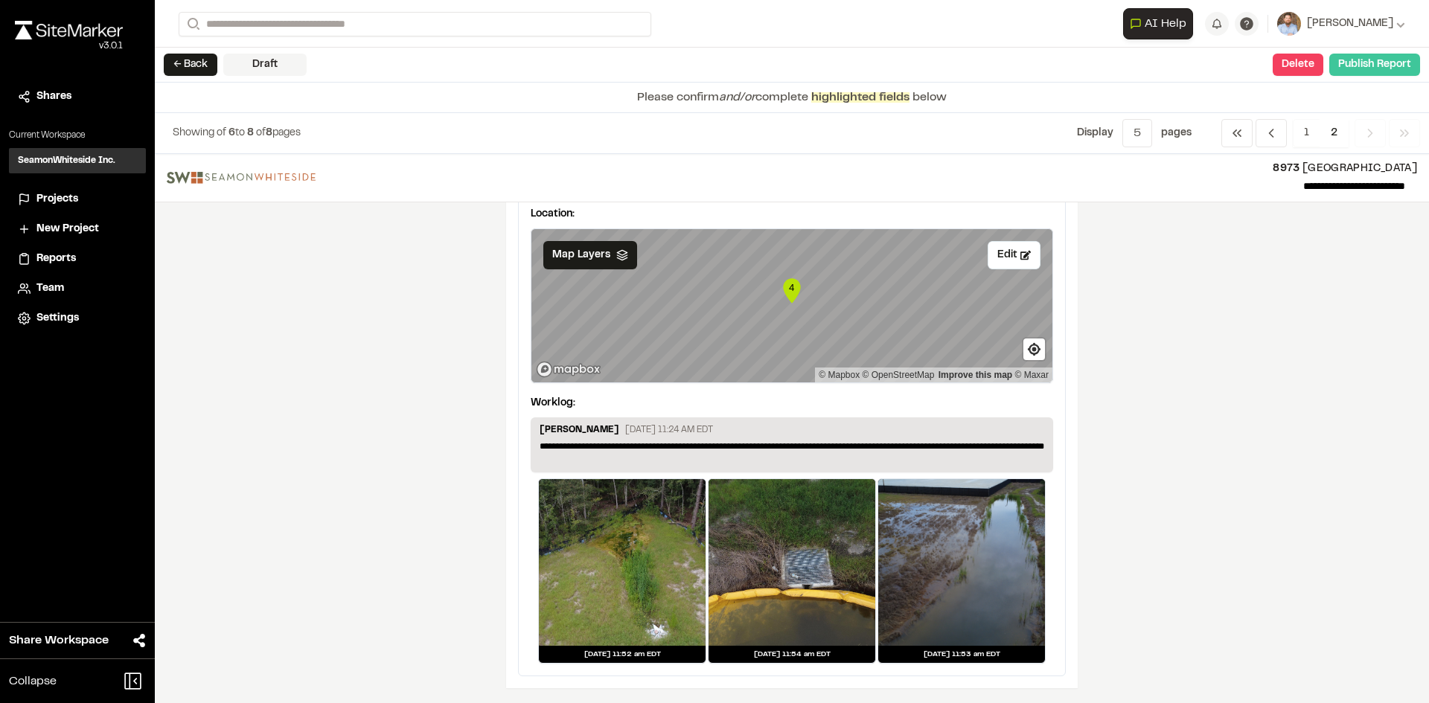
click at [1378, 66] on button "Publish Report" at bounding box center [1374, 65] width 91 height 22
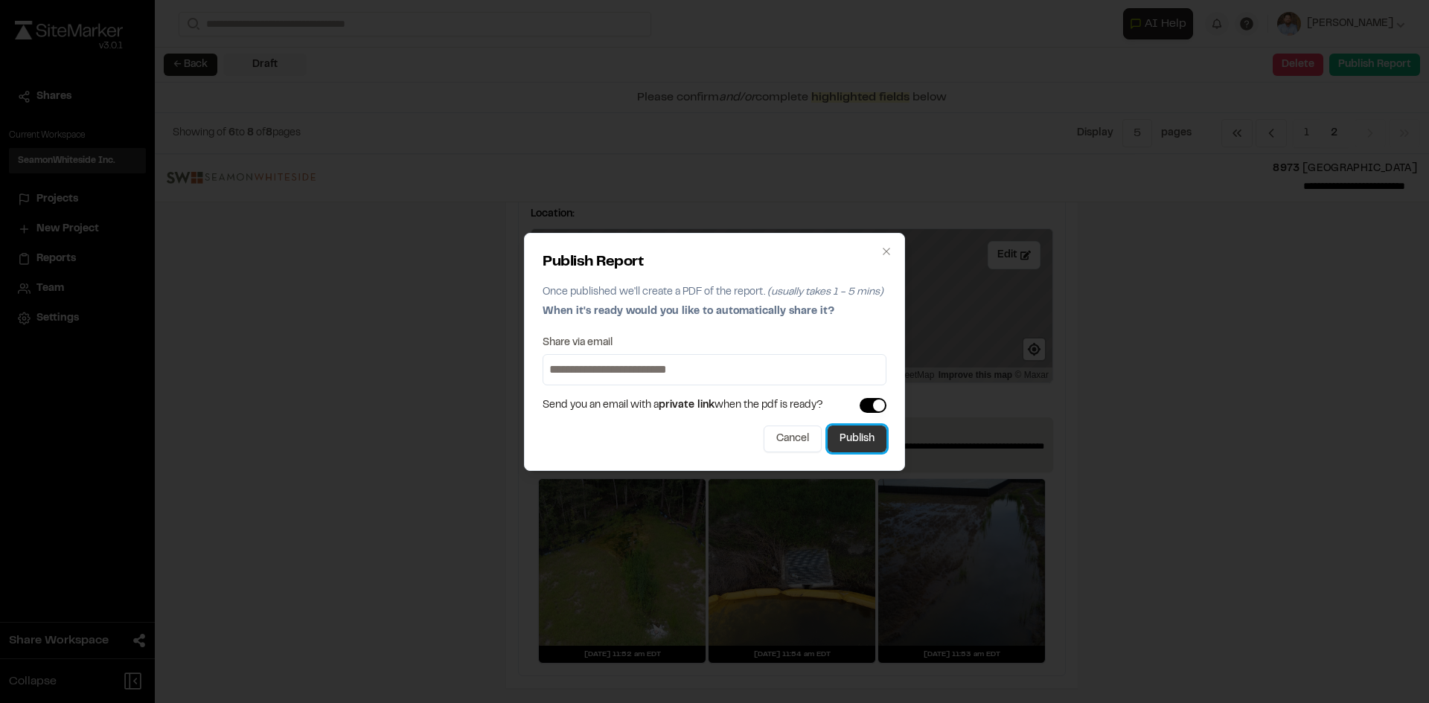
click at [865, 446] on button "Publish" at bounding box center [857, 439] width 59 height 27
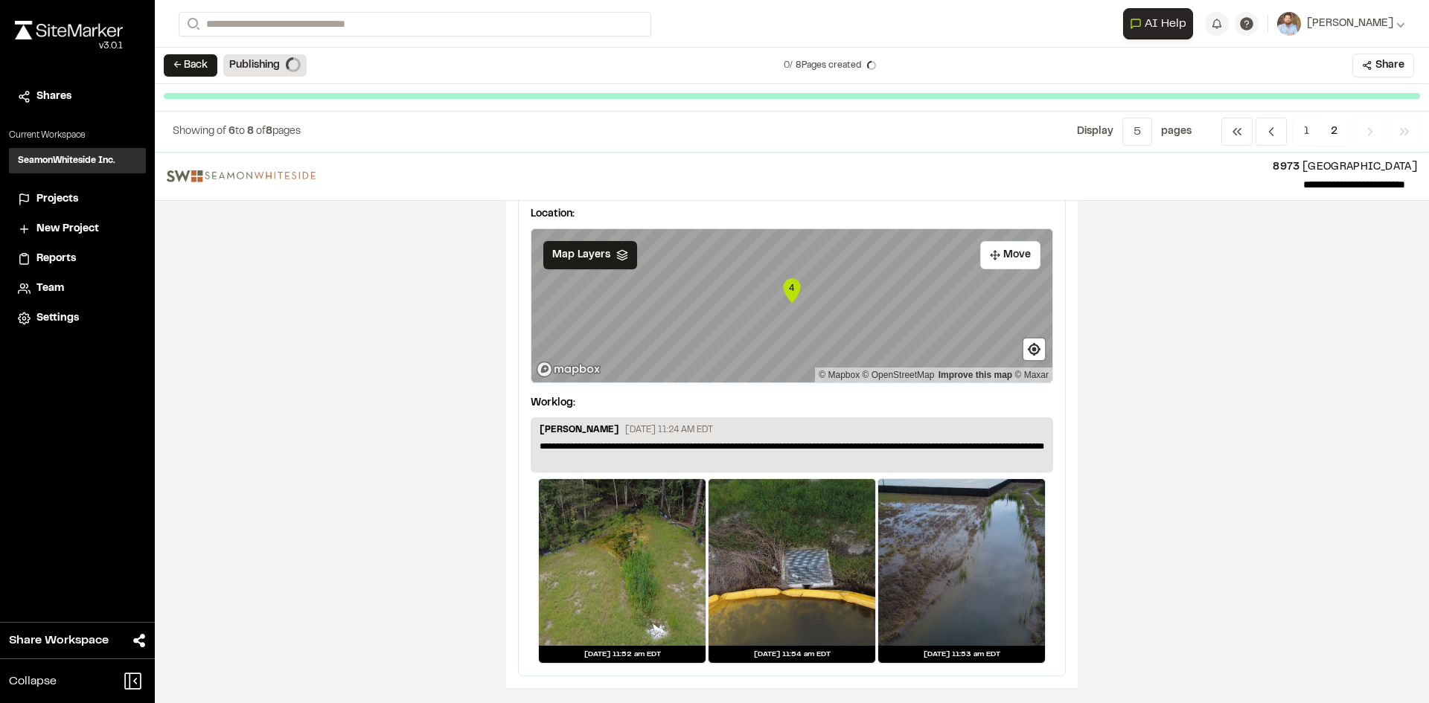
click at [53, 197] on span "Projects" at bounding box center [57, 199] width 42 height 16
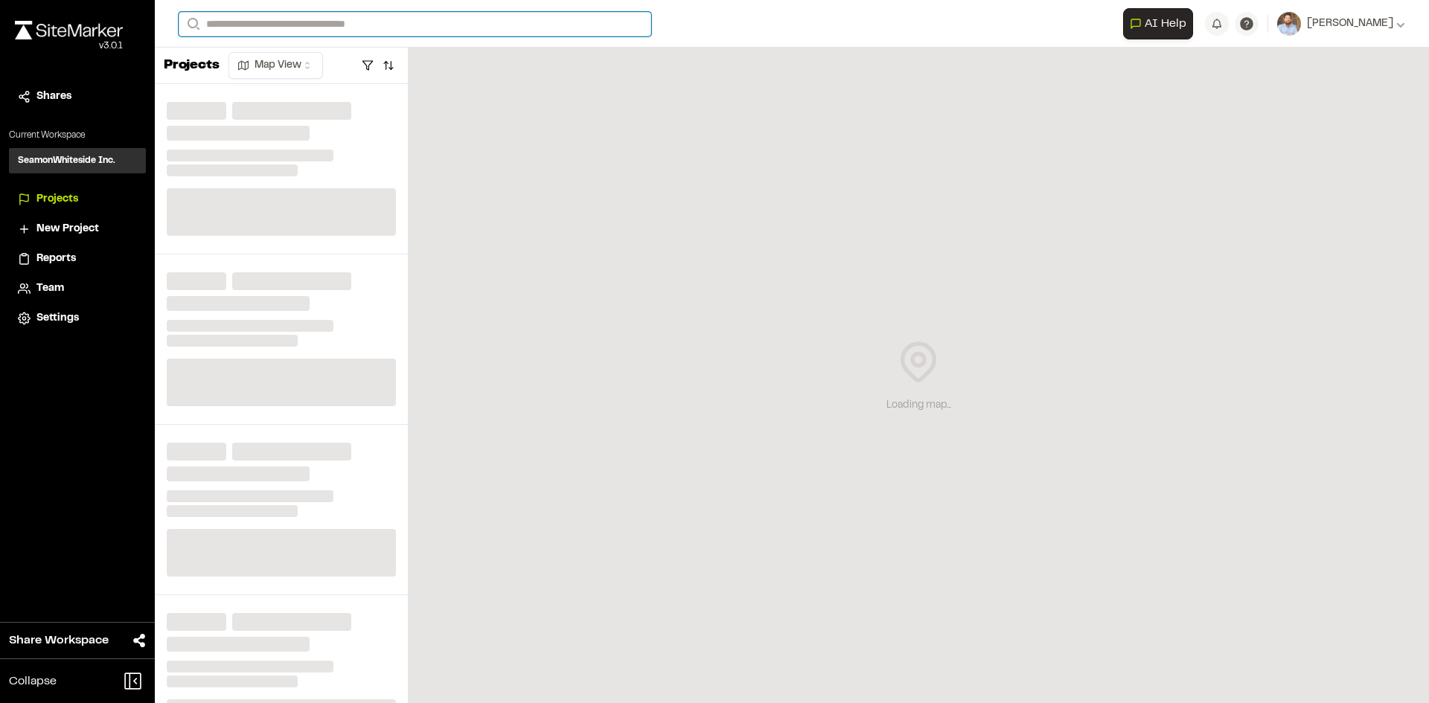
drag, startPoint x: 229, startPoint y: 24, endPoint x: 218, endPoint y: 3, distance: 23.6
click at [230, 23] on input "Search" at bounding box center [415, 24] width 473 height 25
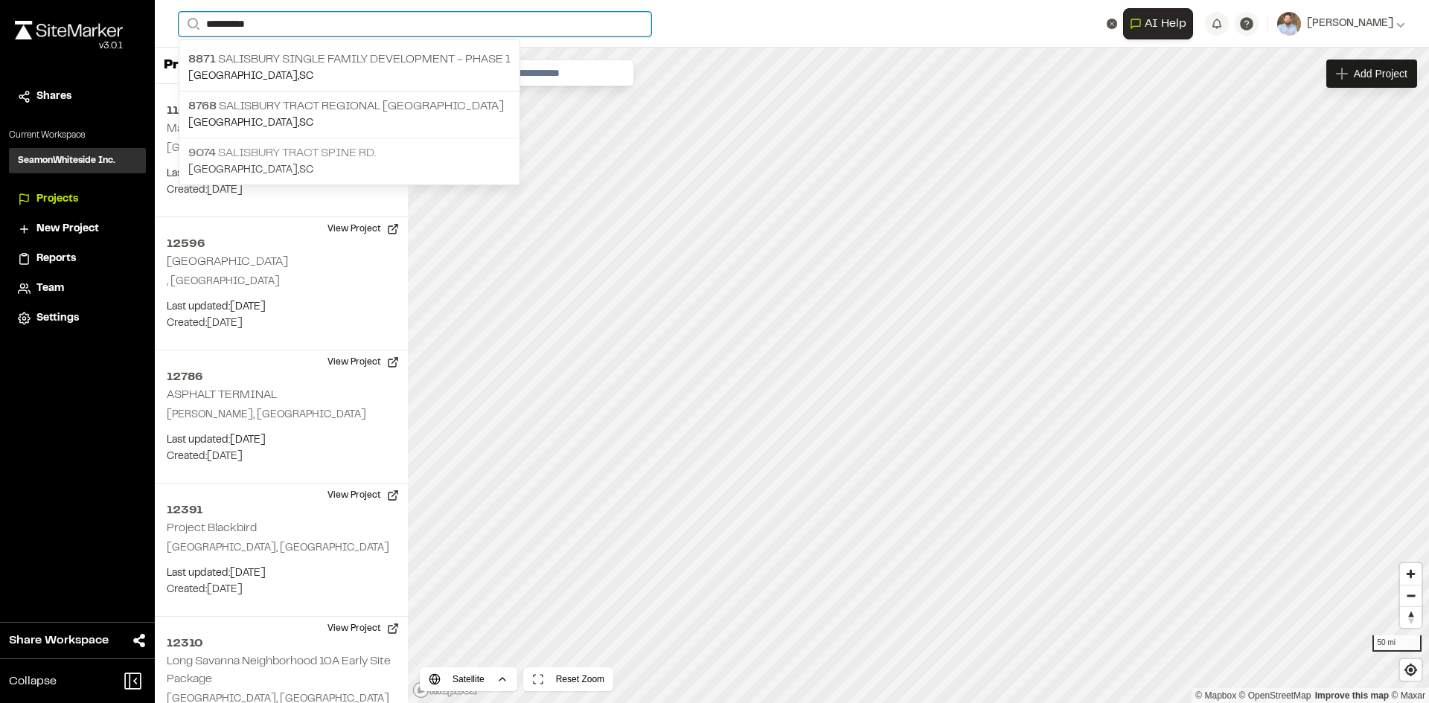
type input "*********"
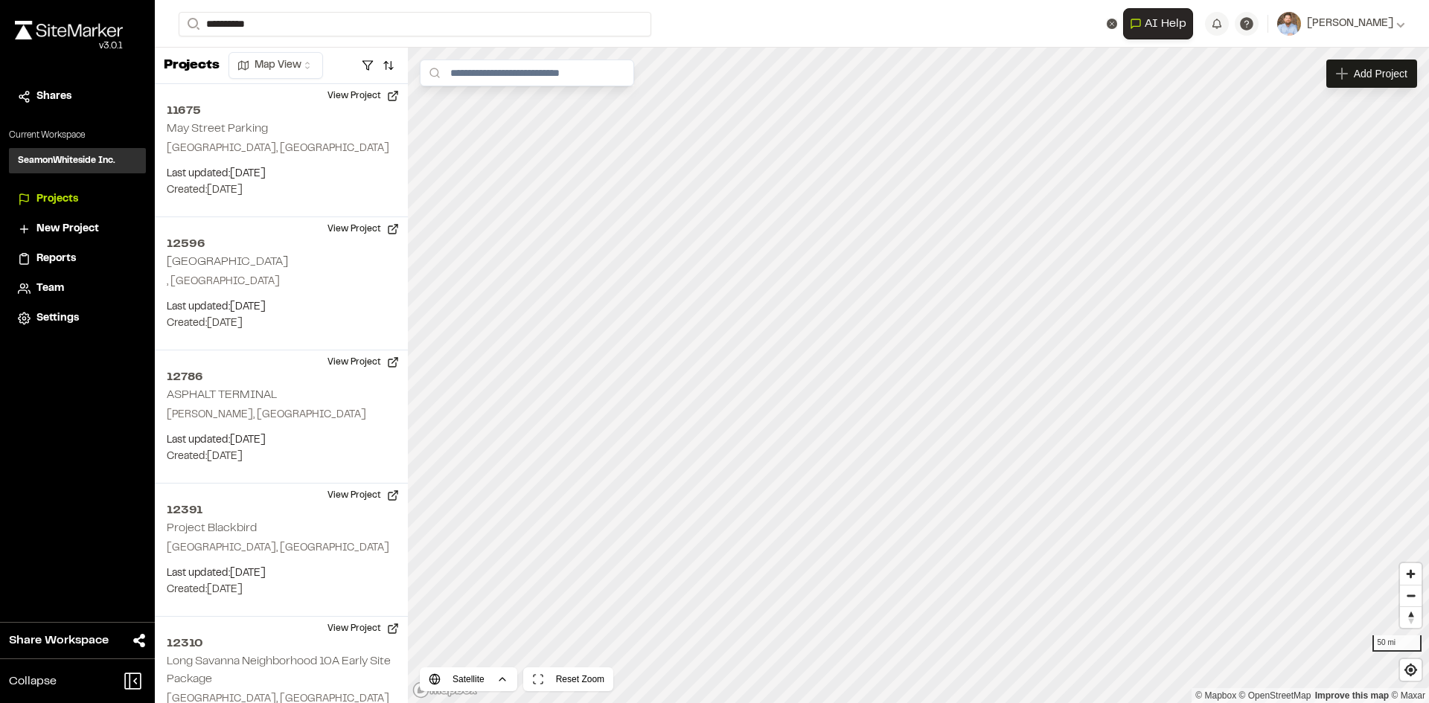
click at [329, 155] on p "9074 Salisbury Tract Spine Rd." at bounding box center [349, 153] width 322 height 18
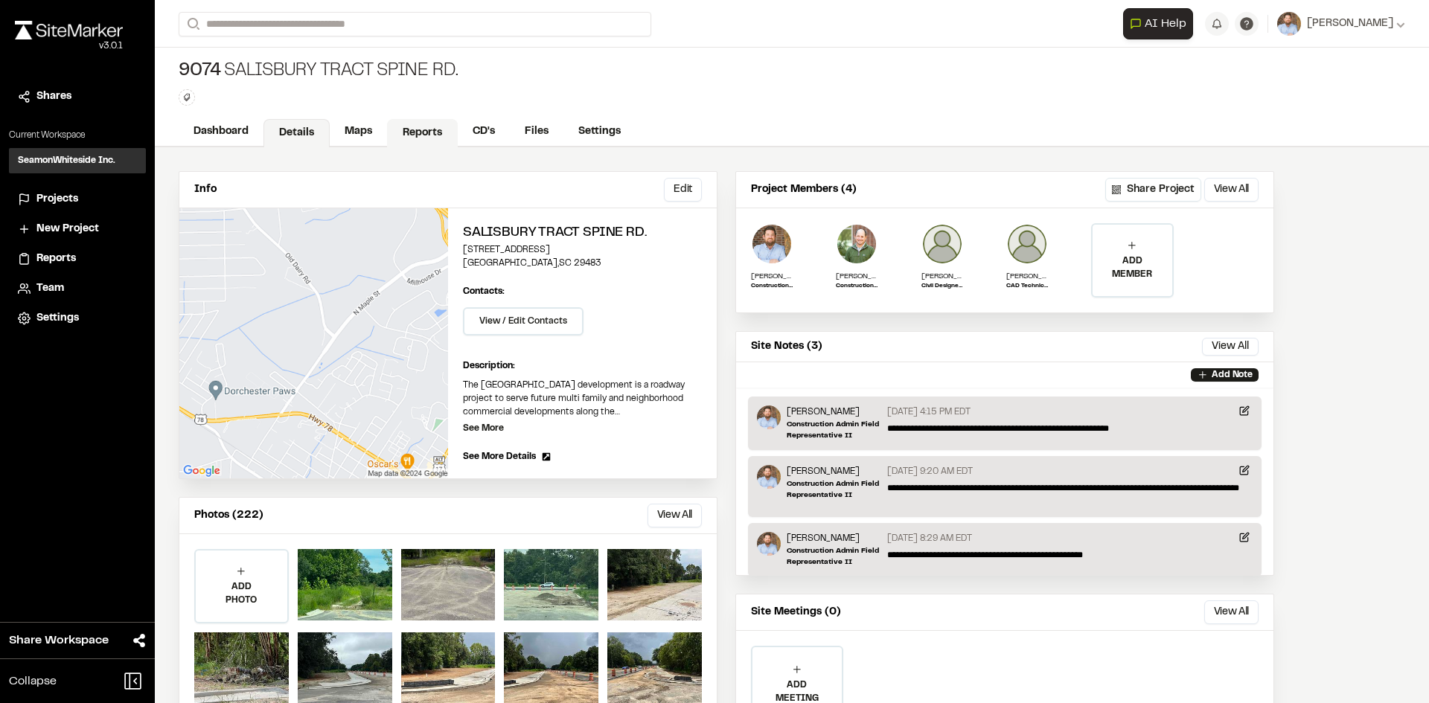
click at [424, 128] on link "Reports" at bounding box center [422, 133] width 71 height 28
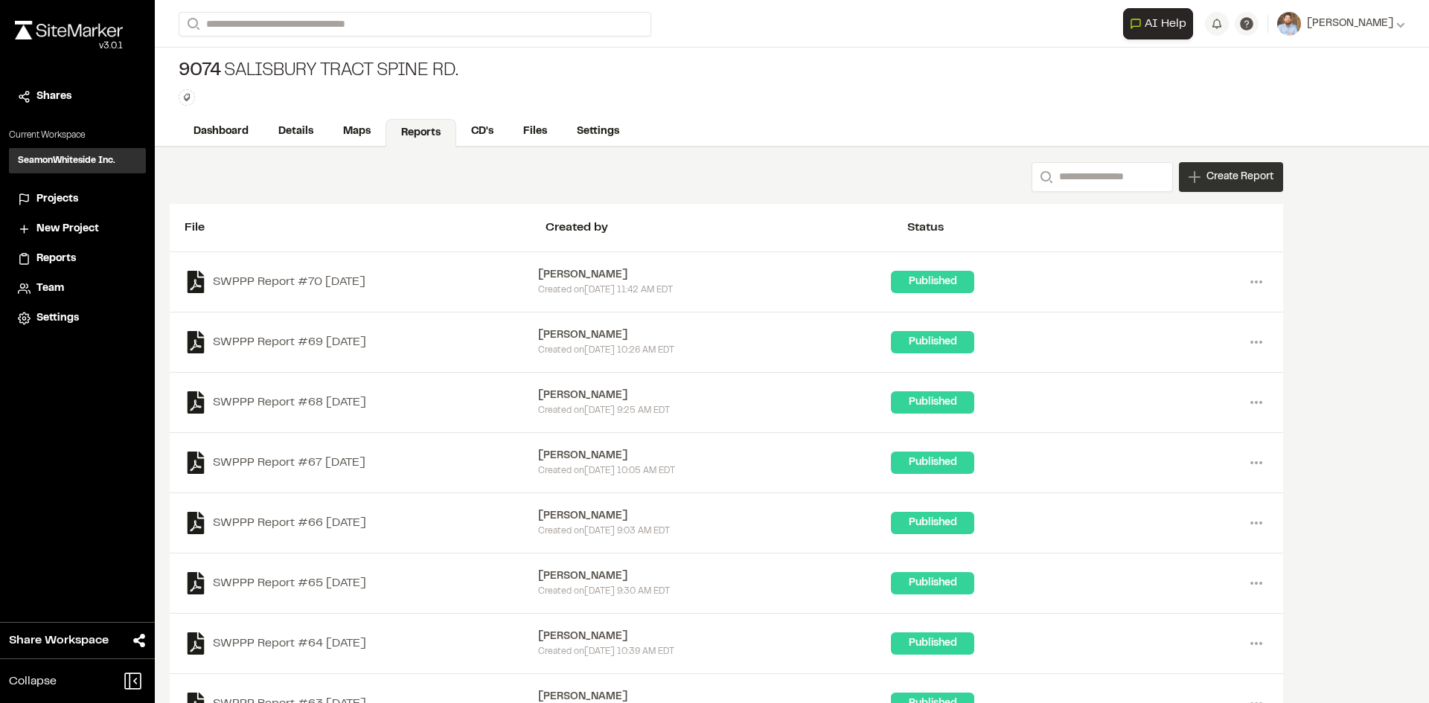
click at [1232, 179] on span "Create Report" at bounding box center [1239, 177] width 67 height 16
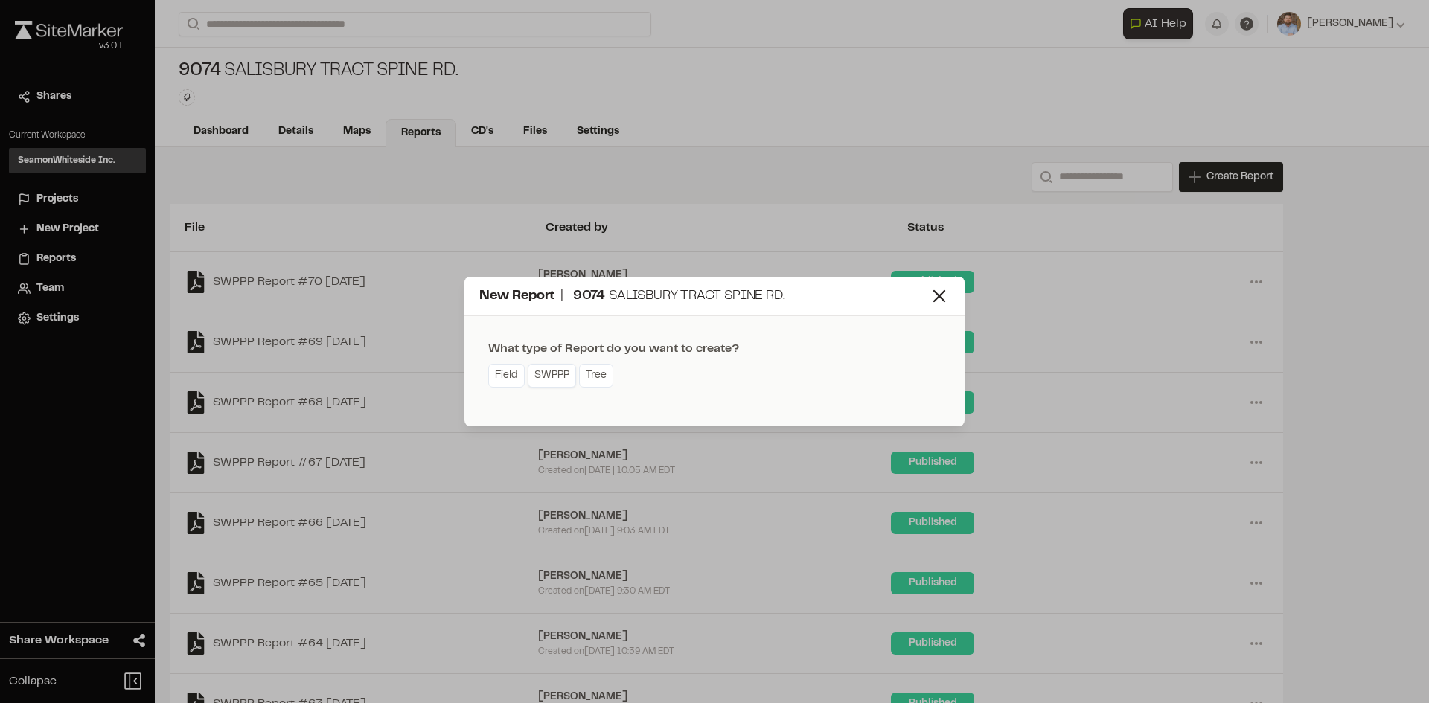
click at [554, 380] on link "SWPPP" at bounding box center [552, 376] width 48 height 24
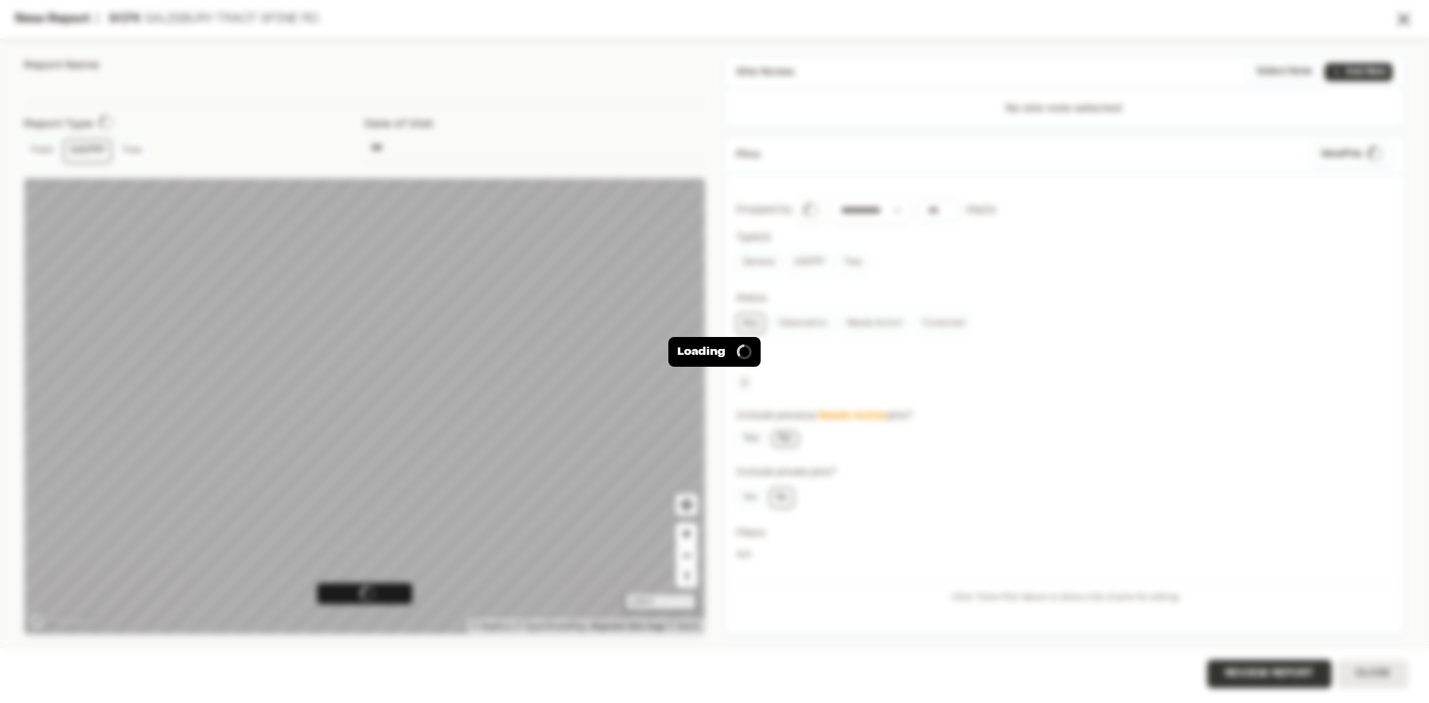
type input "**********"
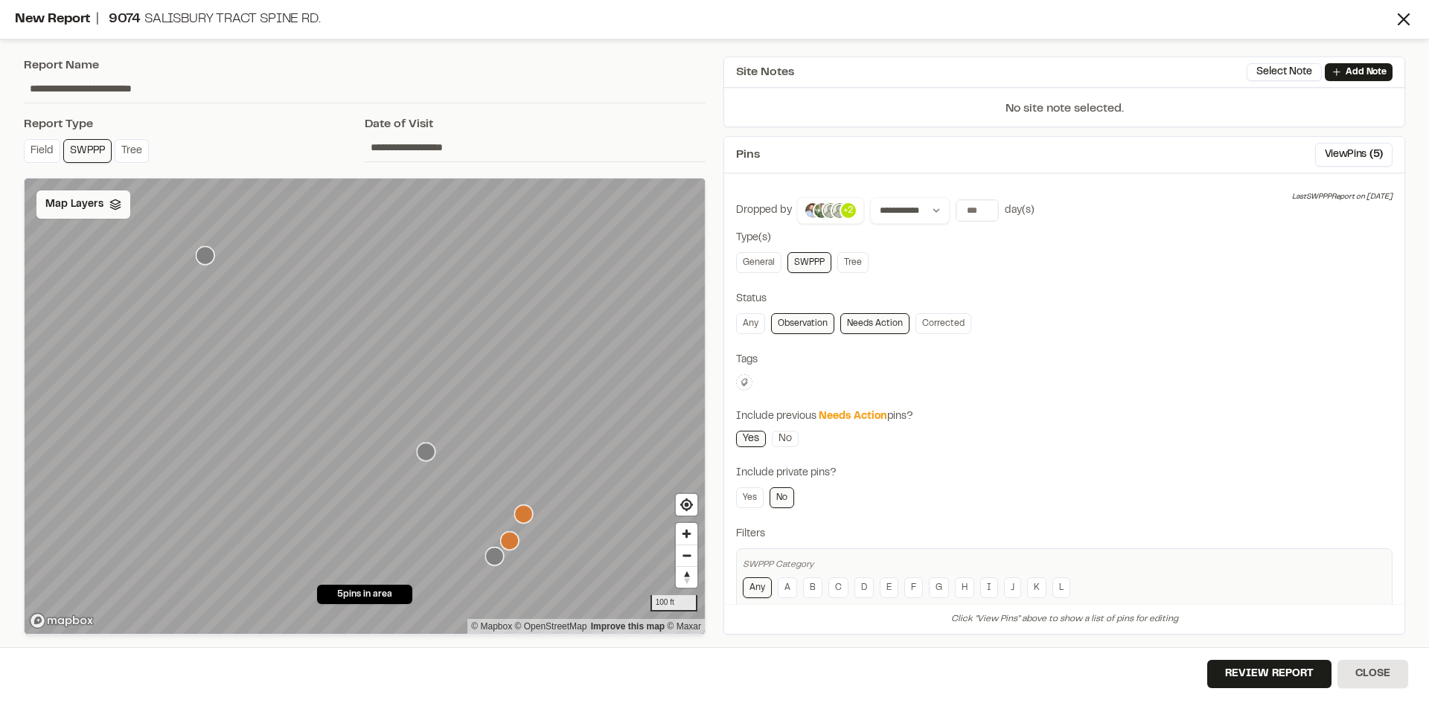
click at [81, 208] on span "Map Layers" at bounding box center [74, 204] width 58 height 16
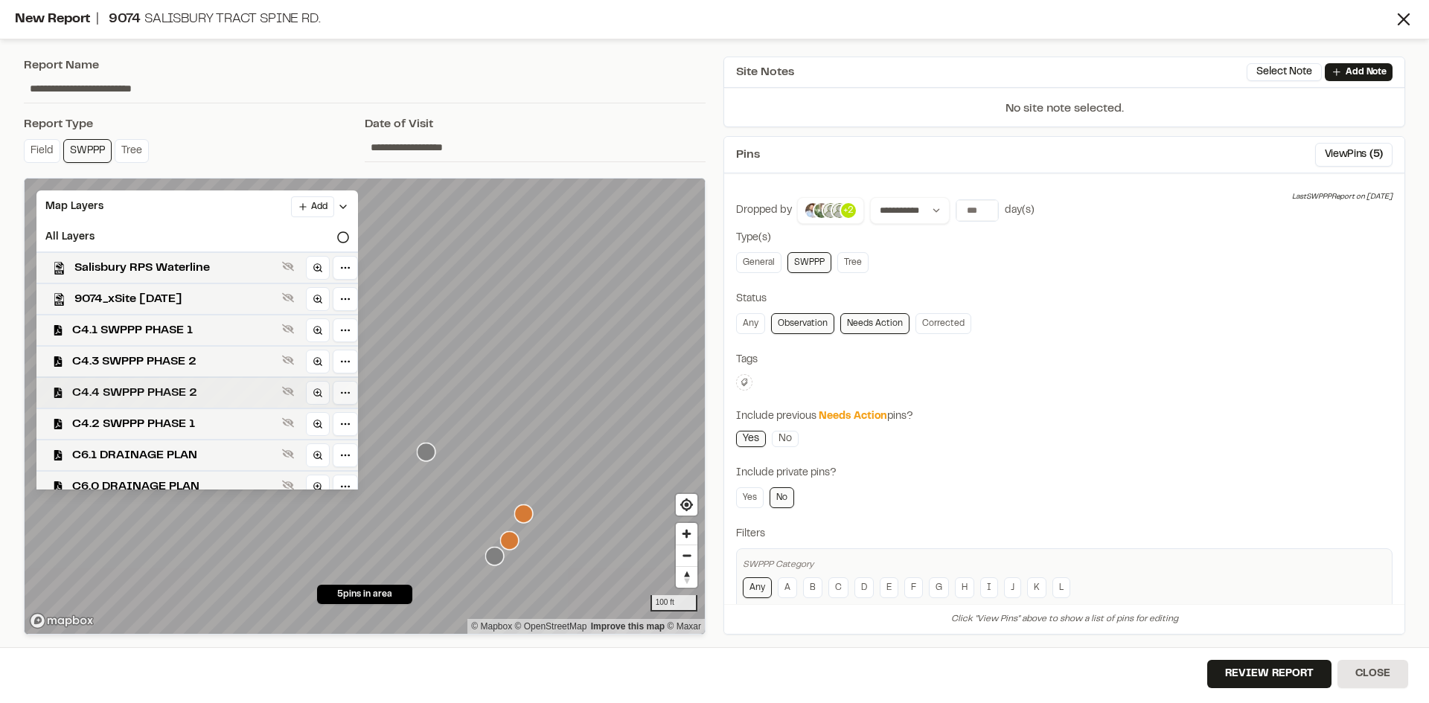
click at [219, 391] on span "C4.4 SWPPP PHASE 2" at bounding box center [174, 393] width 204 height 18
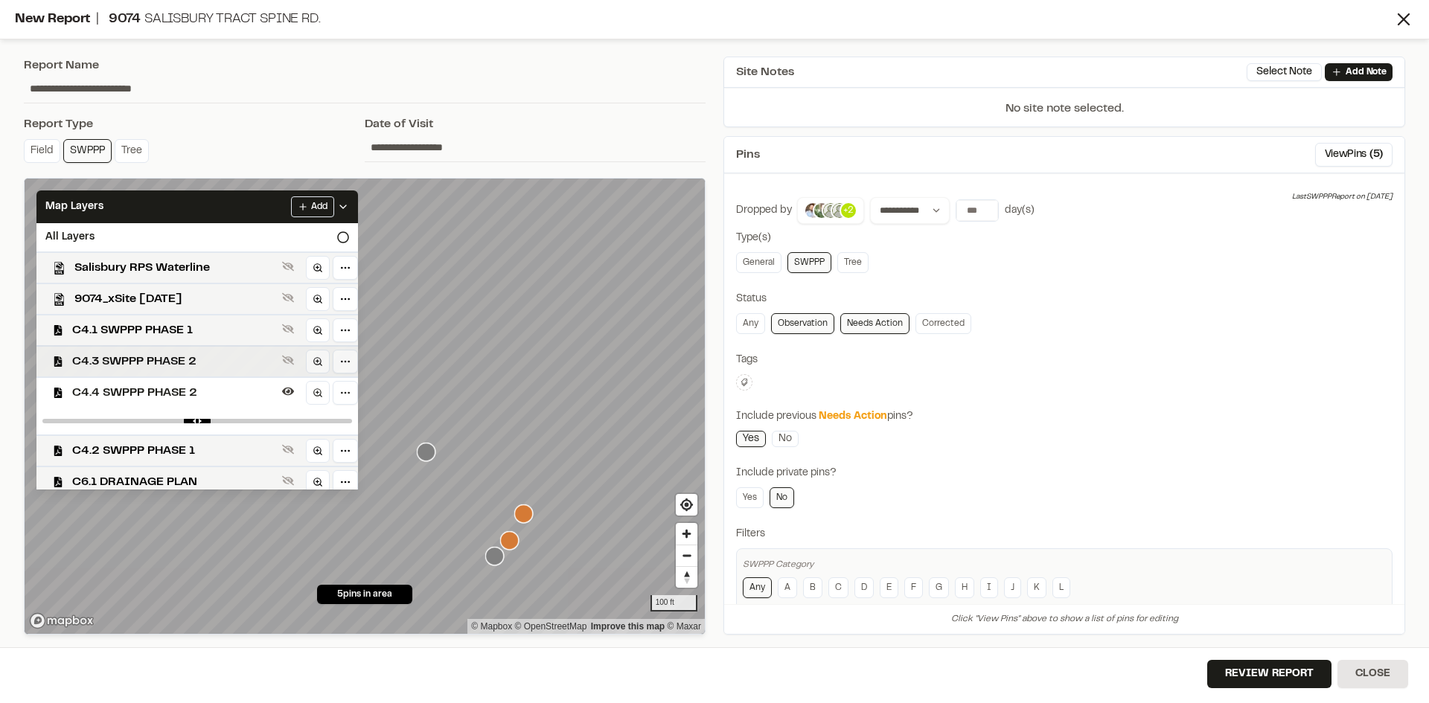
click at [214, 359] on span "C4.3 SWPPP PHASE 2" at bounding box center [174, 362] width 204 height 18
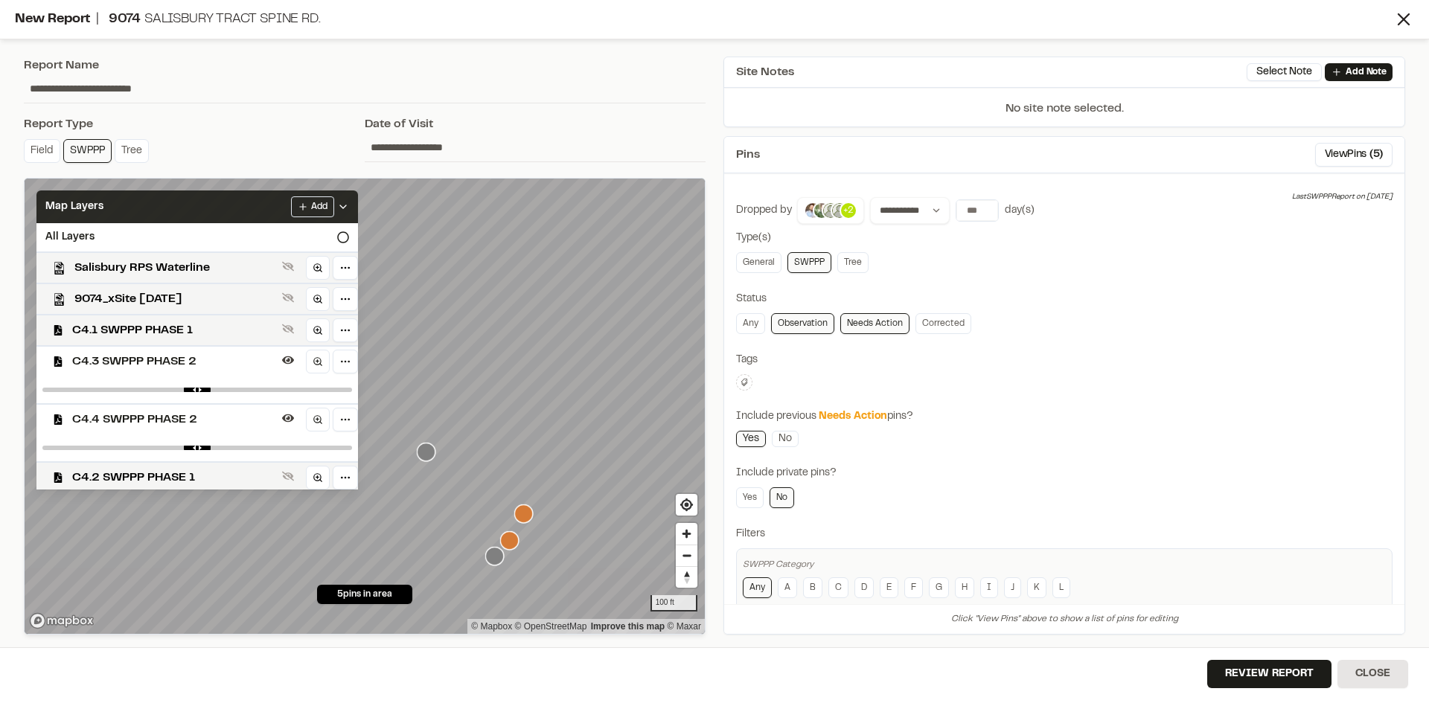
click at [349, 211] on icon at bounding box center [343, 207] width 12 height 12
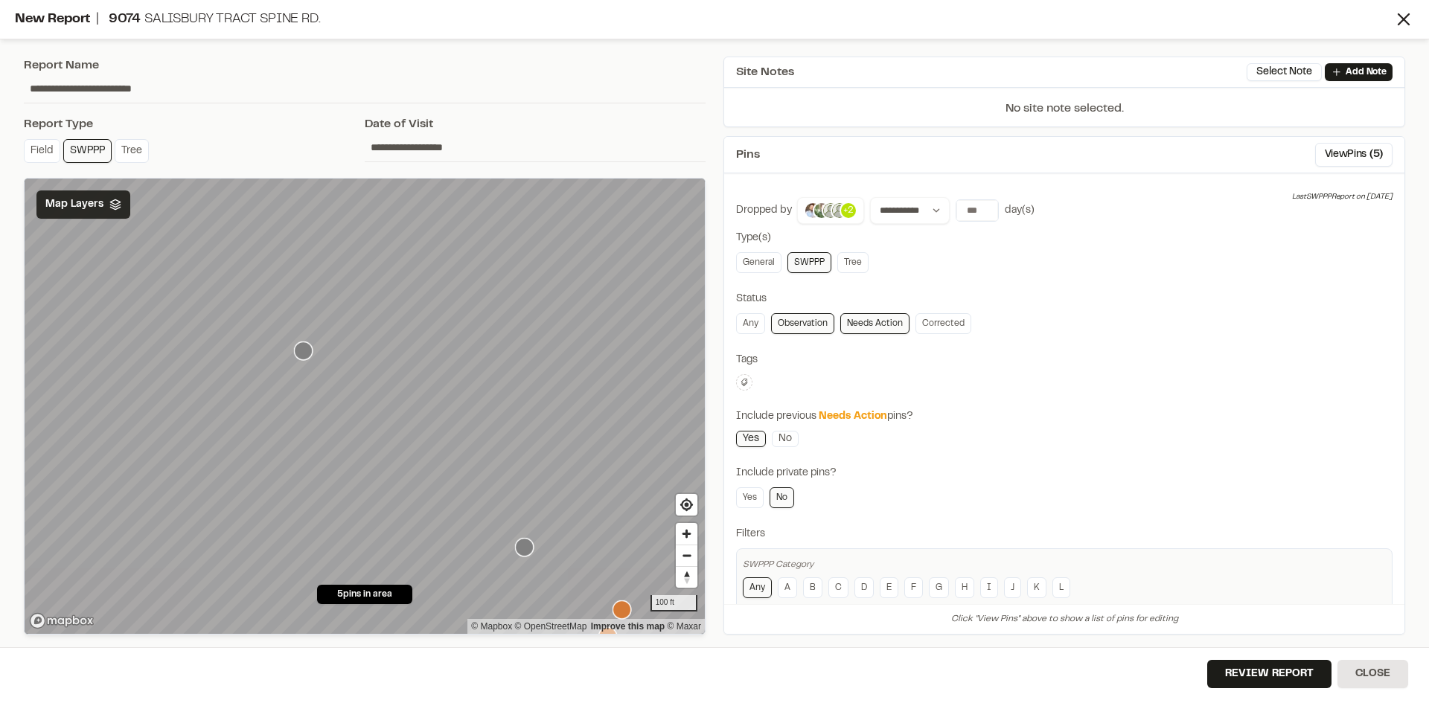
click at [103, 207] on div "Map Layers" at bounding box center [83, 205] width 94 height 28
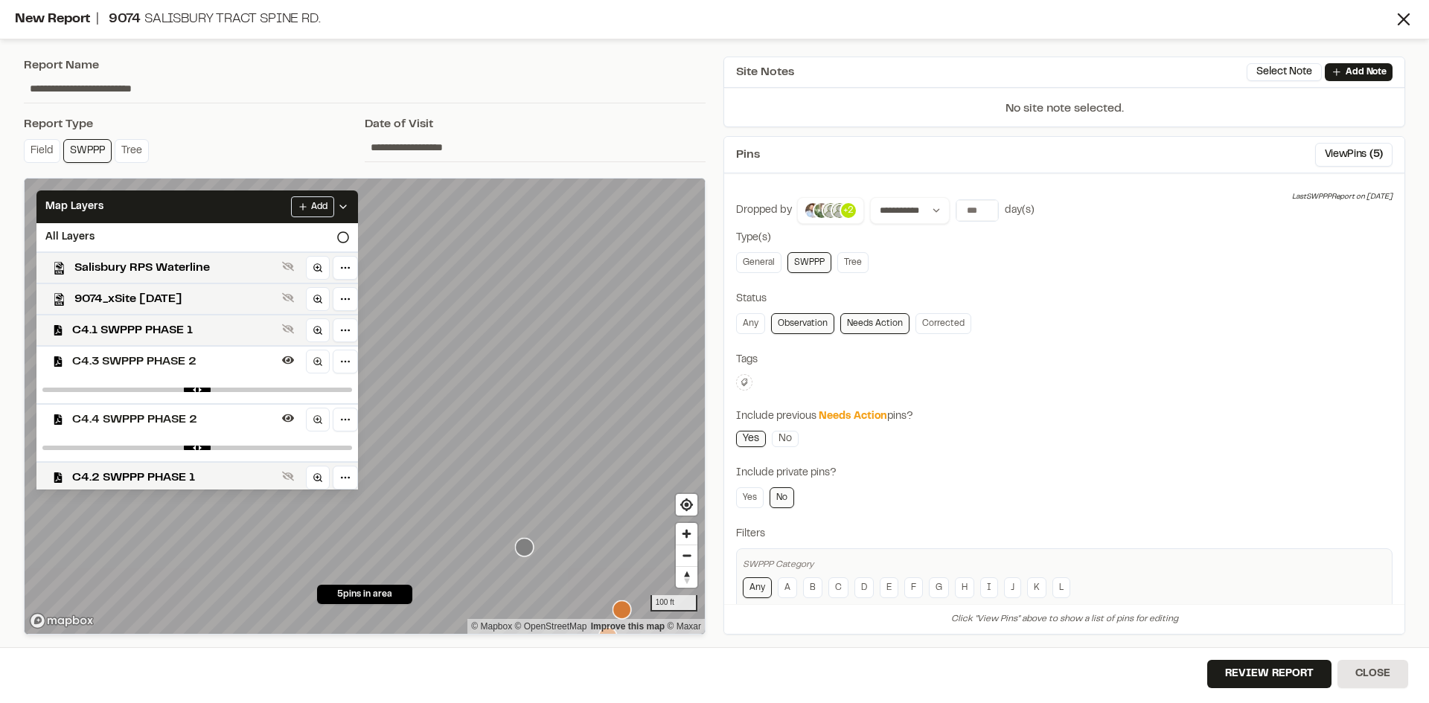
click at [193, 356] on span "C4.3 SWPPP PHASE 2" at bounding box center [174, 362] width 204 height 18
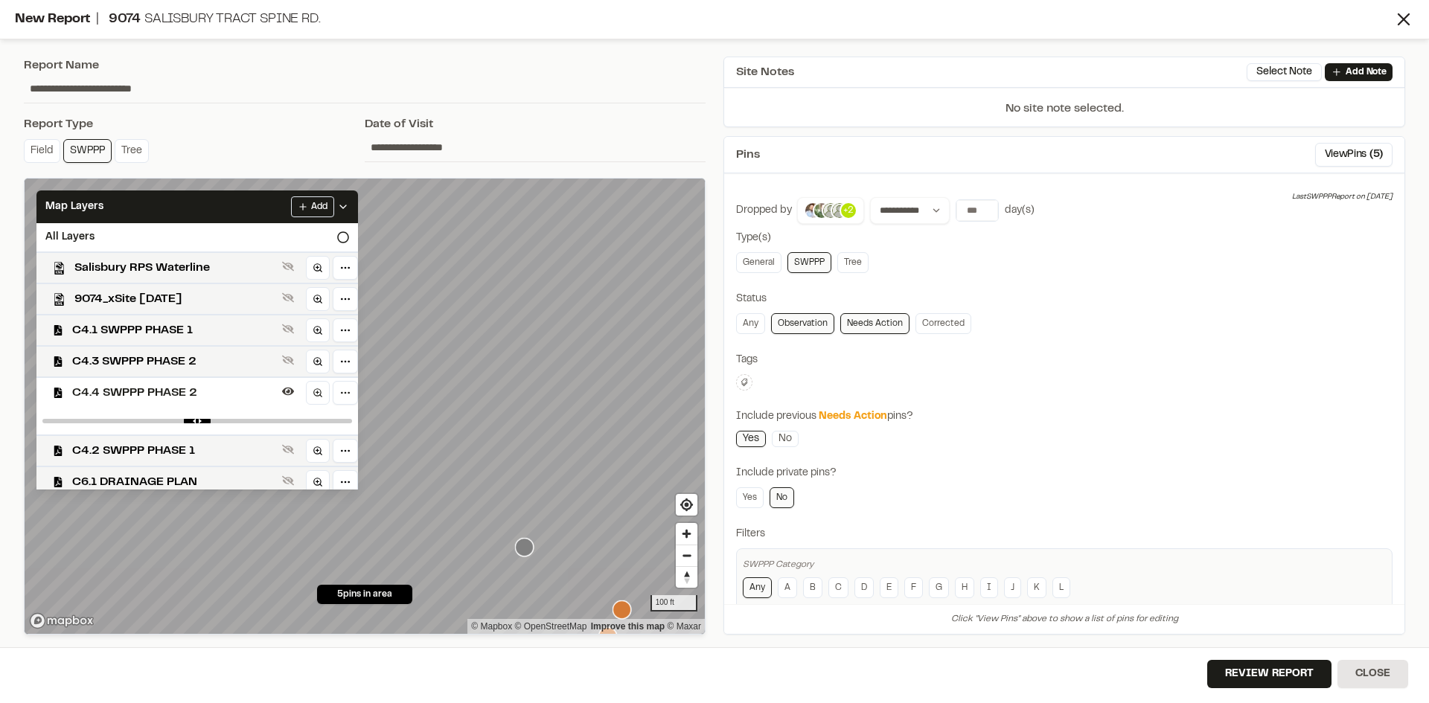
click at [194, 394] on span "C4.4 SWPPP PHASE 2" at bounding box center [174, 393] width 204 height 18
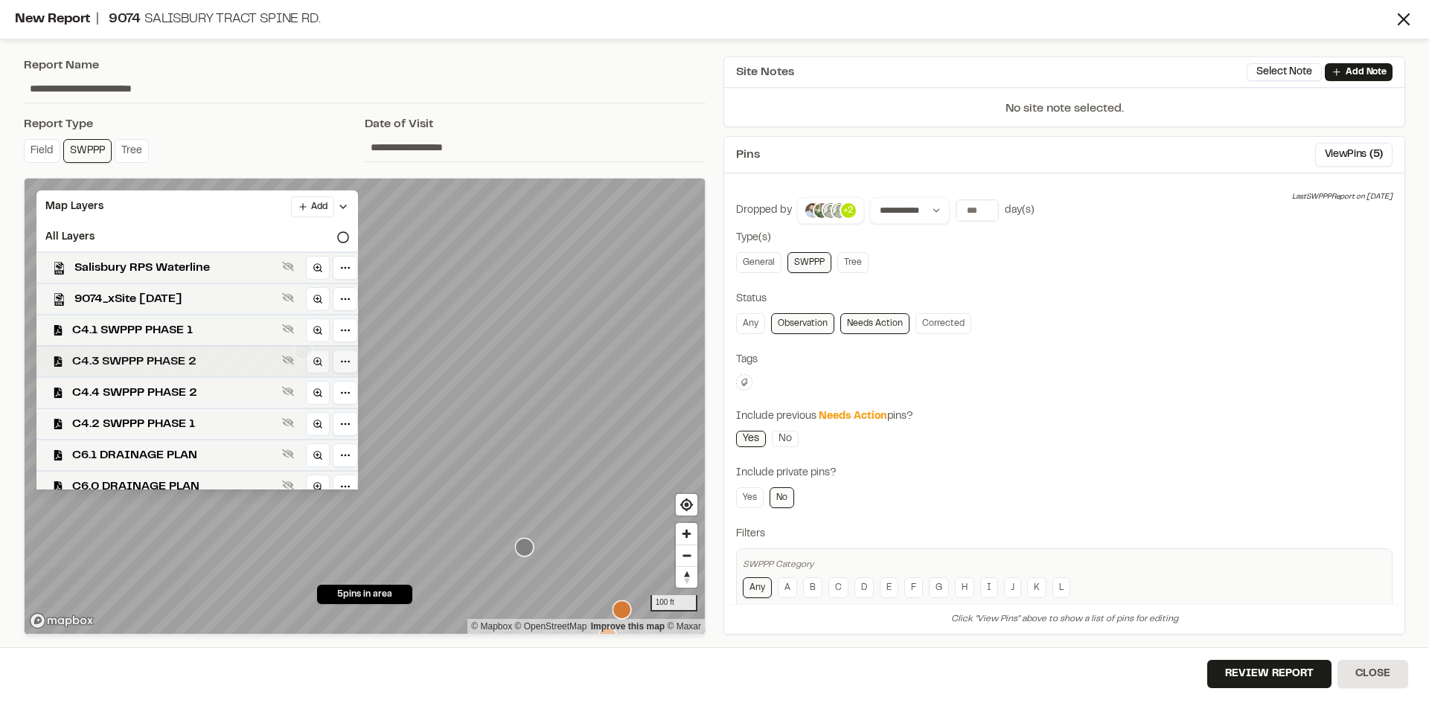
click at [194, 356] on span "C4.3 SWPPP PHASE 2" at bounding box center [174, 362] width 204 height 18
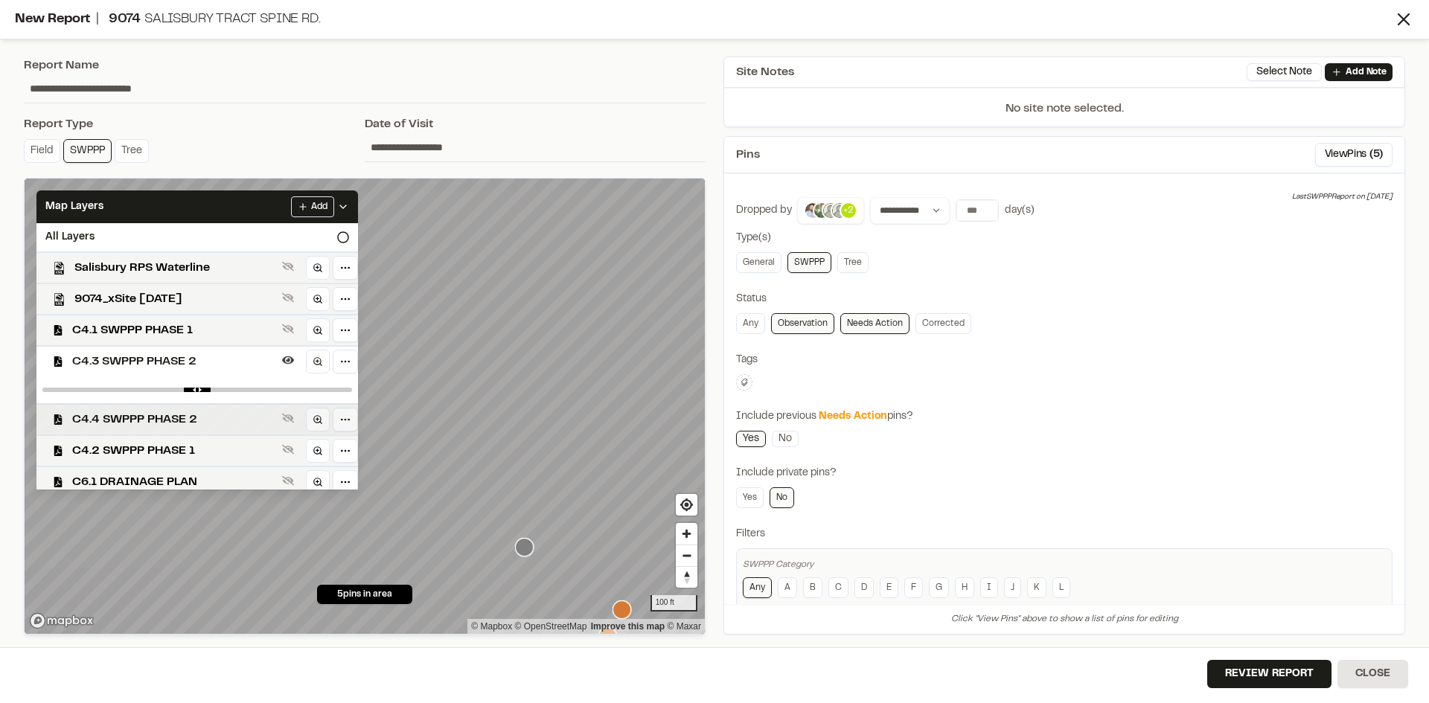
click at [185, 414] on span "C4.4 SWPPP PHASE 2" at bounding box center [174, 420] width 204 height 18
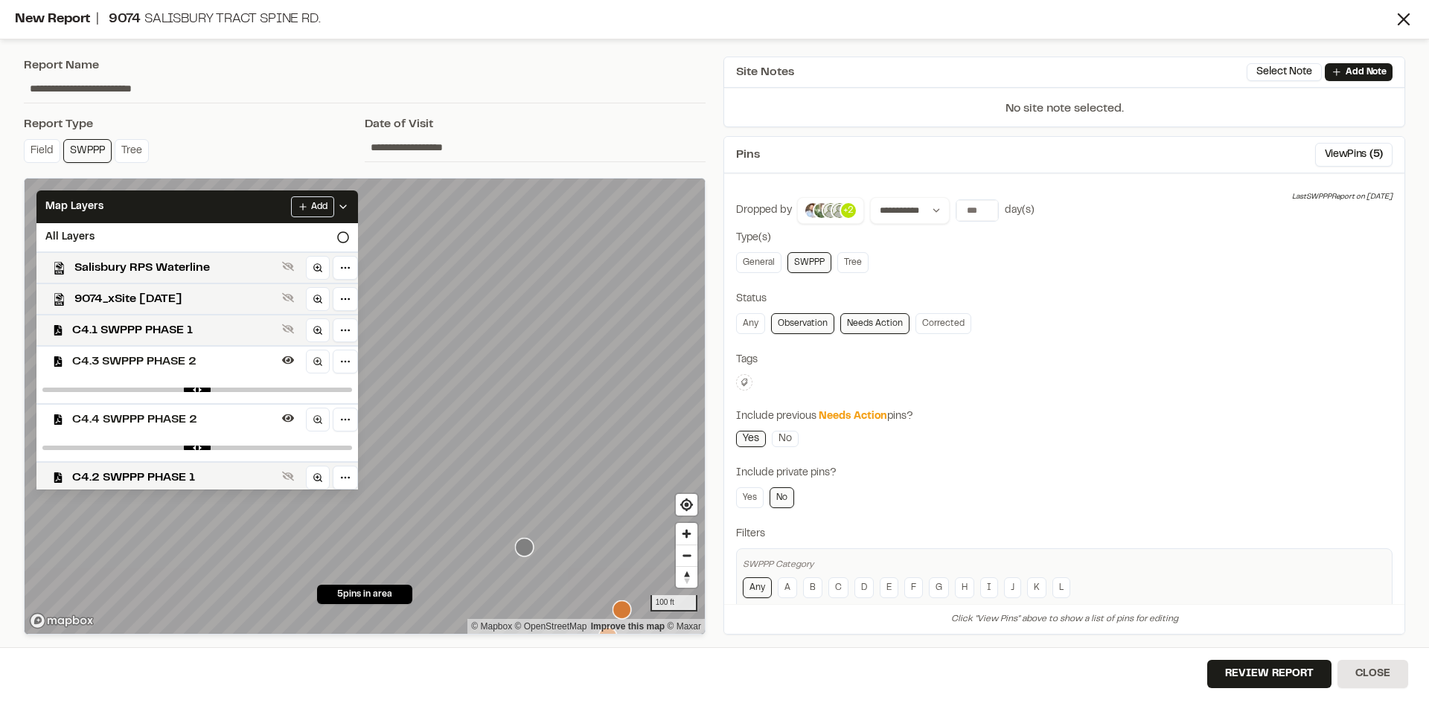
click at [346, 205] on polyline at bounding box center [343, 206] width 6 height 3
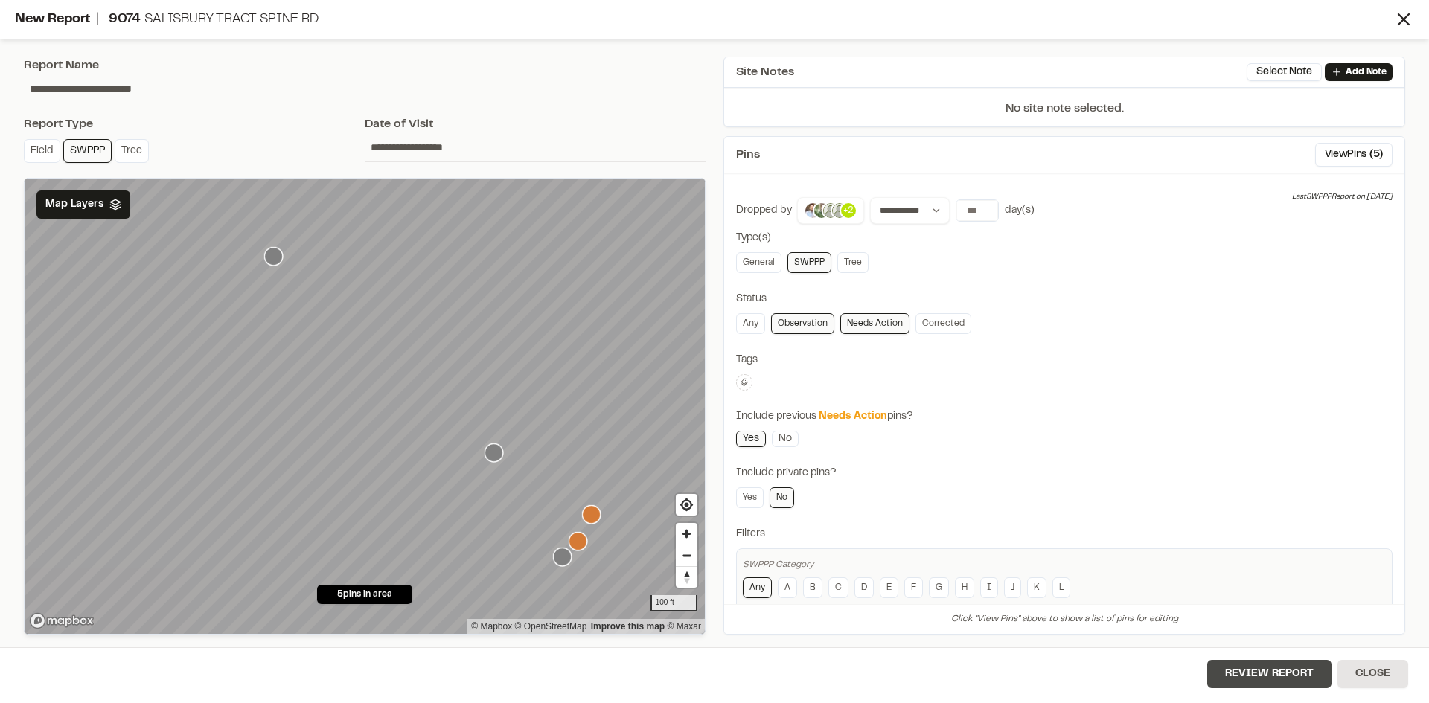
click at [1273, 674] on button "Review Report" at bounding box center [1269, 674] width 124 height 28
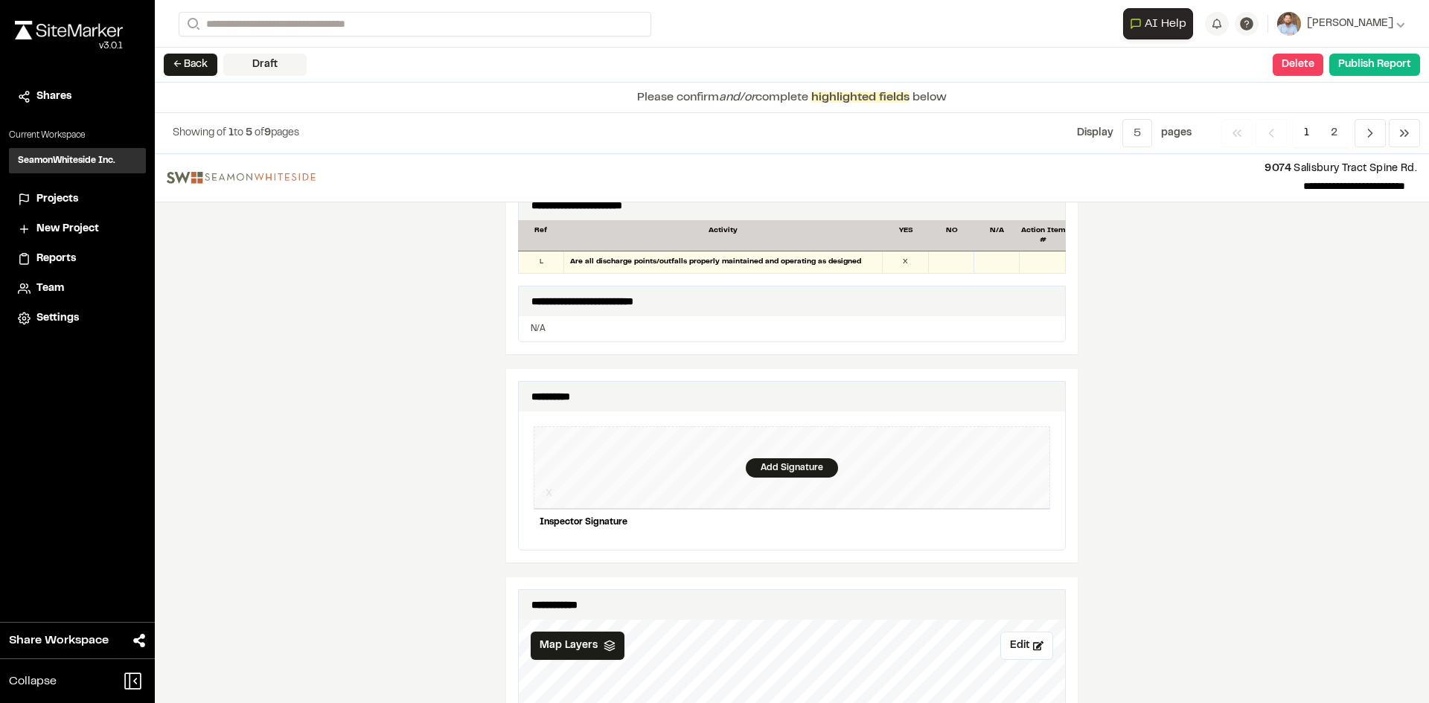
scroll to position [1265, 0]
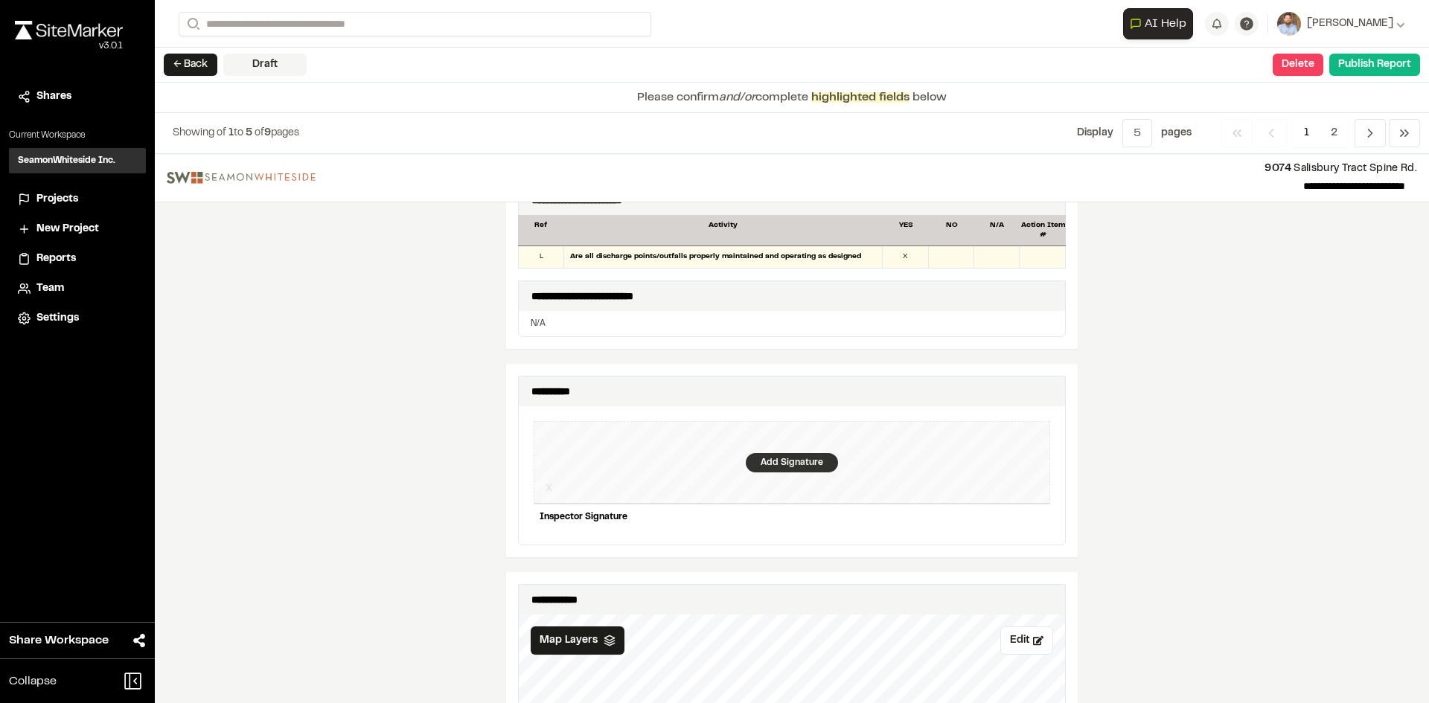
click at [790, 455] on div "Add Signature" at bounding box center [792, 462] width 92 height 19
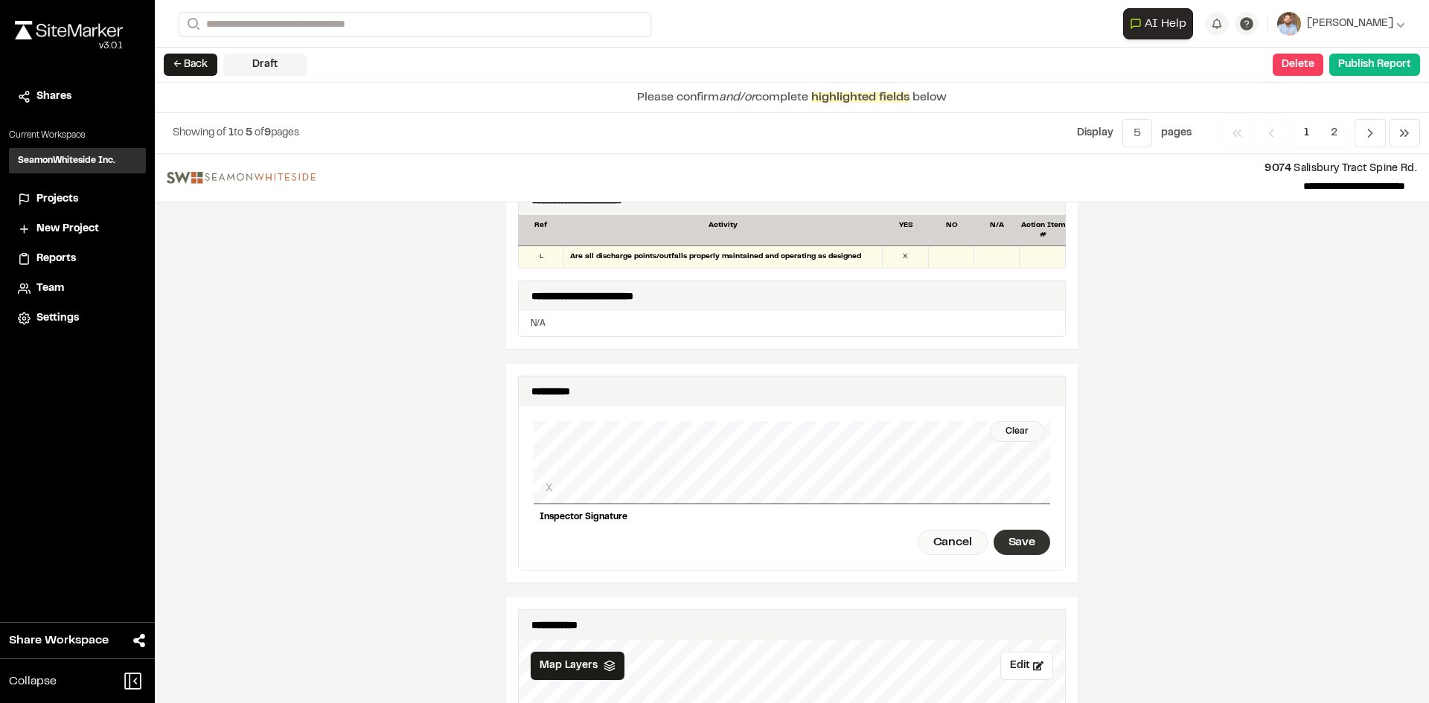
click at [1034, 530] on div "Save" at bounding box center [1021, 542] width 57 height 25
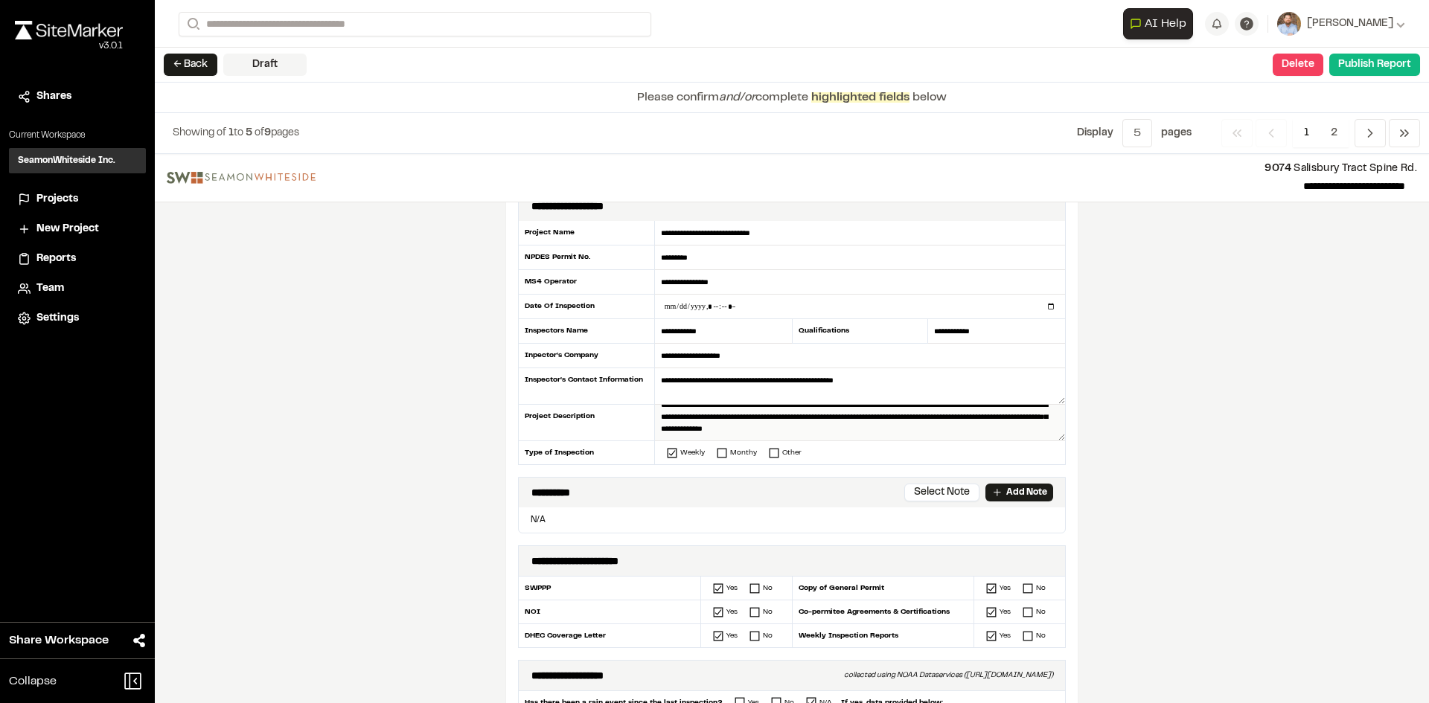
scroll to position [0, 0]
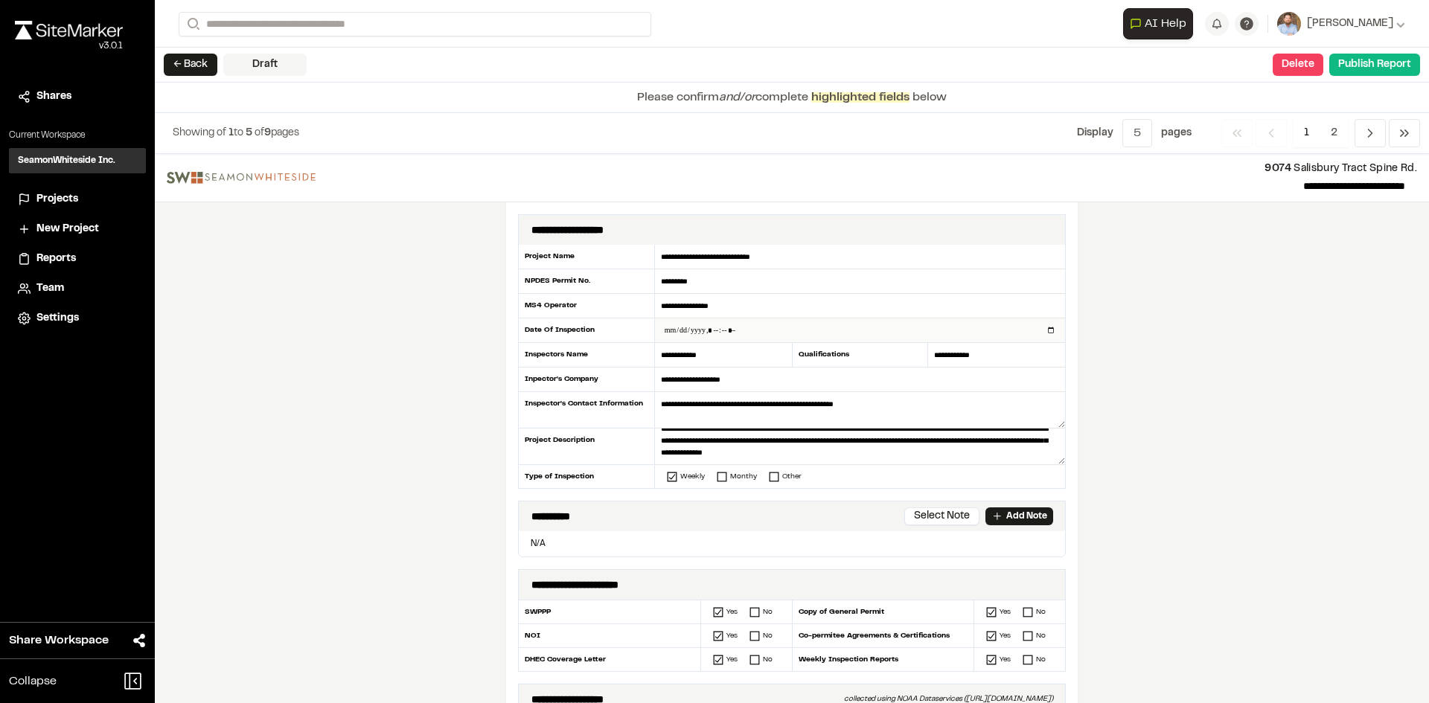
click at [1048, 333] on input "datetime-local" at bounding box center [860, 331] width 410 height 24
type input "**********"
drag, startPoint x: 435, startPoint y: 443, endPoint x: 447, endPoint y: 513, distance: 71.0
click at [435, 444] on div "**********" at bounding box center [792, 428] width 1274 height 549
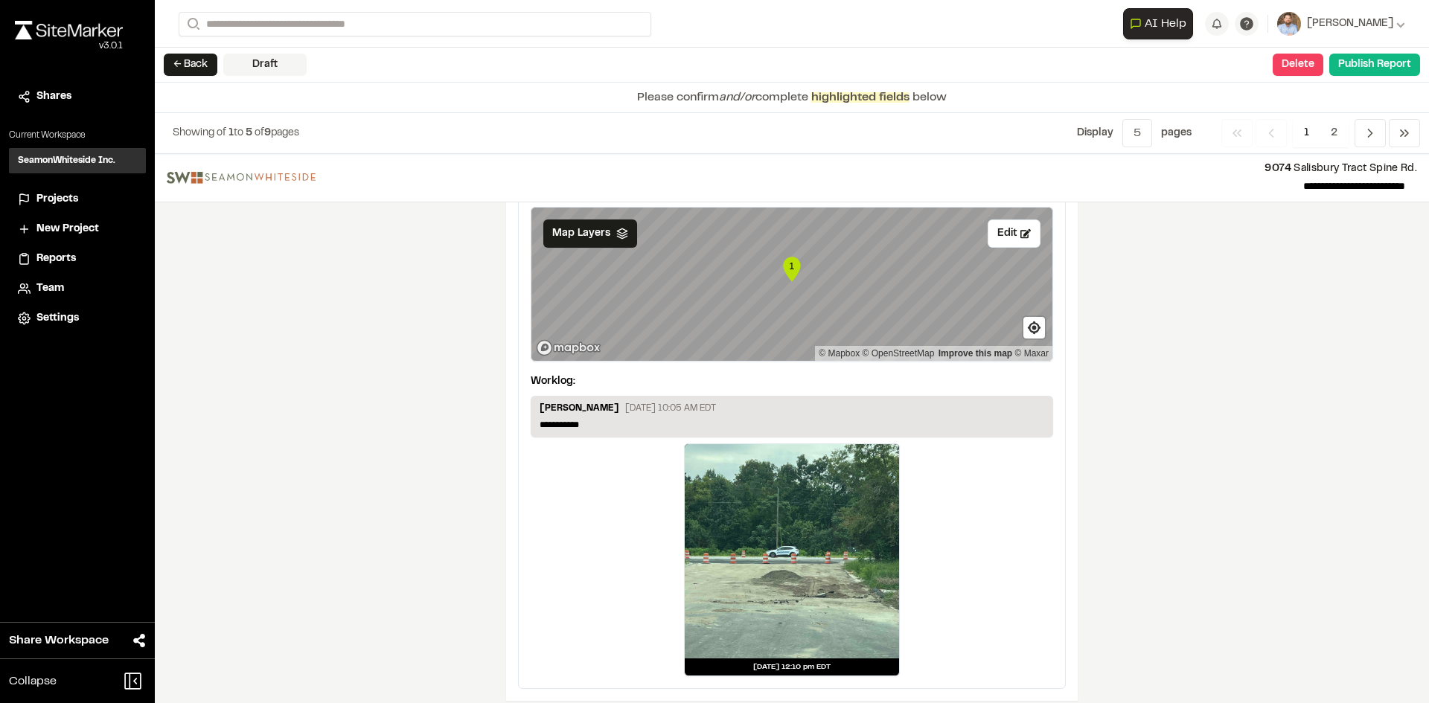
scroll to position [2505, 0]
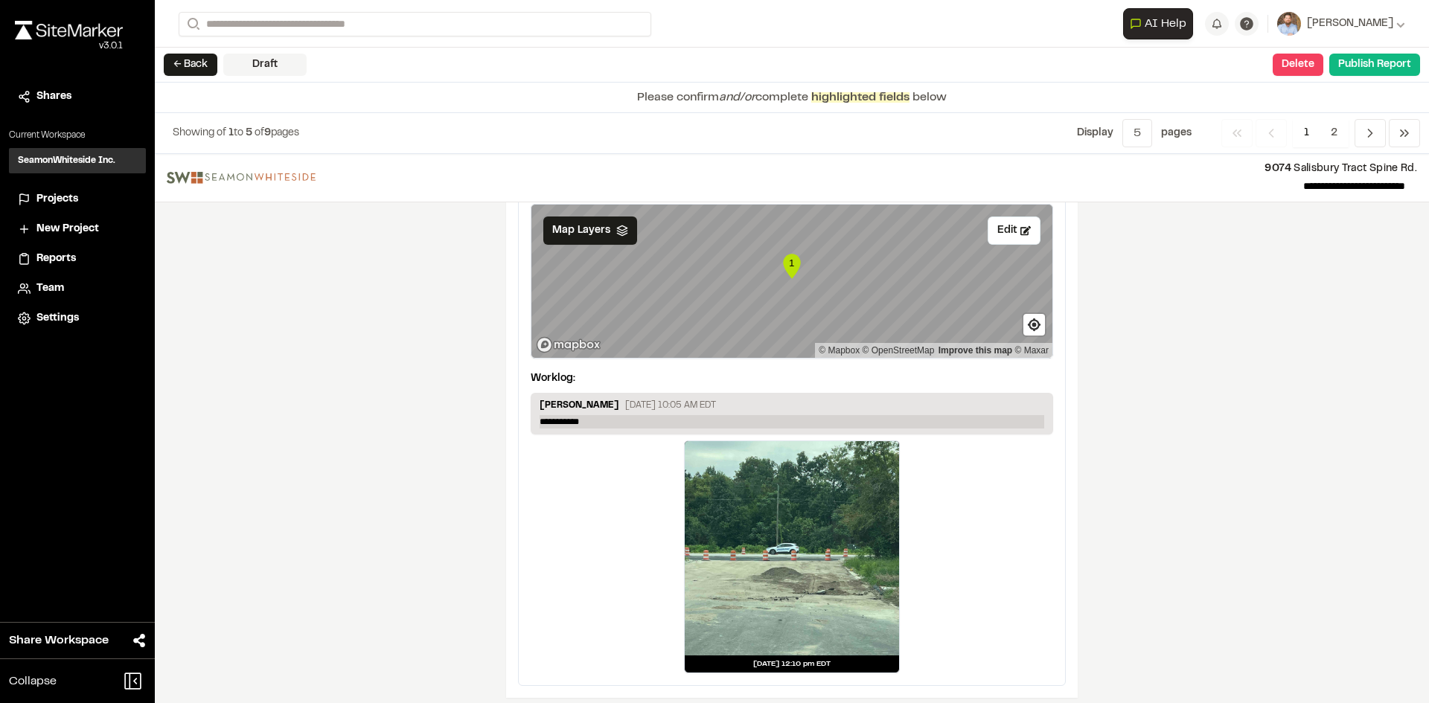
click at [593, 415] on p "**********" at bounding box center [792, 421] width 505 height 13
click at [1182, 389] on div "**********" at bounding box center [792, 428] width 1274 height 549
click at [1334, 129] on span "2" at bounding box center [1333, 133] width 29 height 28
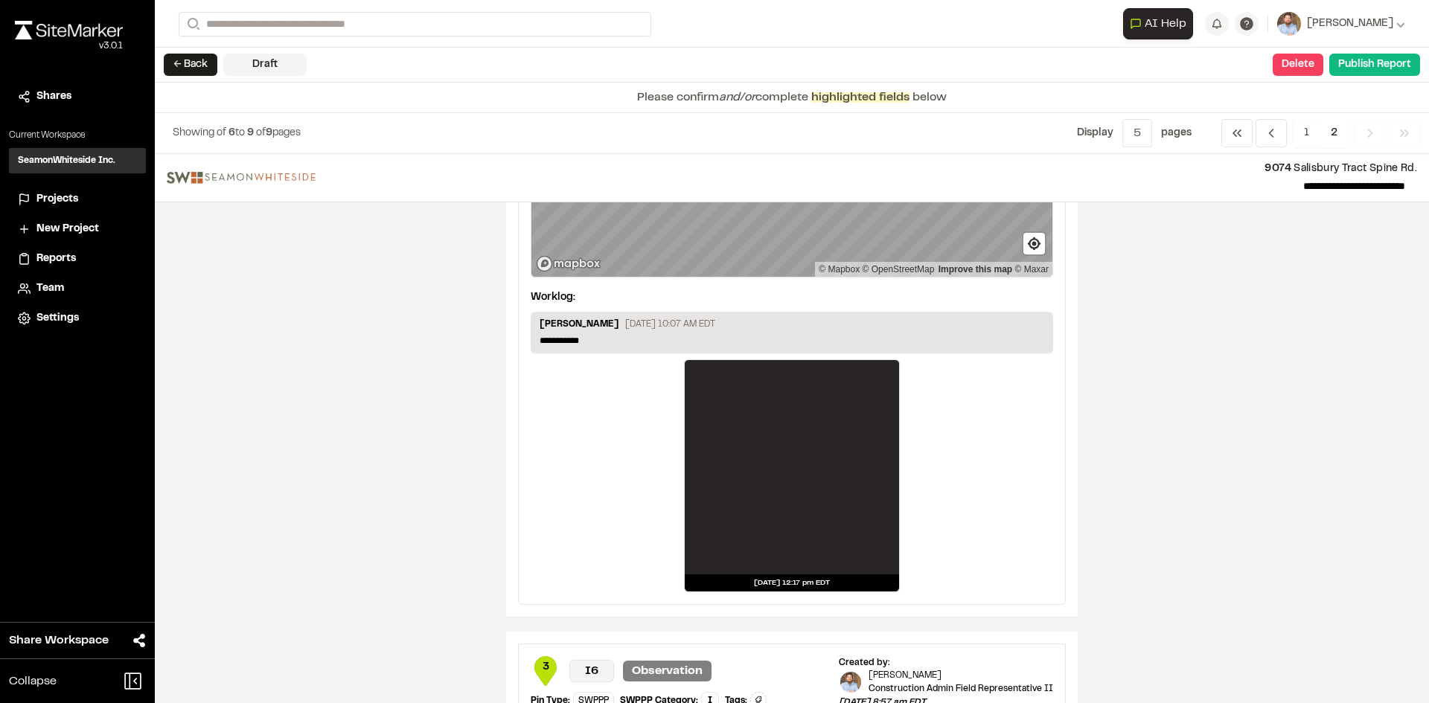
scroll to position [149, 0]
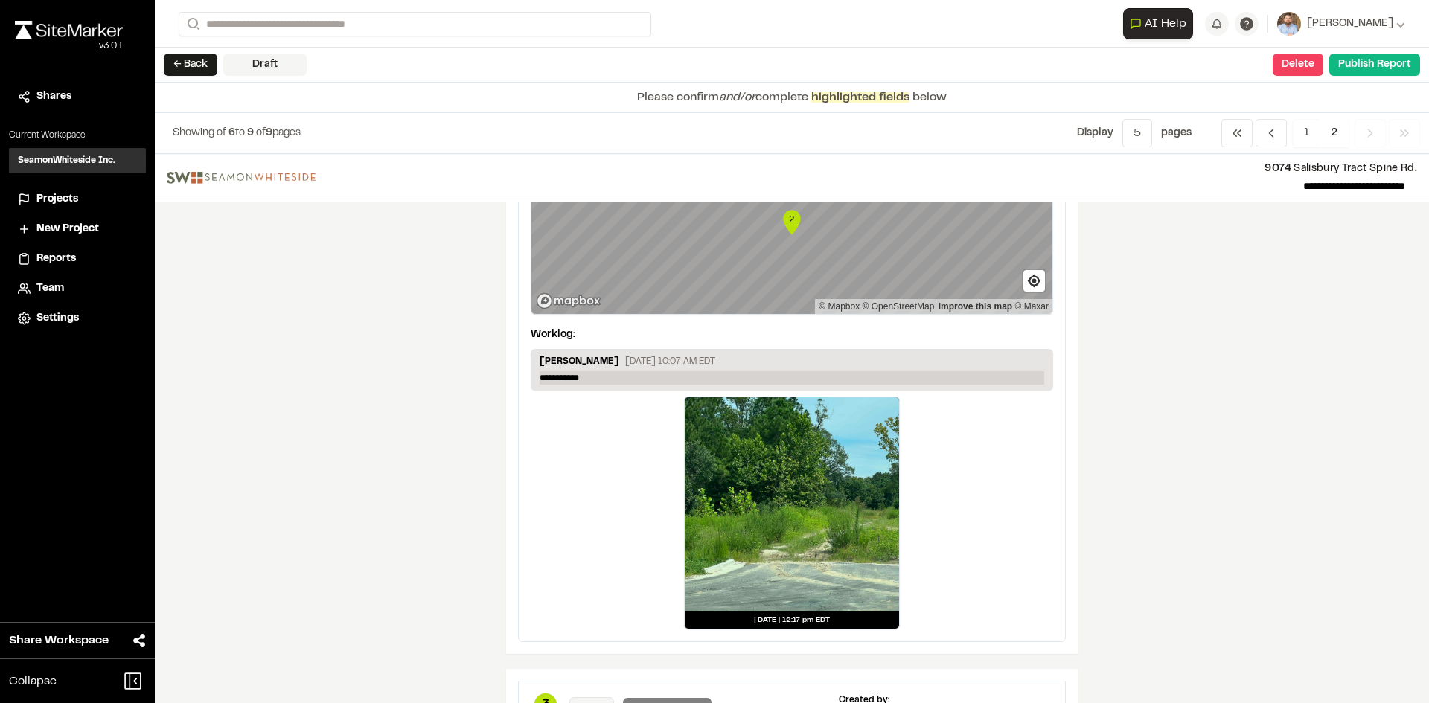
click at [603, 374] on p "**********" at bounding box center [792, 377] width 505 height 13
drag, startPoint x: 603, startPoint y: 374, endPoint x: 397, endPoint y: 336, distance: 209.6
click at [601, 374] on p "**********" at bounding box center [792, 377] width 505 height 13
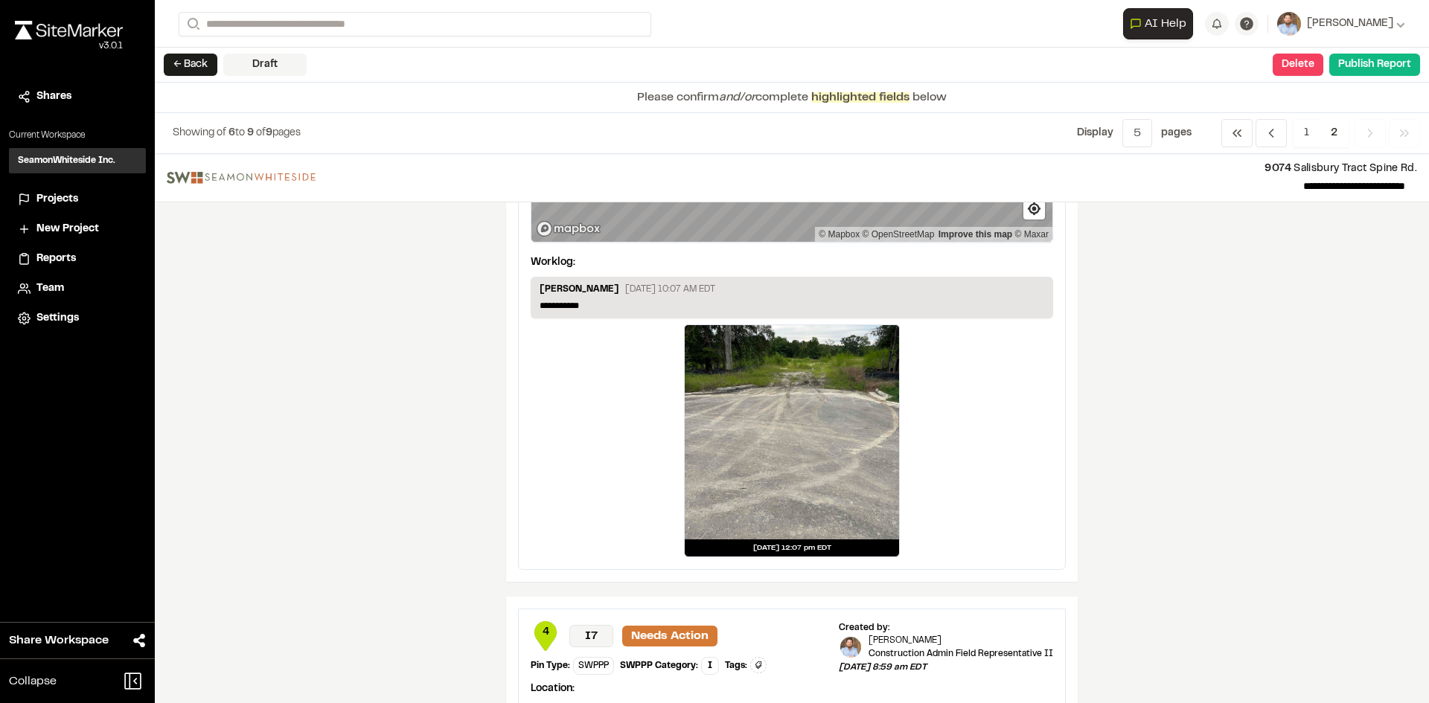
scroll to position [819, 0]
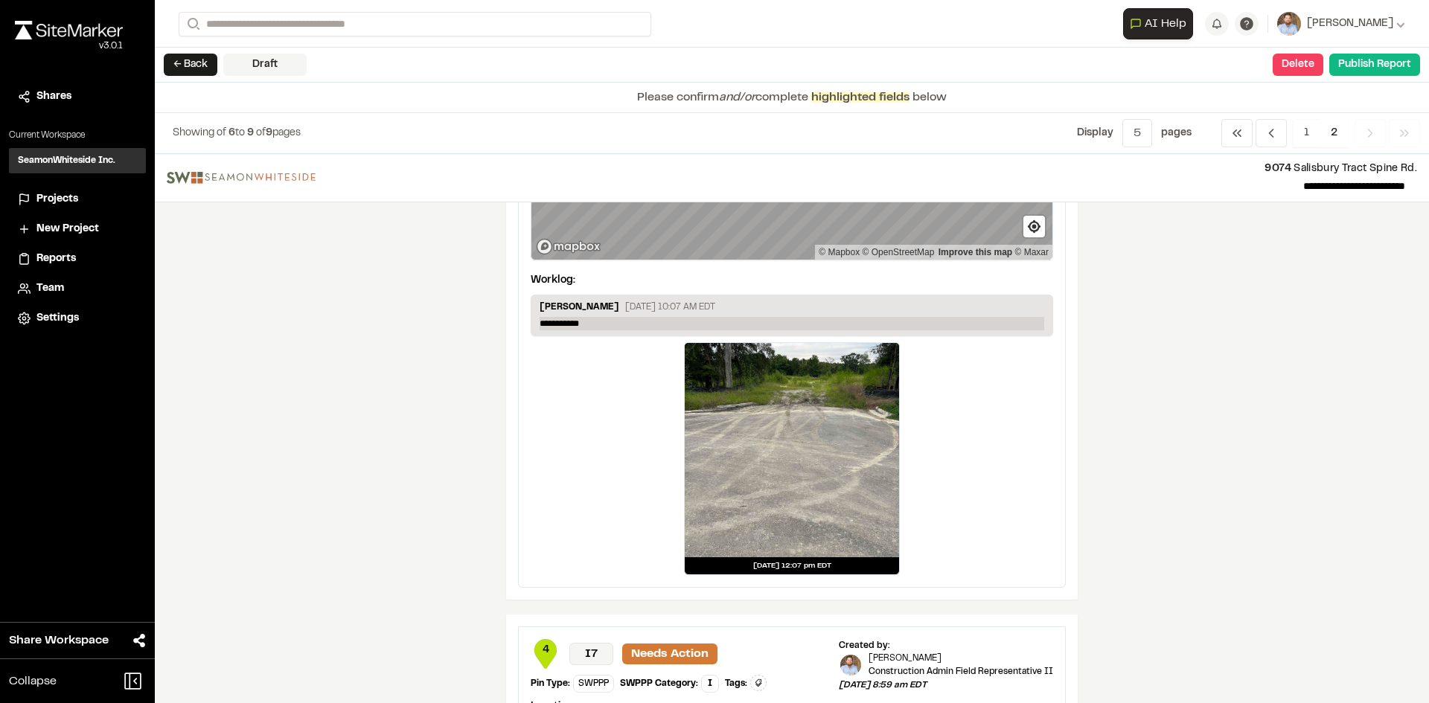
click at [596, 317] on p "**********" at bounding box center [792, 323] width 505 height 13
click at [596, 318] on p "**********" at bounding box center [792, 323] width 505 height 13
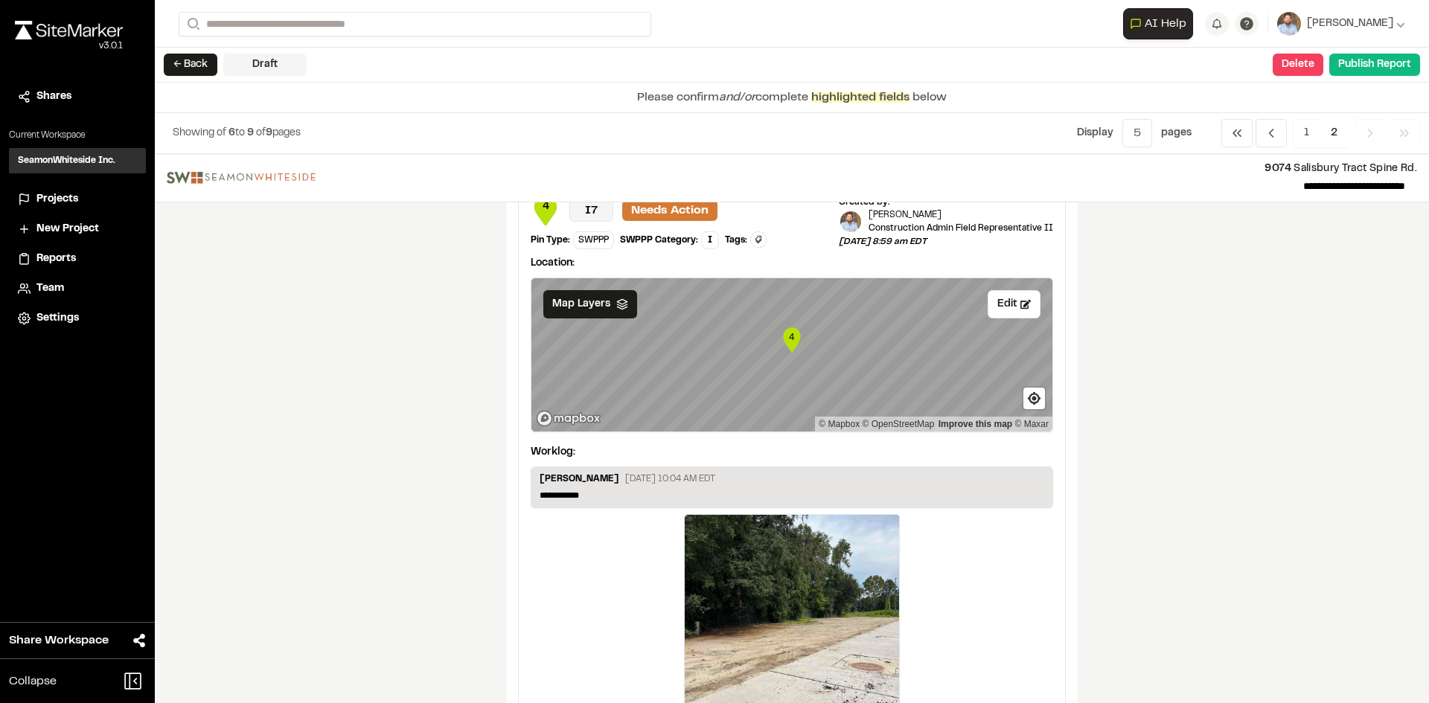
scroll to position [1414, 0]
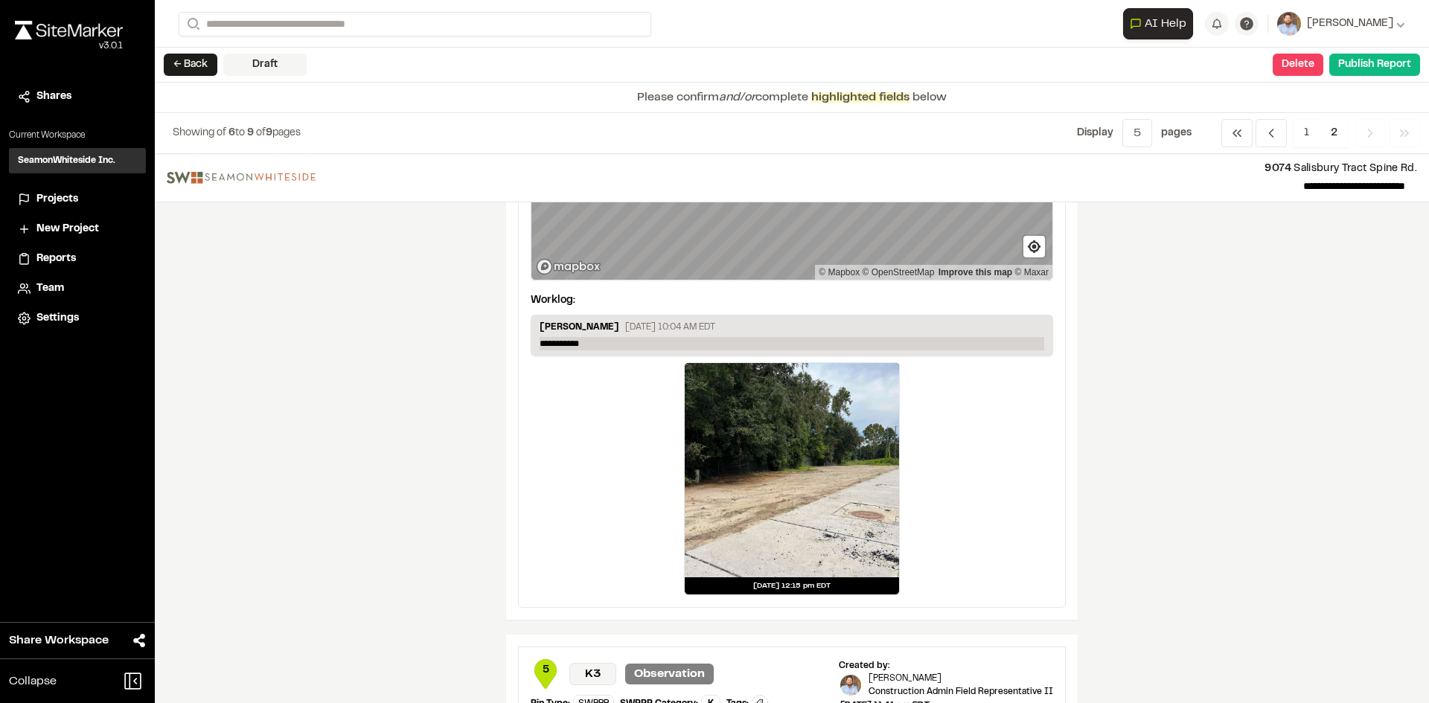
click at [595, 345] on p "**********" at bounding box center [792, 343] width 505 height 13
drag, startPoint x: 594, startPoint y: 343, endPoint x: 417, endPoint y: 325, distance: 178.0
click at [591, 343] on p "**********" at bounding box center [792, 343] width 505 height 13
click at [593, 346] on p "**********" at bounding box center [792, 343] width 505 height 13
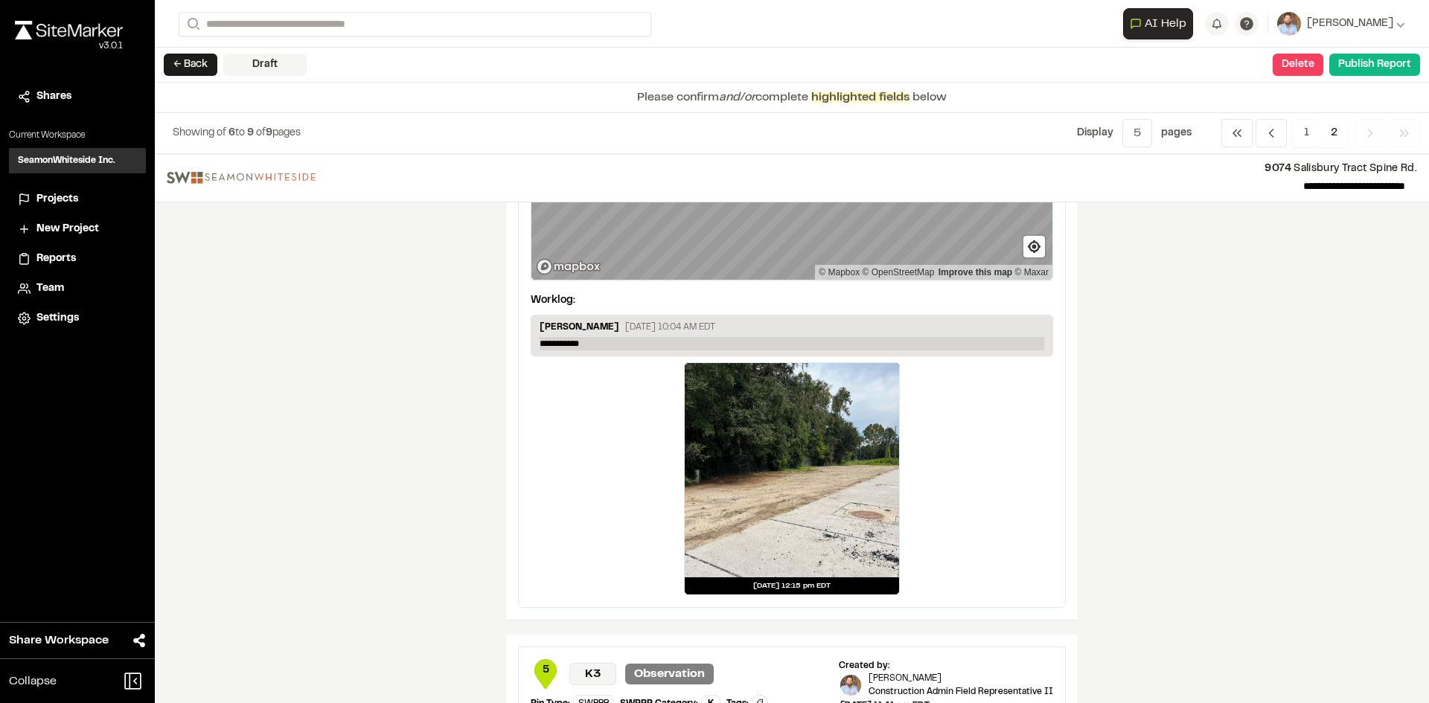
click at [593, 346] on p "**********" at bounding box center [792, 343] width 505 height 13
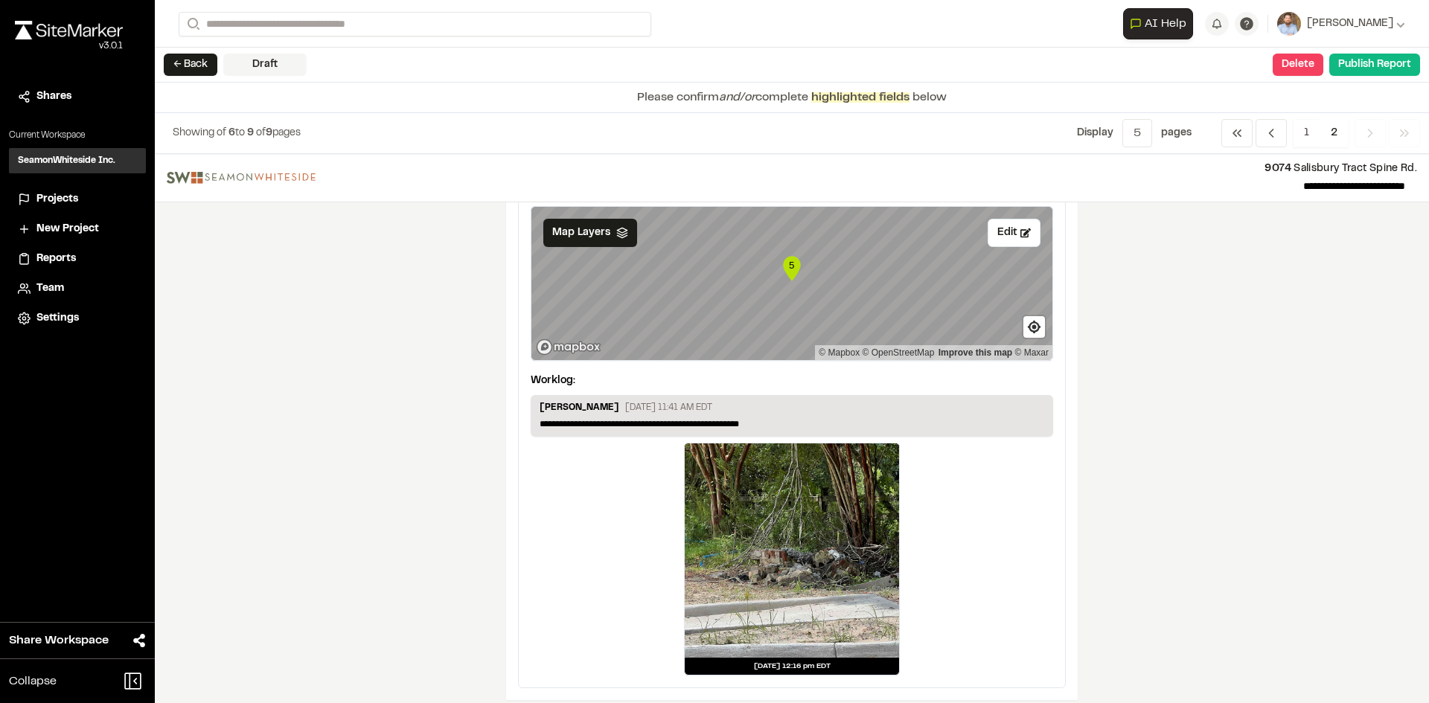
scroll to position [1961, 0]
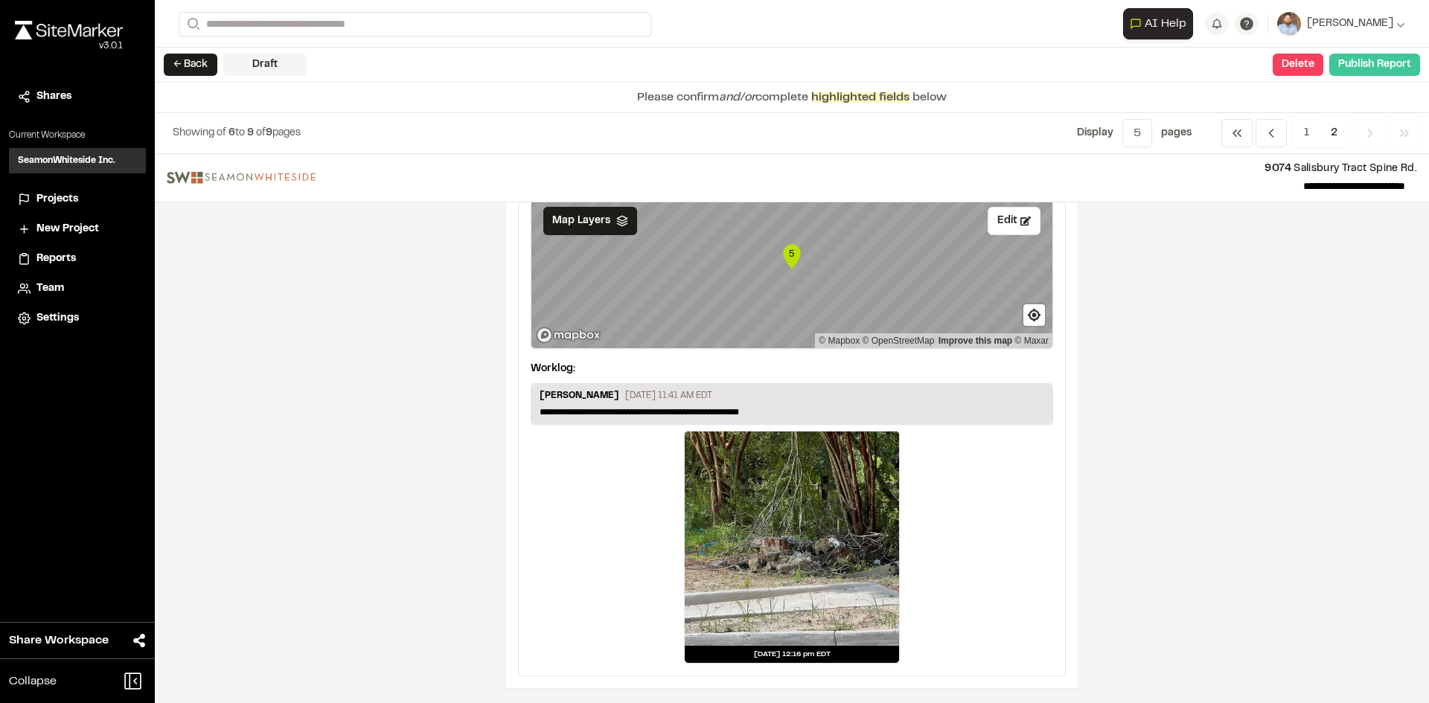
click at [1366, 69] on button "Publish Report" at bounding box center [1374, 65] width 91 height 22
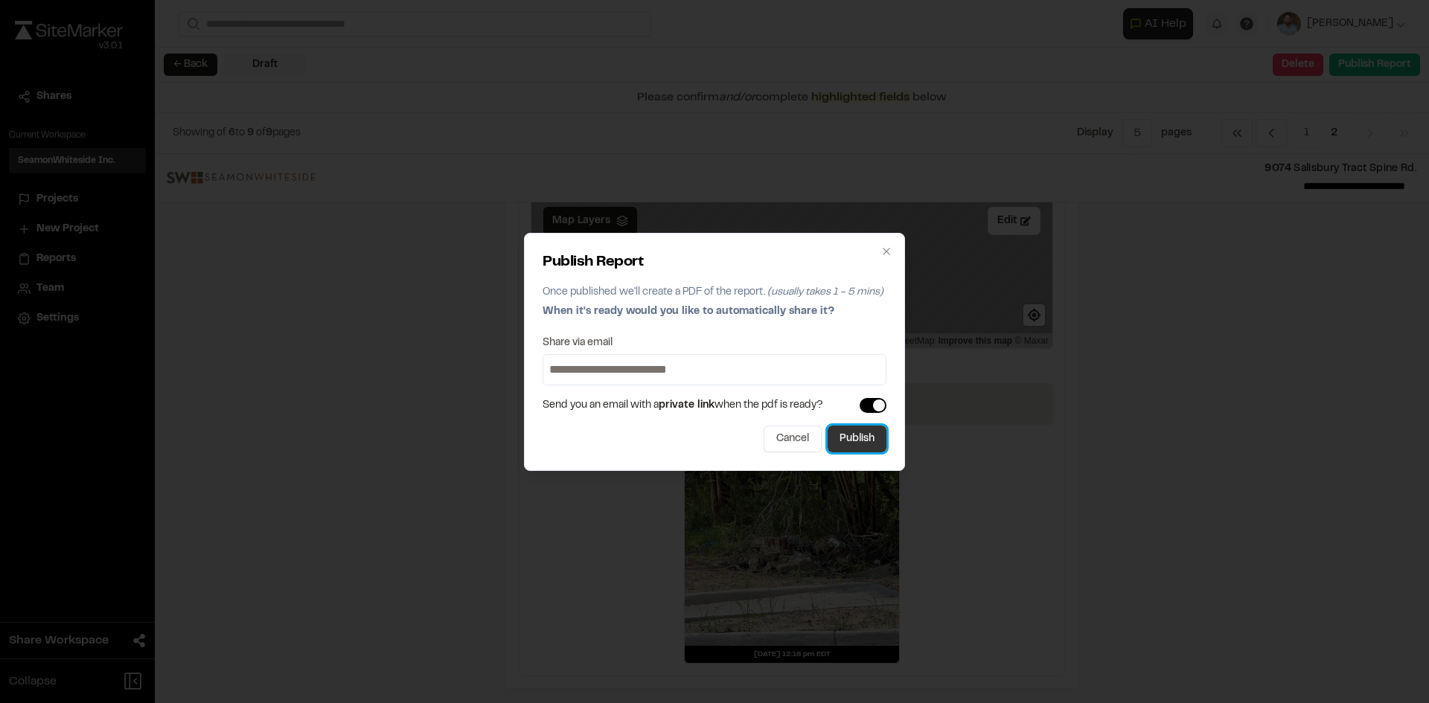
click at [873, 445] on button "Publish" at bounding box center [857, 439] width 59 height 27
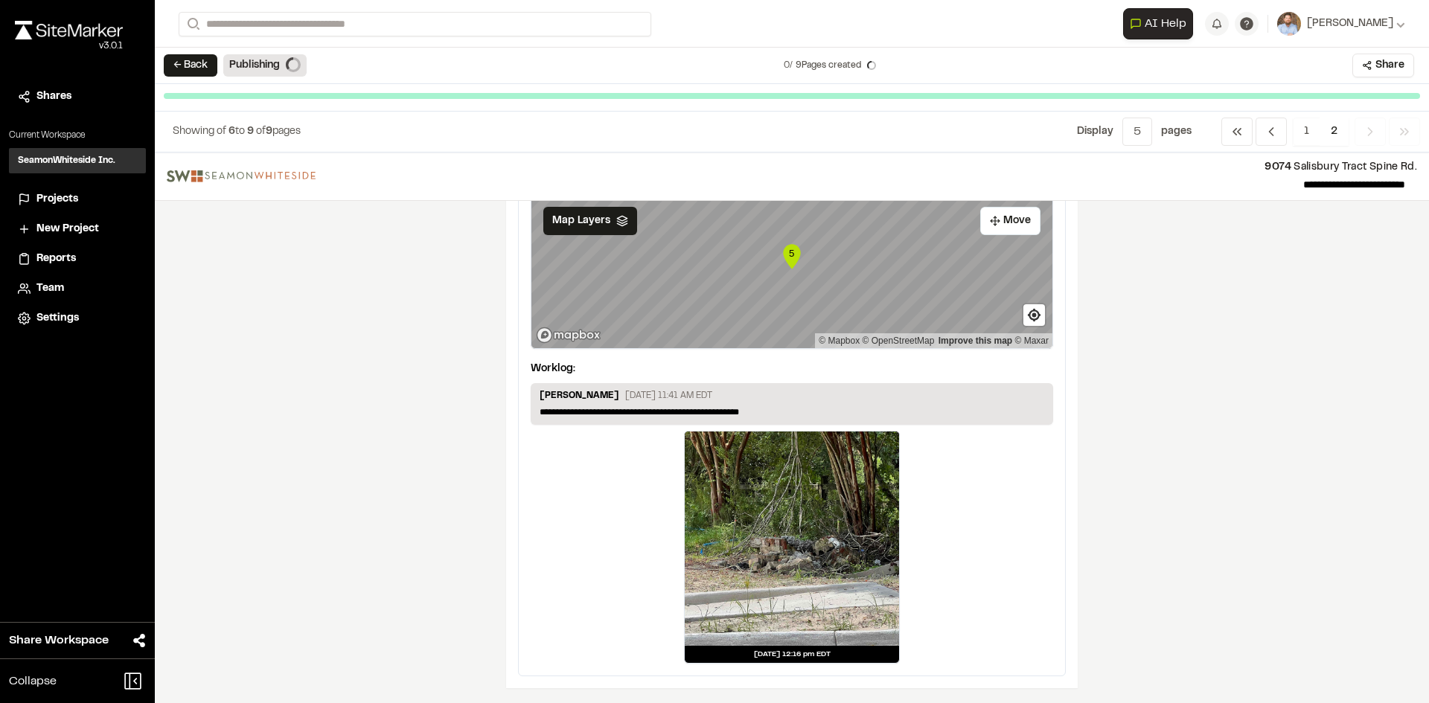
click at [68, 199] on span "Projects" at bounding box center [57, 199] width 42 height 16
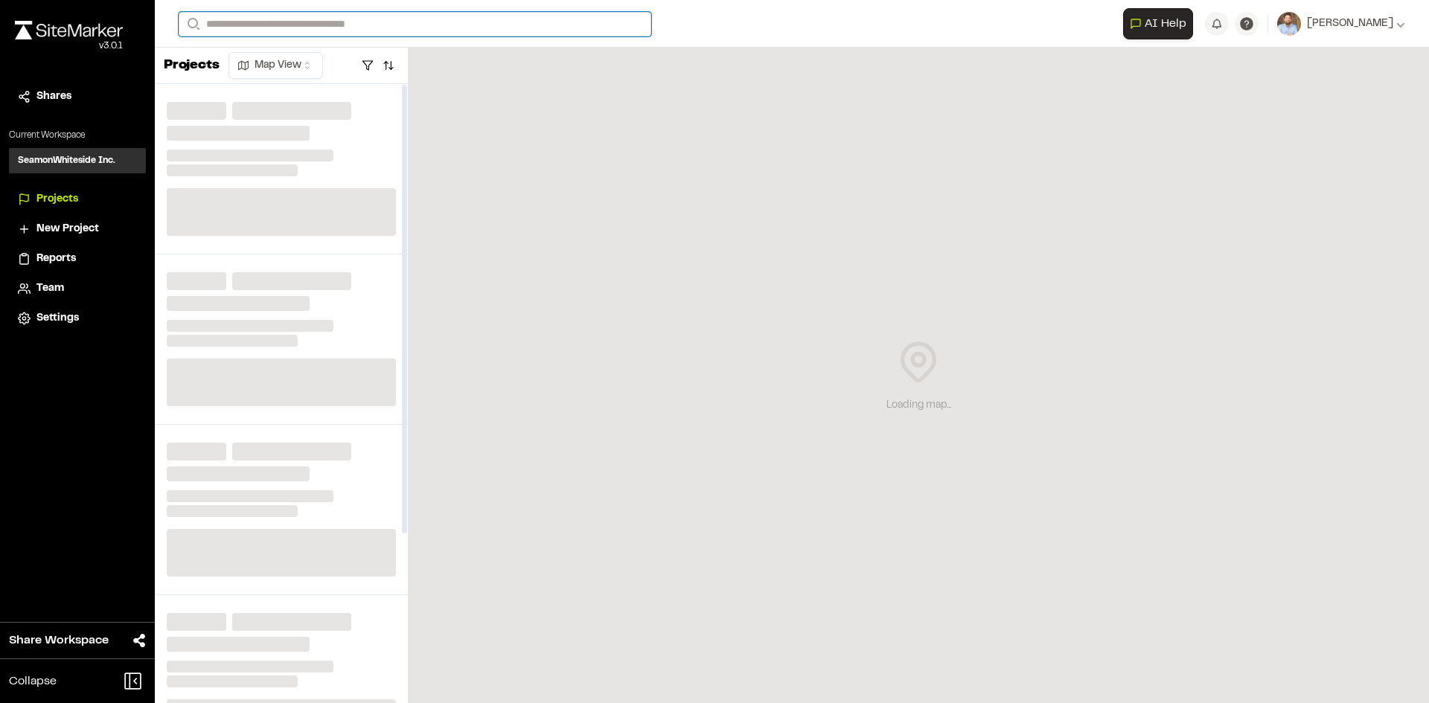
click at [266, 23] on input "Search" at bounding box center [415, 24] width 473 height 25
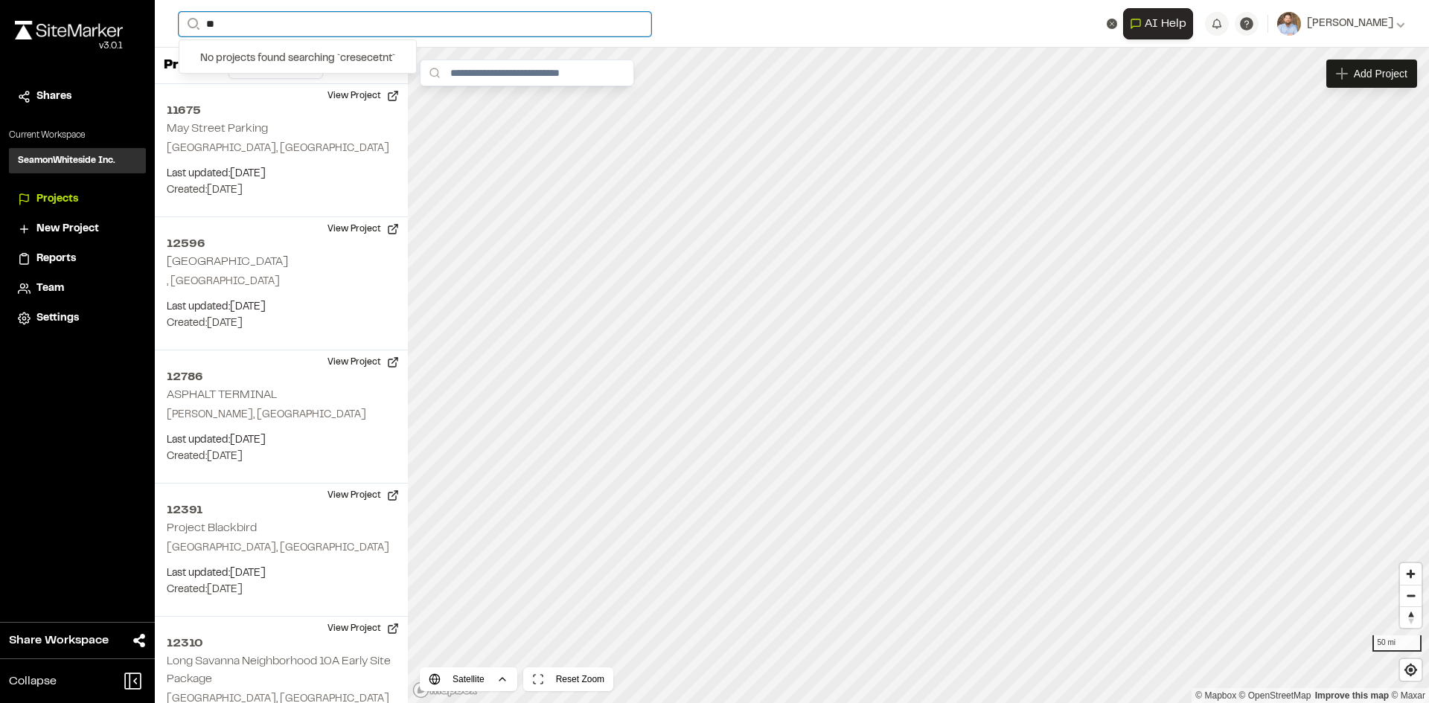
type input "*"
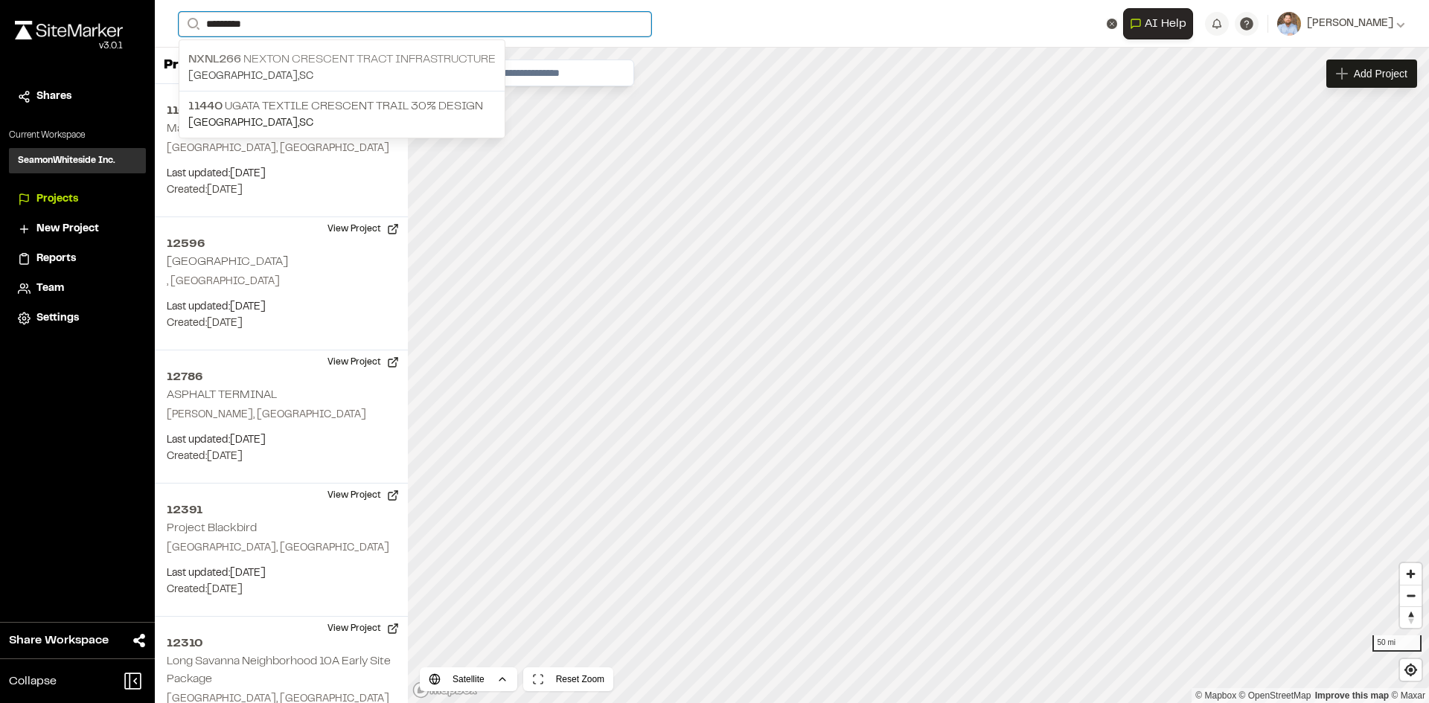
type input "********"
click at [345, 65] on p "NXNL266 Nexton Crescent Tract Infrastructure" at bounding box center [341, 60] width 307 height 18
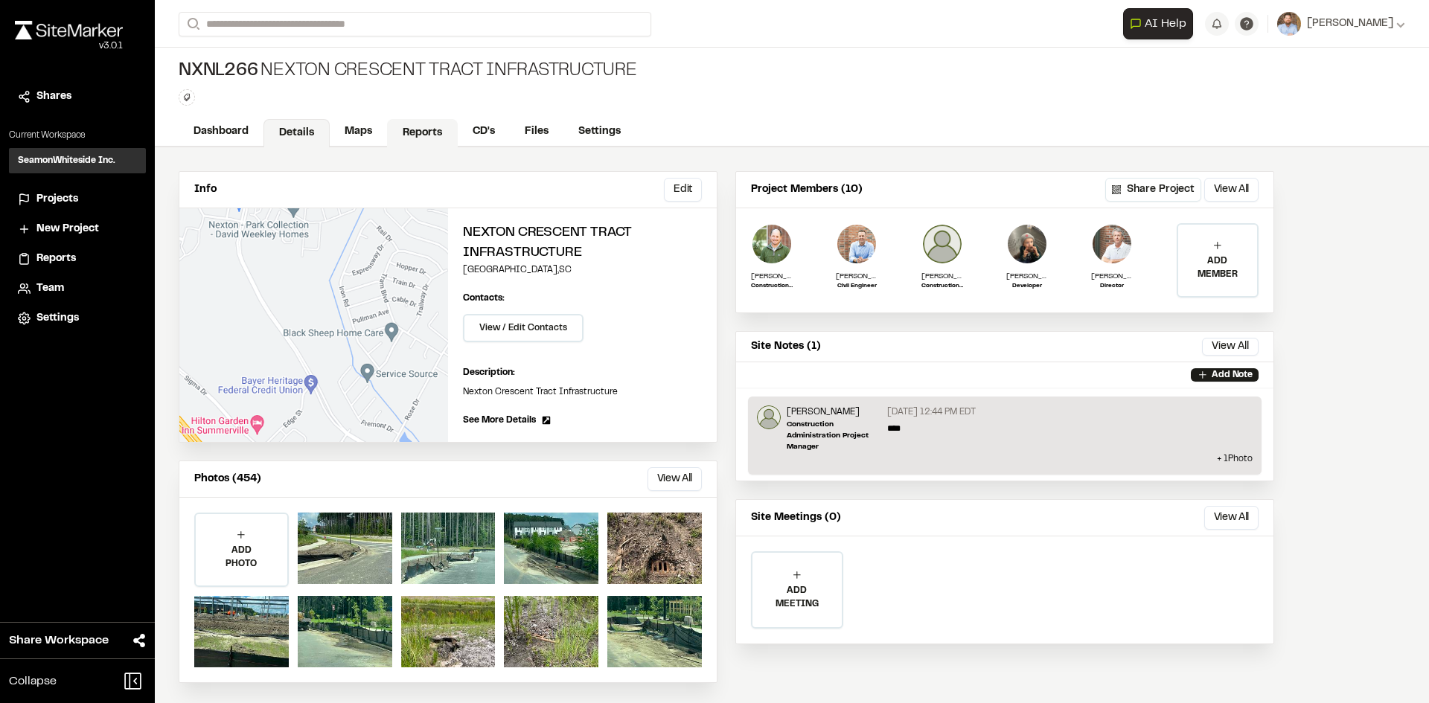
click at [409, 131] on link "Reports" at bounding box center [422, 133] width 71 height 28
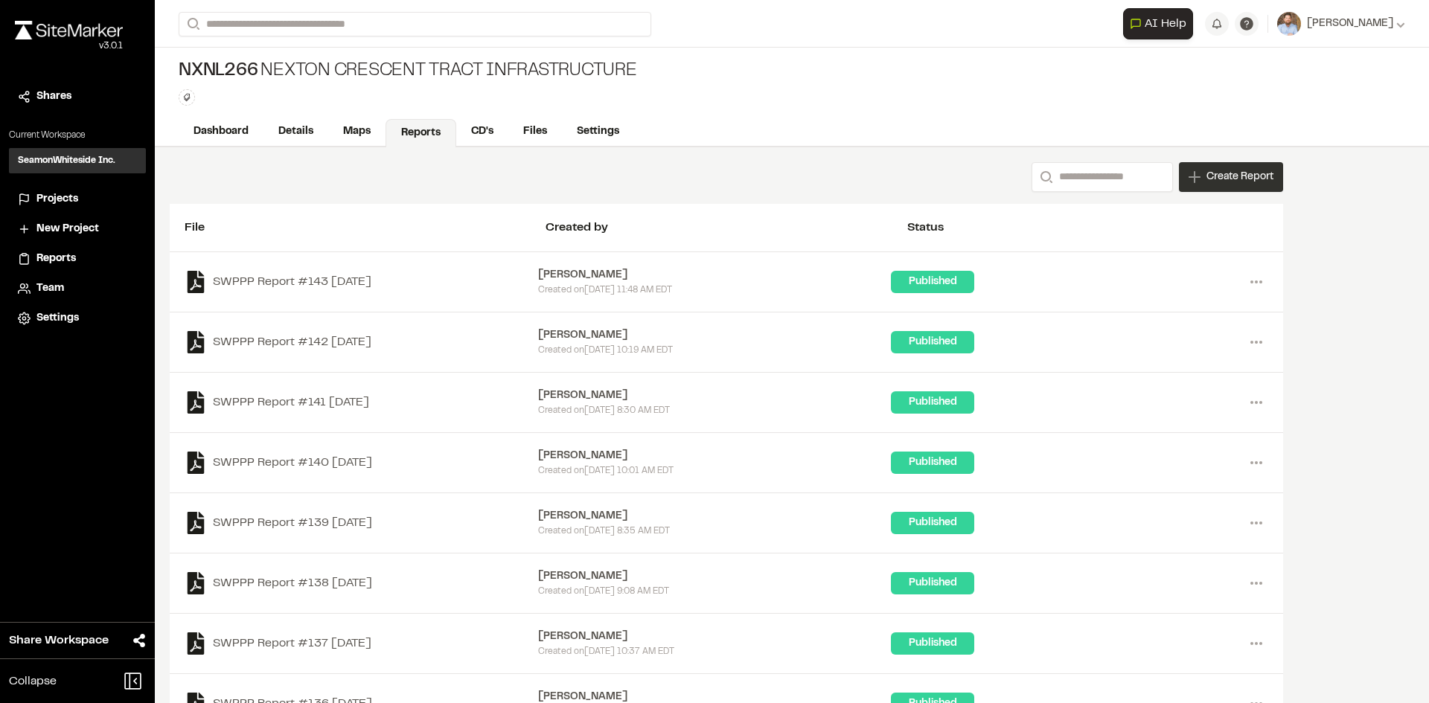
click at [1232, 186] on div "Create Report" at bounding box center [1231, 177] width 104 height 30
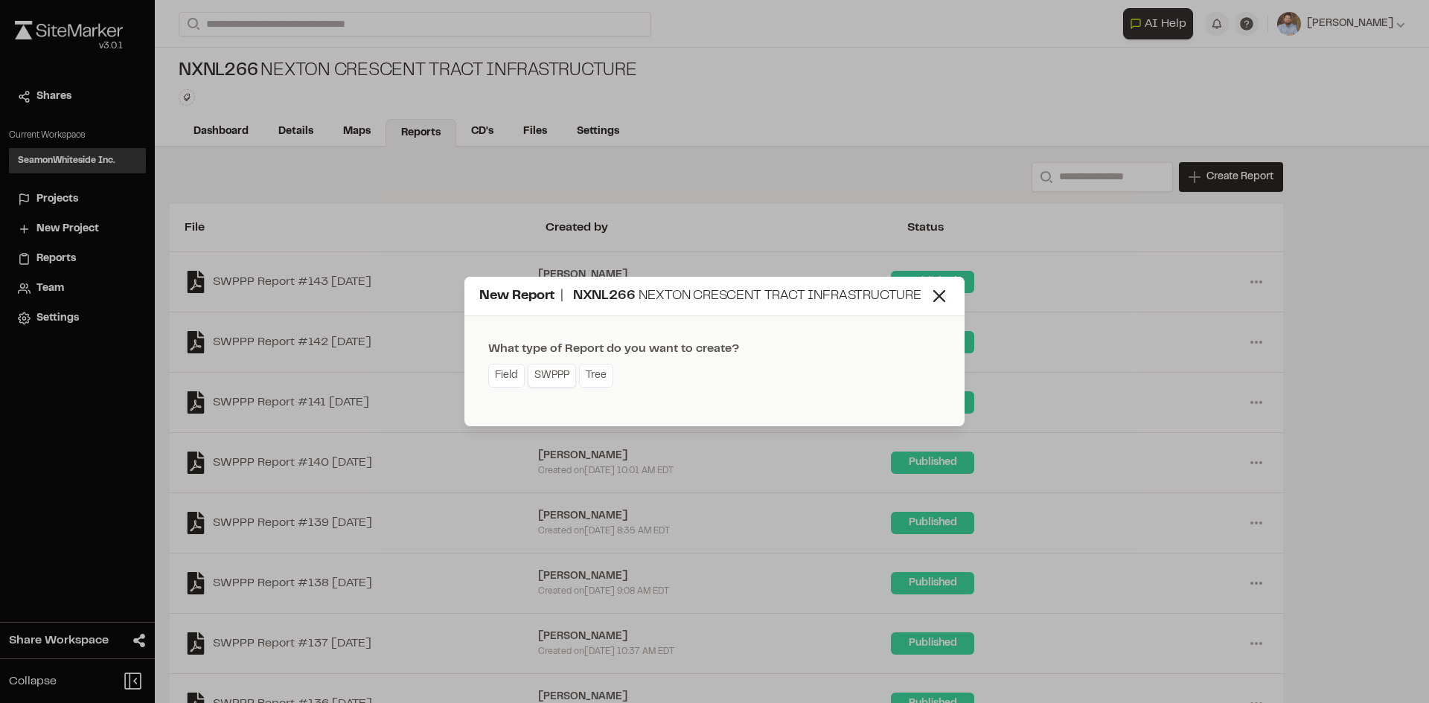
click at [560, 377] on link "SWPPP" at bounding box center [552, 376] width 48 height 24
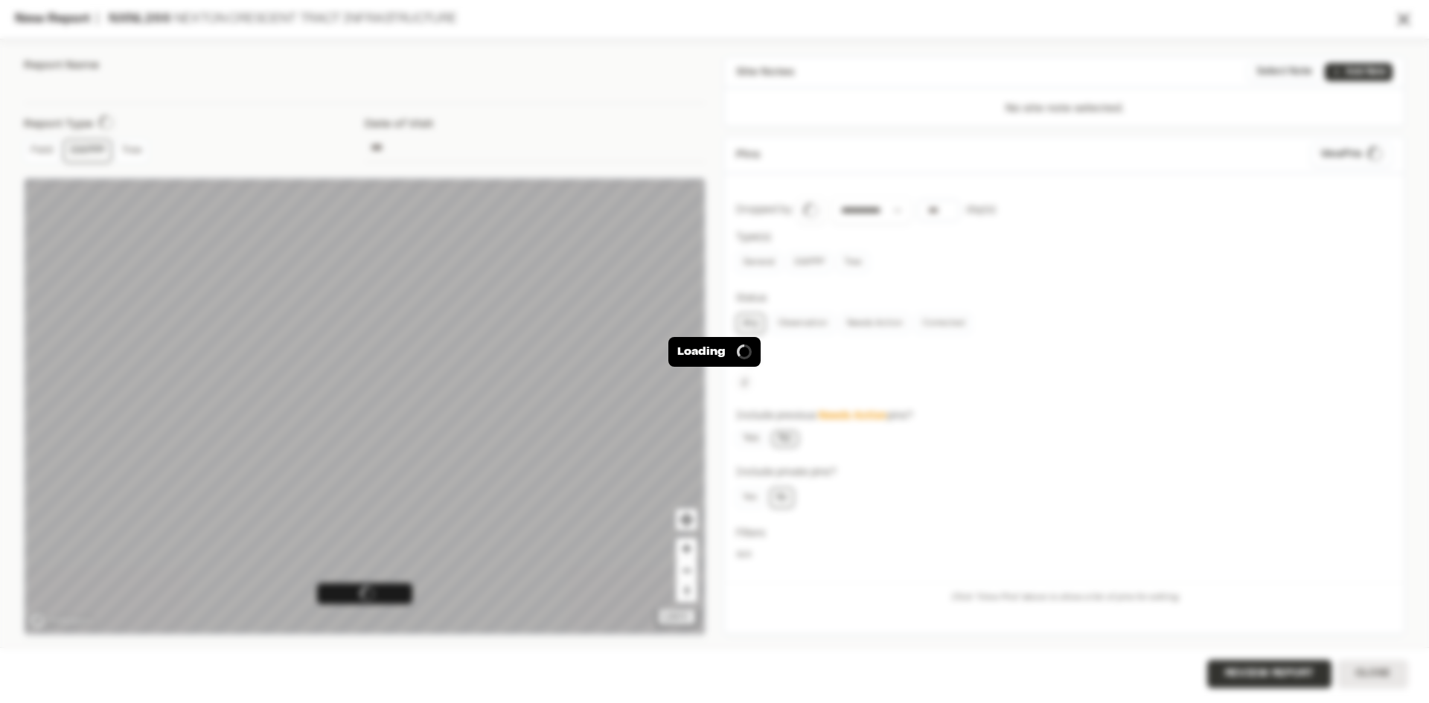
type input "**********"
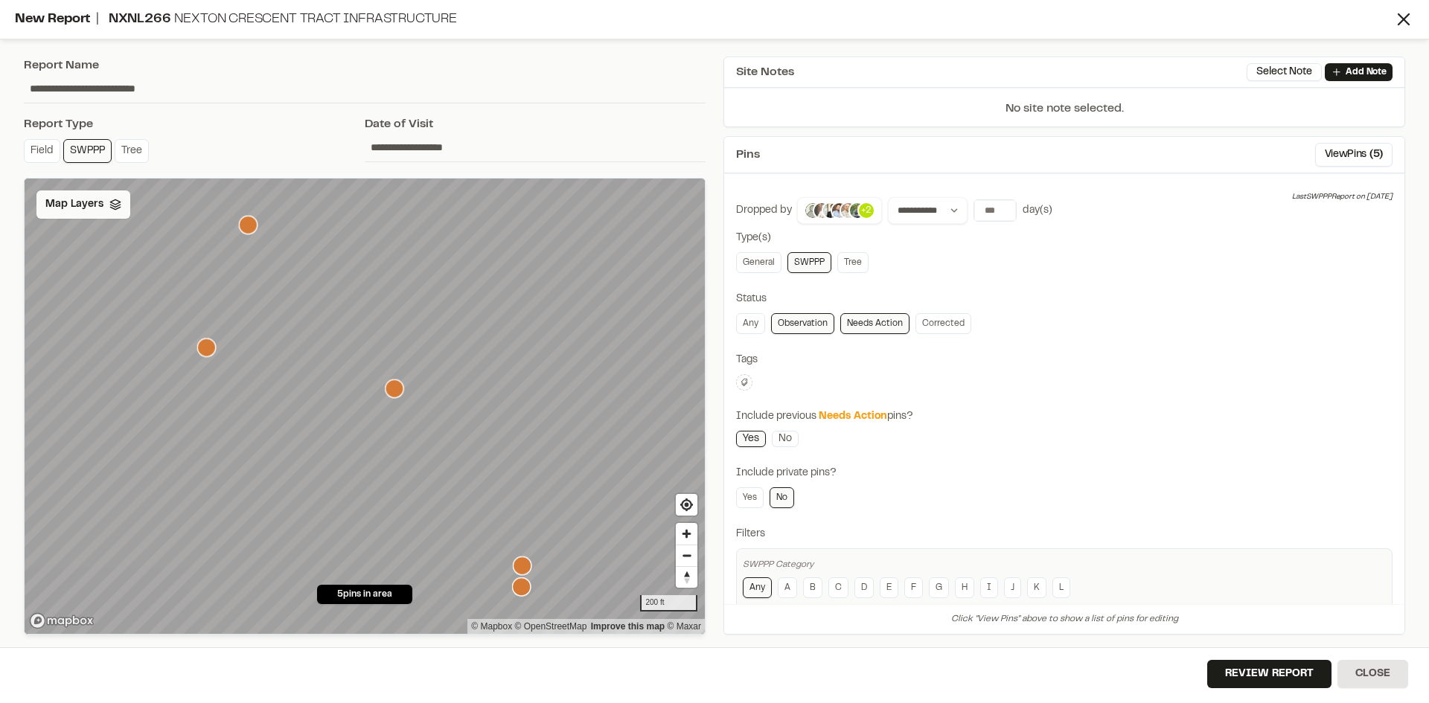
click at [83, 209] on span "Map Layers" at bounding box center [74, 204] width 58 height 16
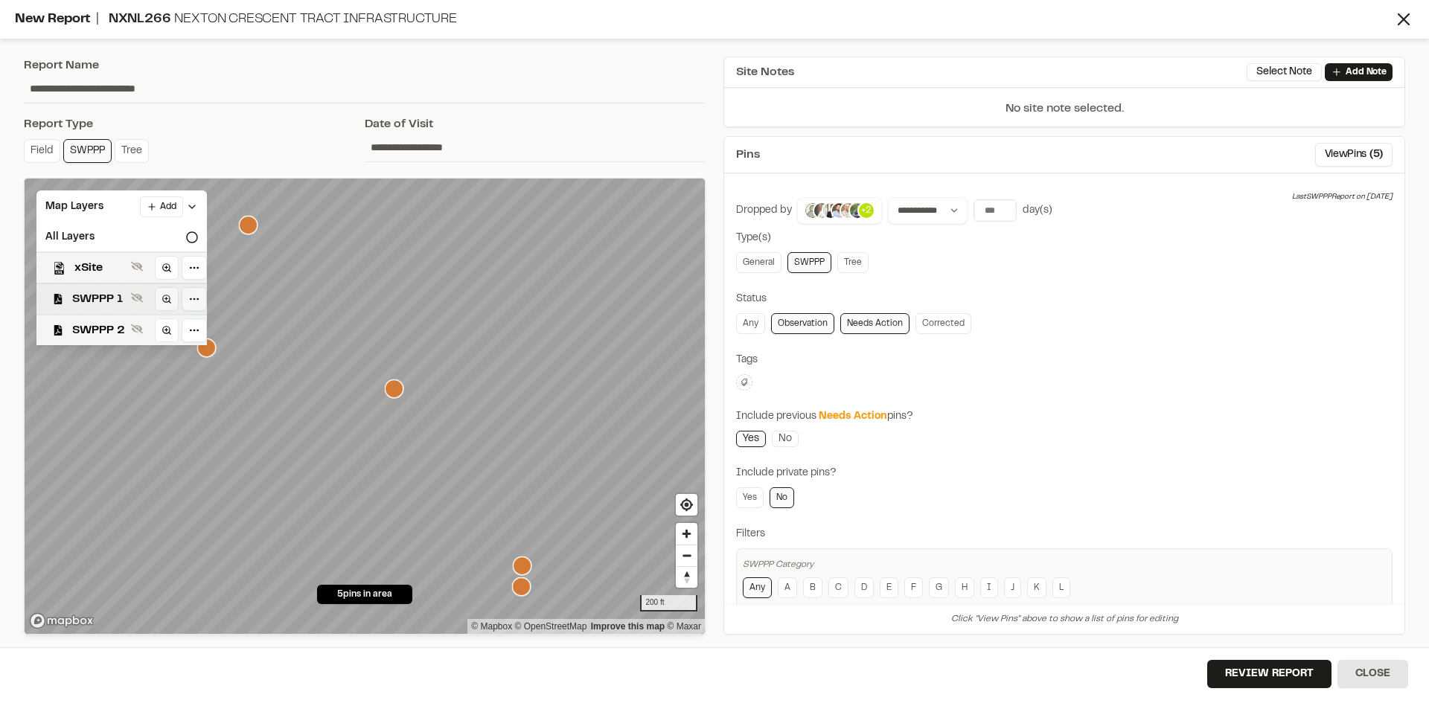
click at [107, 300] on span "SWPPP 1" at bounding box center [98, 299] width 53 height 18
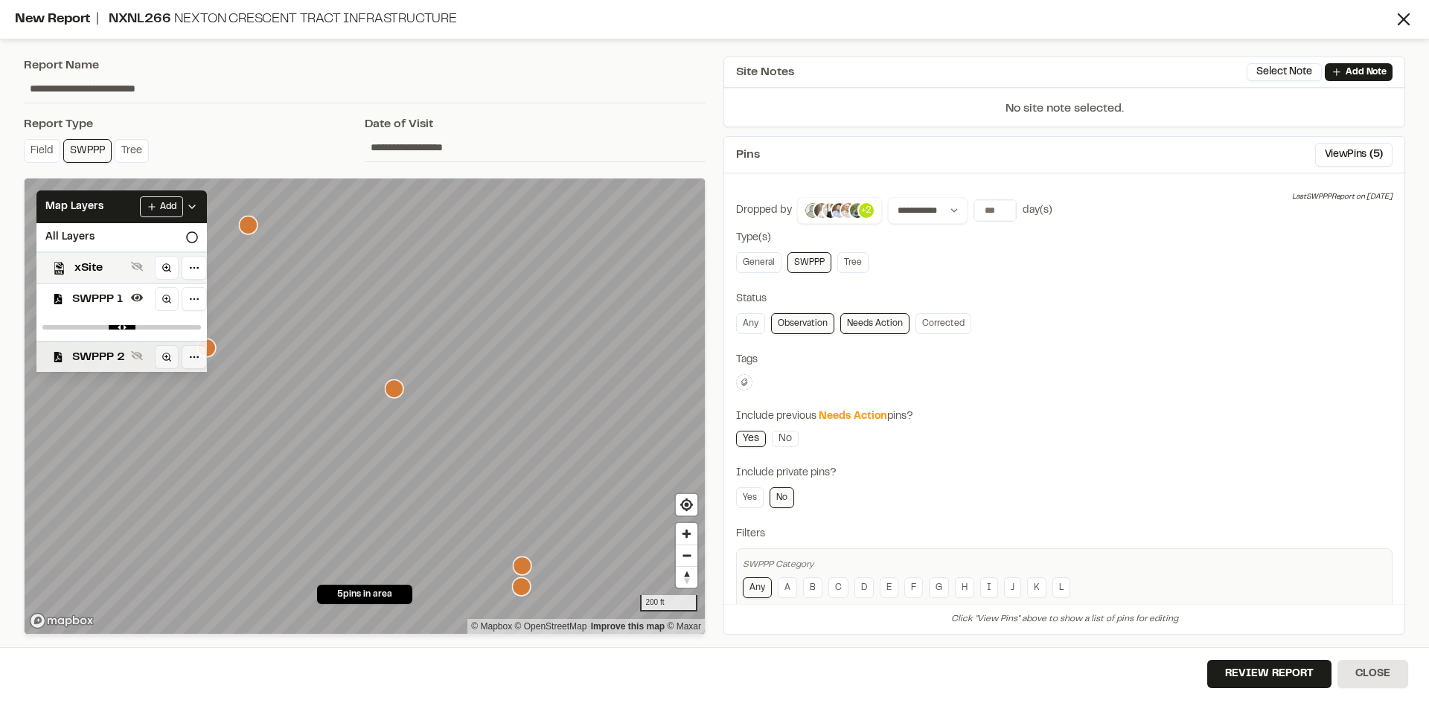
click at [106, 356] on span "SWPPP 2" at bounding box center [98, 357] width 53 height 18
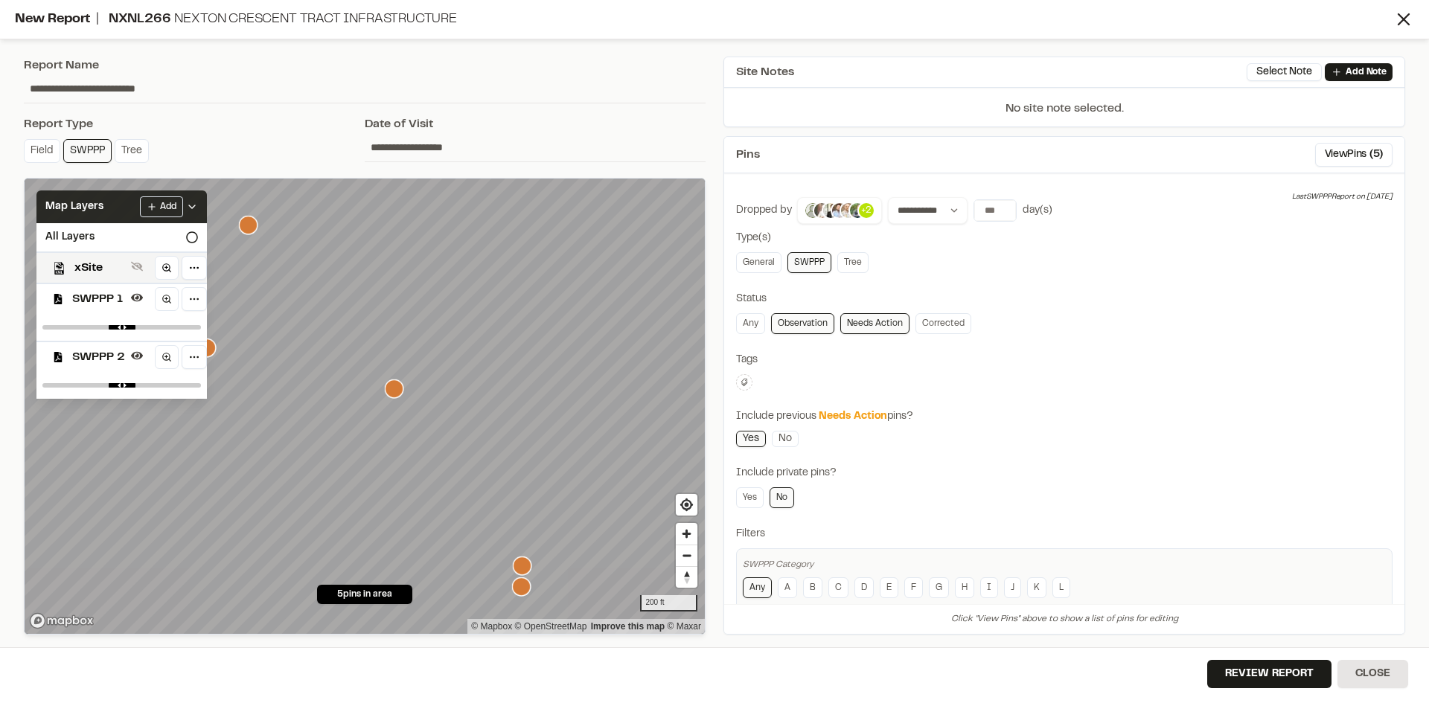
click at [193, 203] on icon at bounding box center [192, 207] width 12 height 12
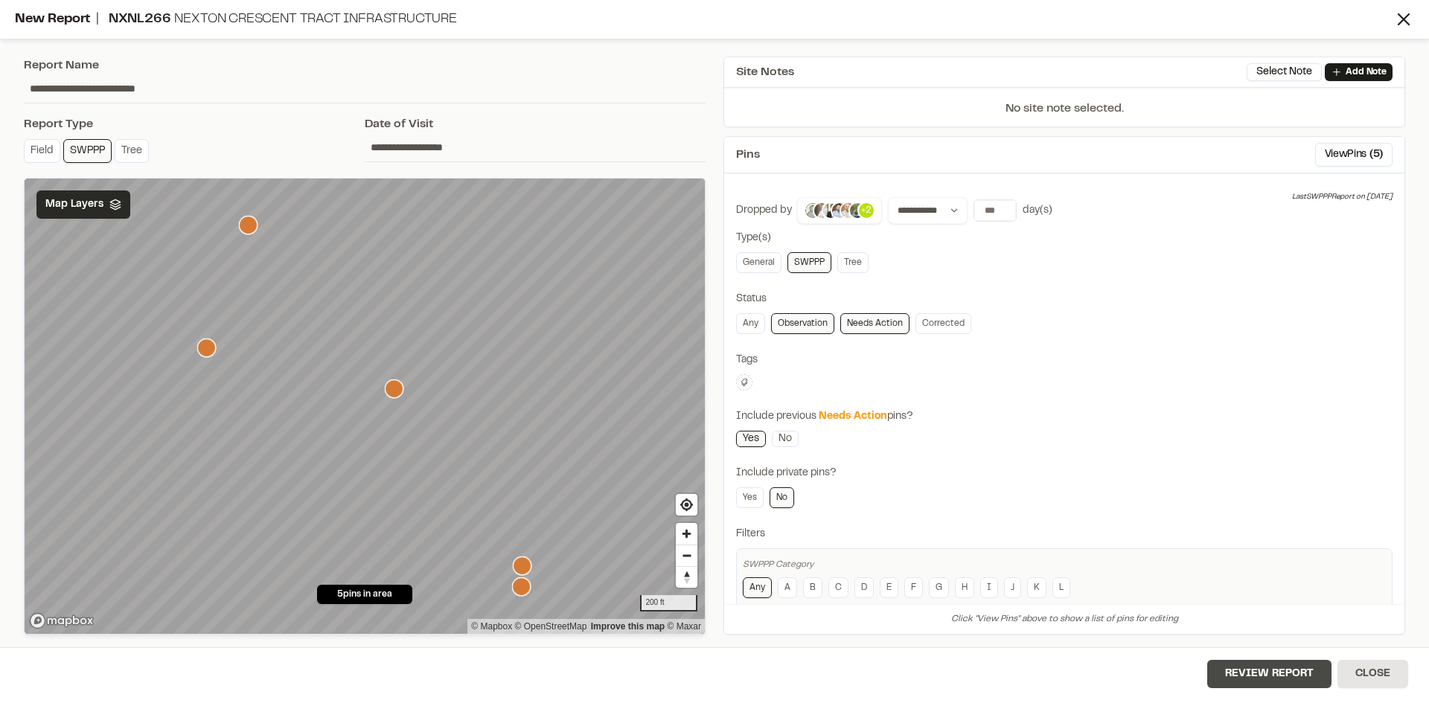
click at [1278, 676] on button "Review Report" at bounding box center [1269, 674] width 124 height 28
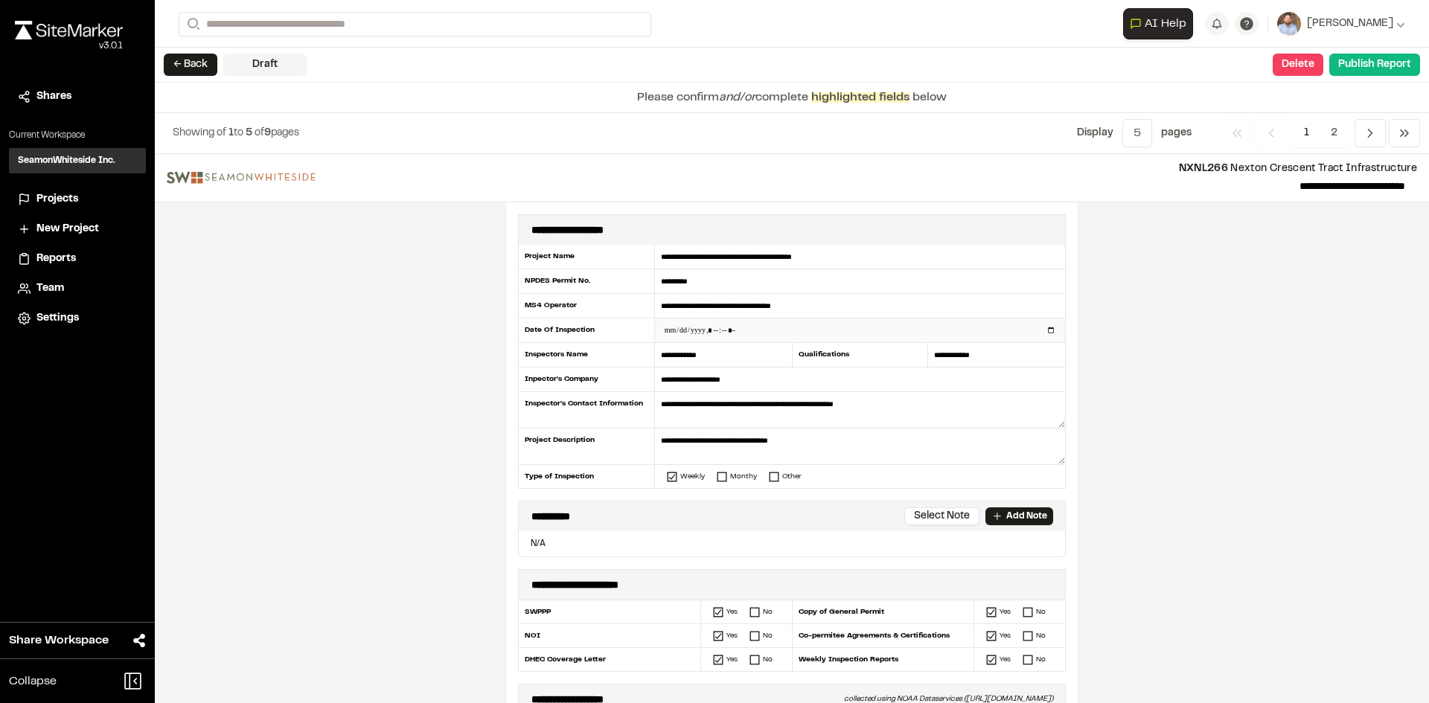
click at [1046, 327] on input "datetime-local" at bounding box center [860, 331] width 410 height 24
type input "**********"
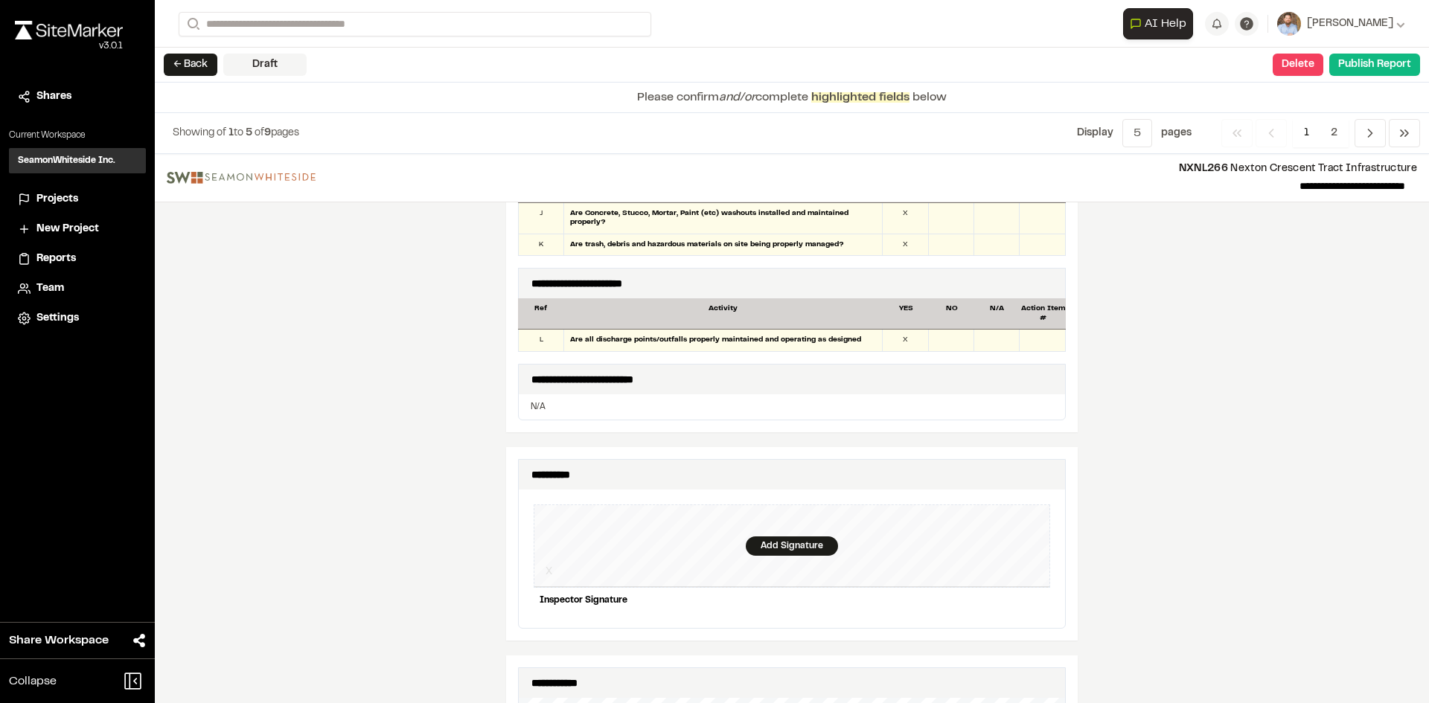
scroll to position [1191, 0]
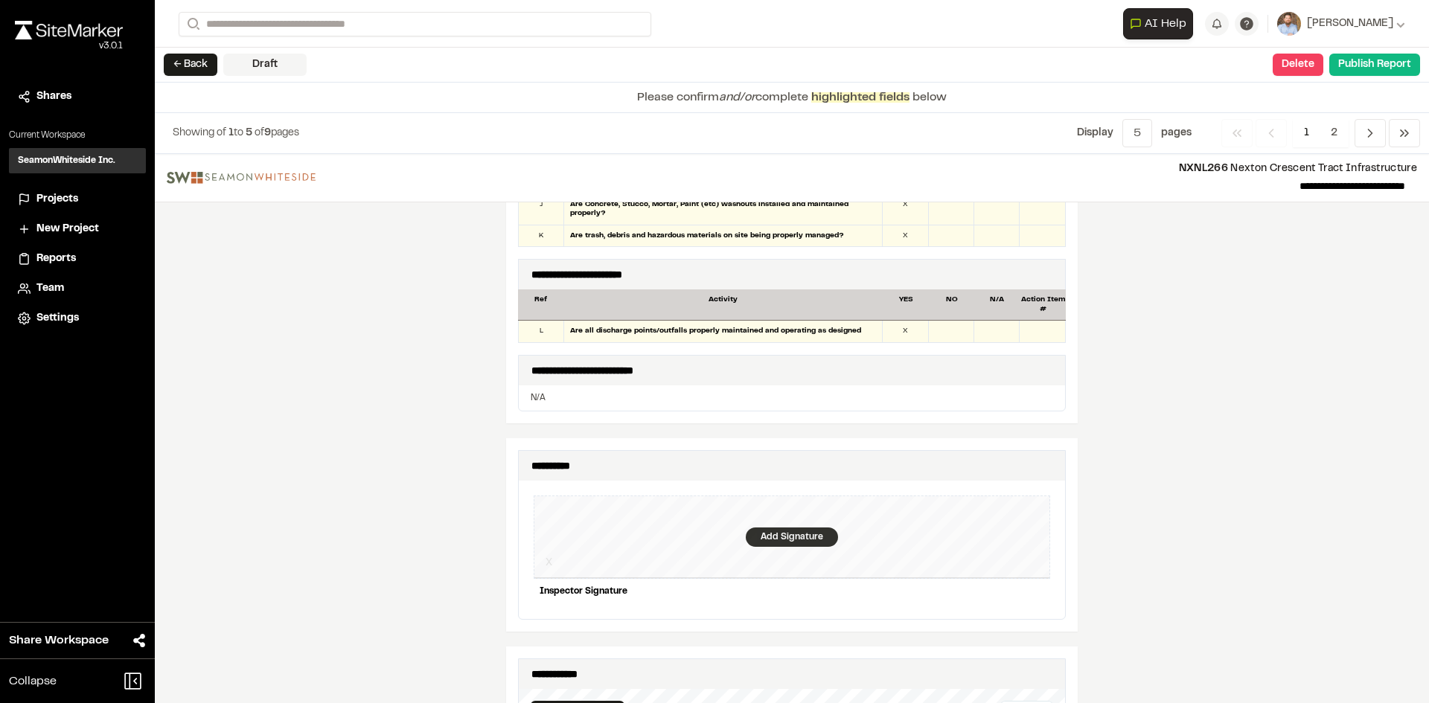
click at [771, 528] on div "Add Signature" at bounding box center [792, 537] width 92 height 19
click at [1008, 606] on div "Save" at bounding box center [1021, 616] width 57 height 25
click at [1008, 496] on div "Clear" at bounding box center [1017, 506] width 54 height 21
click at [1021, 608] on div "Save" at bounding box center [1021, 616] width 57 height 25
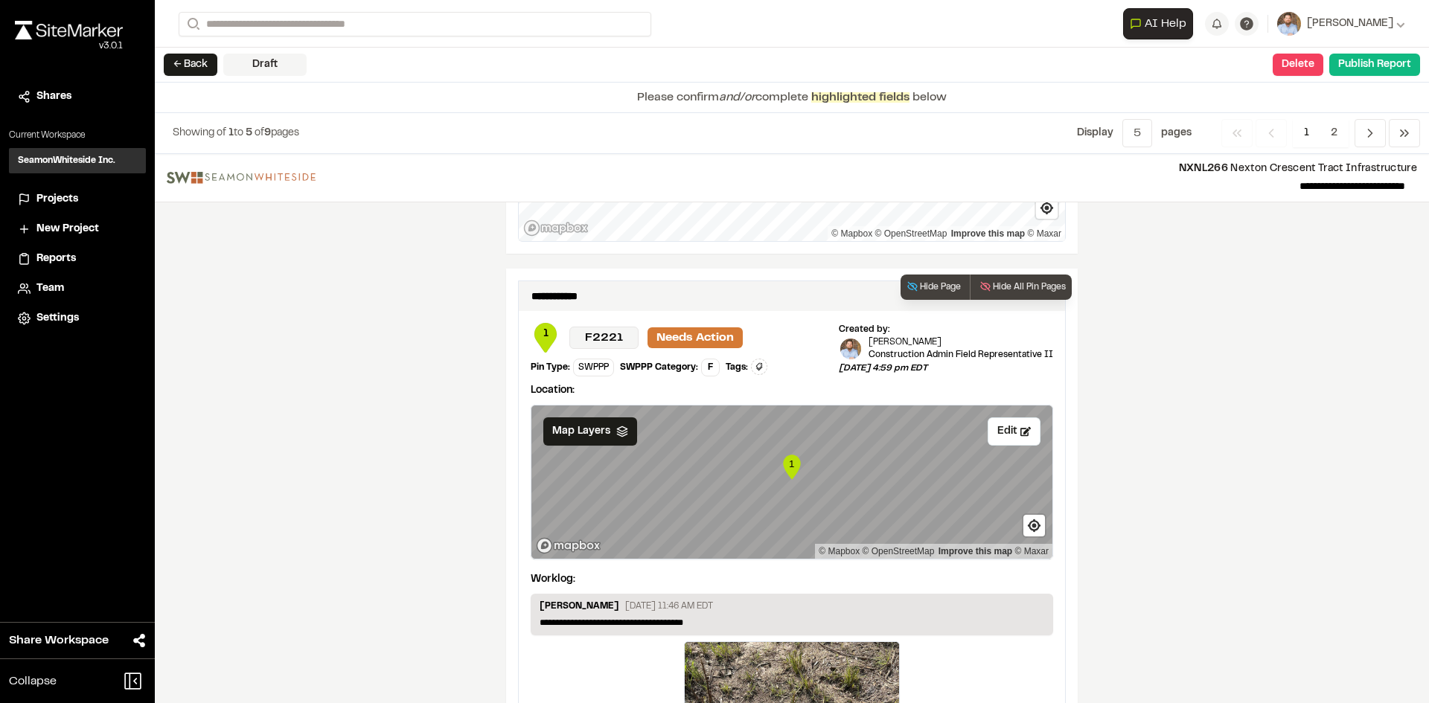
scroll to position [2456, 0]
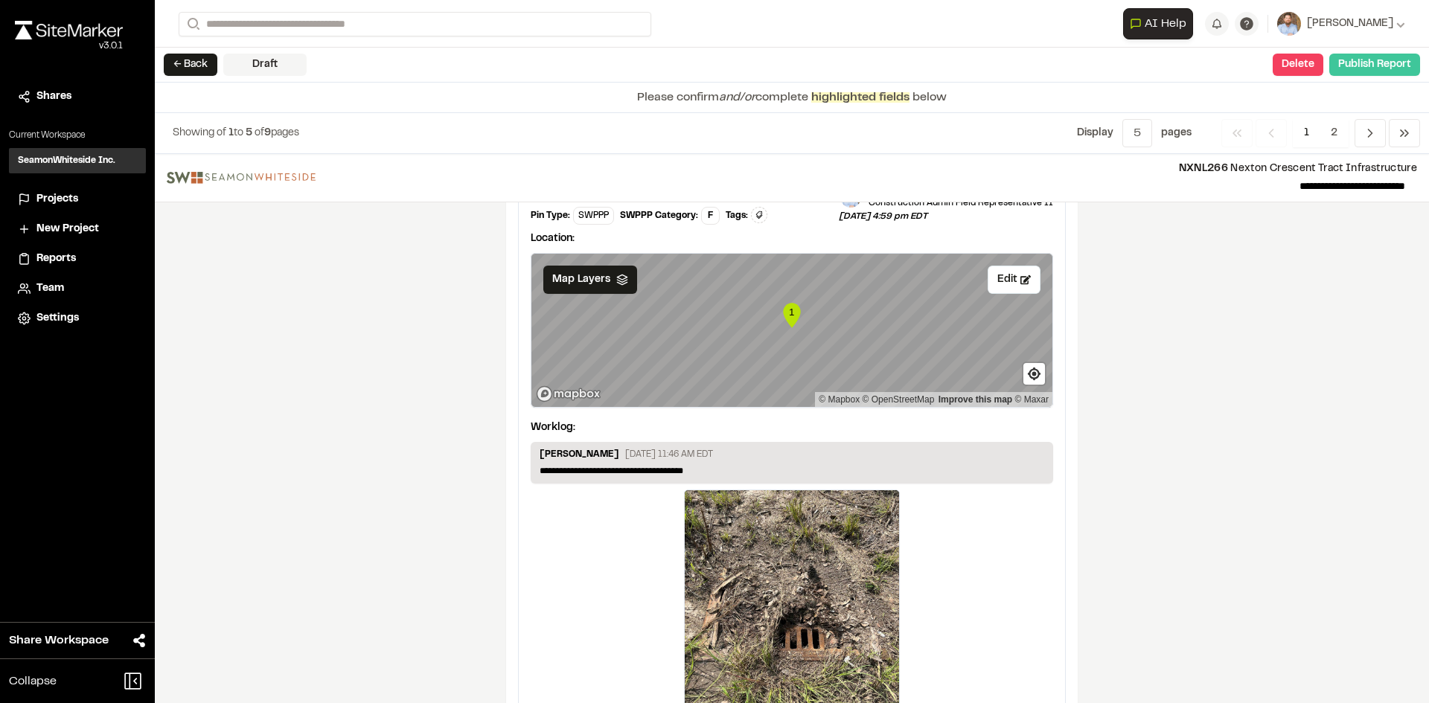
click at [1366, 69] on button "Publish Report" at bounding box center [1374, 65] width 91 height 22
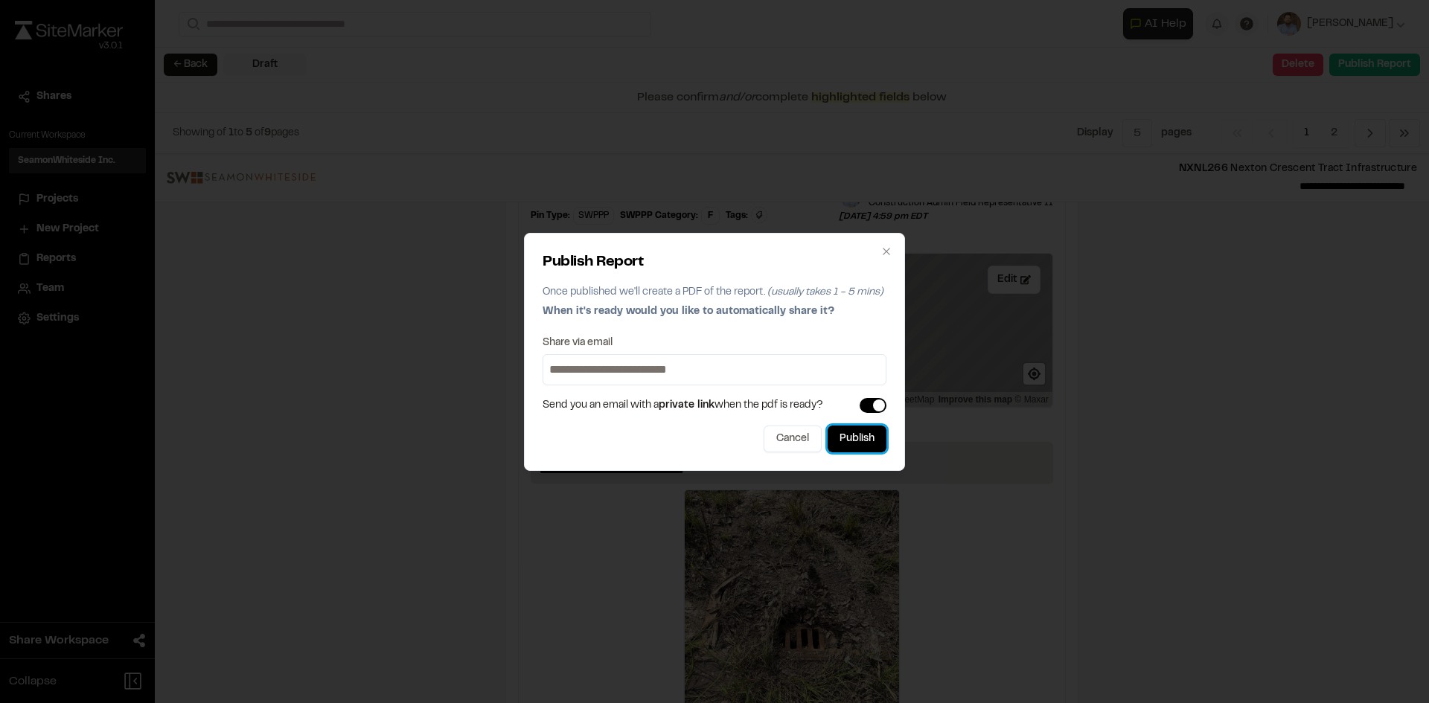
click at [870, 444] on button "Publish" at bounding box center [857, 439] width 59 height 27
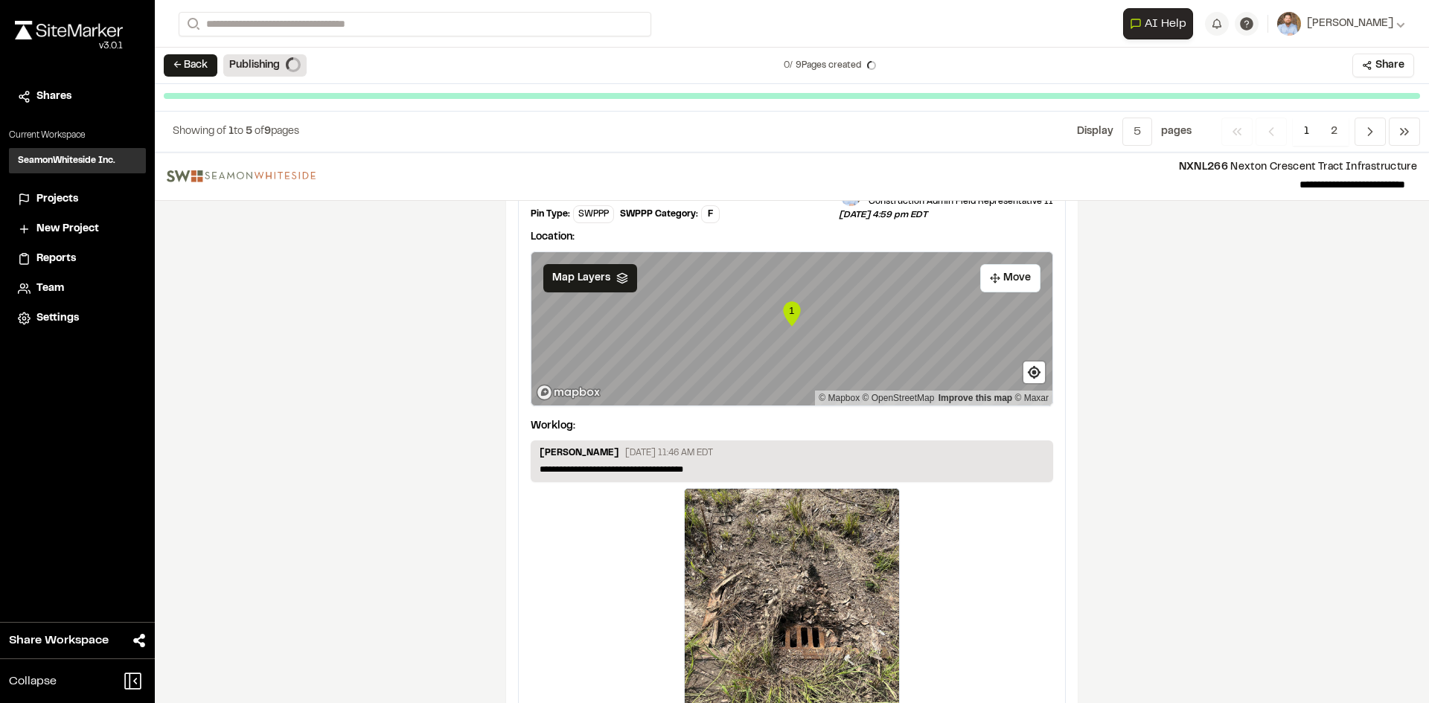
click at [66, 196] on span "Projects" at bounding box center [57, 199] width 42 height 16
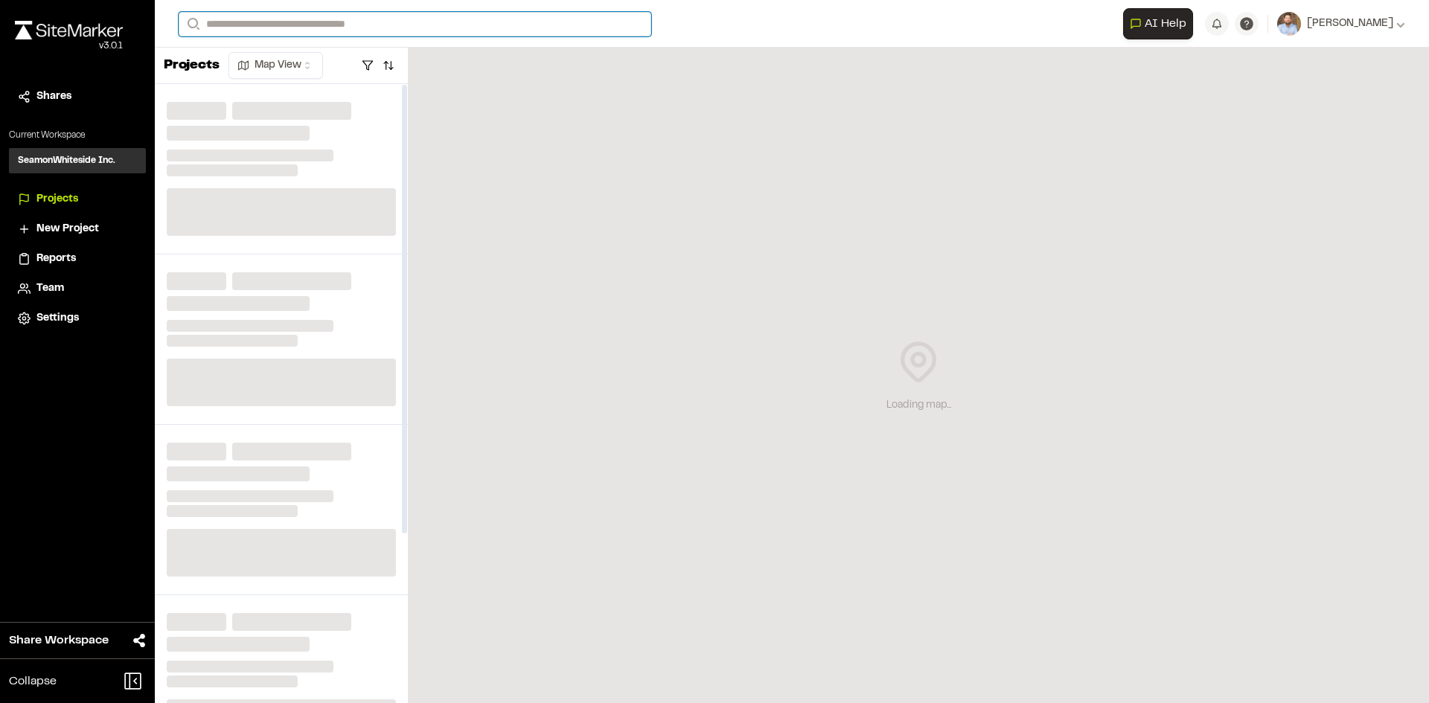
click at [260, 19] on input "Search" at bounding box center [415, 24] width 473 height 25
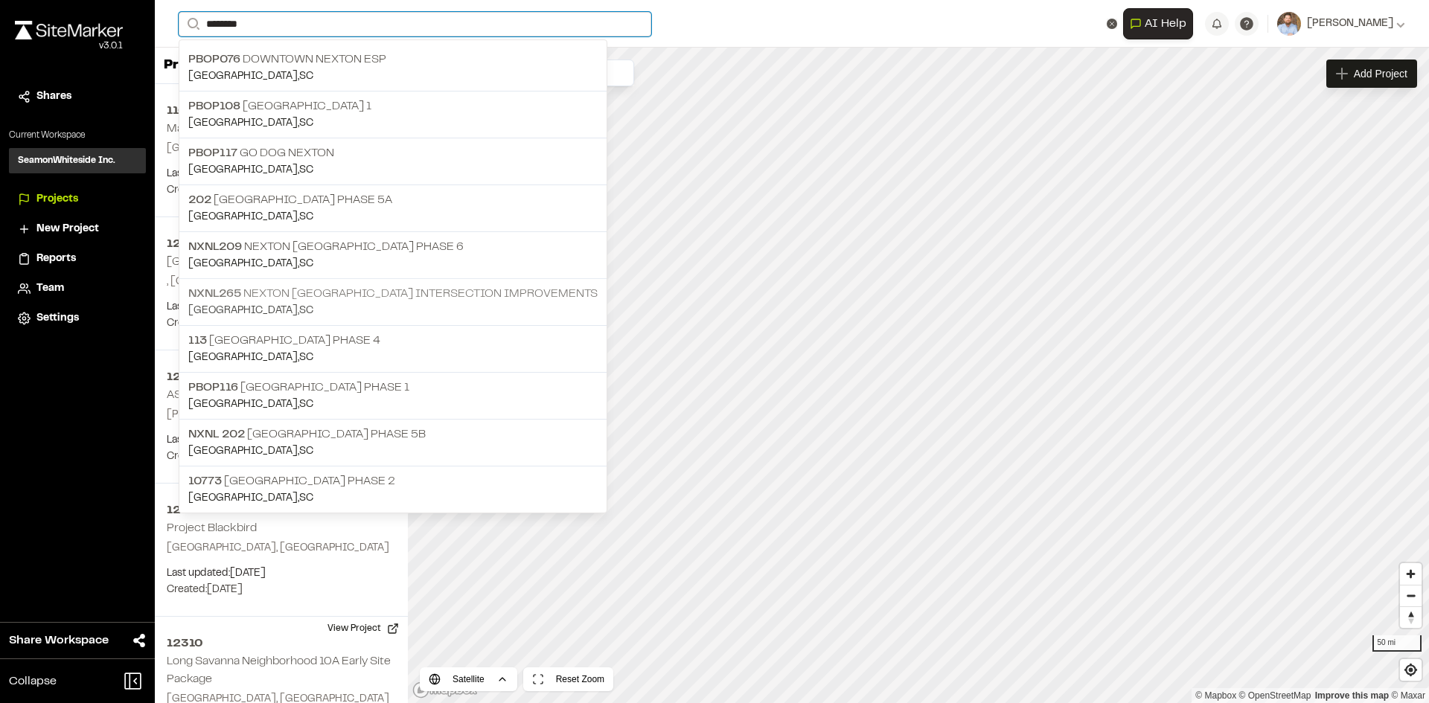
type input "********"
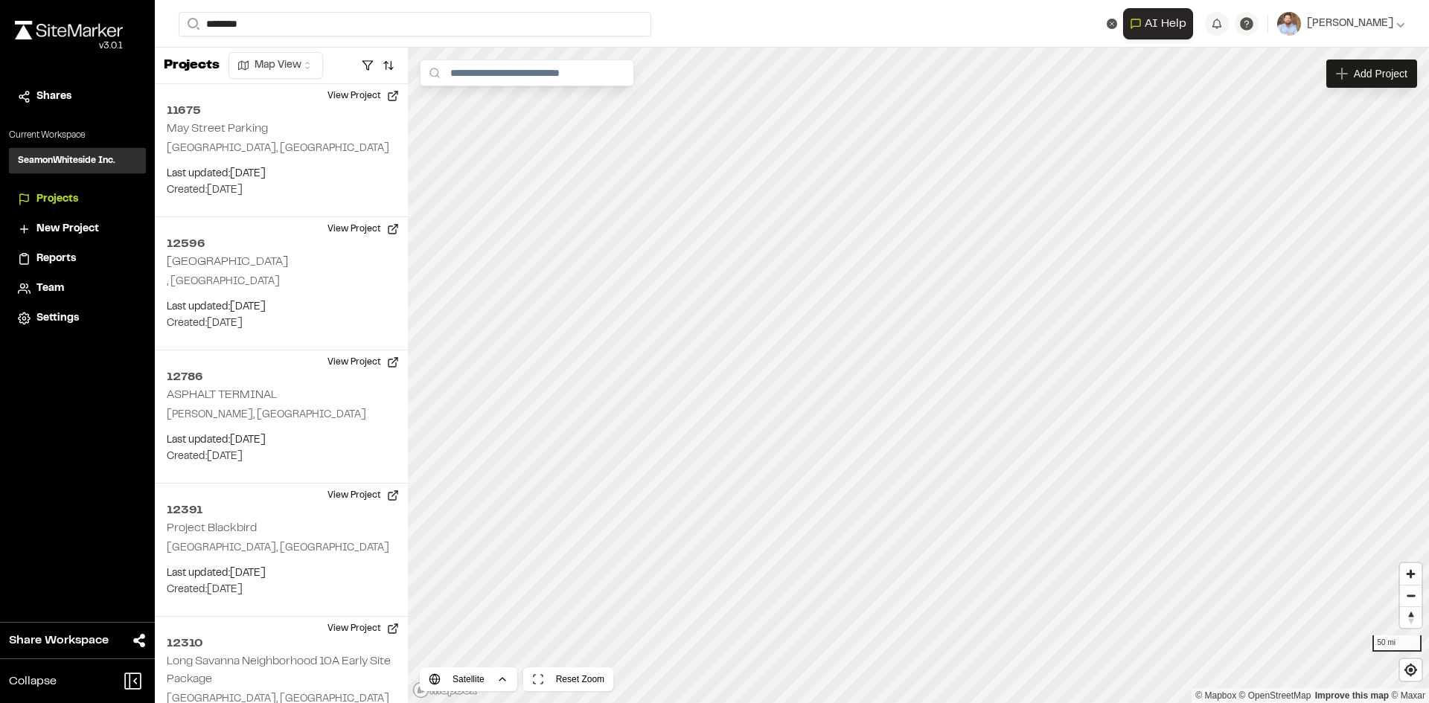
click at [417, 295] on p "NXNL265 Nexton Pkwy Brighton Park Blvd Intersection Improvements" at bounding box center [392, 294] width 409 height 18
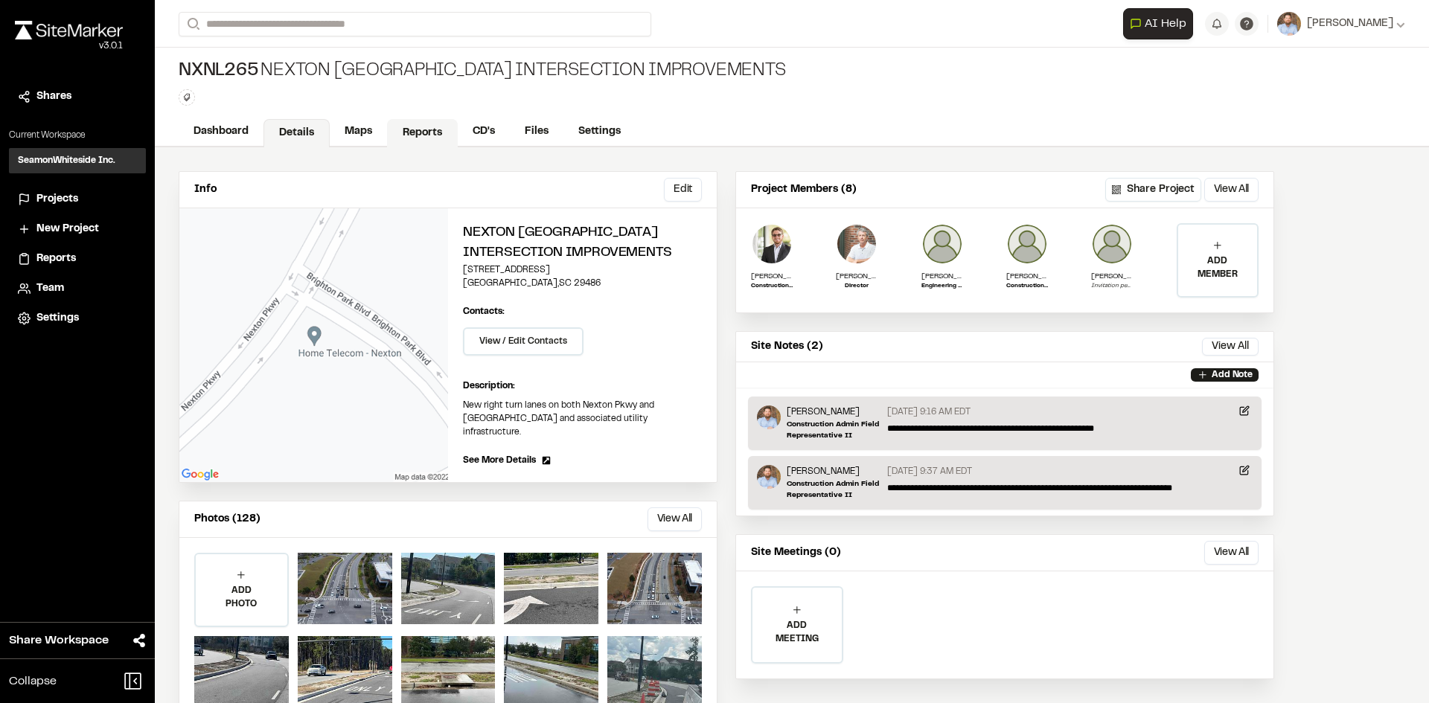
click at [426, 124] on link "Reports" at bounding box center [422, 133] width 71 height 28
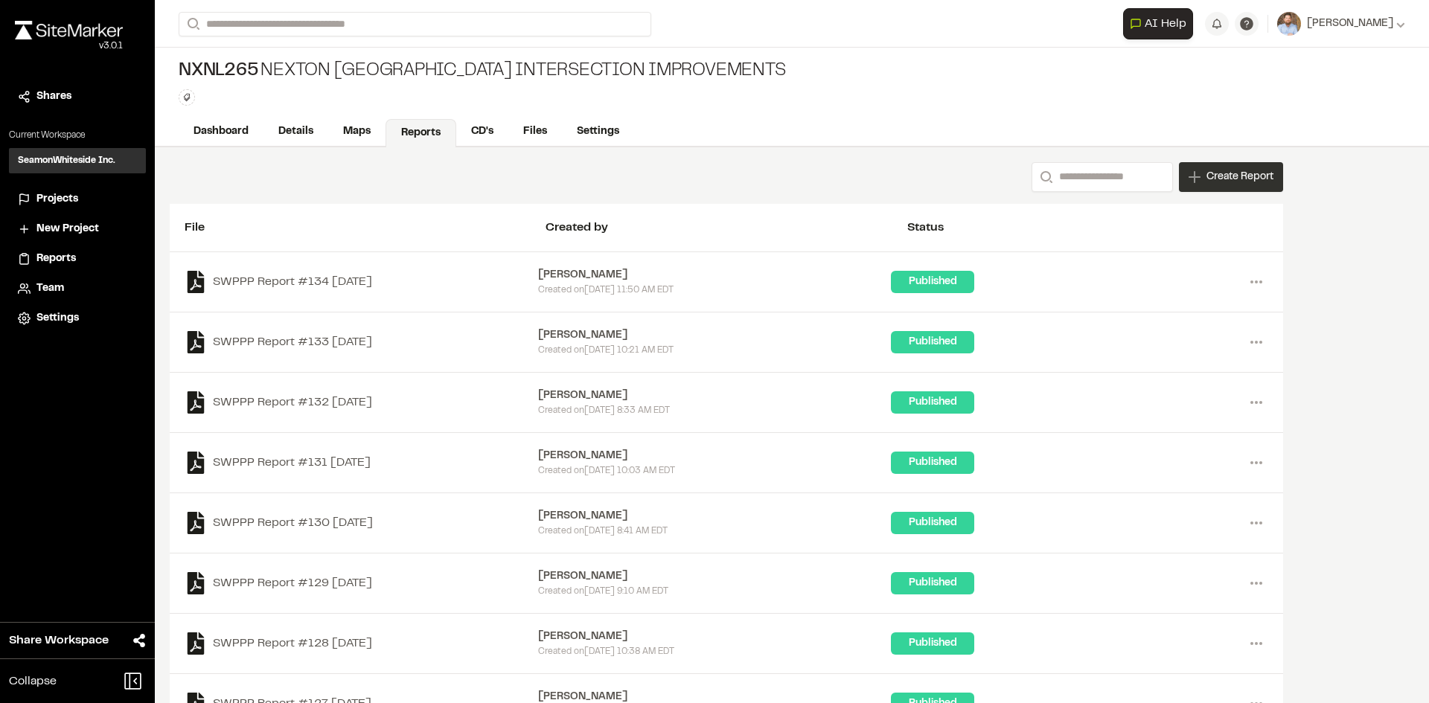
click at [1256, 183] on span "Create Report" at bounding box center [1239, 177] width 67 height 16
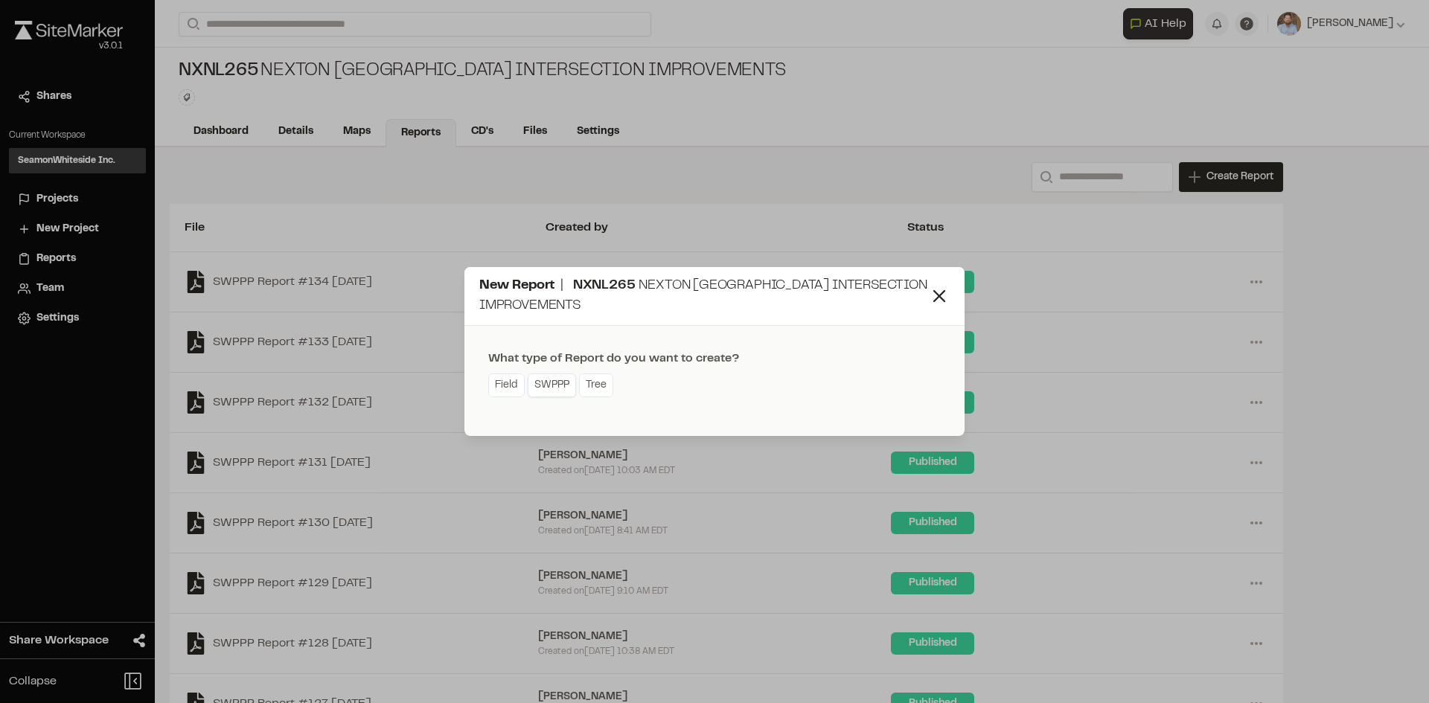
click at [558, 390] on link "SWPPP" at bounding box center [552, 386] width 48 height 24
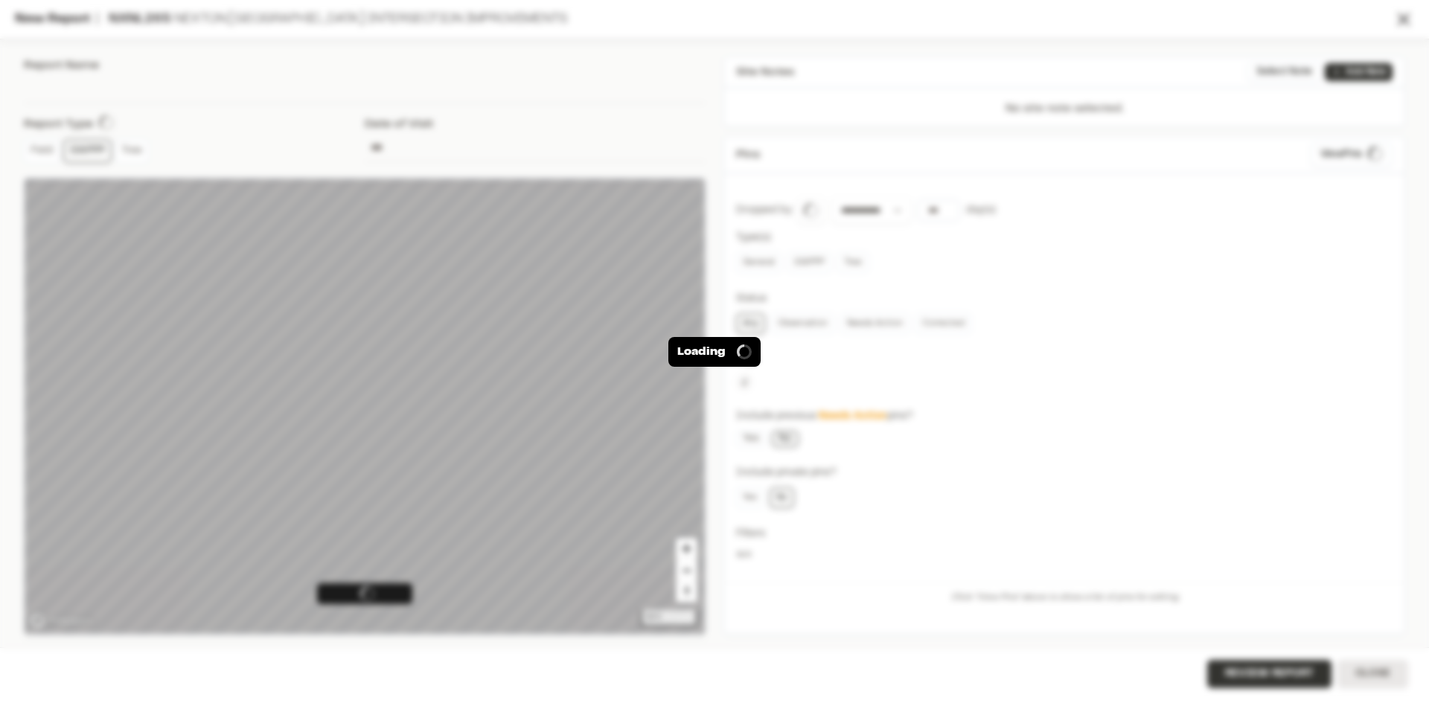
type input "**********"
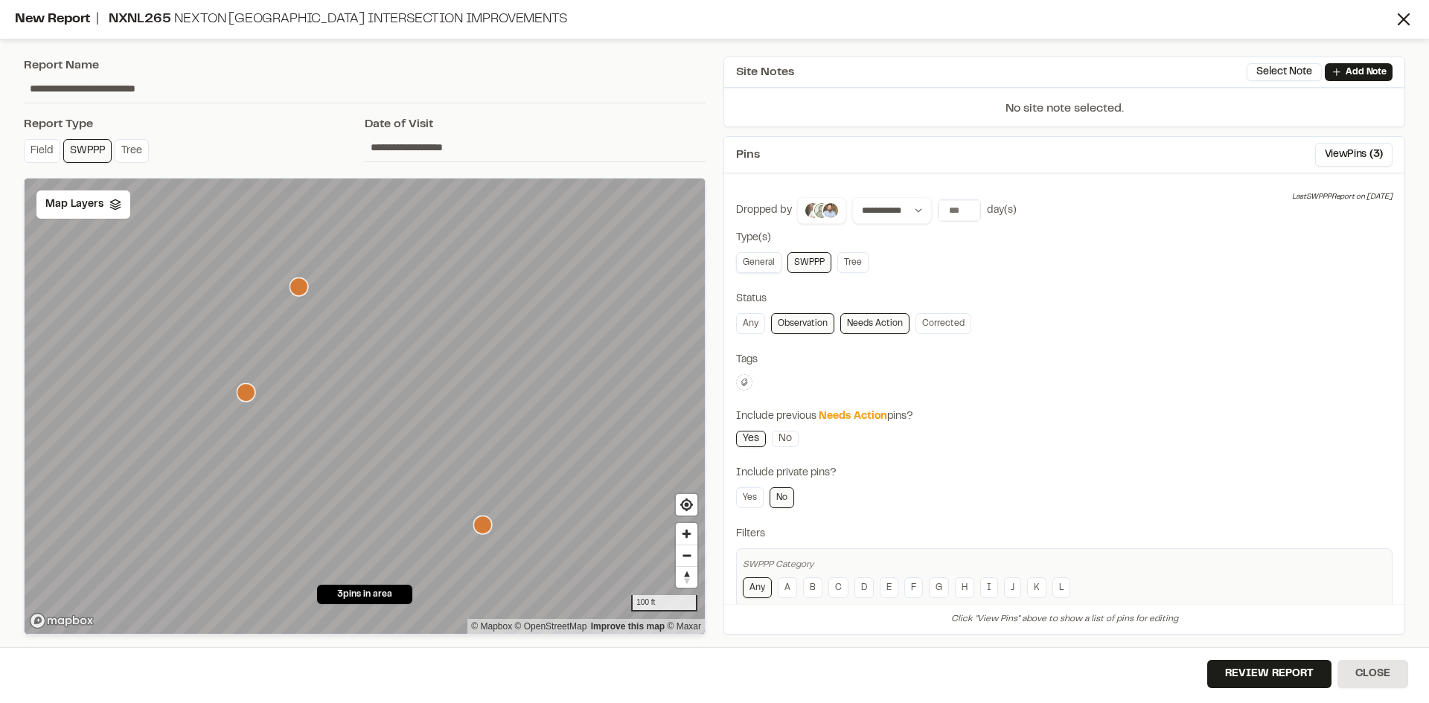
click at [761, 264] on link "General" at bounding box center [758, 262] width 45 height 21
click at [807, 266] on link "SWPPP" at bounding box center [809, 262] width 44 height 21
click at [1354, 144] on button "View Pins ( 5 )" at bounding box center [1353, 155] width 77 height 24
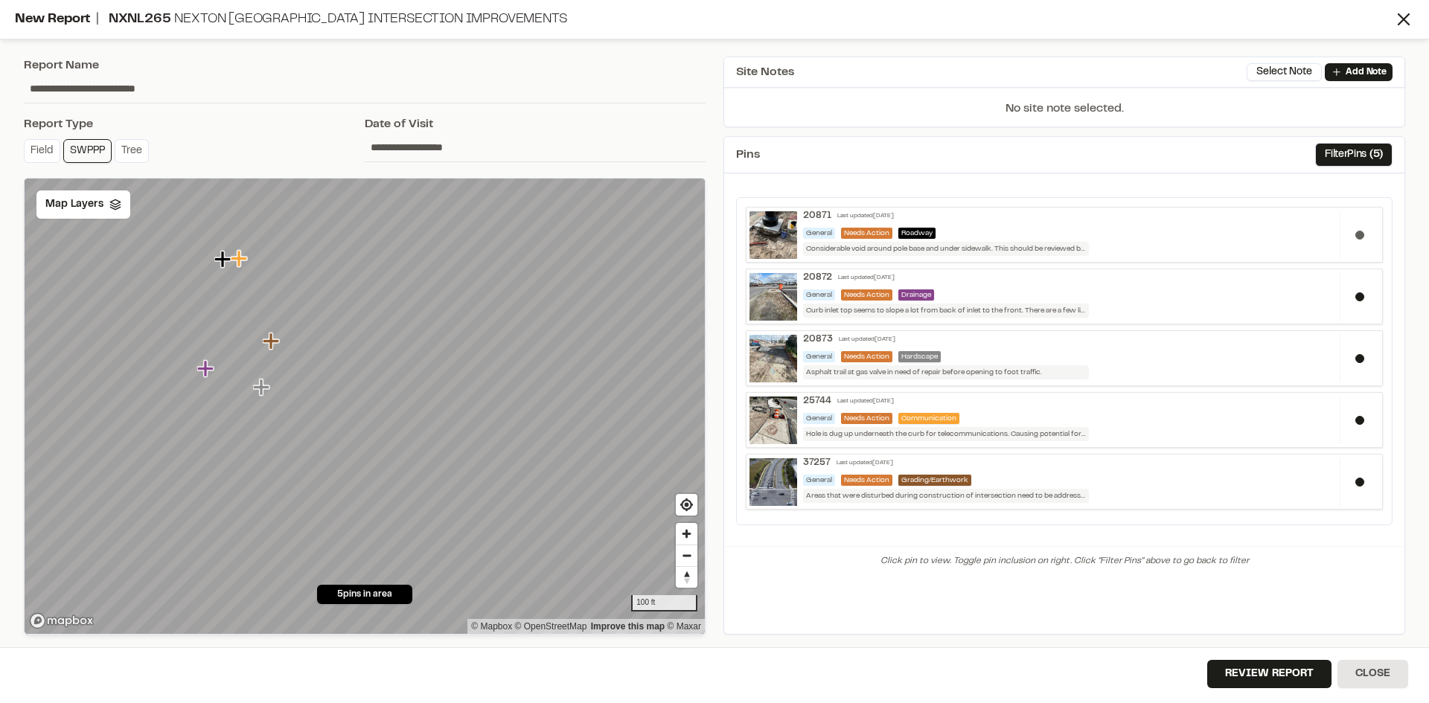
click at [1359, 231] on button at bounding box center [1359, 235] width 9 height 9
click at [1360, 291] on div at bounding box center [1358, 296] width 39 height 48
click at [1359, 357] on button at bounding box center [1359, 358] width 9 height 9
click at [1358, 418] on button at bounding box center [1359, 420] width 9 height 9
click at [1267, 678] on button "Review Report" at bounding box center [1269, 674] width 124 height 28
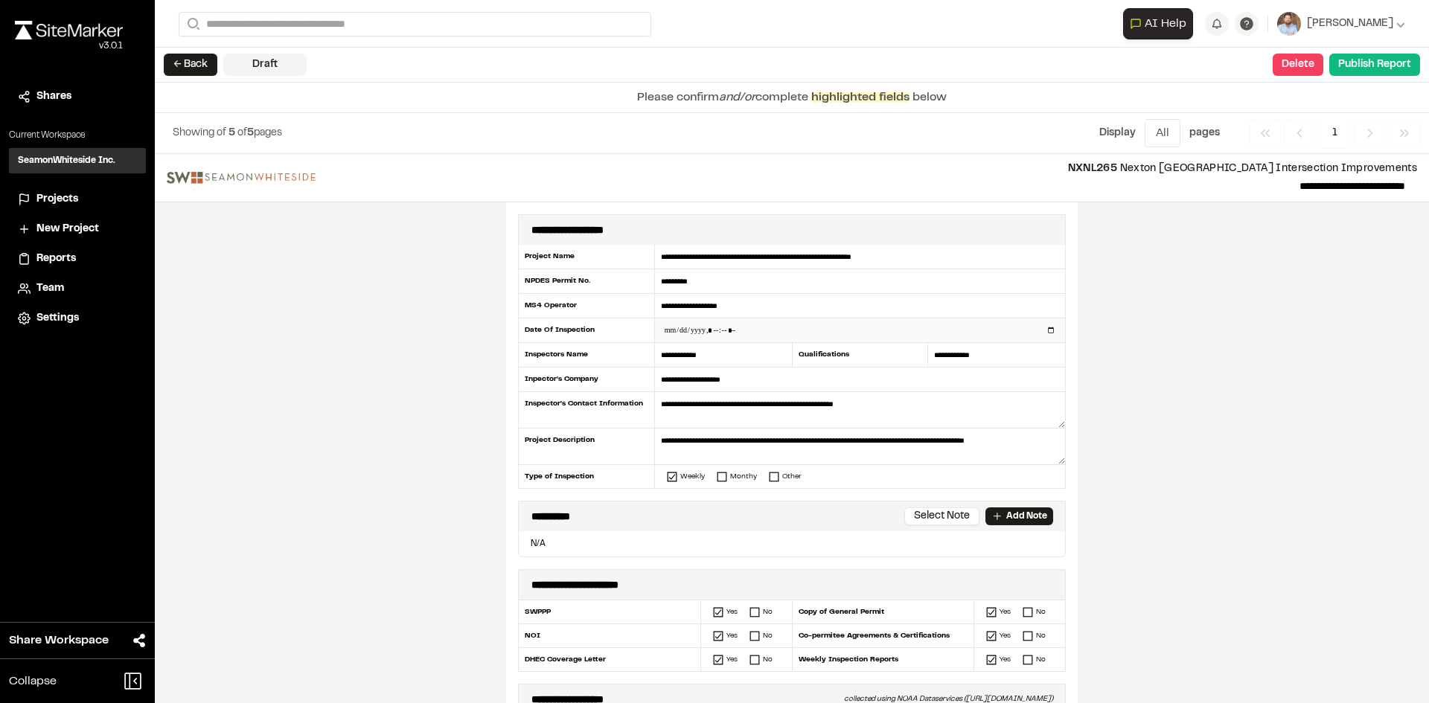
click at [1045, 329] on input "datetime-local" at bounding box center [860, 331] width 410 height 24
type input "**********"
click at [466, 440] on div "**********" at bounding box center [792, 428] width 1274 height 549
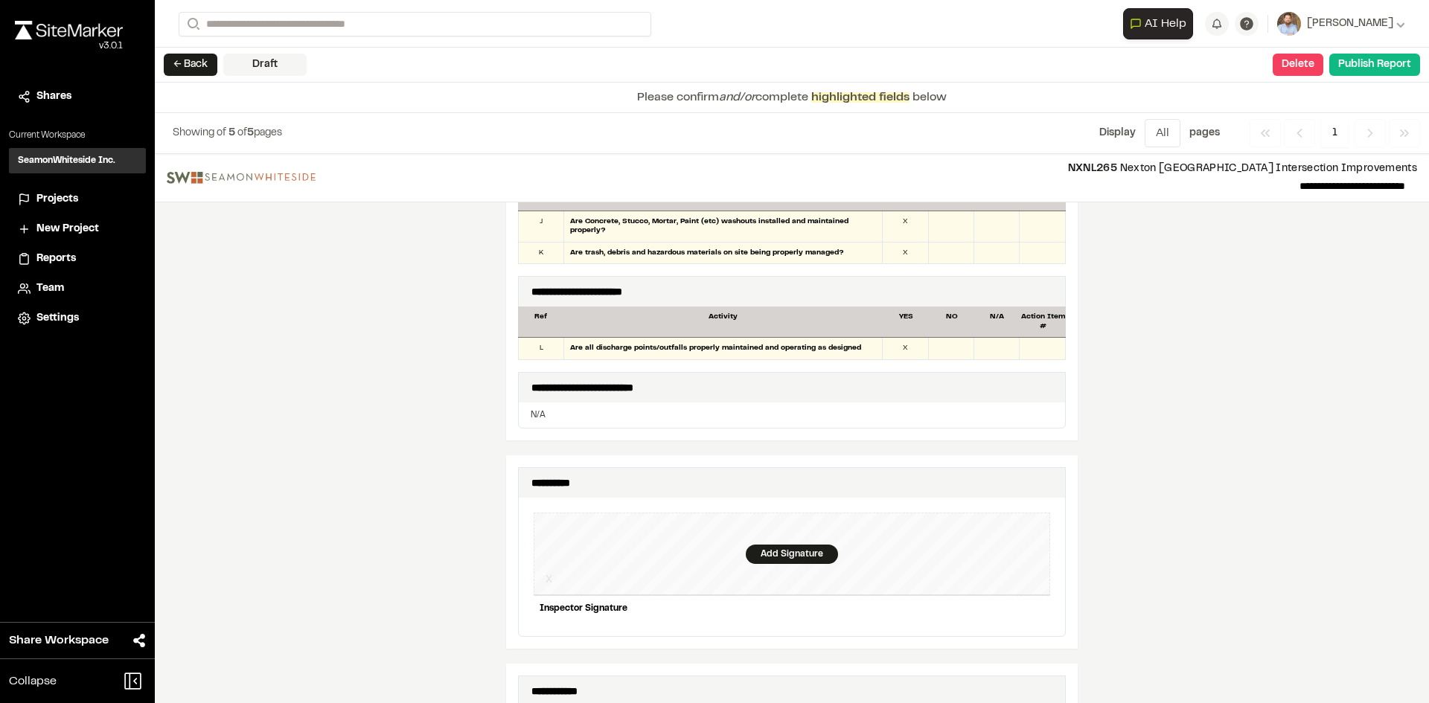
scroll to position [1265, 0]
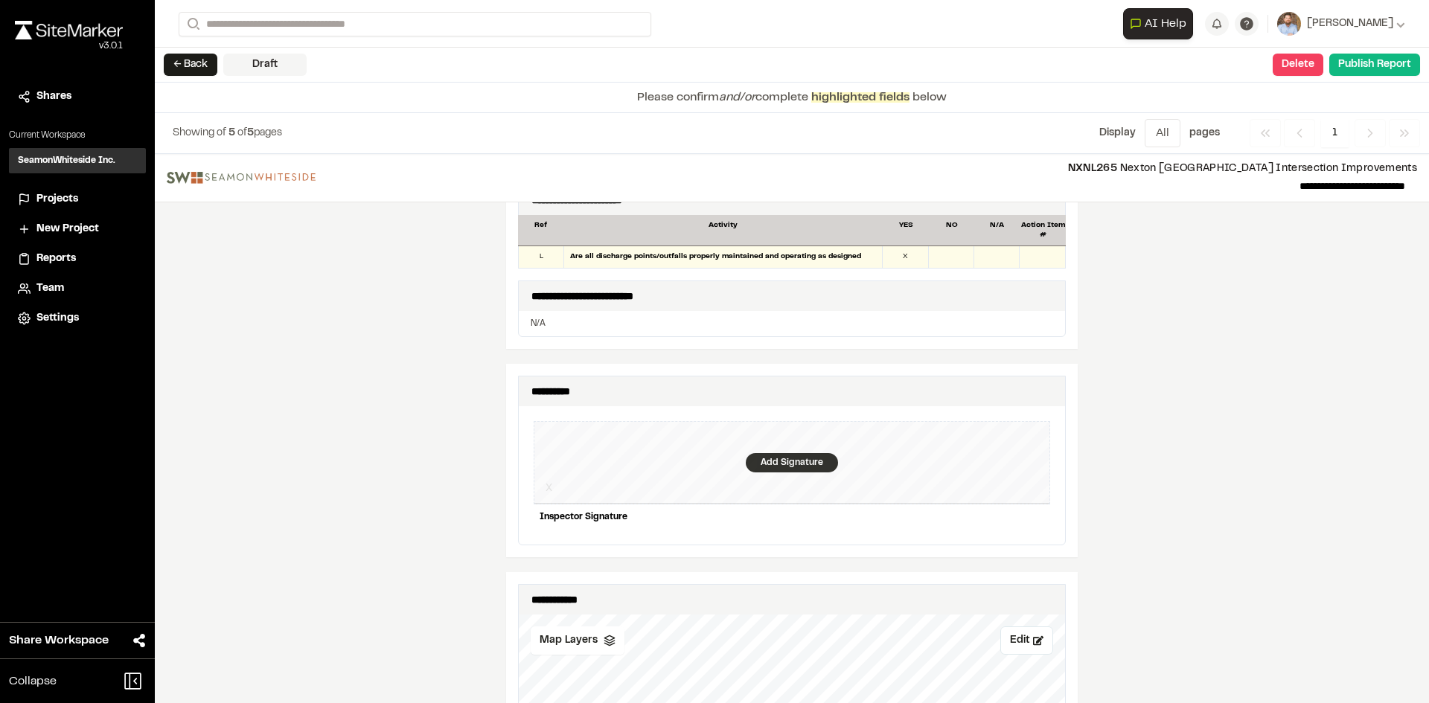
click at [781, 453] on div "Add Signature" at bounding box center [792, 462] width 92 height 19
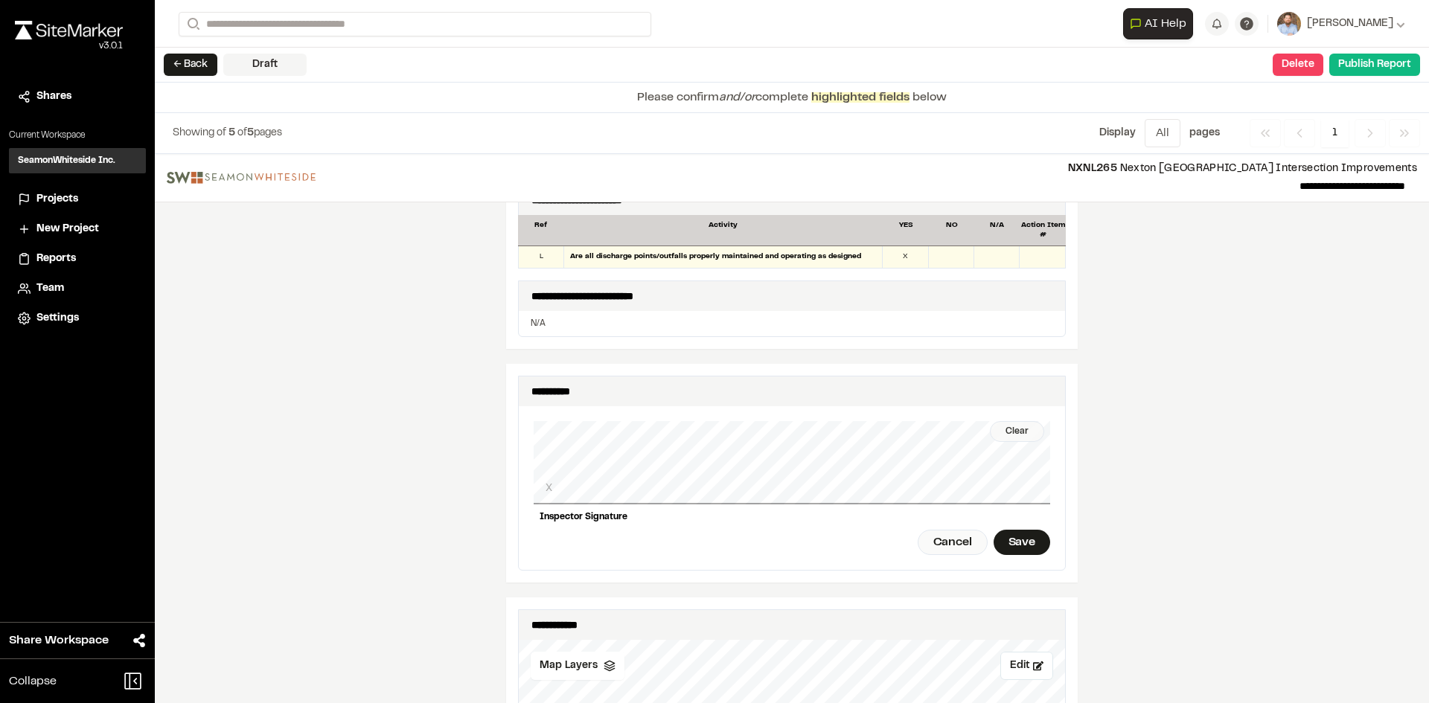
click at [1008, 421] on div "Clear" at bounding box center [1017, 431] width 54 height 21
click at [1006, 530] on div "Save" at bounding box center [1021, 542] width 57 height 25
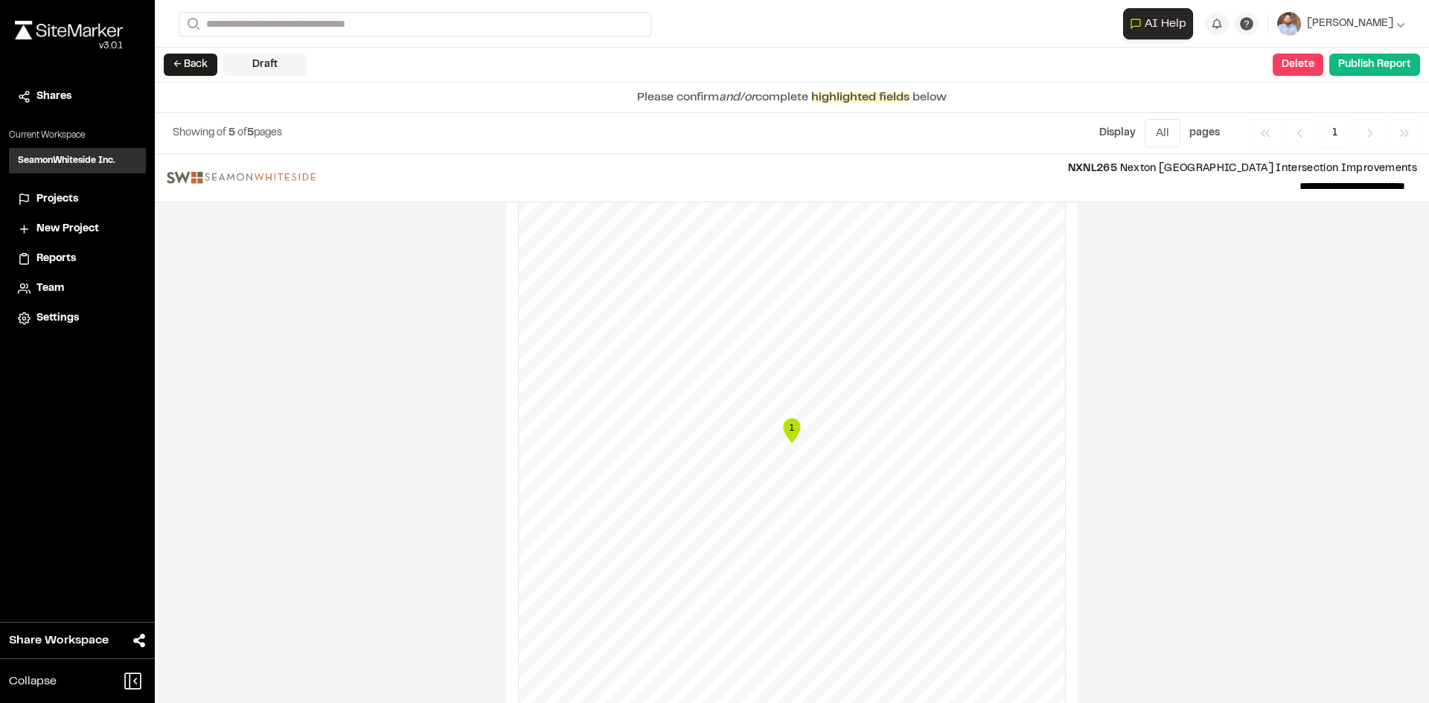
scroll to position [1563, 0]
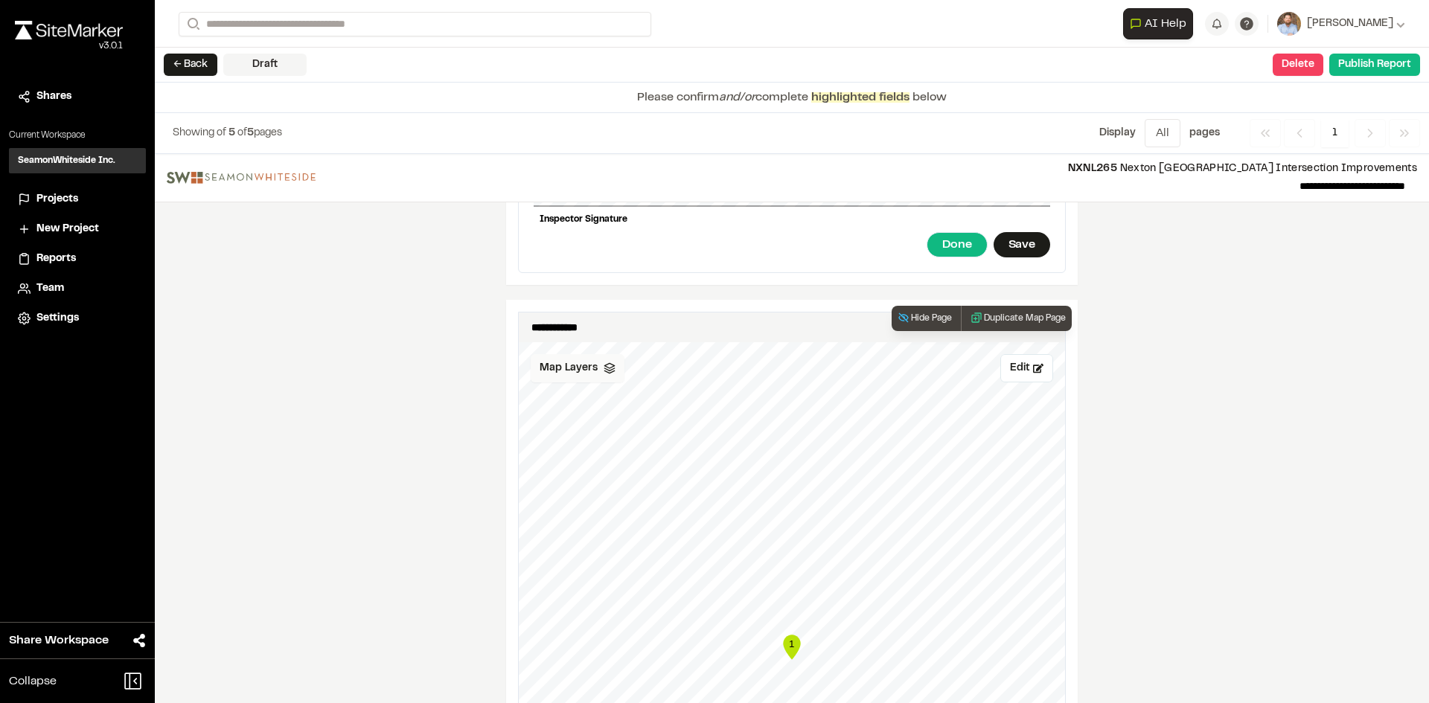
click at [592, 359] on div "Map Layers" at bounding box center [578, 368] width 94 height 28
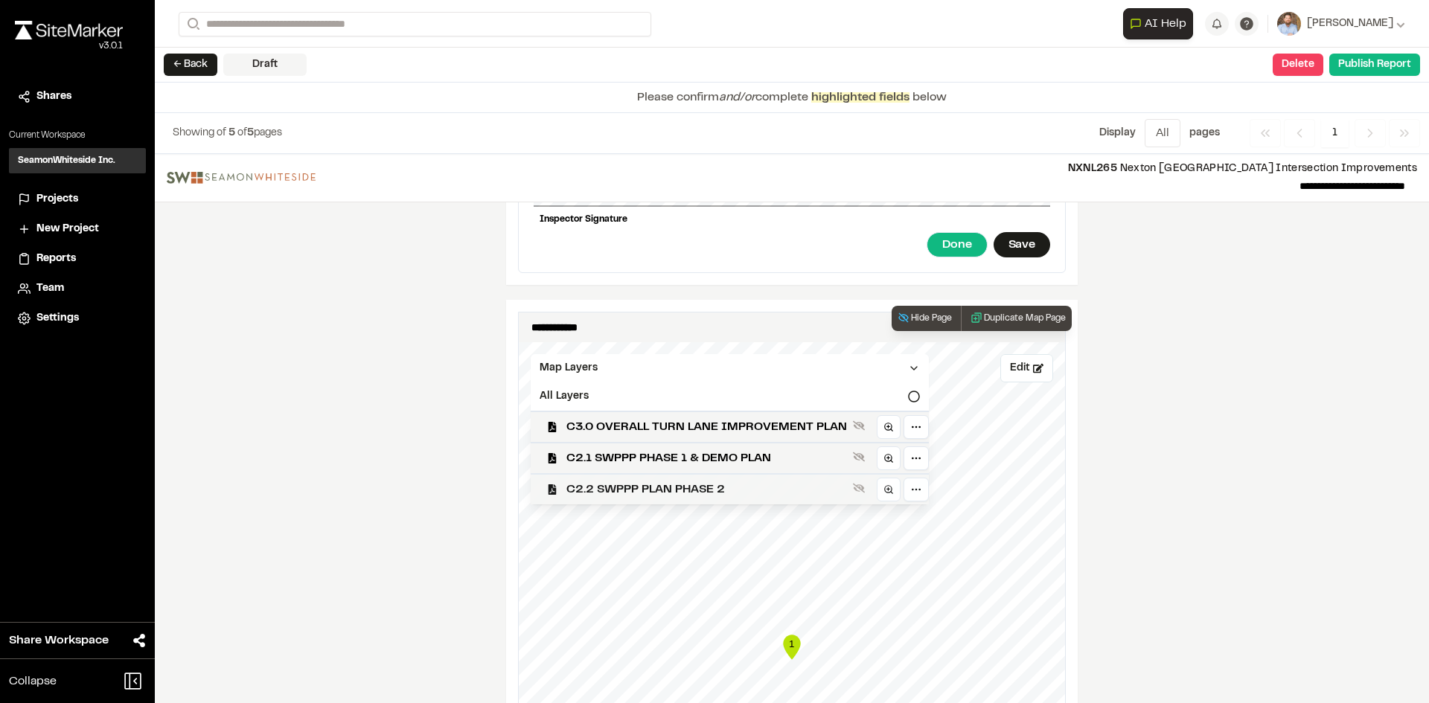
click at [666, 481] on span "C2.2 SWPPP PLAN PHASE 2" at bounding box center [706, 490] width 281 height 18
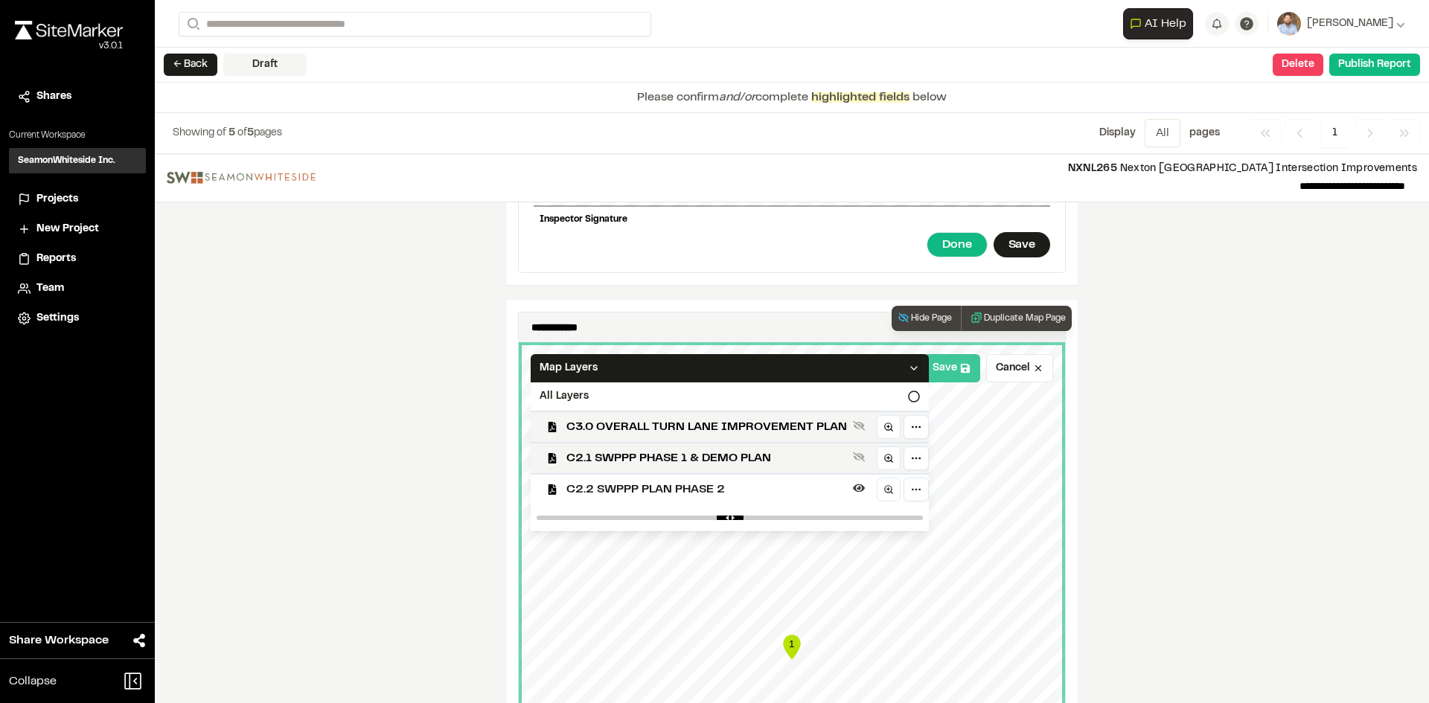
click at [938, 357] on button "Save" at bounding box center [951, 368] width 57 height 28
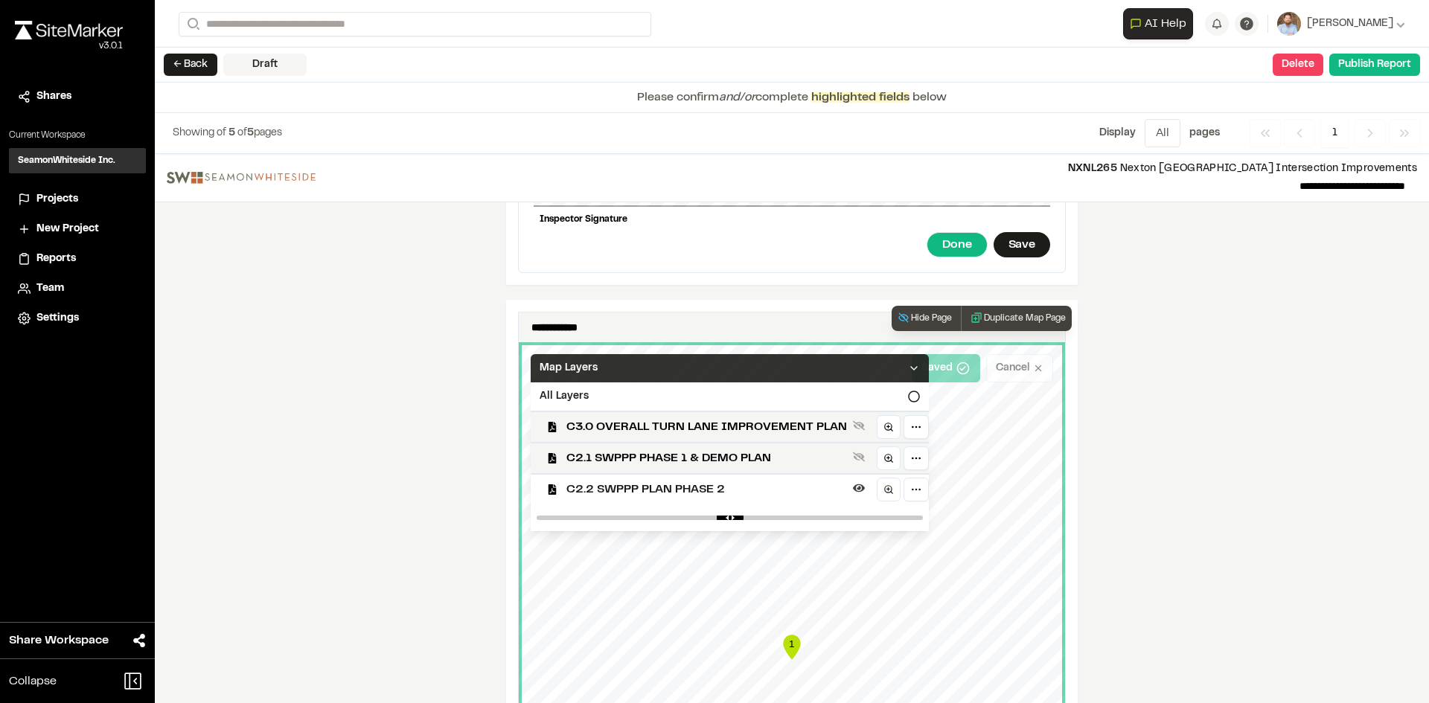
click at [908, 362] on icon at bounding box center [914, 368] width 12 height 12
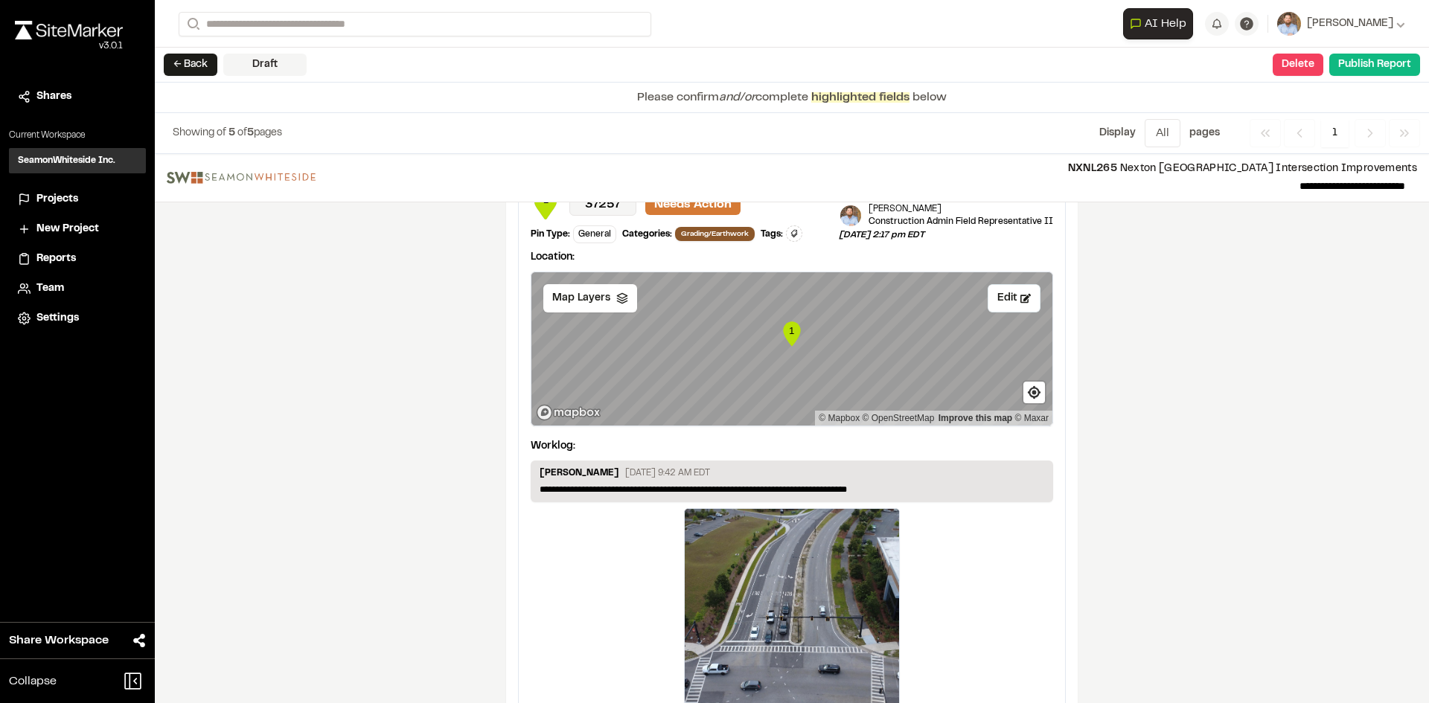
scroll to position [2505, 0]
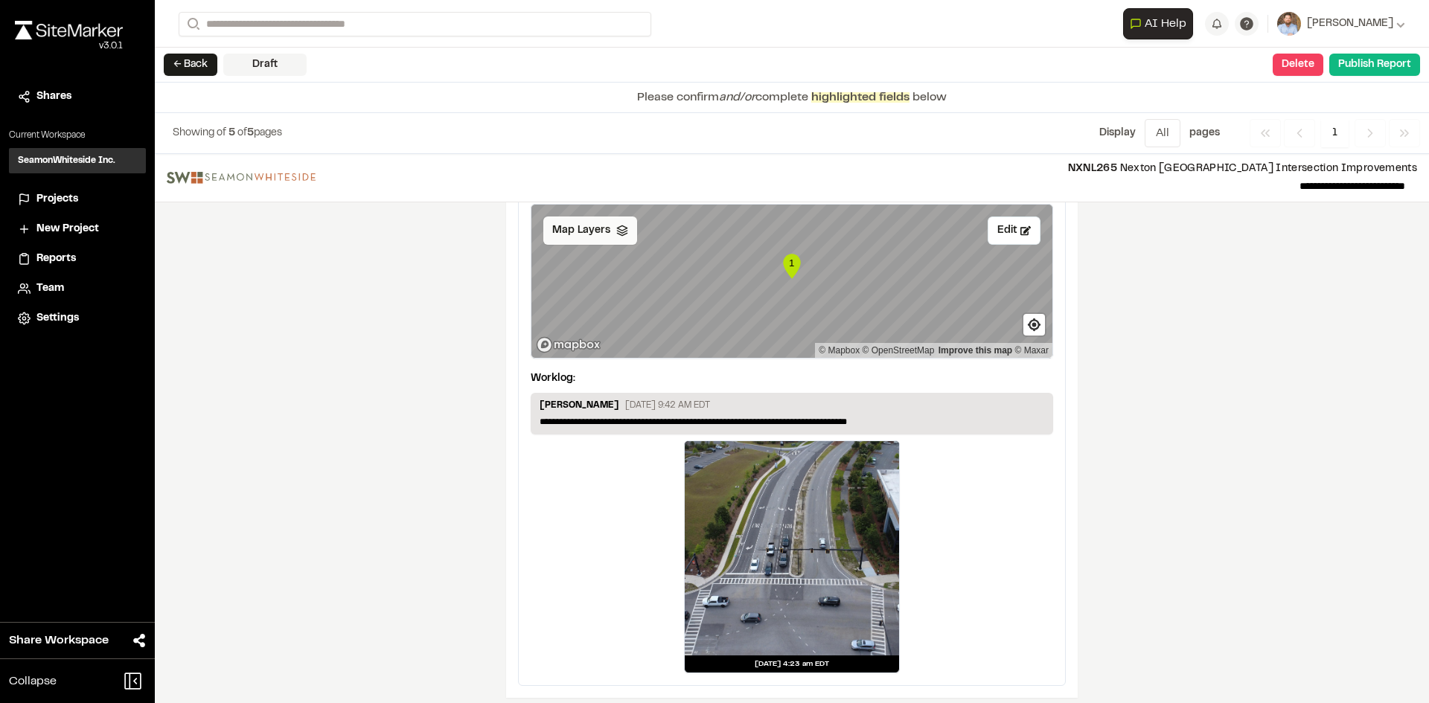
click at [593, 223] on span "Map Layers" at bounding box center [581, 231] width 58 height 16
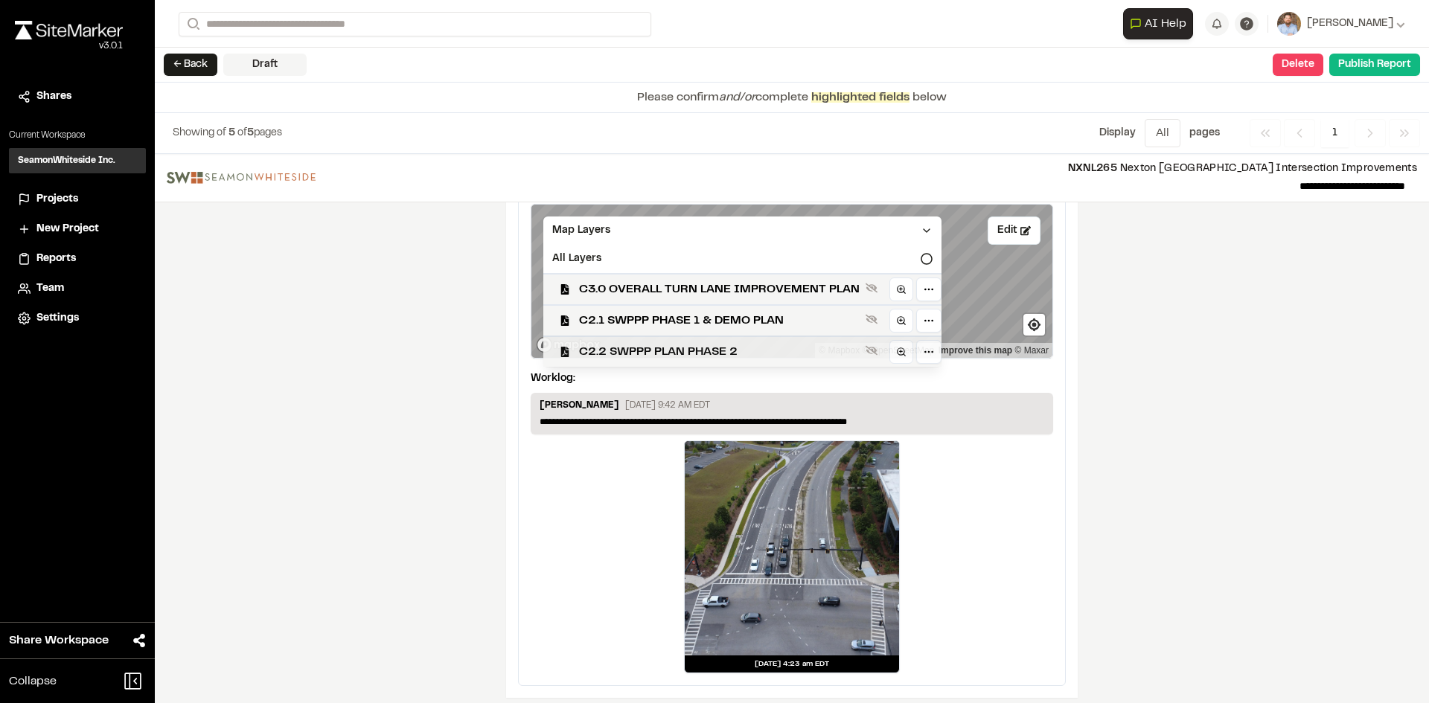
click at [685, 343] on span "C2.2 SWPPP PLAN PHASE 2" at bounding box center [719, 352] width 281 height 18
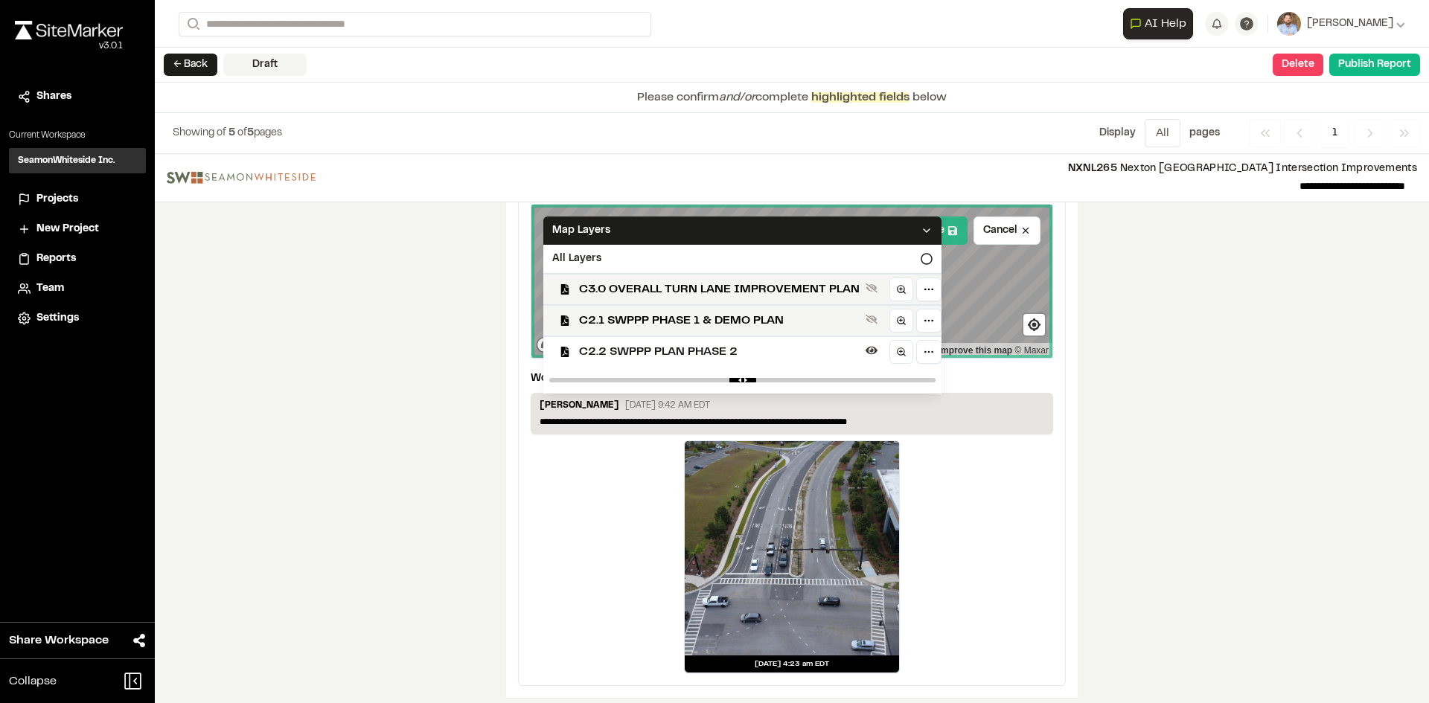
click at [947, 225] on icon at bounding box center [952, 230] width 10 height 10
click at [924, 229] on polyline at bounding box center [927, 230] width 6 height 3
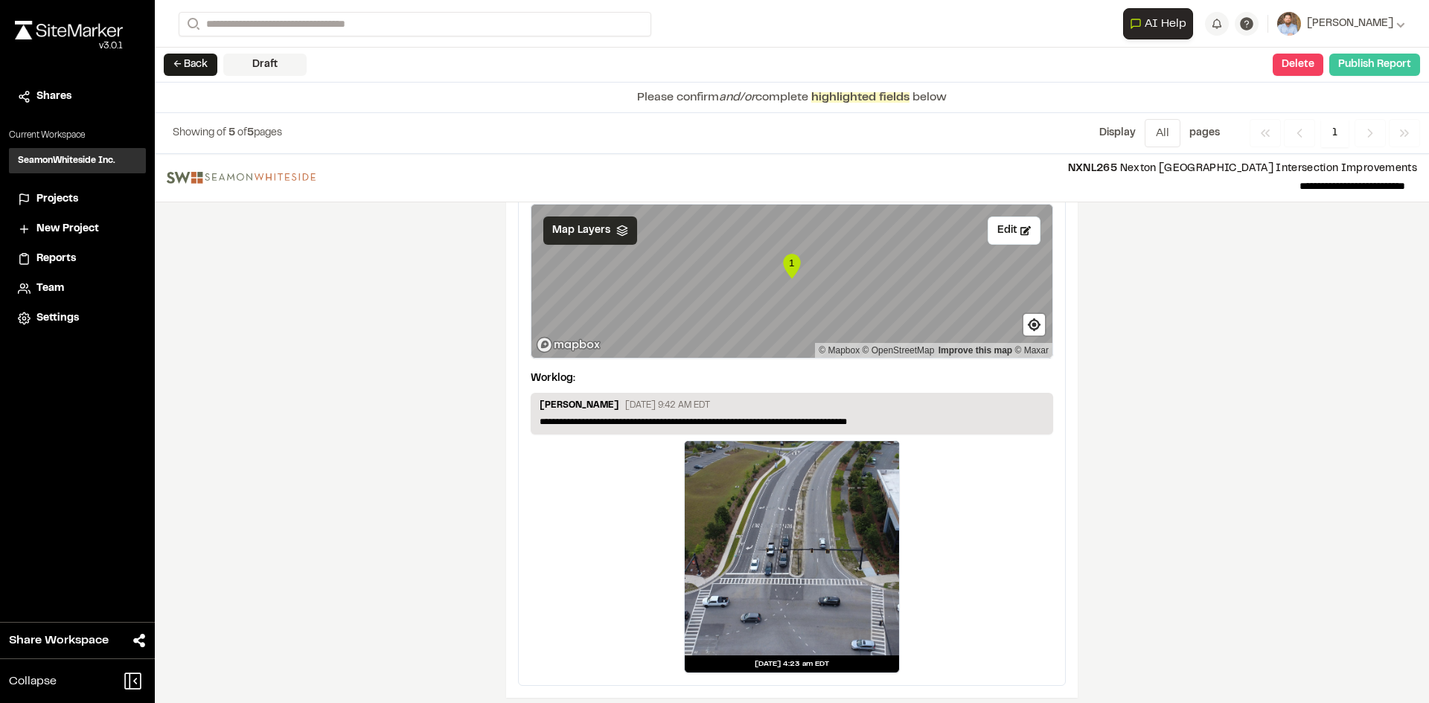
click at [1375, 66] on button "Publish Report" at bounding box center [1374, 65] width 91 height 22
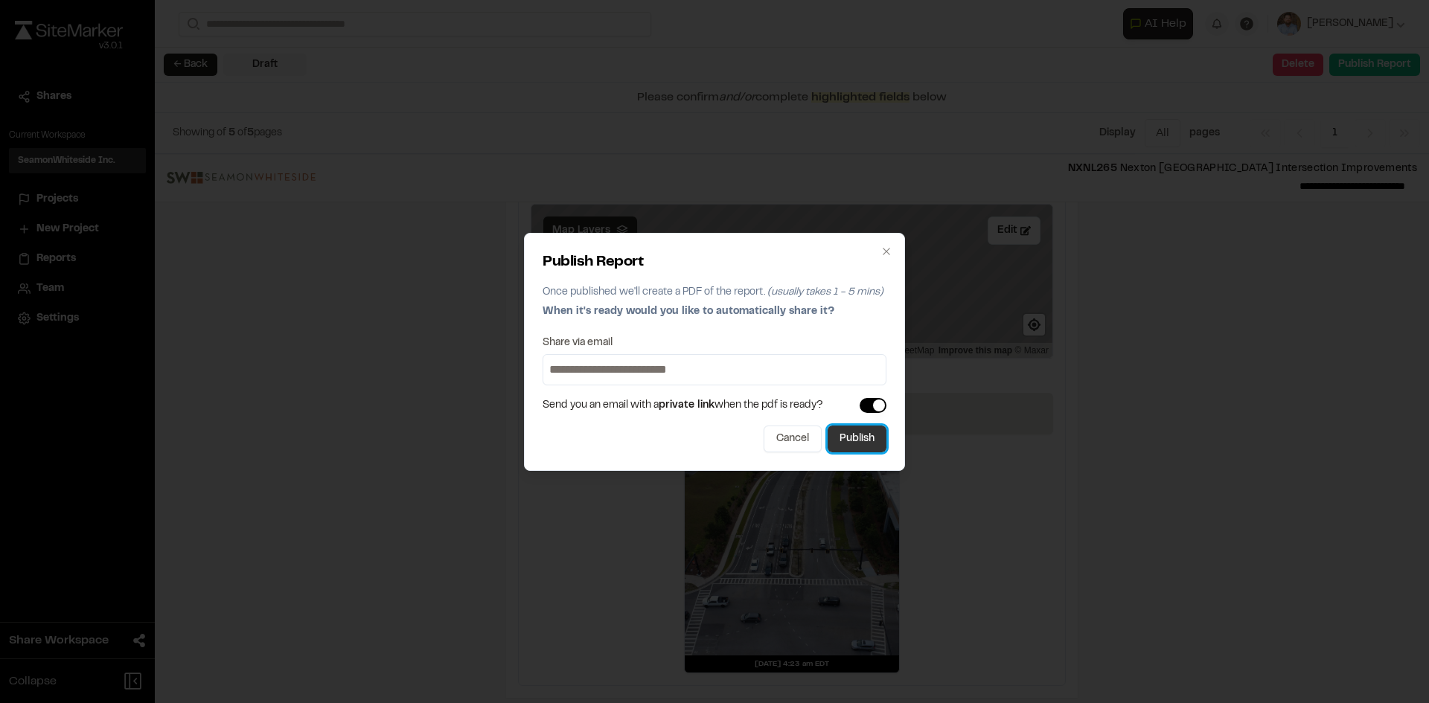
click at [874, 447] on button "Publish" at bounding box center [857, 439] width 59 height 27
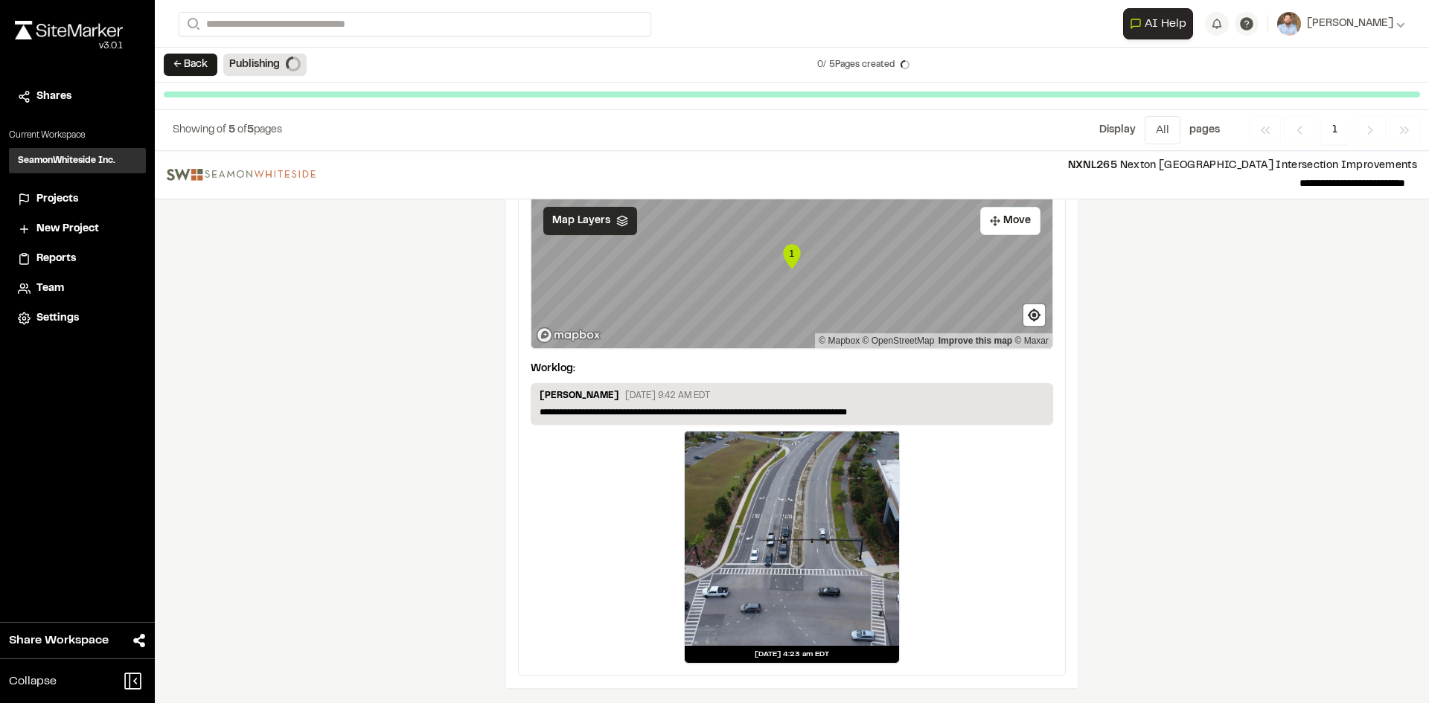
scroll to position [2459, 0]
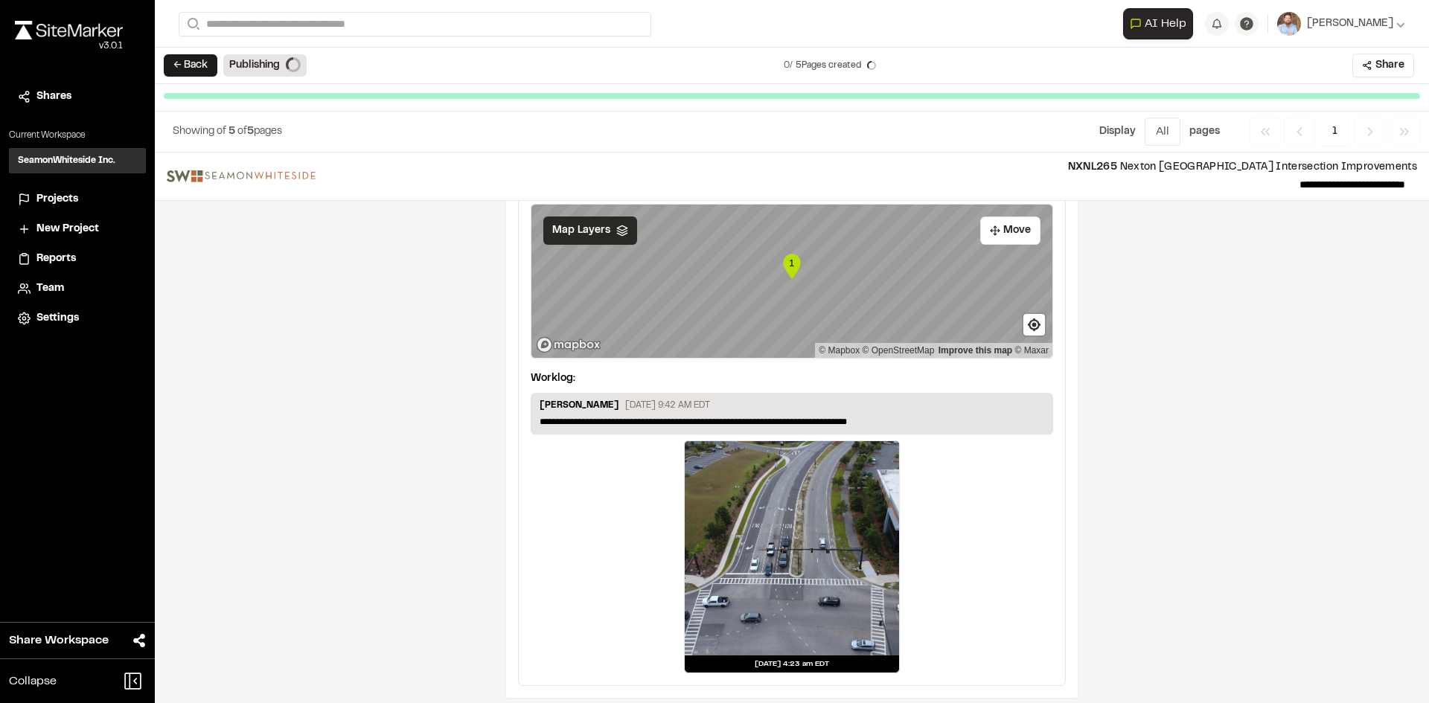
click at [58, 196] on span "Projects" at bounding box center [57, 199] width 42 height 16
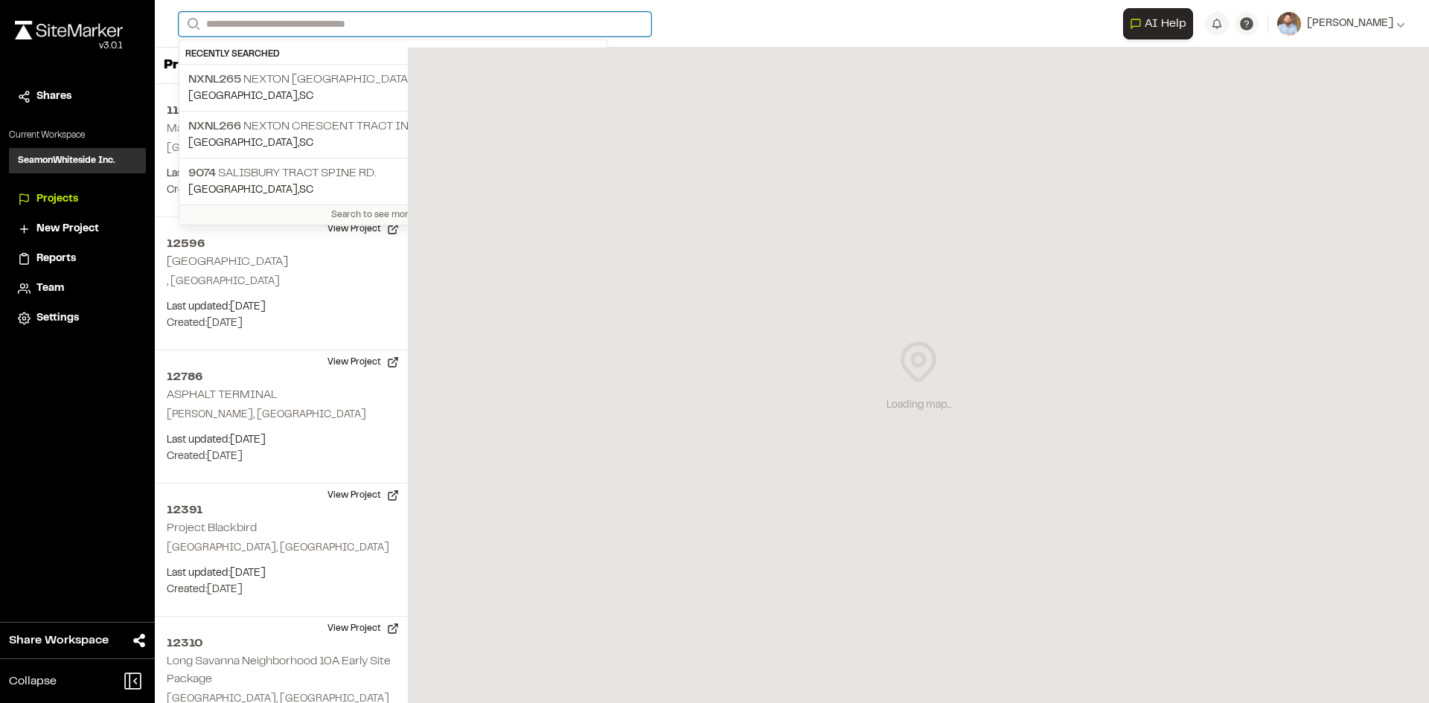
click at [256, 21] on input "Search" at bounding box center [415, 24] width 473 height 25
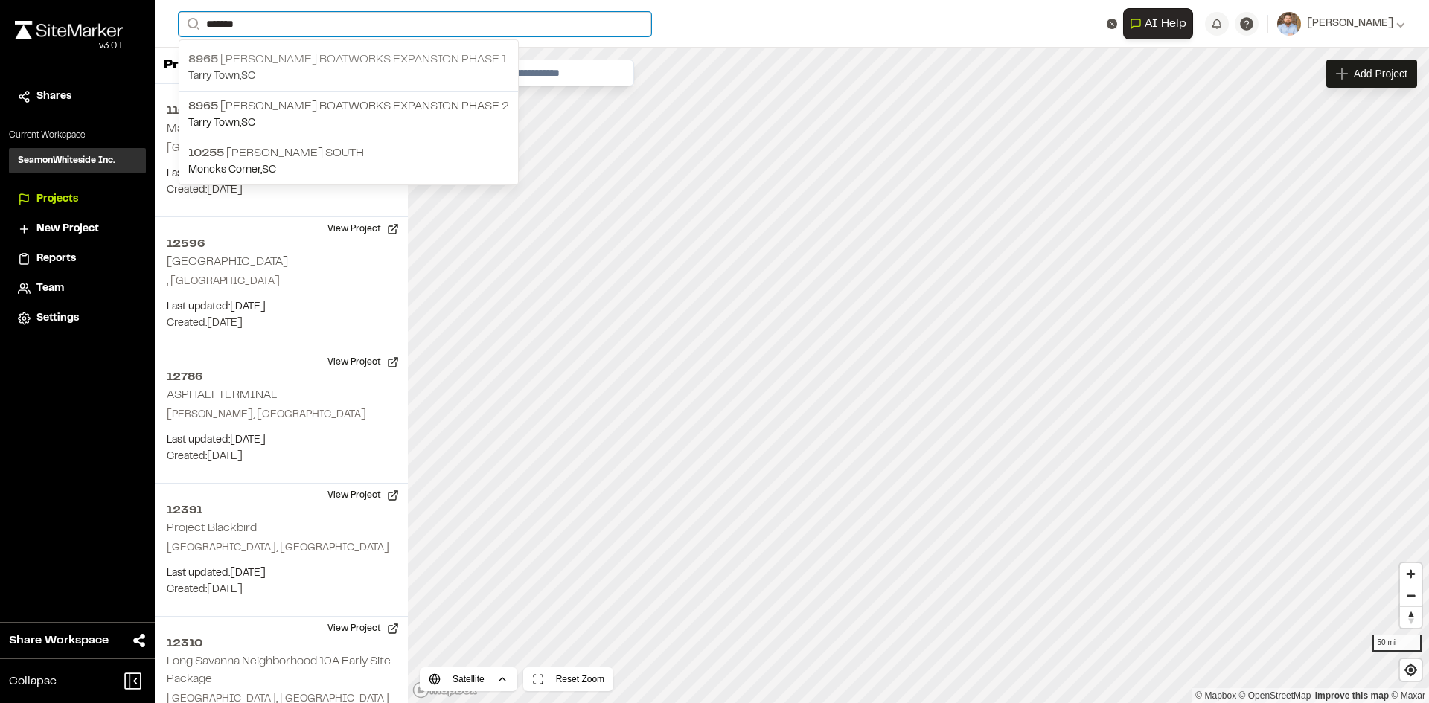
type input "*******"
click at [348, 53] on p "8965 Freeman Boatworks Expansion Phase 1" at bounding box center [348, 60] width 321 height 18
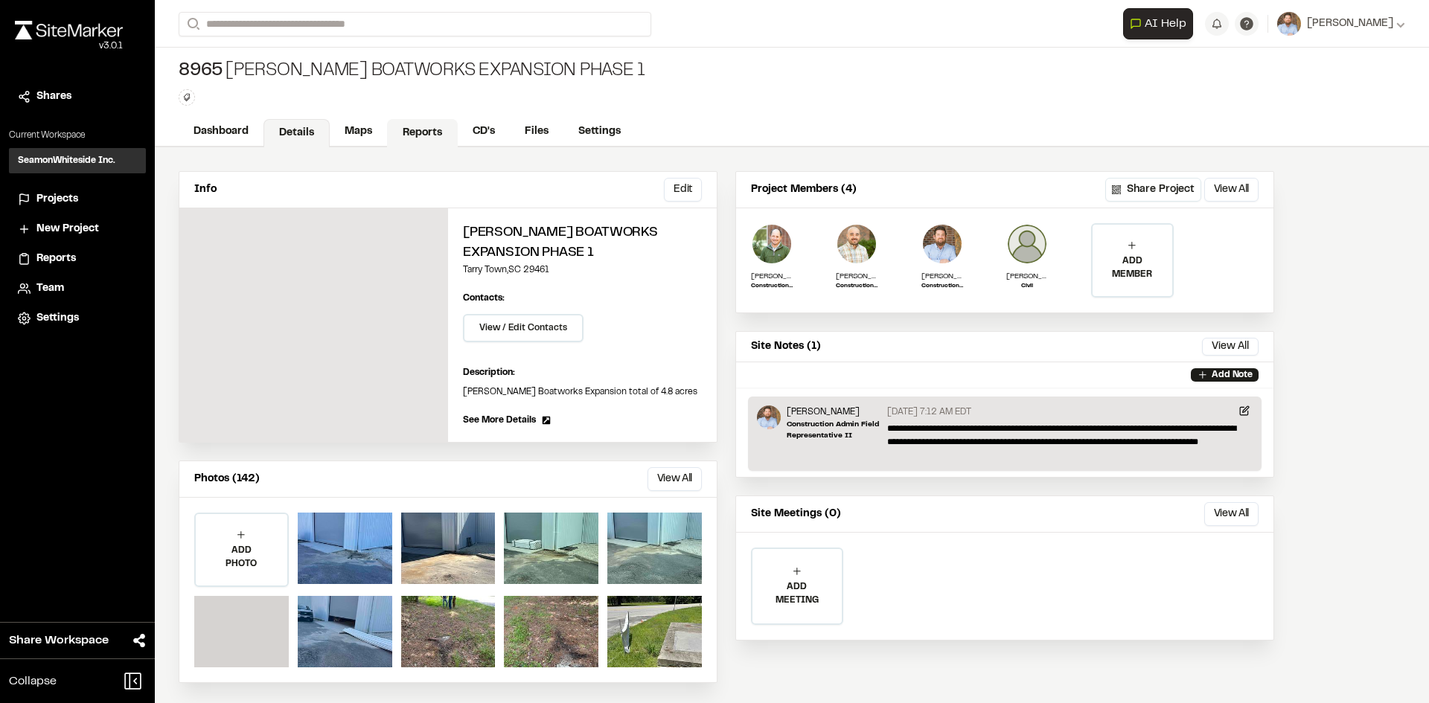
click at [418, 133] on link "Reports" at bounding box center [422, 133] width 71 height 28
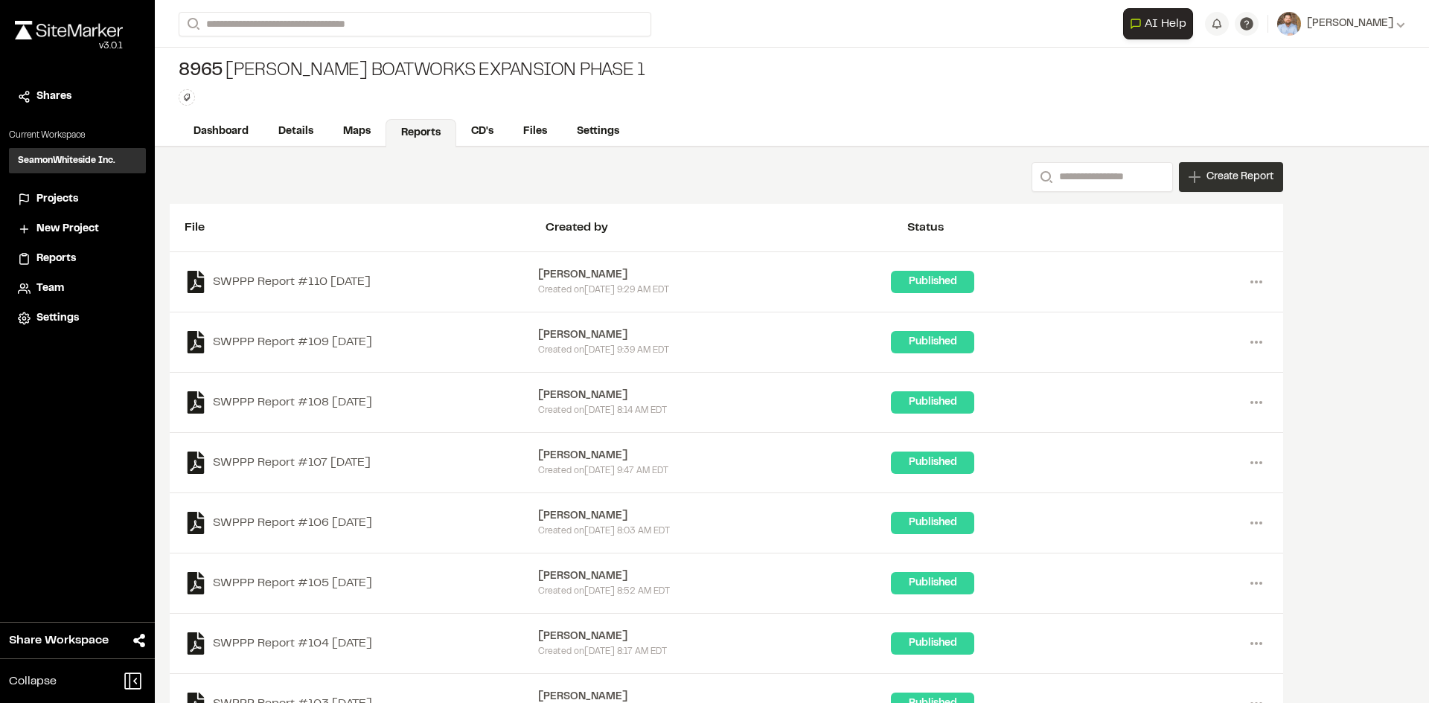
click at [1250, 185] on span "Create Report" at bounding box center [1239, 177] width 67 height 16
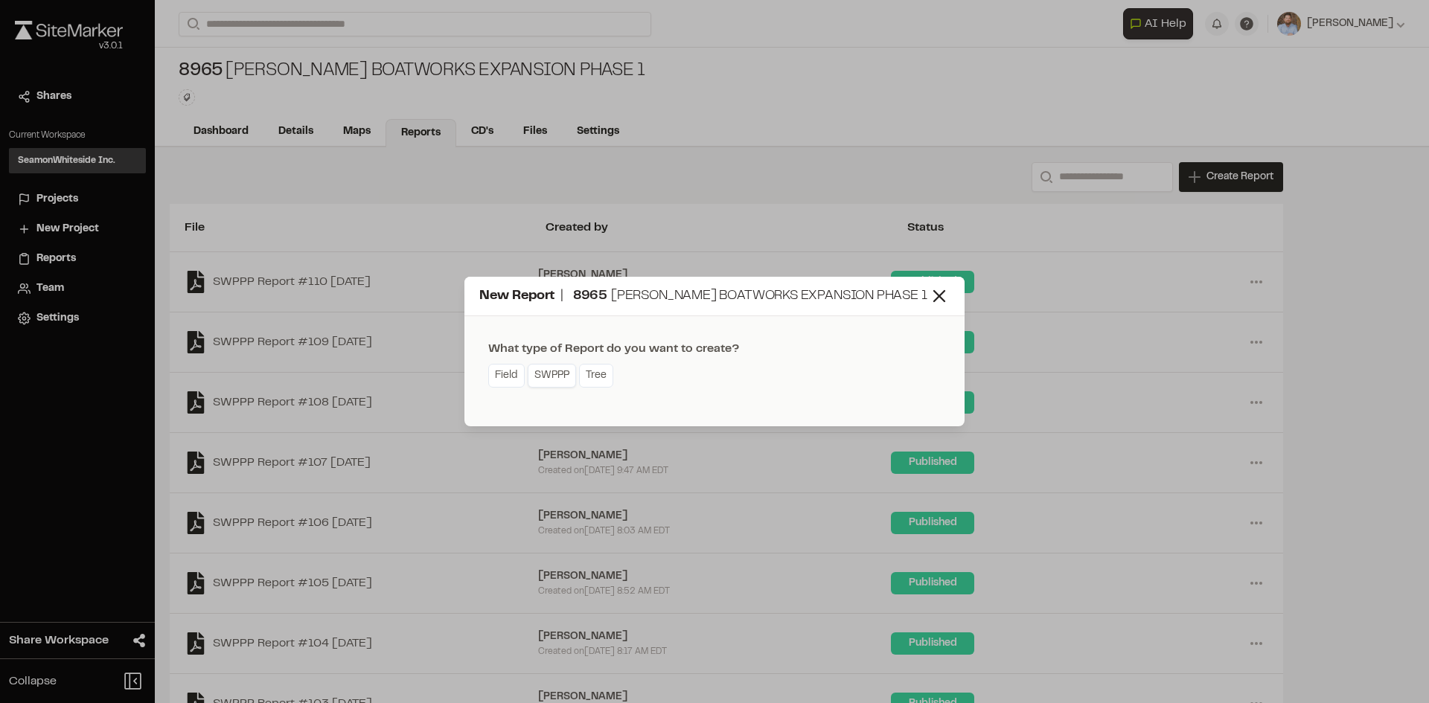
click at [557, 382] on link "SWPPP" at bounding box center [552, 376] width 48 height 24
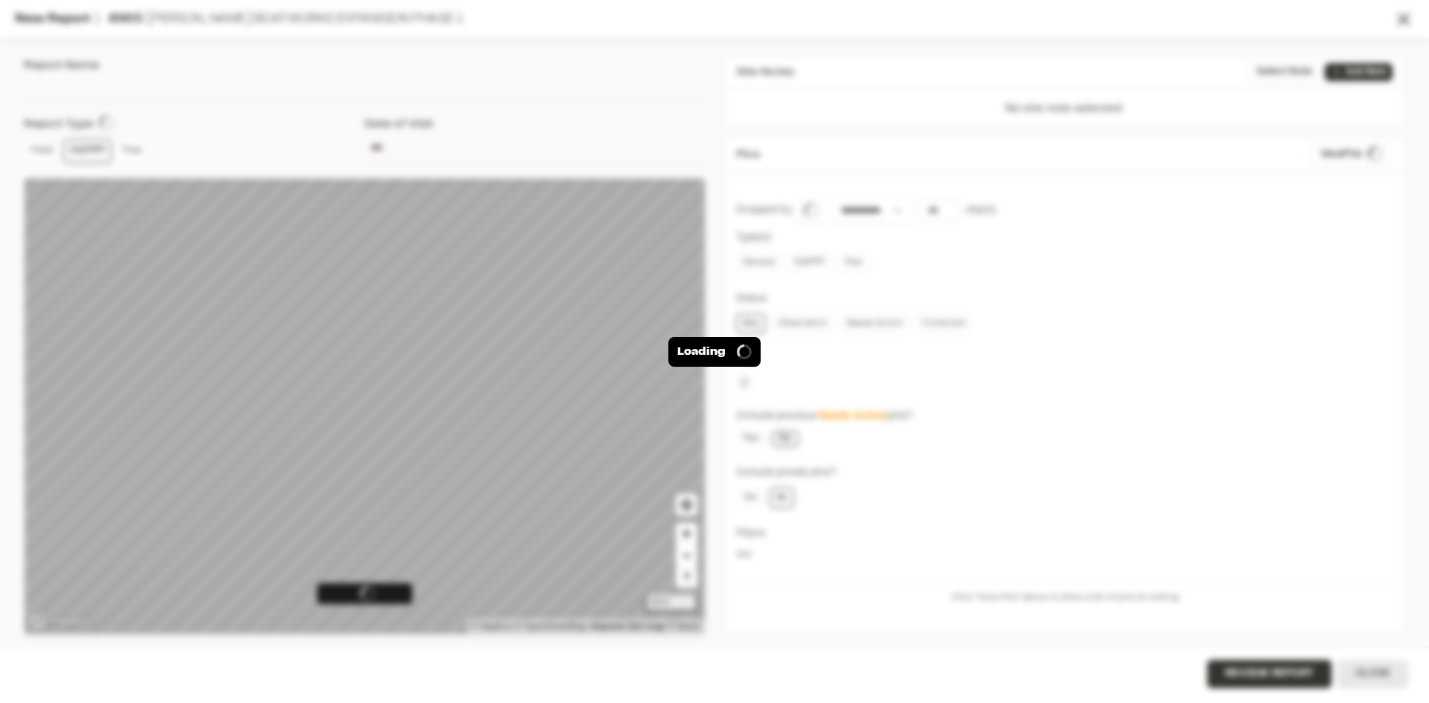
type input "**********"
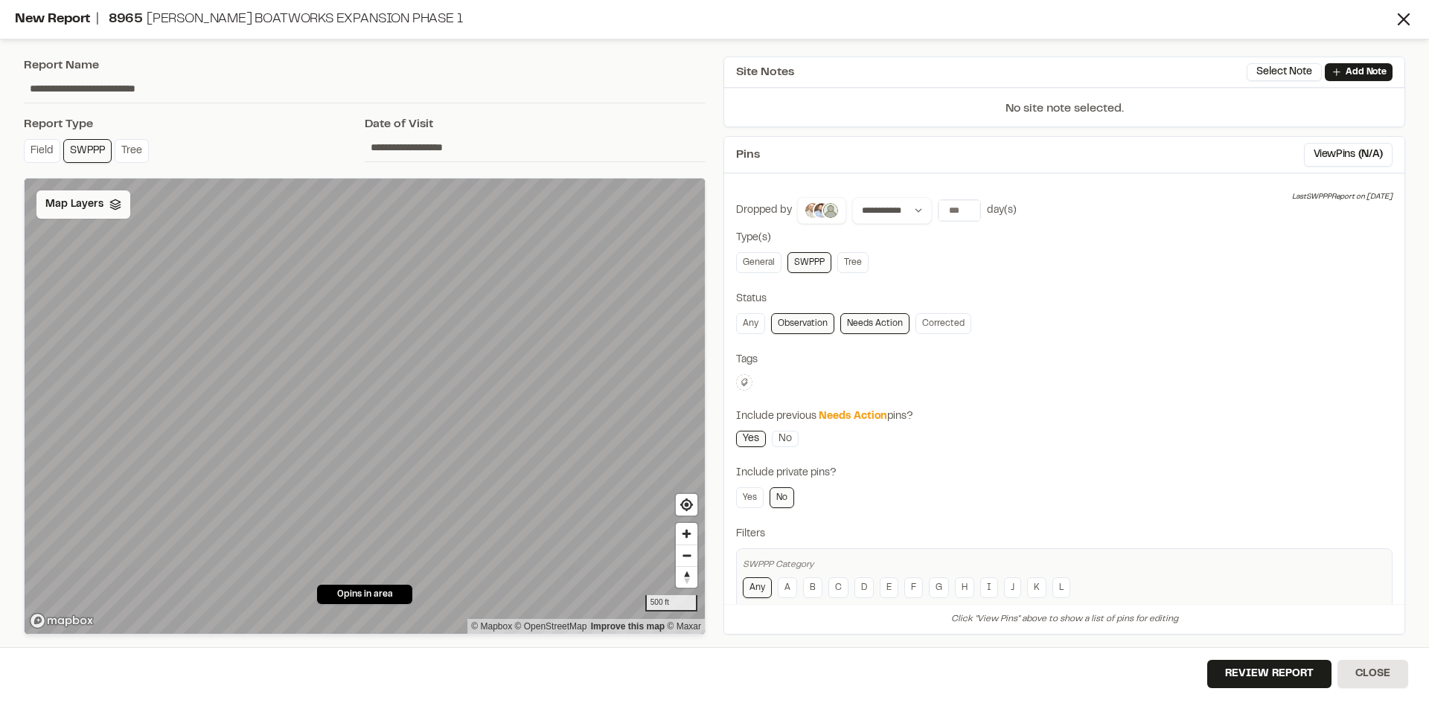
click at [97, 213] on div "Map Layers" at bounding box center [83, 205] width 94 height 28
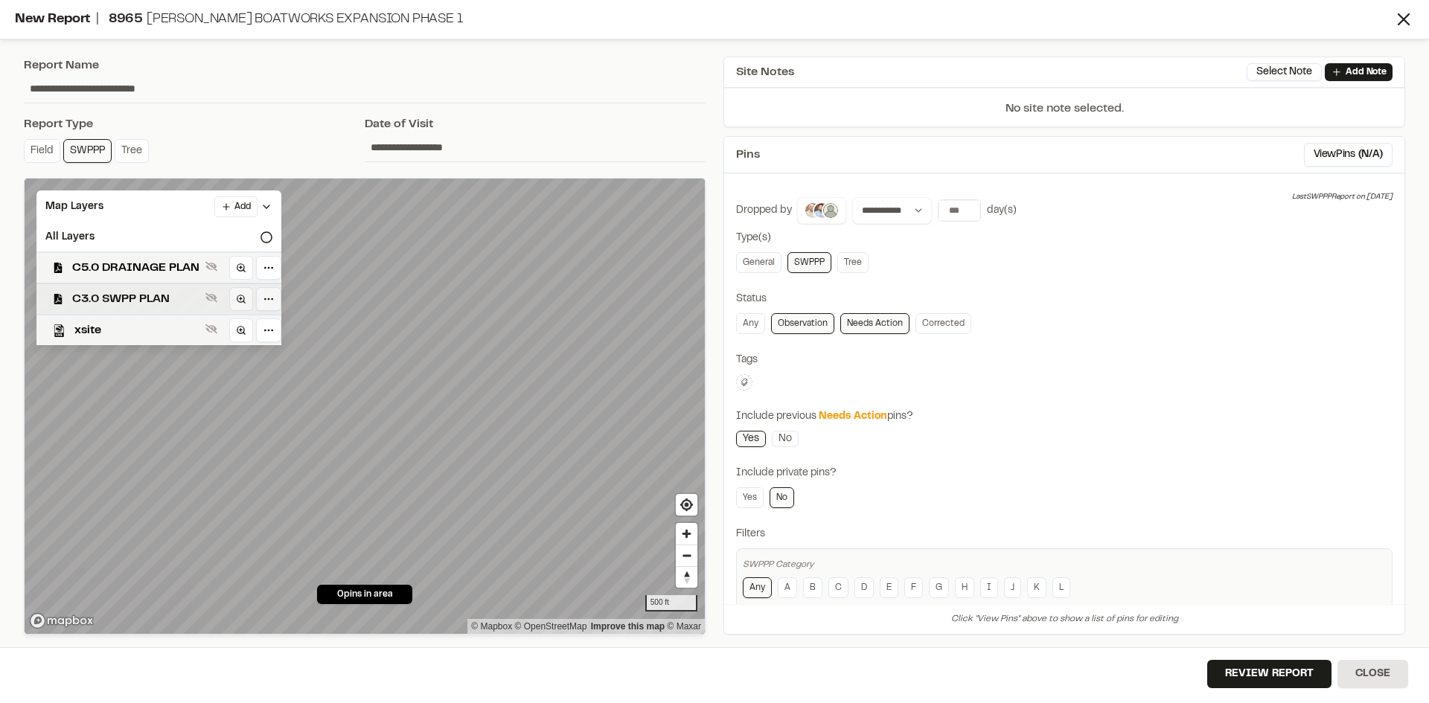
click at [148, 297] on span "C3.0 SWPP PLAN" at bounding box center [135, 299] width 127 height 18
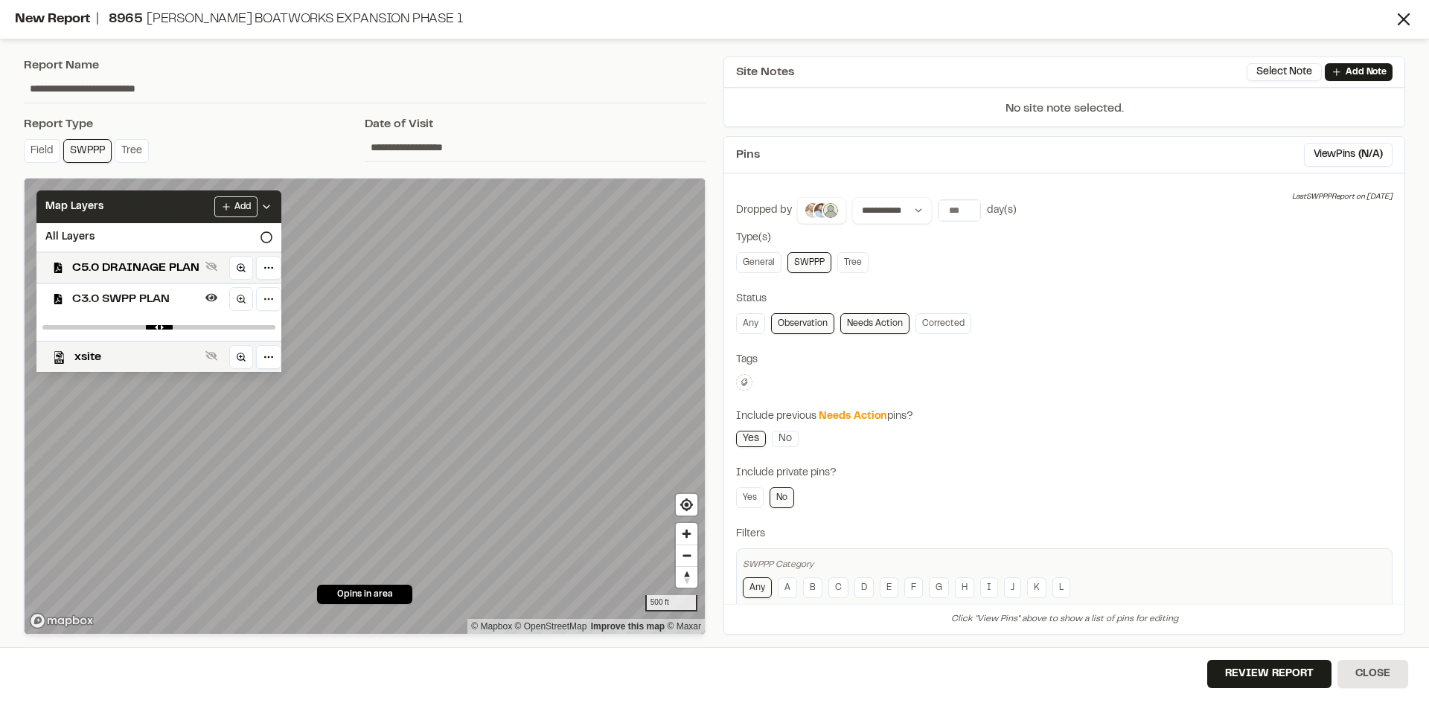
click at [263, 203] on icon at bounding box center [266, 207] width 12 height 12
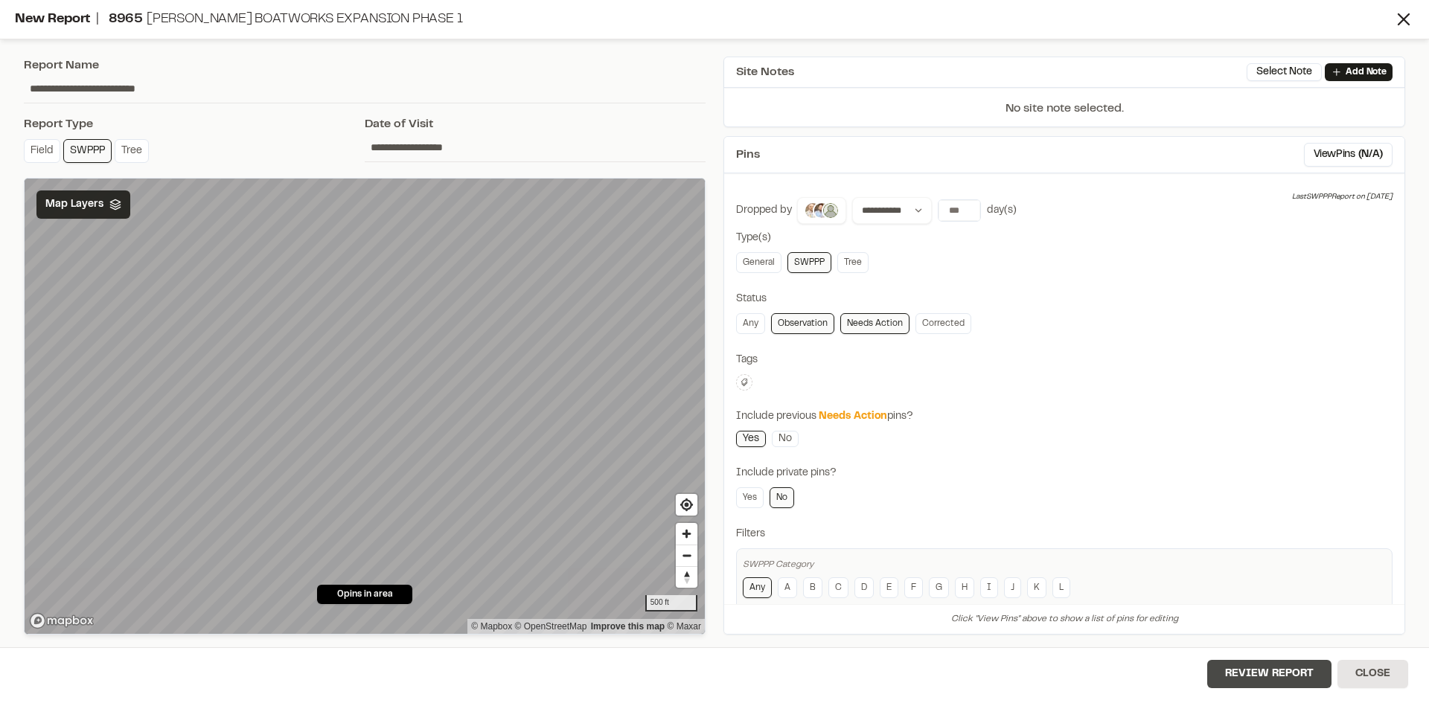
click at [1280, 679] on button "Review Report" at bounding box center [1269, 674] width 124 height 28
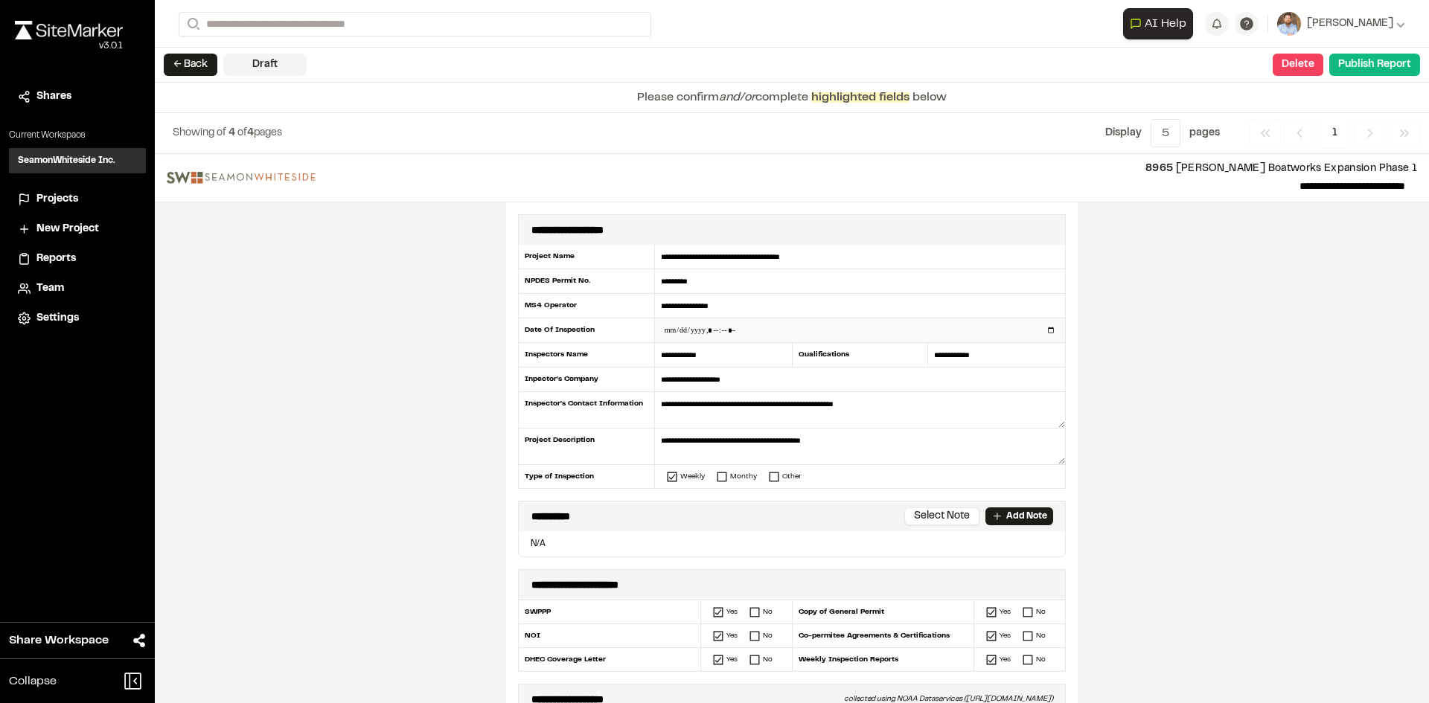
click at [1046, 327] on input "datetime-local" at bounding box center [860, 331] width 410 height 24
type input "**********"
drag, startPoint x: 400, startPoint y: 436, endPoint x: 418, endPoint y: 450, distance: 22.8
click at [400, 438] on div "**********" at bounding box center [792, 428] width 1274 height 549
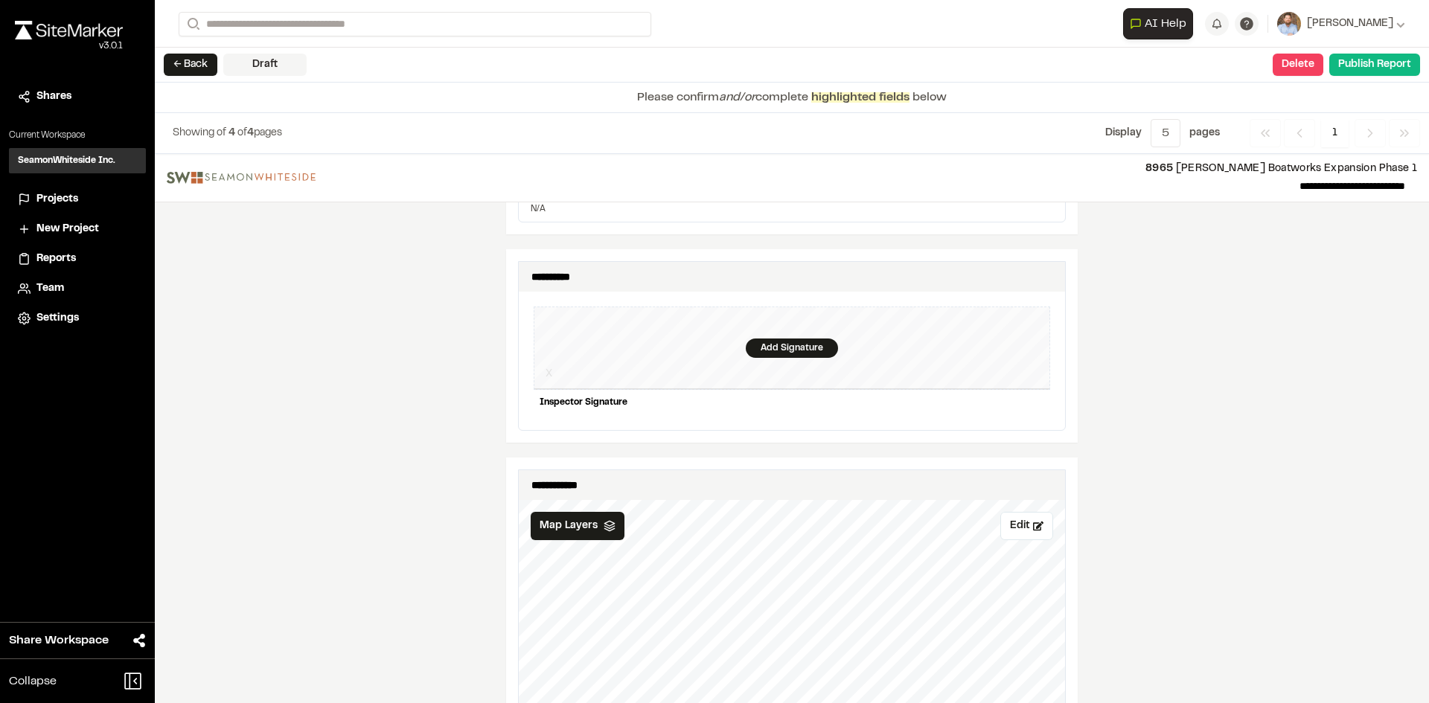
scroll to position [1414, 0]
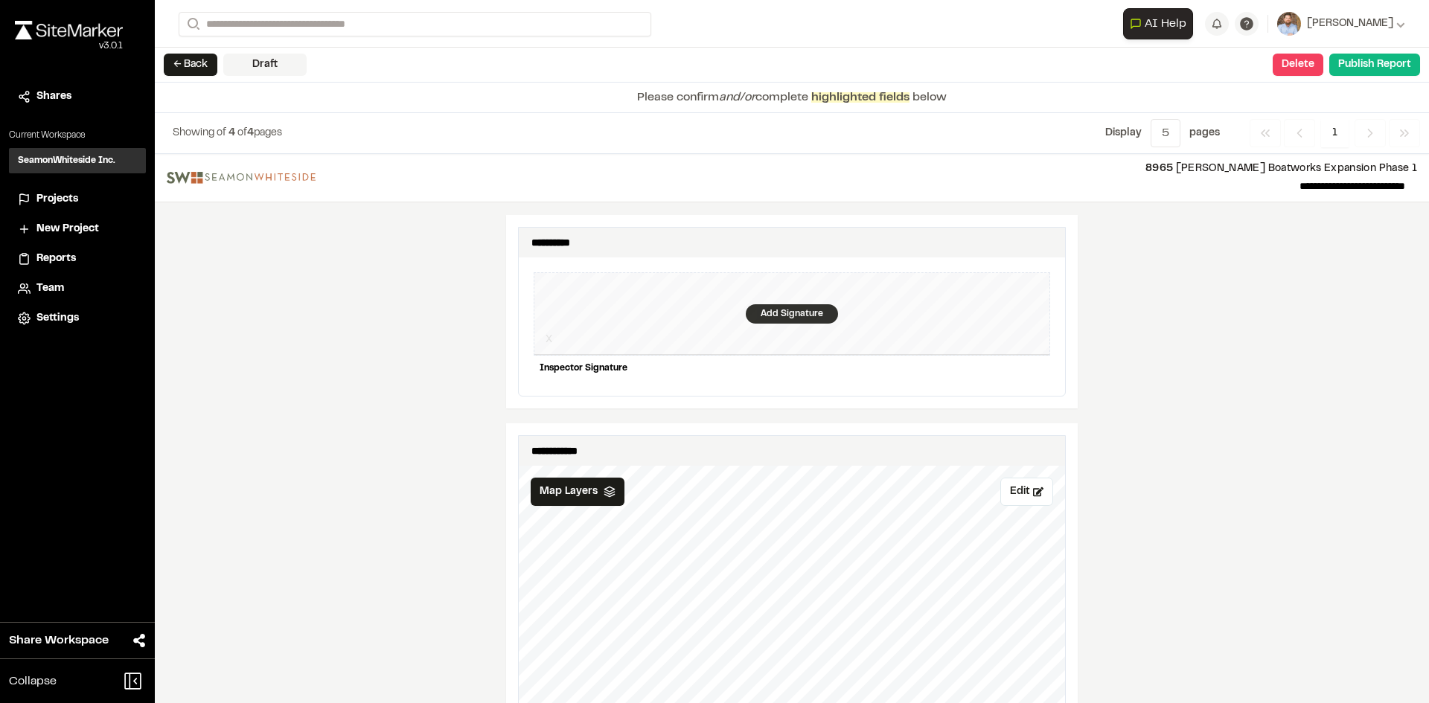
click at [771, 304] on div "Add Signature" at bounding box center [792, 313] width 92 height 19
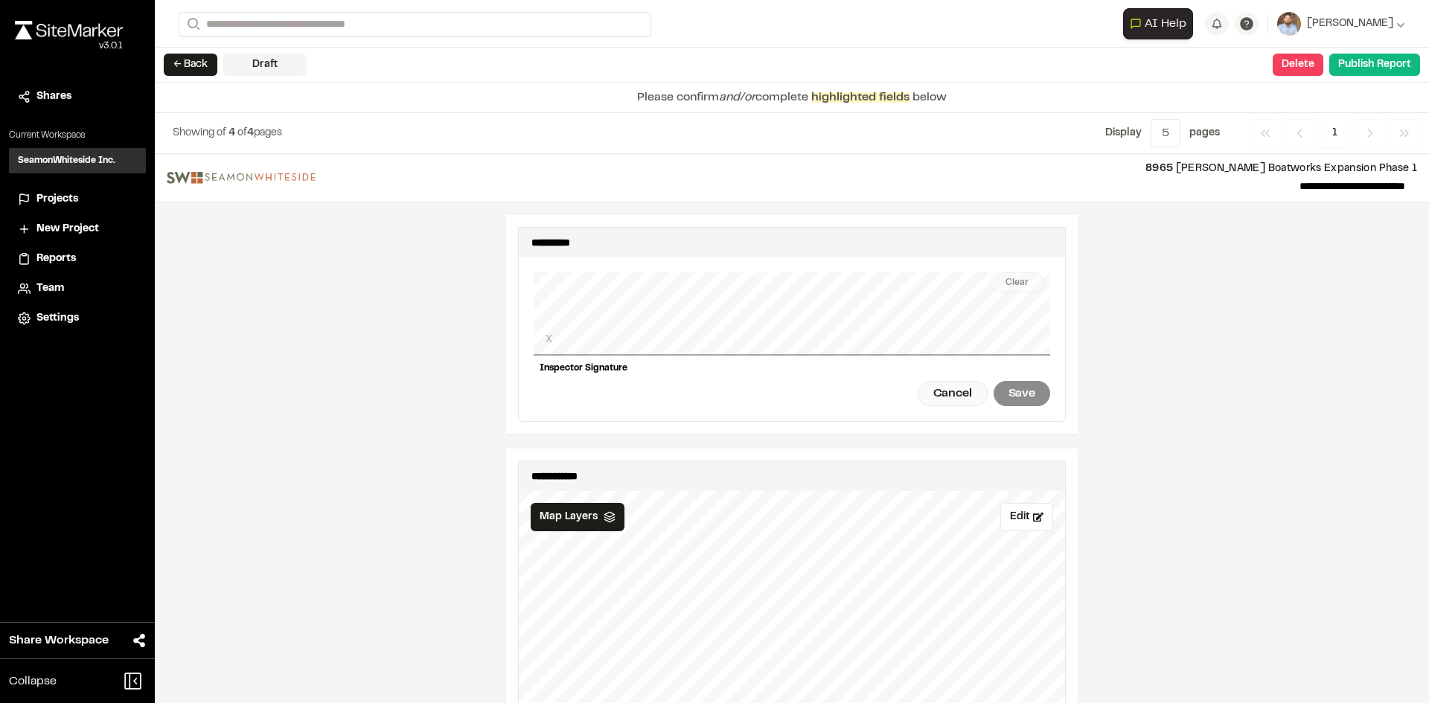
click at [606, 346] on div "Clear X Inspector Signature Cancel Save" at bounding box center [792, 339] width 516 height 164
click at [1008, 381] on div "Save" at bounding box center [1021, 393] width 57 height 25
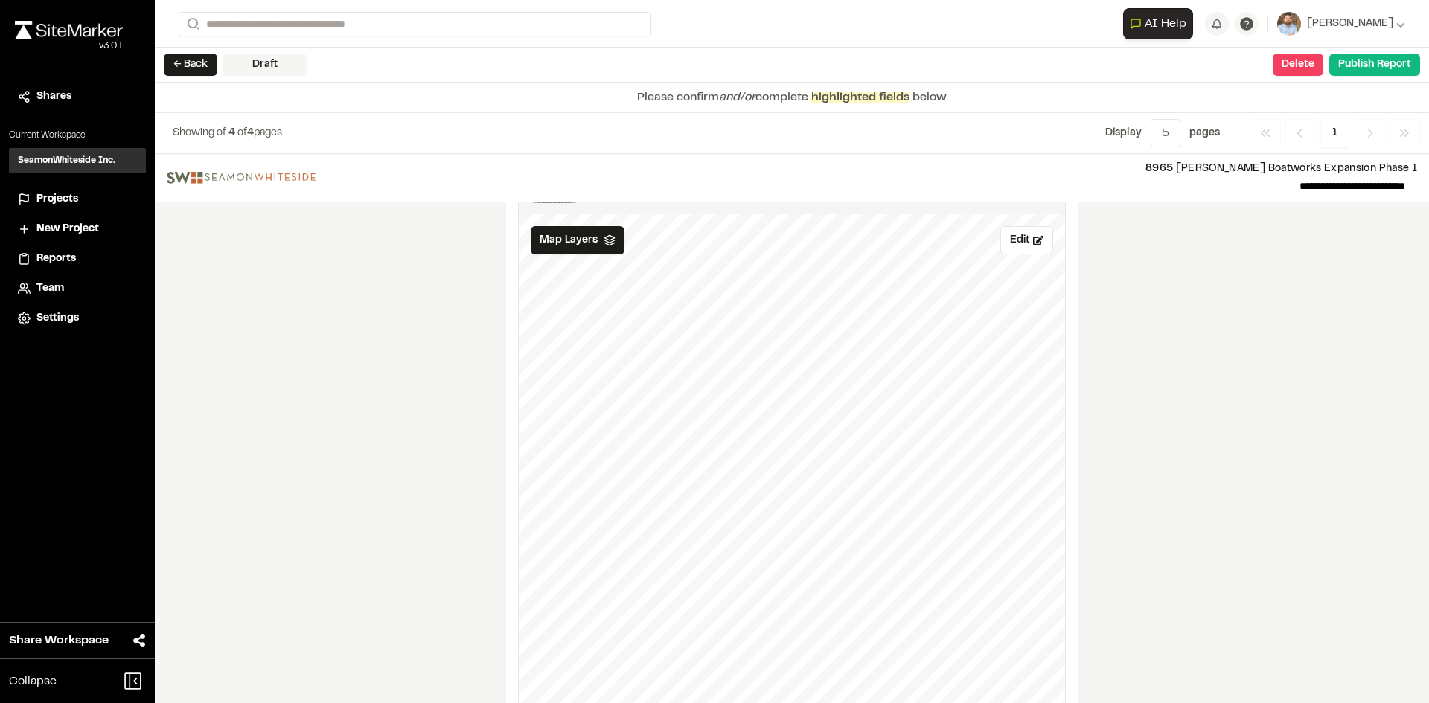
scroll to position [1636, 0]
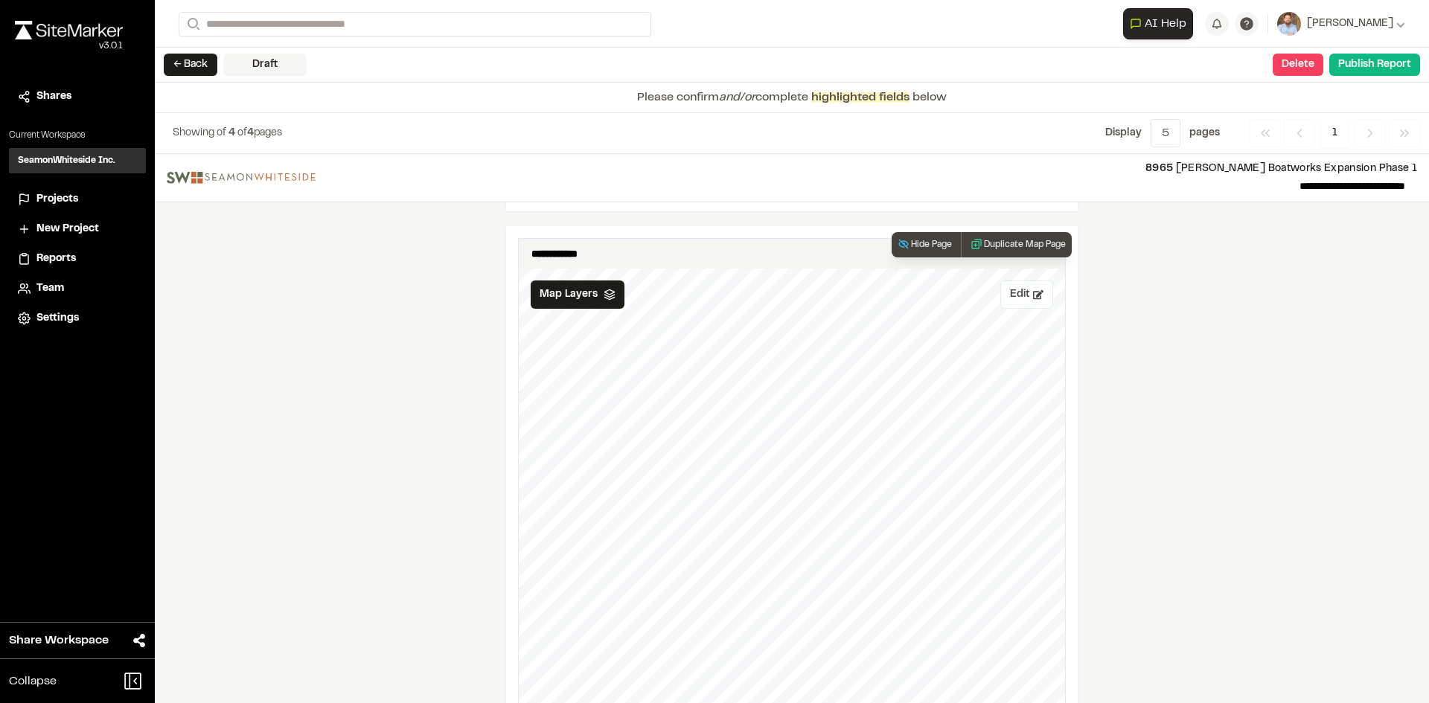
click at [1022, 285] on button "Edit" at bounding box center [1026, 295] width 53 height 28
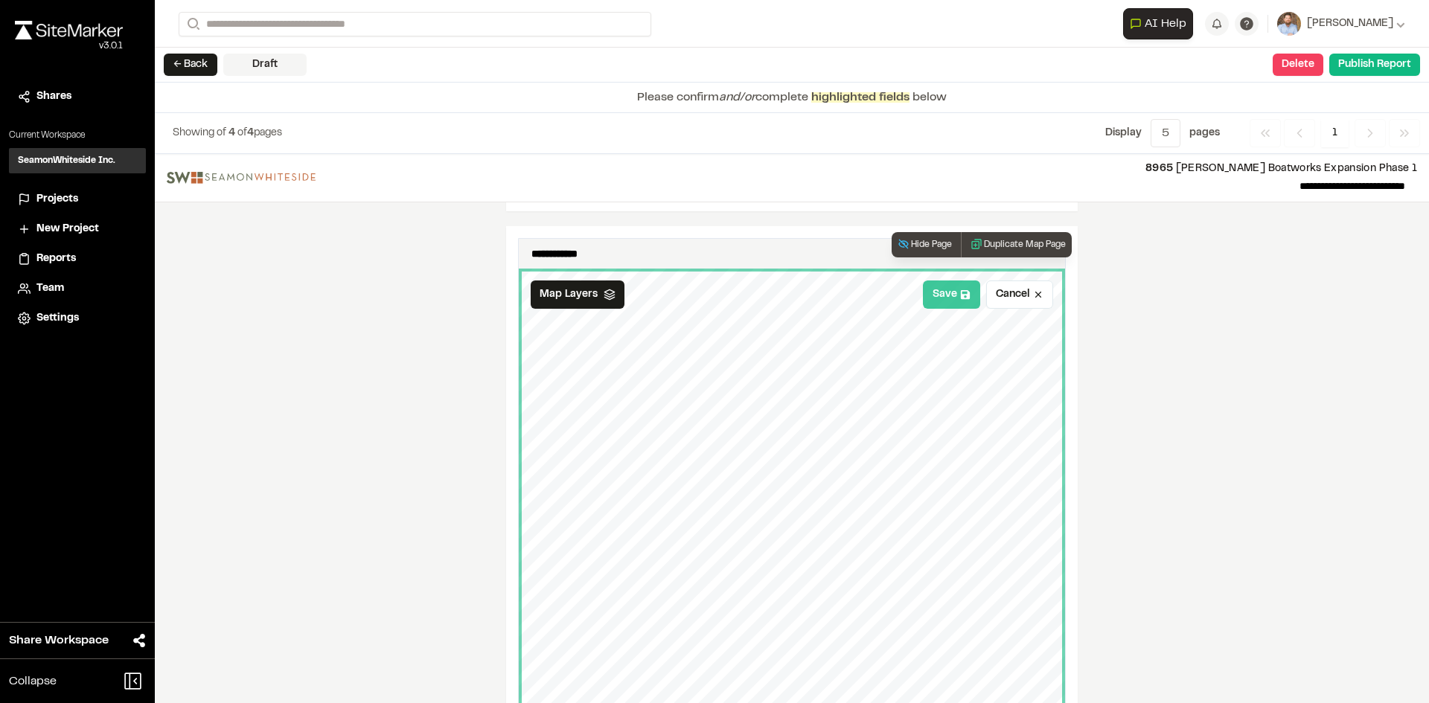
click at [952, 288] on button "Save" at bounding box center [951, 295] width 57 height 28
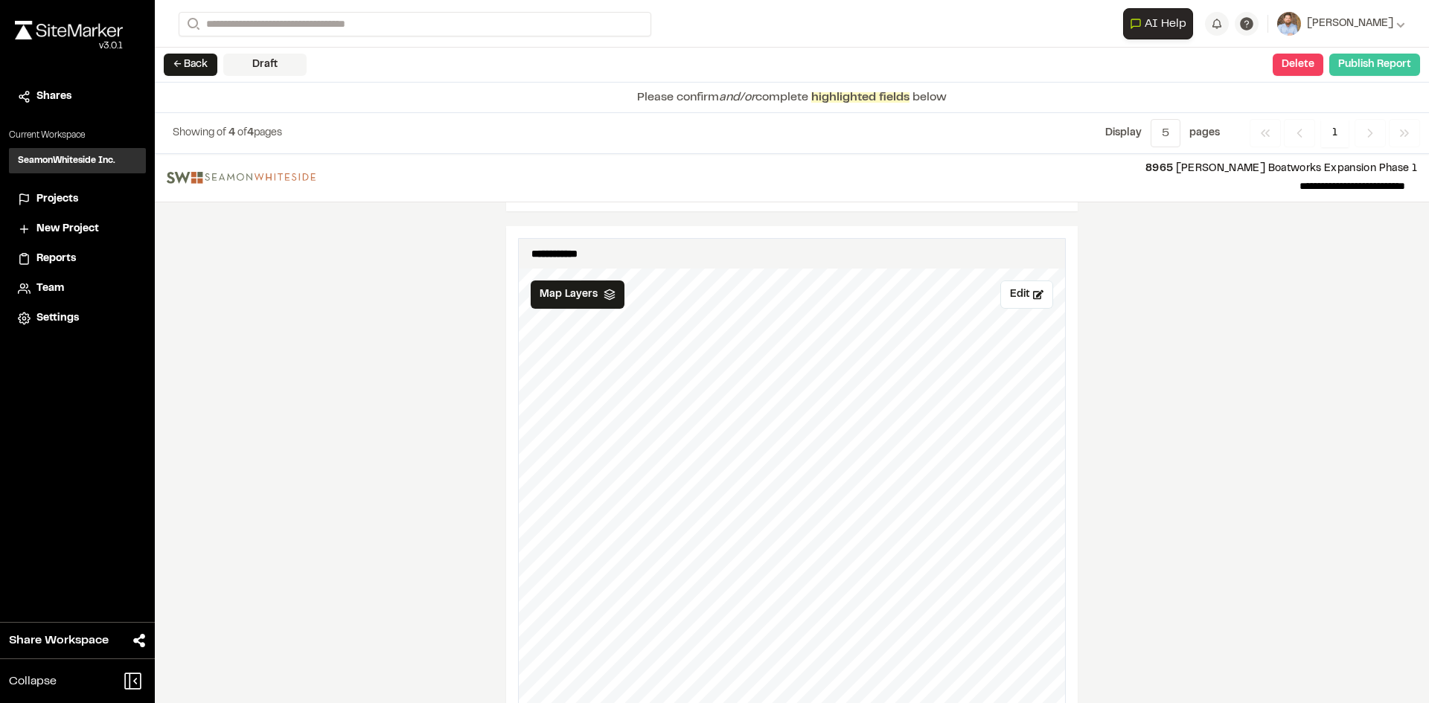
click at [1377, 70] on button "Publish Report" at bounding box center [1374, 65] width 91 height 22
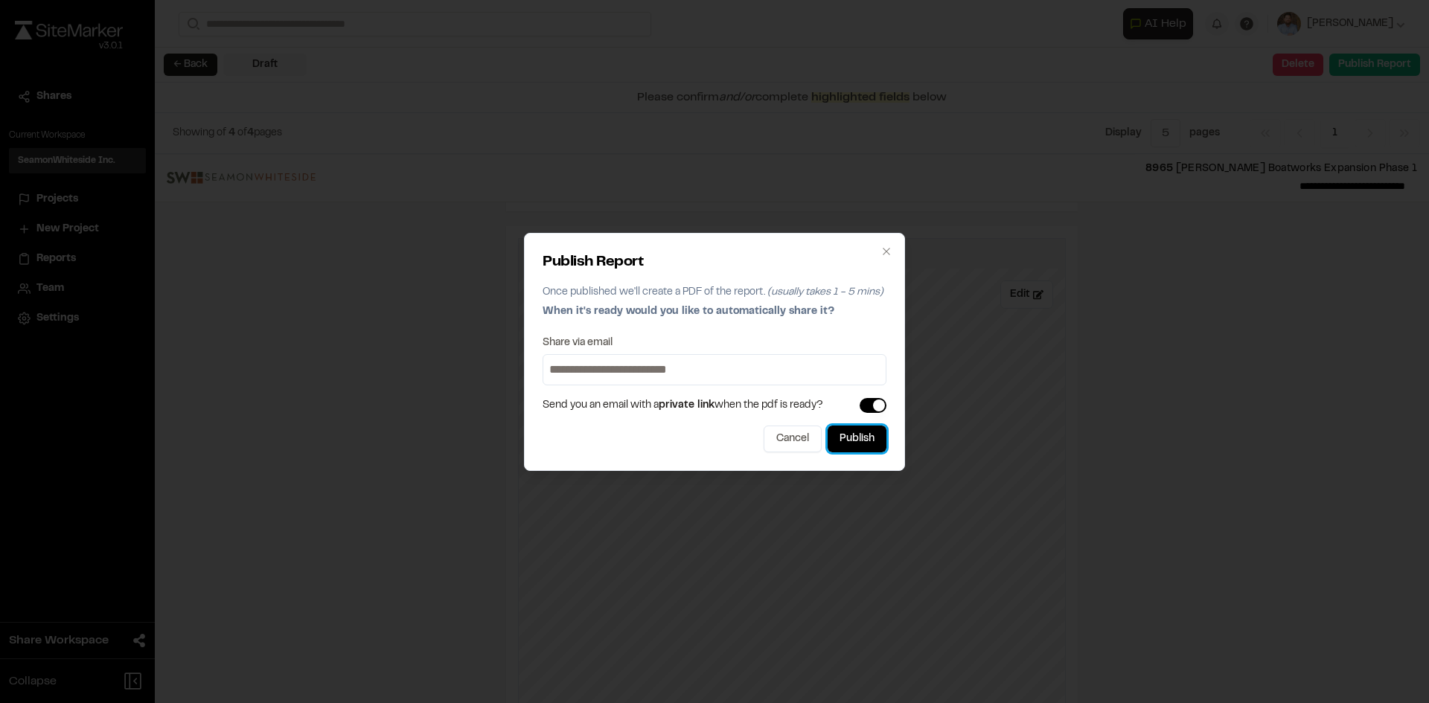
click at [869, 445] on button "Publish" at bounding box center [857, 439] width 59 height 27
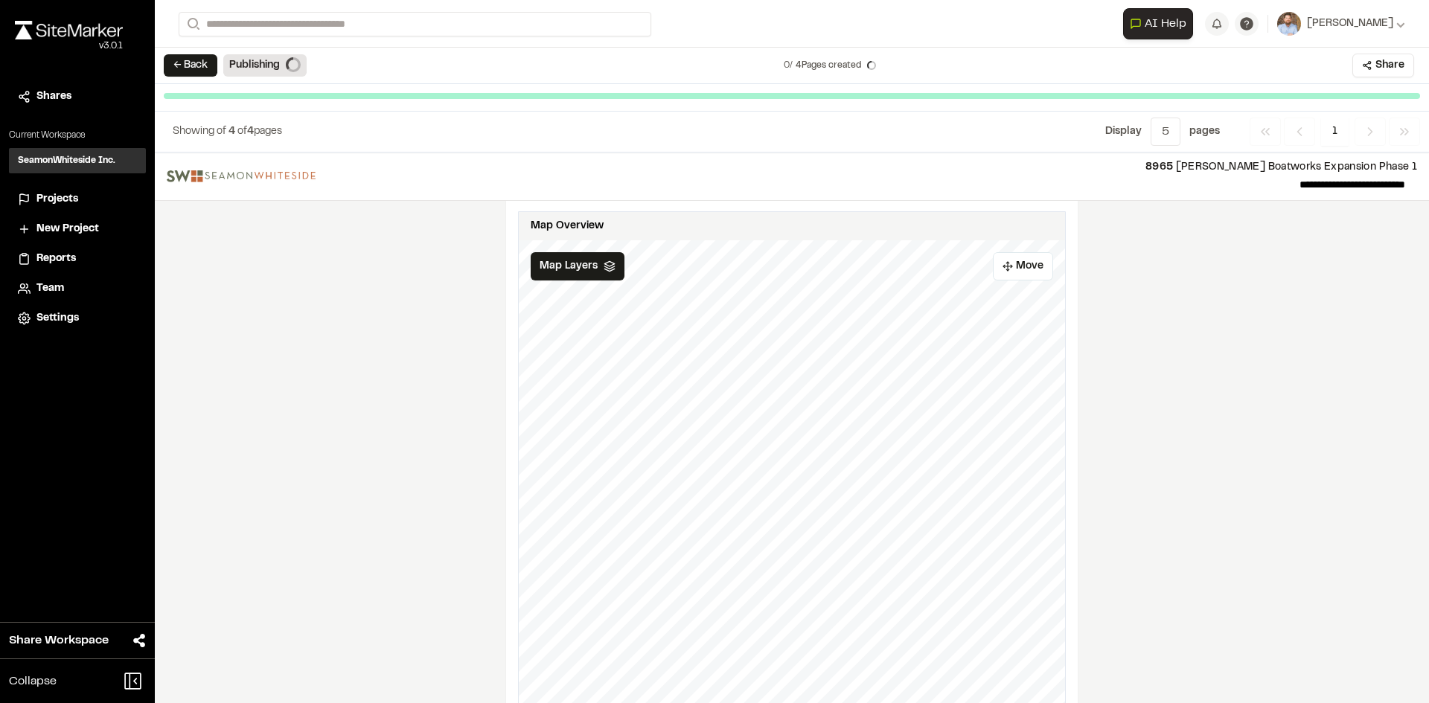
click at [66, 199] on span "Projects" at bounding box center [57, 199] width 42 height 16
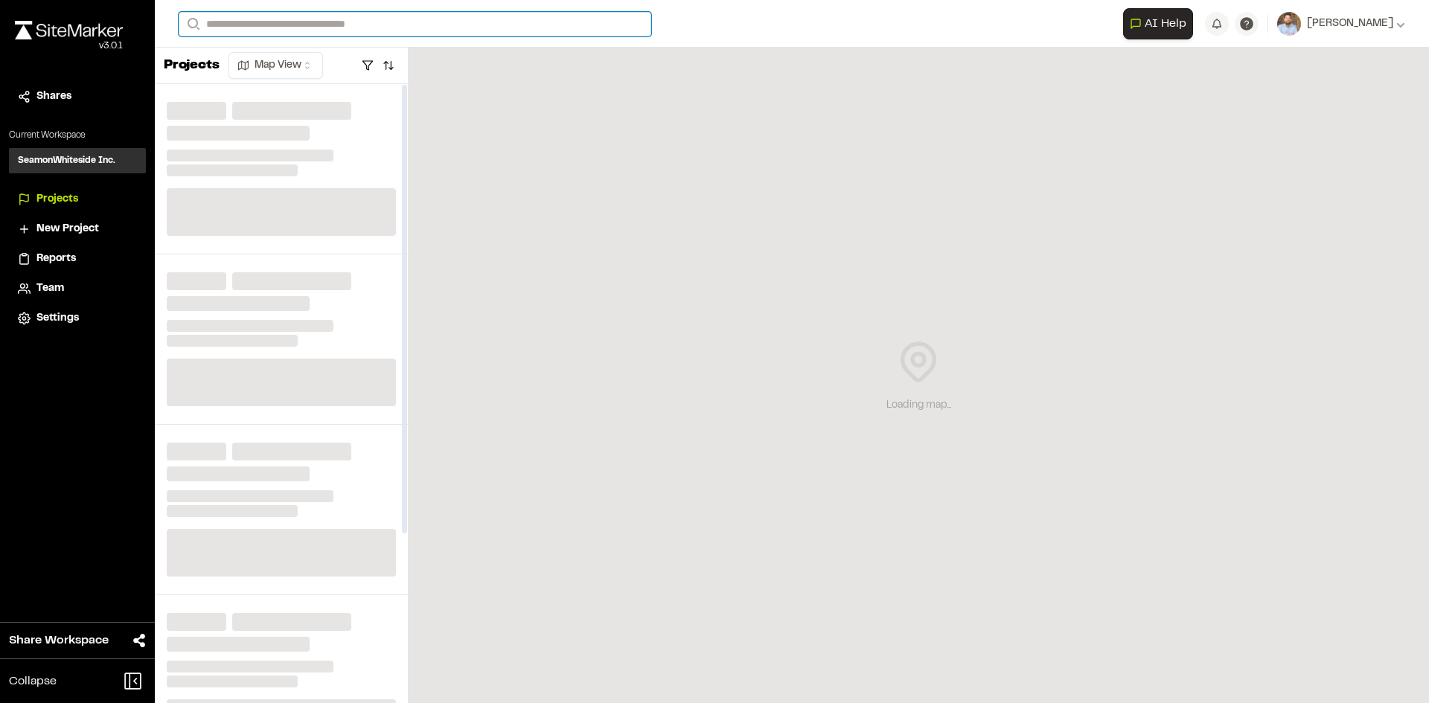
click at [260, 25] on input "Search" at bounding box center [415, 24] width 473 height 25
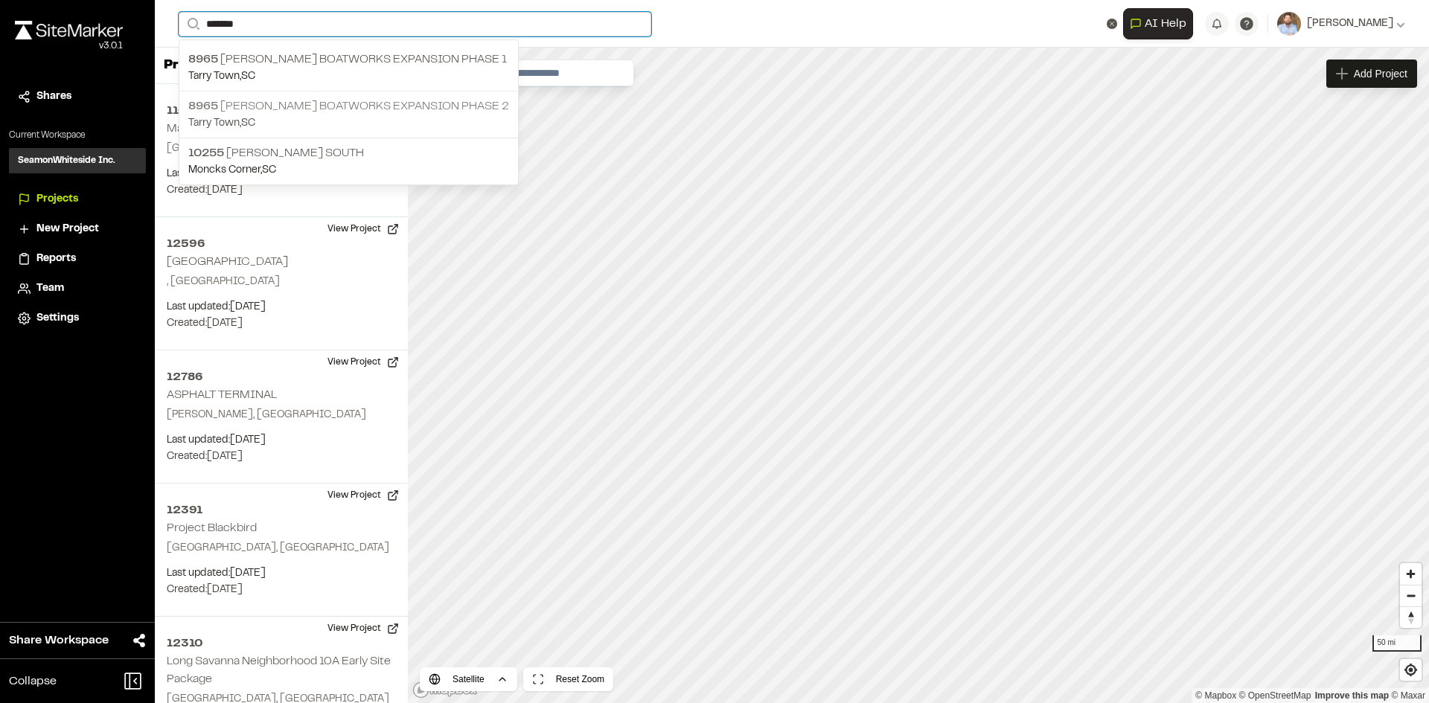
type input "*******"
click at [355, 106] on p "8965 Freeman Boatworks Expansion phase 2" at bounding box center [348, 106] width 321 height 18
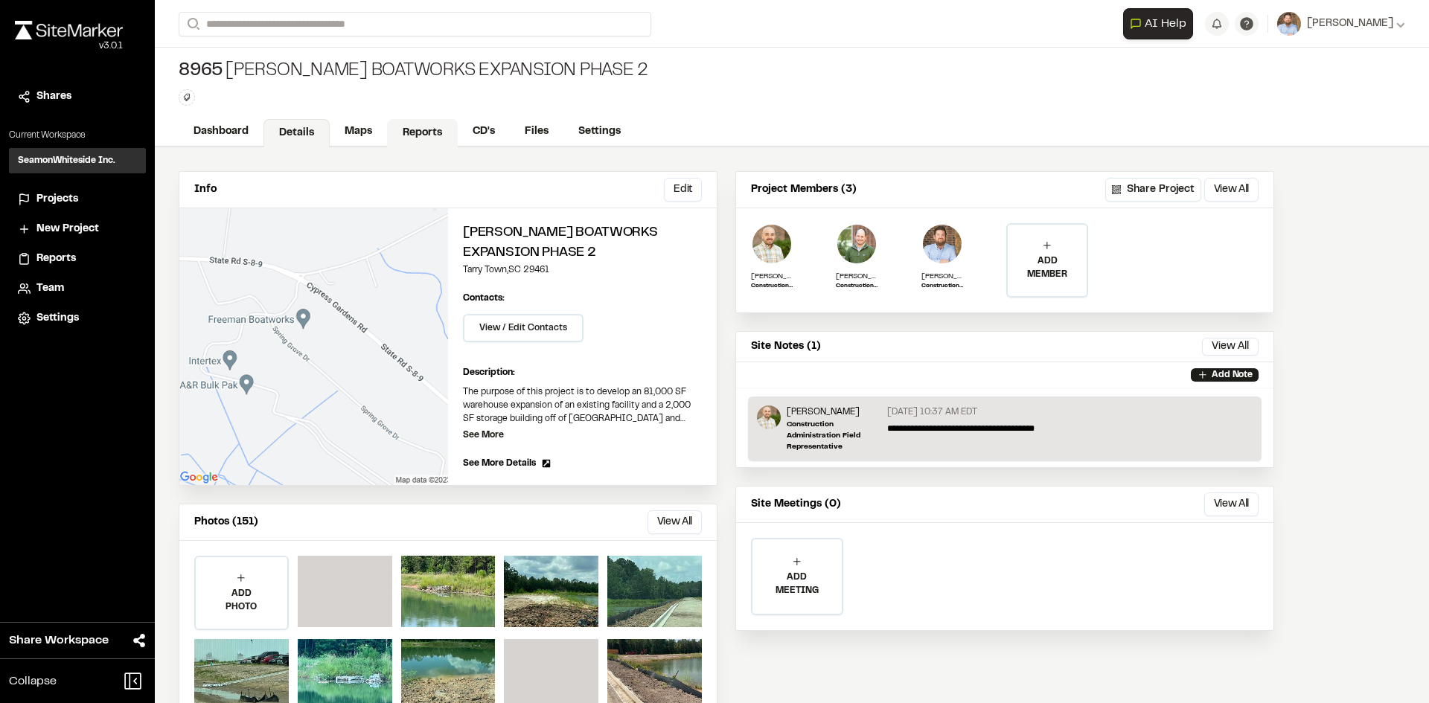
click at [442, 127] on link "Reports" at bounding box center [422, 133] width 71 height 28
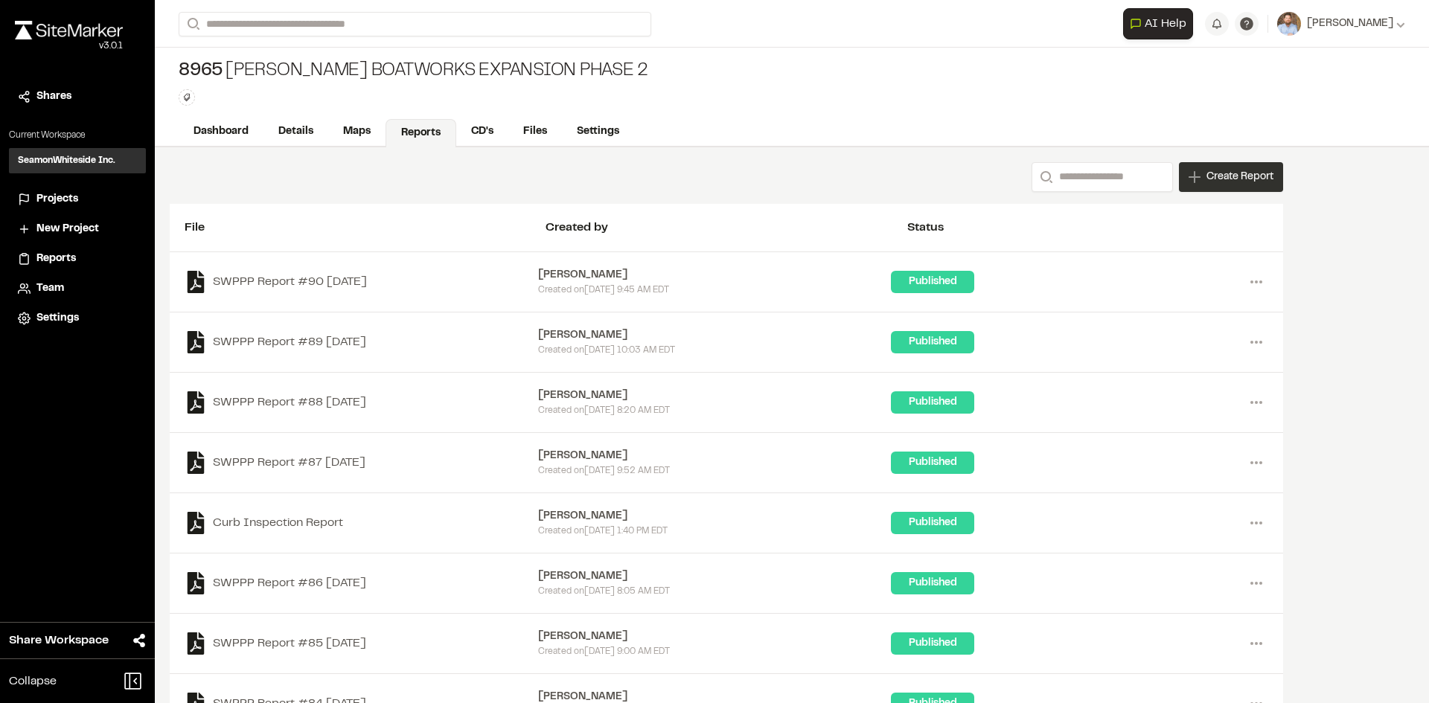
click at [1234, 185] on div "Create Report" at bounding box center [1231, 177] width 104 height 30
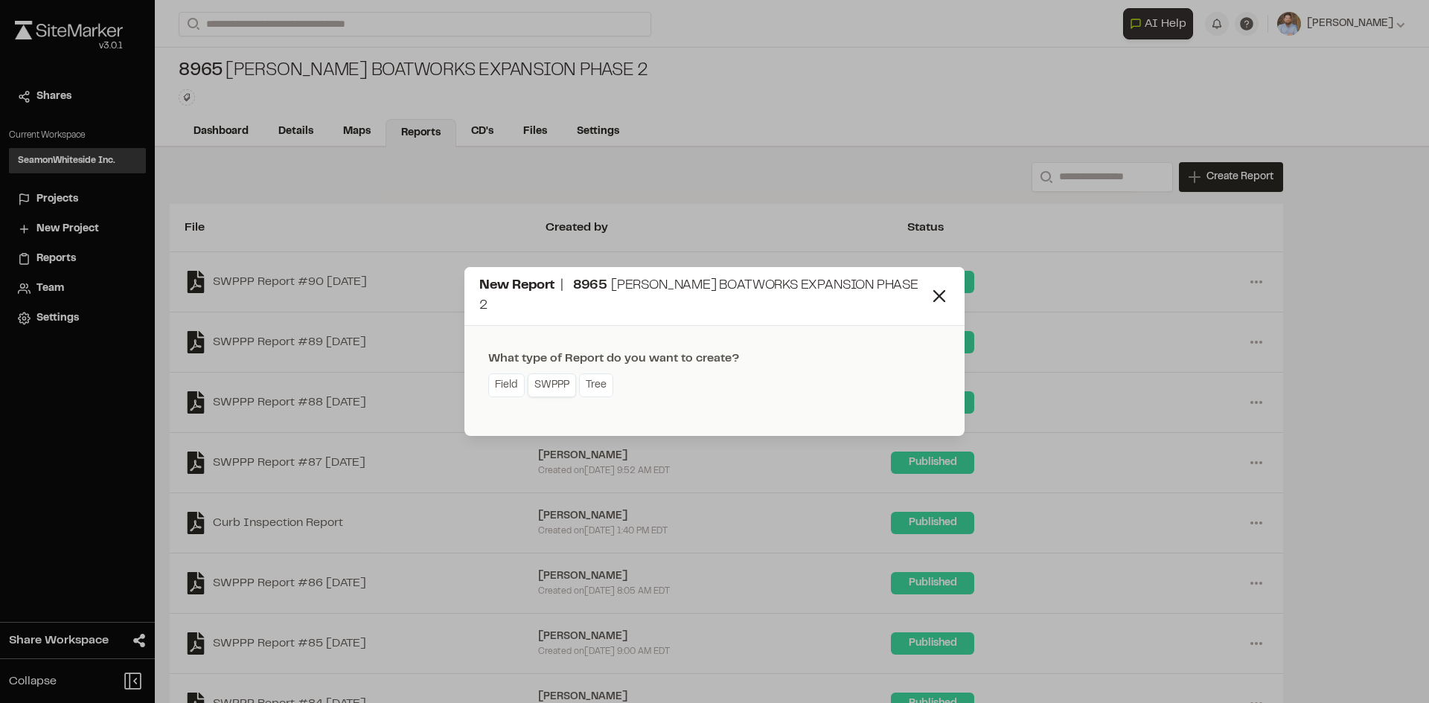
click at [557, 382] on link "SWPPP" at bounding box center [552, 386] width 48 height 24
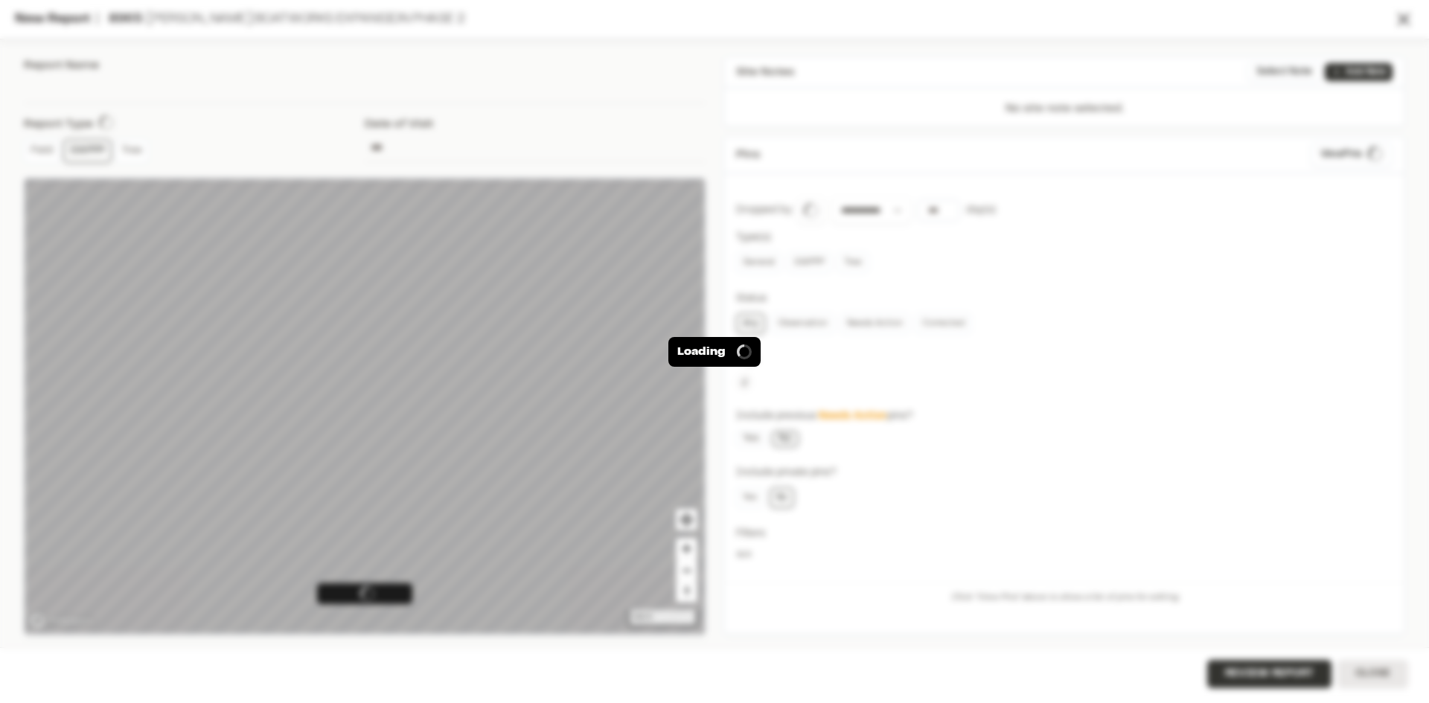
type input "**********"
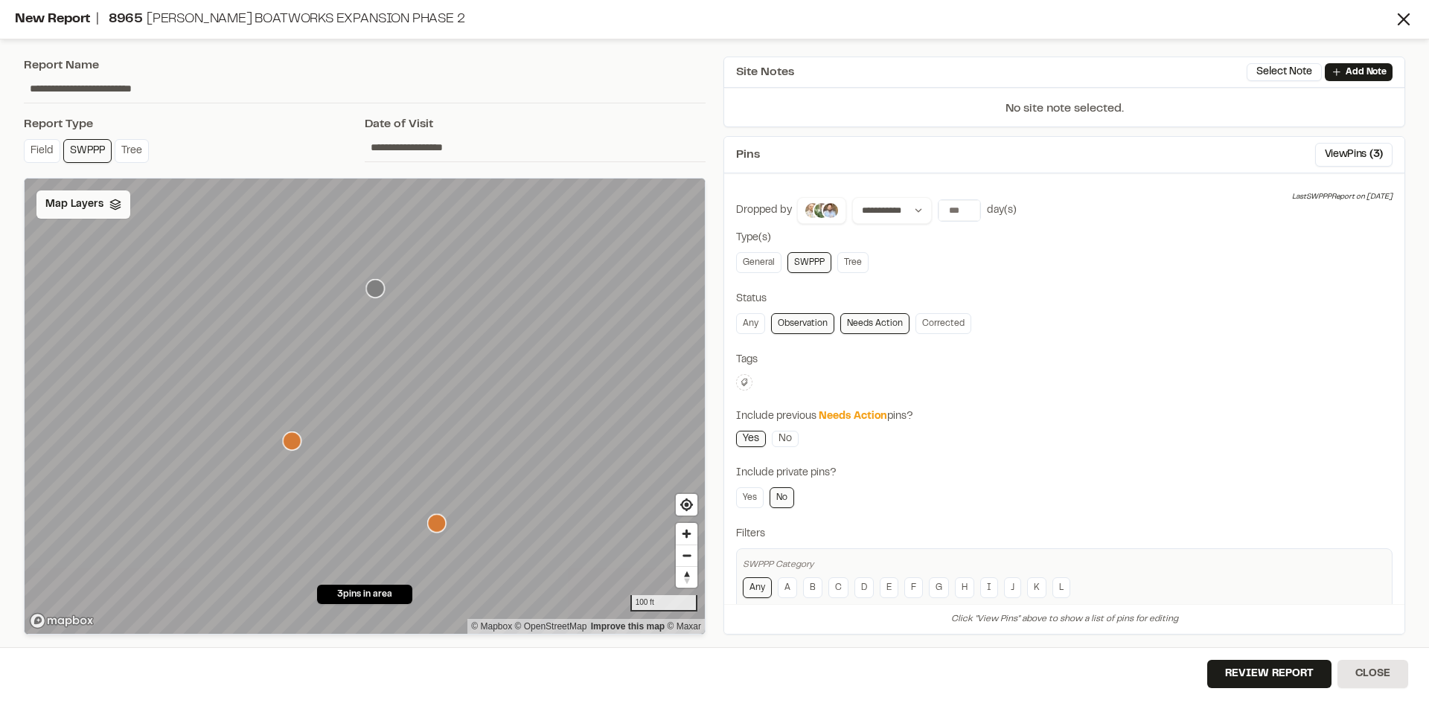
click at [96, 198] on span "Map Layers" at bounding box center [74, 204] width 58 height 16
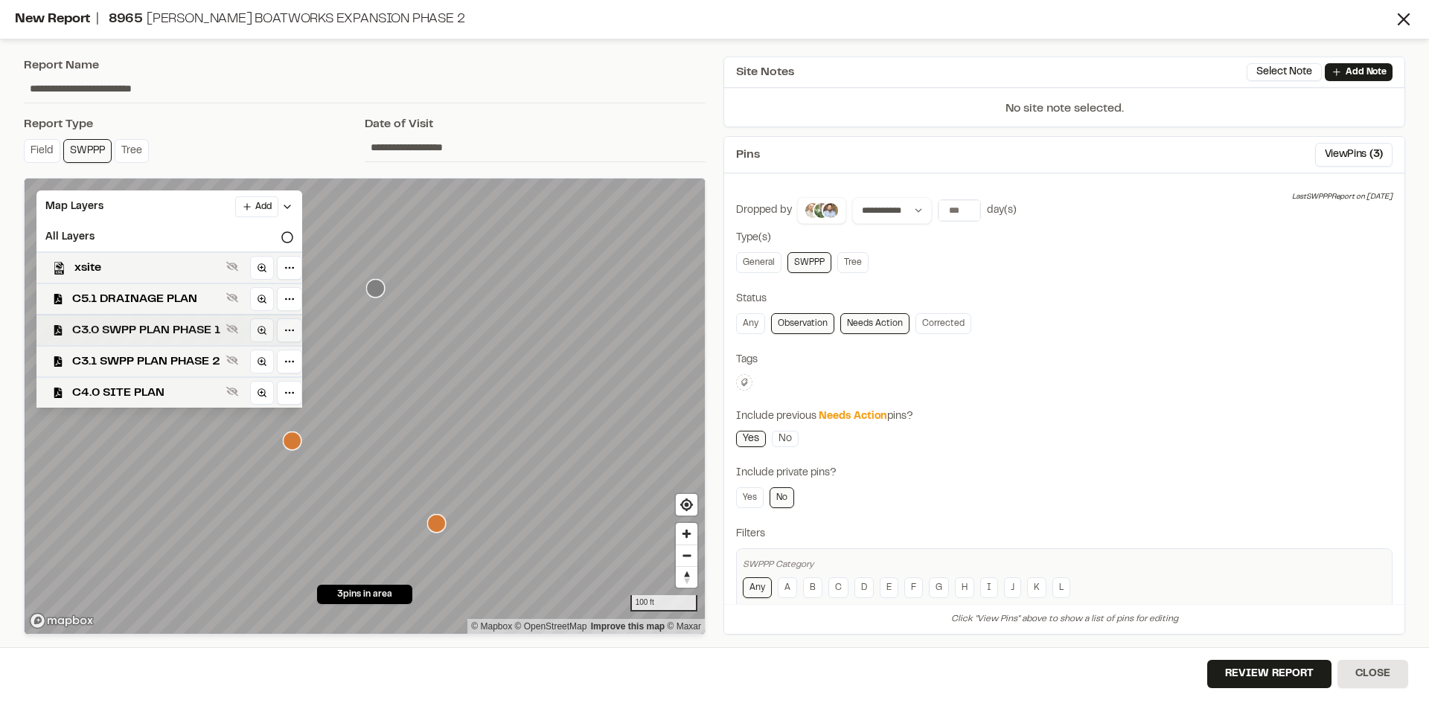
drag, startPoint x: 161, startPoint y: 356, endPoint x: 182, endPoint y: 343, distance: 24.4
click at [163, 354] on span "C3.1 SWPP PLAN PHASE 2" at bounding box center [146, 362] width 148 height 18
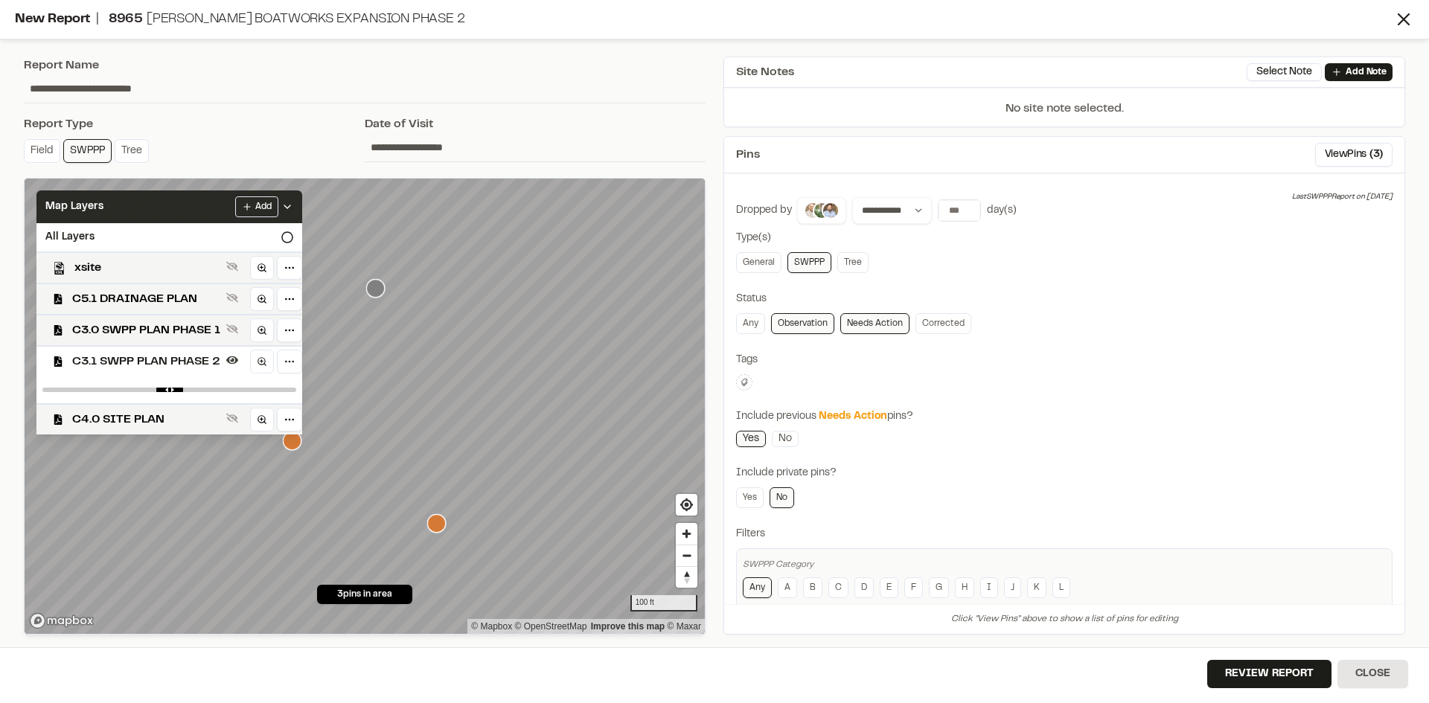
click at [293, 199] on div "Add" at bounding box center [264, 206] width 58 height 21
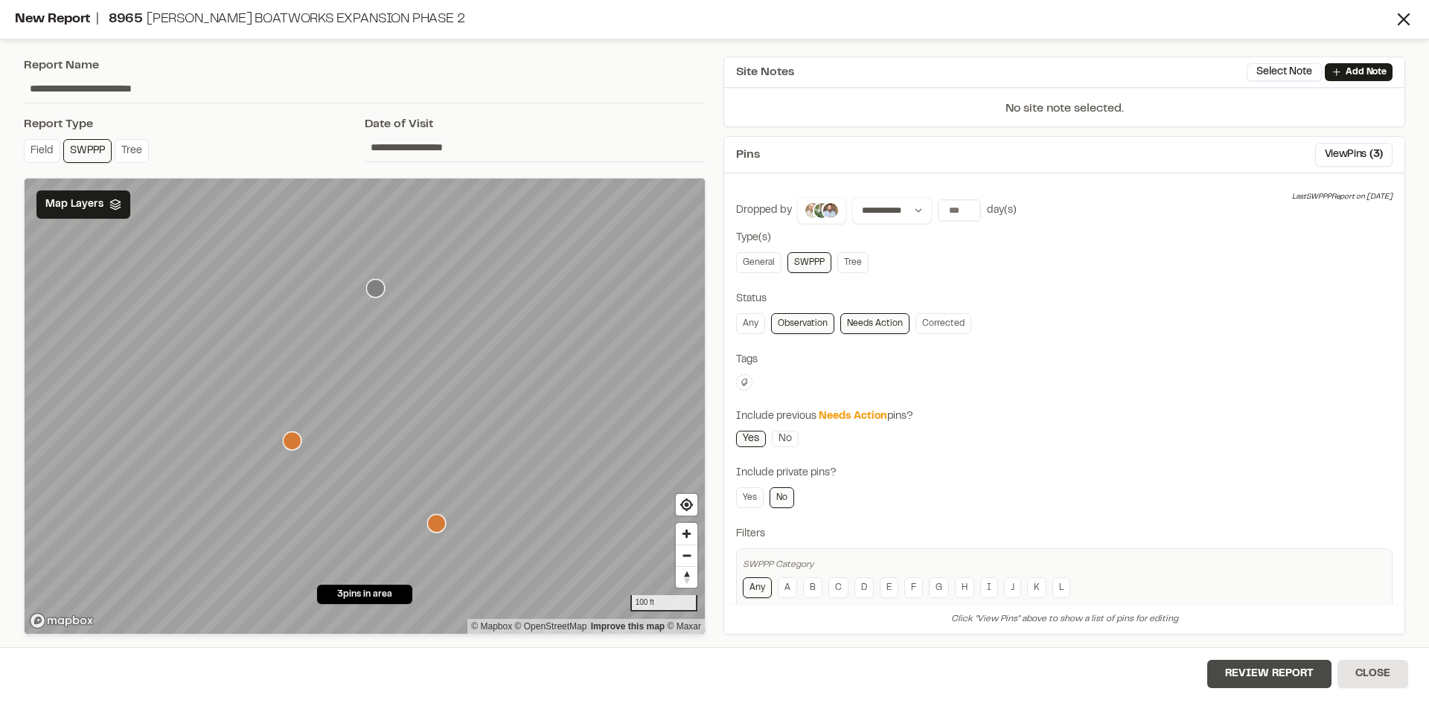
click at [1267, 679] on button "Review Report" at bounding box center [1269, 674] width 124 height 28
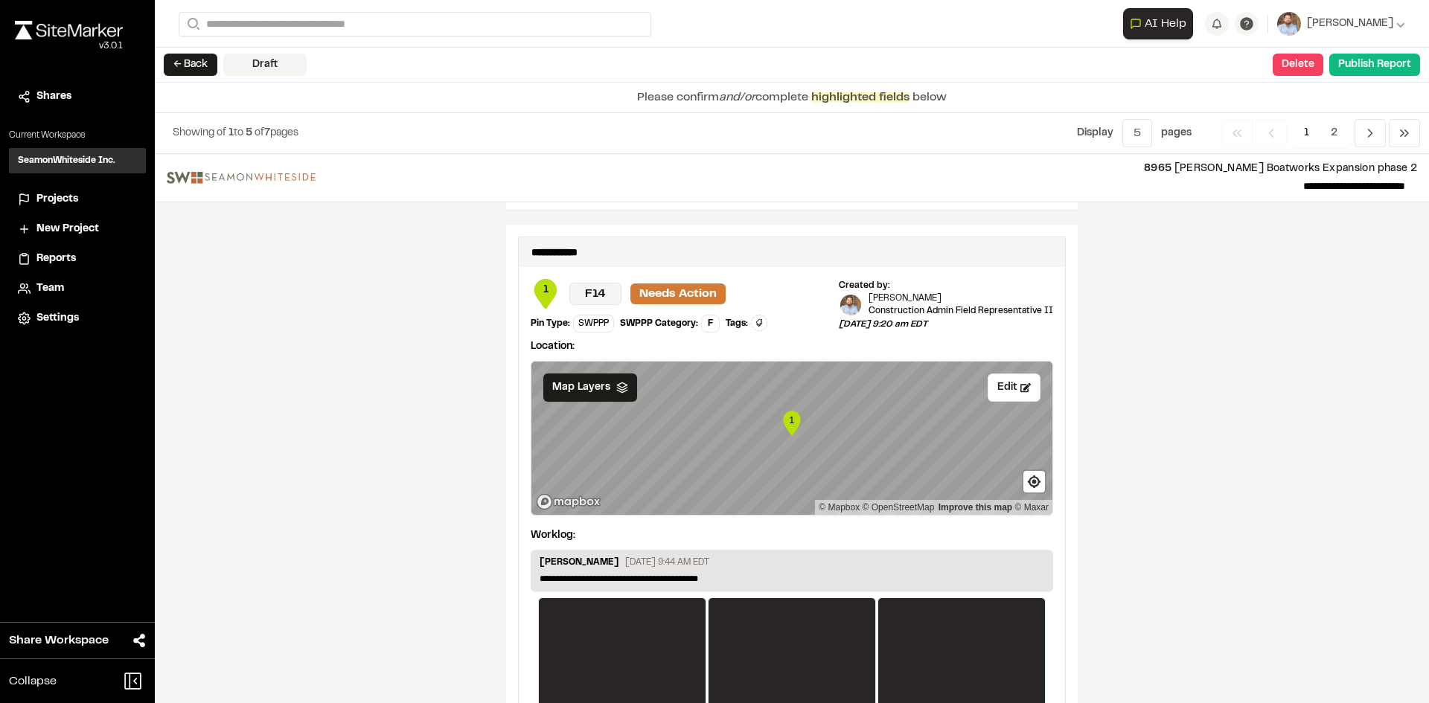
scroll to position [2432, 0]
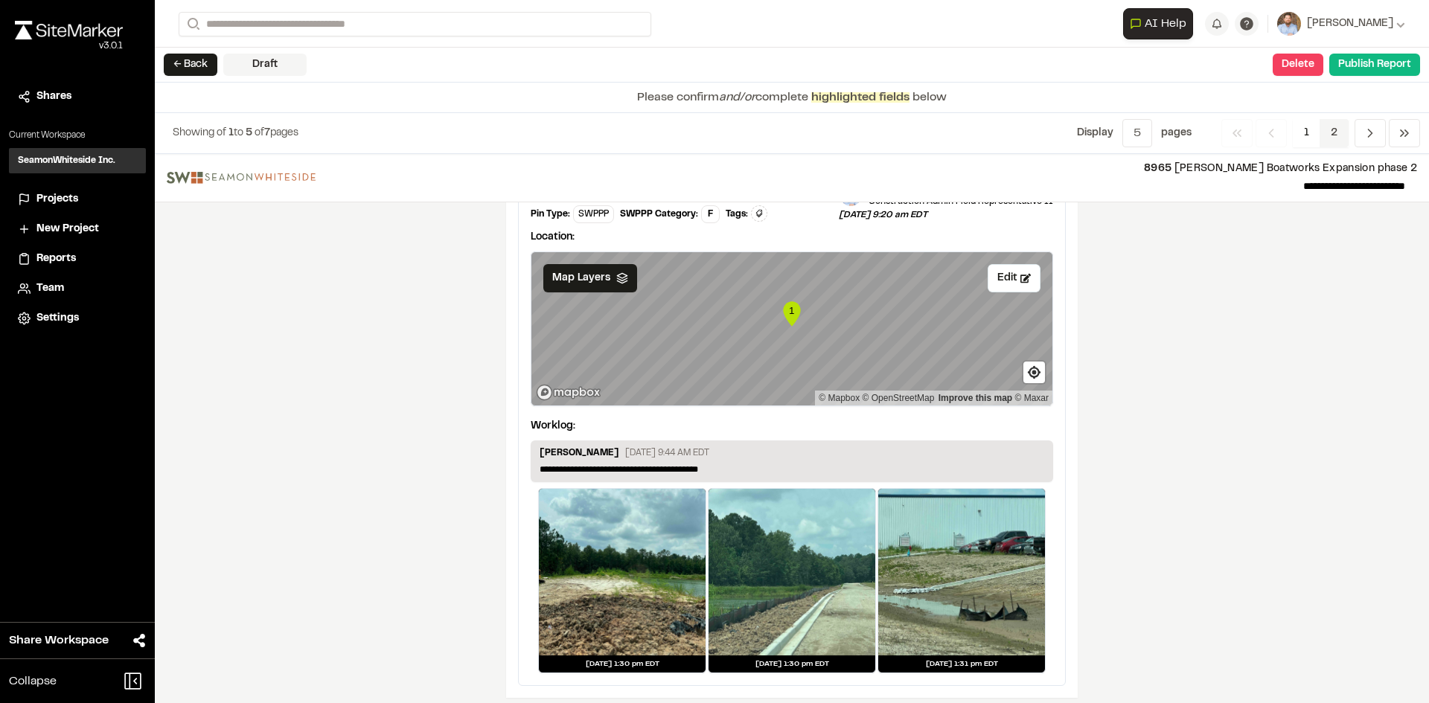
click at [1335, 129] on span "2" at bounding box center [1333, 133] width 29 height 28
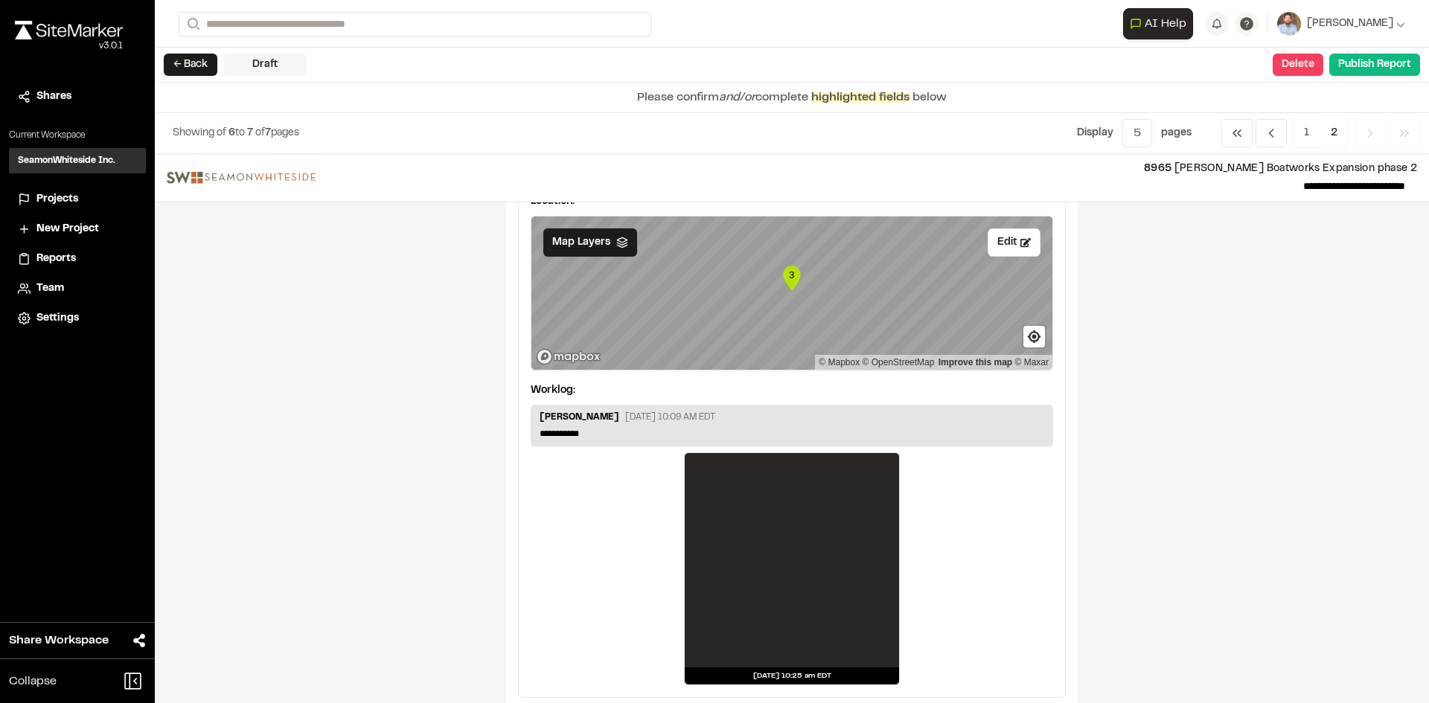
scroll to position [730, 0]
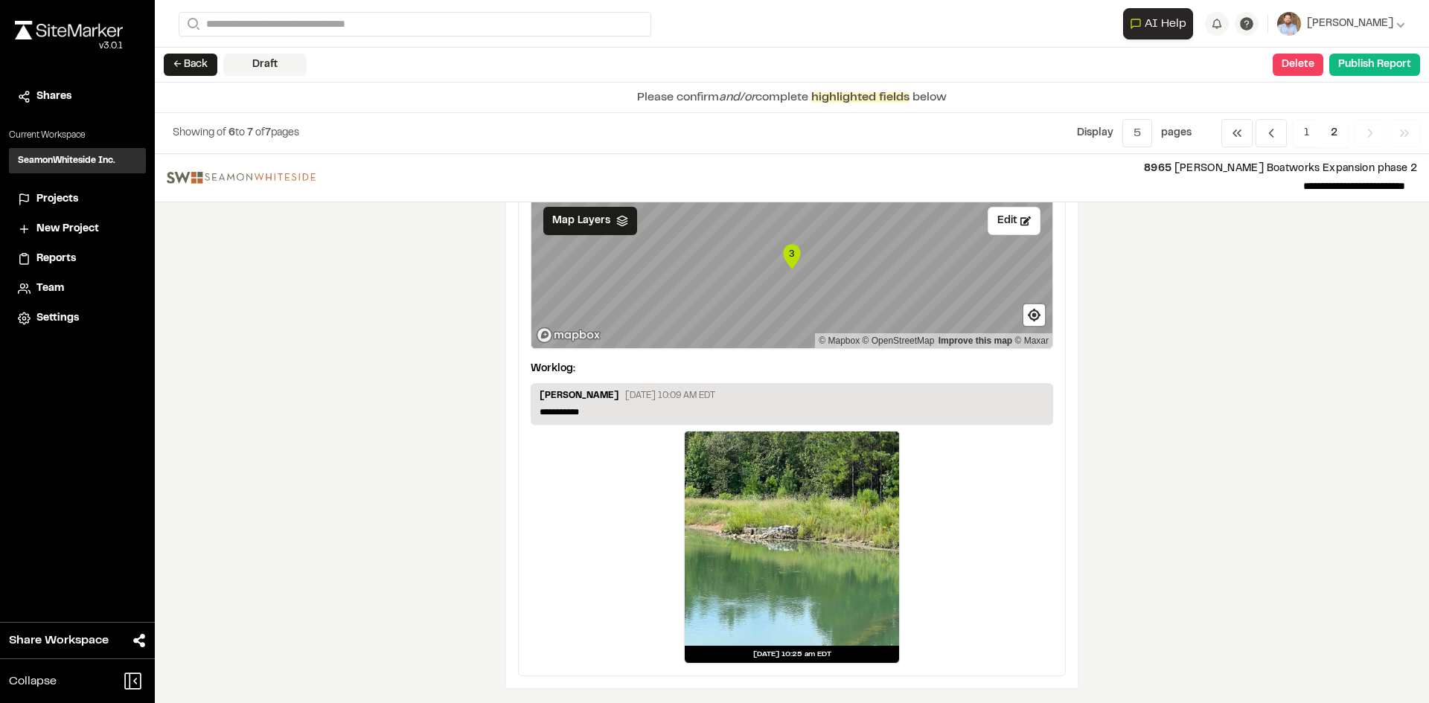
click at [782, 564] on div at bounding box center [792, 539] width 214 height 214
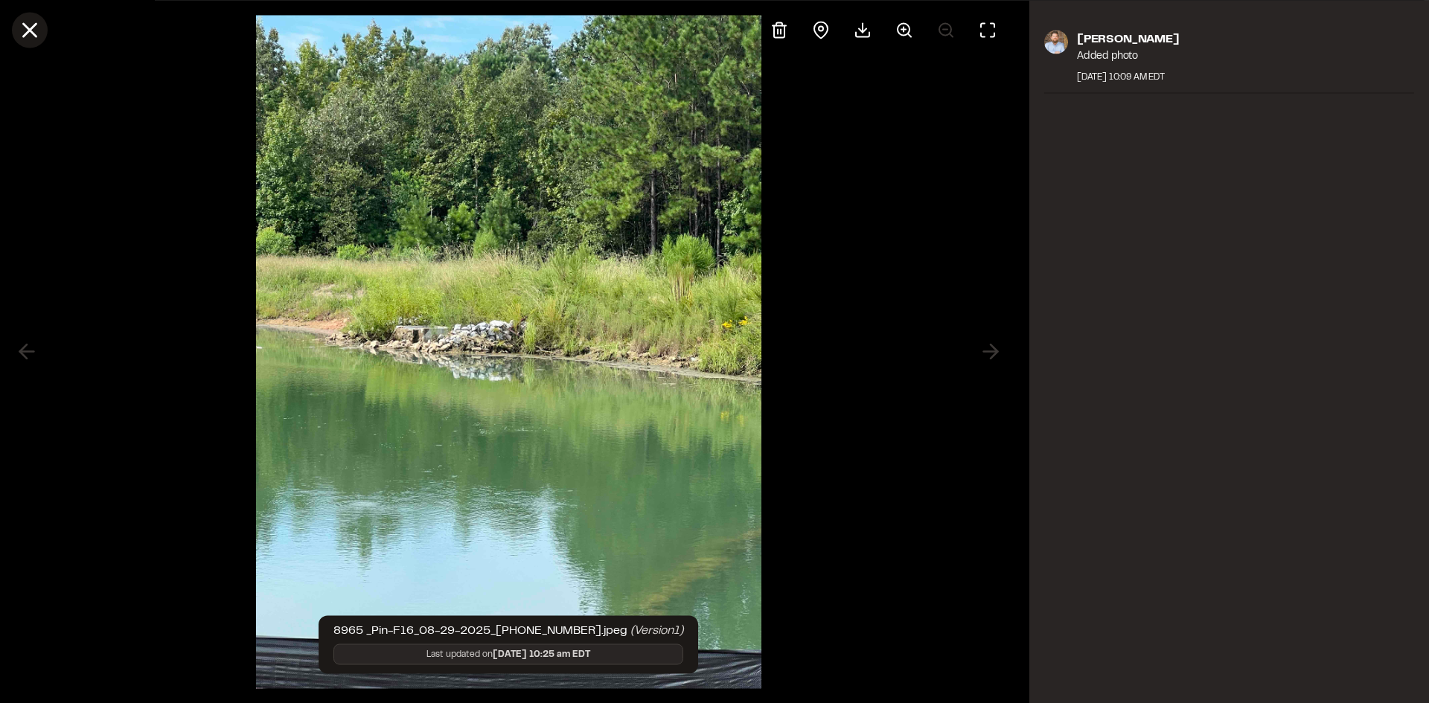
click at [31, 28] on line at bounding box center [30, 30] width 13 height 13
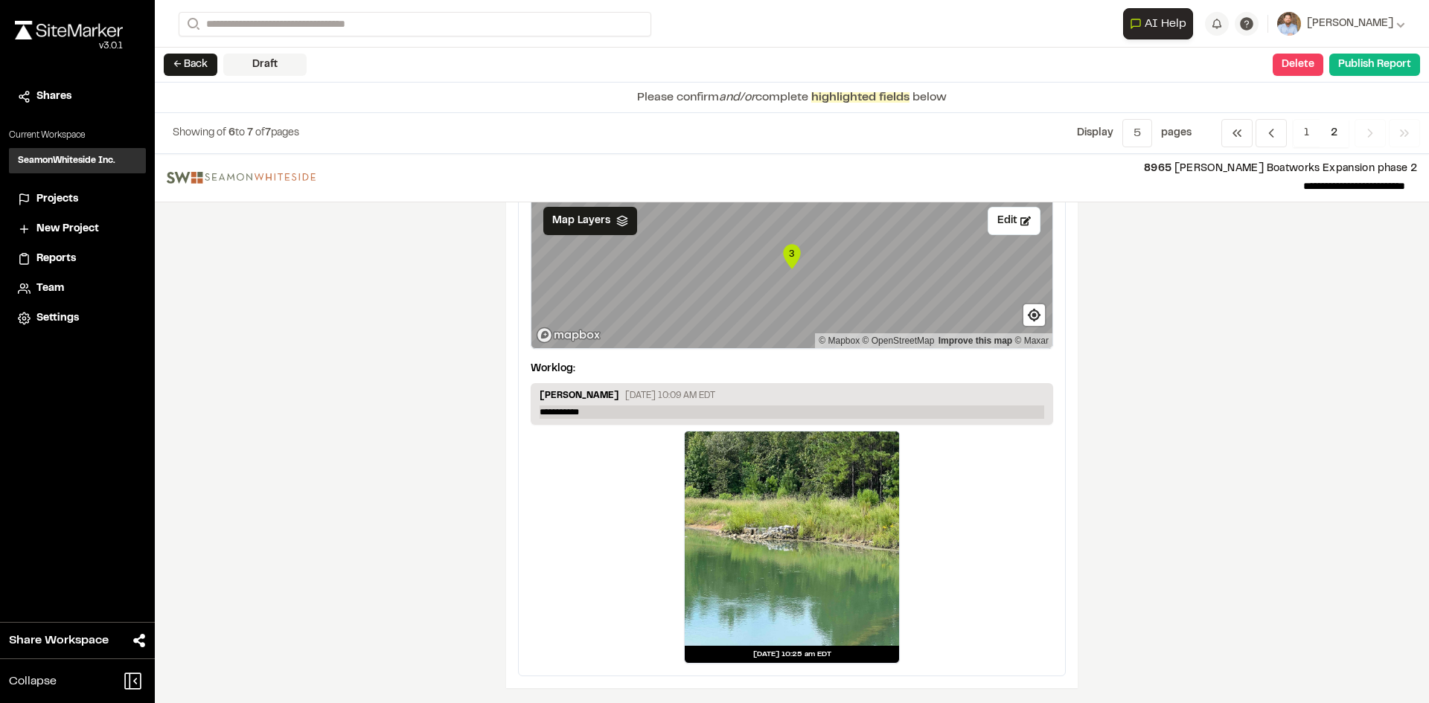
click at [603, 410] on p "**********" at bounding box center [792, 412] width 505 height 13
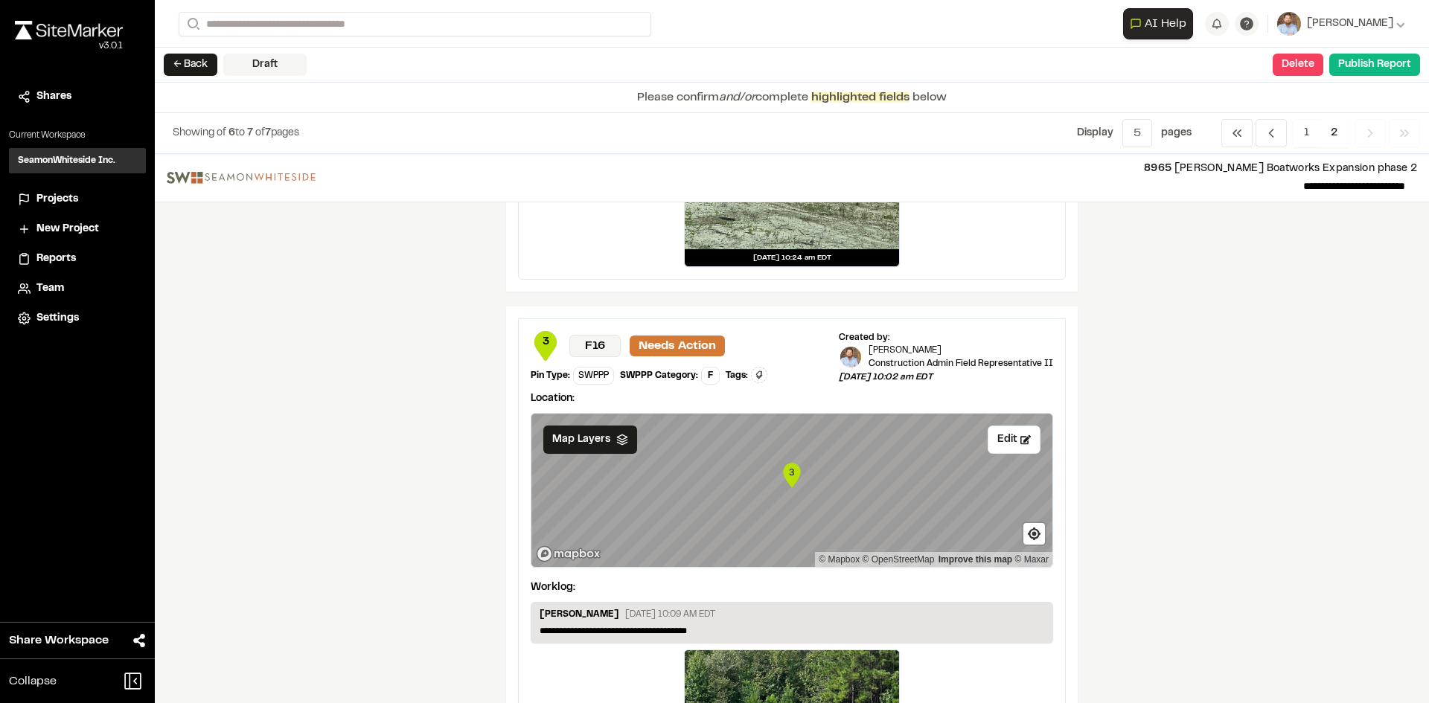
scroll to position [507, 0]
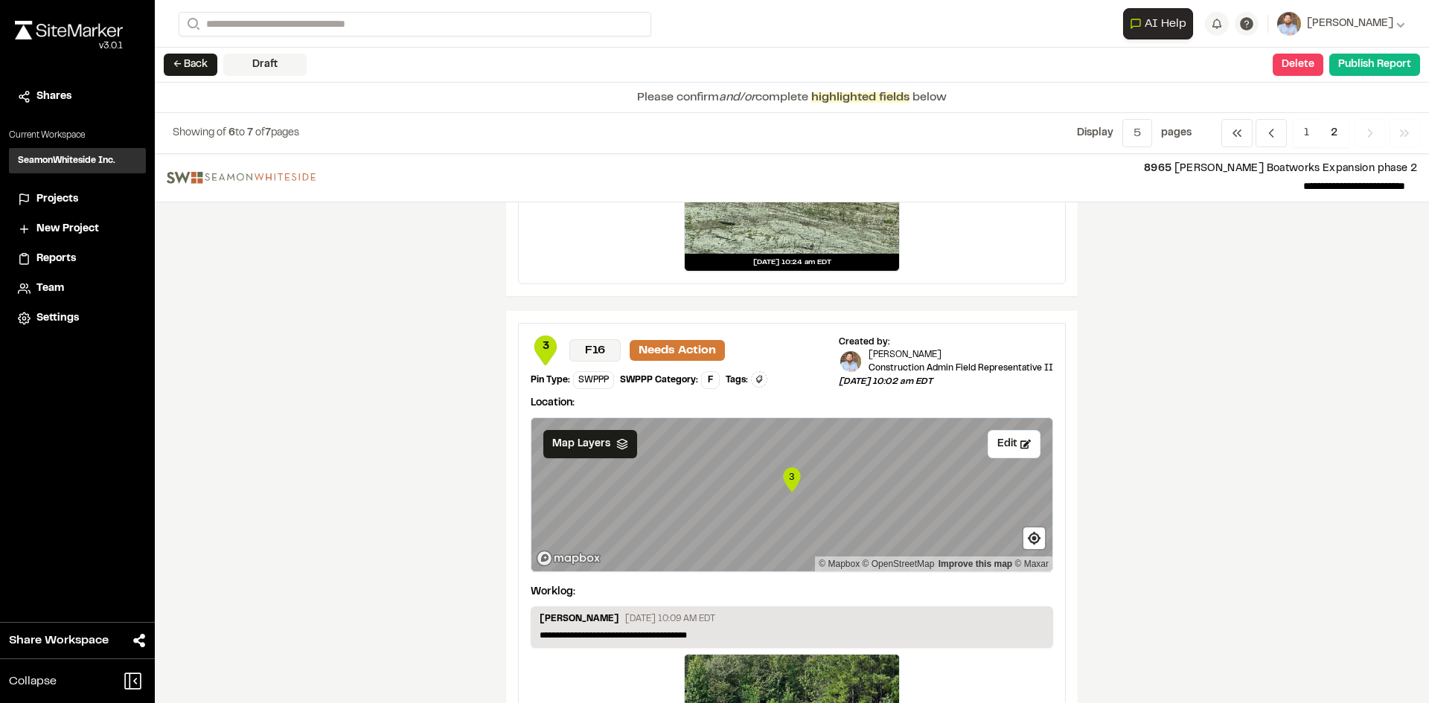
click at [1336, 135] on span "2" at bounding box center [1333, 133] width 29 height 28
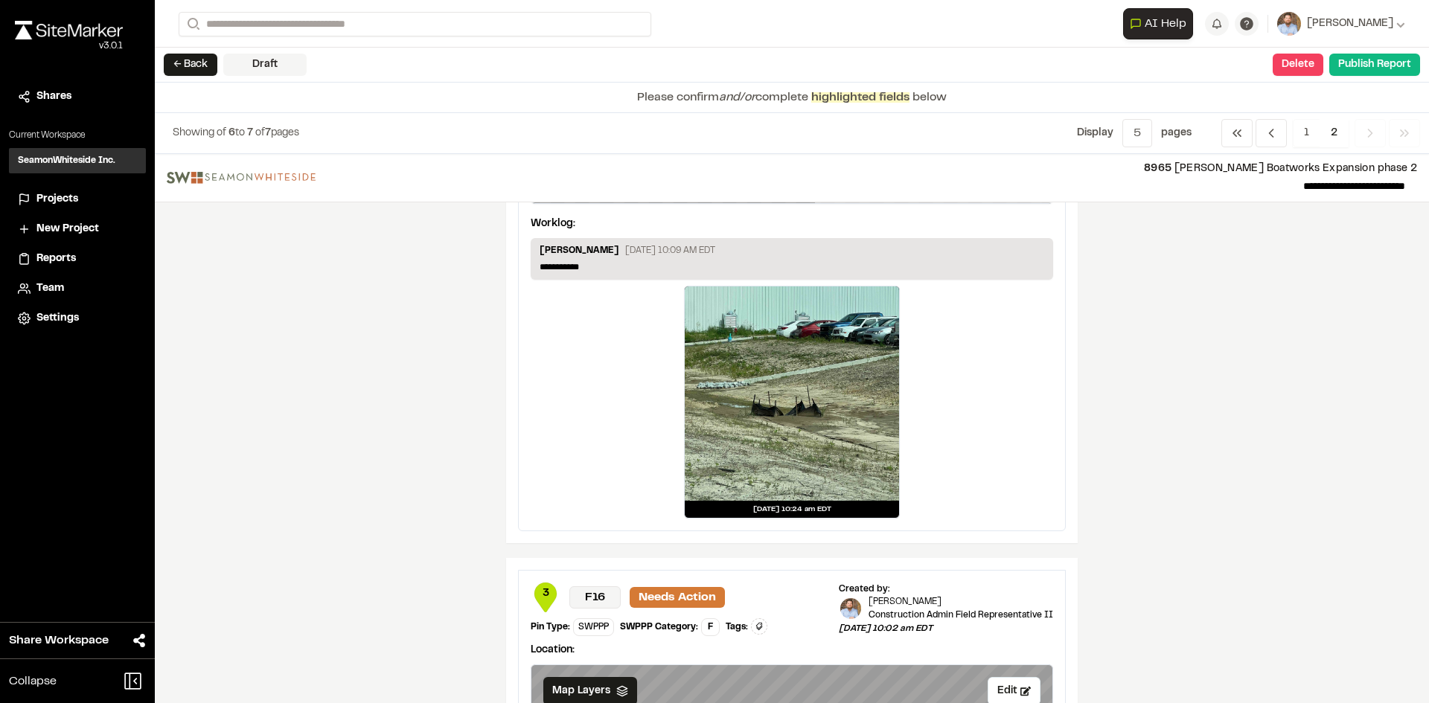
scroll to position [209, 0]
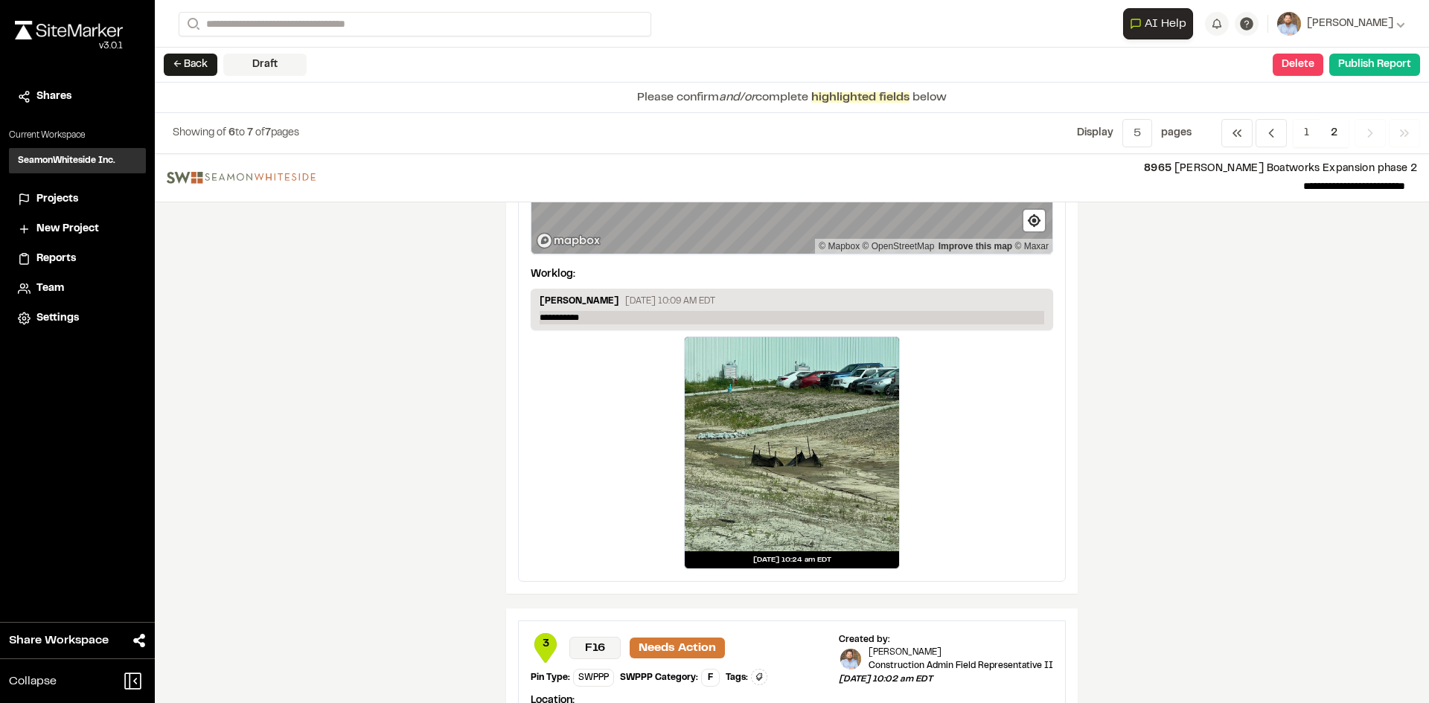
click at [593, 316] on p "**********" at bounding box center [792, 317] width 505 height 13
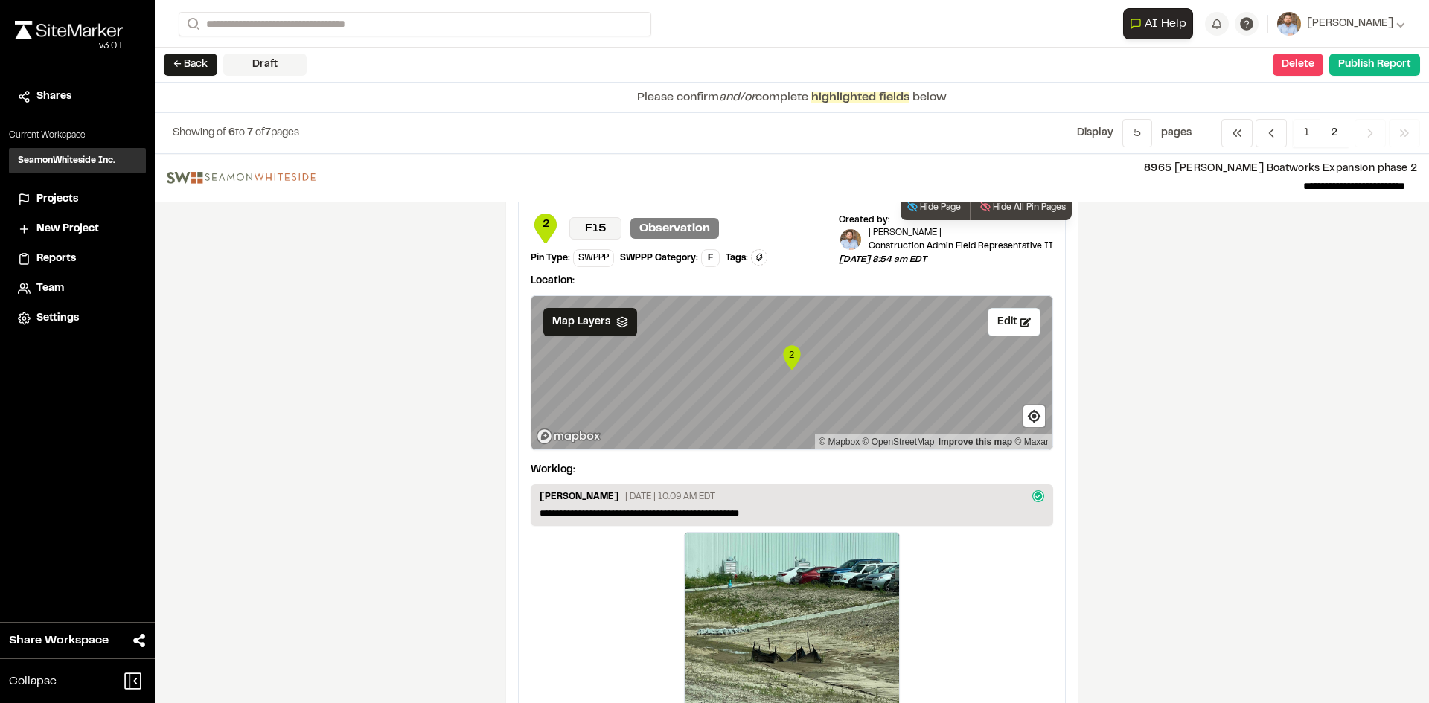
scroll to position [0, 0]
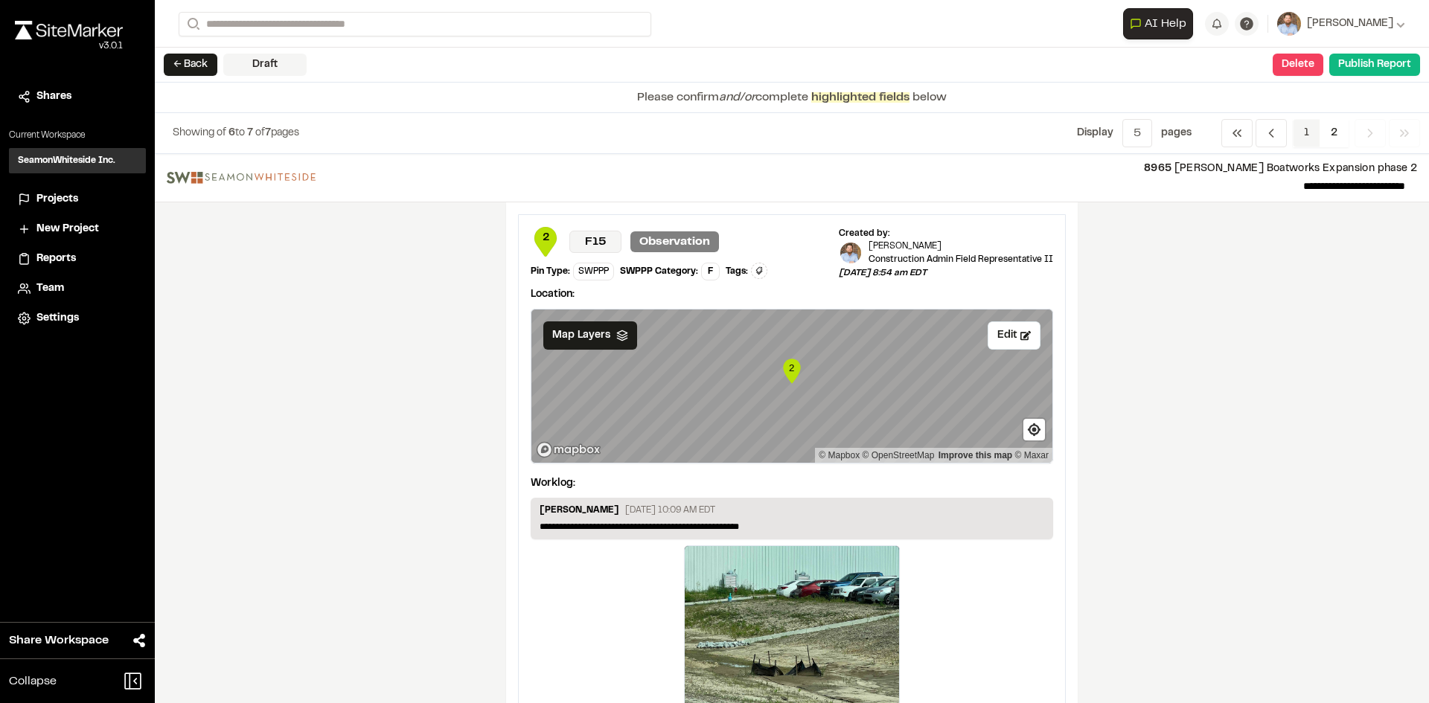
click at [1310, 132] on span "1" at bounding box center [1307, 133] width 28 height 28
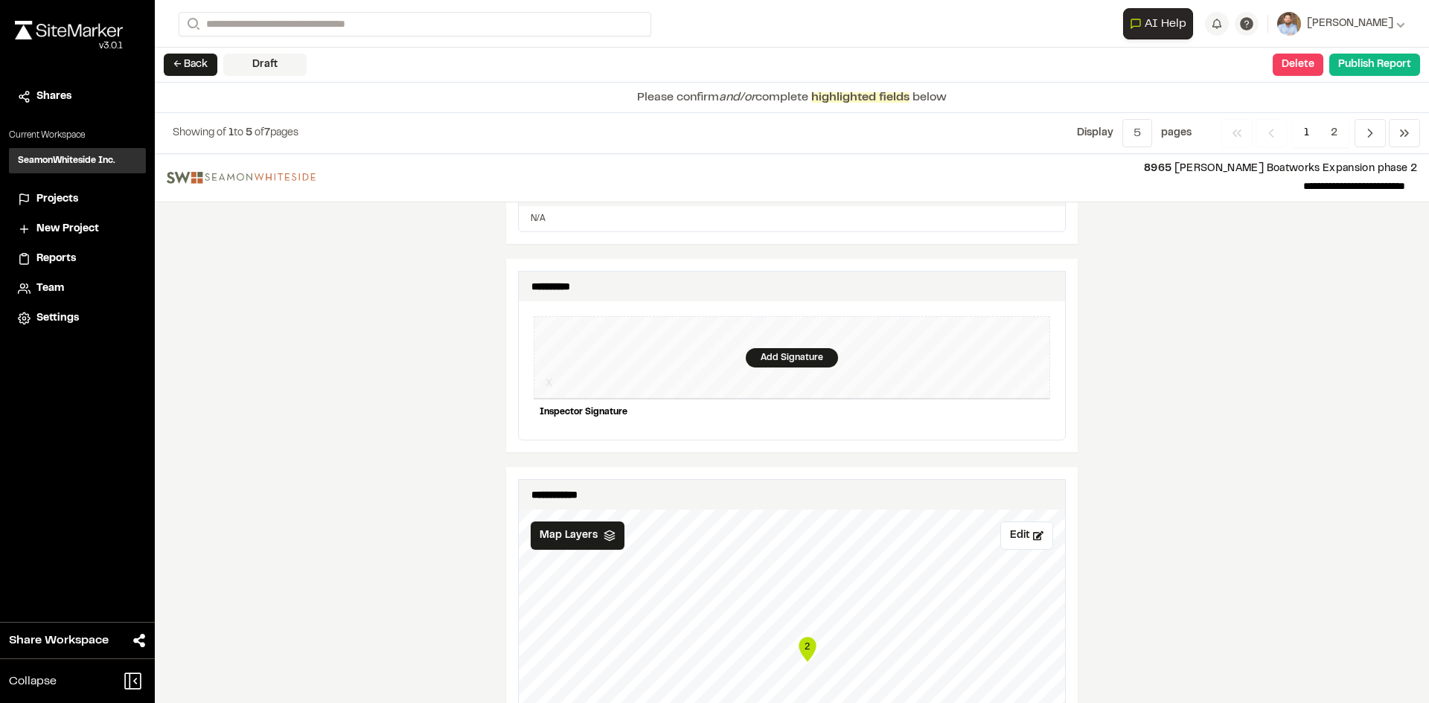
scroll to position [1414, 0]
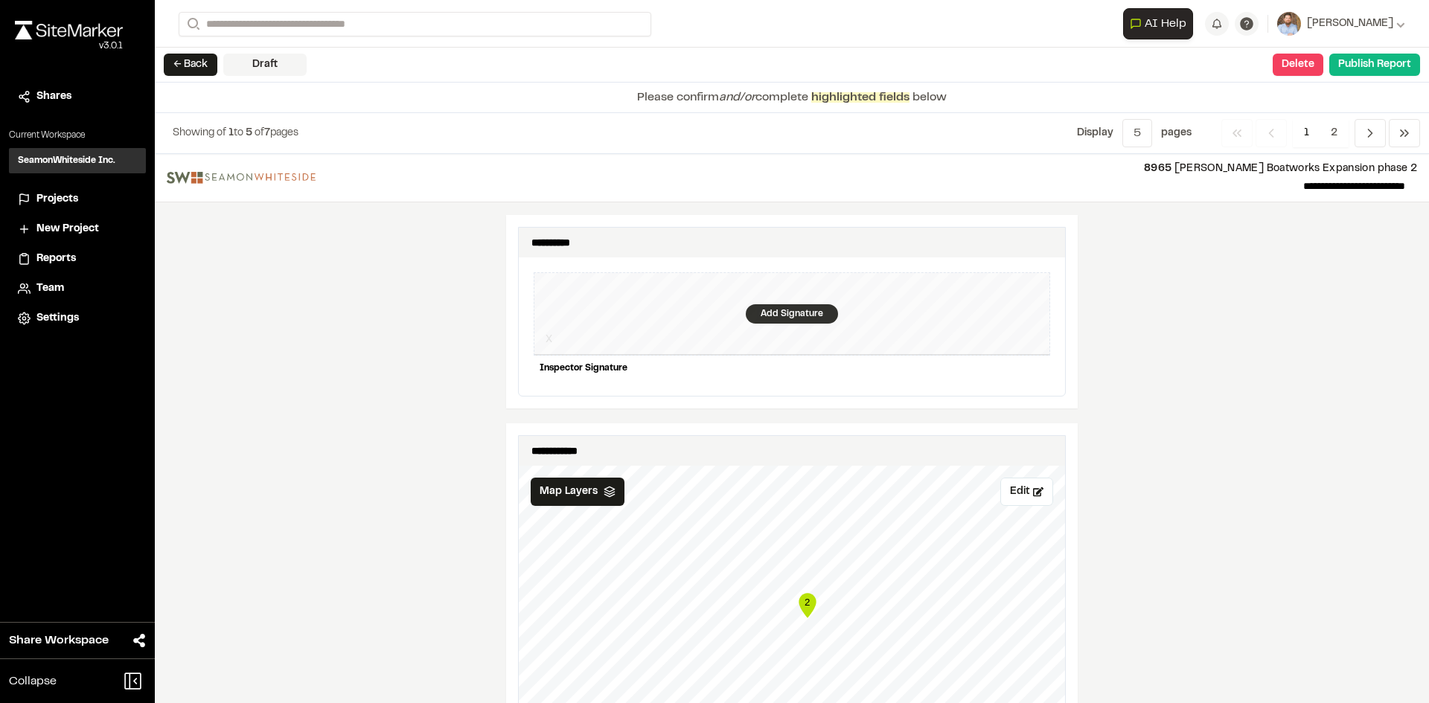
click at [791, 304] on div "Add Signature" at bounding box center [792, 313] width 92 height 19
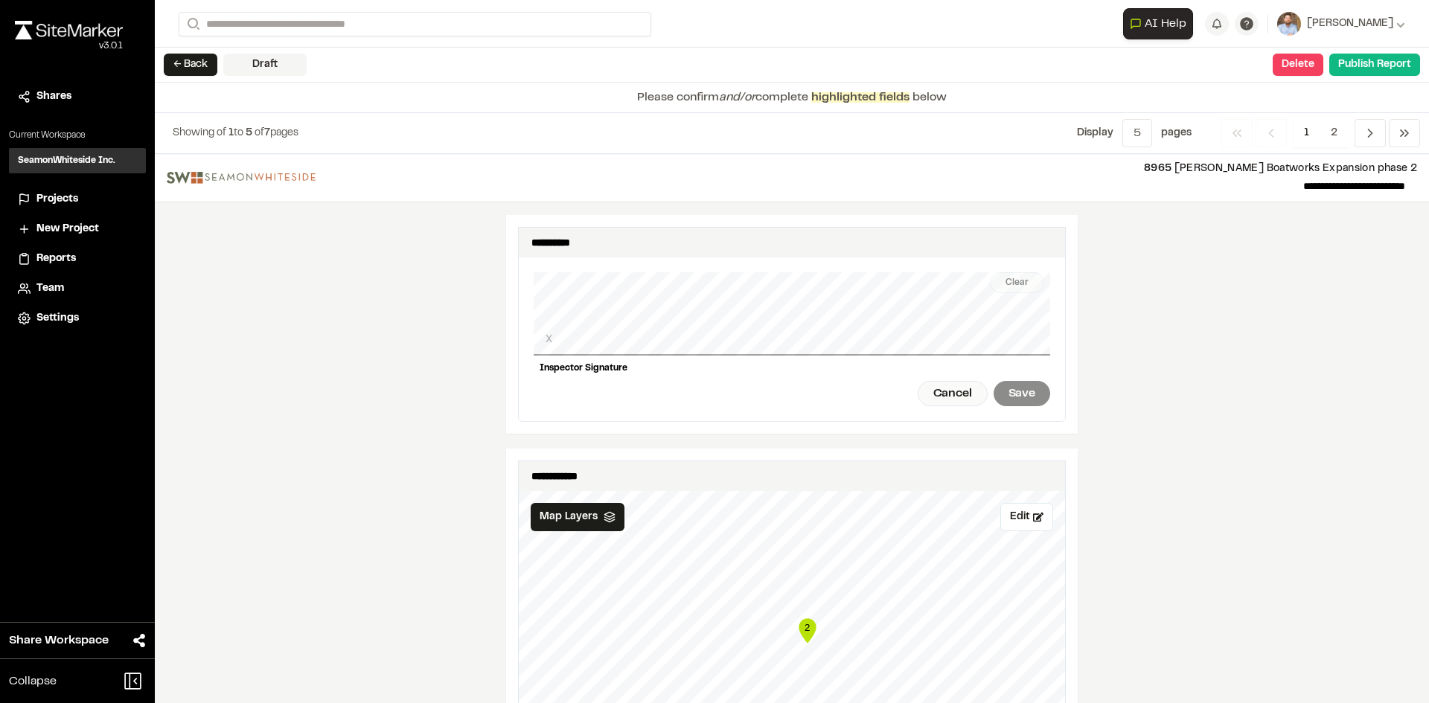
click at [612, 356] on div "Clear X Inspector Signature Cancel Save" at bounding box center [792, 339] width 516 height 164
click at [1006, 383] on div "Save" at bounding box center [1021, 393] width 57 height 25
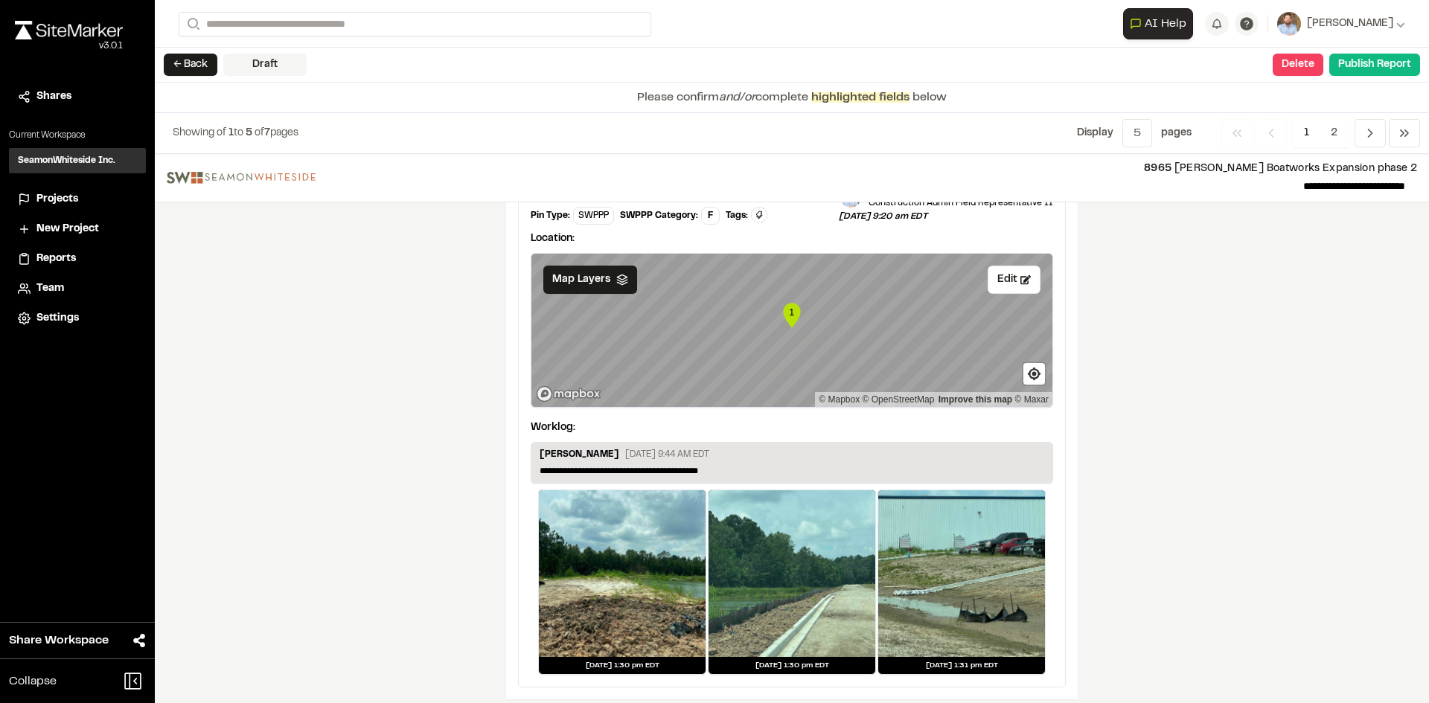
scroll to position [2457, 0]
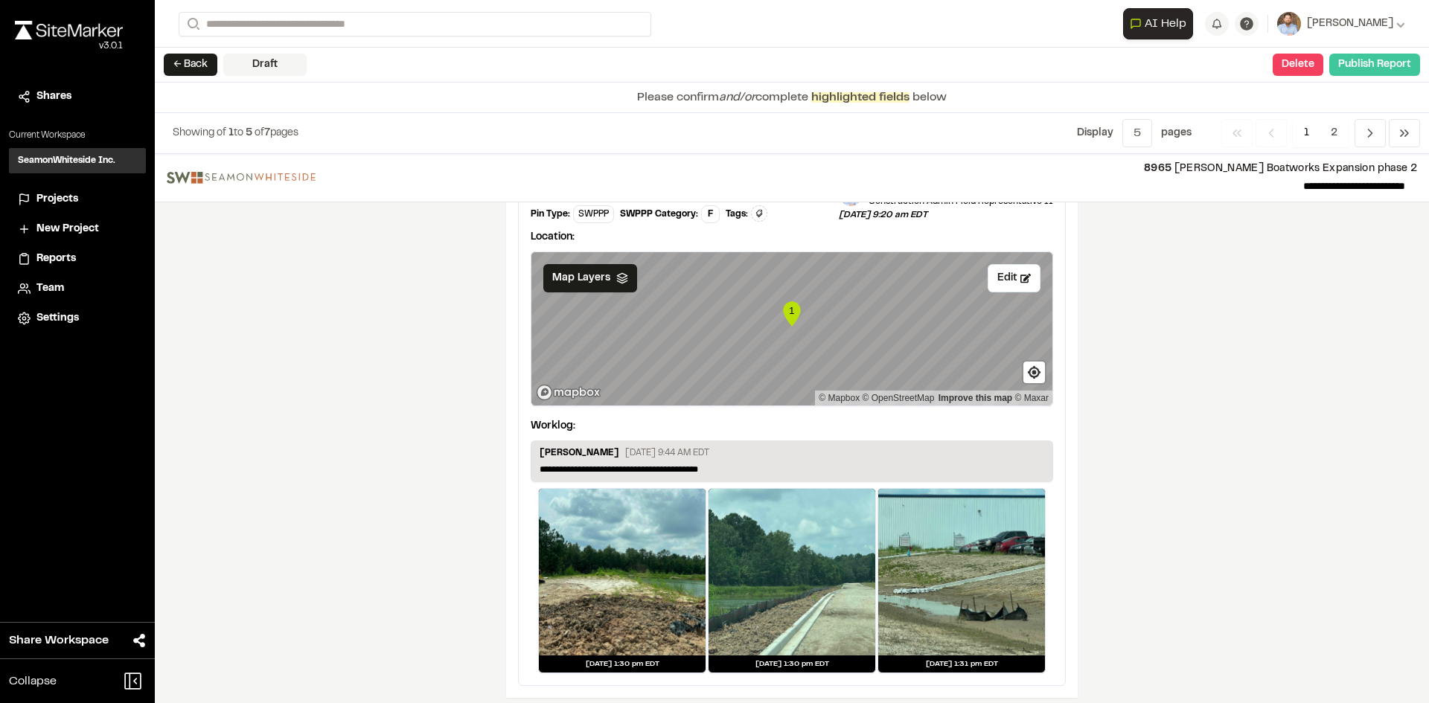
click at [1378, 67] on button "Publish Report" at bounding box center [1374, 65] width 91 height 22
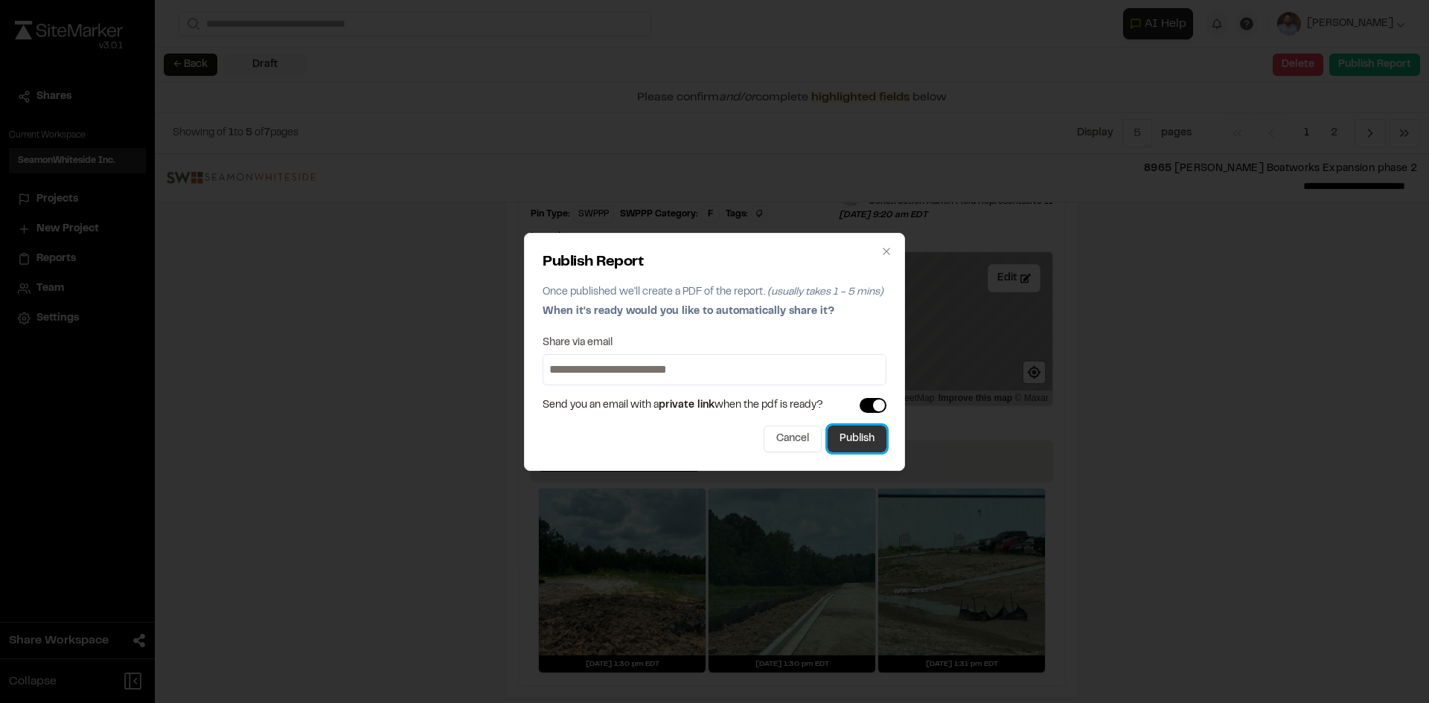
click at [853, 443] on button "Publish" at bounding box center [857, 439] width 59 height 27
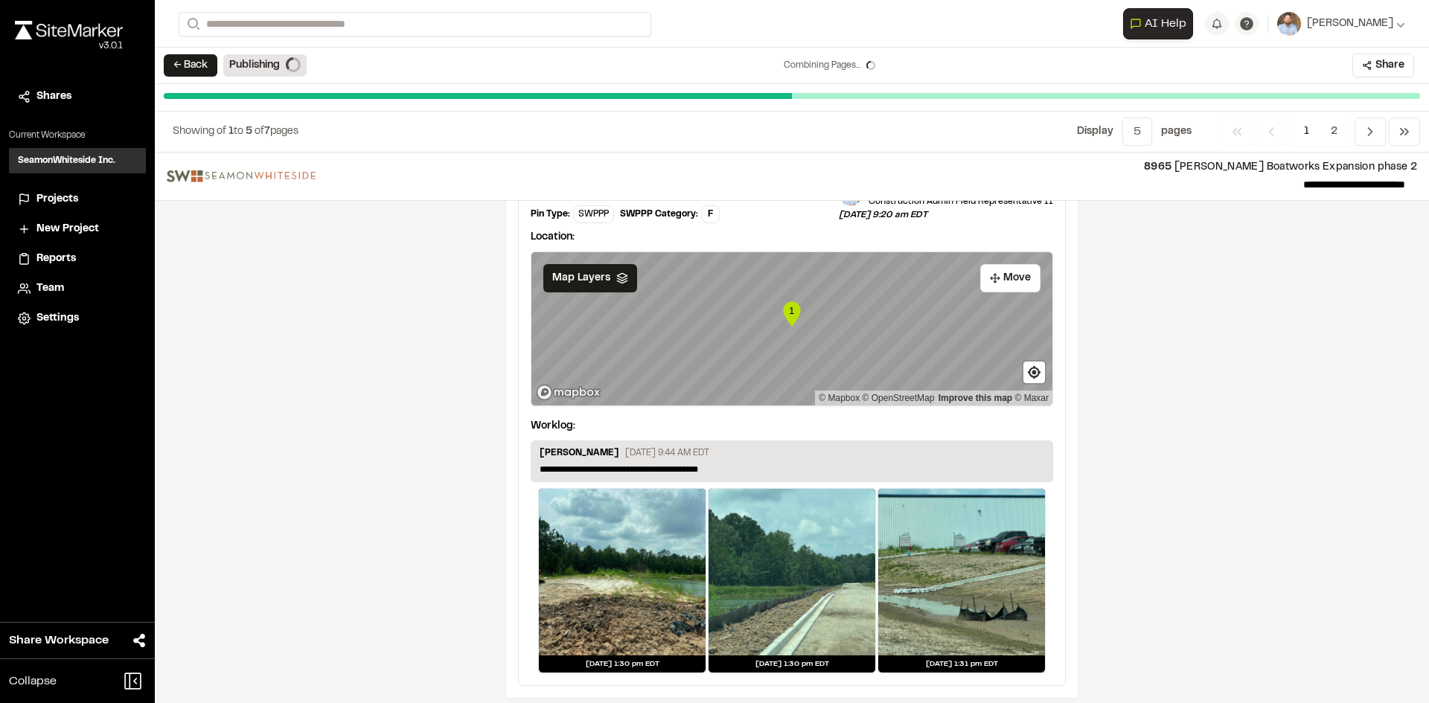
scroll to position [0, 0]
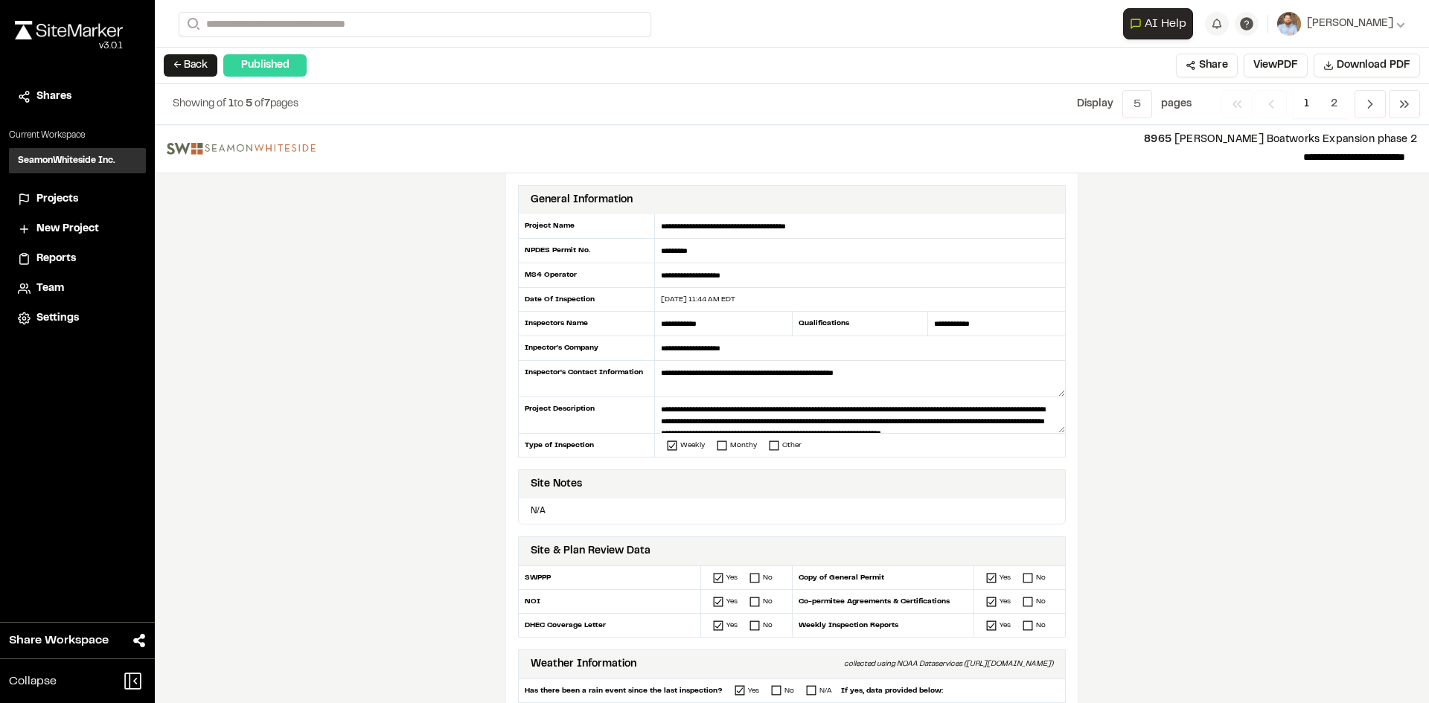
click at [62, 202] on span "Projects" at bounding box center [57, 199] width 42 height 16
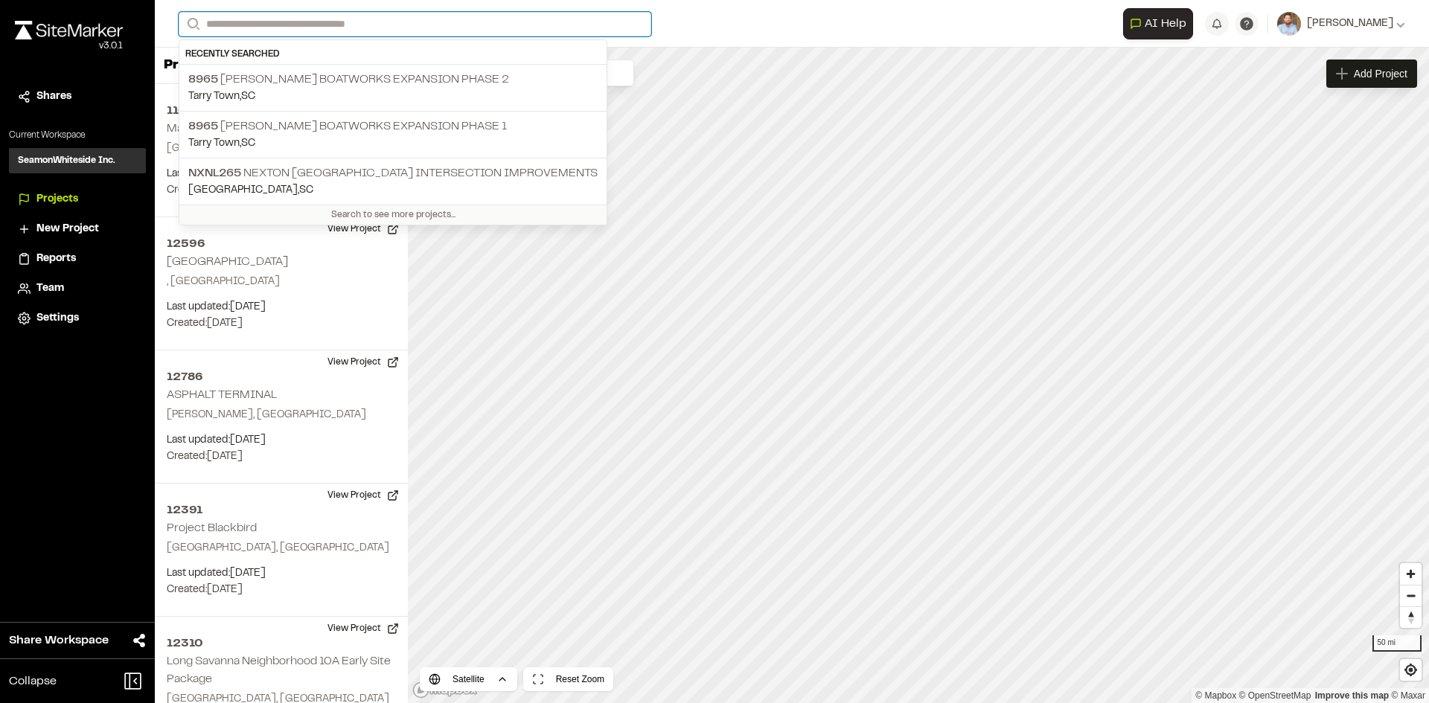
click at [282, 22] on input "Search" at bounding box center [415, 24] width 473 height 25
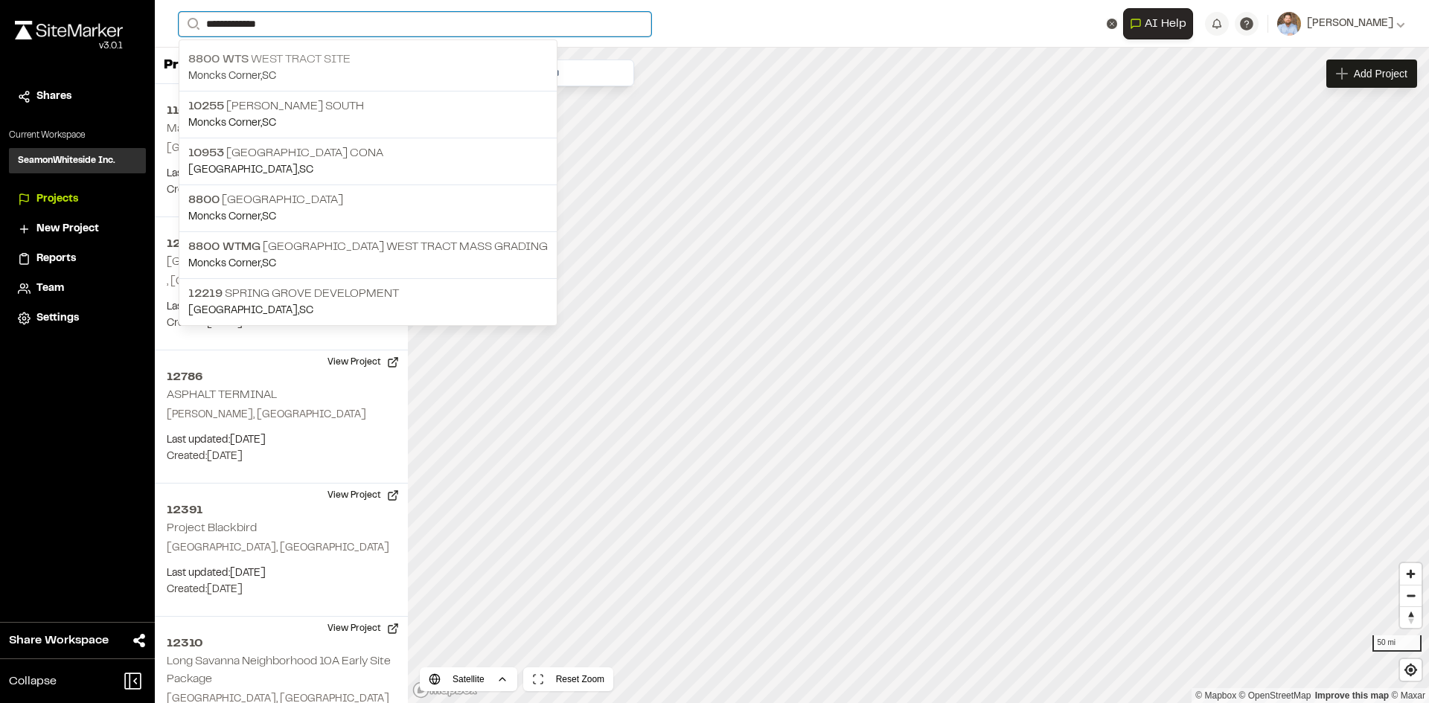
type input "**********"
click at [303, 65] on p "8800 WTS West Tract Site" at bounding box center [367, 60] width 359 height 18
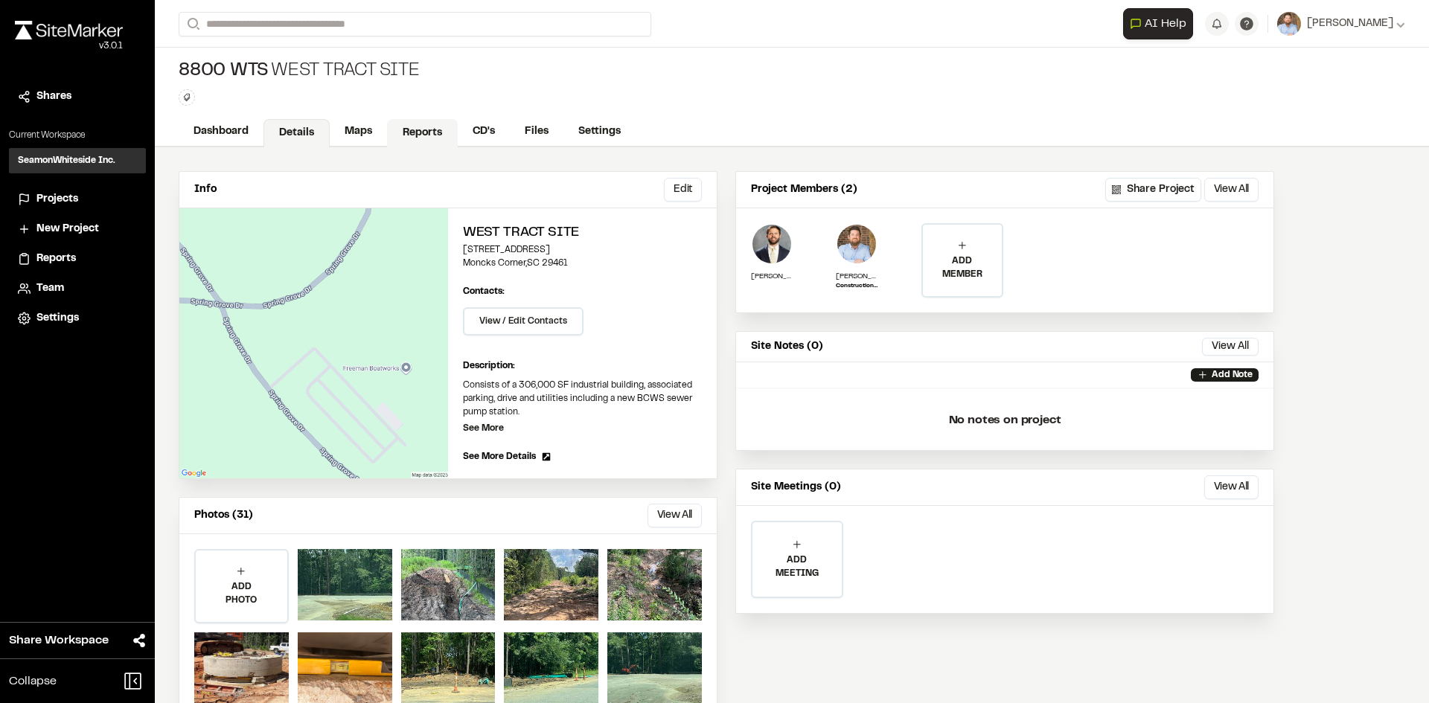
click at [425, 125] on link "Reports" at bounding box center [422, 133] width 71 height 28
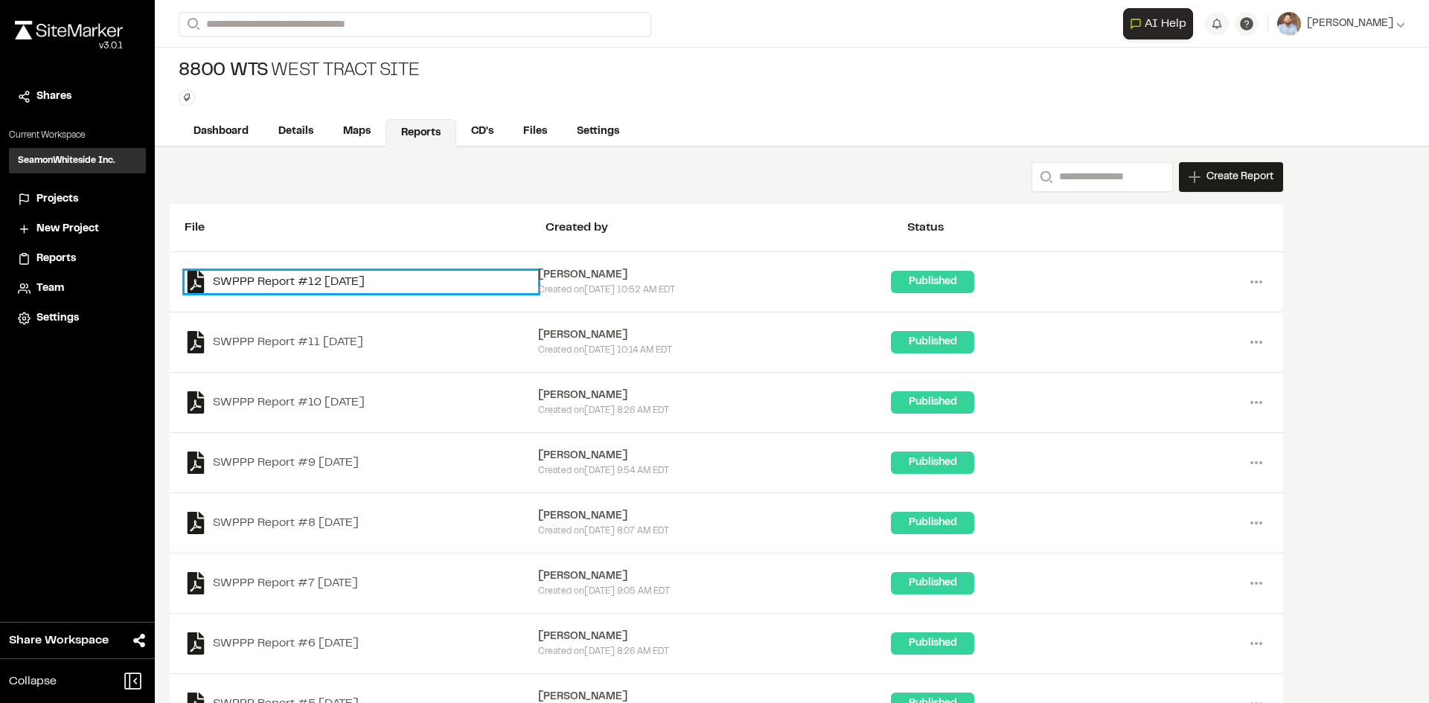
click at [368, 283] on link "SWPPP Report #12 2025-08-22" at bounding box center [361, 282] width 353 height 22
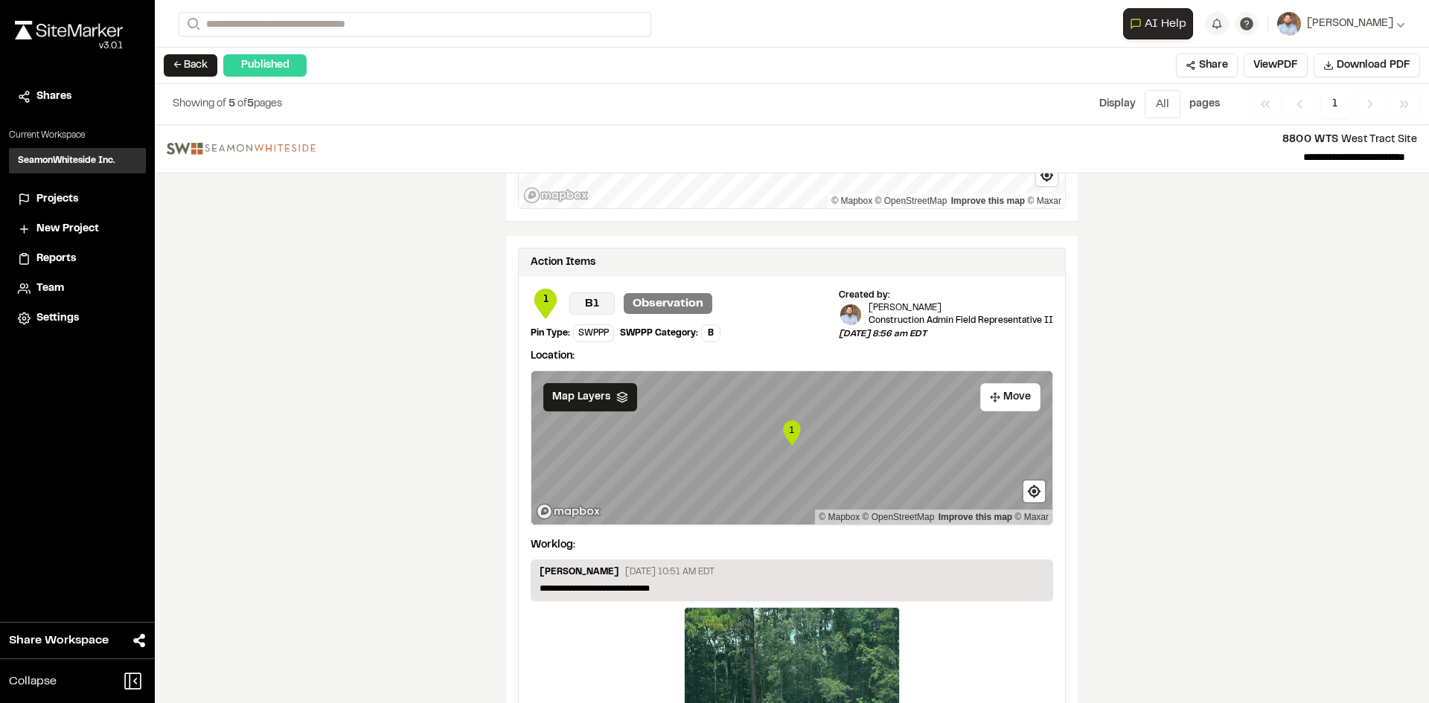
scroll to position [2432, 0]
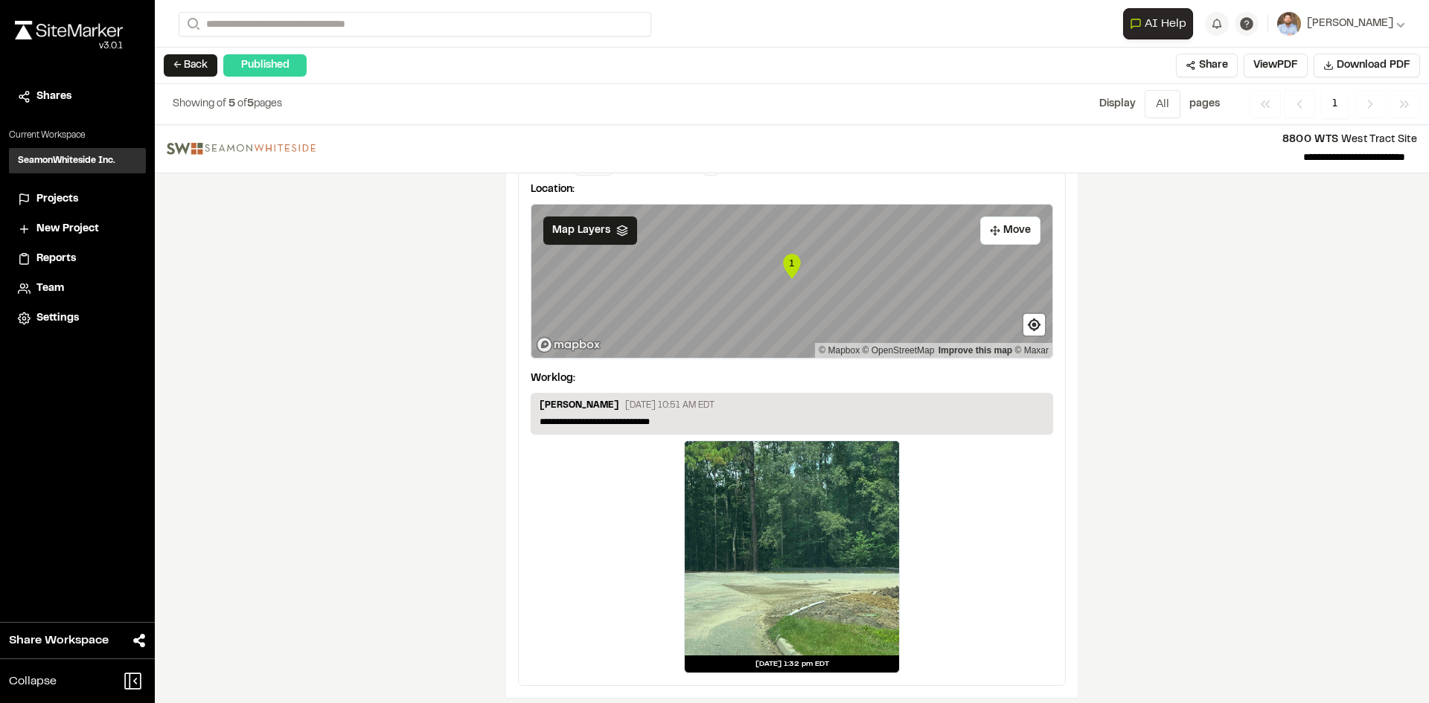
click at [1335, 103] on span "1" at bounding box center [1335, 104] width 28 height 28
click at [191, 61] on button "← Back" at bounding box center [191, 65] width 54 height 22
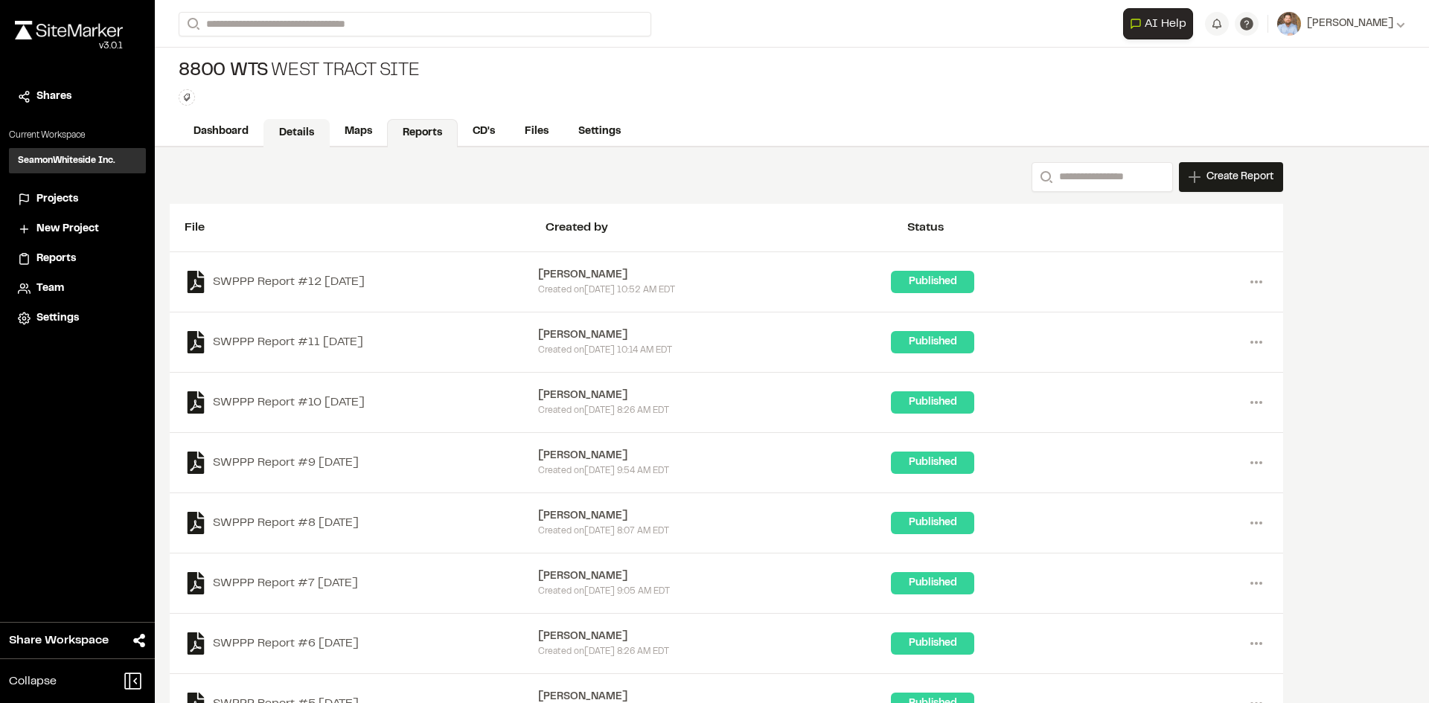
click at [287, 130] on link "Details" at bounding box center [296, 133] width 66 height 28
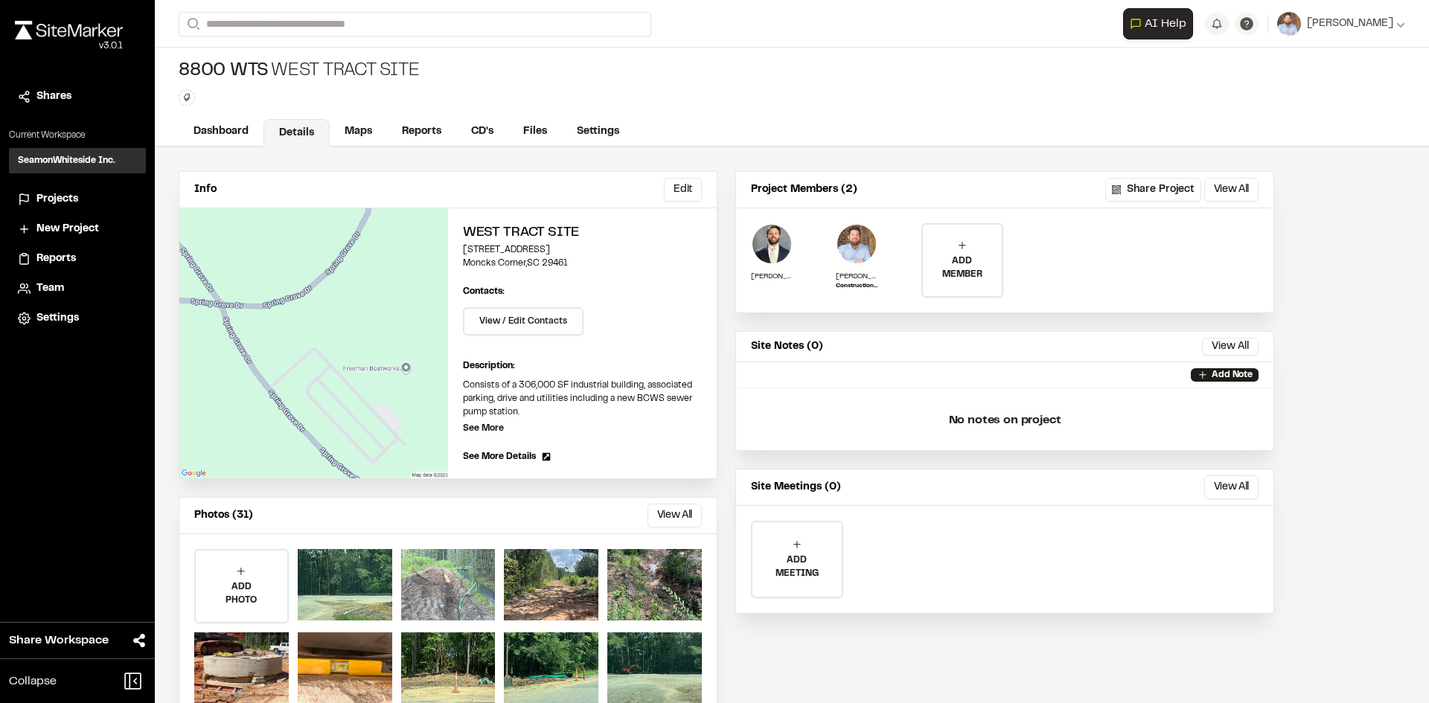
click at [425, 590] on div at bounding box center [448, 584] width 95 height 71
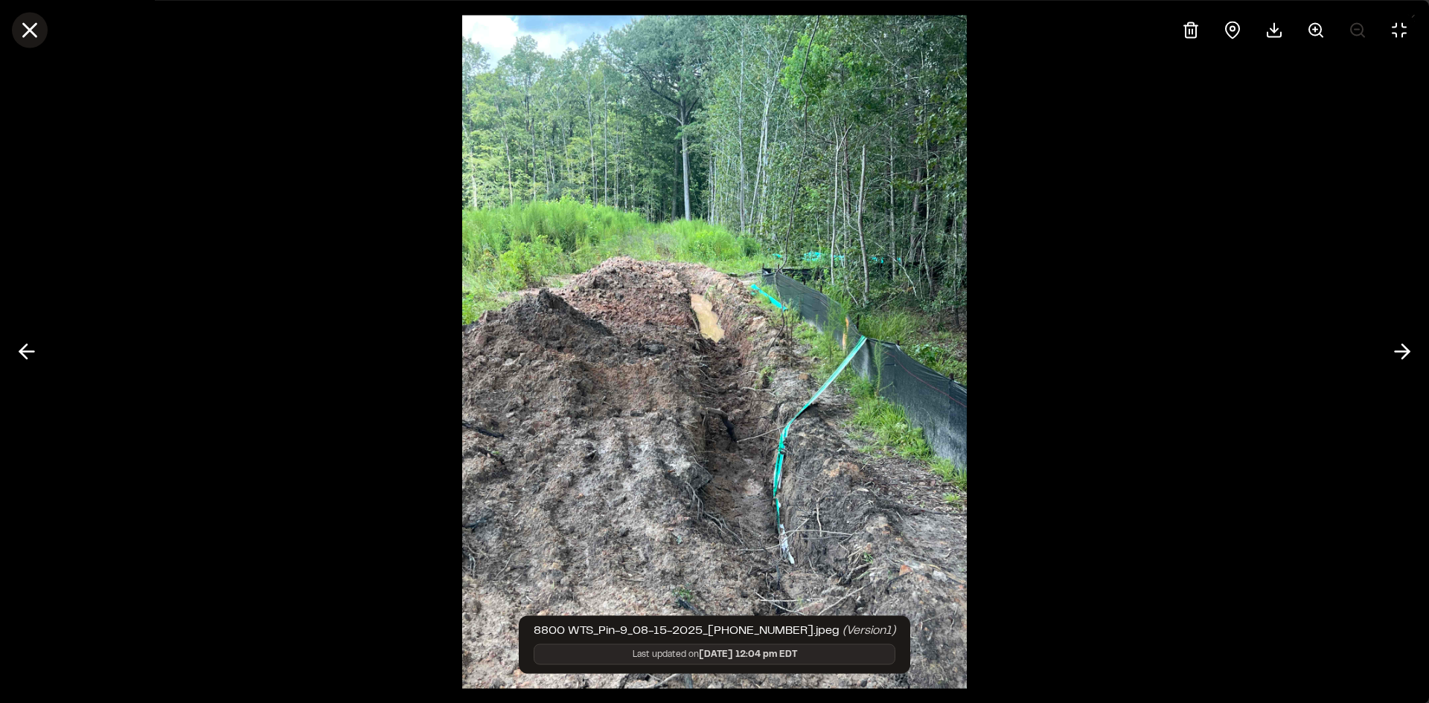
click at [30, 25] on icon at bounding box center [29, 29] width 25 height 25
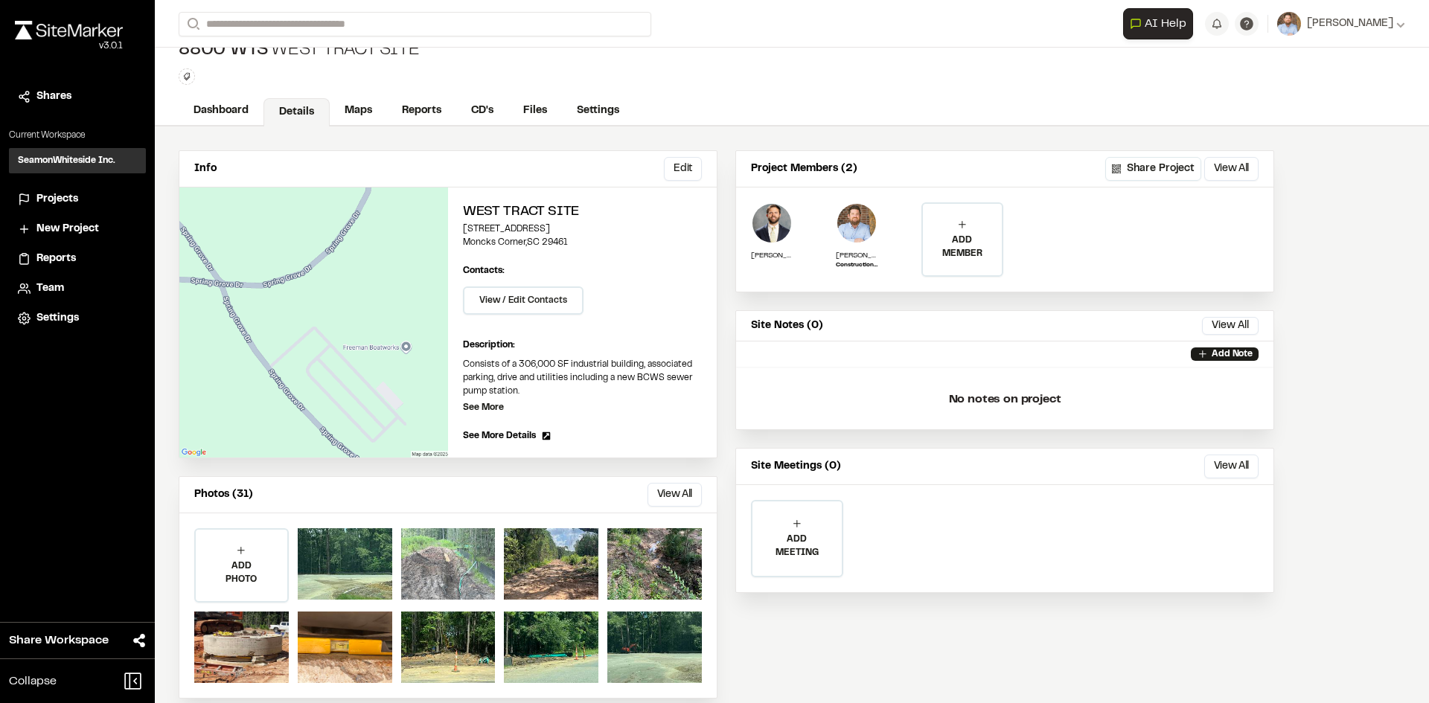
scroll to position [40, 0]
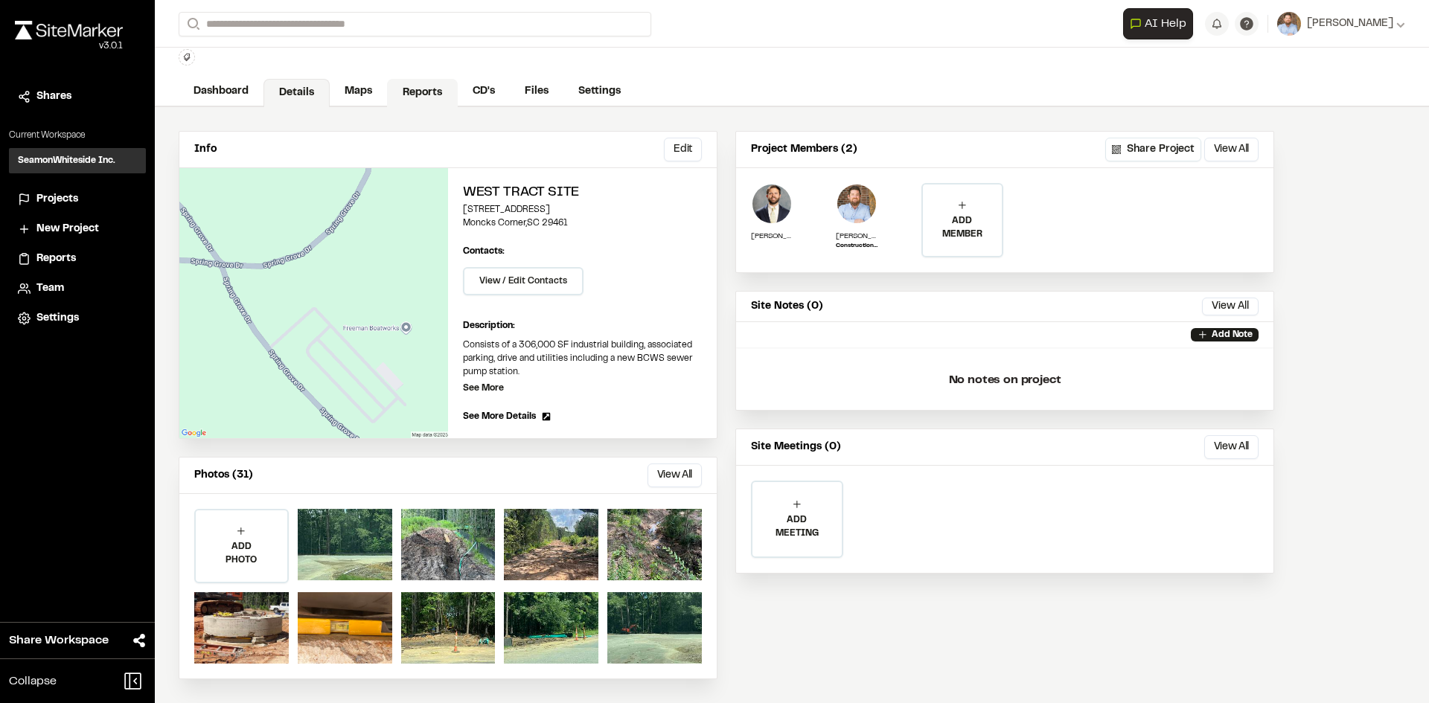
click at [429, 85] on link "Reports" at bounding box center [422, 93] width 71 height 28
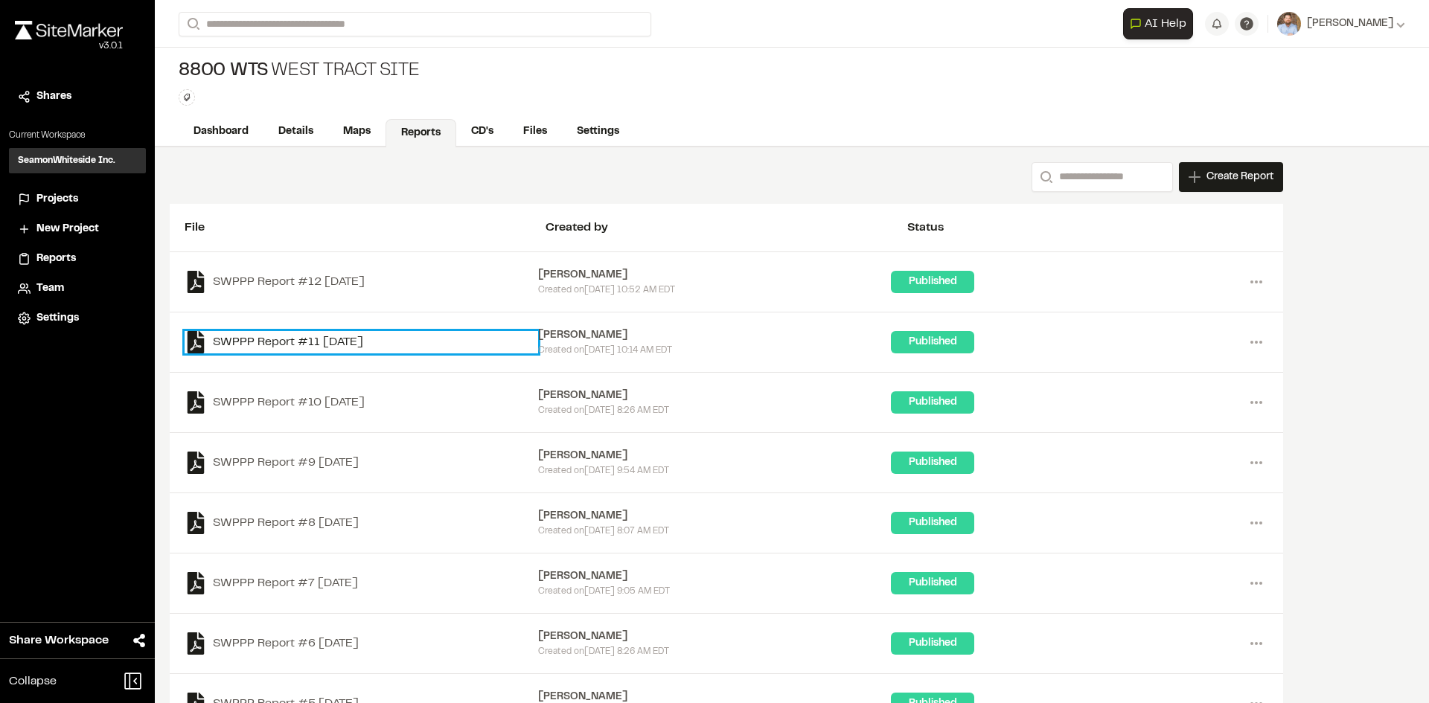
click at [336, 342] on link "SWPPP Report #11 2025-08-15" at bounding box center [361, 342] width 353 height 22
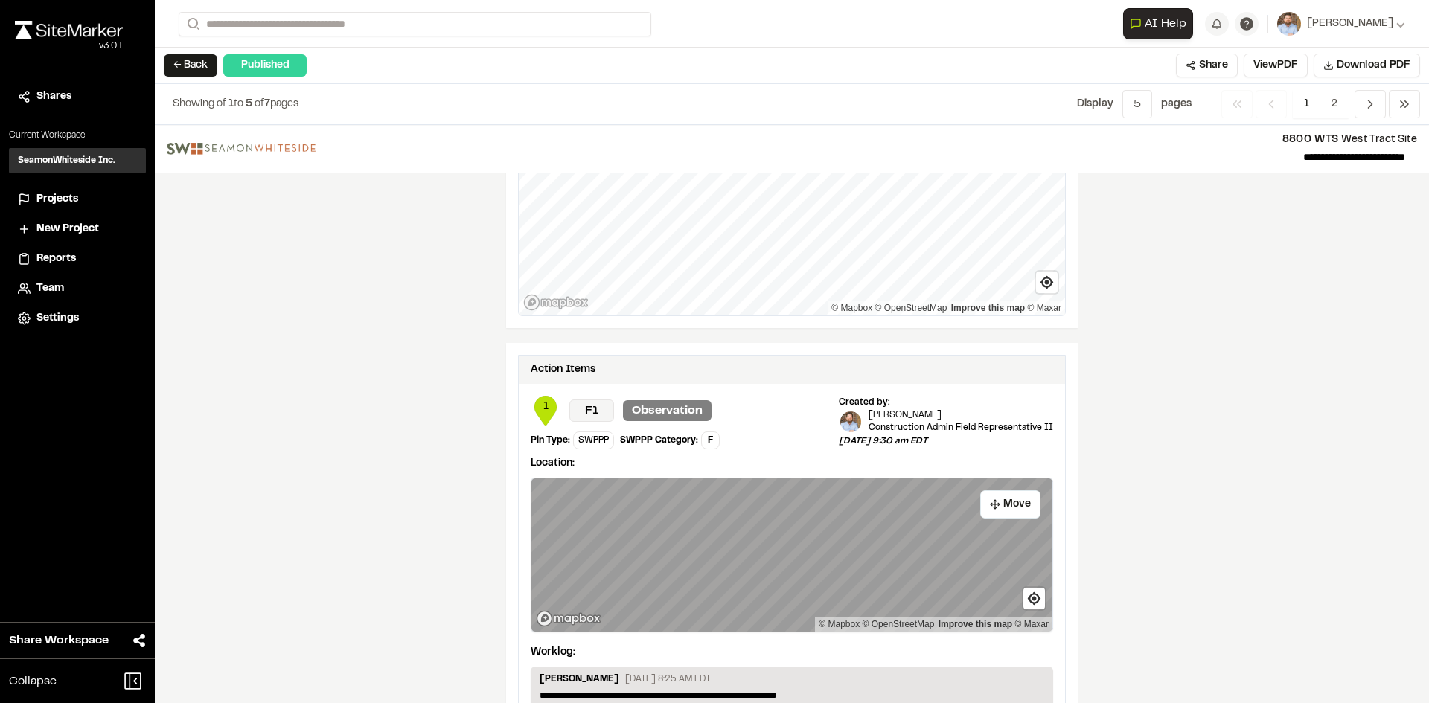
scroll to position [2432, 0]
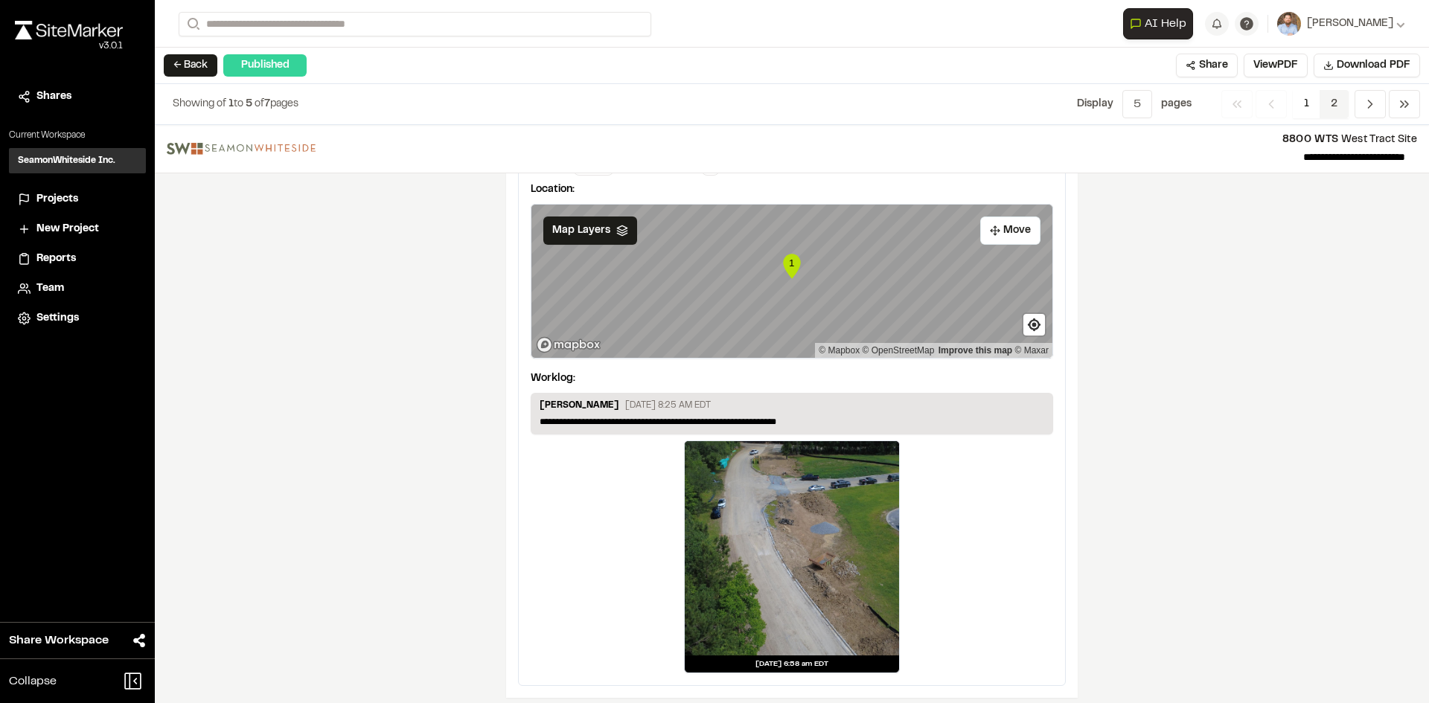
click at [1337, 98] on span "2" at bounding box center [1333, 104] width 29 height 28
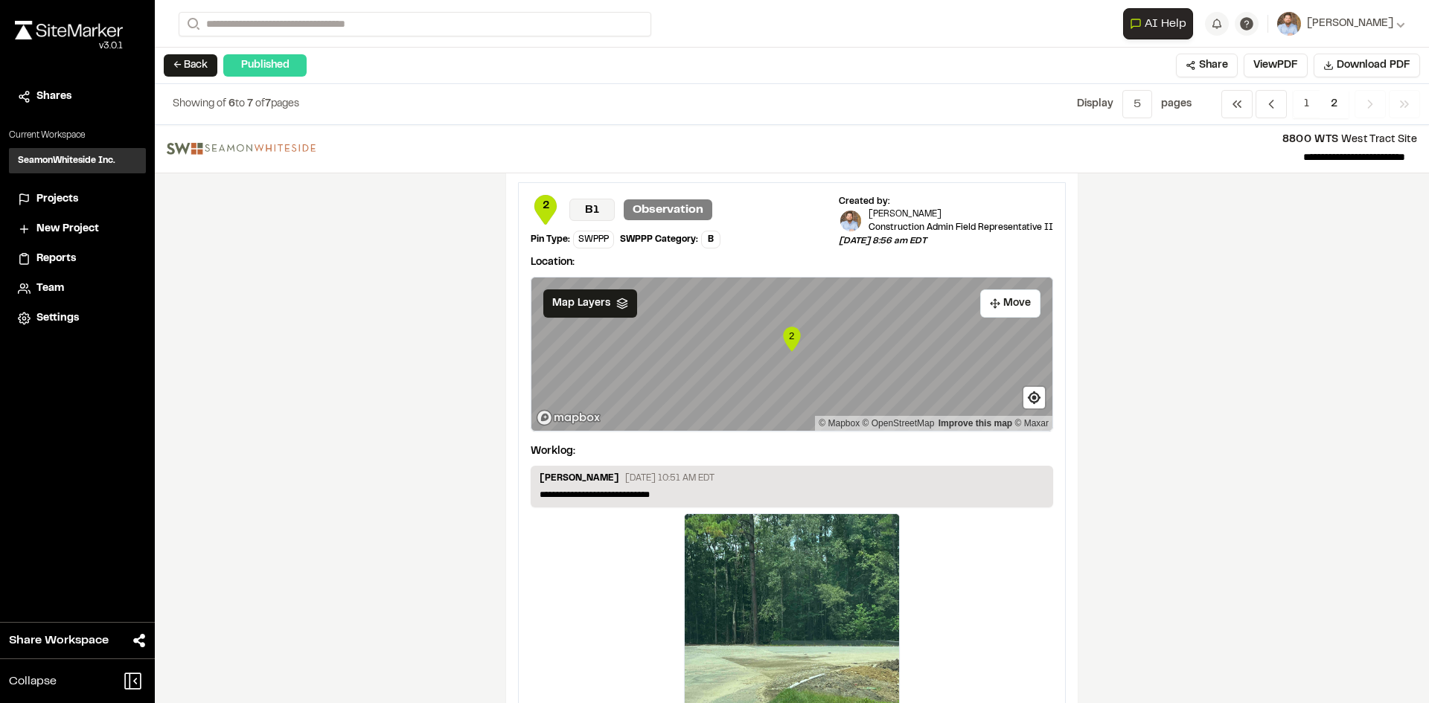
scroll to position [0, 0]
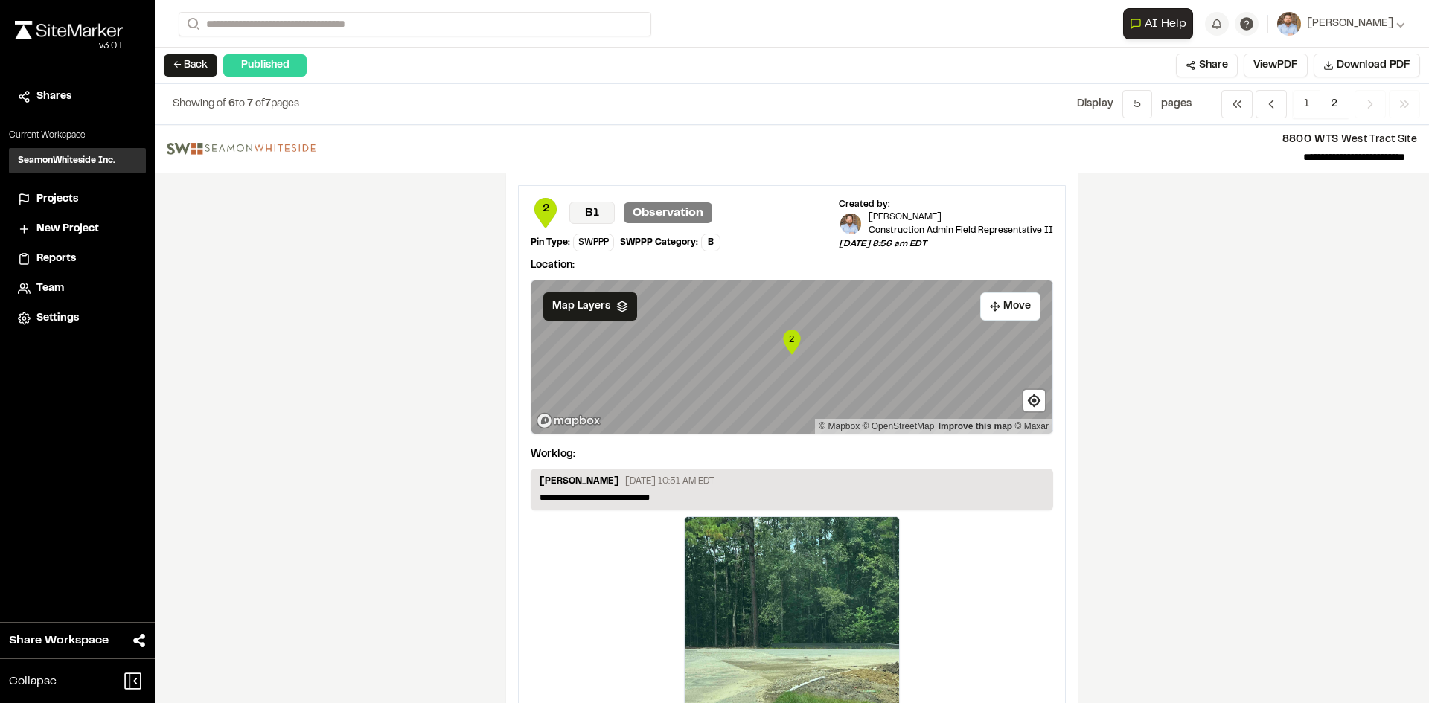
click at [68, 201] on span "Projects" at bounding box center [57, 199] width 42 height 16
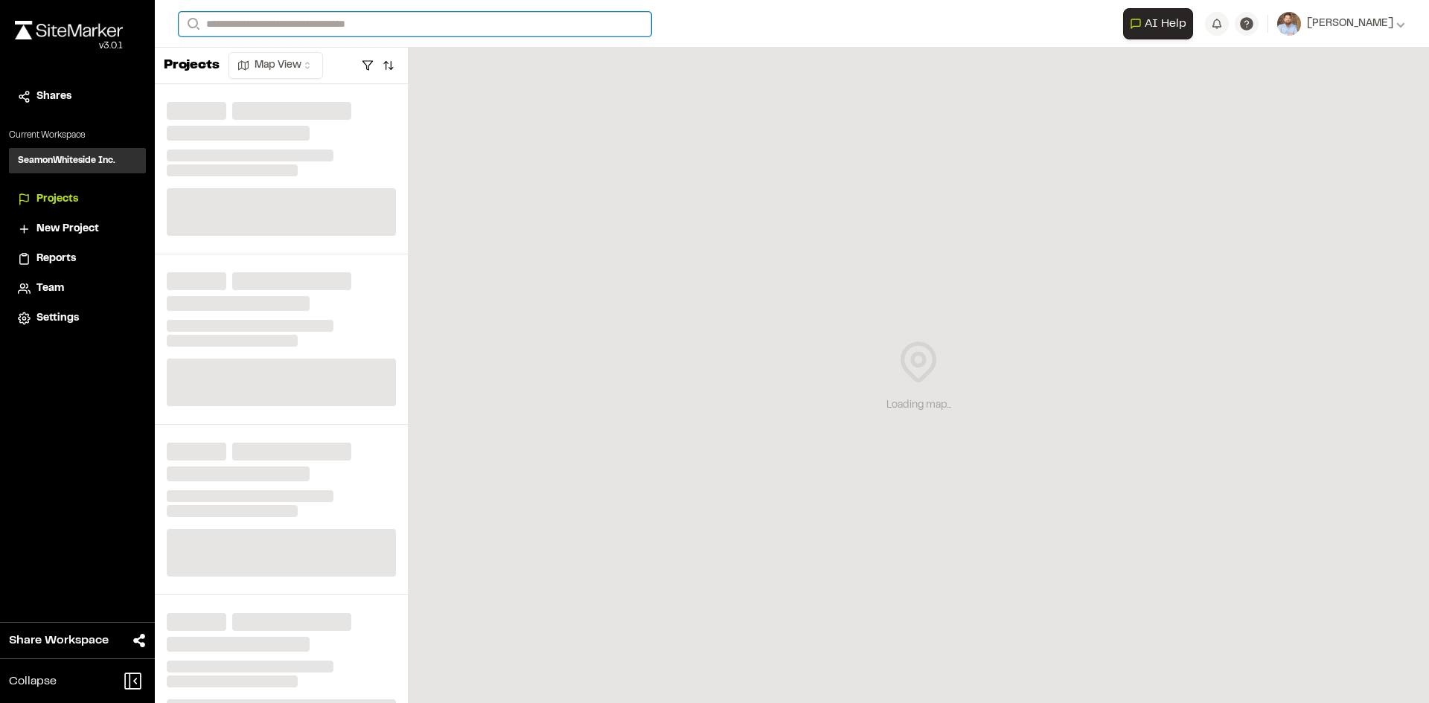
click at [222, 22] on input "Search" at bounding box center [415, 24] width 473 height 25
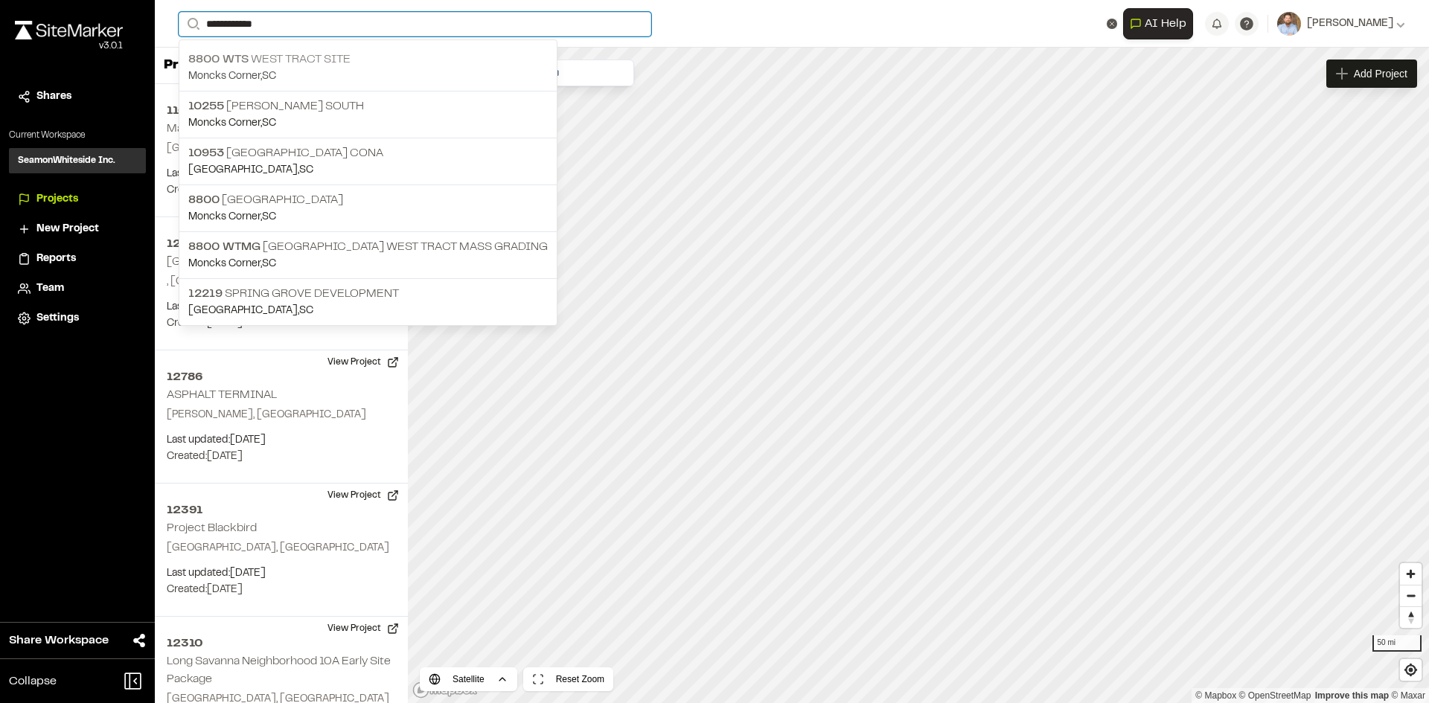
type input "**********"
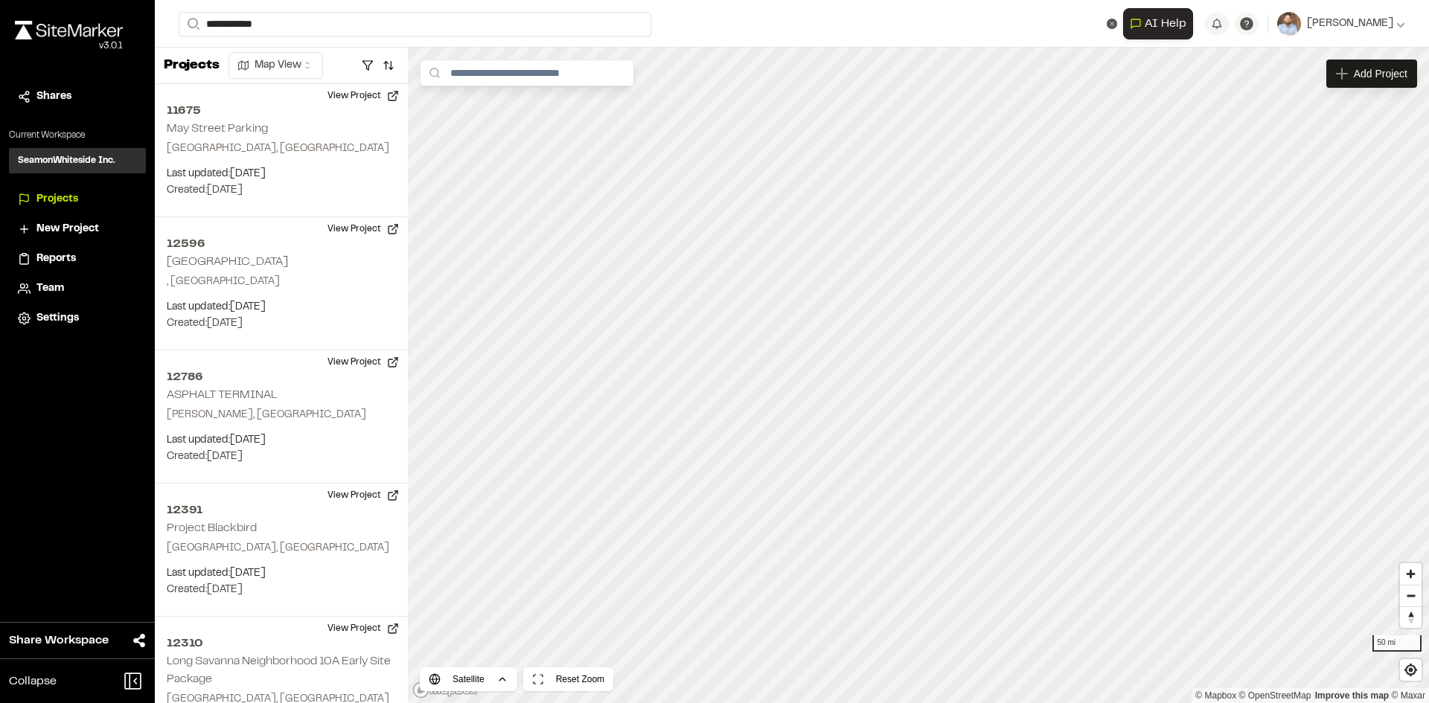
click at [292, 59] on p "8800 WTS West Tract Site" at bounding box center [367, 60] width 359 height 18
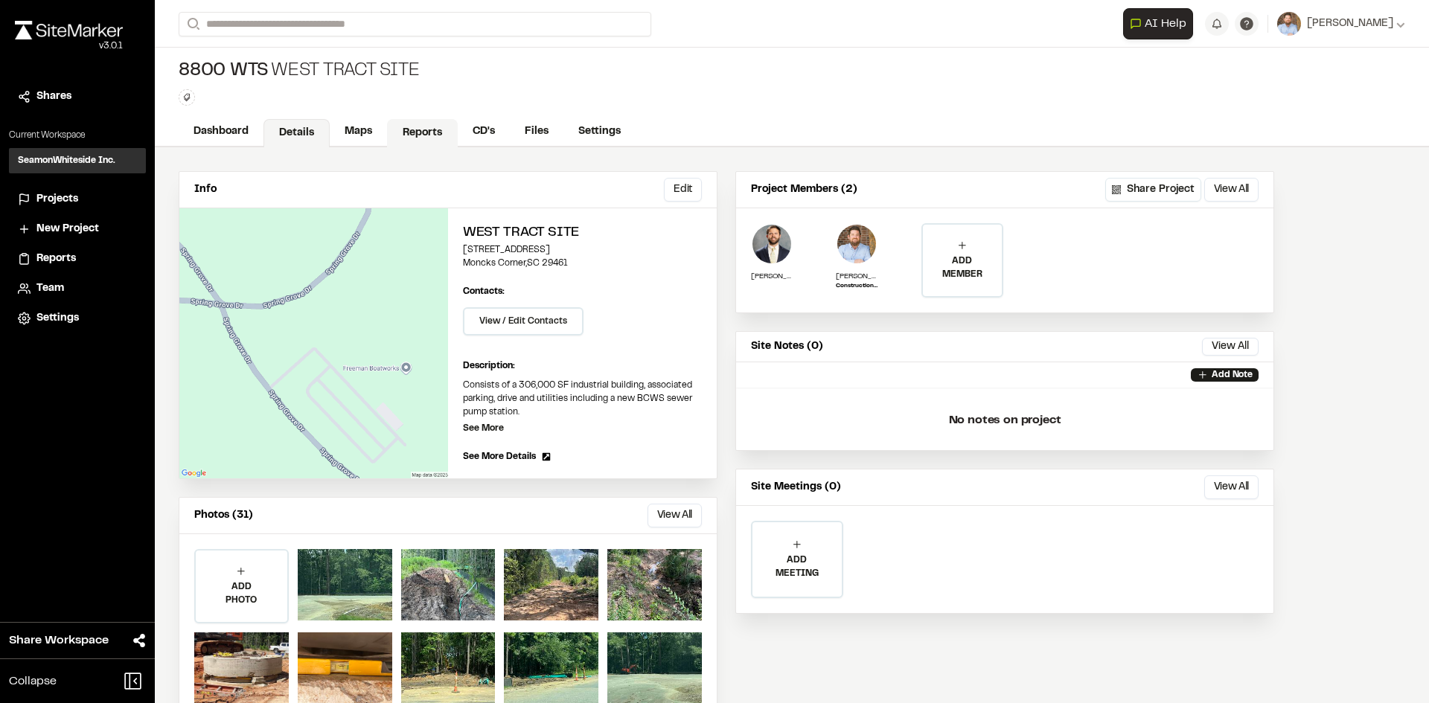
click at [432, 136] on link "Reports" at bounding box center [422, 133] width 71 height 28
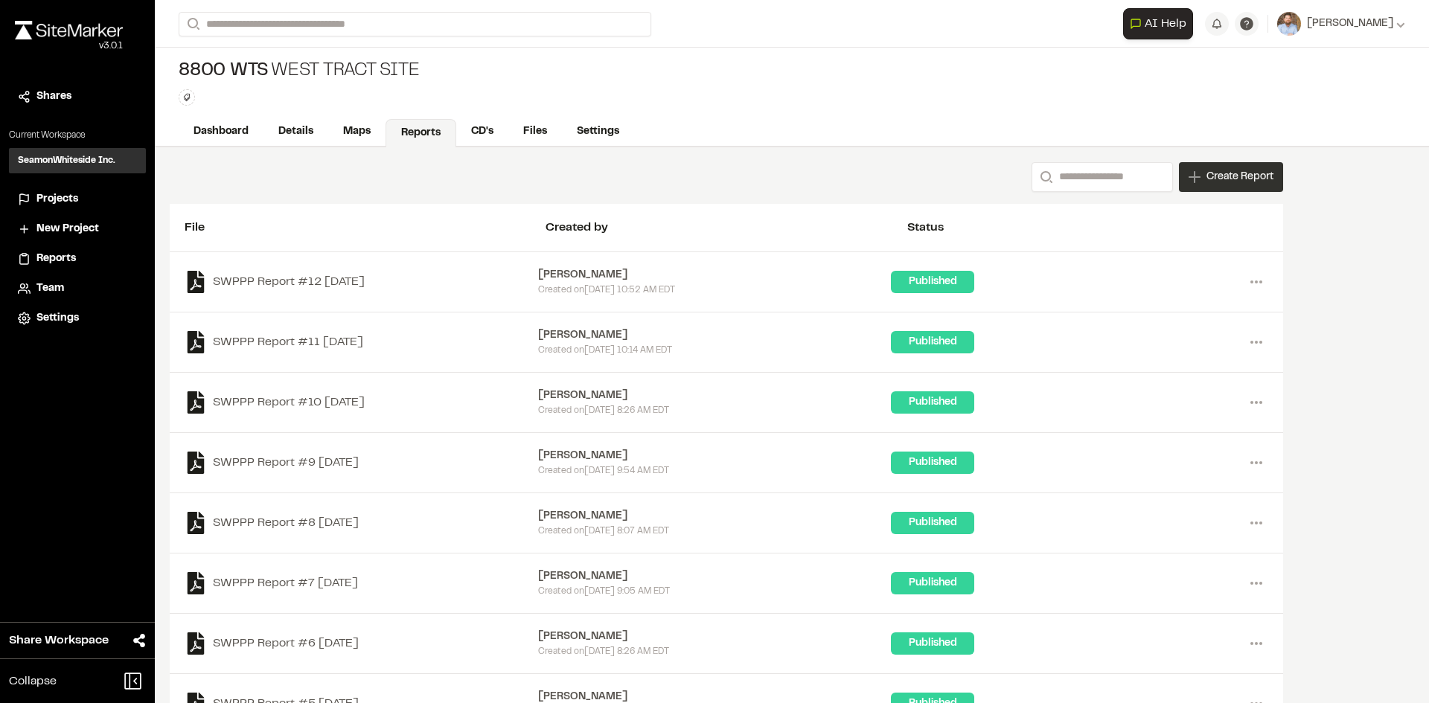
click at [1240, 183] on span "Create Report" at bounding box center [1239, 177] width 67 height 16
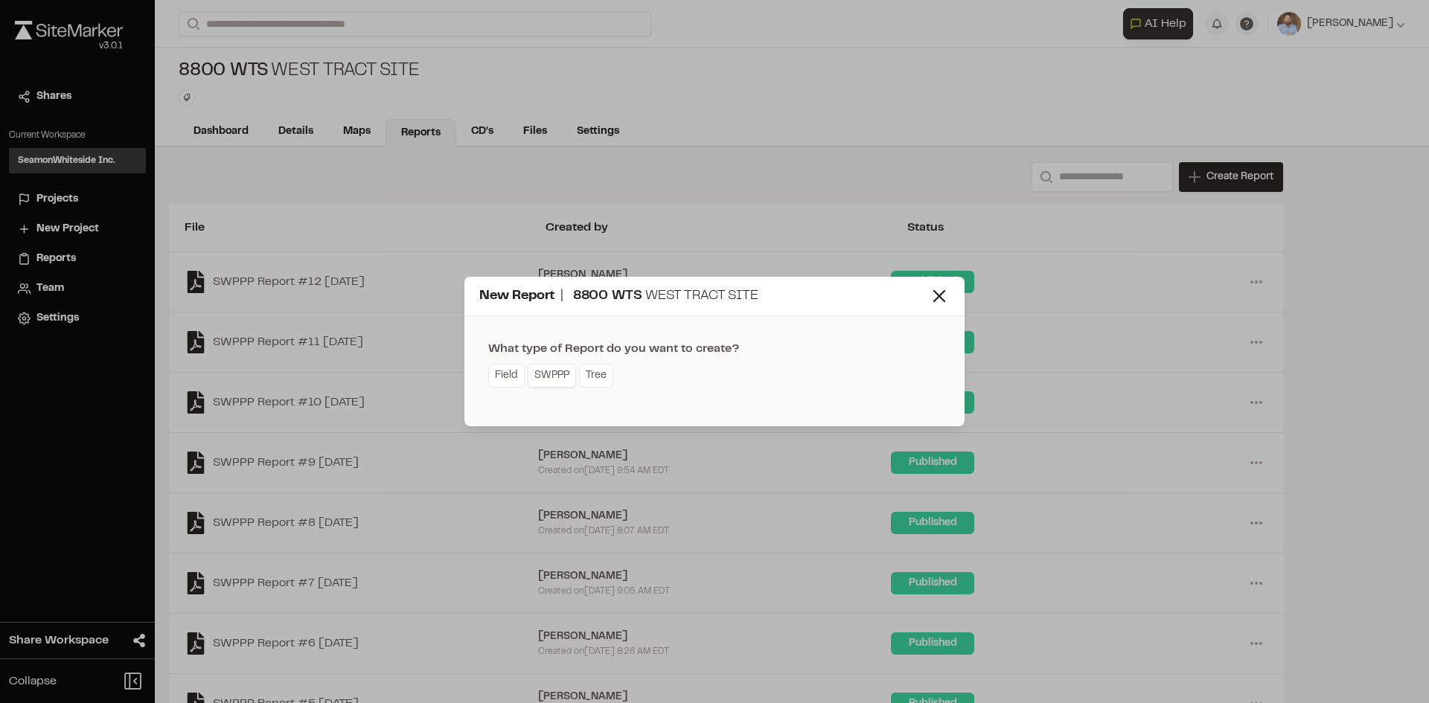
click at [555, 381] on link "SWPPP" at bounding box center [552, 376] width 48 height 24
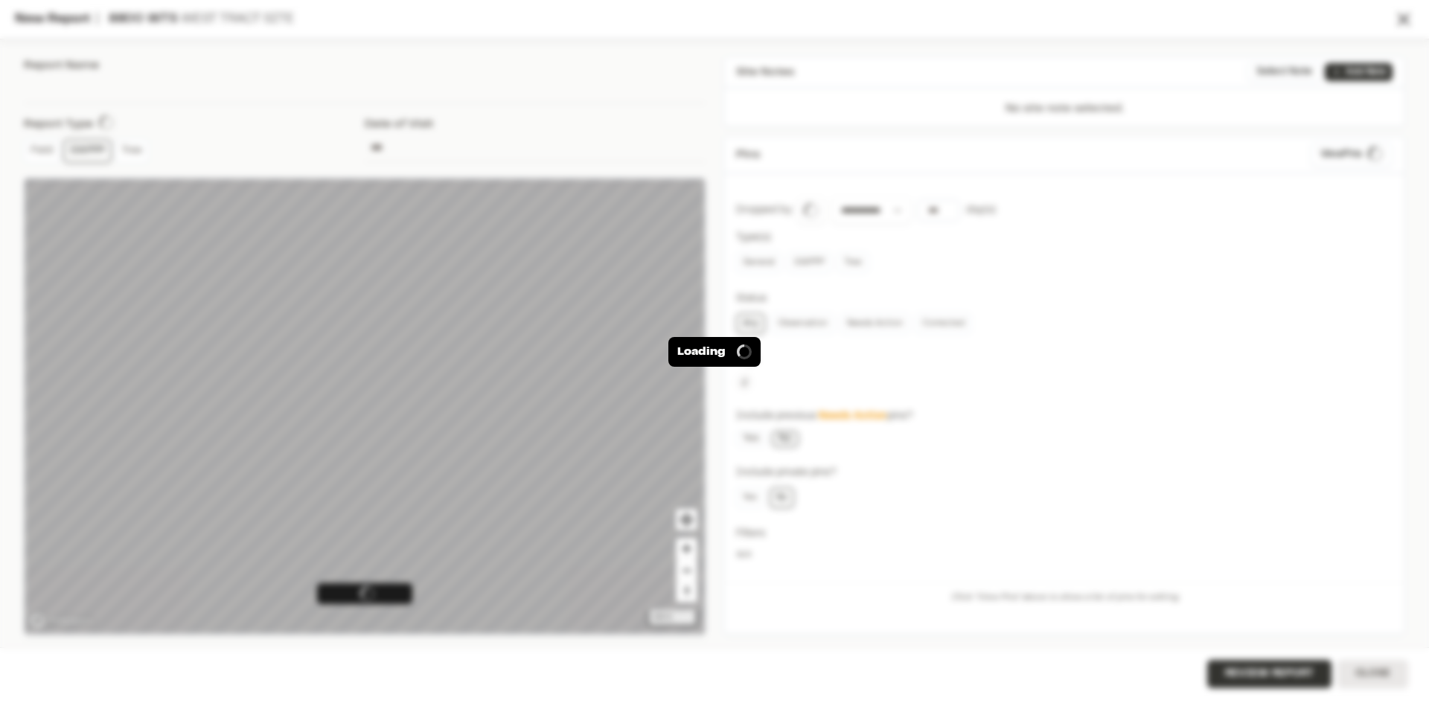
type input "**********"
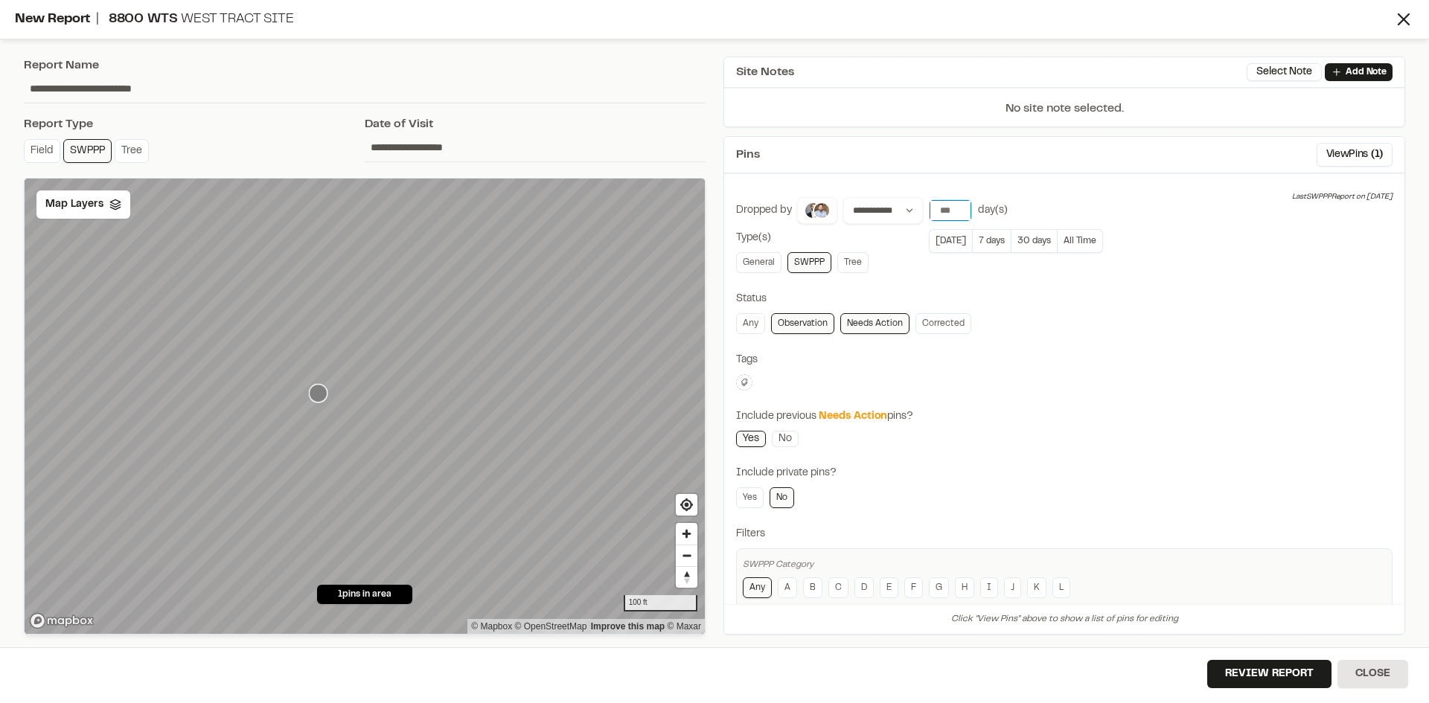
type input "**"
click at [959, 205] on input "**" at bounding box center [950, 210] width 42 height 21
click at [757, 264] on link "General" at bounding box center [758, 262] width 45 height 21
click at [959, 214] on input "*" at bounding box center [950, 210] width 42 height 21
click at [961, 205] on input "**" at bounding box center [950, 210] width 42 height 21
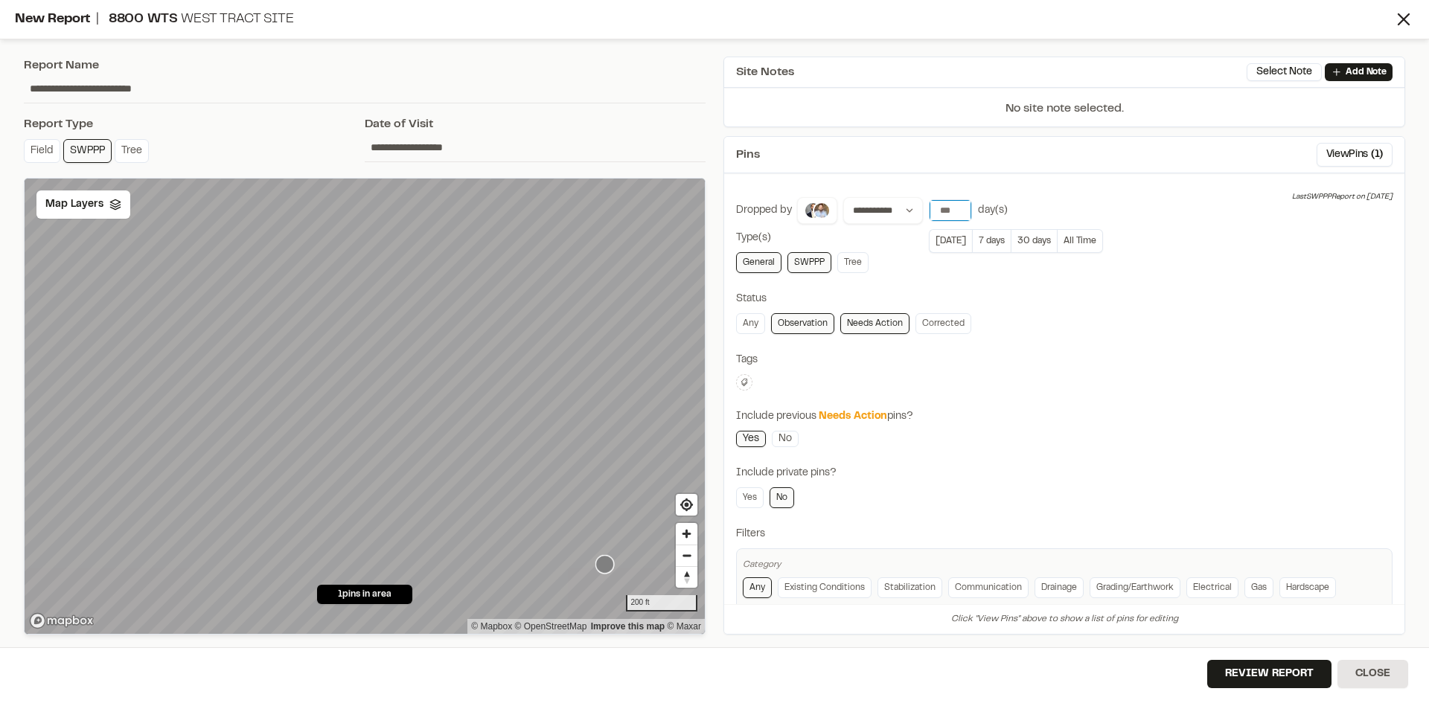
click at [961, 205] on input "**" at bounding box center [950, 210] width 42 height 21
type input "**"
click at [961, 205] on input "**" at bounding box center [950, 210] width 42 height 21
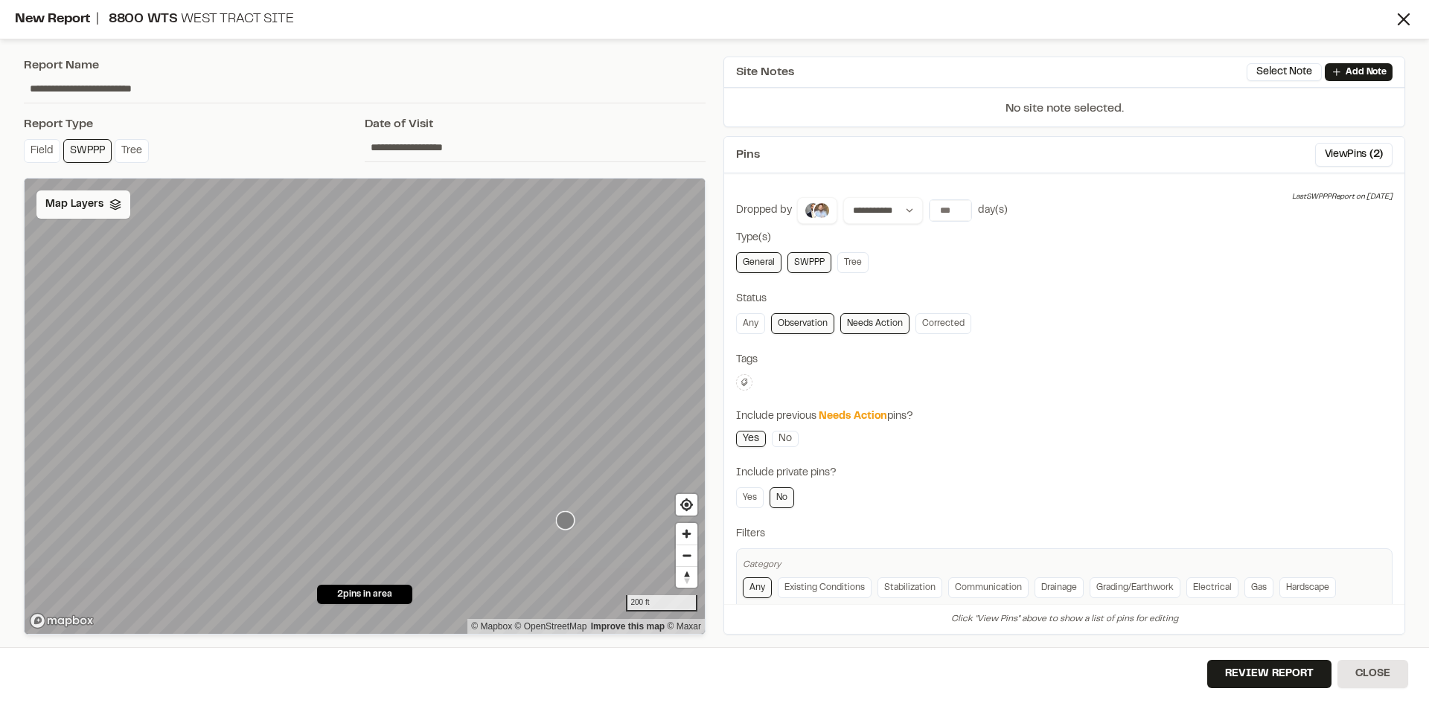
click at [83, 200] on span "Map Layers" at bounding box center [74, 204] width 58 height 16
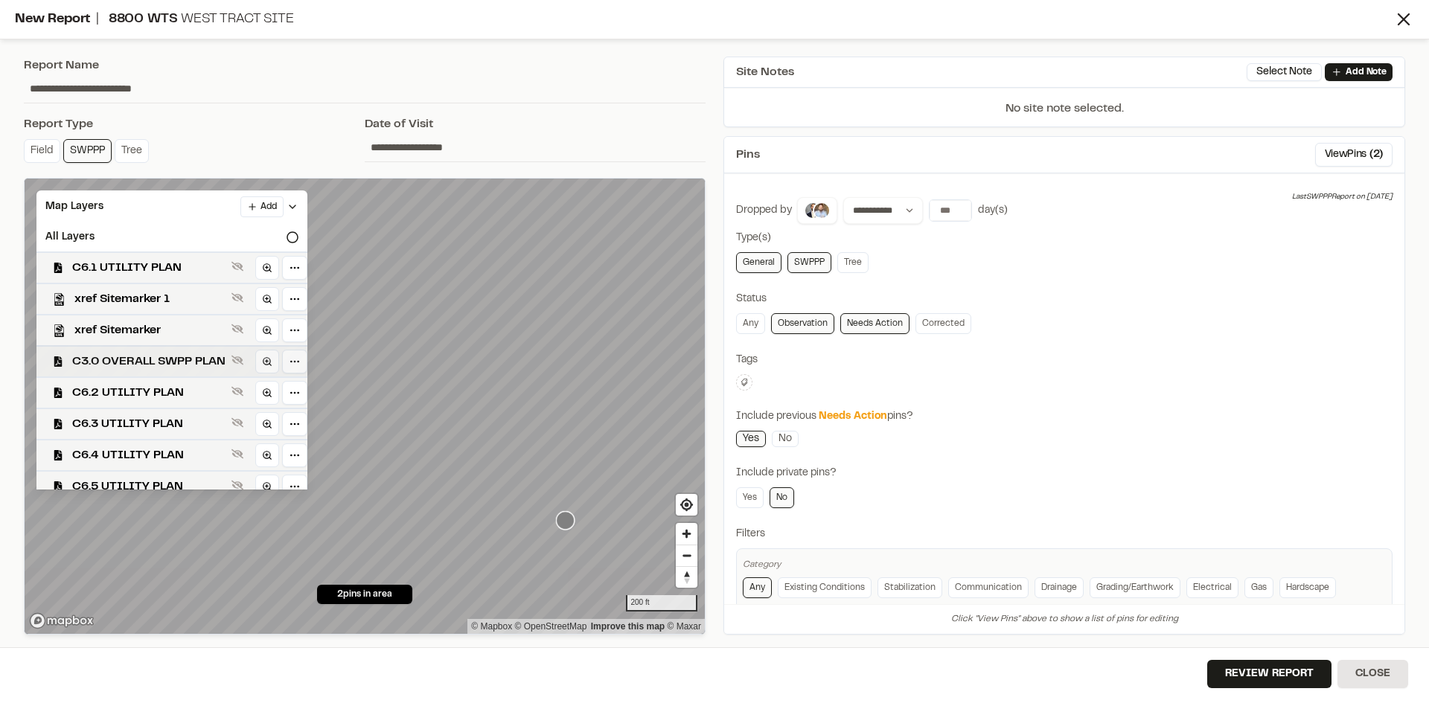
click at [151, 353] on span "C3.0 OVERALL SWPP PLAN" at bounding box center [148, 362] width 153 height 18
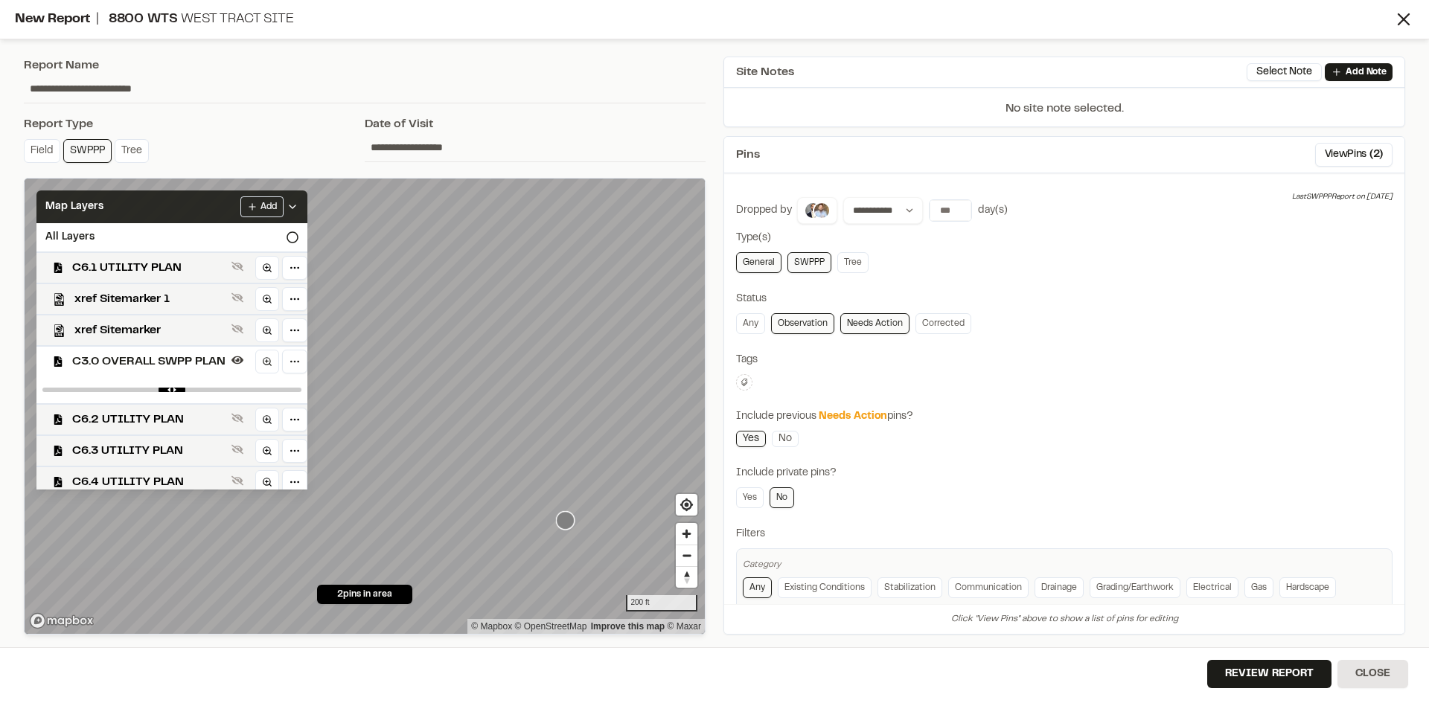
click at [298, 207] on icon at bounding box center [293, 207] width 12 height 12
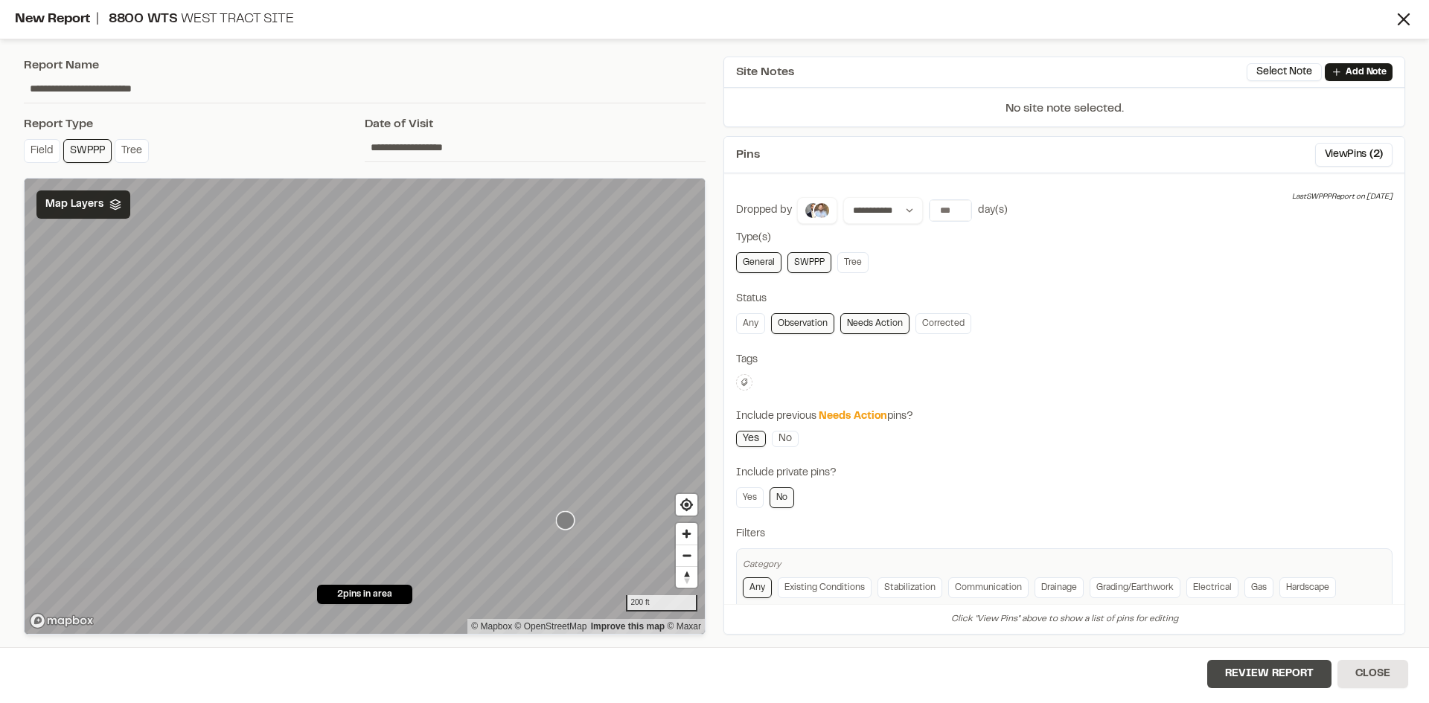
click at [1271, 679] on button "Review Report" at bounding box center [1269, 674] width 124 height 28
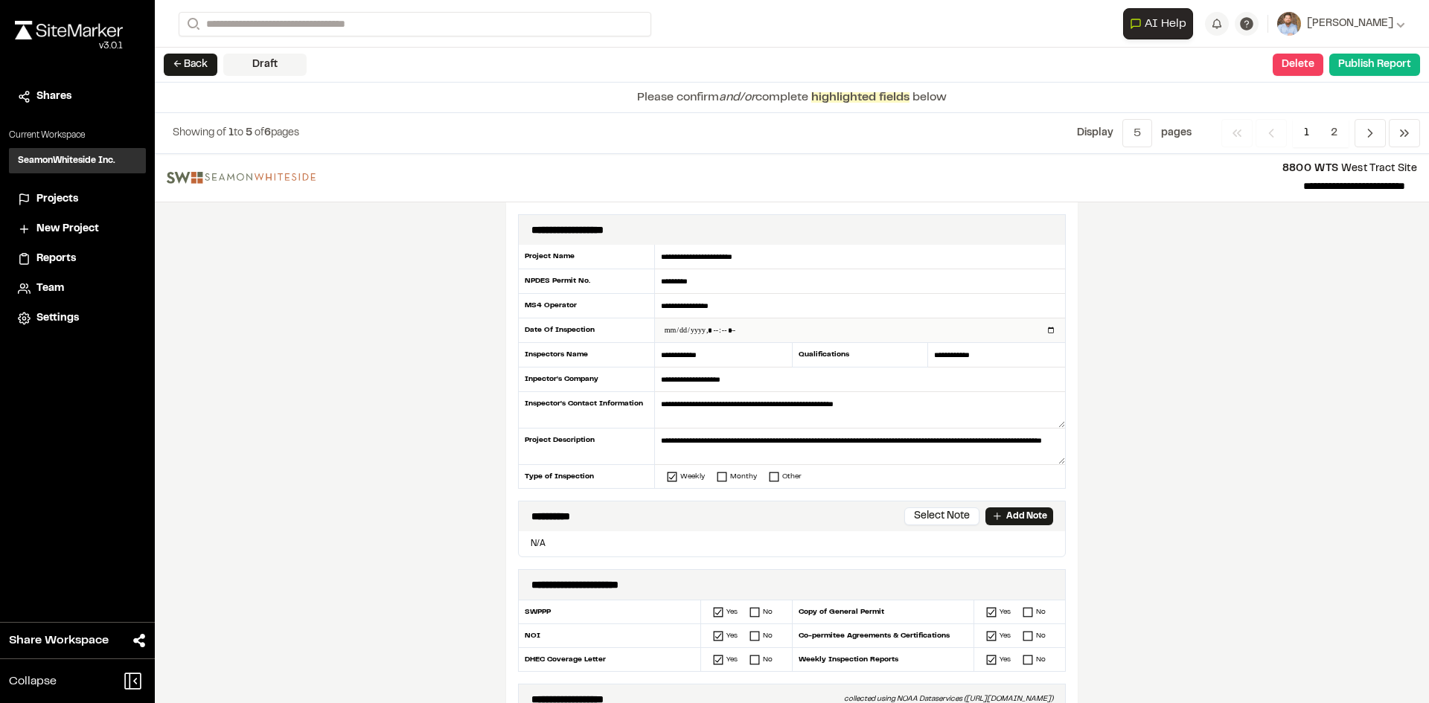
click at [1048, 330] on input "datetime-local" at bounding box center [860, 331] width 410 height 24
click at [437, 412] on div "**********" at bounding box center [792, 428] width 1274 height 549
type input "**********"
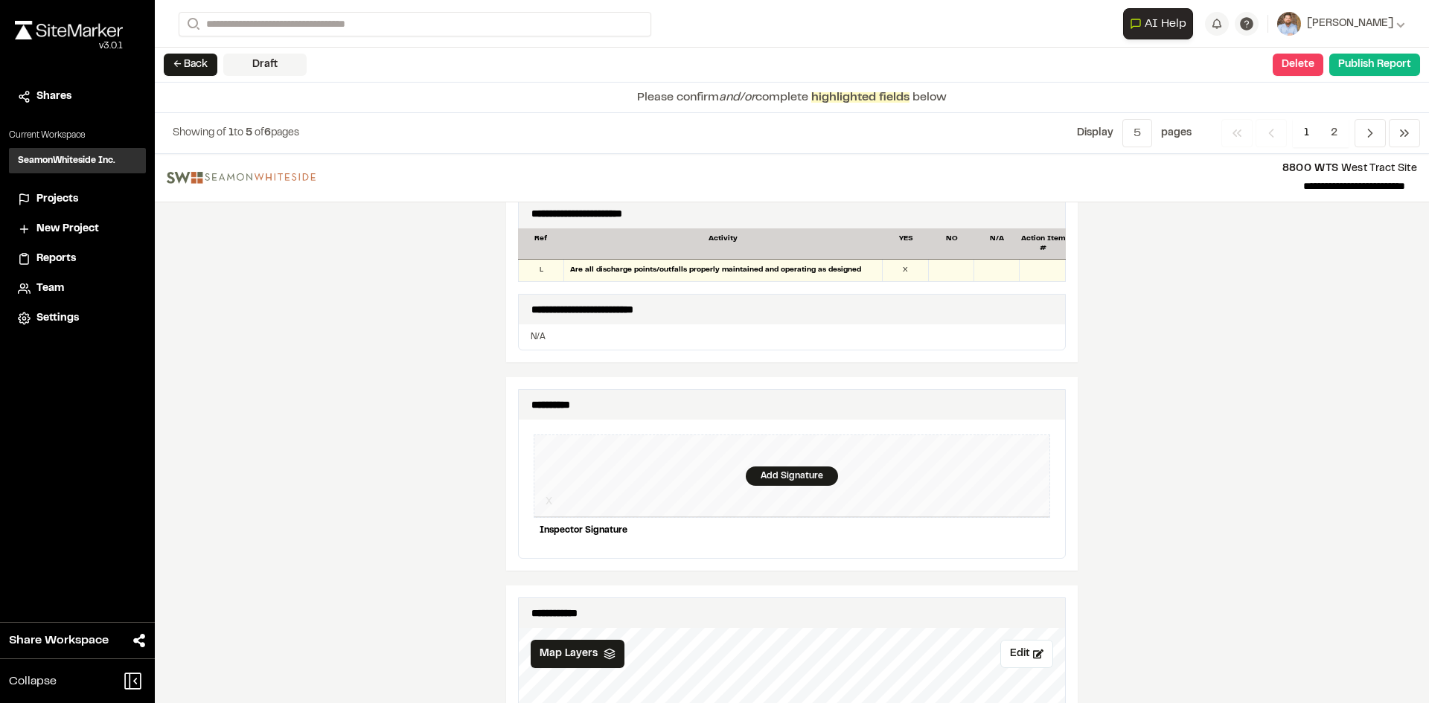
scroll to position [1265, 0]
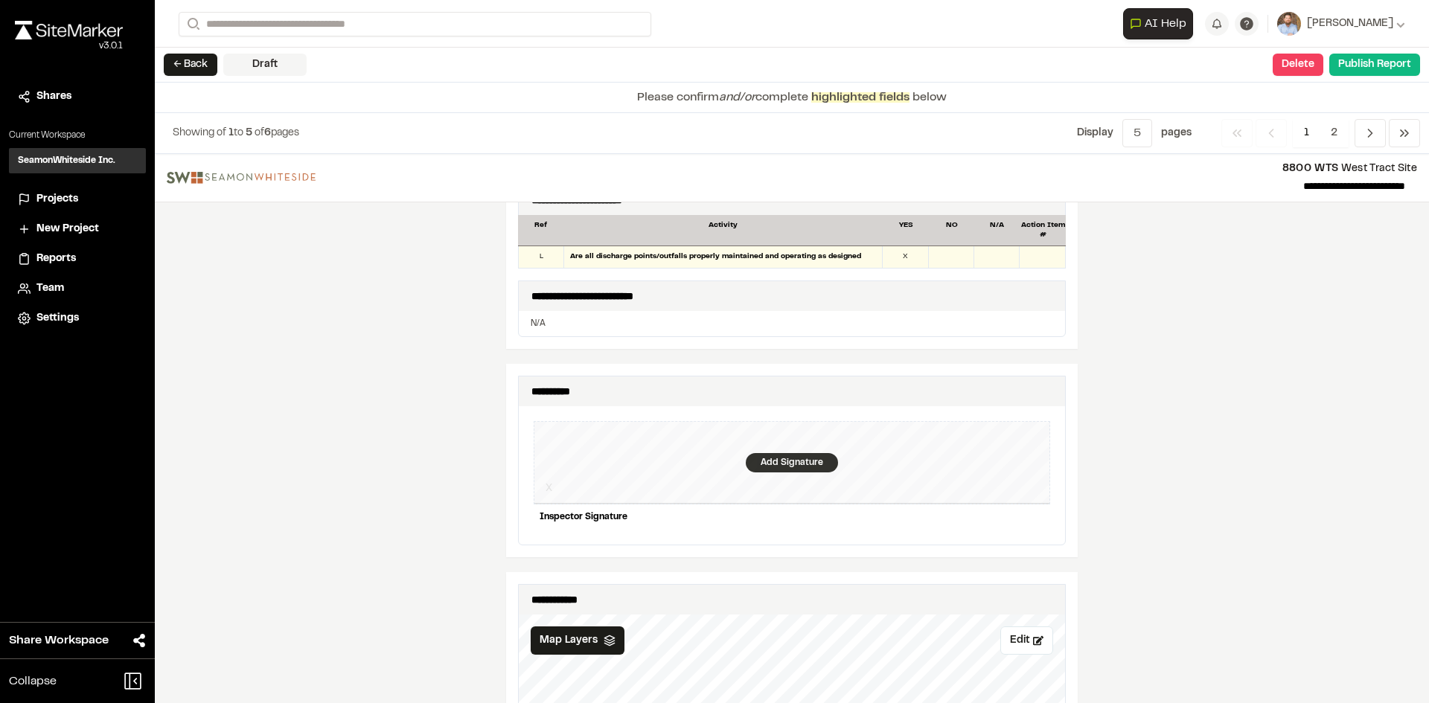
click at [756, 453] on div "Add Signature" at bounding box center [792, 462] width 92 height 19
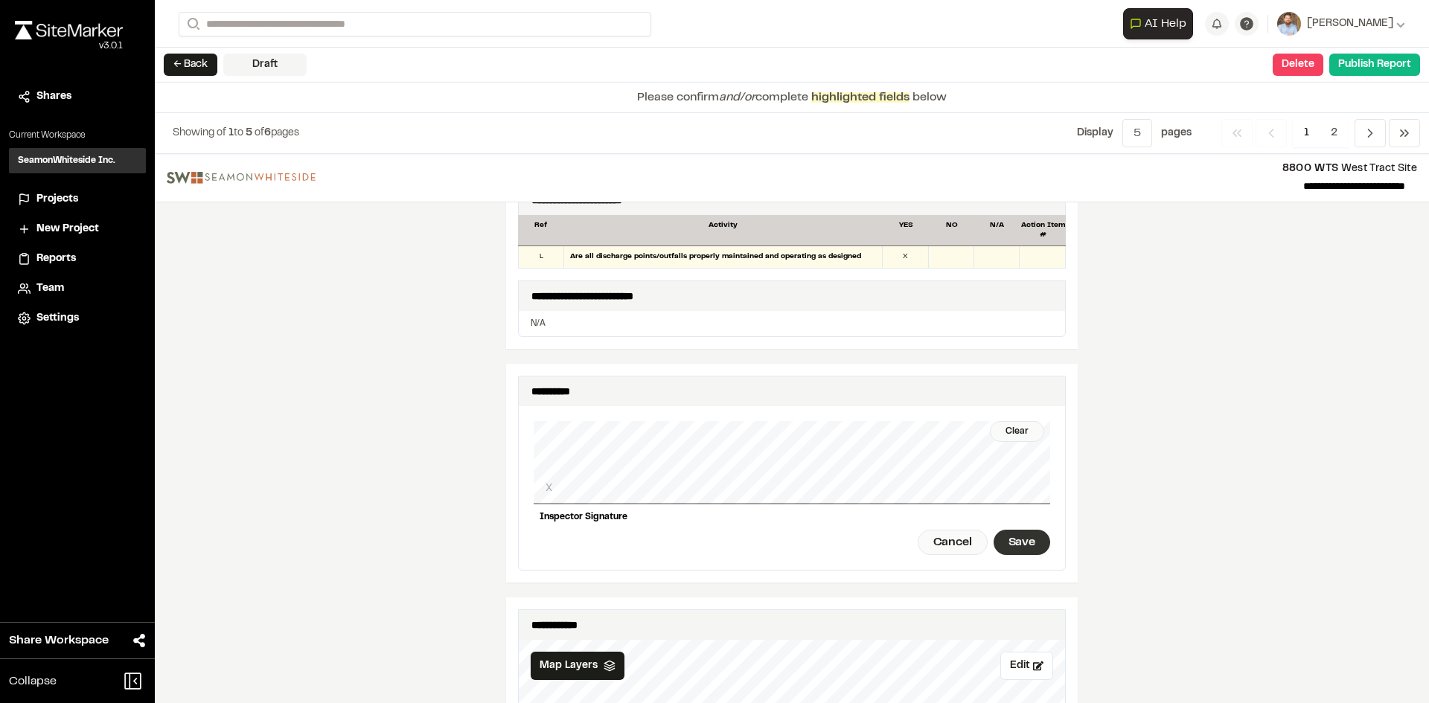
click at [1032, 537] on div "Save" at bounding box center [1021, 542] width 57 height 25
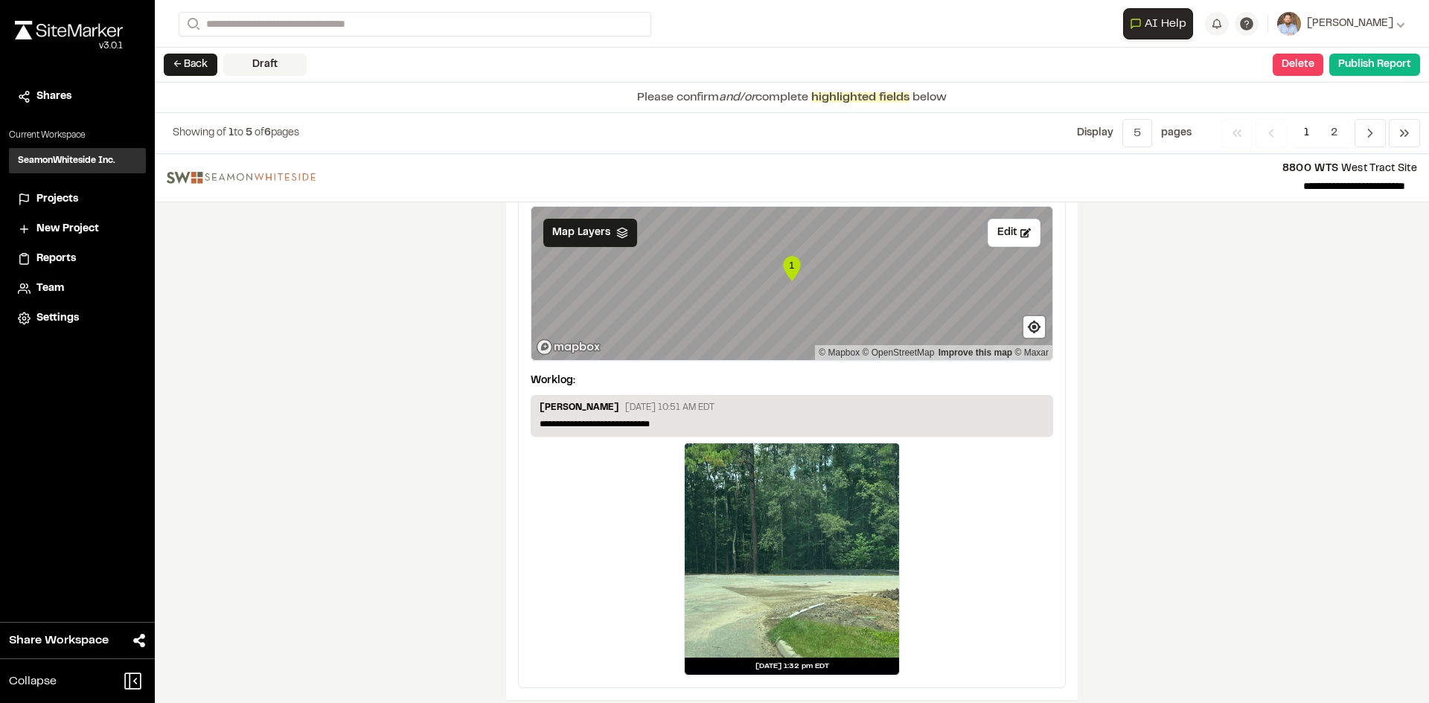
scroll to position [2505, 0]
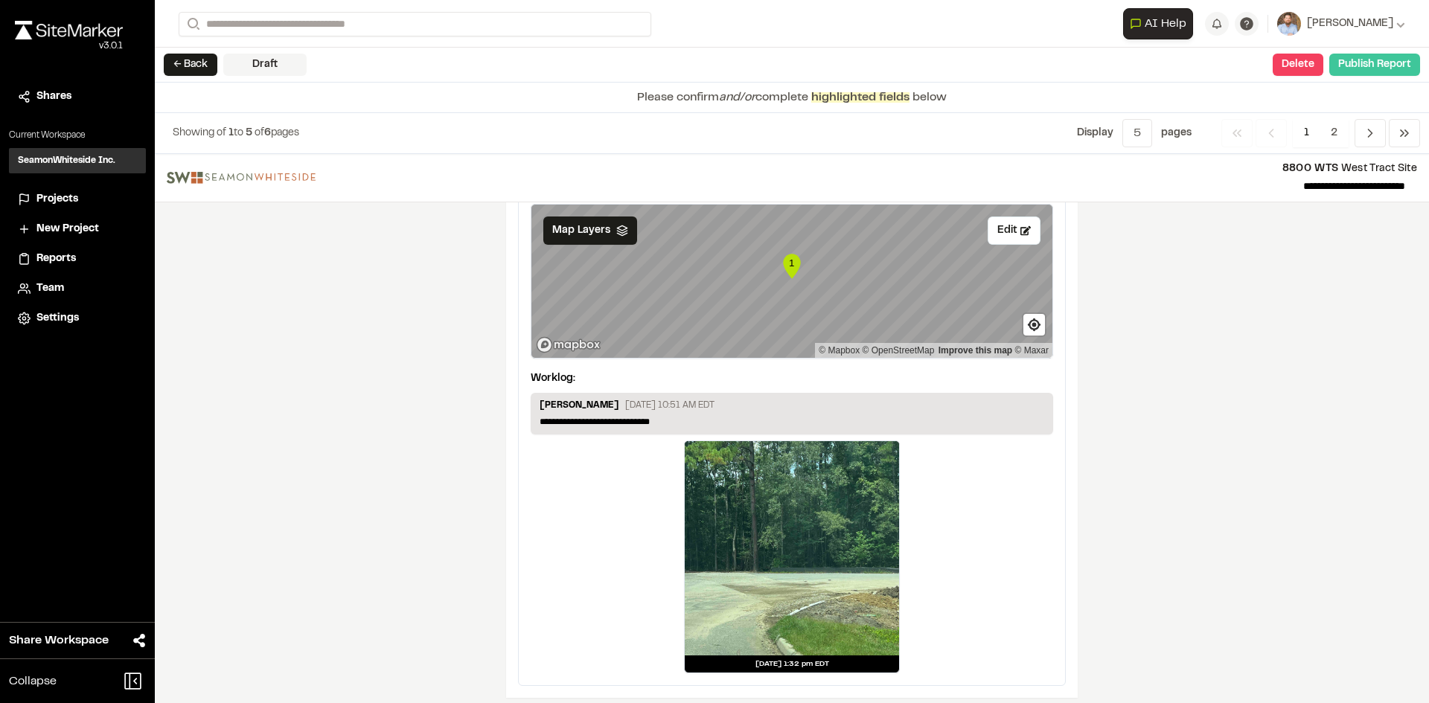
click at [1390, 65] on button "Publish Report" at bounding box center [1374, 65] width 91 height 22
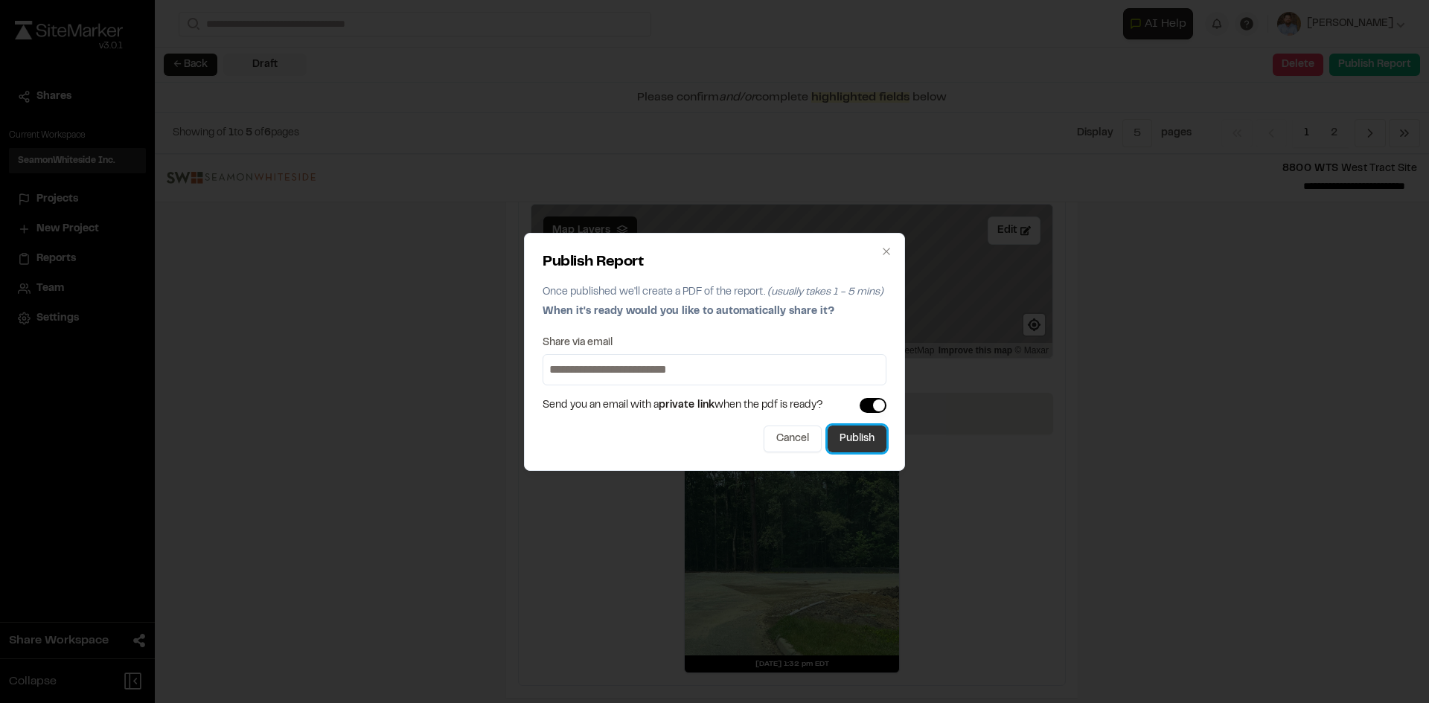
click at [860, 439] on button "Publish" at bounding box center [857, 439] width 59 height 27
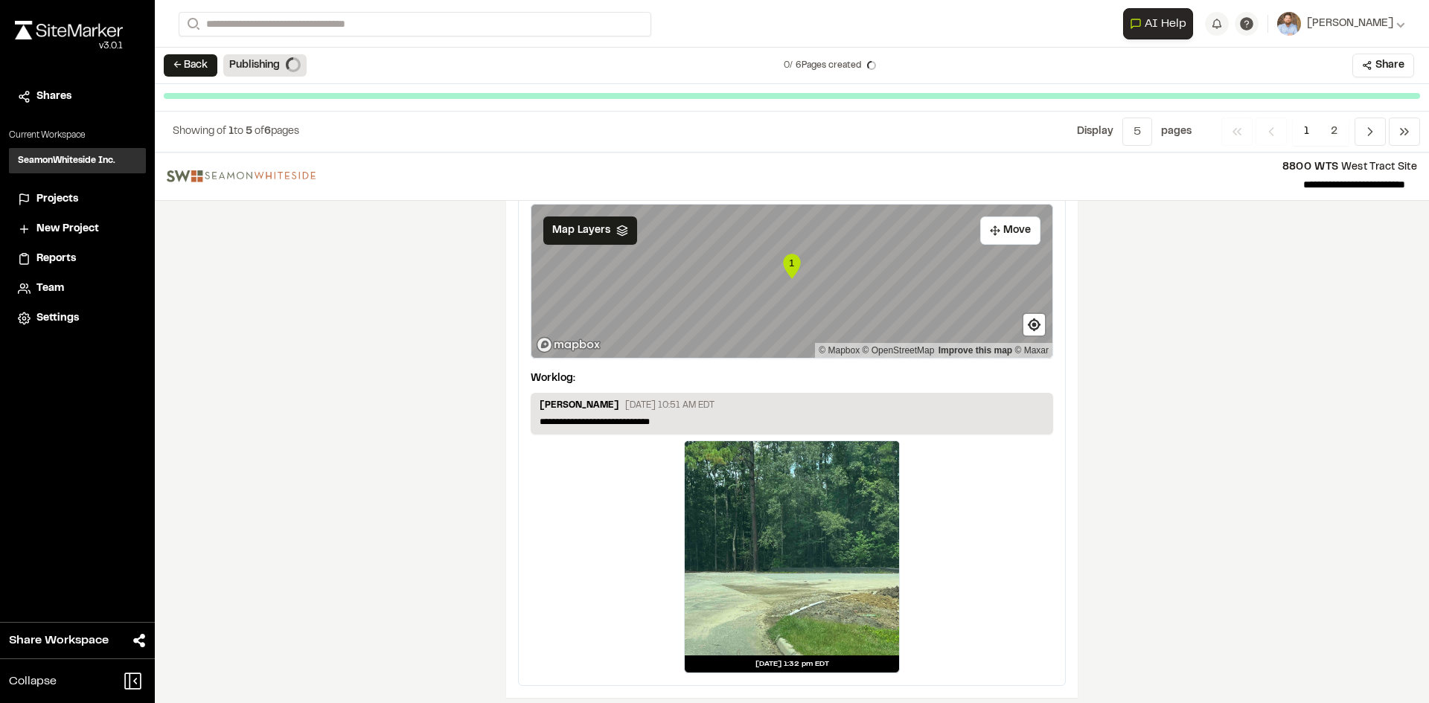
click at [61, 199] on span "Projects" at bounding box center [57, 199] width 42 height 16
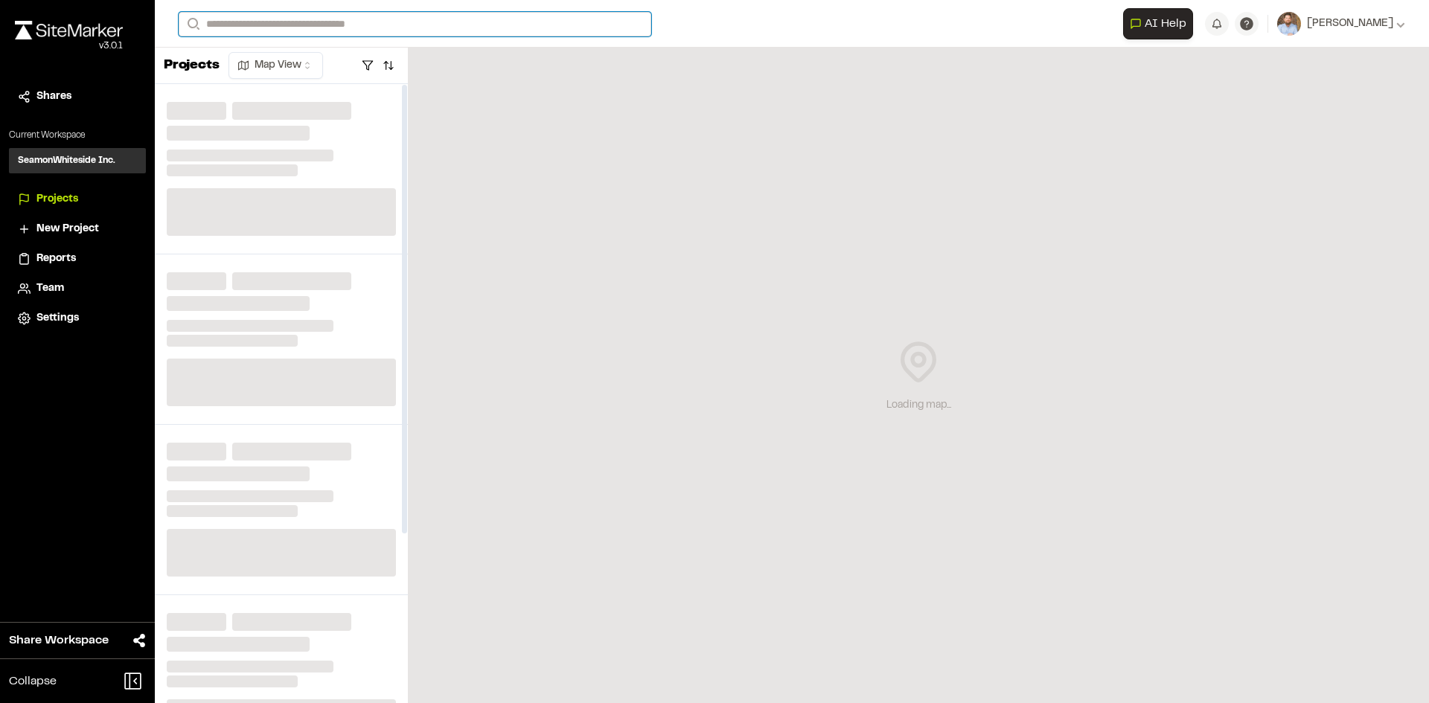
click at [265, 28] on input "Search" at bounding box center [415, 24] width 473 height 25
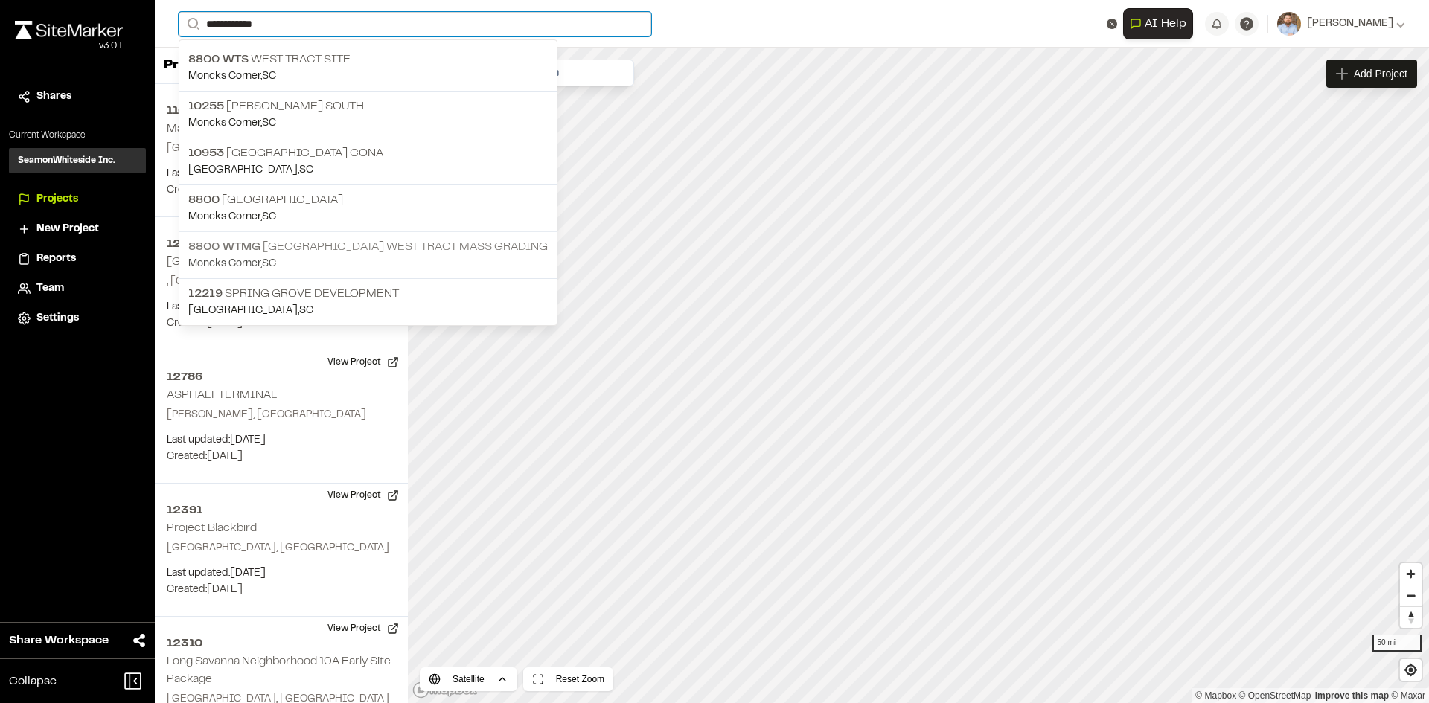
type input "**********"
click at [353, 246] on p "8800 WTMG Spring Grove West Tract Mass Grading" at bounding box center [367, 247] width 359 height 18
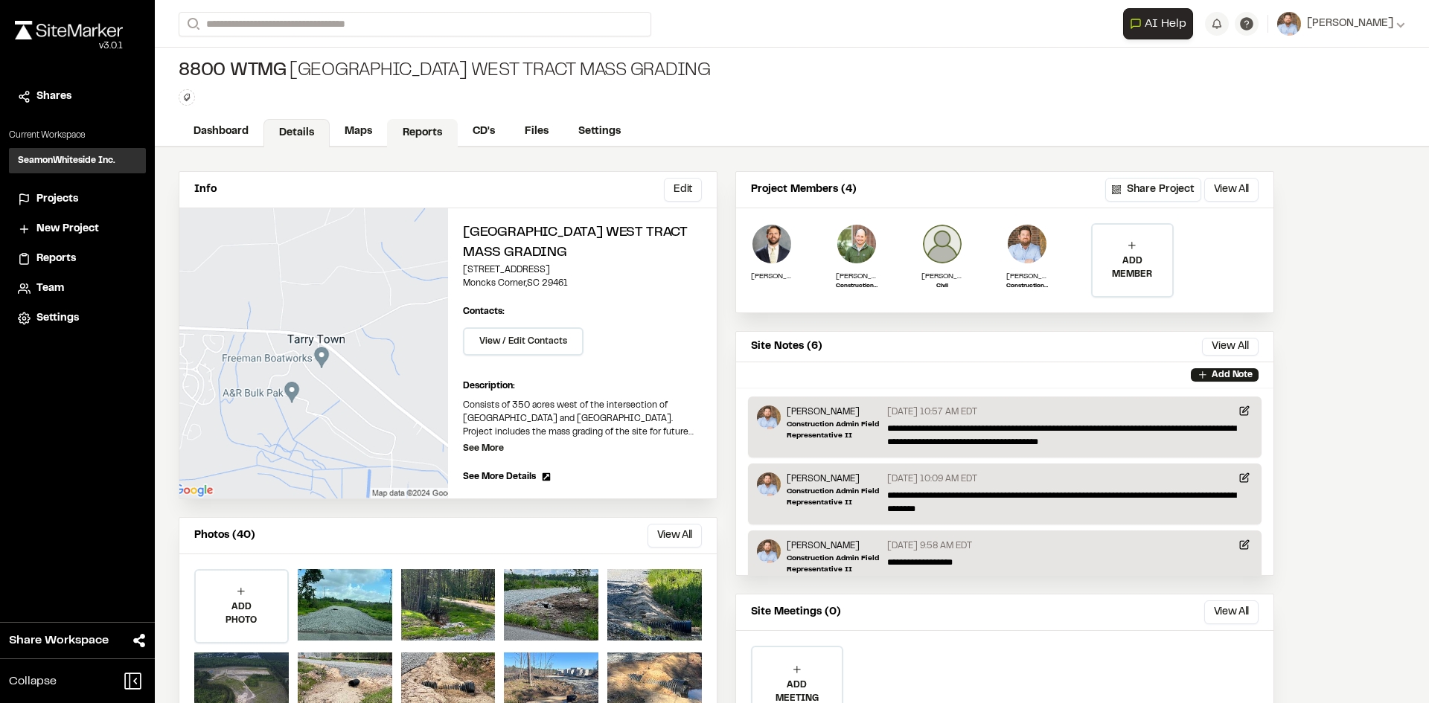
click at [420, 130] on link "Reports" at bounding box center [422, 133] width 71 height 28
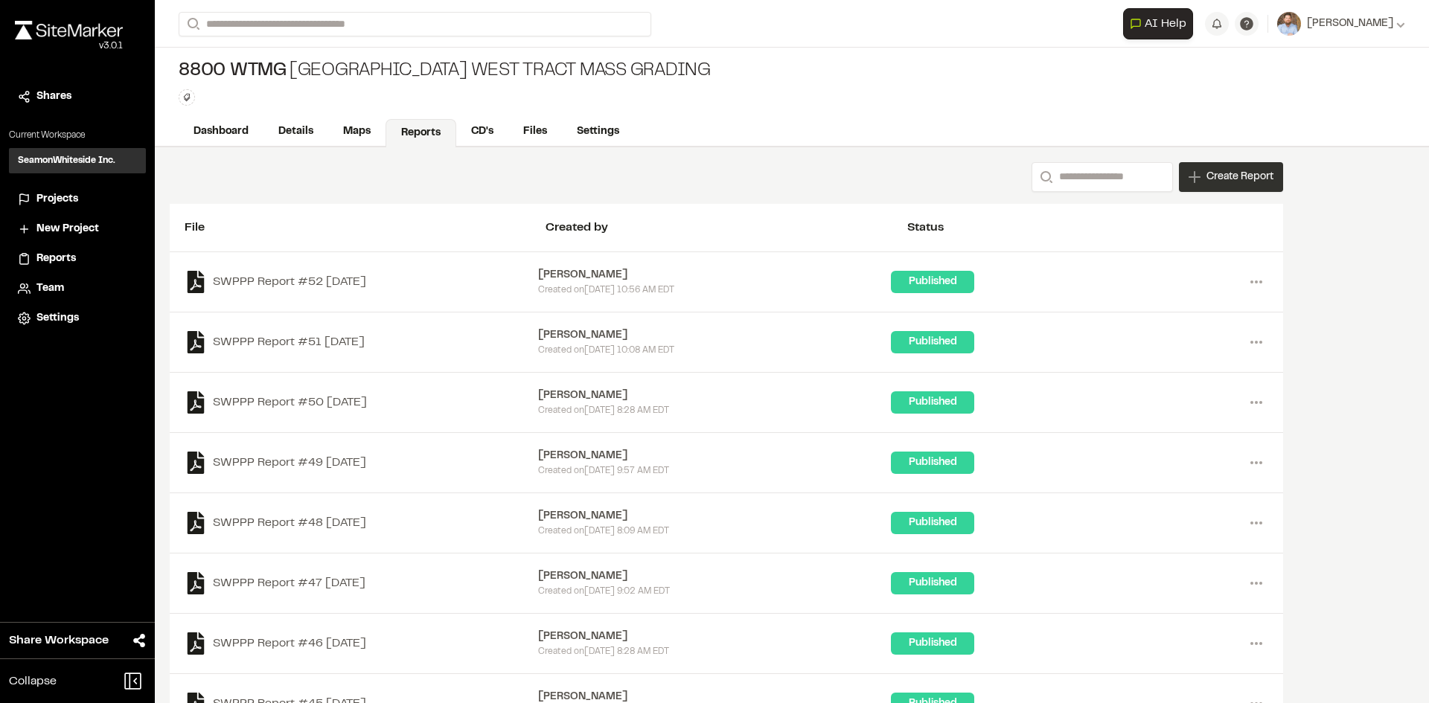
click at [1243, 183] on span "Create Report" at bounding box center [1239, 177] width 67 height 16
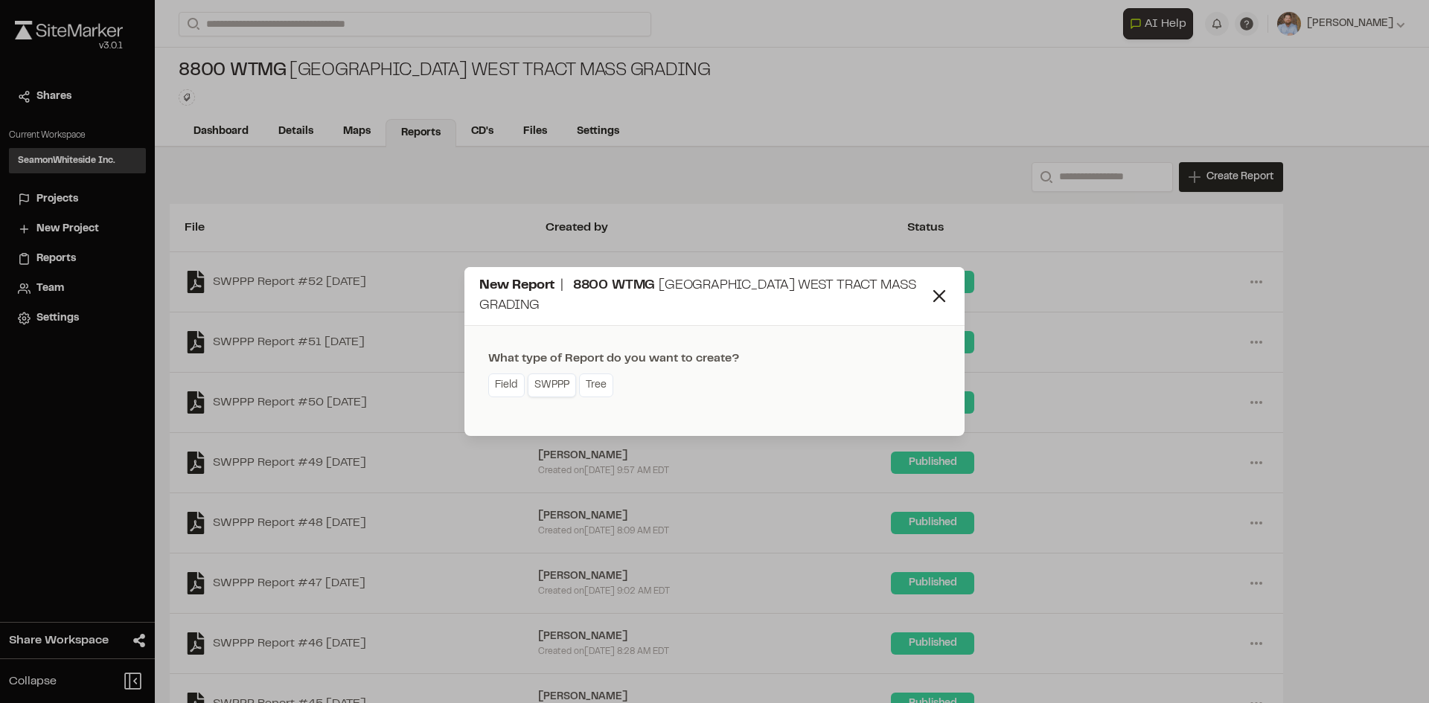
click at [559, 383] on link "SWPPP" at bounding box center [552, 386] width 48 height 24
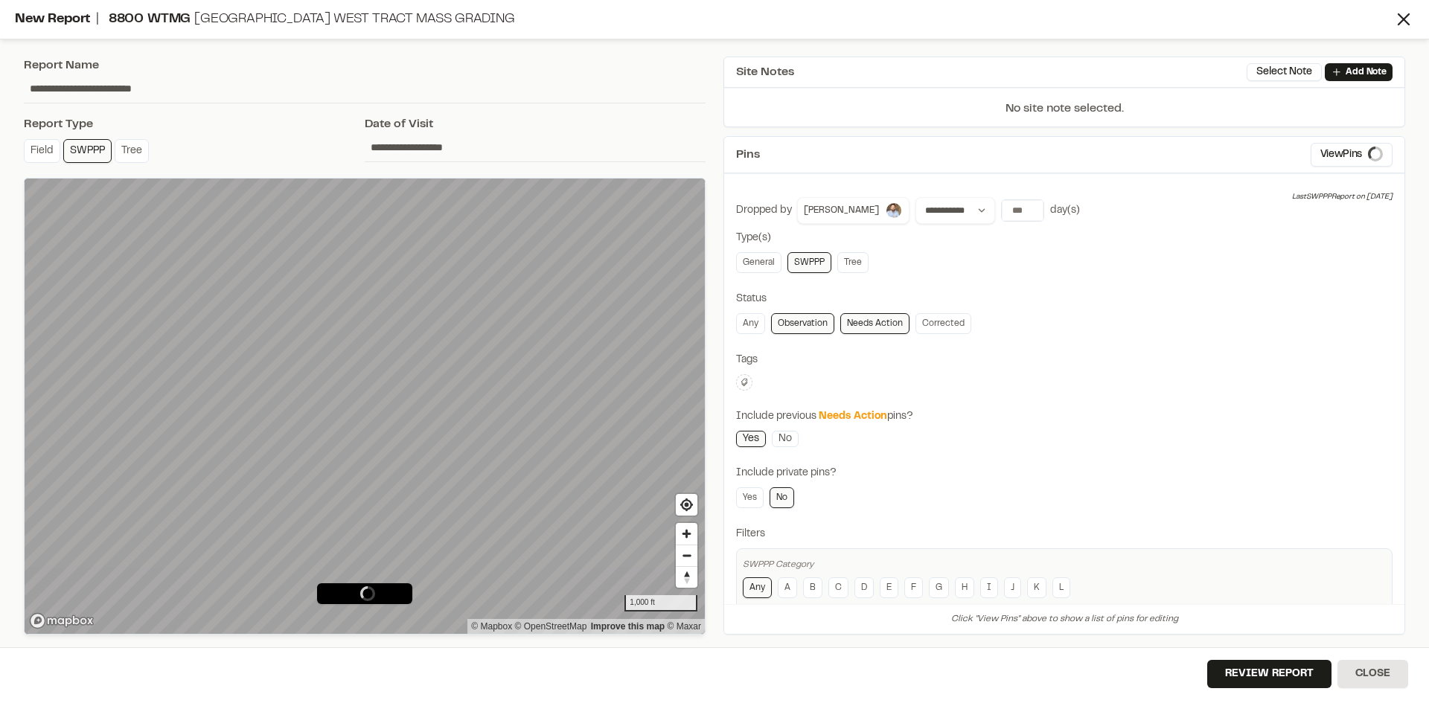
type input "**********"
click at [80, 208] on span "Map Layers" at bounding box center [74, 204] width 58 height 16
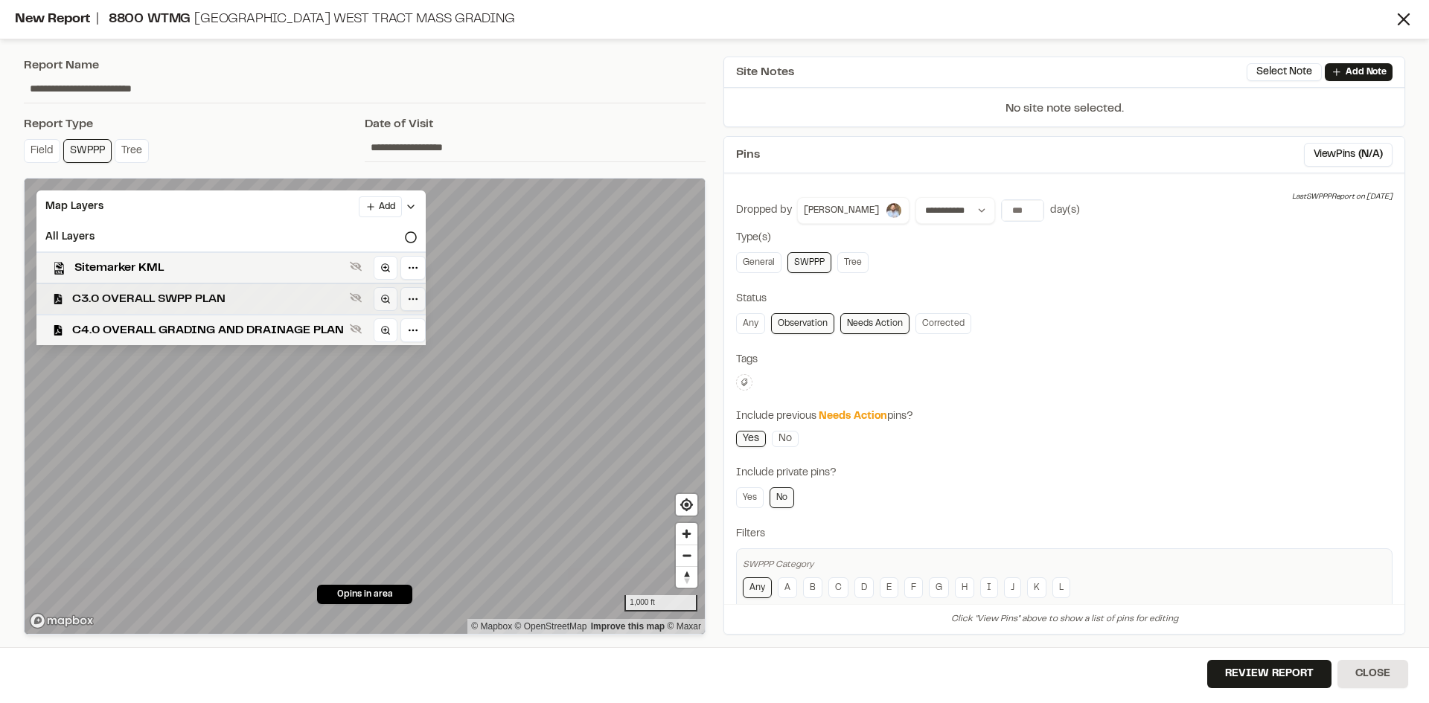
click at [199, 304] on span "C3.0 OVERALL SWPP PLAN" at bounding box center [208, 299] width 272 height 18
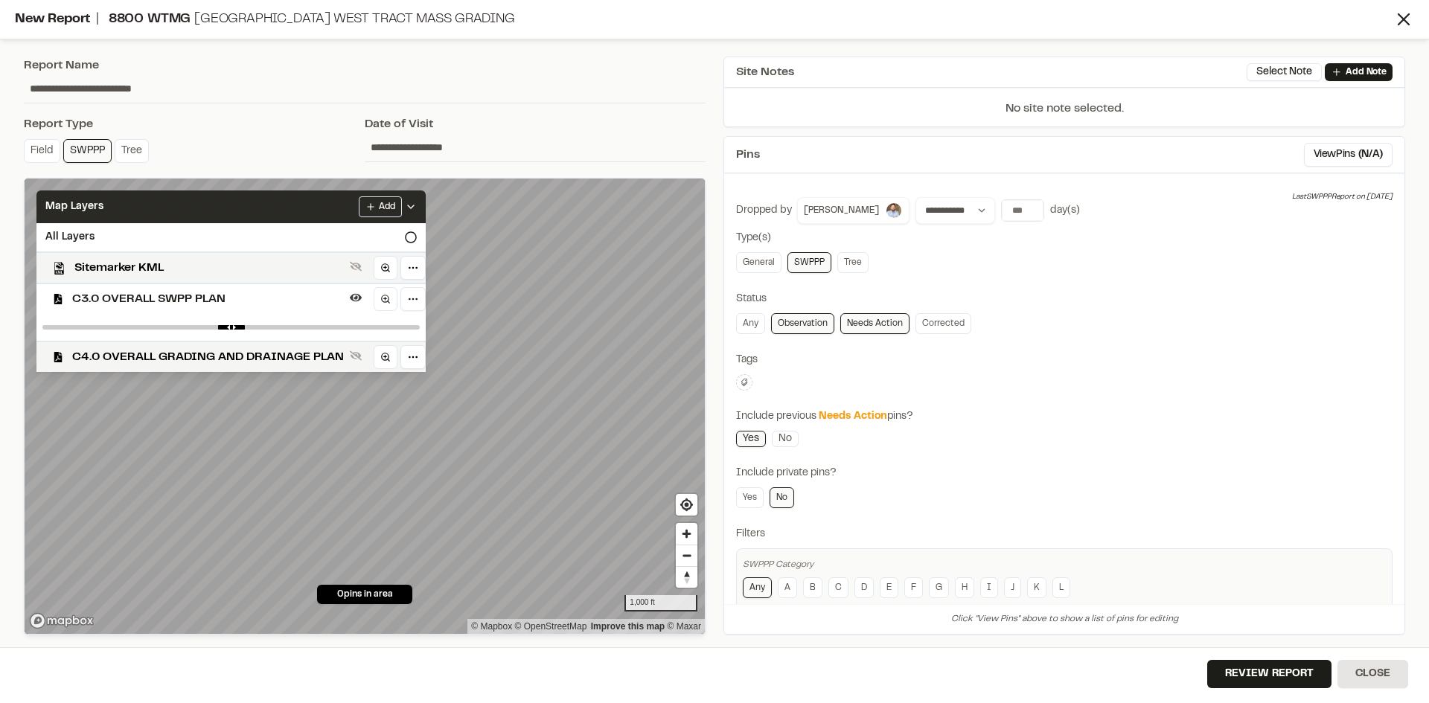
click at [413, 202] on icon at bounding box center [411, 207] width 12 height 12
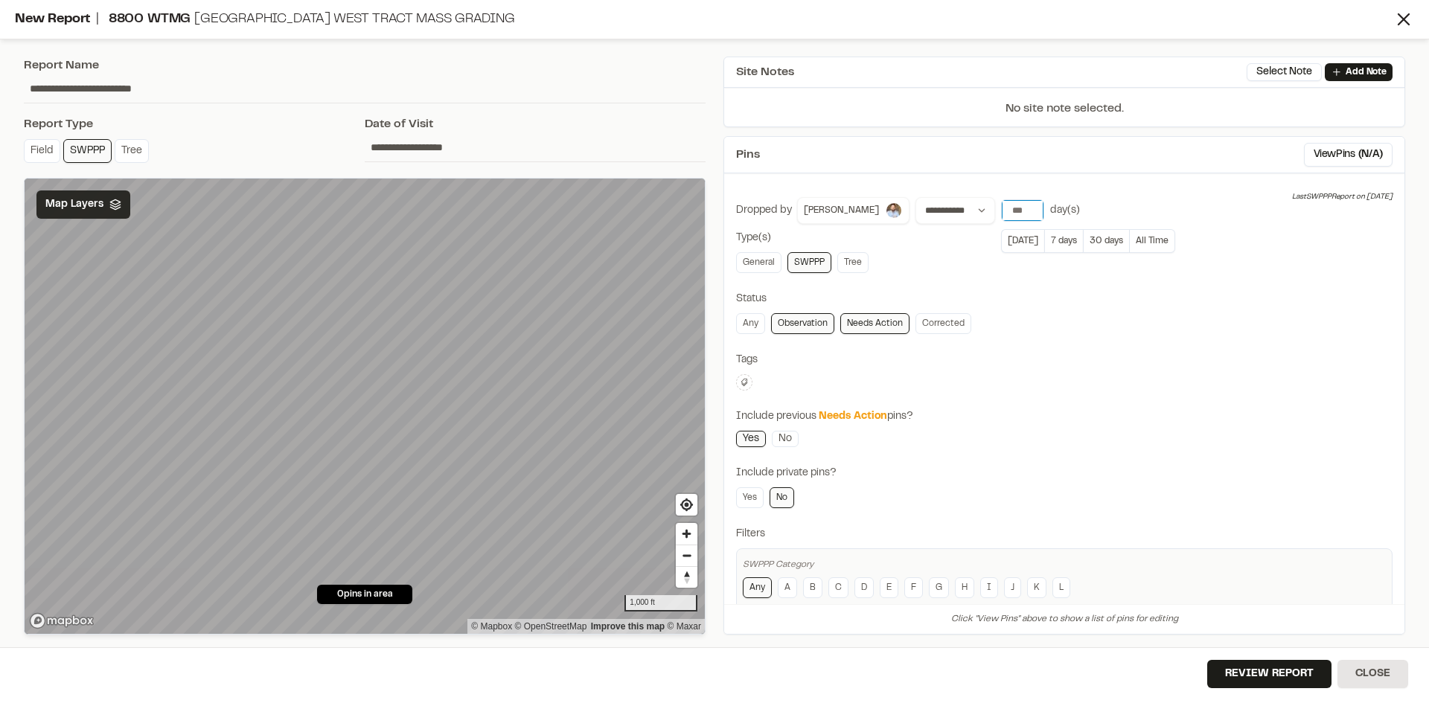
type input "**"
click at [1019, 205] on input "**" at bounding box center [1023, 210] width 42 height 21
click at [1281, 676] on button "Review Report" at bounding box center [1269, 674] width 124 height 28
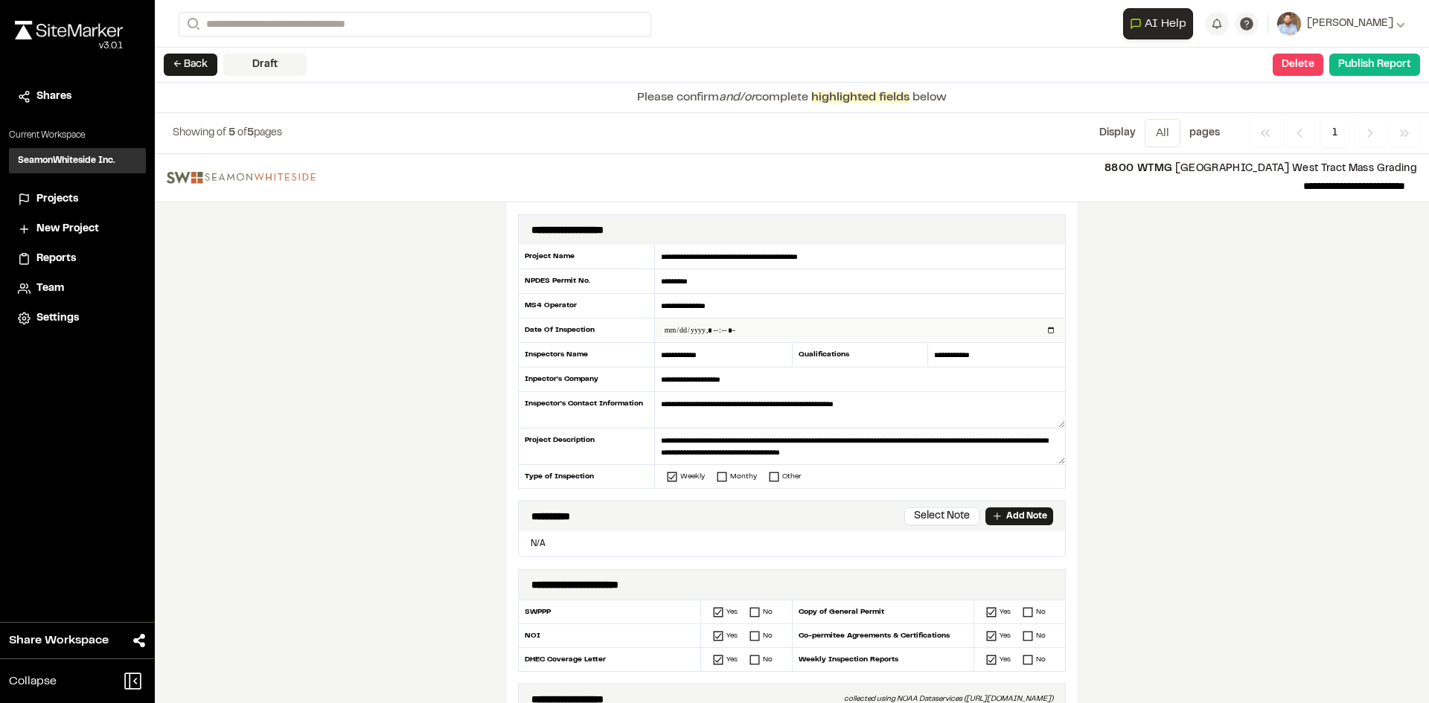
click at [1046, 329] on input "datetime-local" at bounding box center [860, 331] width 410 height 24
type input "**********"
drag, startPoint x: 378, startPoint y: 426, endPoint x: 393, endPoint y: 427, distance: 14.9
click at [382, 426] on div "**********" at bounding box center [792, 428] width 1274 height 549
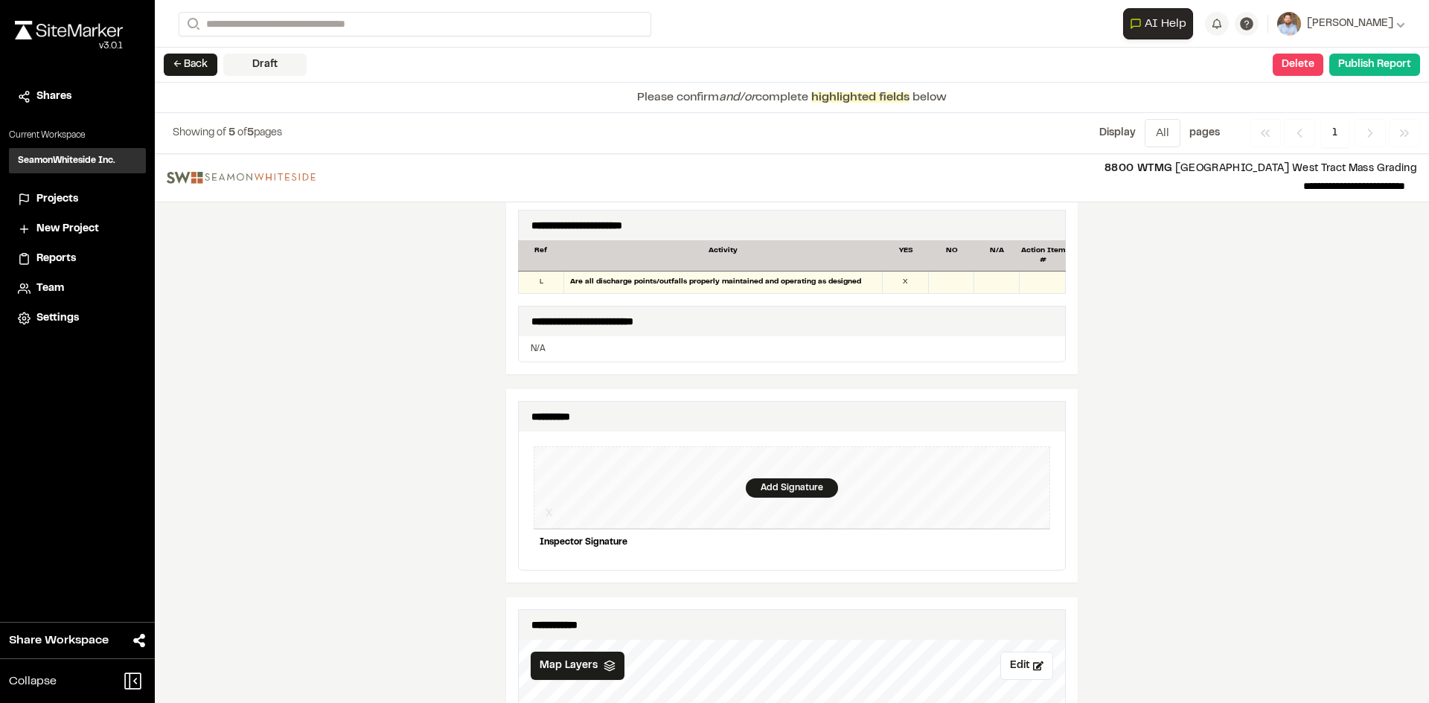
scroll to position [1265, 0]
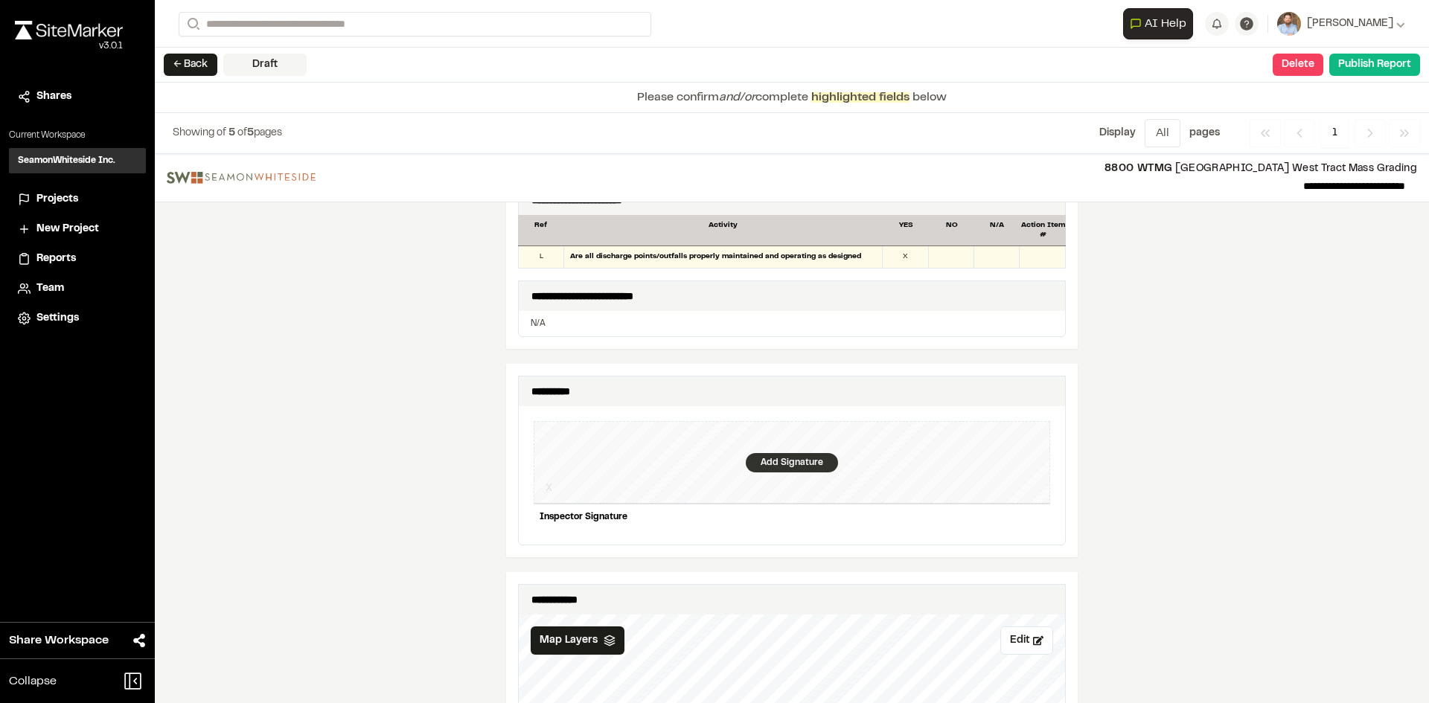
click at [769, 455] on div "Add Signature" at bounding box center [792, 462] width 92 height 19
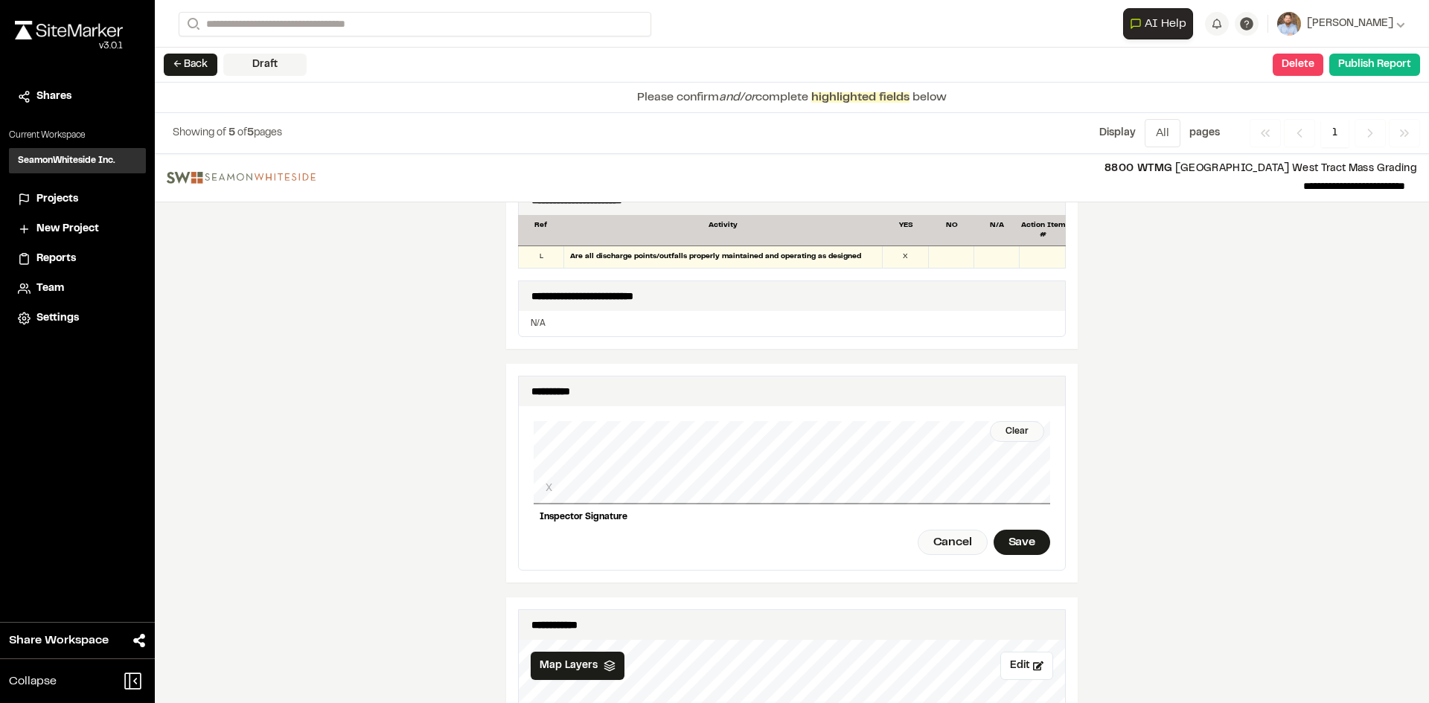
click at [1020, 533] on div "Save" at bounding box center [1021, 542] width 57 height 25
click at [1374, 69] on button "Publish Report" at bounding box center [1374, 65] width 91 height 22
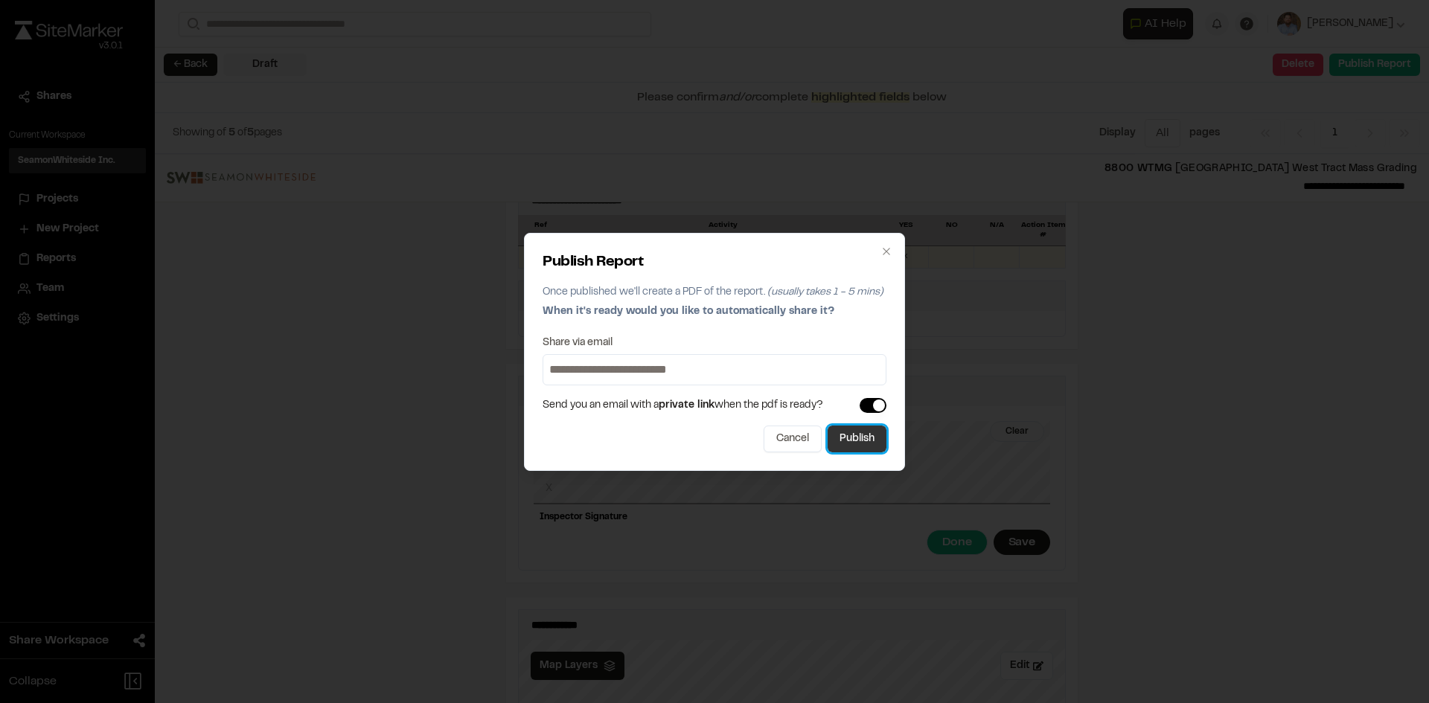
click at [865, 443] on button "Publish" at bounding box center [857, 439] width 59 height 27
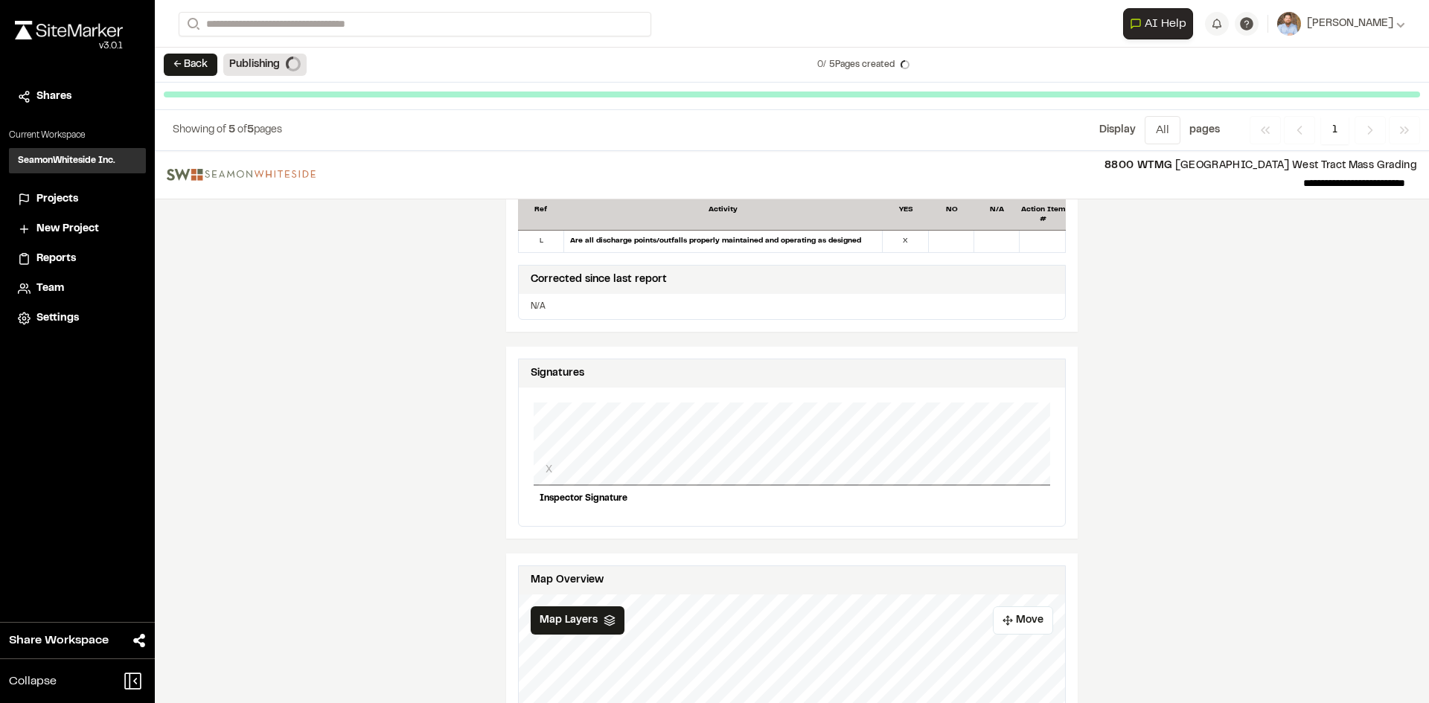
scroll to position [1254, 0]
